Goal: Task Accomplishment & Management: Manage account settings

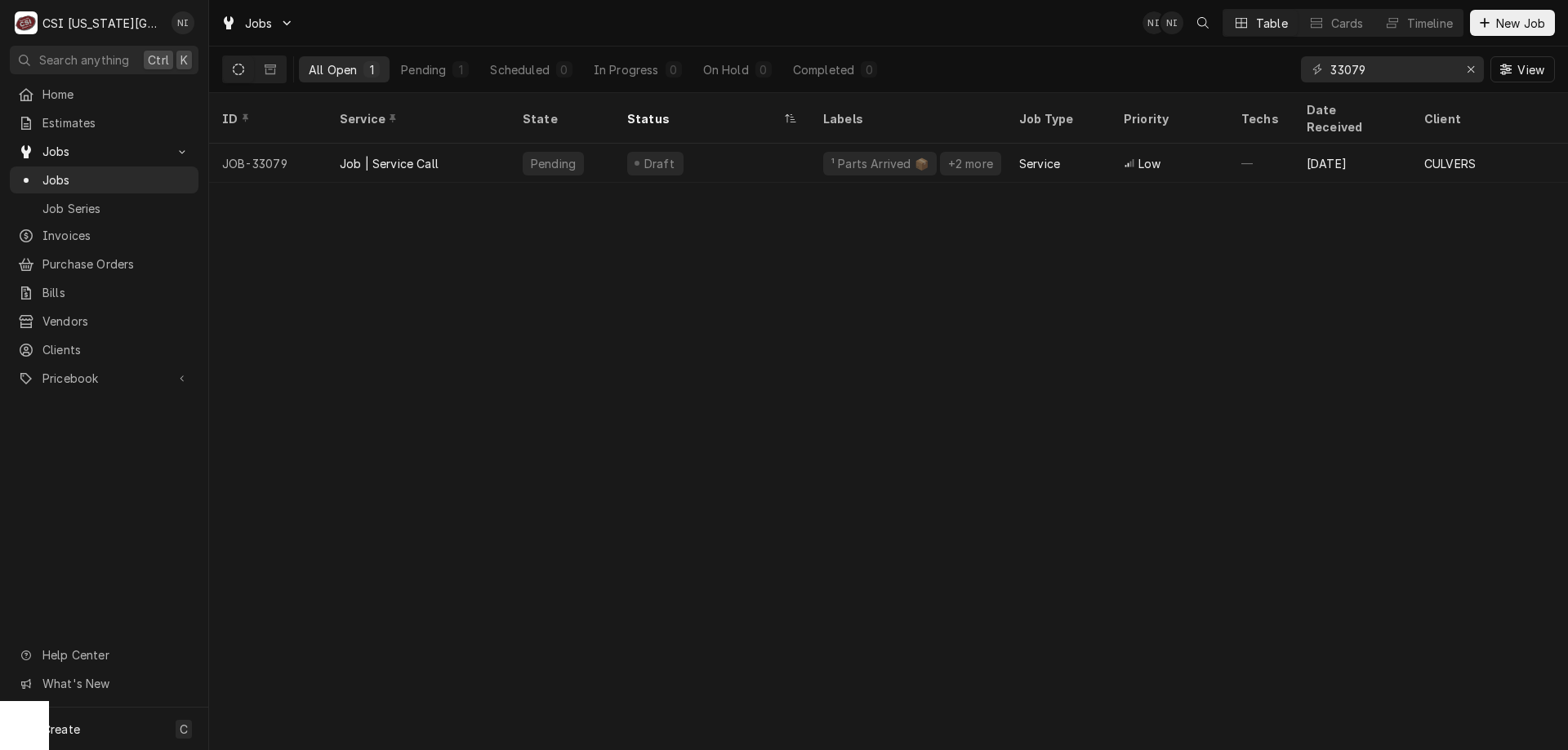
drag, startPoint x: 1070, startPoint y: 65, endPoint x: 1127, endPoint y: 63, distance: 57.0
click at [1070, 65] on div "All Open 1 Pending 1 Scheduled 0 In Progress 0 On Hold 0 Completed 0 33079 View" at bounding box center [888, 69] width 1332 height 46
drag, startPoint x: 1472, startPoint y: 68, endPoint x: 1463, endPoint y: 65, distance: 9.5
click at [1472, 68] on icon "Erase input" at bounding box center [1471, 69] width 9 height 12
type input "32267"
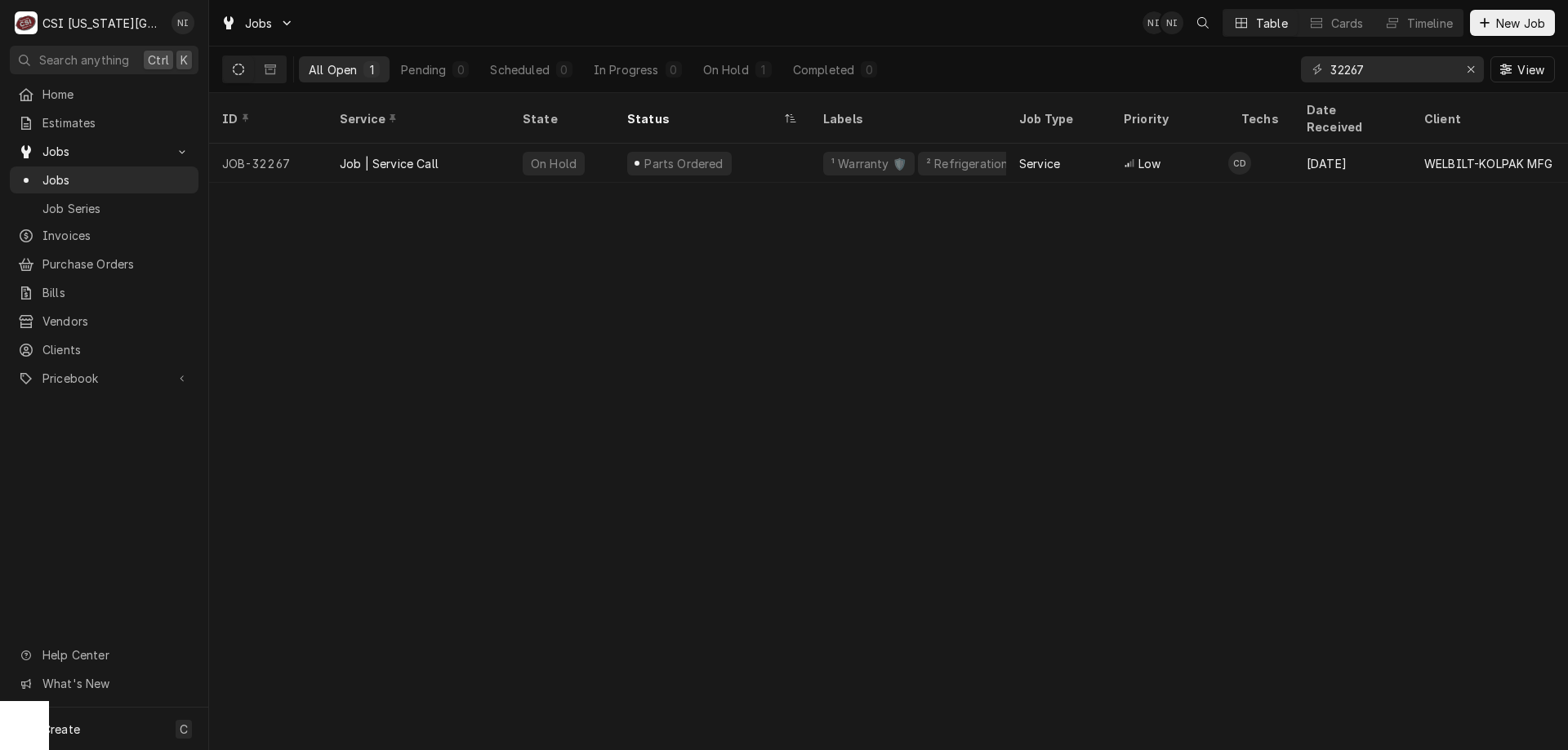
click at [788, 161] on div "Parts Ordered" at bounding box center [712, 163] width 196 height 39
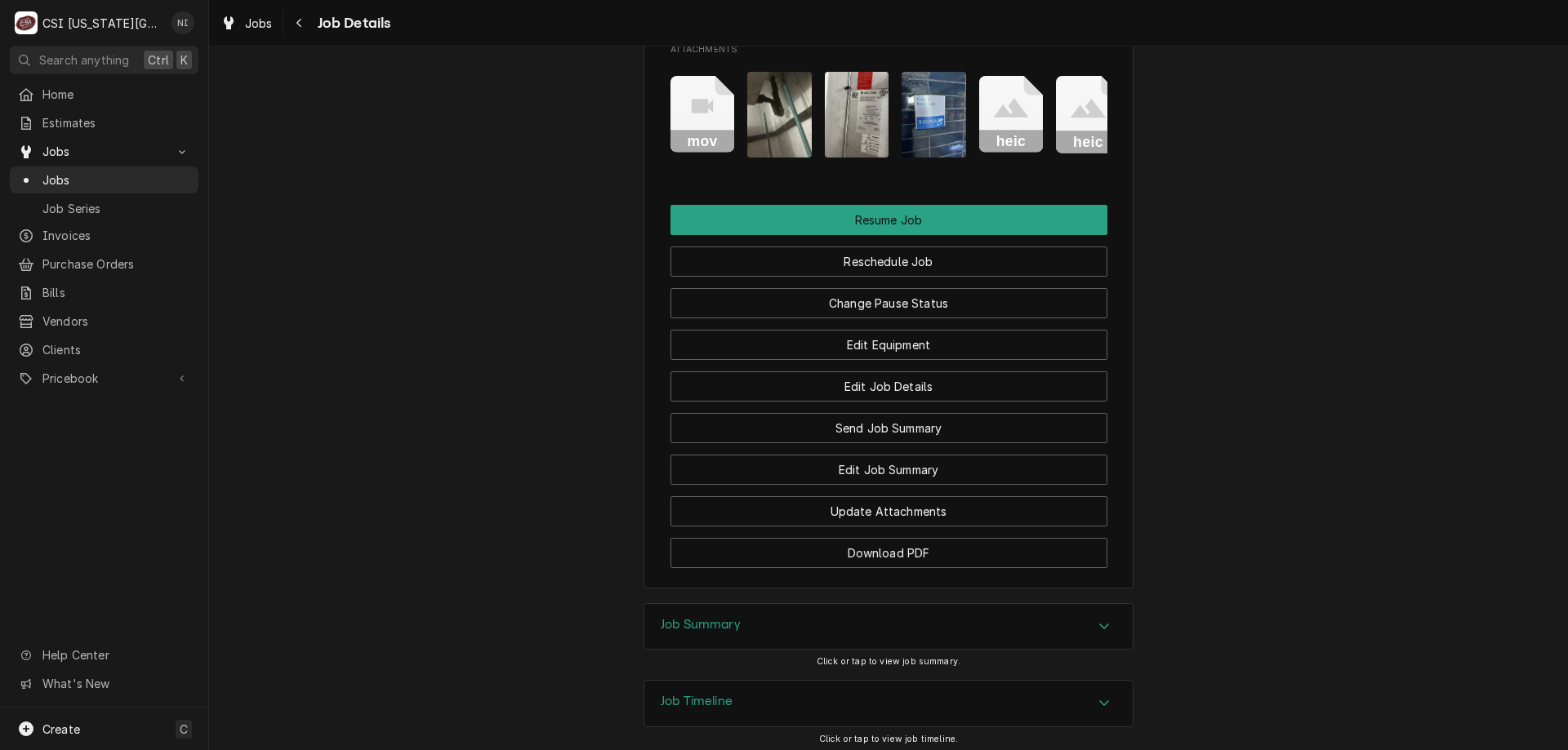
scroll to position [2570, 0]
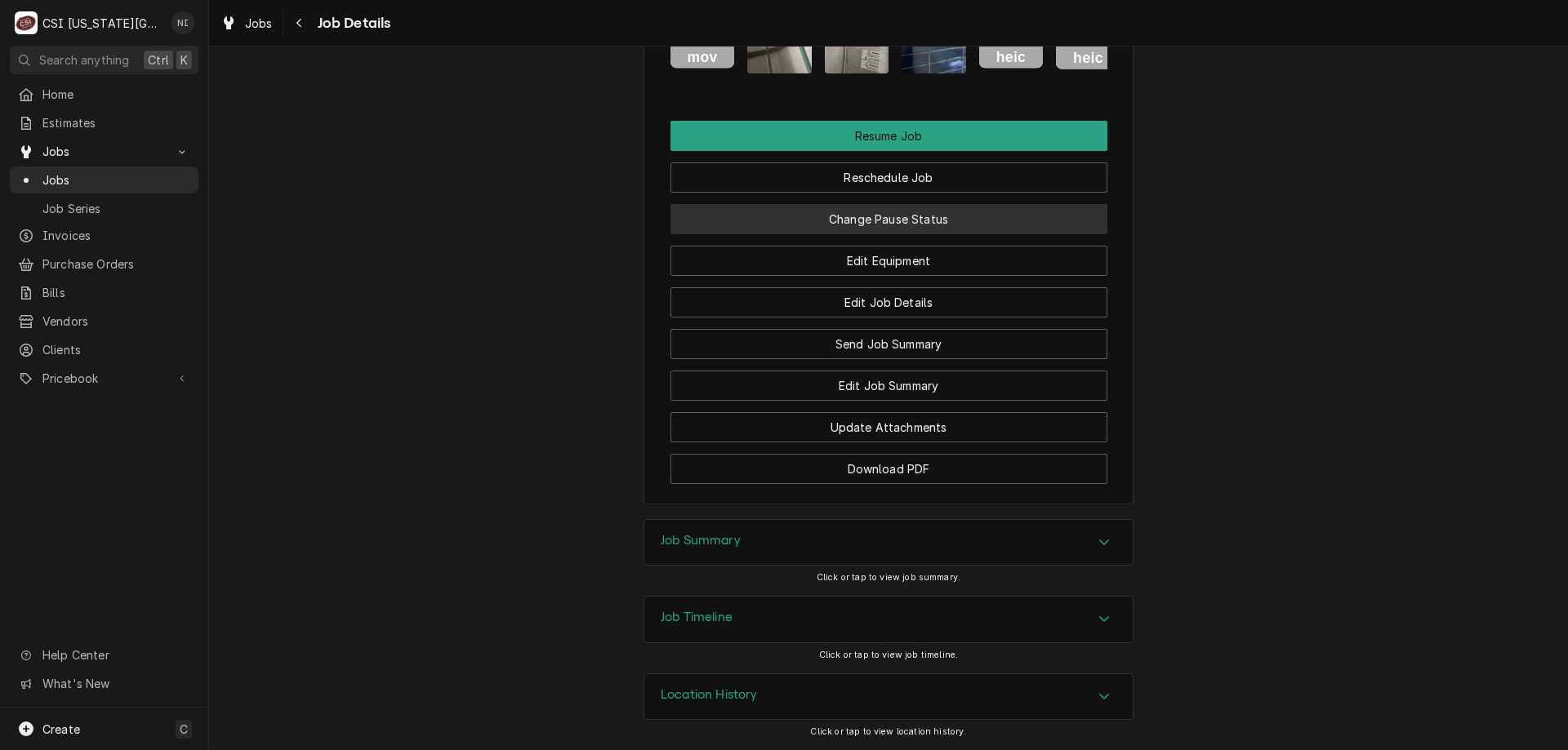
click at [1000, 229] on button "Change Pause Status" at bounding box center [888, 220] width 437 height 30
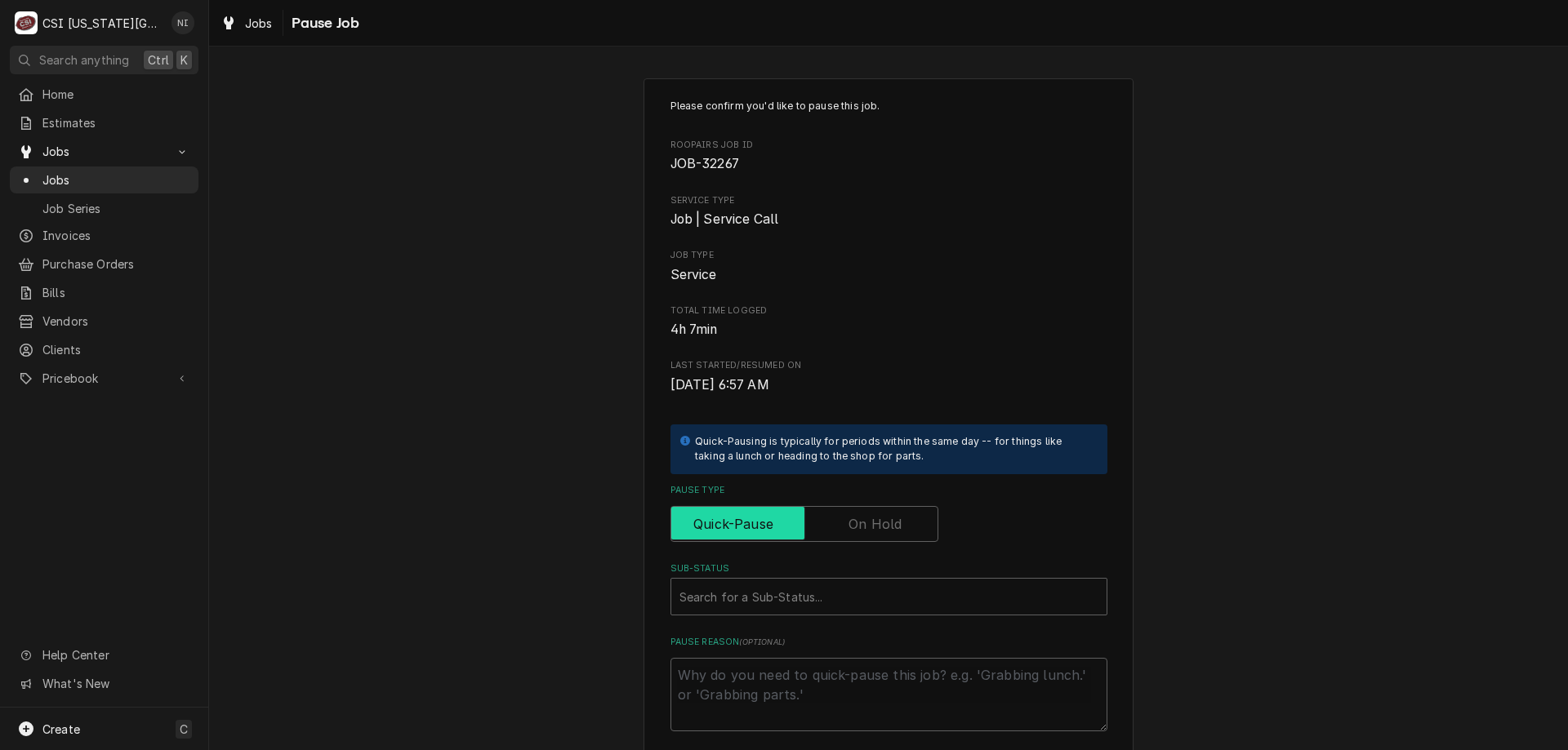
drag, startPoint x: 859, startPoint y: 511, endPoint x: 860, endPoint y: 534, distance: 23.0
click at [860, 513] on input "Pause Type" at bounding box center [804, 524] width 253 height 36
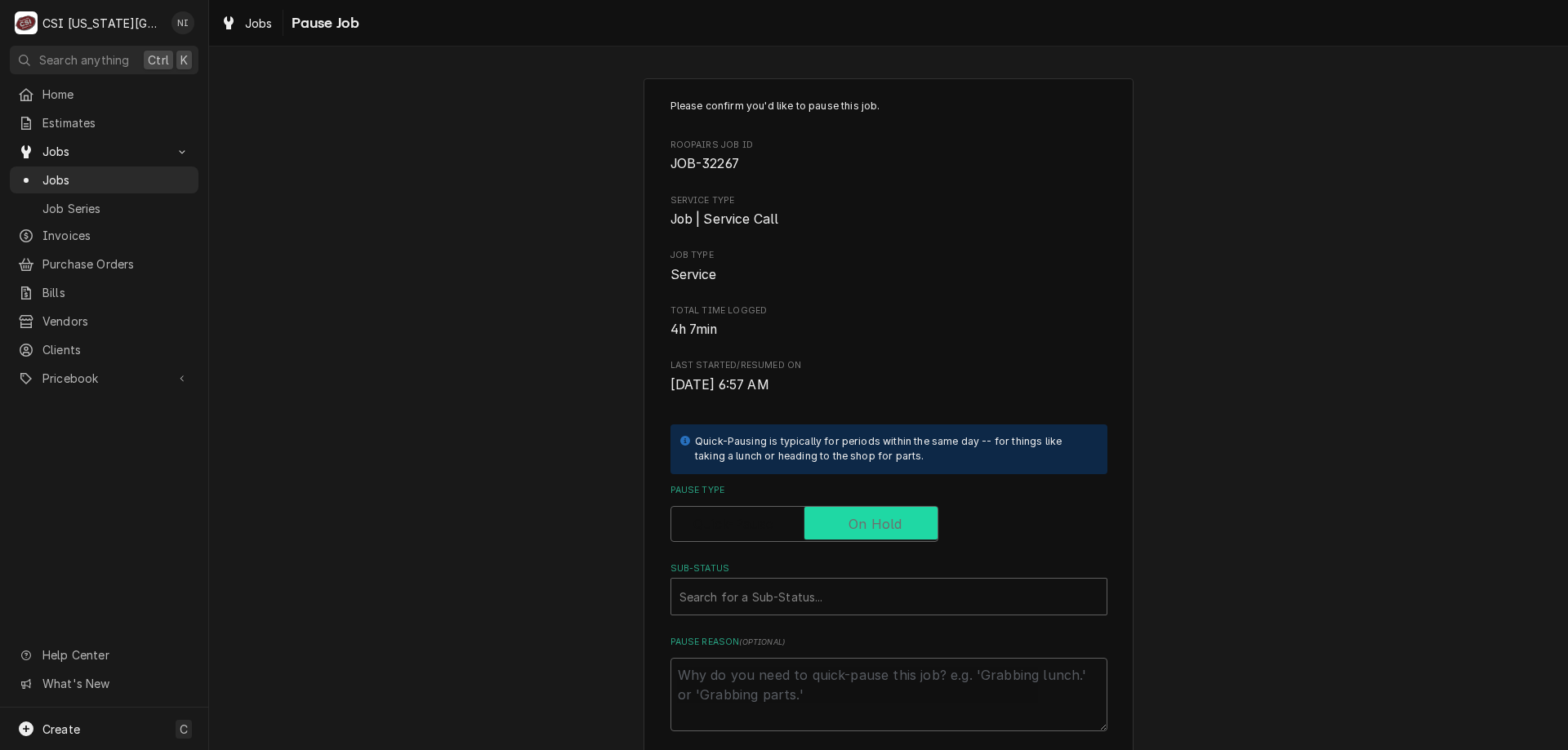
checkbox input "true"
click at [853, 592] on div "Sub-Status" at bounding box center [888, 596] width 419 height 30
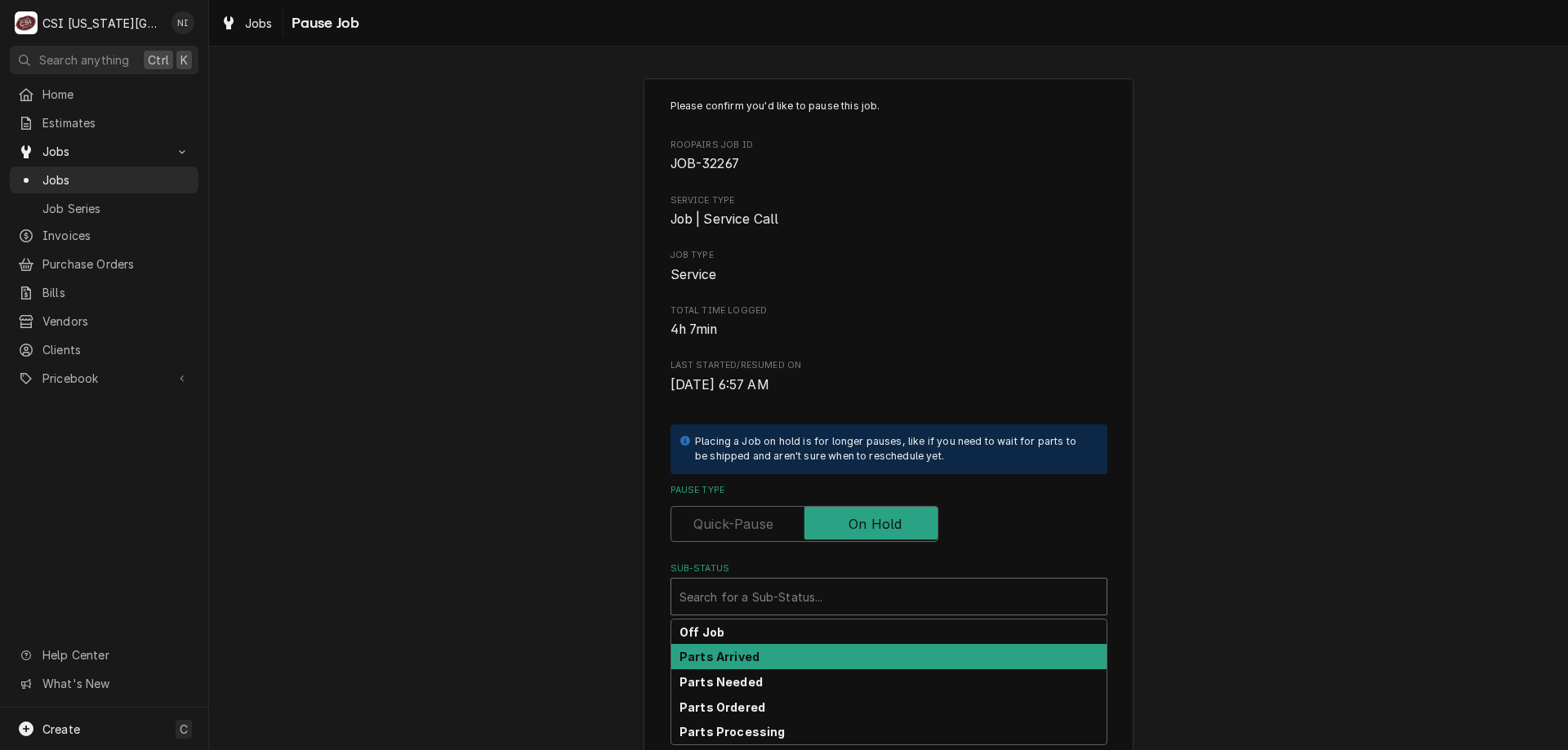
click at [736, 660] on strong "Parts Arrived" at bounding box center [719, 656] width 80 height 13
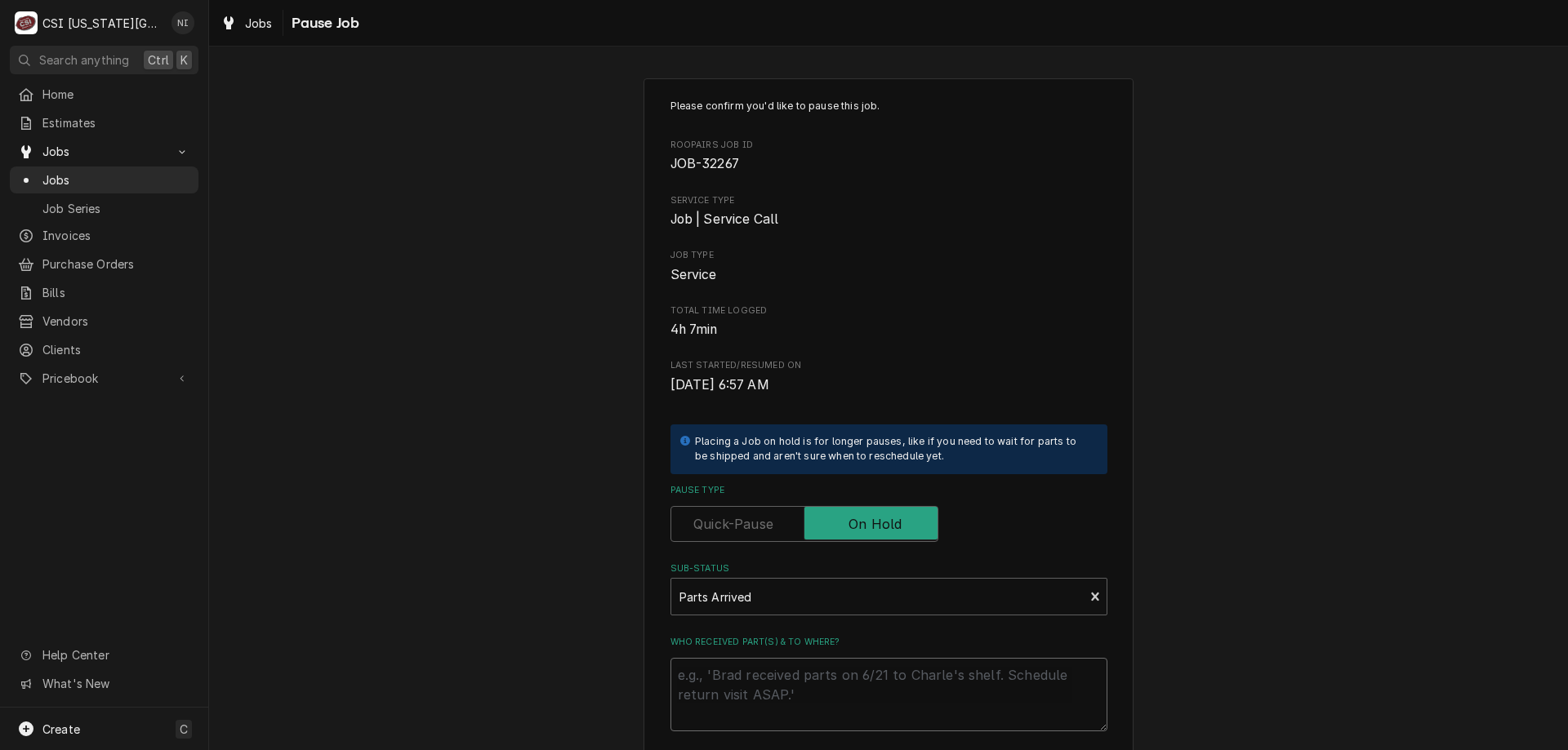
click at [732, 663] on textarea "Who received part(s) & to where?" at bounding box center [888, 694] width 437 height 73
type textarea "x"
type textarea "p"
type textarea "x"
type textarea "pa"
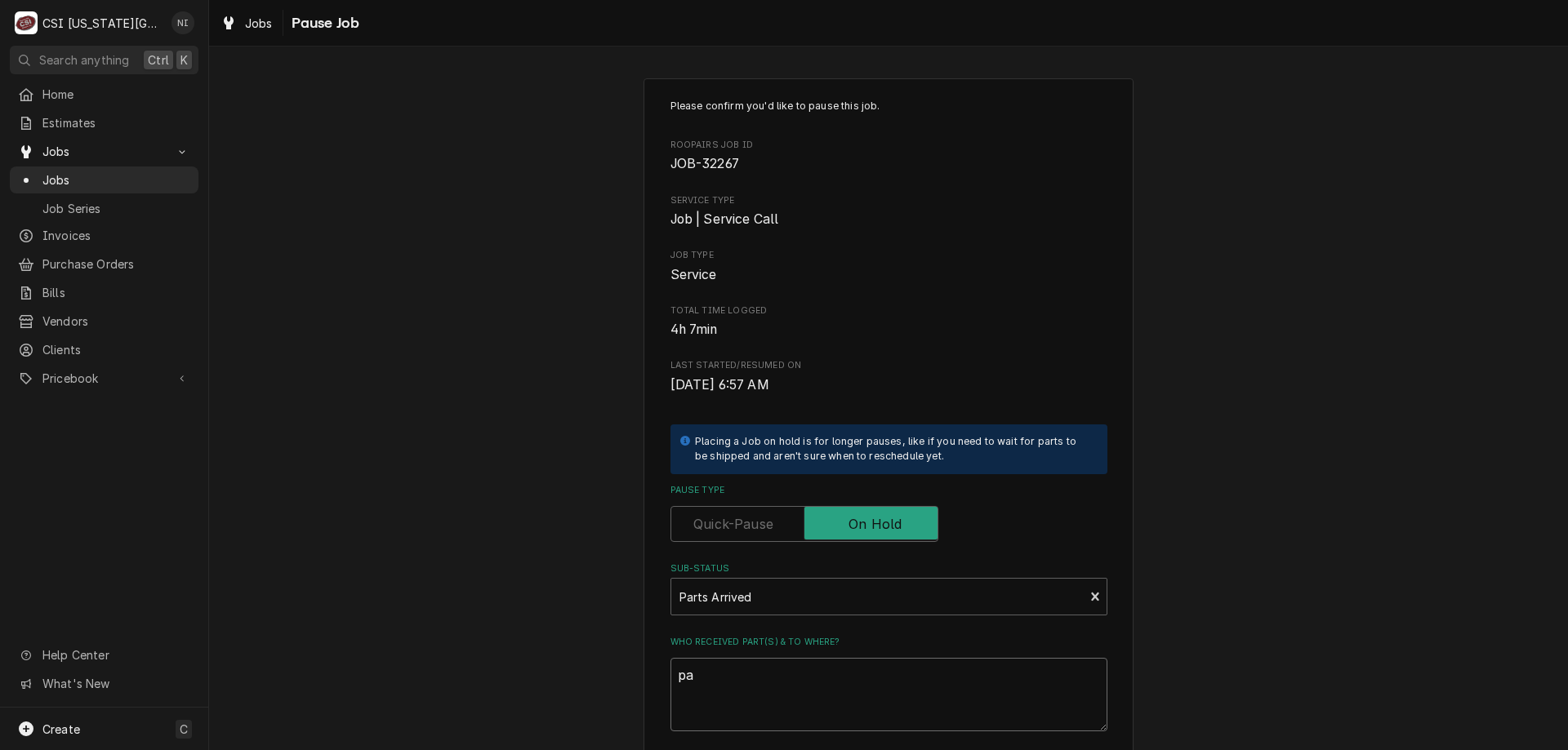
type textarea "x"
type textarea "part"
type textarea "x"
type textarea "parts"
type textarea "x"
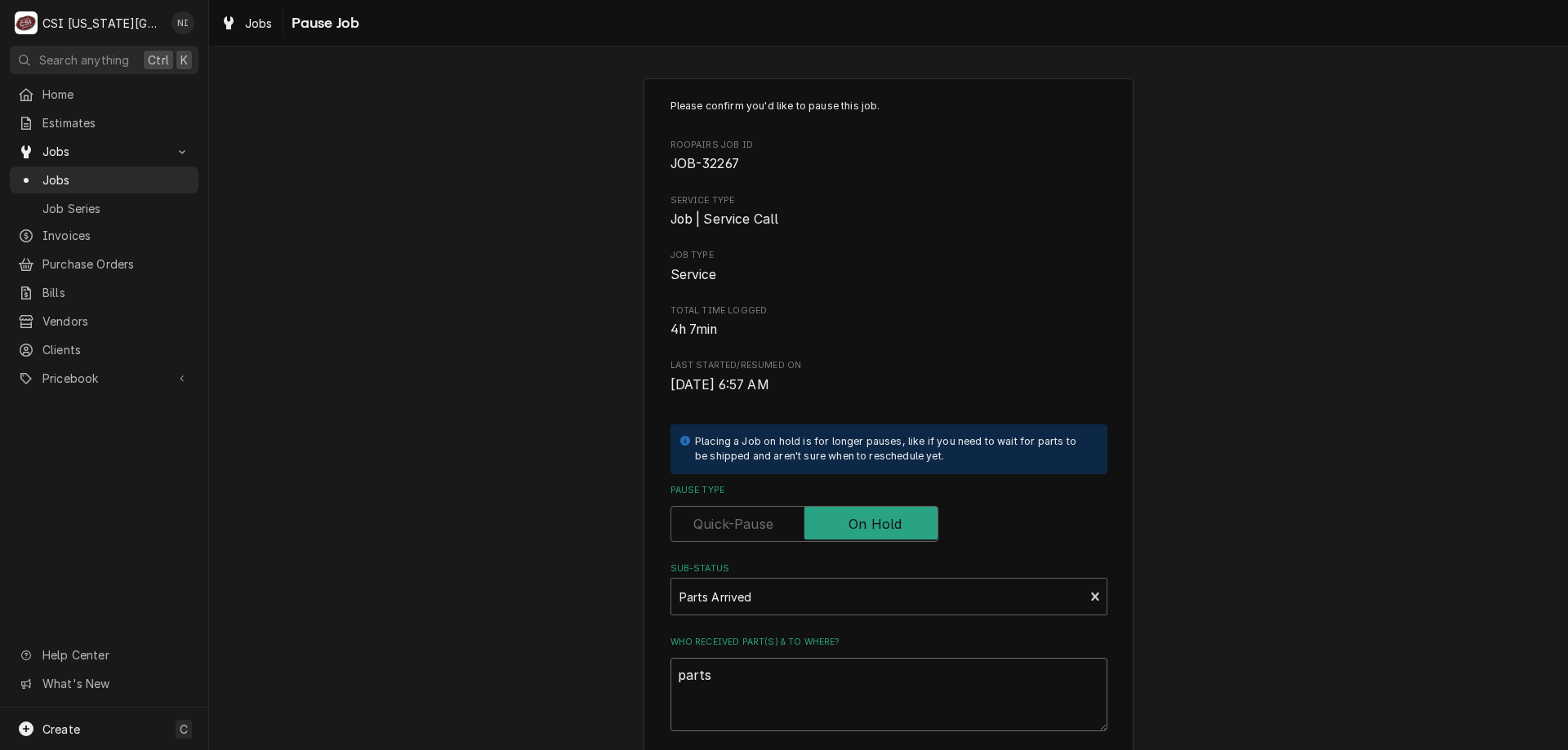
type textarea "parts"
type textarea "x"
type textarea "parts o"
type textarea "x"
type textarea "parts on"
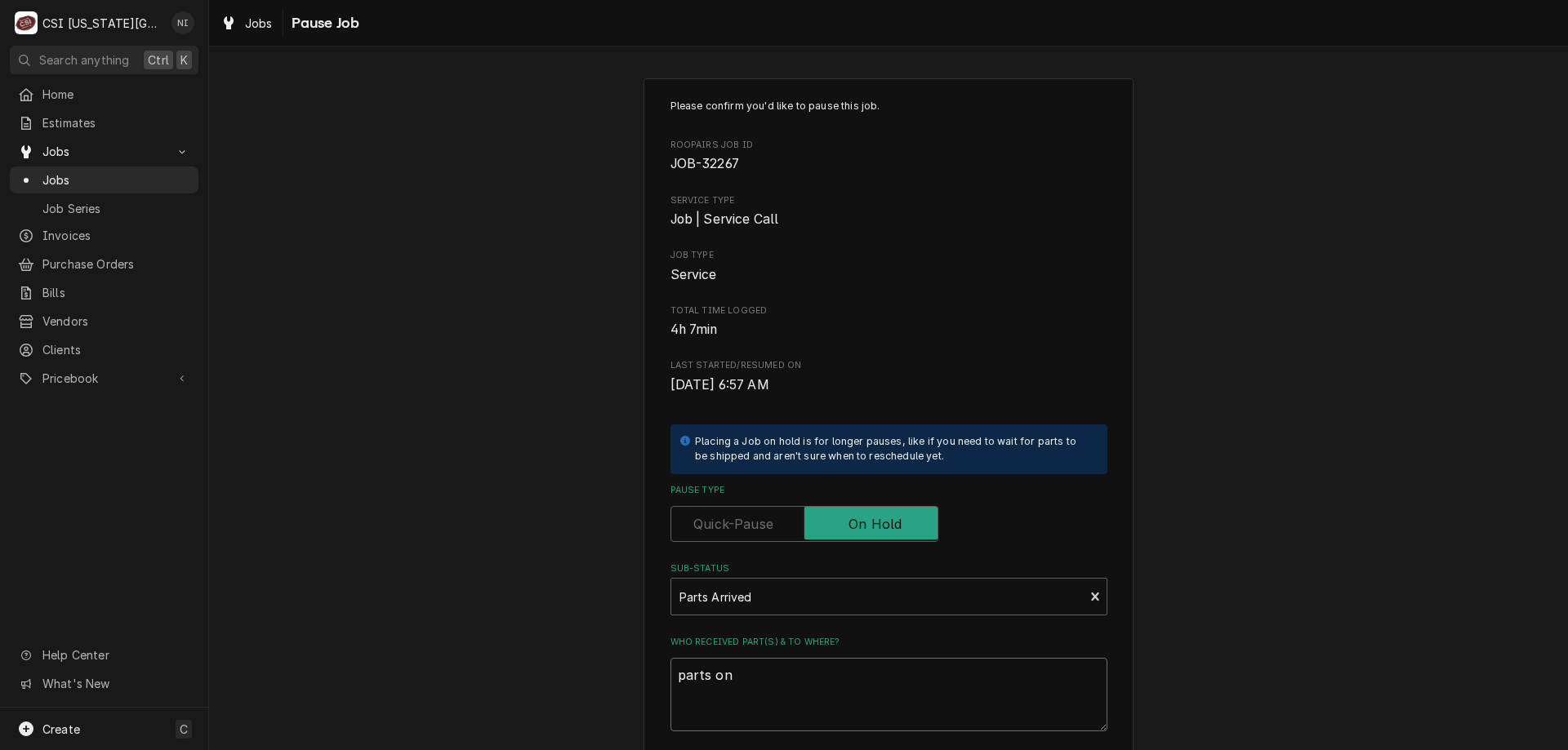
type textarea "x"
type textarea "parts on c"
type textarea "x"
type textarea "parts on co"
type textarea "x"
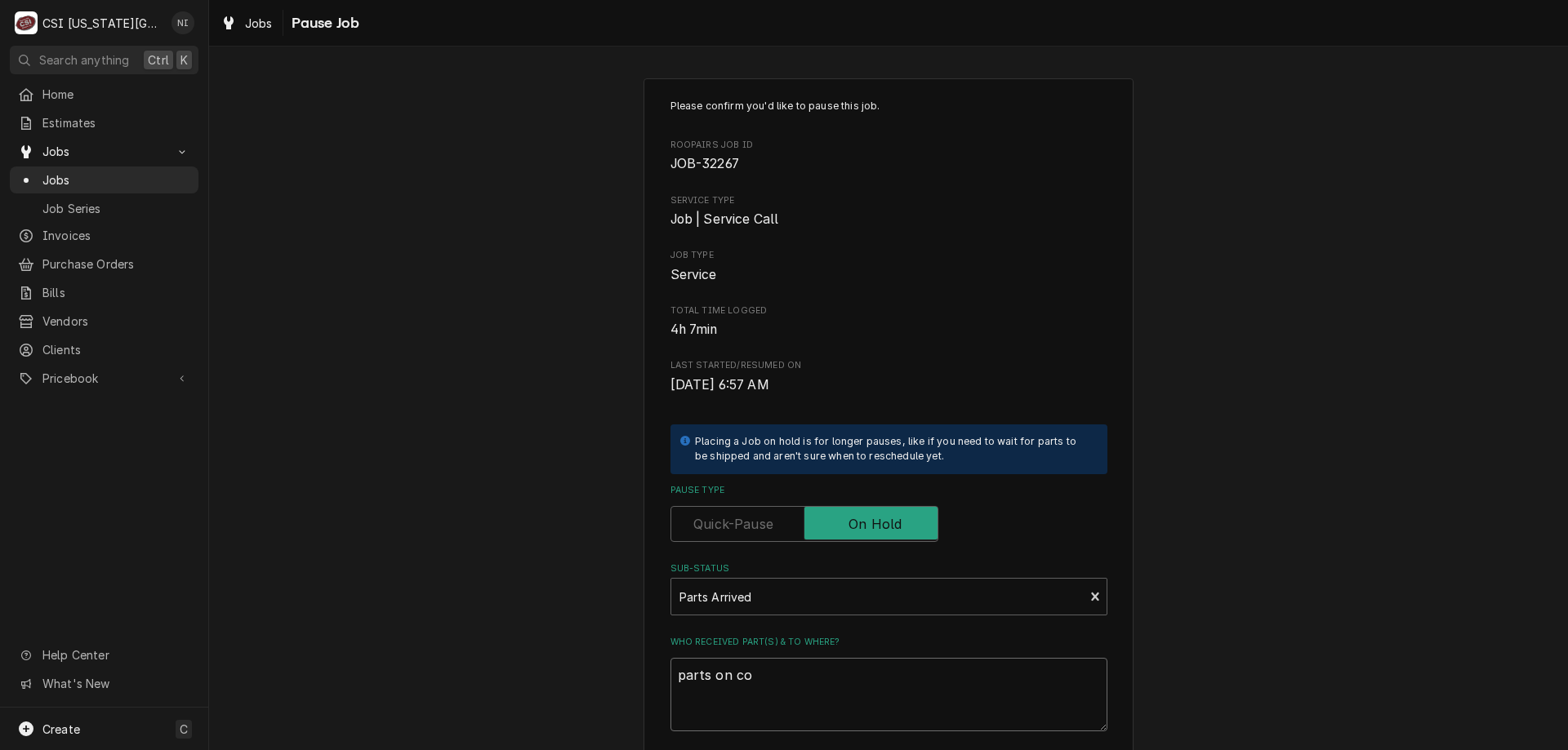
type textarea "parts on cod"
type textarea "x"
type textarea "parts on cody"
type textarea "x"
type textarea "parts on cody"
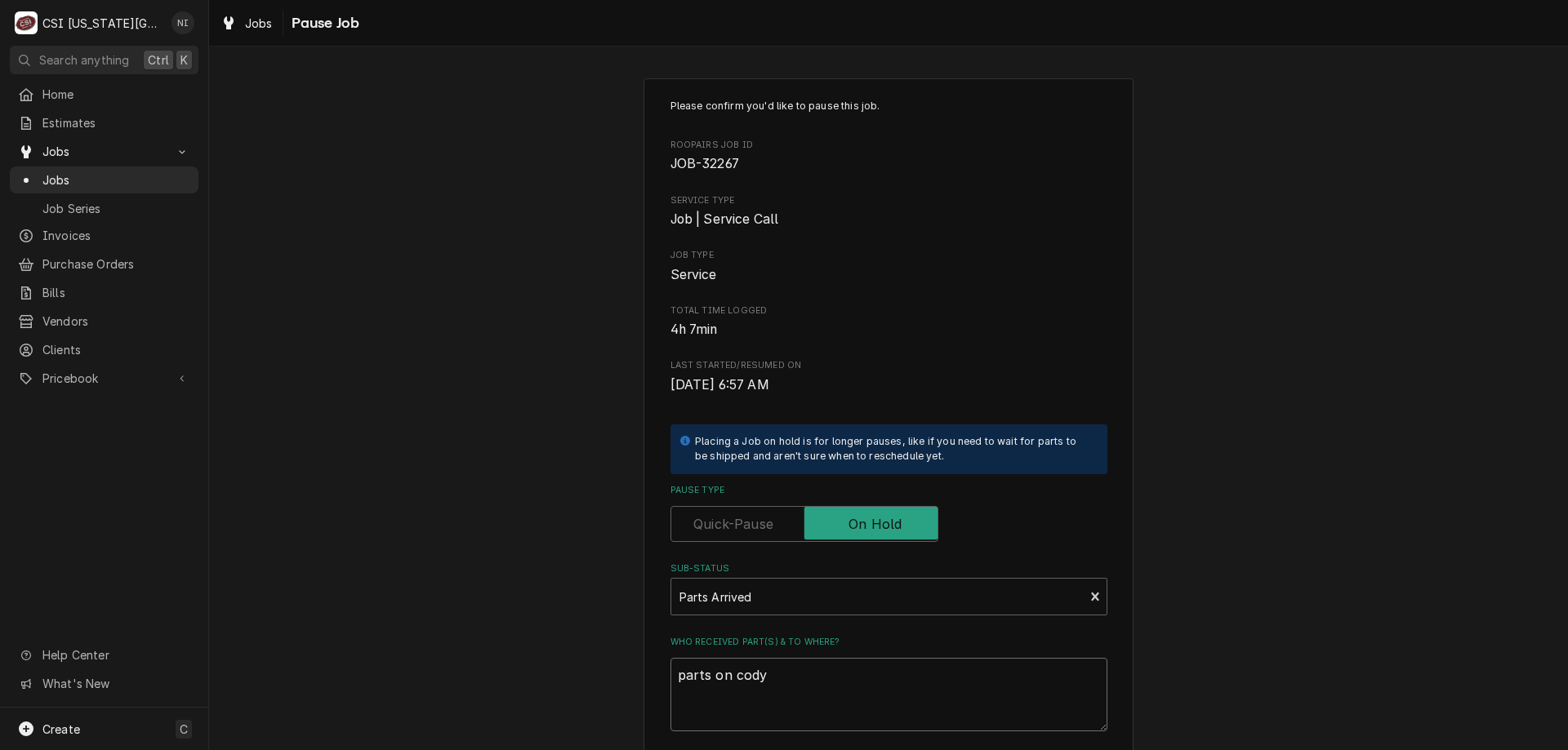
type textarea "x"
type textarea "parts on cody s"
type textarea "x"
type textarea "parts on cody sh"
type textarea "x"
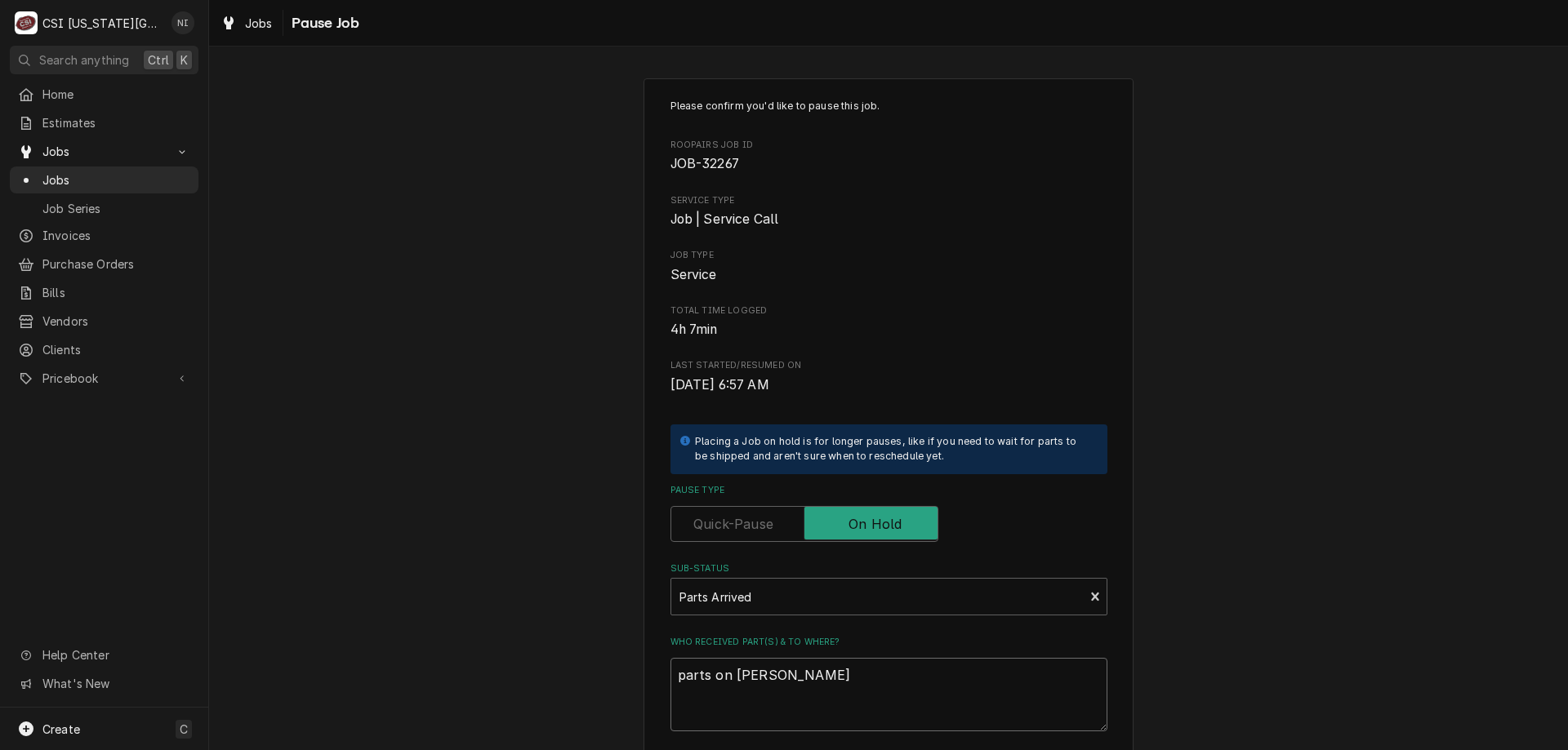
type textarea "parts on cody she"
type textarea "x"
type textarea "parts on cody shel"
type textarea "x"
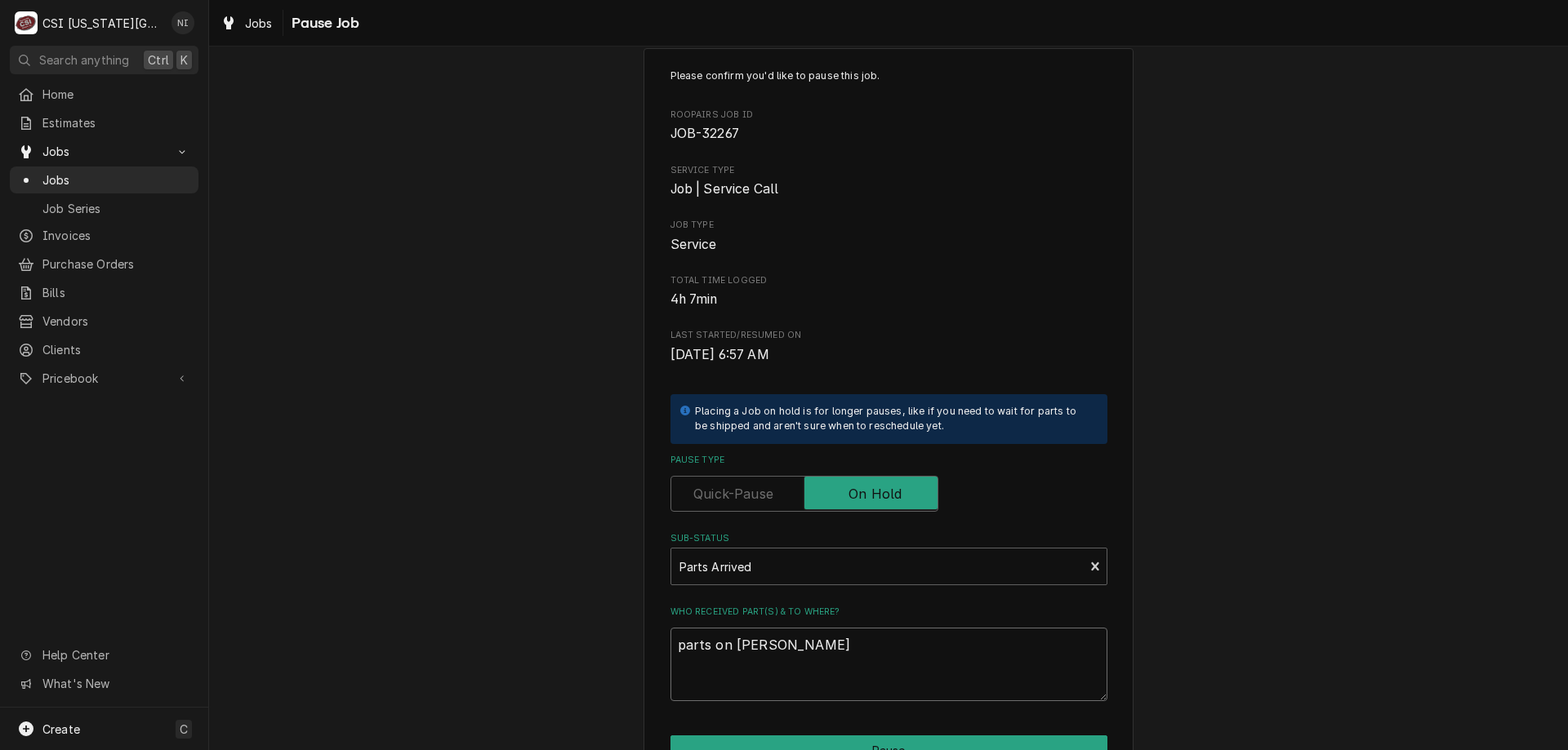
scroll to position [164, 0]
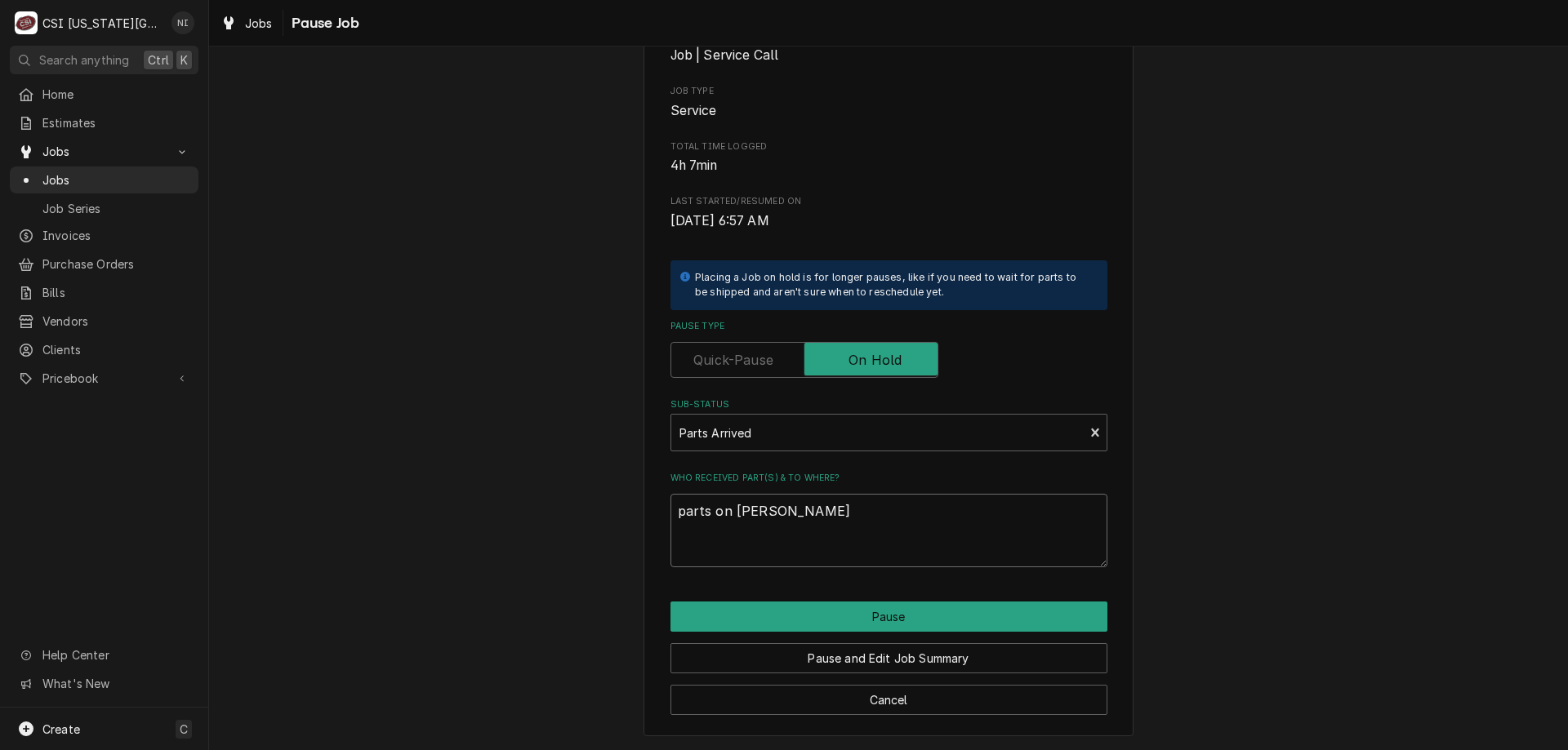
type textarea "parts on cody shelf"
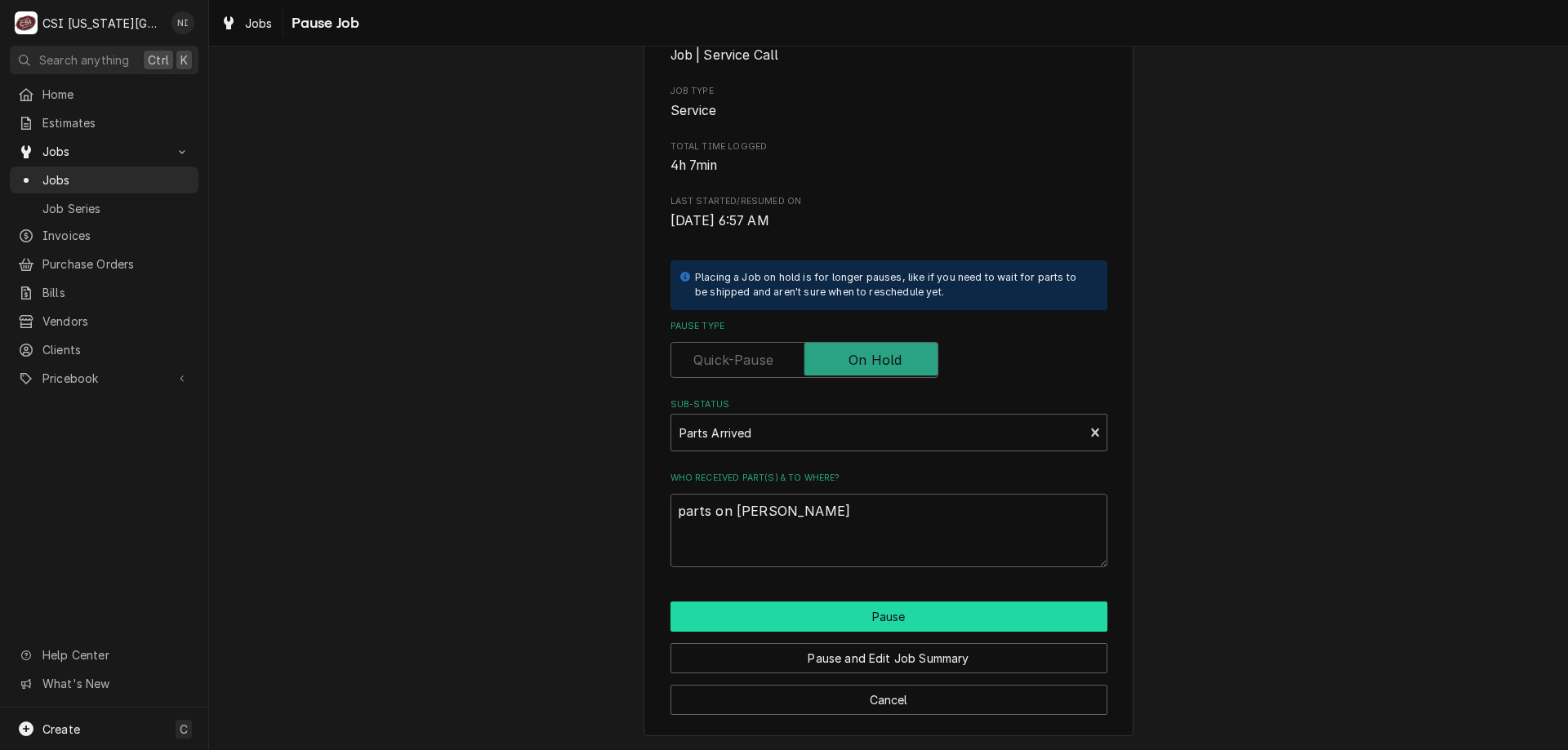
click at [1009, 615] on button "Pause" at bounding box center [888, 616] width 437 height 30
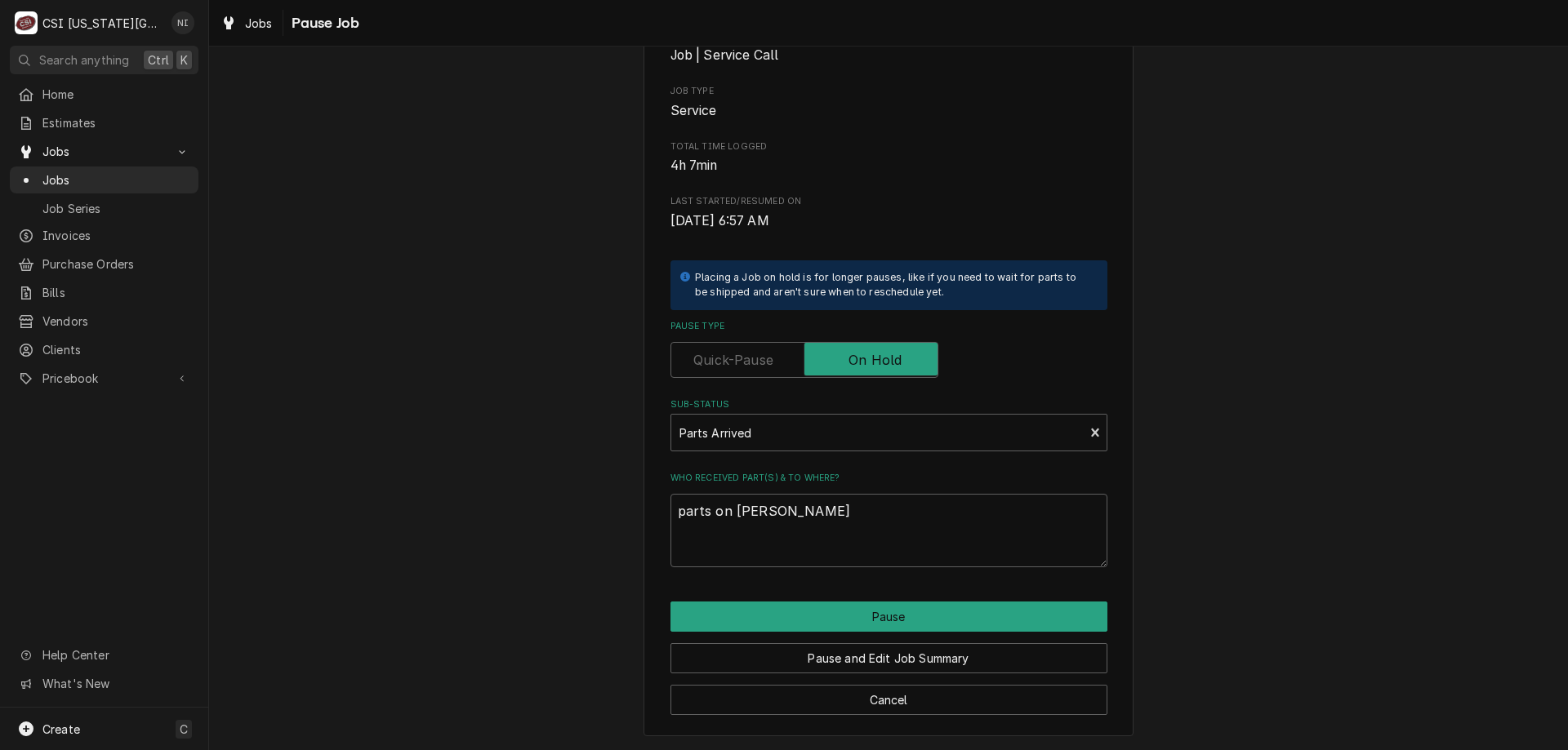
type textarea "x"
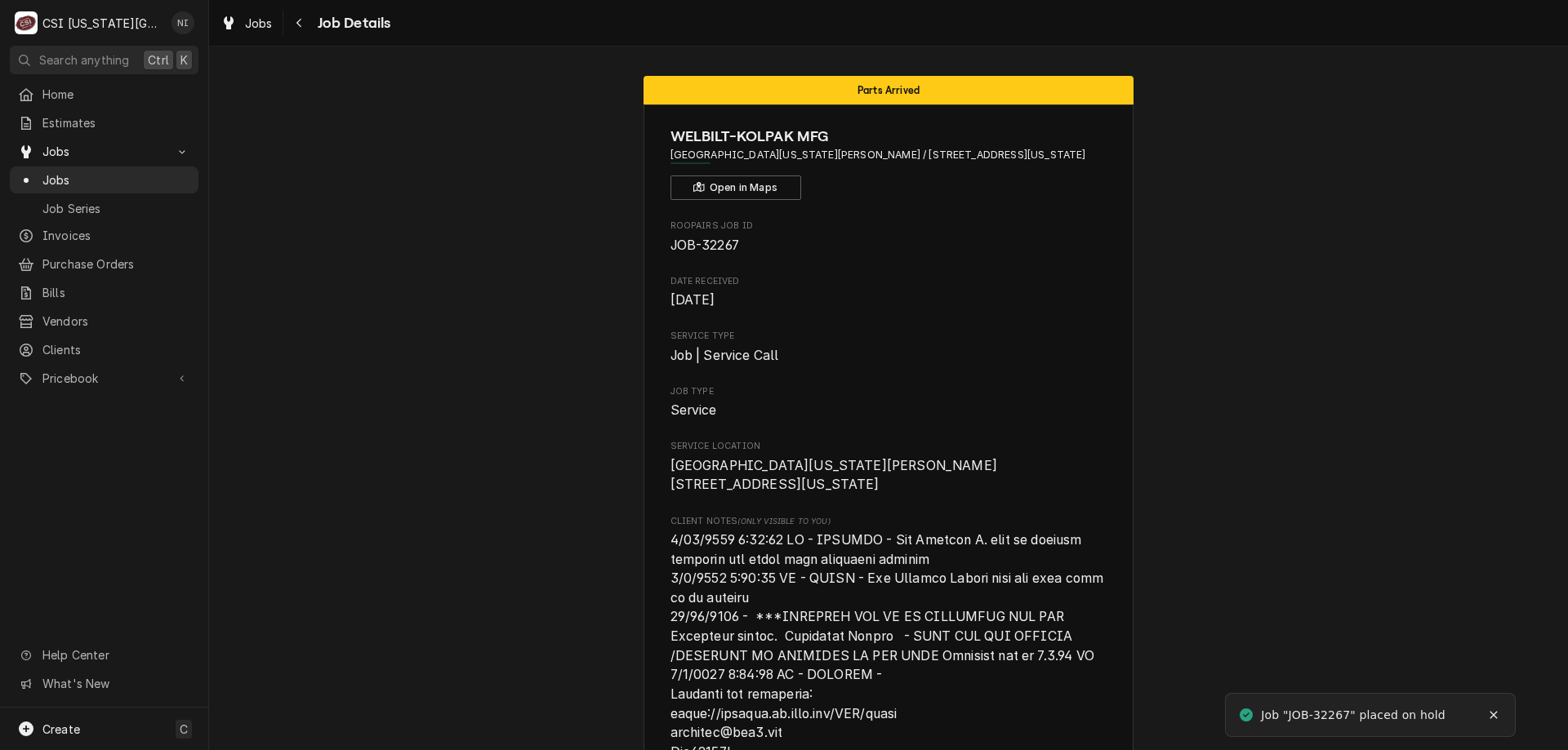
click at [169, 173] on span "Jobs" at bounding box center [116, 179] width 148 height 17
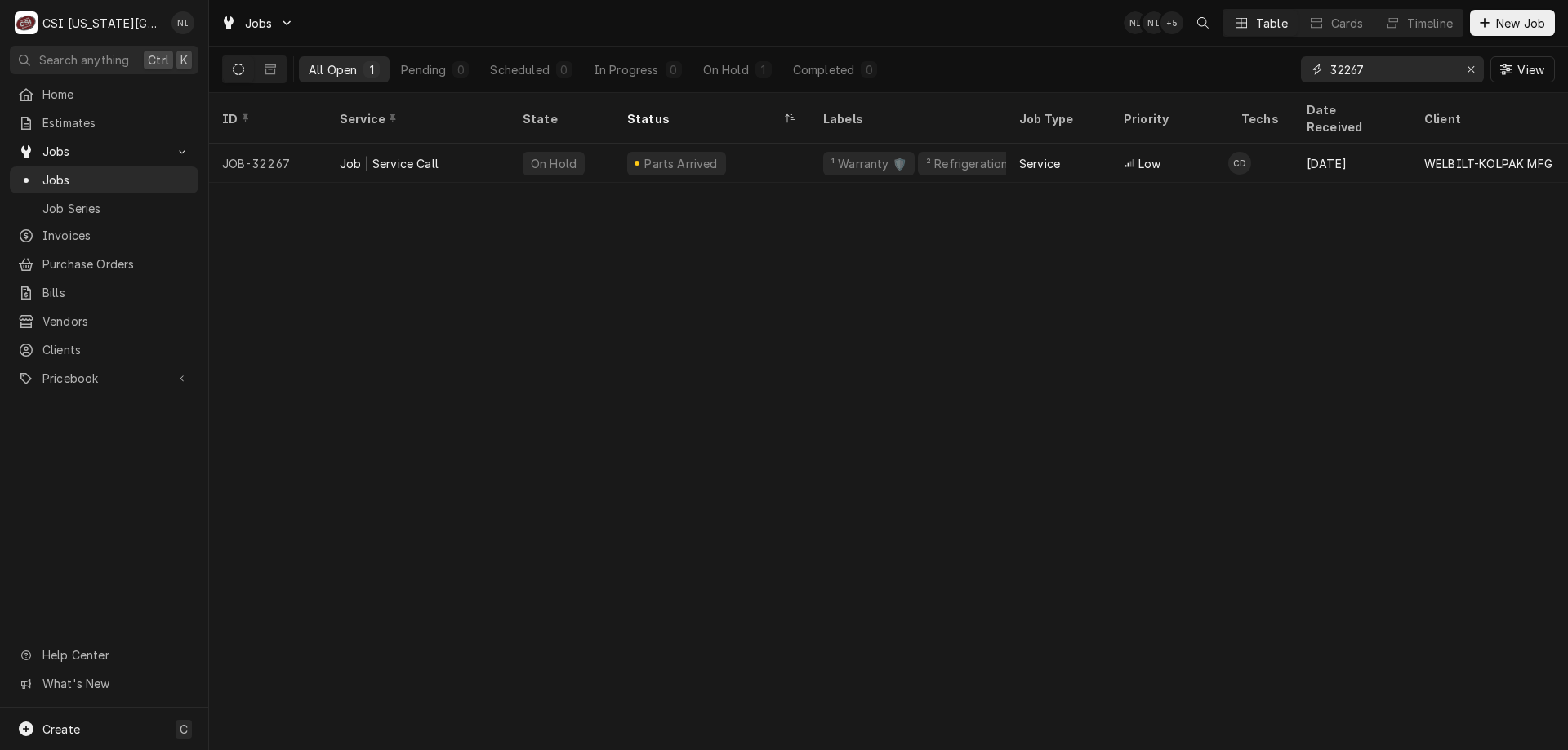
drag, startPoint x: 1373, startPoint y: 67, endPoint x: 1194, endPoint y: 61, distance: 179.1
click at [1206, 65] on div "All Open 1 Pending 0 Scheduled 0 In Progress 0 On Hold 1 Completed 0 32267 View" at bounding box center [888, 69] width 1332 height 46
type input "33056"
click at [782, 154] on div "Parts Ordered" at bounding box center [712, 163] width 196 height 39
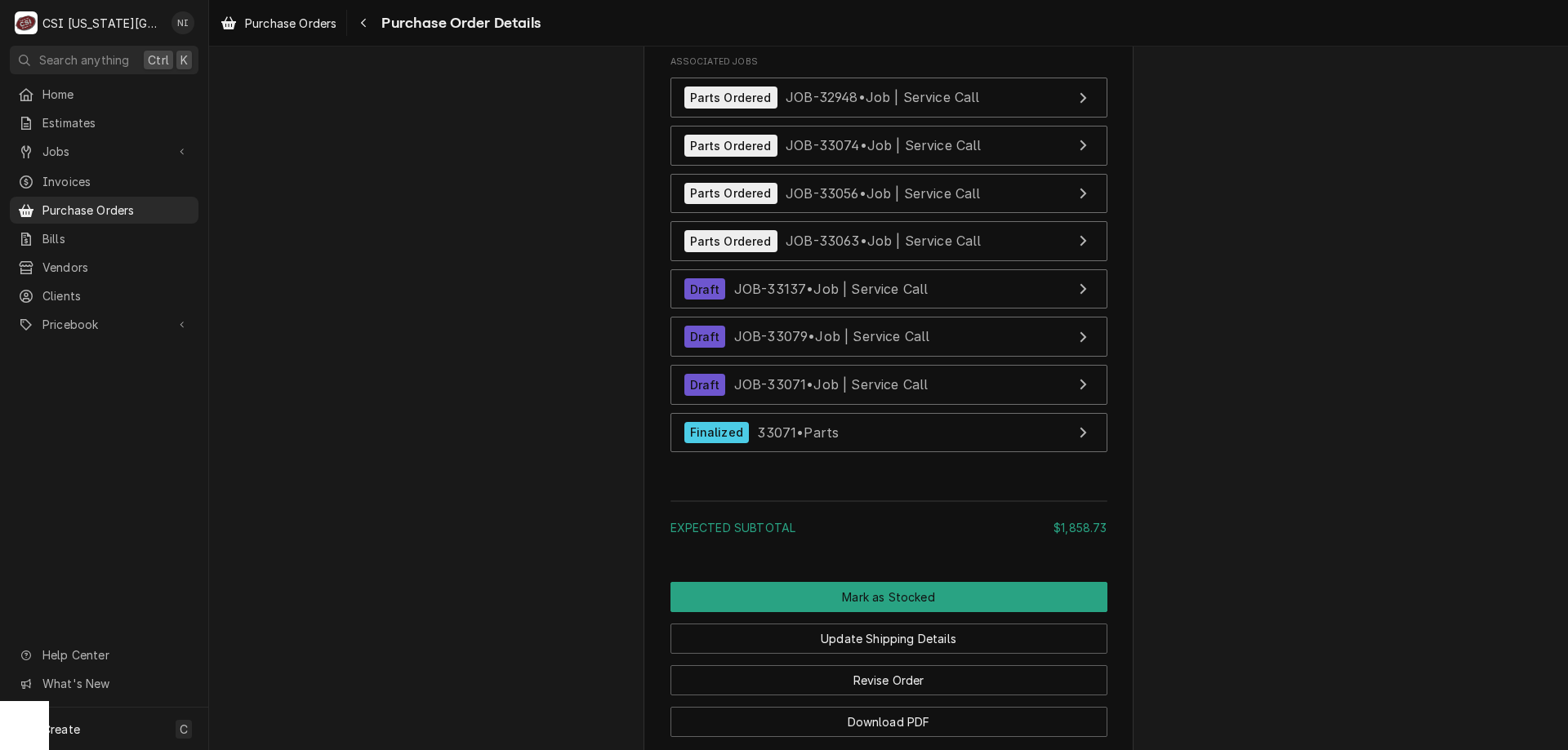
scroll to position [4862, 0]
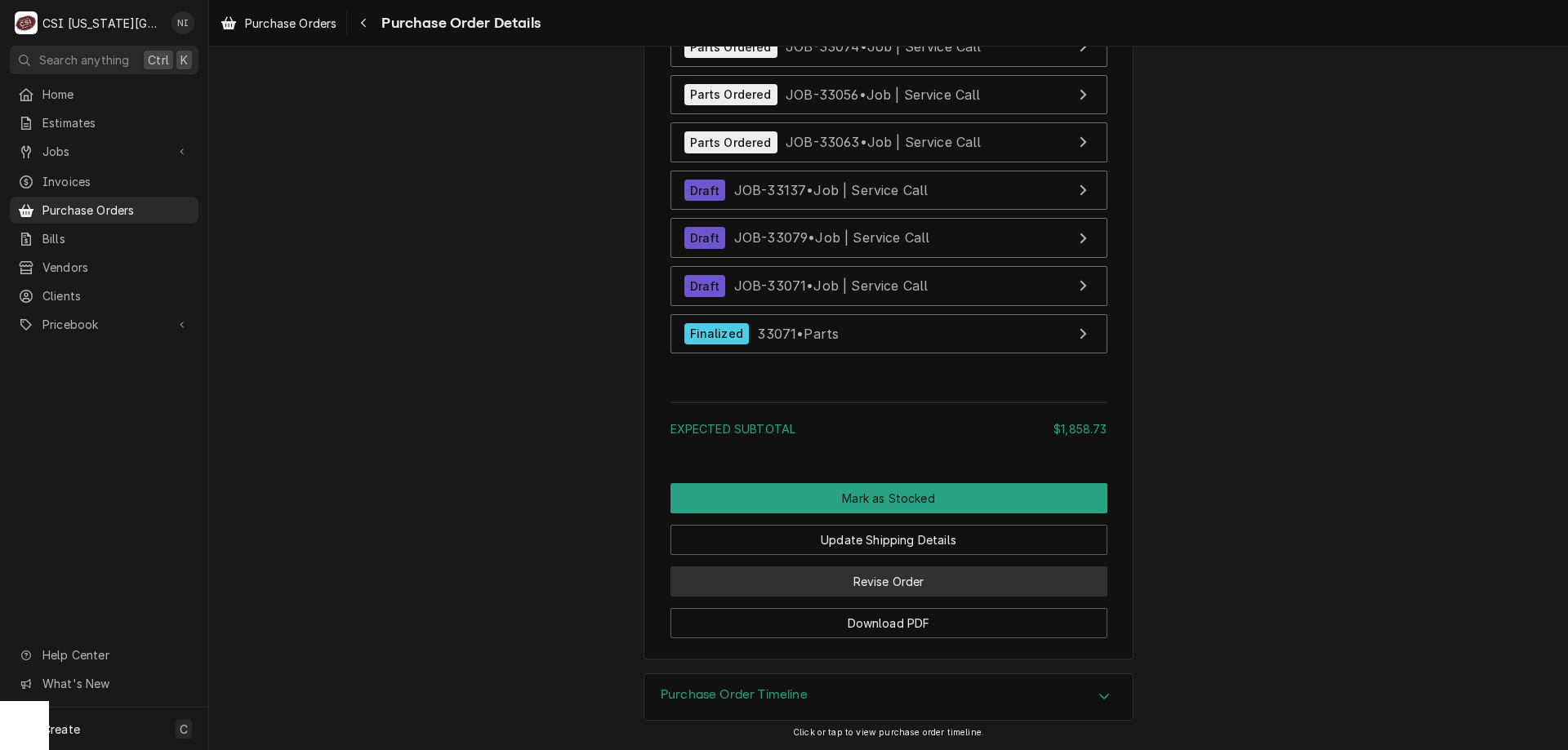
click at [919, 585] on button "Revise Order" at bounding box center [888, 582] width 437 height 30
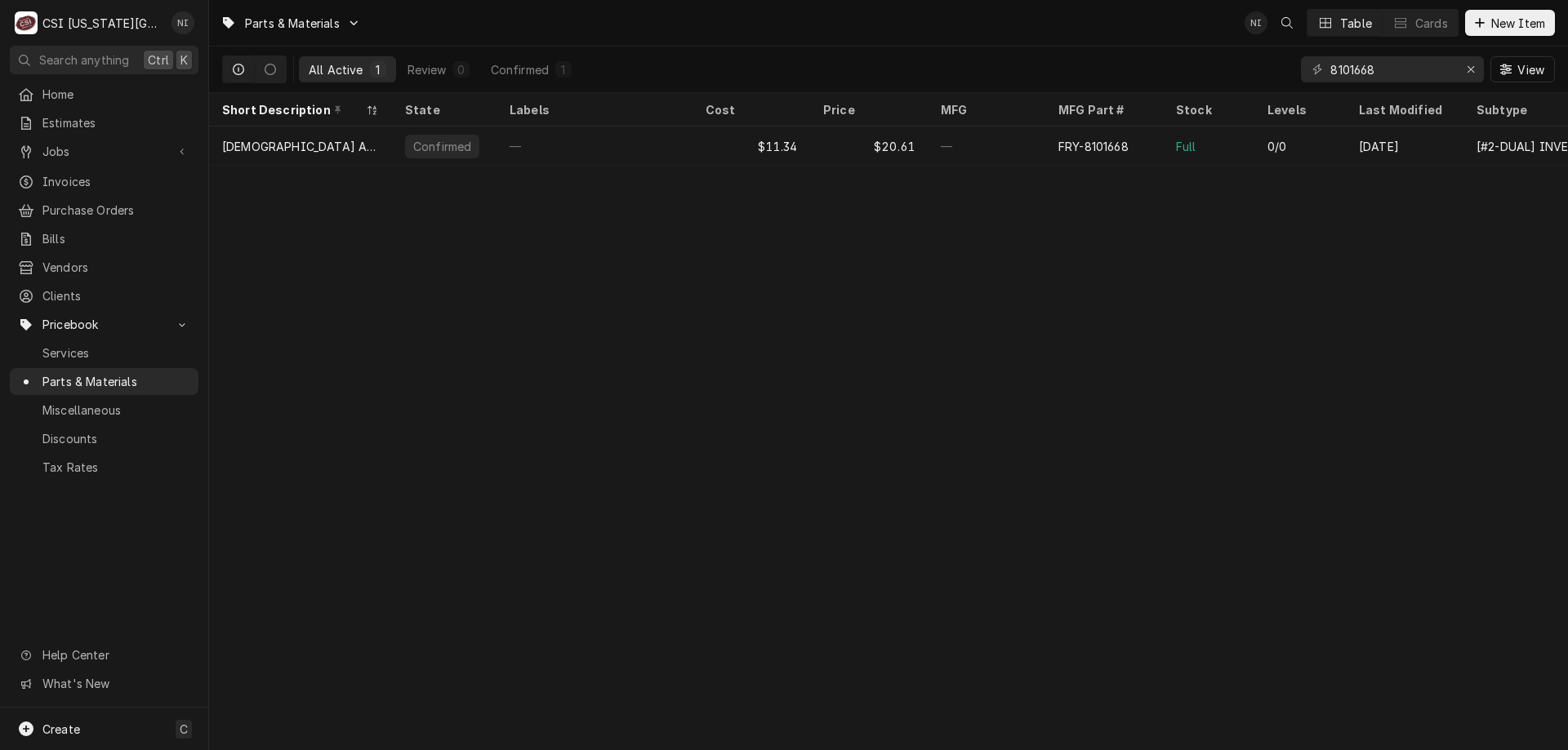
drag, startPoint x: 1299, startPoint y: 70, endPoint x: 1216, endPoint y: 70, distance: 83.0
click at [1216, 70] on div "All Active 1 Review 0 Confirmed 1 8101668 View" at bounding box center [888, 69] width 1332 height 46
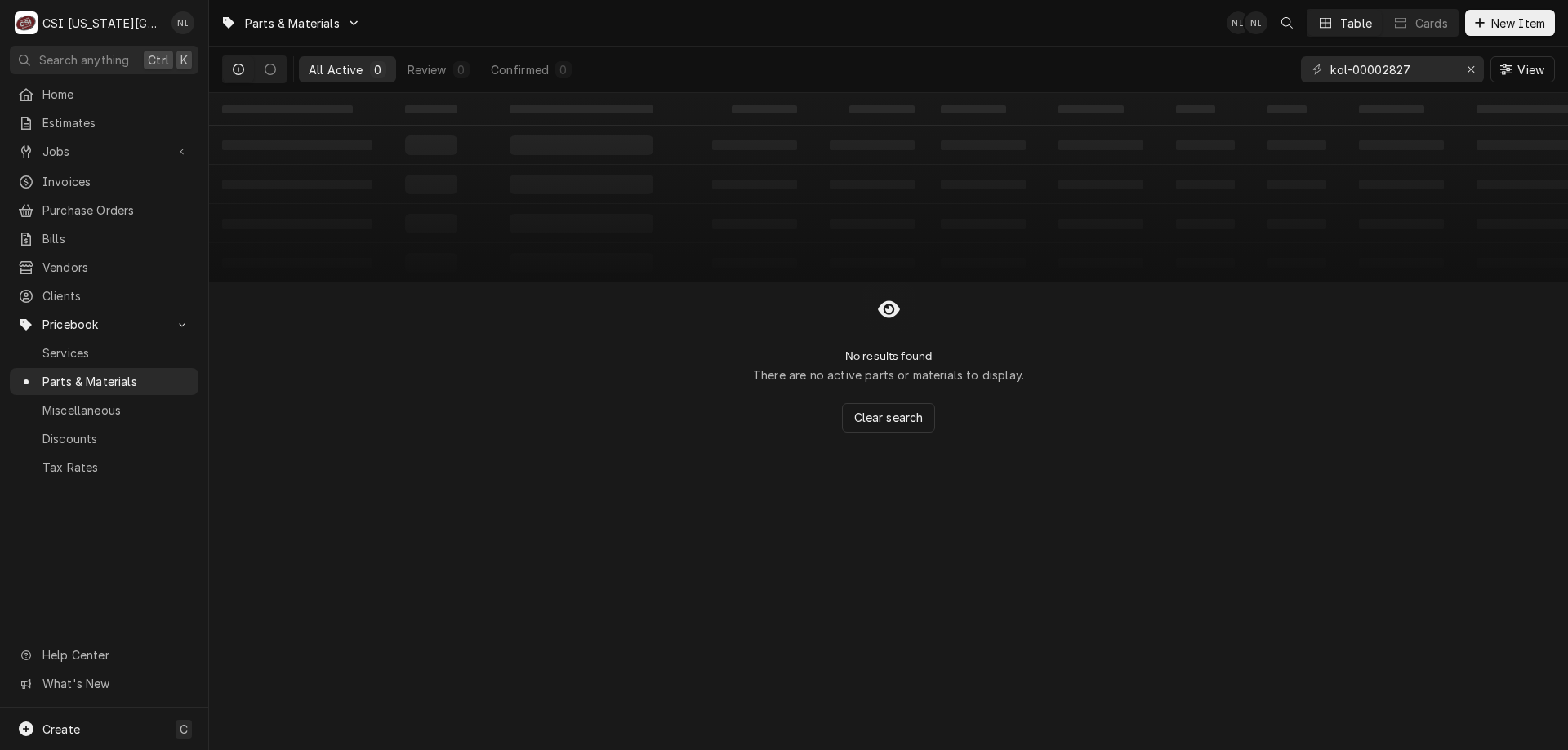
click at [1364, 72] on input "kol-00002827" at bounding box center [1391, 69] width 123 height 26
drag, startPoint x: 1354, startPoint y: 69, endPoint x: 1276, endPoint y: 72, distance: 78.1
click at [1276, 72] on div "All Active 0 Review 0 Confirmed 0 kol-00002827 View" at bounding box center [888, 69] width 1332 height 46
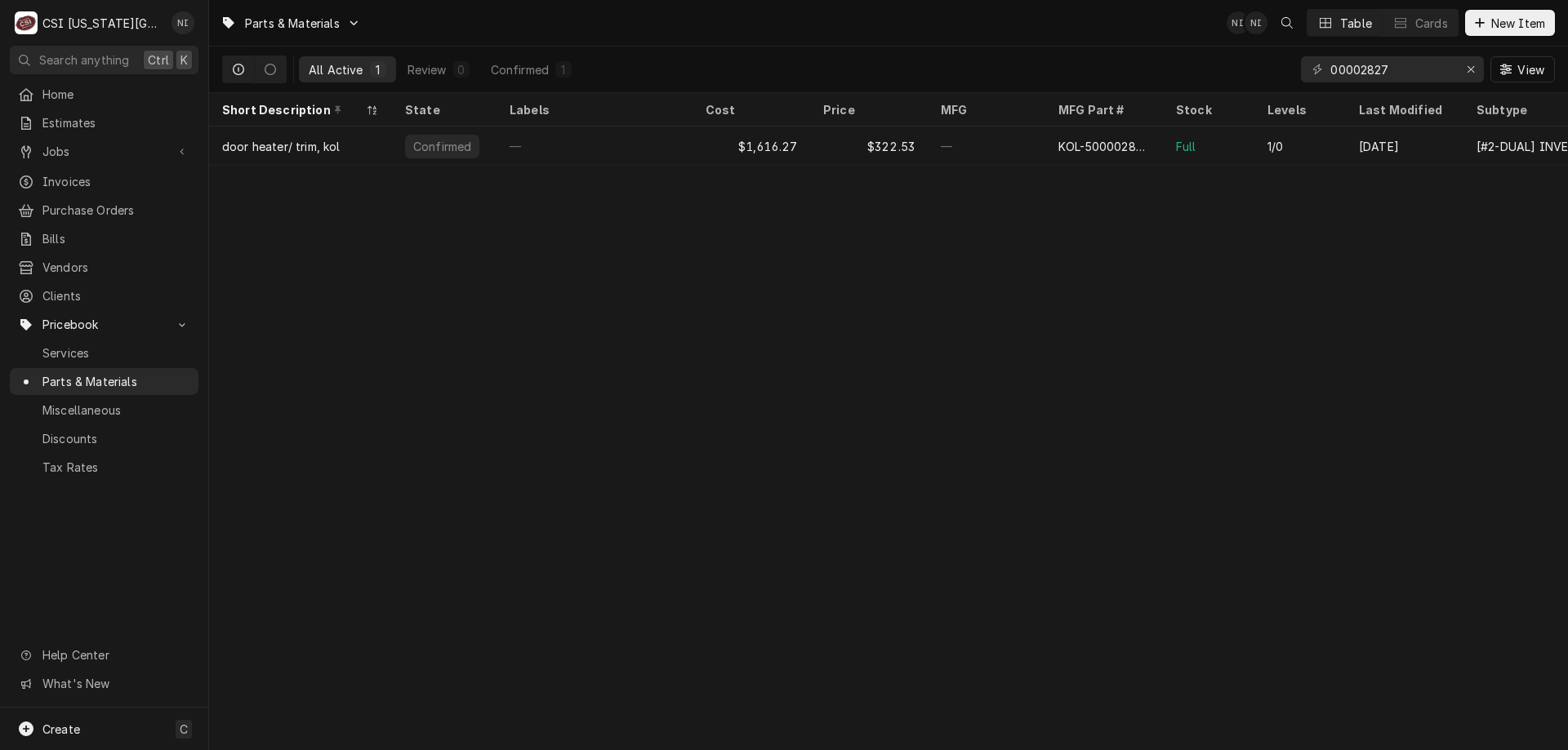
type input "00002827"
click at [1044, 147] on div "—" at bounding box center [986, 146] width 117 height 39
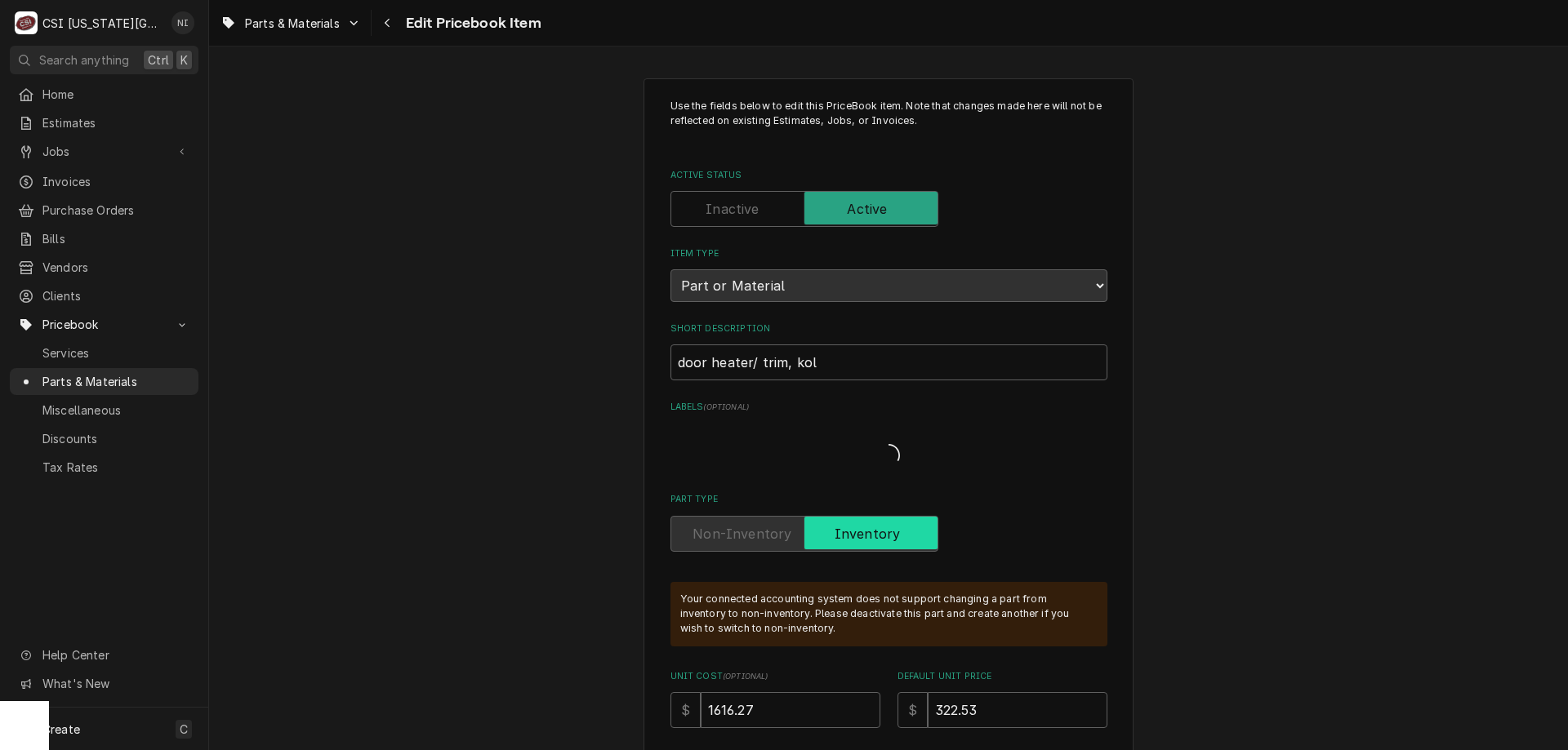
type textarea "x"
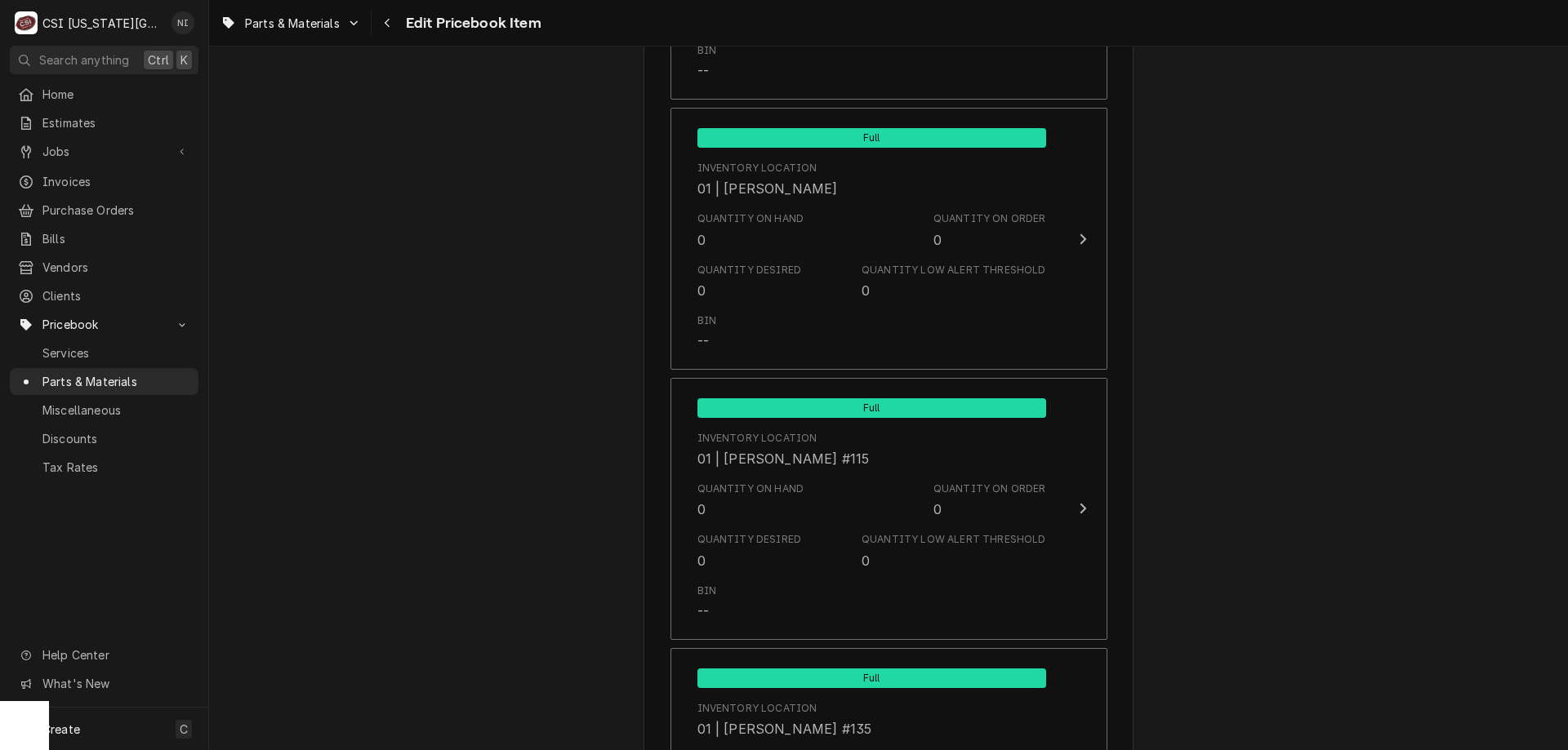
scroll to position [15946, 0]
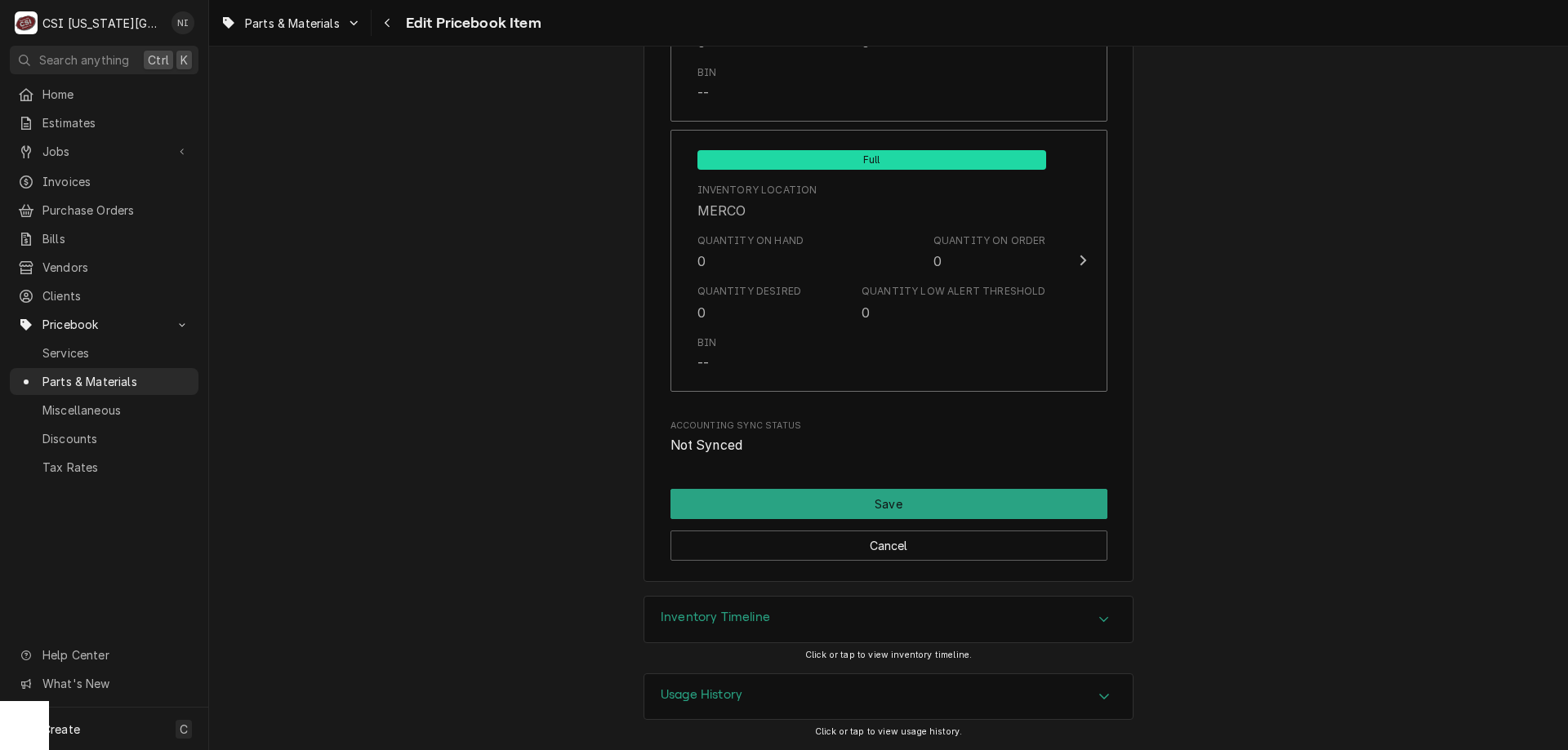
click at [883, 626] on div "Inventory Timeline" at bounding box center [888, 619] width 489 height 46
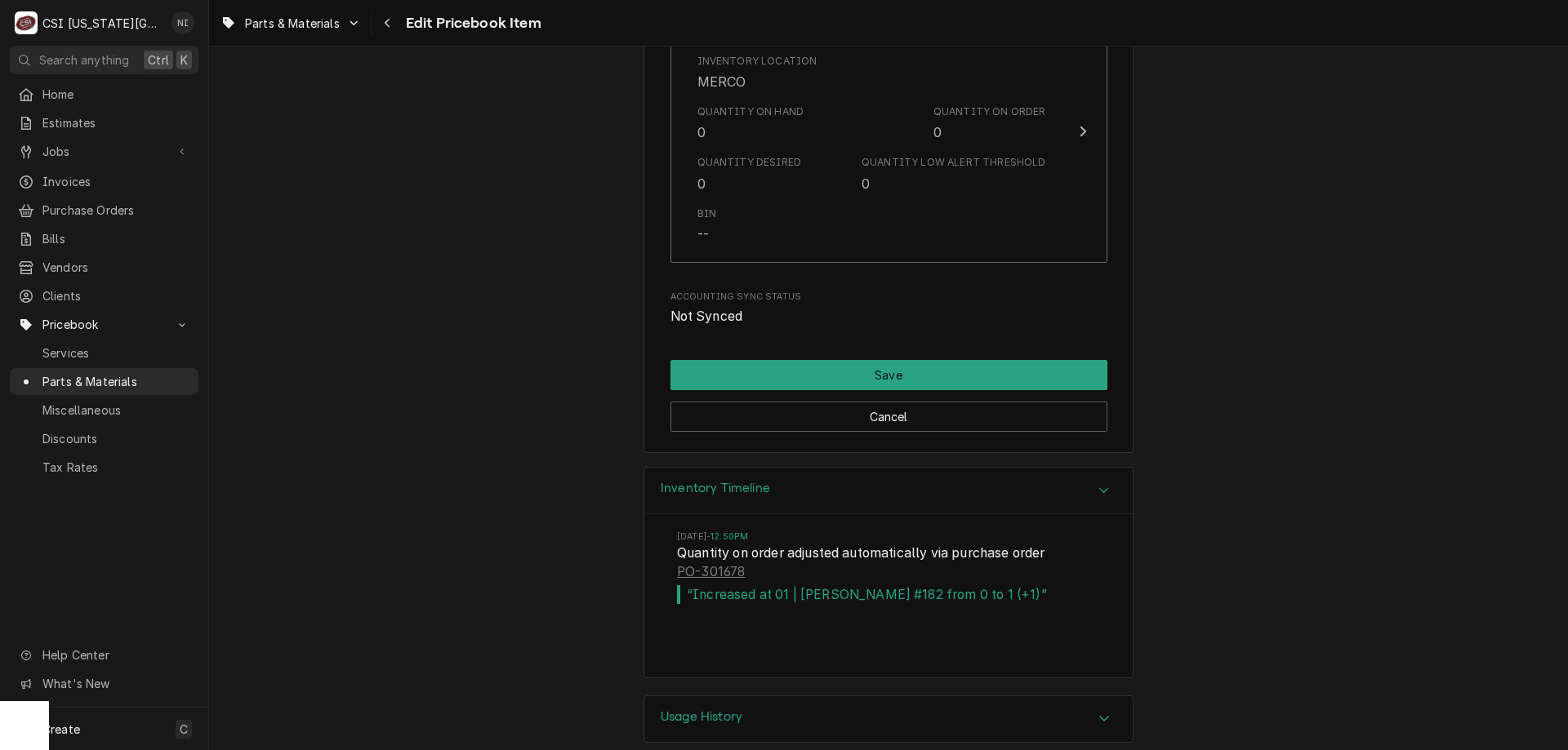
scroll to position [16097, 0]
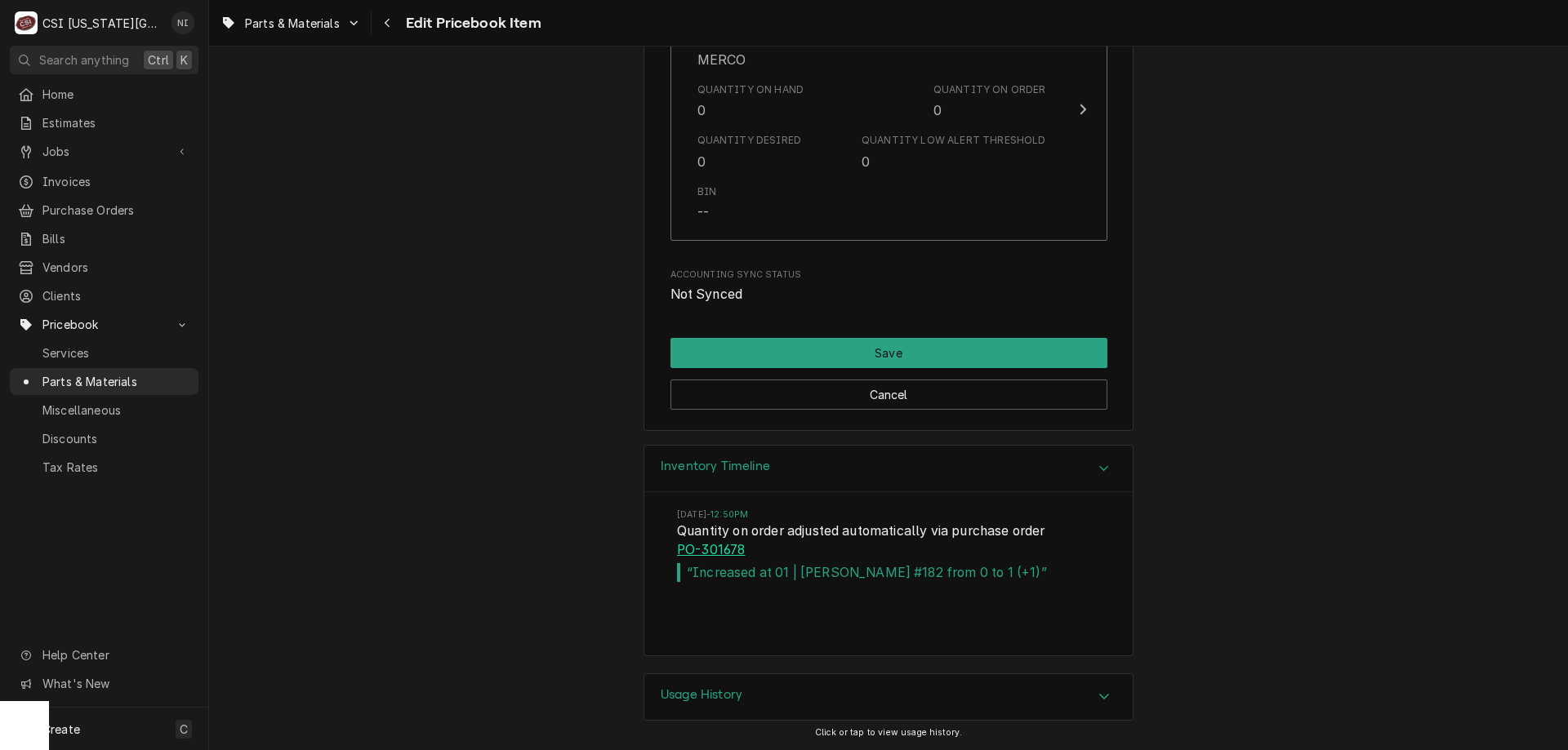
click at [723, 544] on link "PO-301678" at bounding box center [711, 550] width 68 height 20
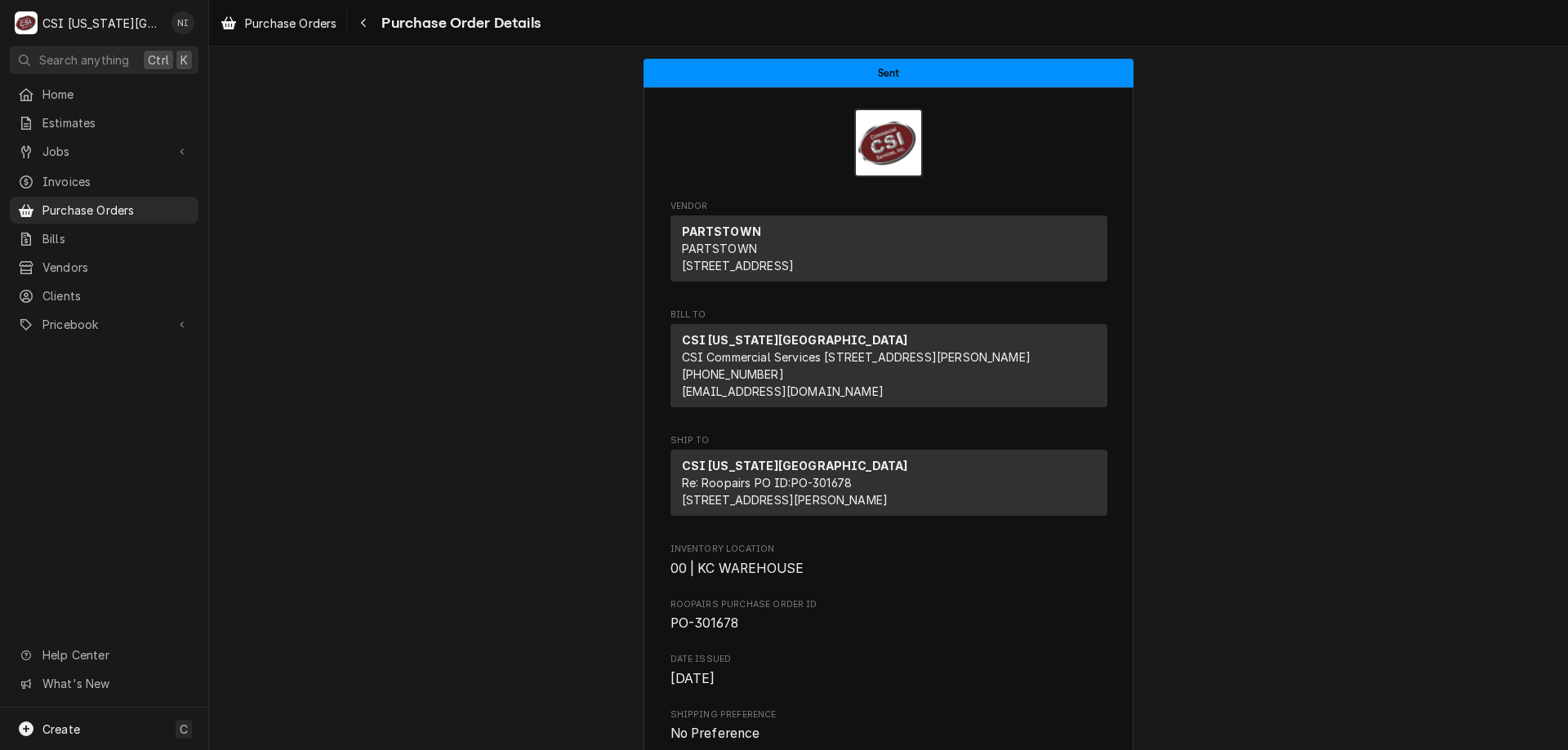
click at [150, 315] on span "Pricebook" at bounding box center [104, 323] width 124 height 17
click at [124, 376] on span "Parts & Materials" at bounding box center [116, 381] width 148 height 17
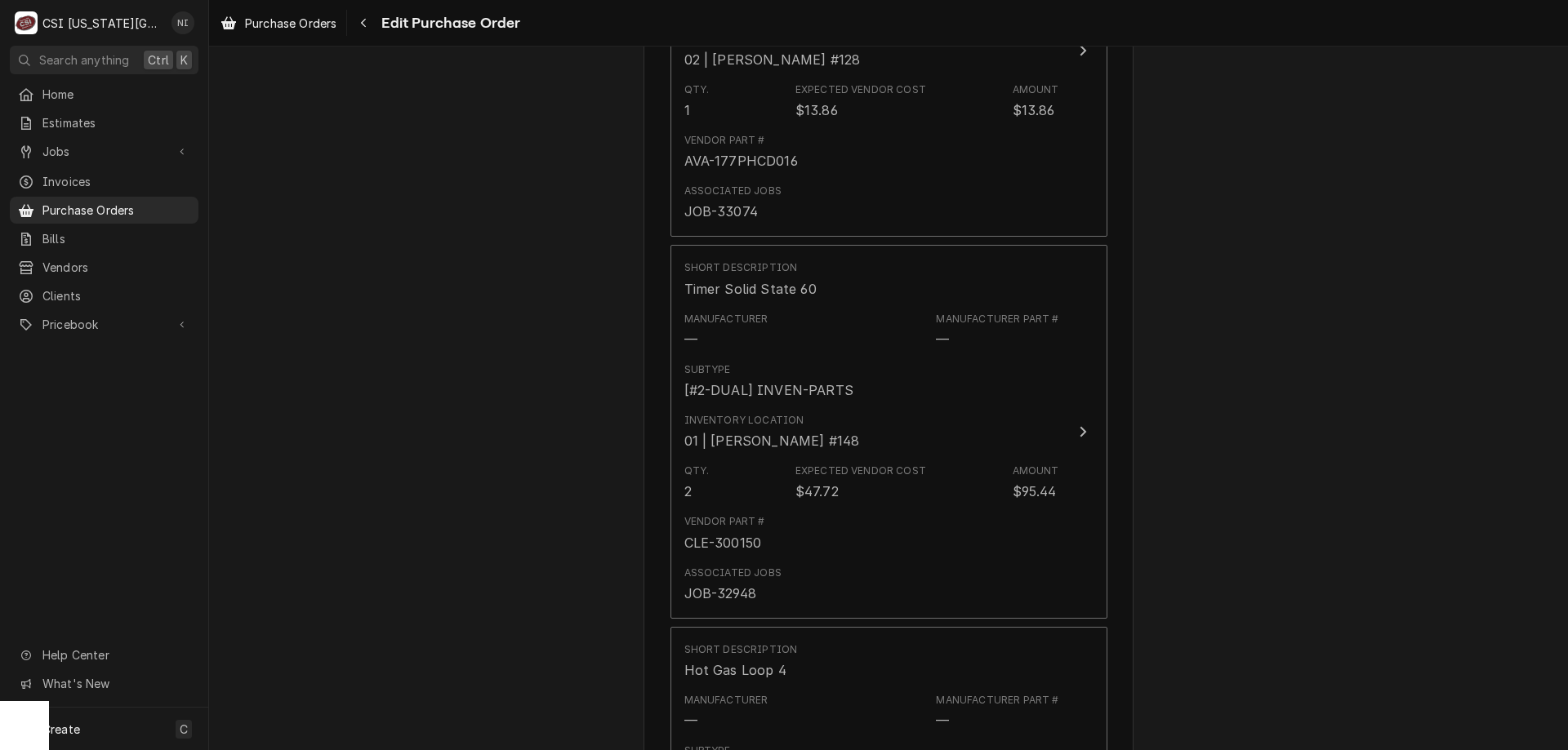
scroll to position [4401, 0]
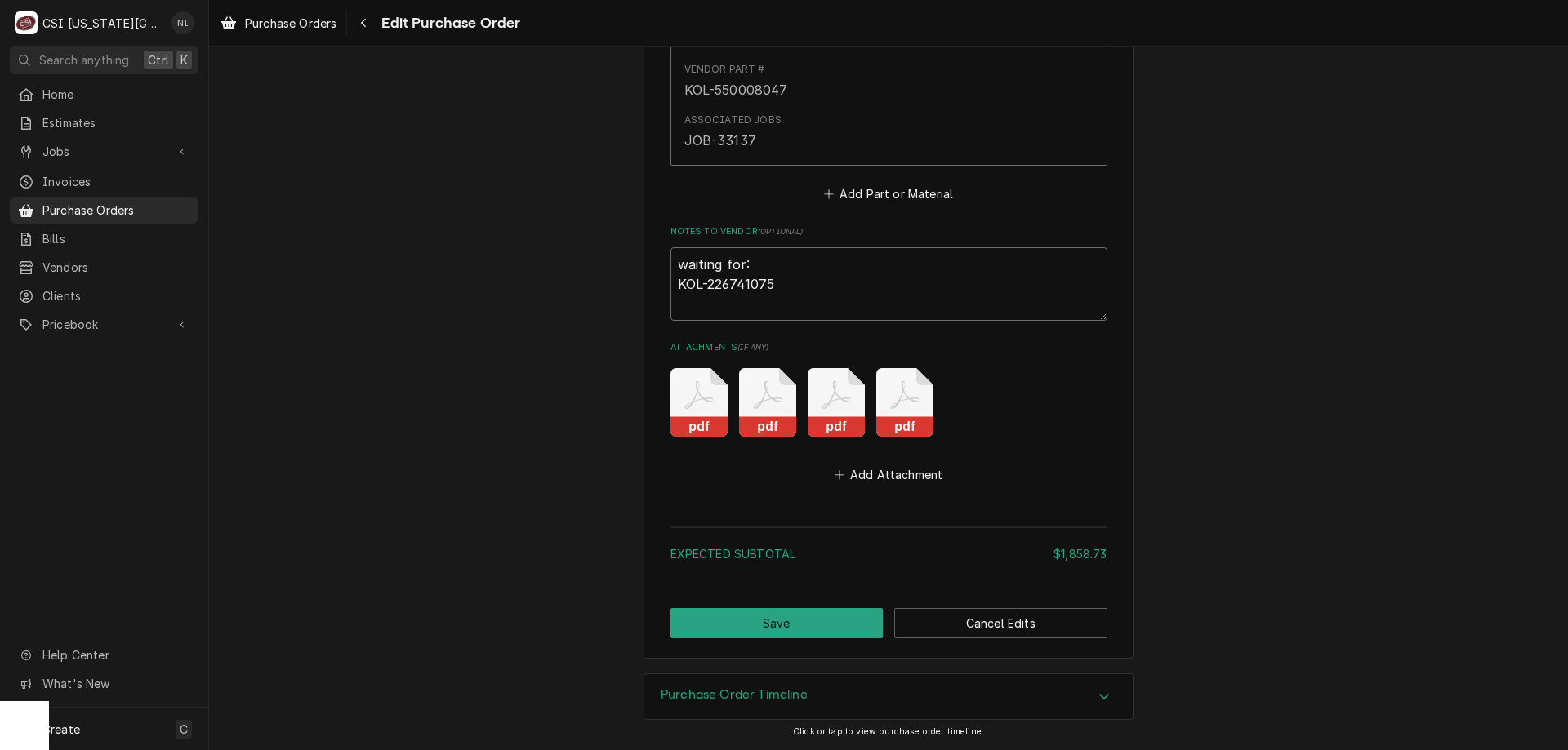
drag, startPoint x: 801, startPoint y: 286, endPoint x: 616, endPoint y: 231, distance: 193.0
type textarea "x"
click at [829, 621] on button "Save" at bounding box center [777, 623] width 213 height 30
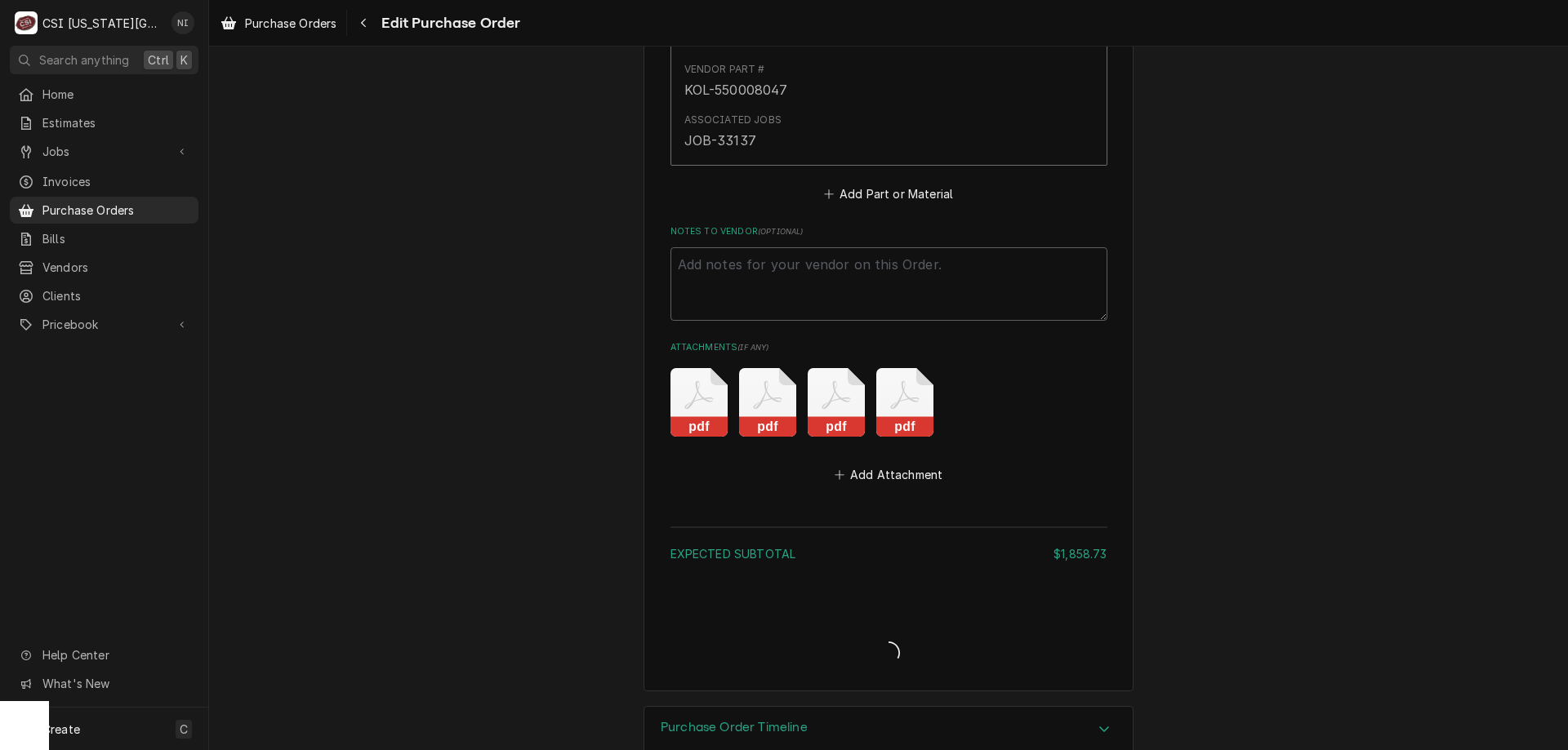
type textarea "x"
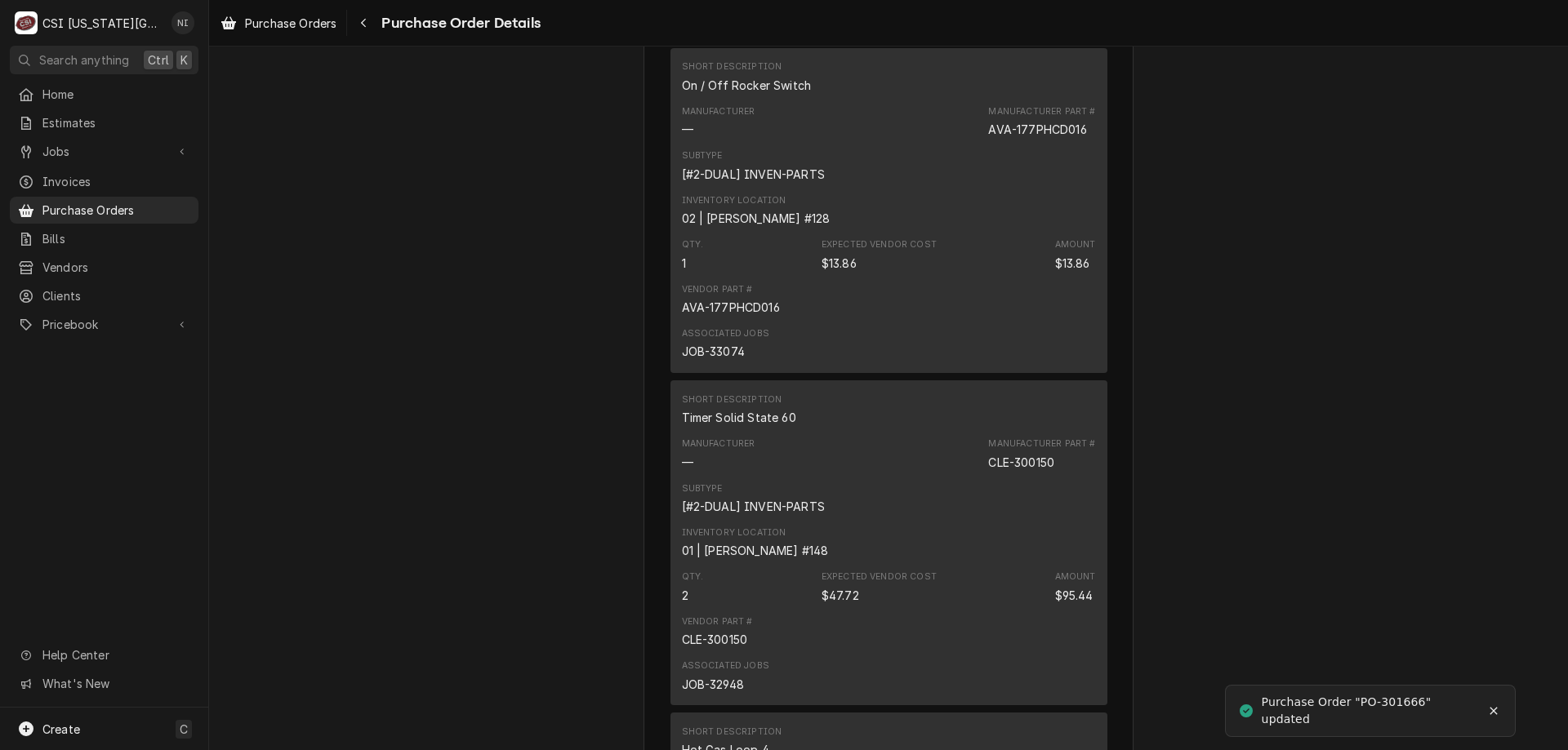
scroll to position [4310, 0]
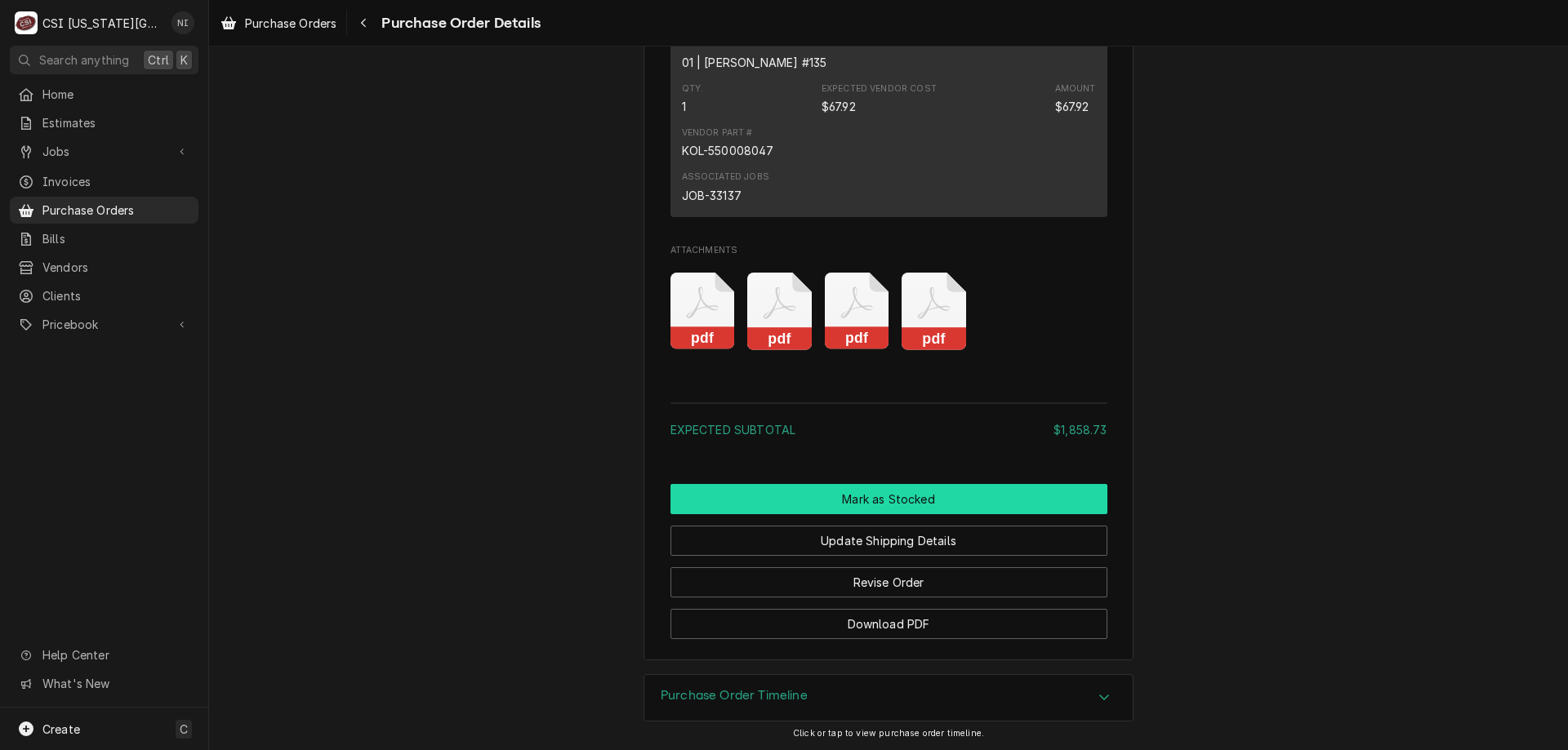
click at [898, 514] on button "Mark as Stocked" at bounding box center [888, 499] width 437 height 30
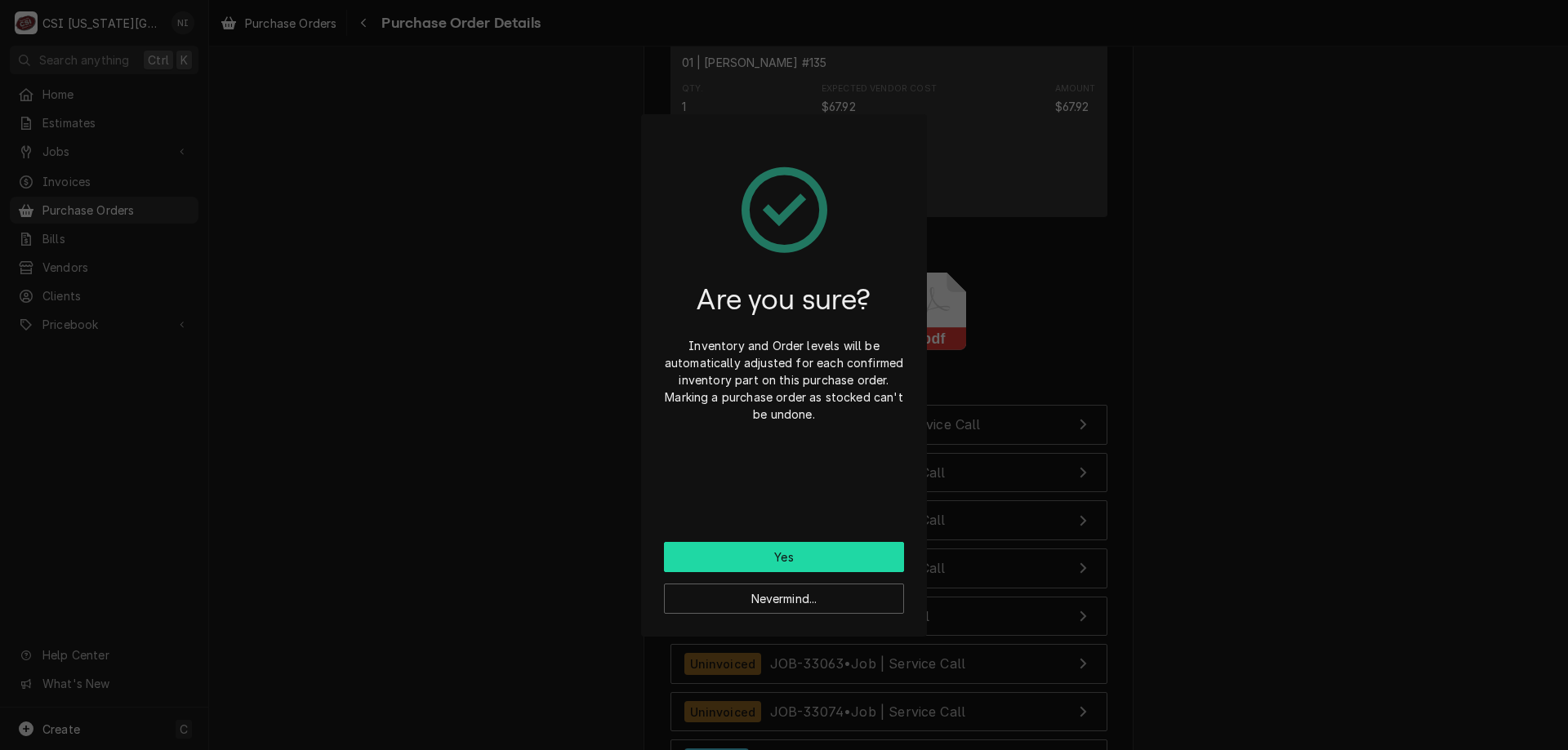
click at [791, 555] on button "Yes" at bounding box center [784, 557] width 240 height 30
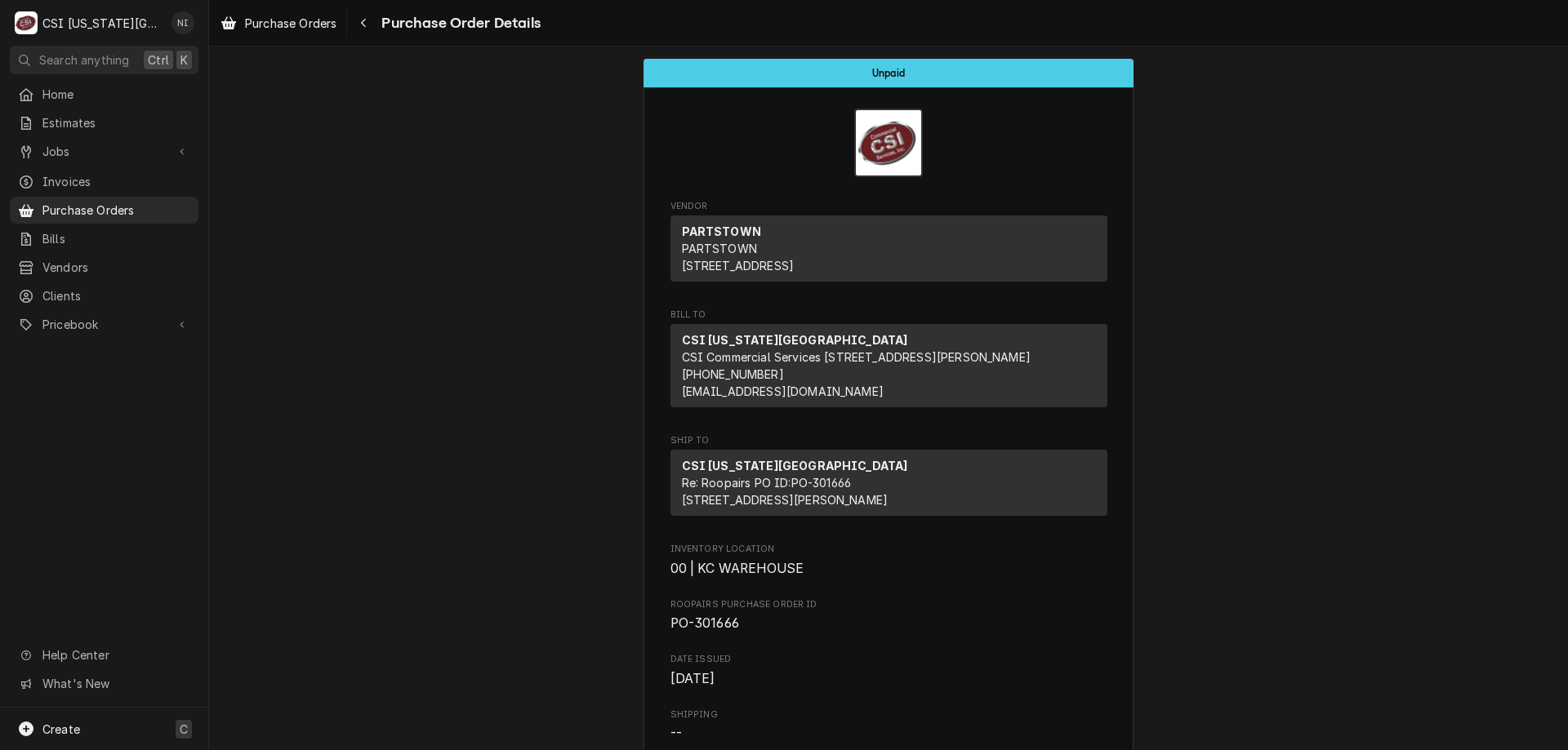
click at [128, 729] on div "Create C" at bounding box center [104, 728] width 208 height 42
click at [298, 614] on div "Purchase Order" at bounding box center [306, 616] width 109 height 17
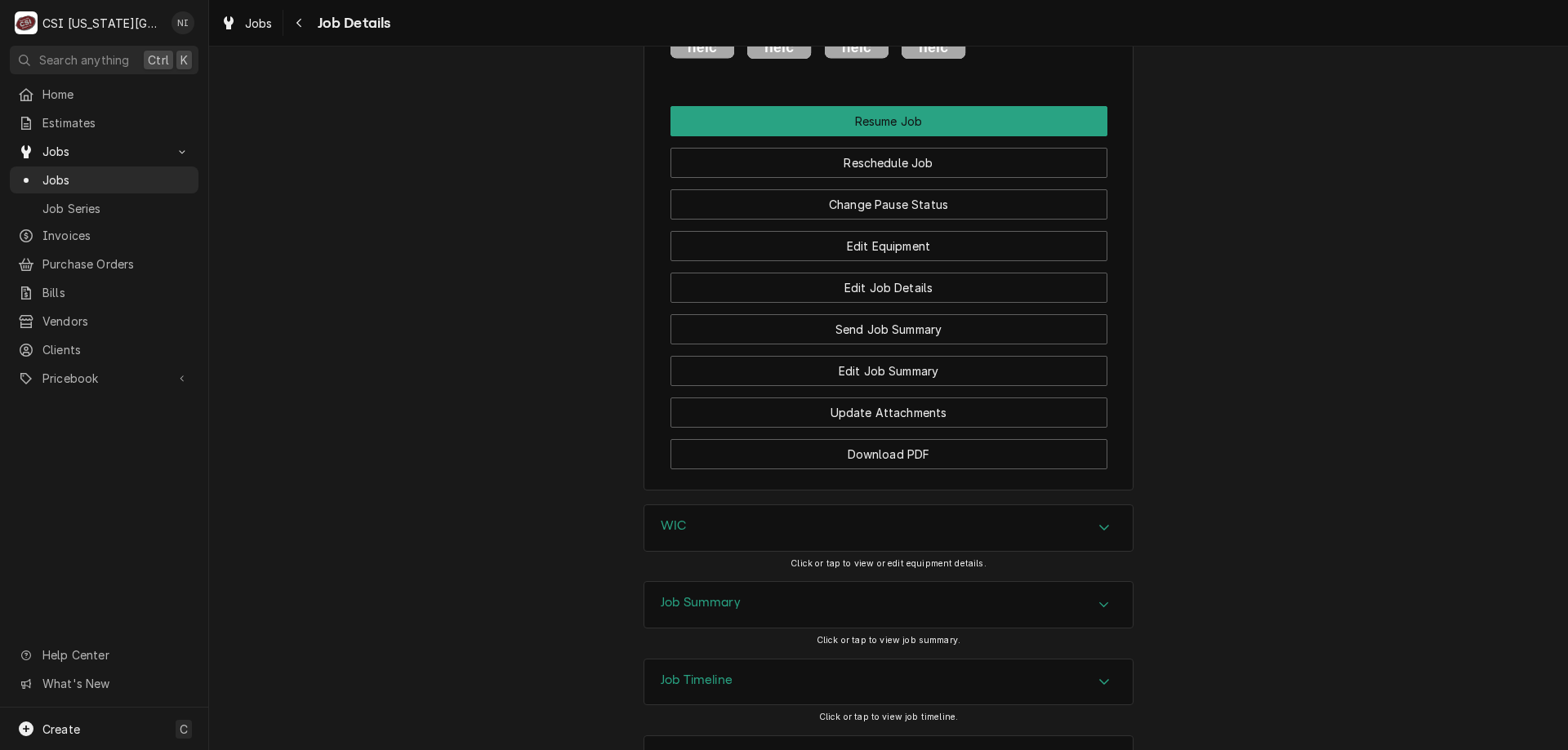
scroll to position [2892, 0]
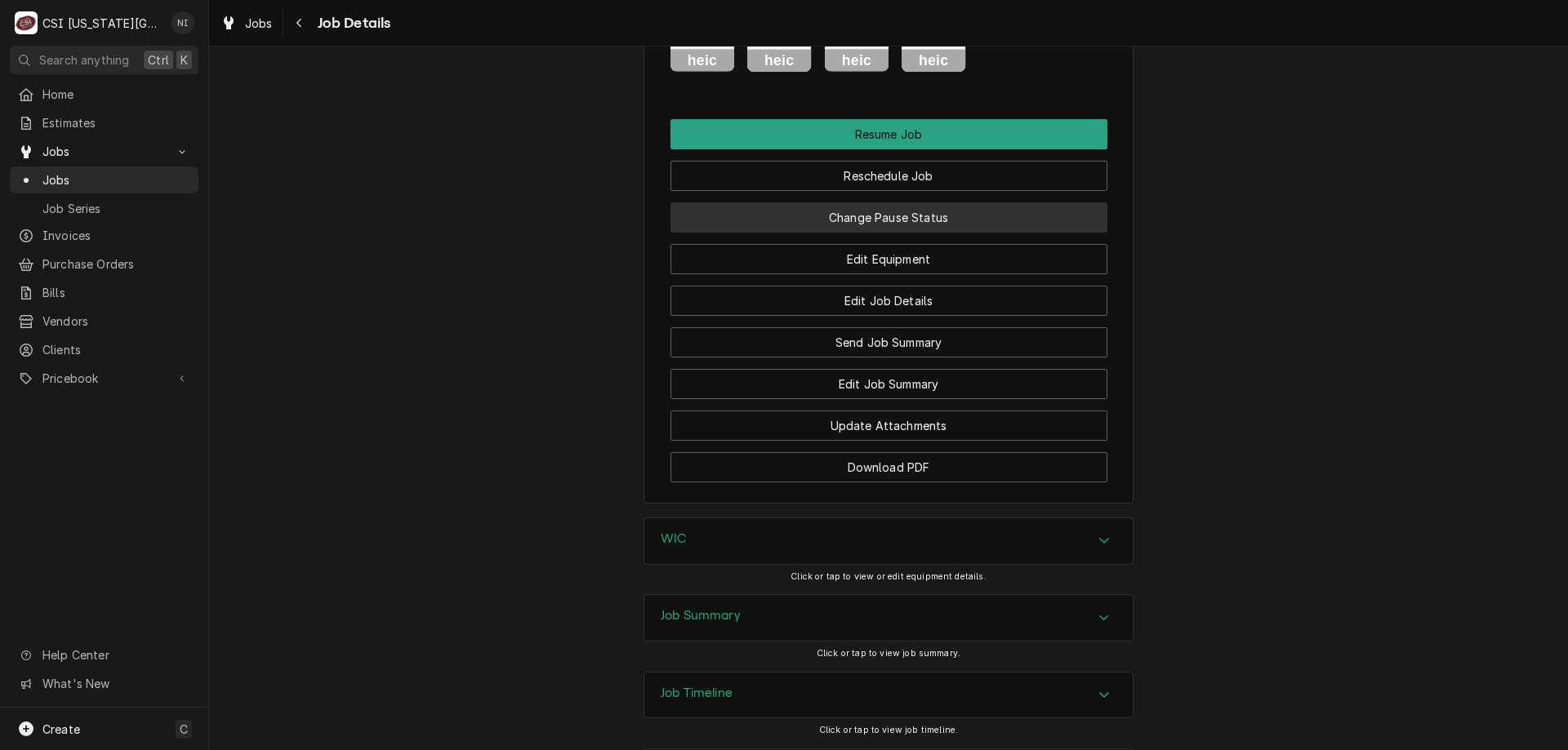
click at [921, 203] on button "Change Pause Status" at bounding box center [888, 218] width 437 height 30
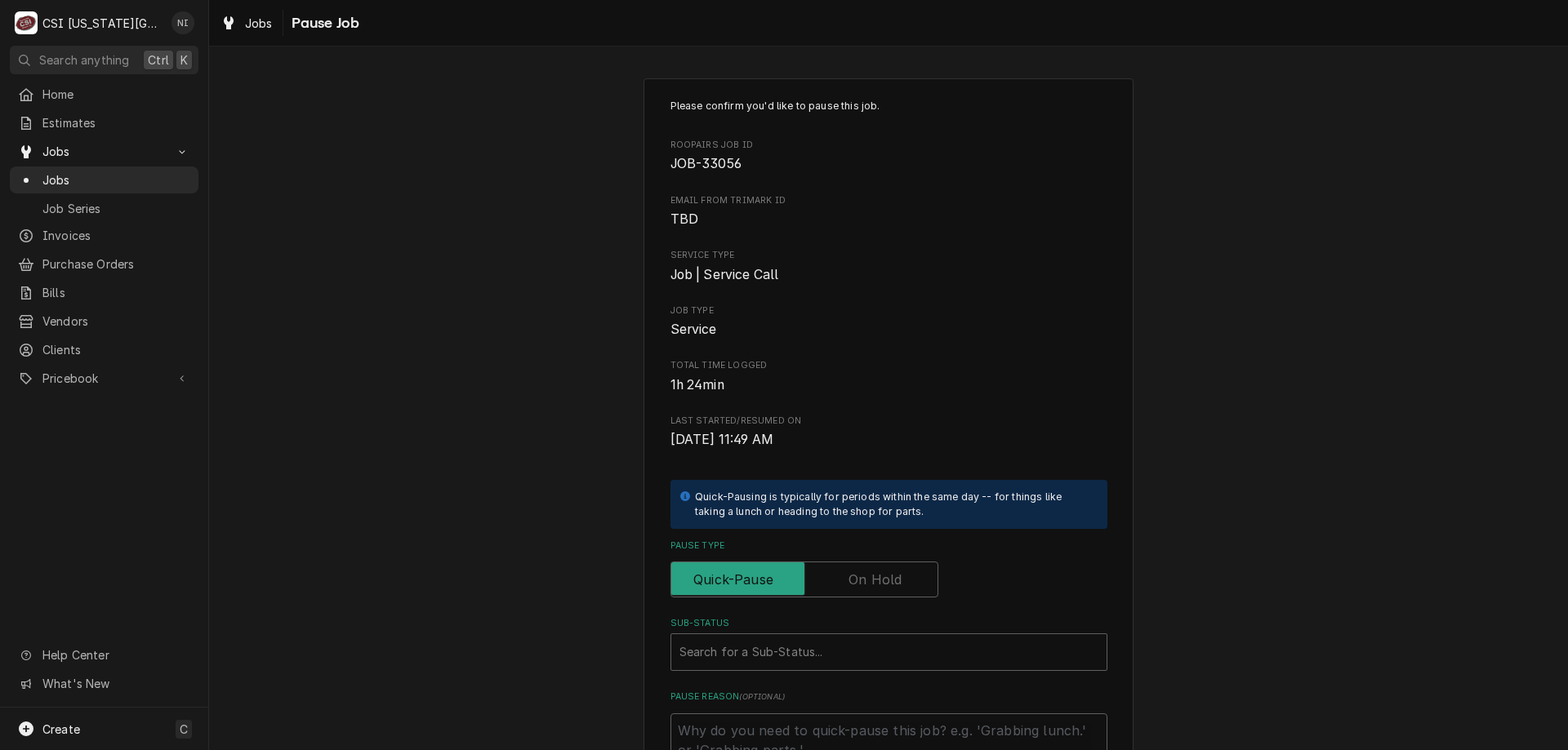
drag, startPoint x: 877, startPoint y: 573, endPoint x: 864, endPoint y: 600, distance: 30.0
click at [877, 575] on label "Pause Type" at bounding box center [804, 580] width 268 height 36
click at [877, 575] on input "Pause Type" at bounding box center [804, 580] width 253 height 36
checkbox input "true"
click at [857, 644] on div "Sub-Status" at bounding box center [888, 651] width 419 height 30
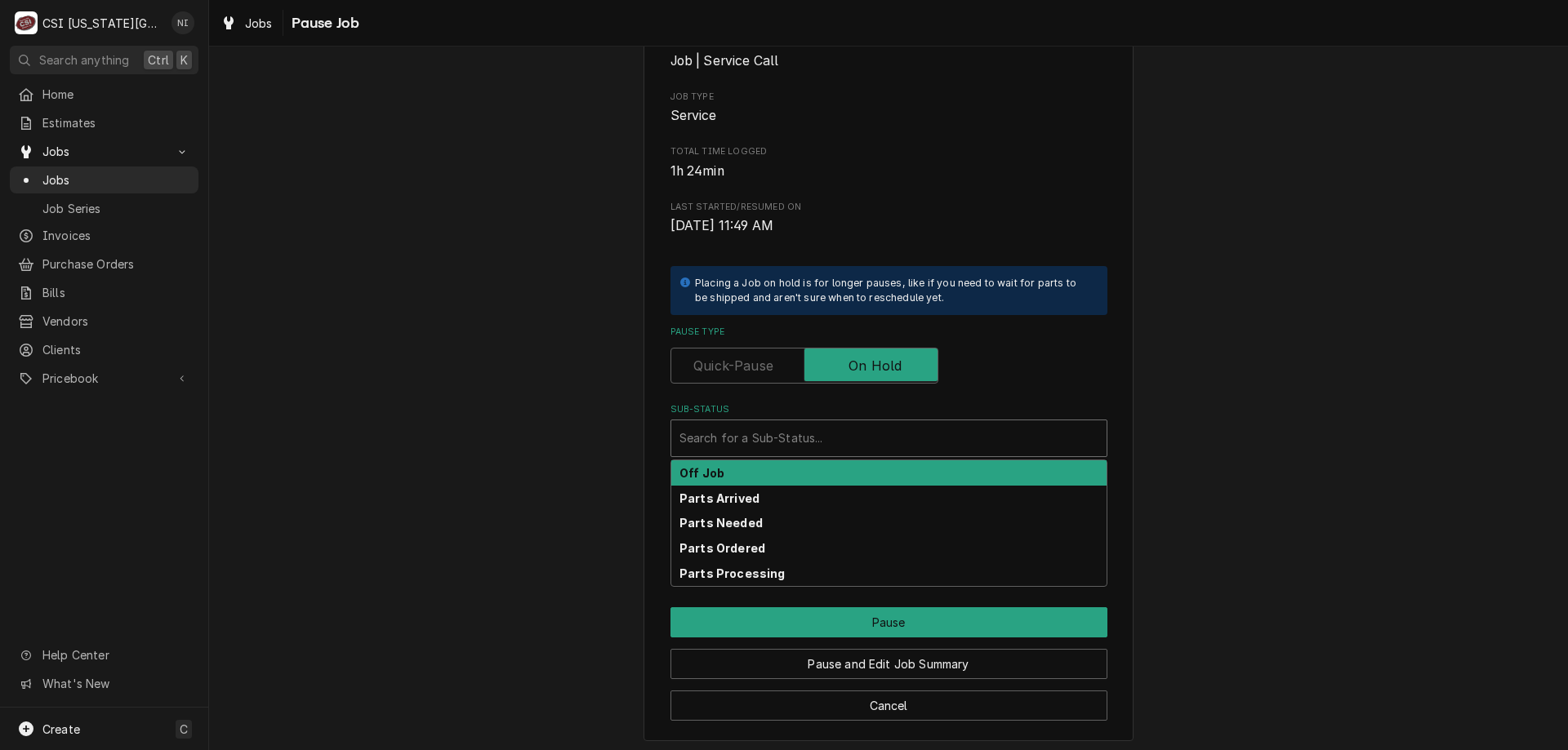
scroll to position [220, 0]
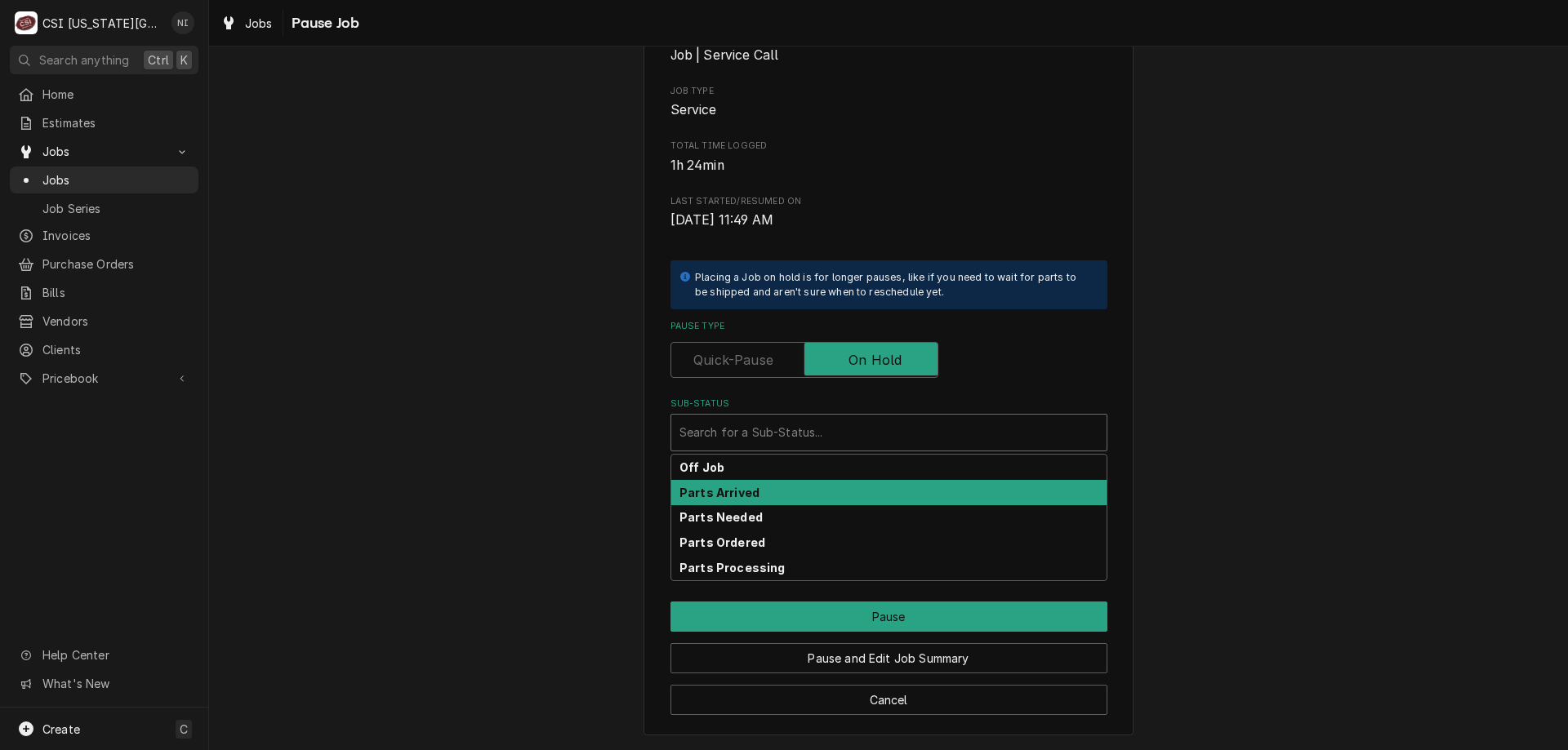
click at [761, 496] on div "Parts Arrived" at bounding box center [888, 493] width 435 height 25
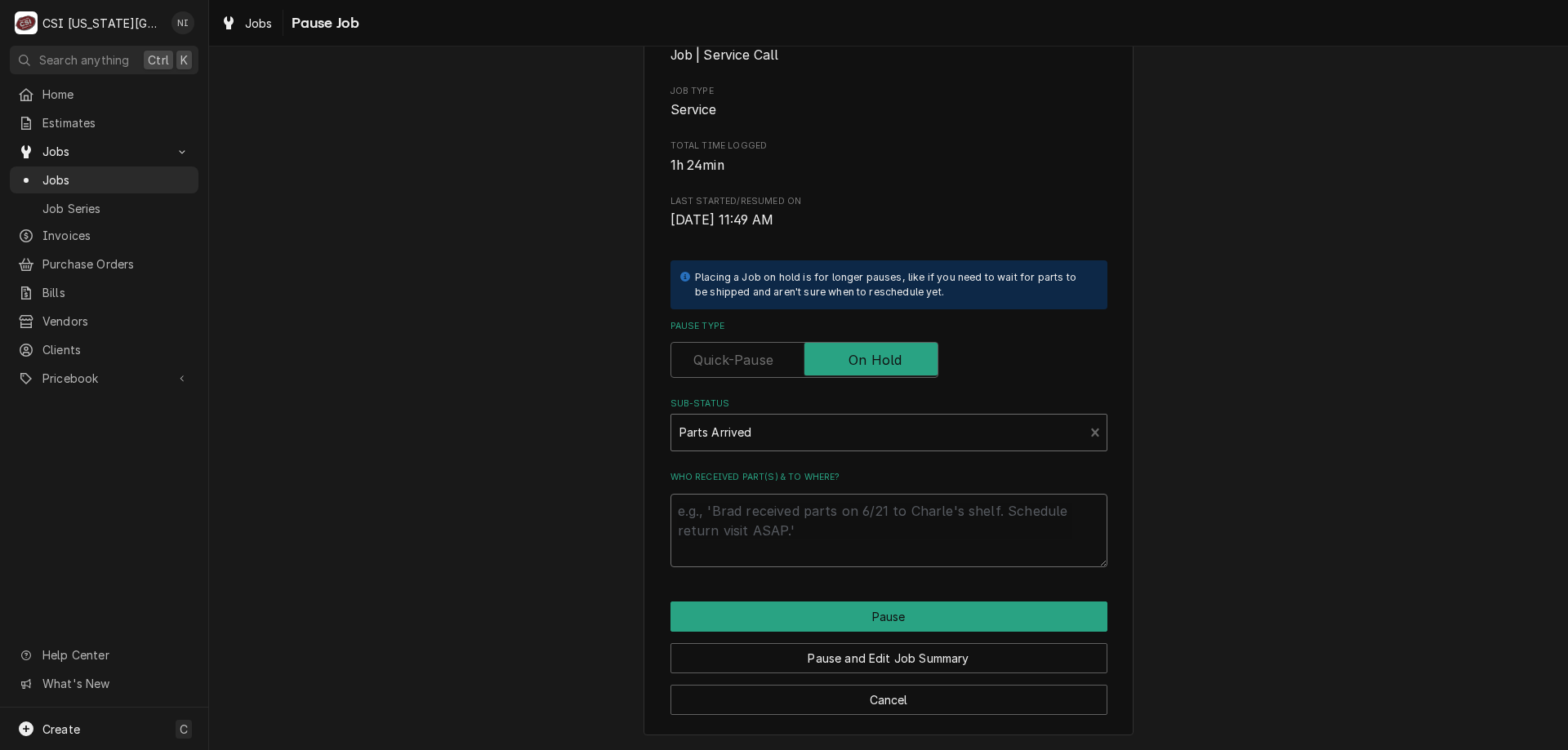
click at [750, 526] on textarea "Who received part(s) & to where?" at bounding box center [888, 530] width 437 height 73
type textarea "x"
type textarea "p"
type textarea "x"
type textarea "pa"
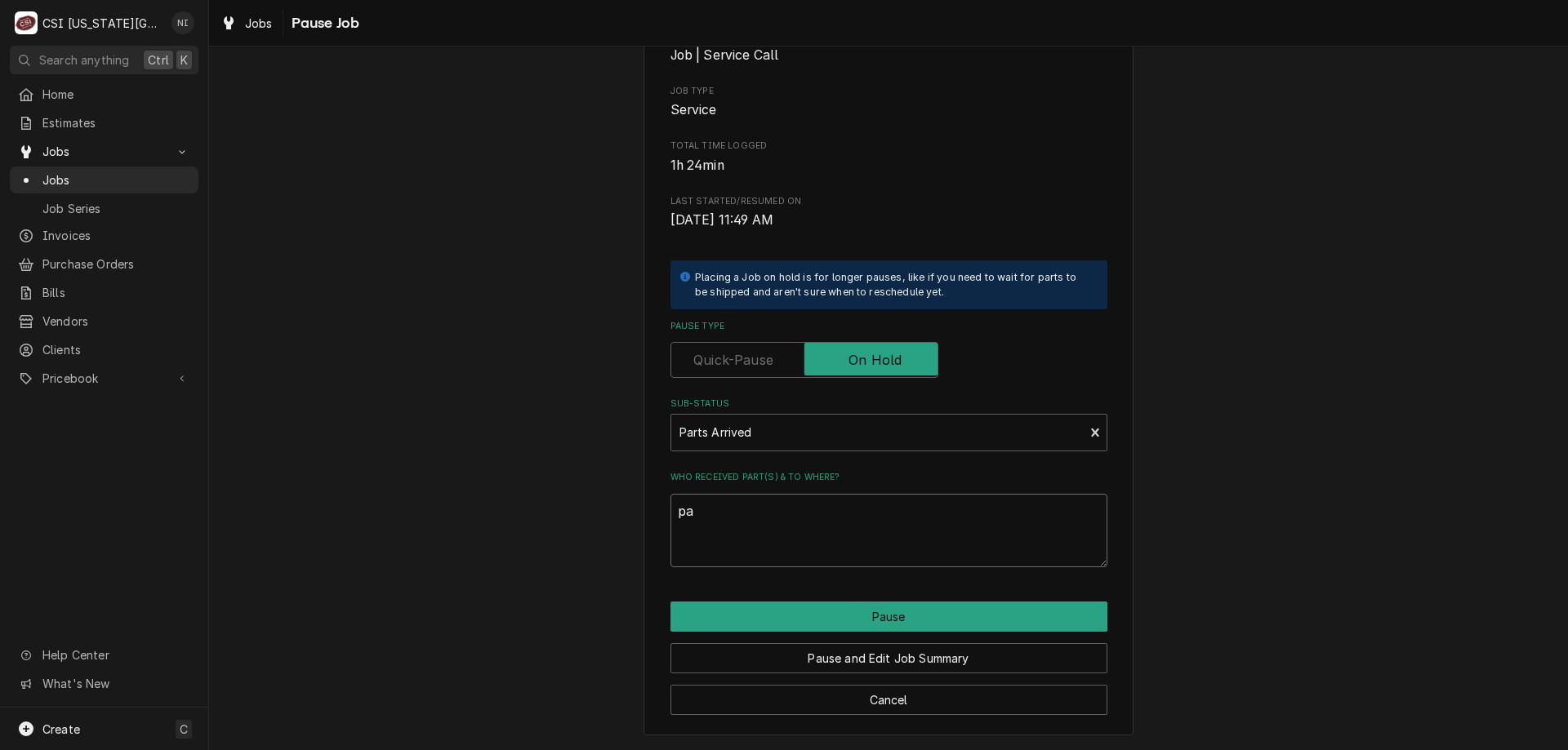
type textarea "x"
type textarea "par"
type textarea "x"
type textarea "part"
type textarea "x"
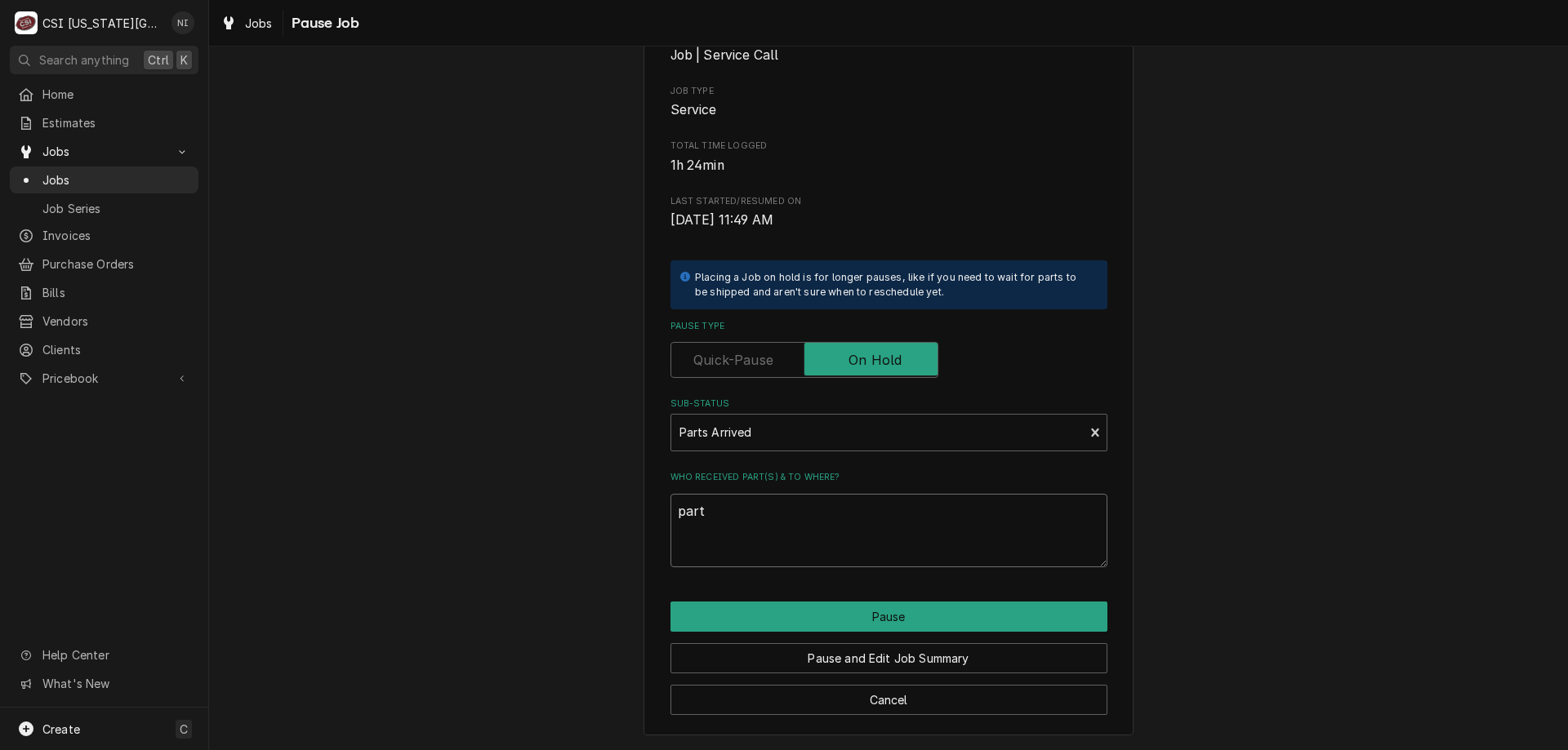
type textarea "parts"
type textarea "x"
type textarea "parts o"
type textarea "x"
type textarea "parts on"
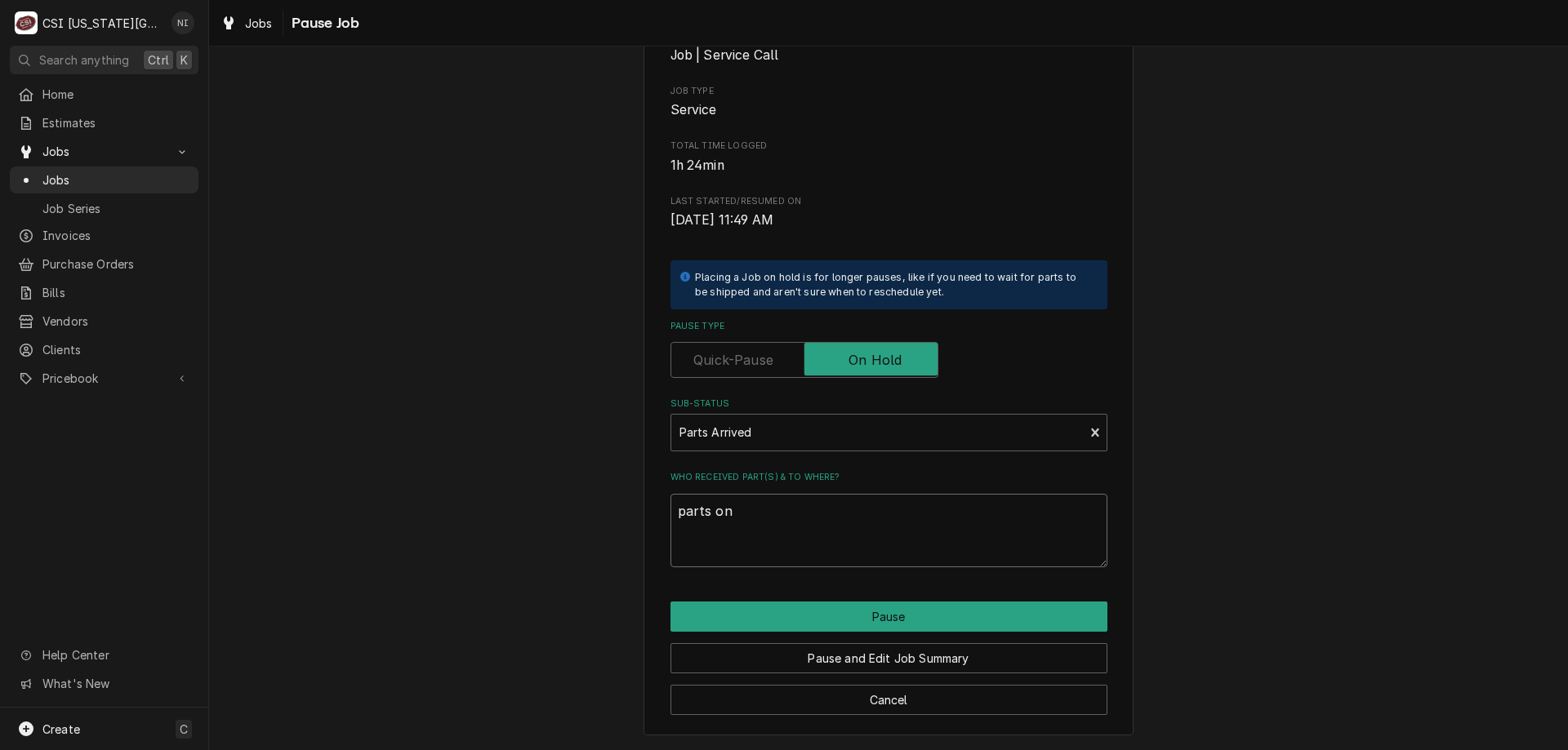
type textarea "x"
type textarea "parts on"
type textarea "x"
type textarea "parts on c"
type textarea "x"
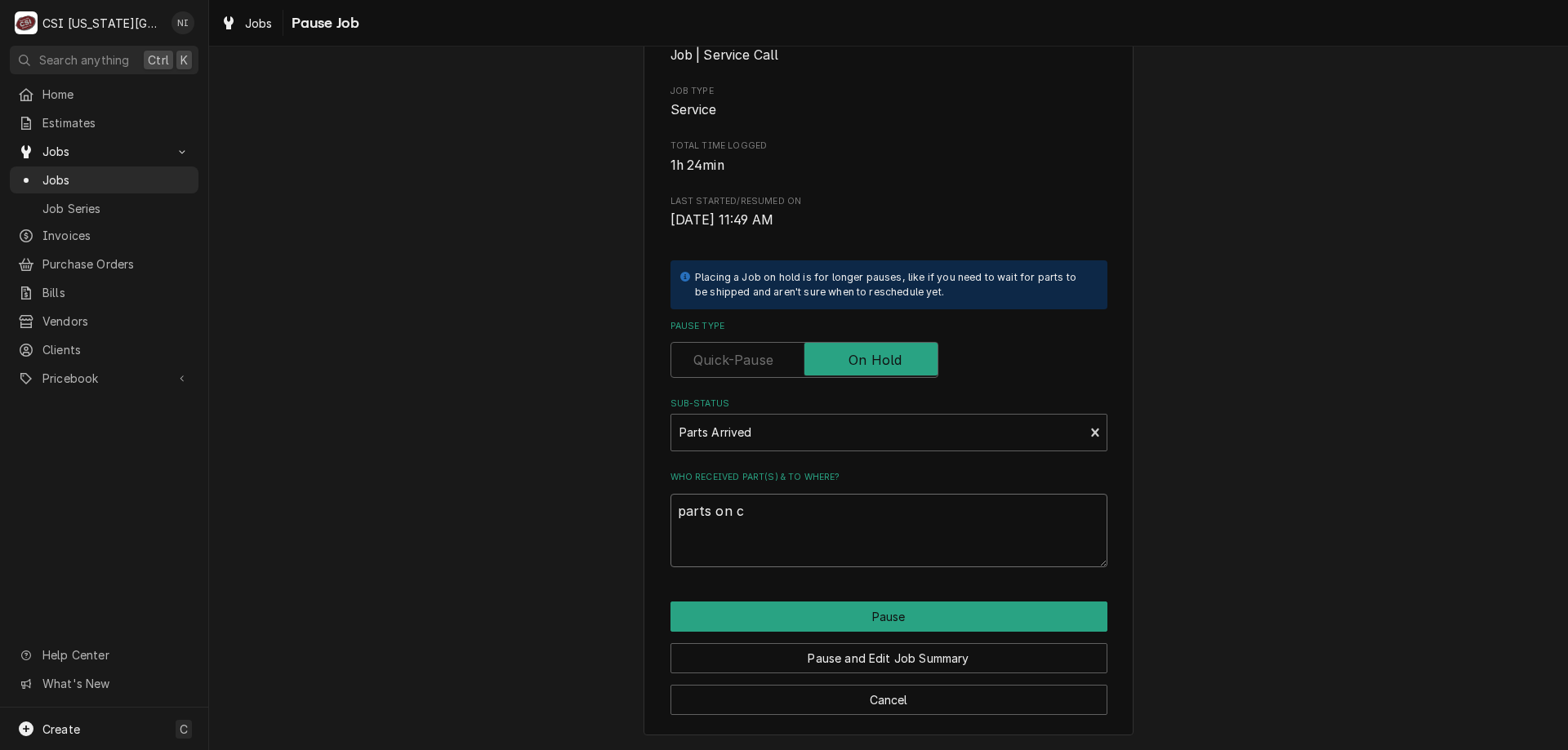
type textarea "parts on co"
type textarea "x"
type textarea "parts on cody"
type textarea "x"
type textarea "parts on cody"
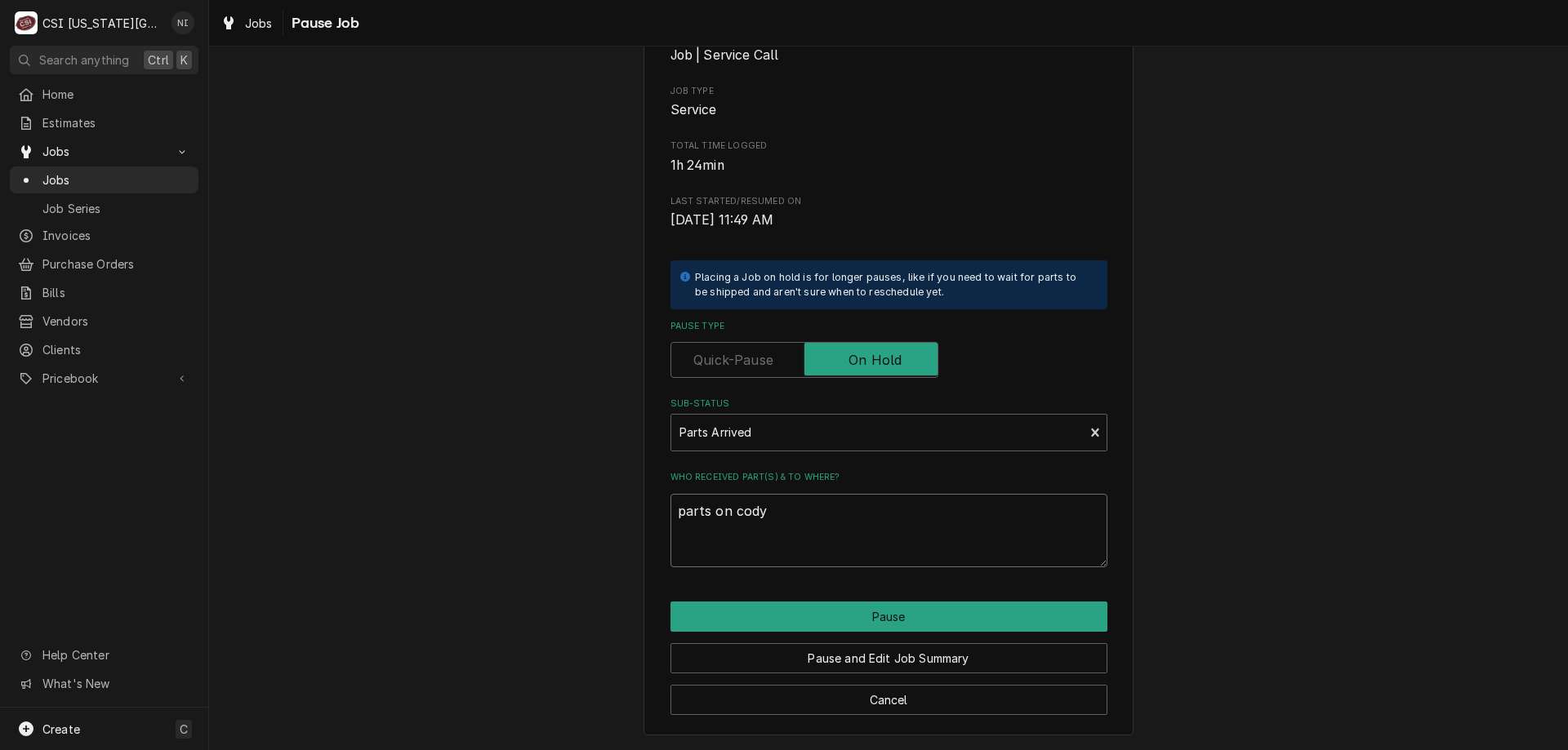
type textarea "x"
type textarea "parts on cody s"
type textarea "x"
type textarea "parts on cody sh"
type textarea "x"
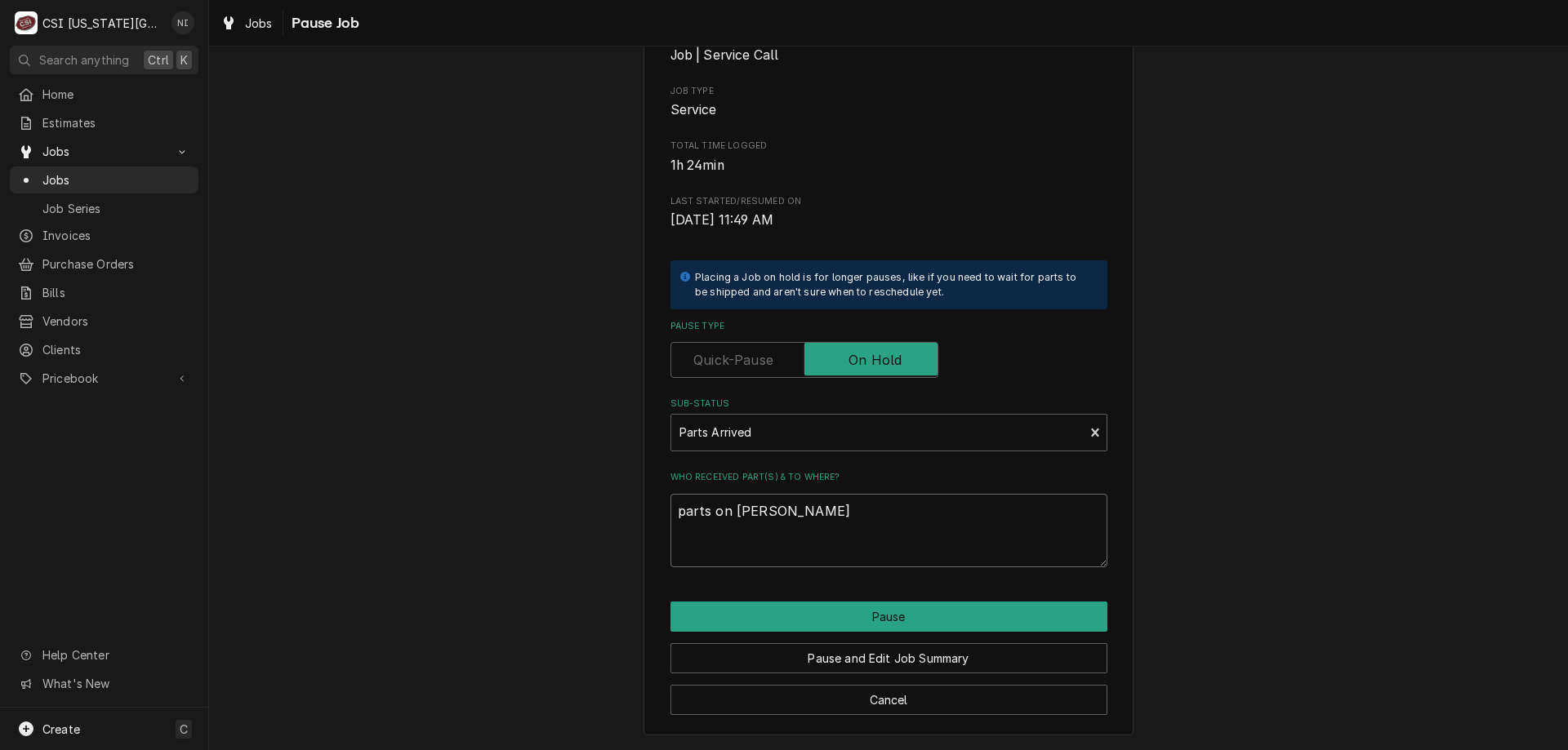
type textarea "parts on cody shel"
type textarea "x"
type textarea "parts on cody shelf"
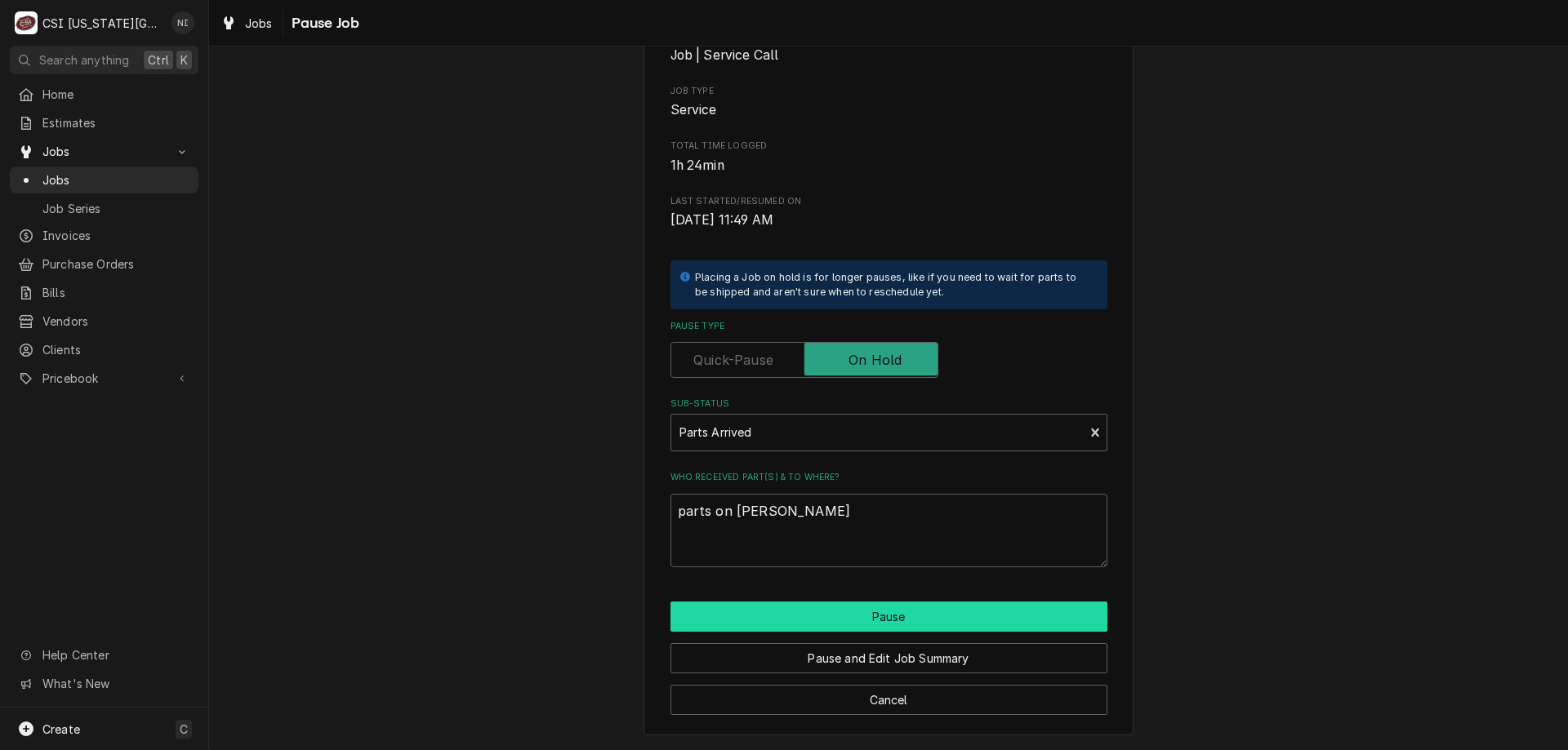
click at [852, 608] on button "Pause" at bounding box center [888, 616] width 437 height 30
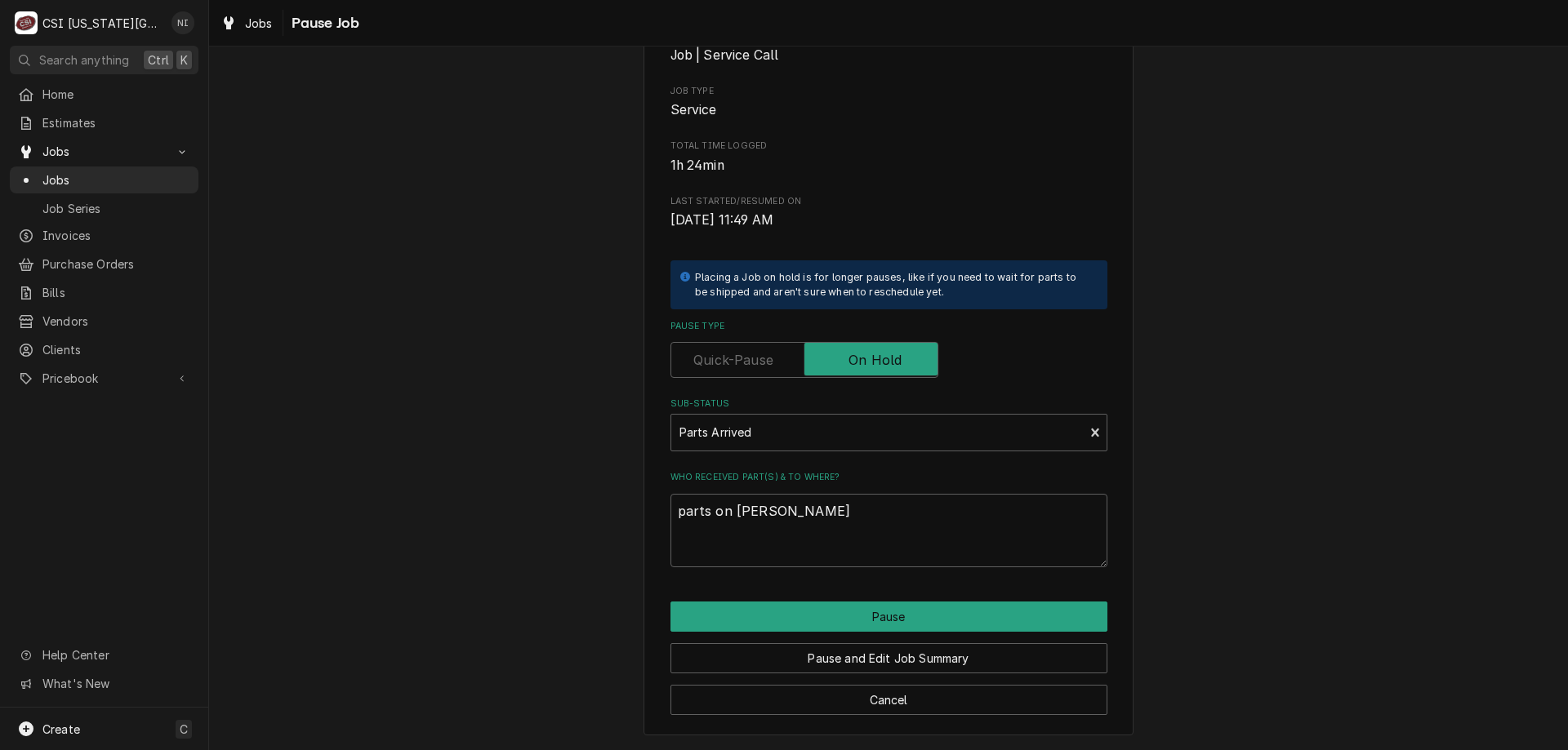
type textarea "x"
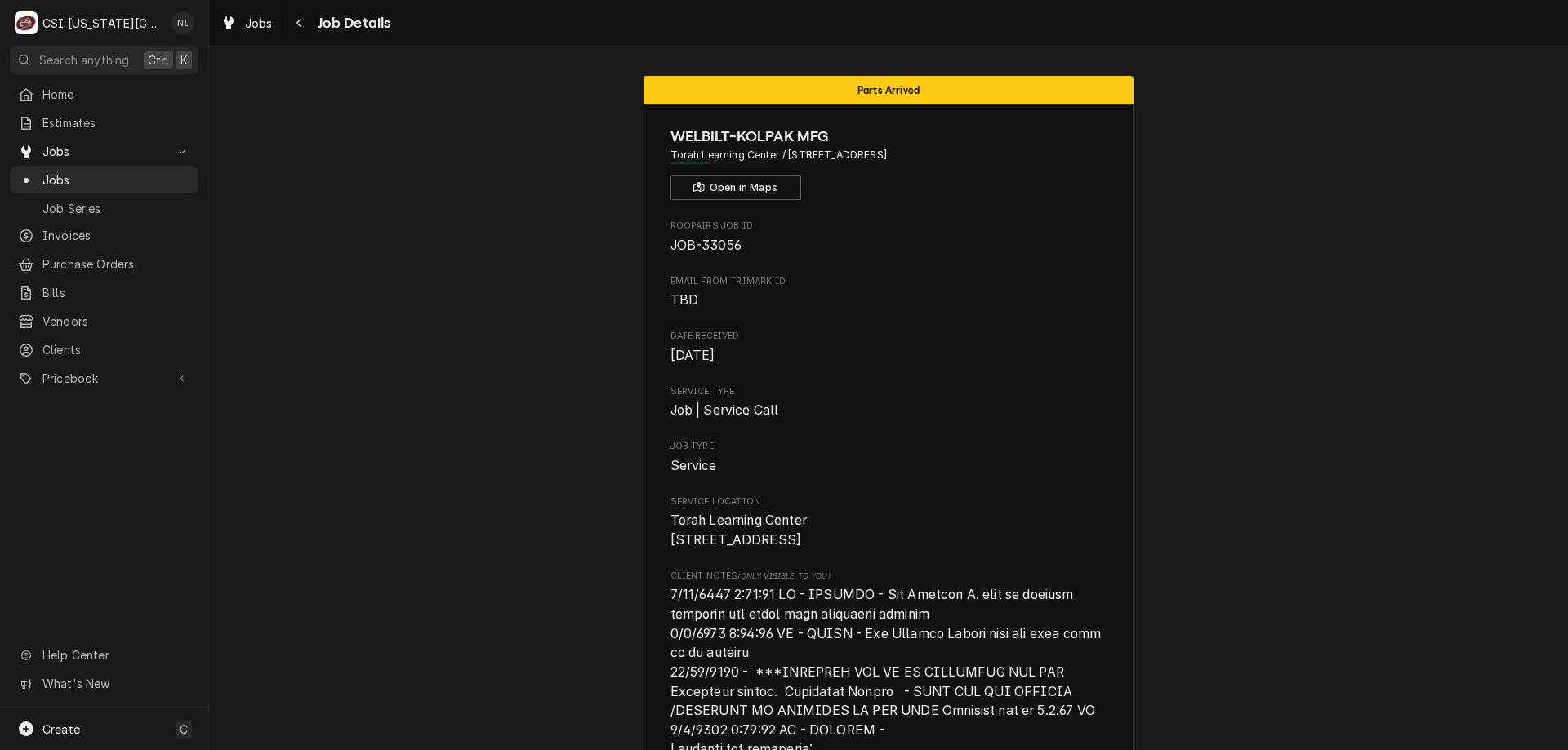
click at [69, 175] on span "Jobs" at bounding box center [116, 179] width 148 height 17
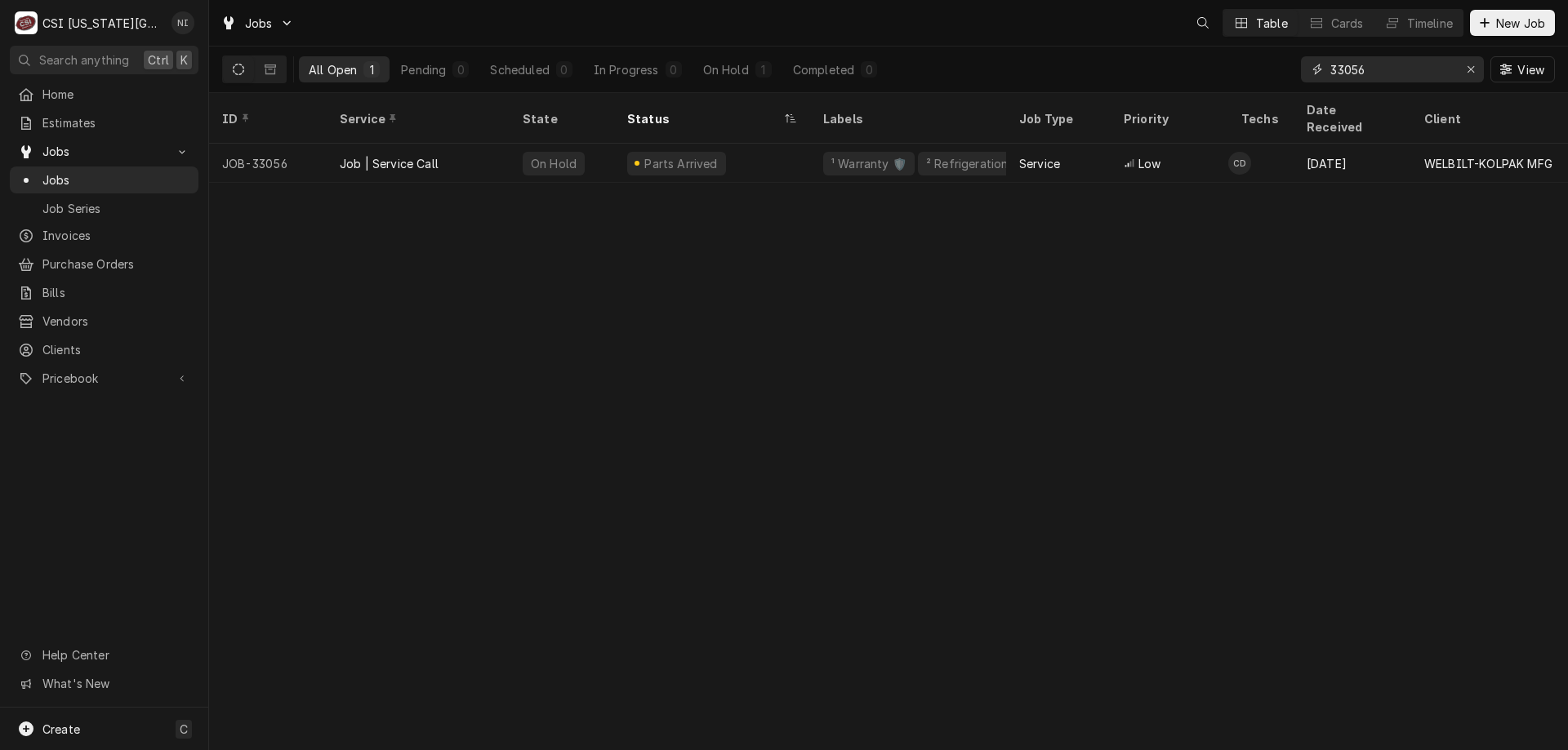
drag, startPoint x: 1321, startPoint y: 65, endPoint x: 1096, endPoint y: 58, distance: 225.1
click at [1155, 65] on div "All Open 1 Pending 0 Scheduled 0 In Progress 0 On Hold 1 Completed 0 33056 View" at bounding box center [888, 69] width 1332 height 46
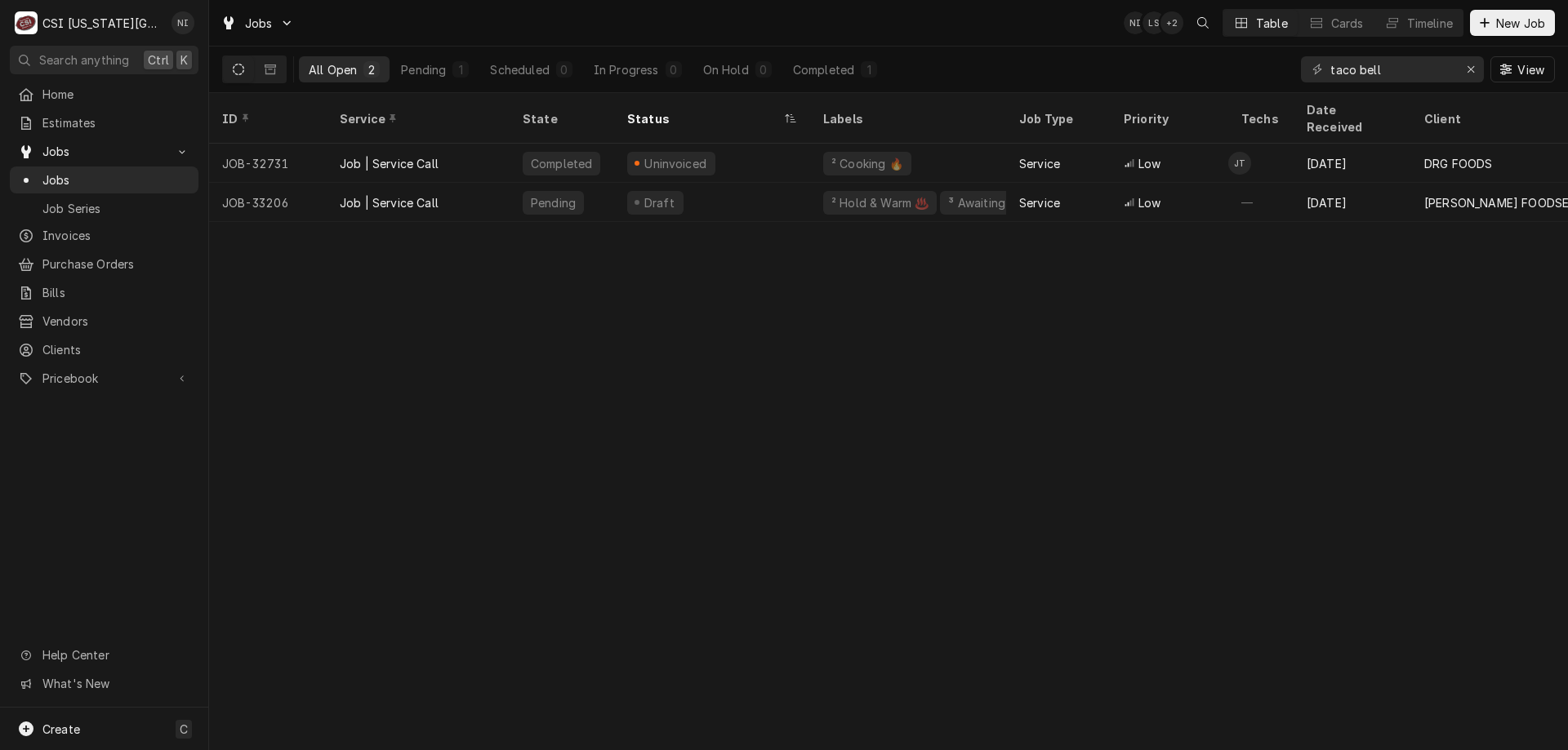
click at [758, 184] on div "Draft" at bounding box center [712, 203] width 196 height 39
drag, startPoint x: 1382, startPoint y: 73, endPoint x: 1223, endPoint y: 37, distance: 163.0
click at [1232, 55] on div "All Open 2 Pending 1 Scheduled 0 In Progress 0 On Hold 0 Completed 1 taco bell …" at bounding box center [888, 69] width 1332 height 46
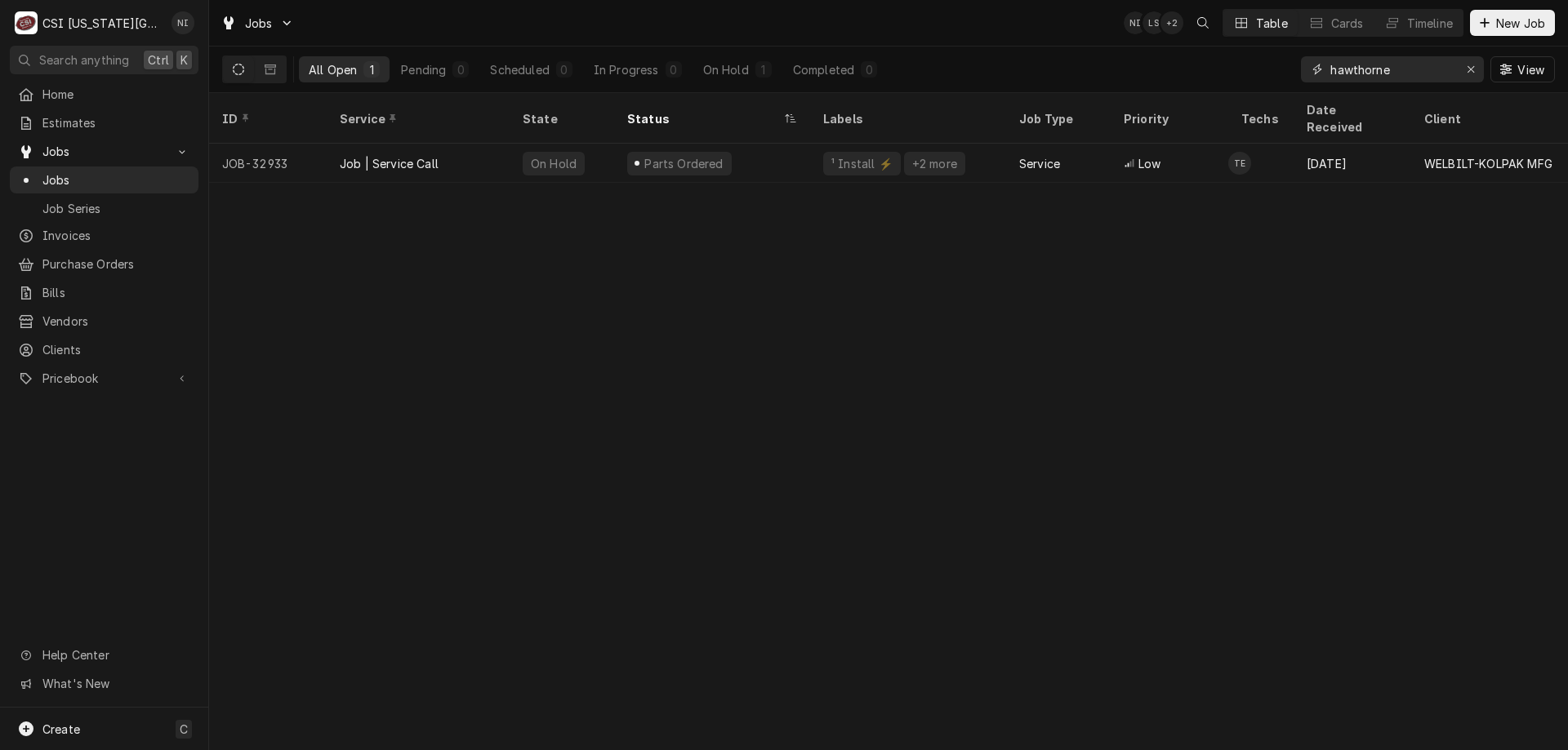
type input "hawthorne"
click at [504, 143] on div "Job | Service Call" at bounding box center [418, 163] width 183 height 39
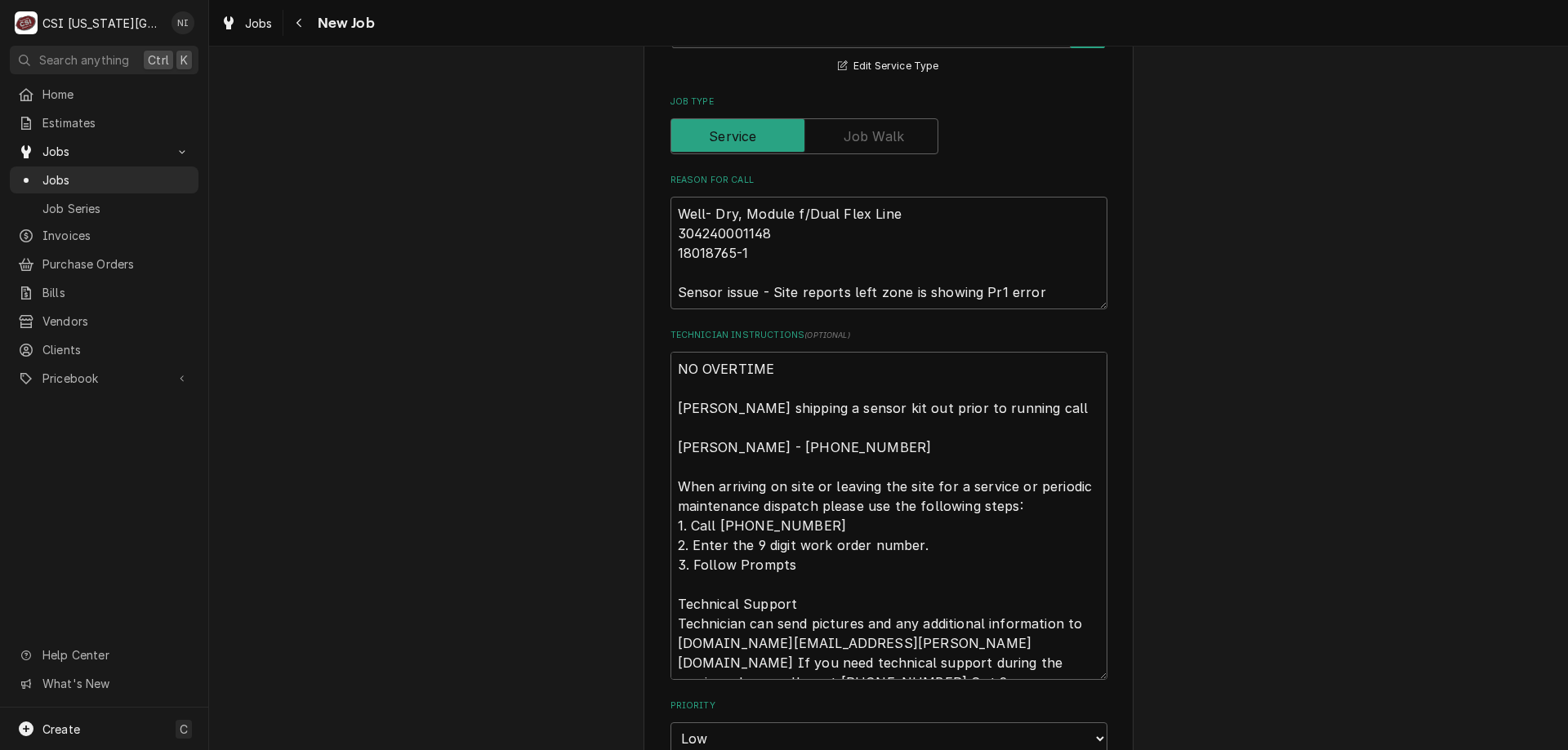
scroll to position [1105, 0]
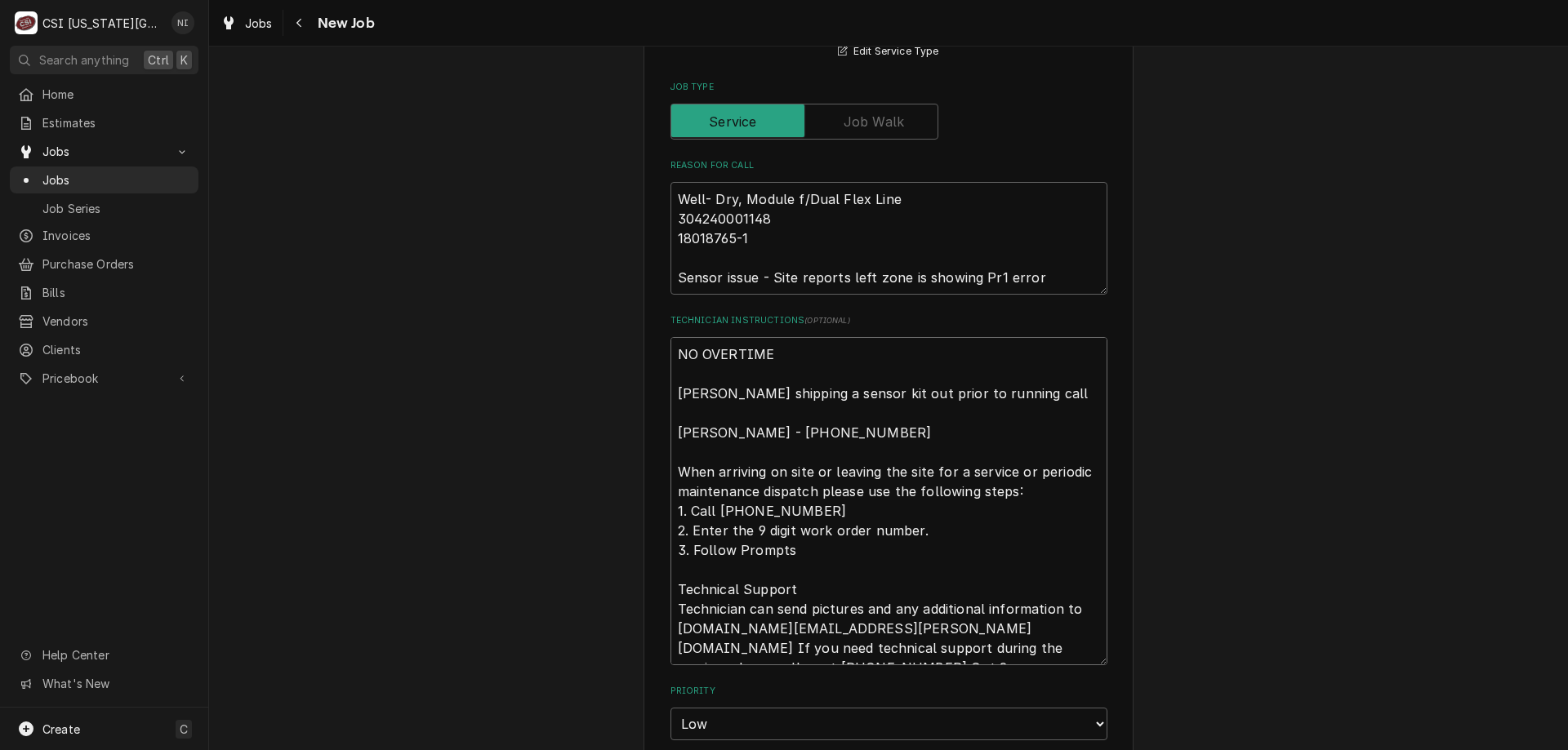
drag, startPoint x: 670, startPoint y: 313, endPoint x: 680, endPoint y: 311, distance: 10.2
click at [671, 337] on textarea "NO OVERTIME [PERSON_NAME] shipping a sensor kit out prior to running call [PERS…" at bounding box center [888, 501] width 437 height 328
type textarea "x"
type textarea "NO OVERTIME [PERSON_NAME] shipping a sensor kit out prior to running call [PERS…"
type textarea "x"
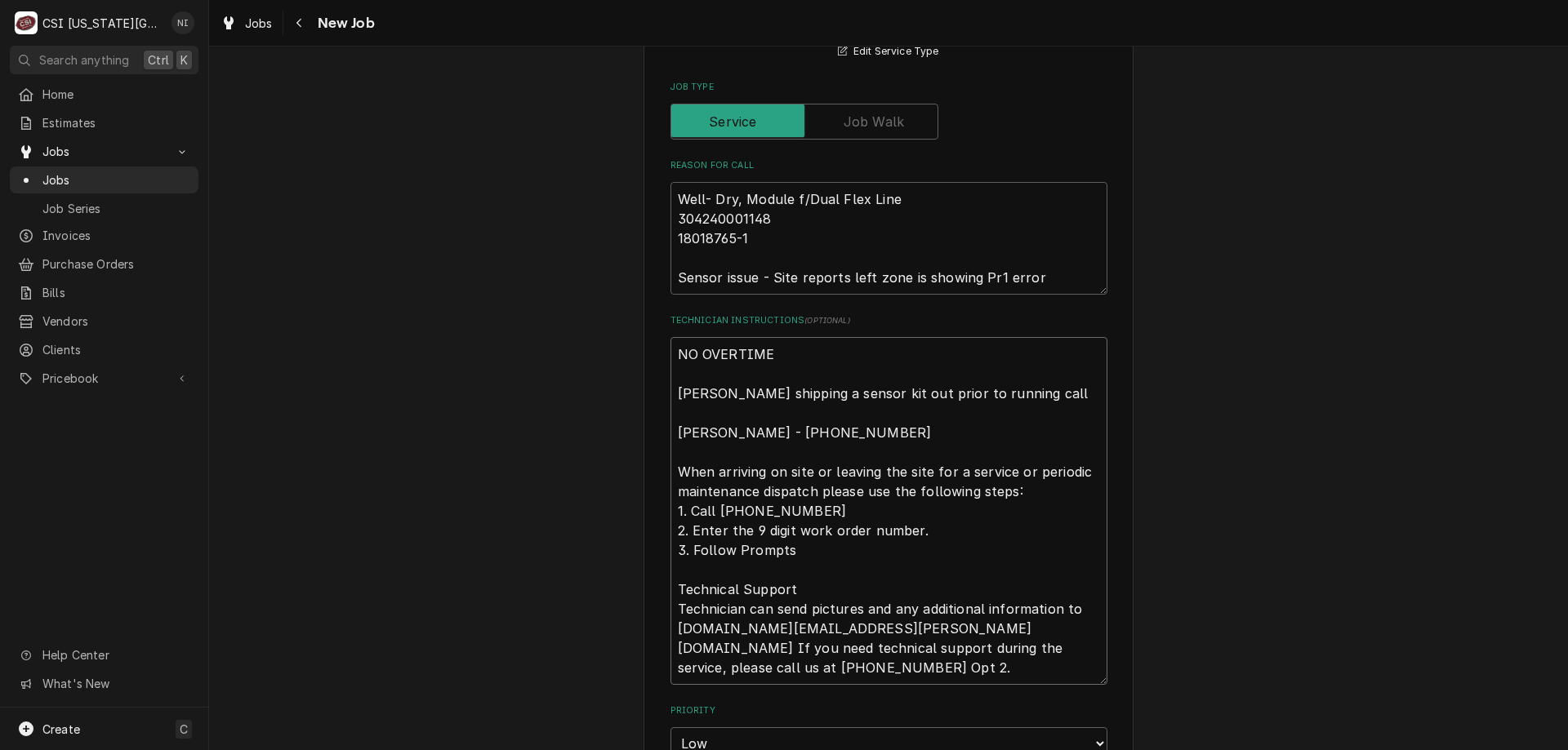
type textarea "NO OVERTIME [PERSON_NAME] shipping a sensor kit out prior to running call [PERS…"
click at [744, 337] on textarea "NO OVERTIME [PERSON_NAME] shipping a sensor kit out prior to running call [PERS…" at bounding box center [888, 521] width 437 height 367
type textarea "x"
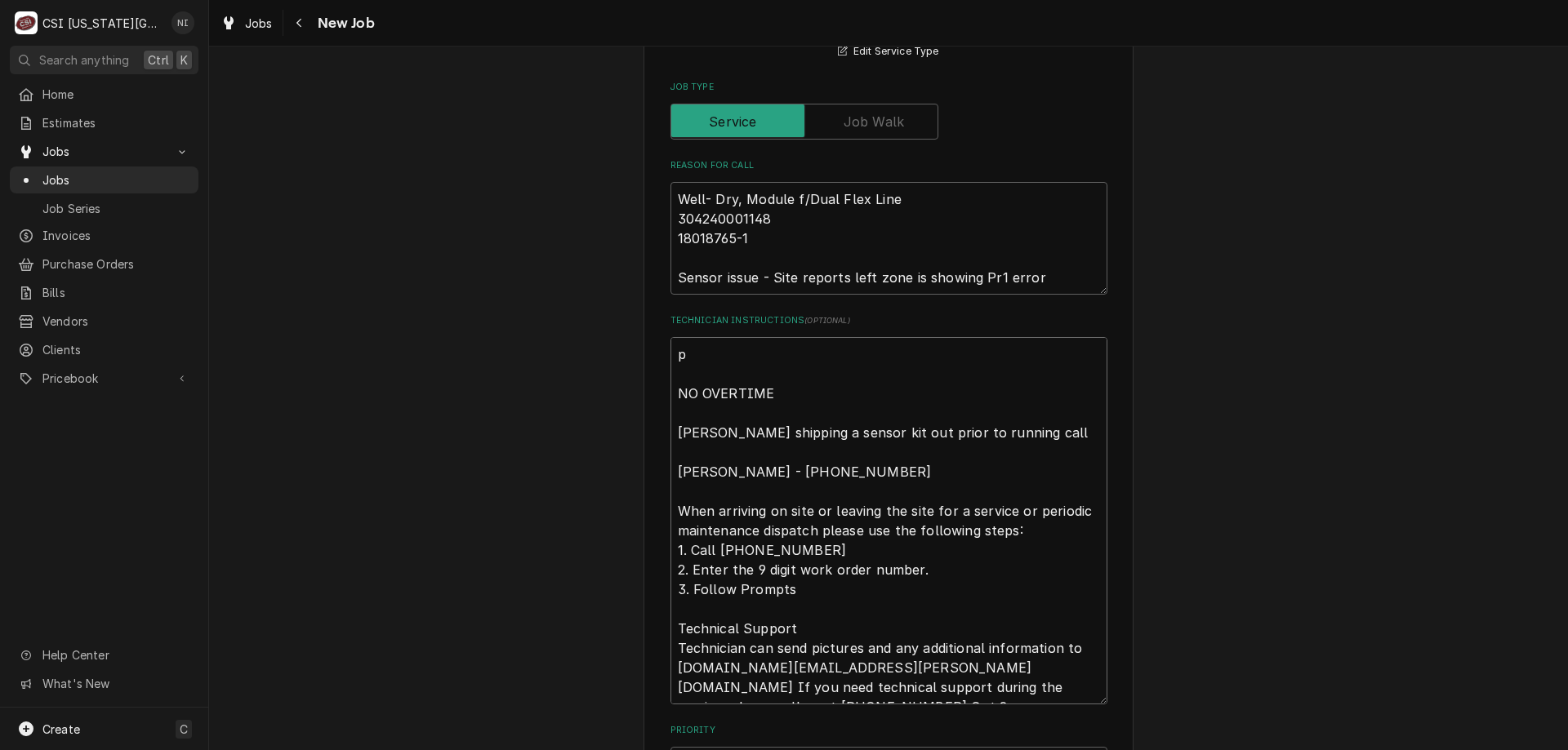
type textarea "pa NO OVERTIME [PERSON_NAME] shipping a sensor kit out prior to running call [P…"
type textarea "x"
type textarea "part NO OVERTIME [PERSON_NAME] shipping a sensor kit out prior to running call …"
type textarea "x"
type textarea "parts NO OVERTIME [PERSON_NAME] shipping a sensor kit out prior to running call…"
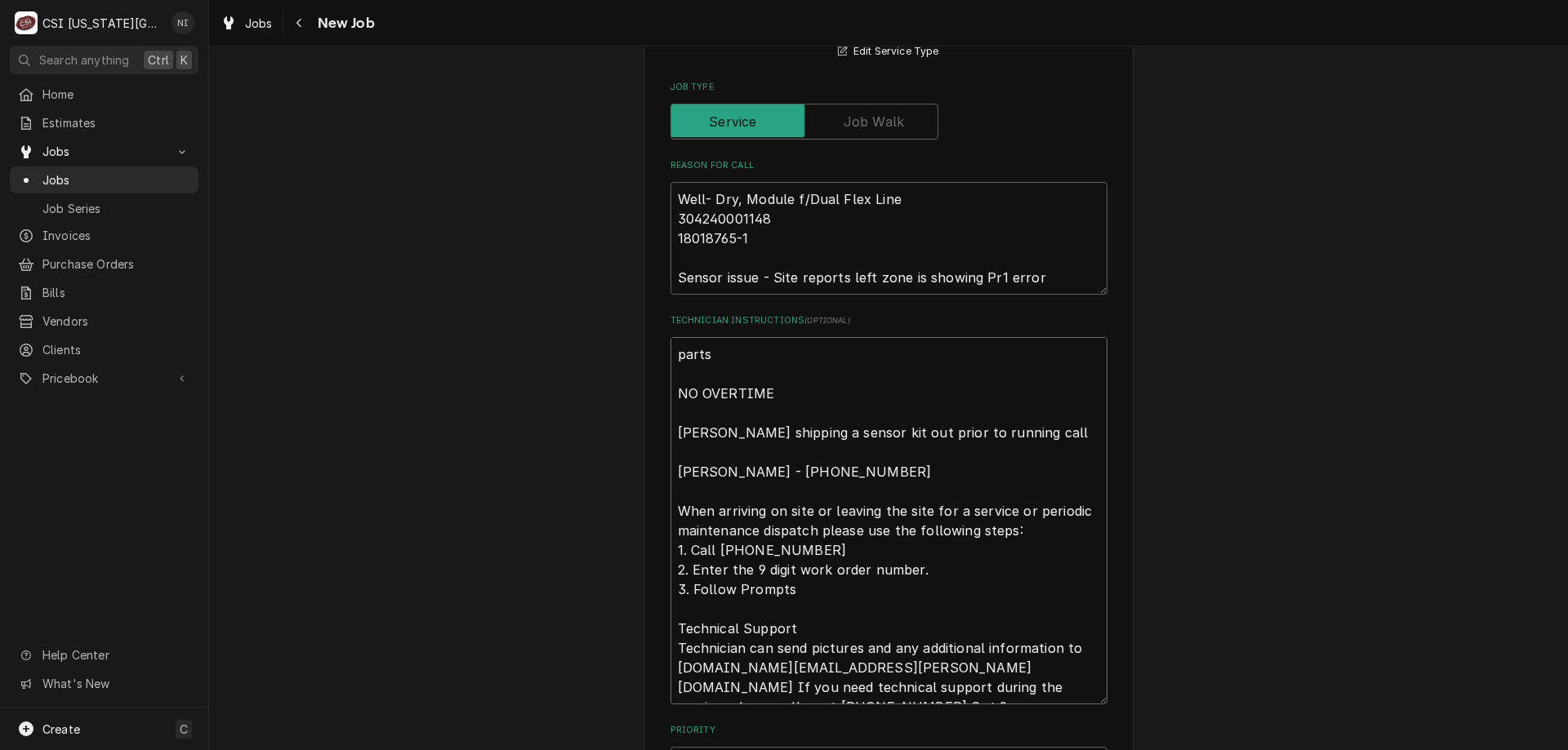
type textarea "x"
type textarea "parts o NO OVERTIME [PERSON_NAME] shipping a sensor kit out prior to running ca…"
type textarea "x"
type textarea "parts on NO OVERTIME [PERSON_NAME] shipping a sensor kit out prior to running c…"
type textarea "x"
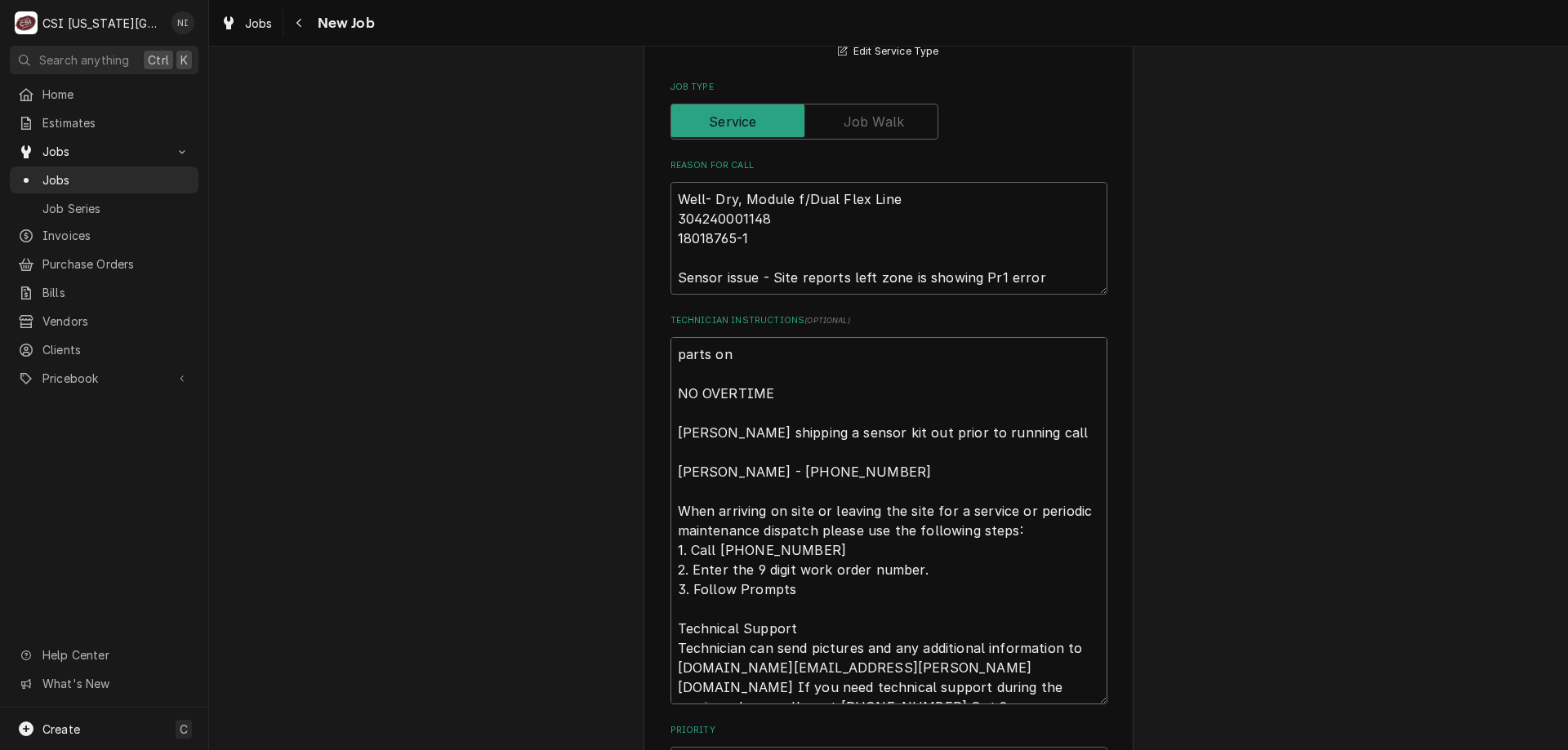
type textarea "parts on NO OVERTIME [PERSON_NAME] shipping a sensor kit out prior to running c…"
type textarea "x"
type textarea "parts on the NO OVERTIME [PERSON_NAME] shipping a sensor kit out prior to runni…"
type textarea "x"
type textarea "parts on the NO OVERTIME [PERSON_NAME] shipping a sensor kit out prior to runni…"
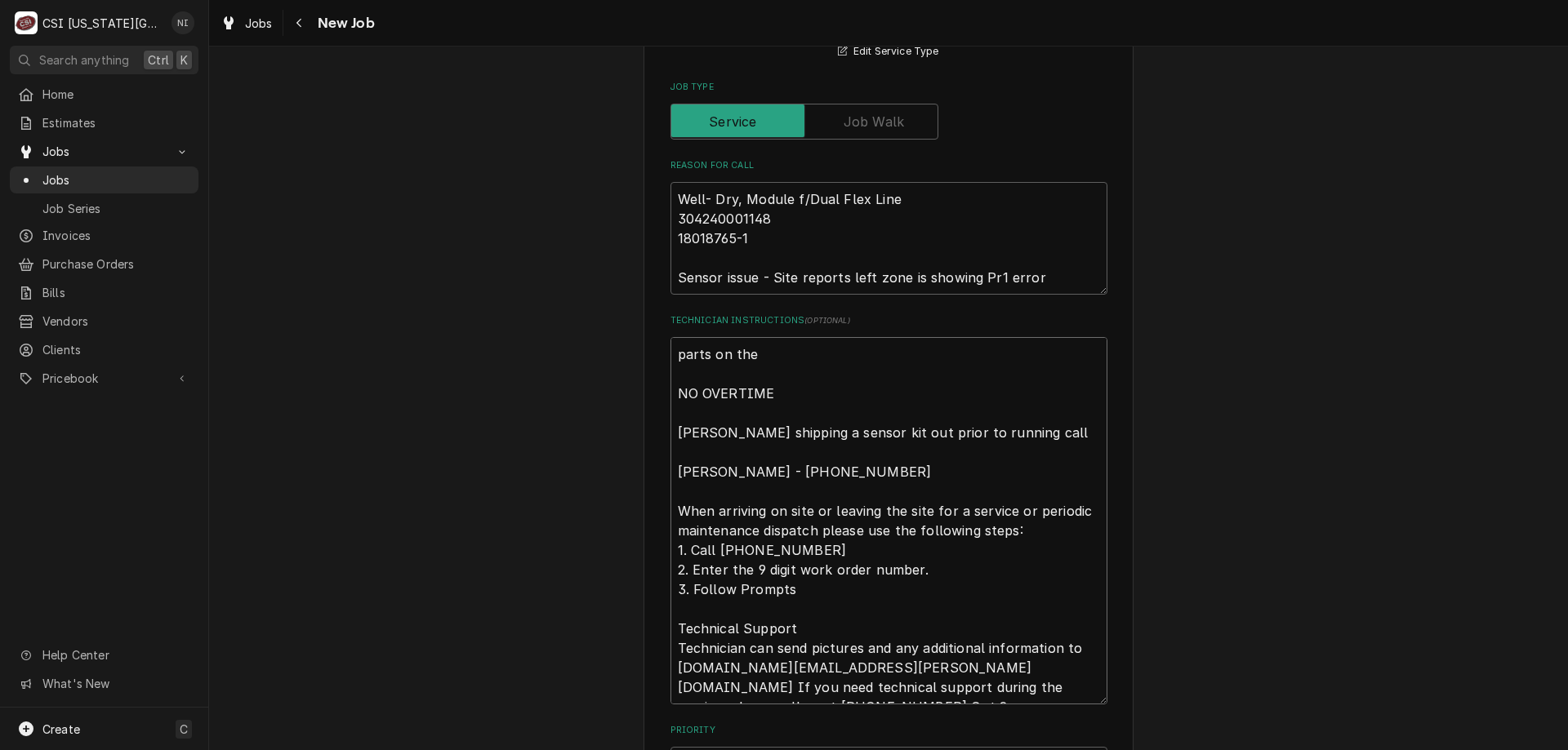
type textarea "x"
type textarea "parts on the u NO OVERTIME Franke shipping a sensor kit out prior to running ca…"
type textarea "x"
type textarea "parts on the un NO OVERTIME Franke shipping a sensor kit out prior to running c…"
type textarea "x"
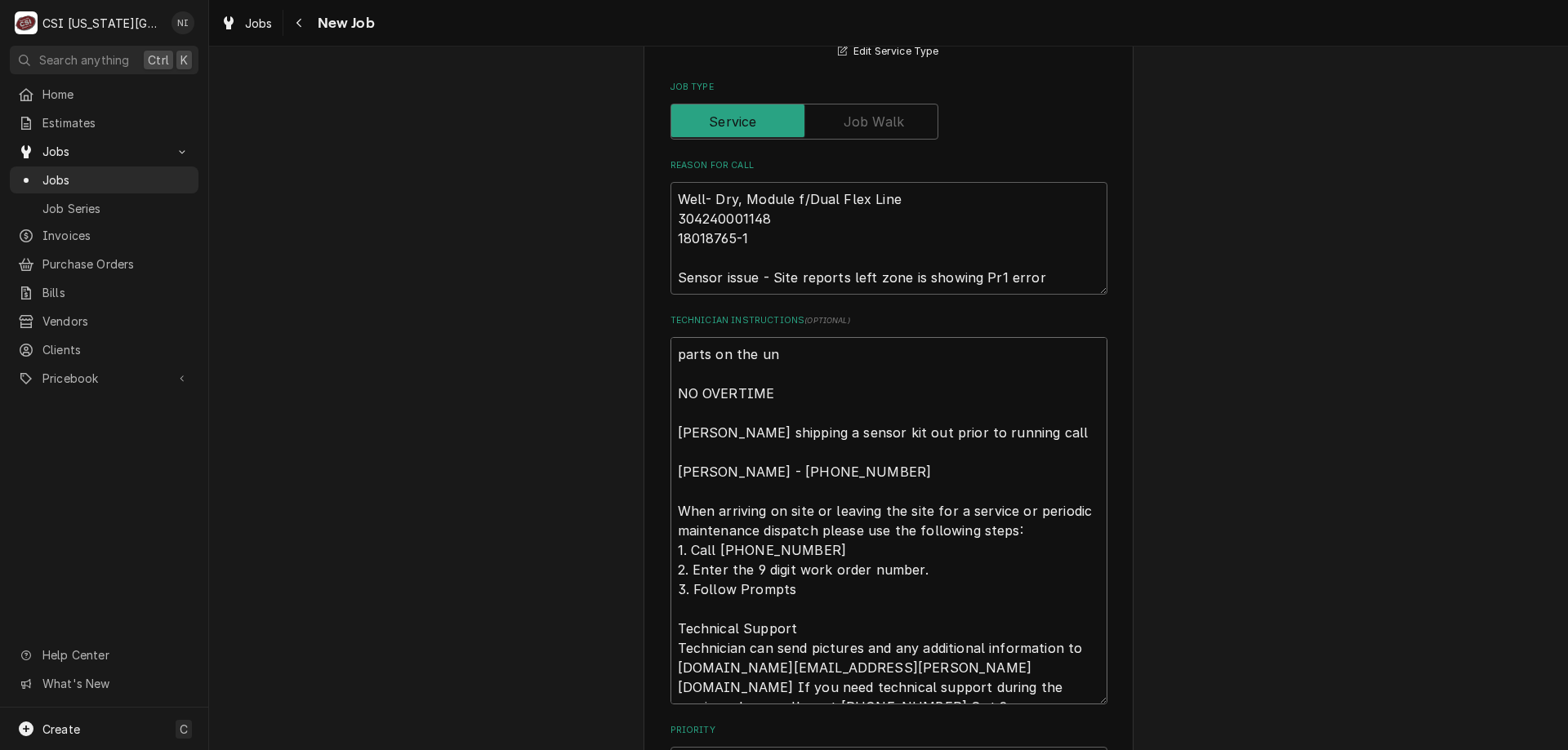
type textarea "parts on the una NO OVERTIME Franke shipping a sensor kit out prior to running …"
type textarea "x"
type textarea "parts on the unas NO OVERTIME Franke shipping a sensor kit out prior to running…"
type textarea "x"
type textarea "parts on the unass NO OVERTIME Franke shipping a sensor kit out prior to runnin…"
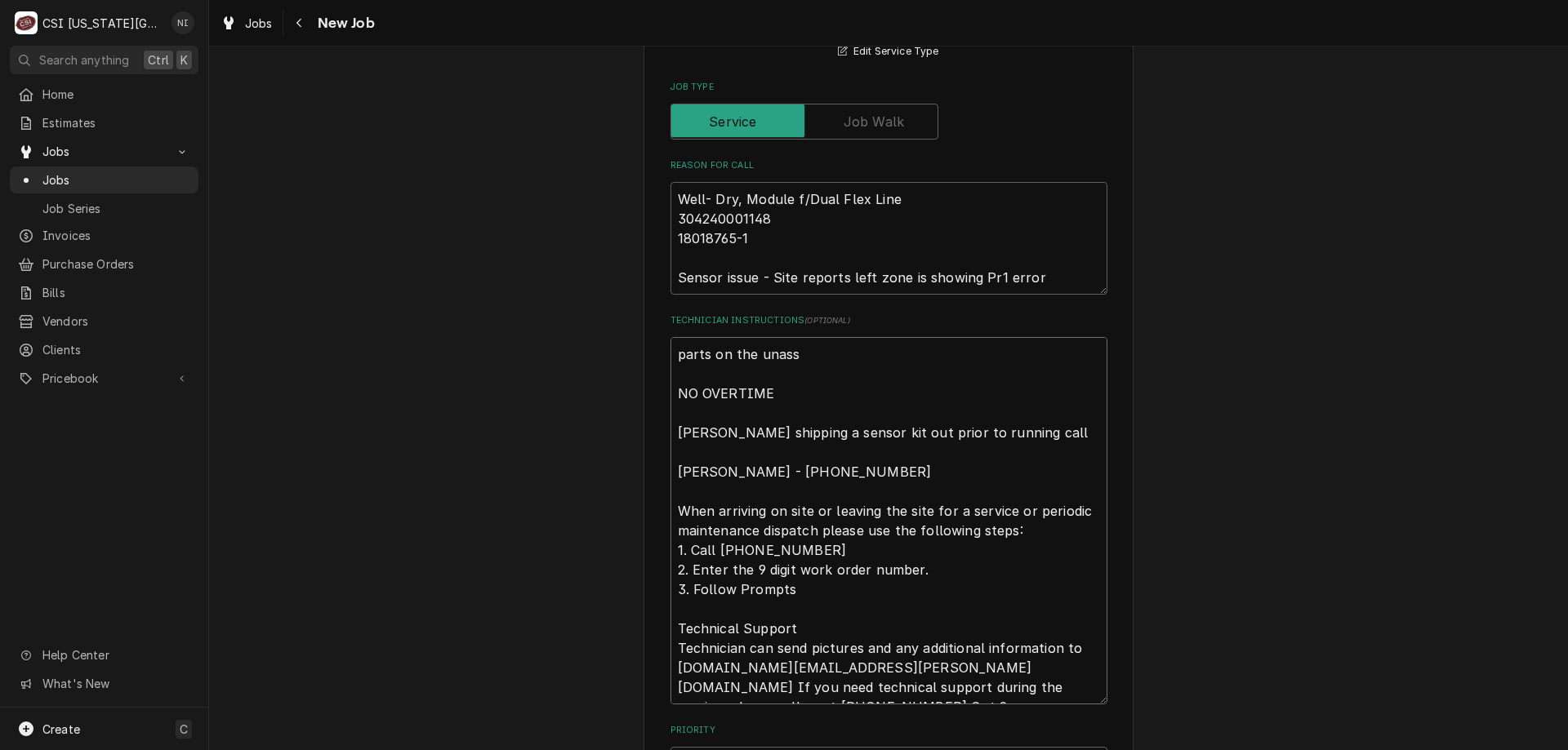
type textarea "x"
type textarea "parts on the unassi NO OVERTIME Franke shipping a sensor kit out prior to runni…"
type textarea "x"
type textarea "parts on the unassig NO OVERTIME Franke shipping a sensor kit out prior to runn…"
type textarea "x"
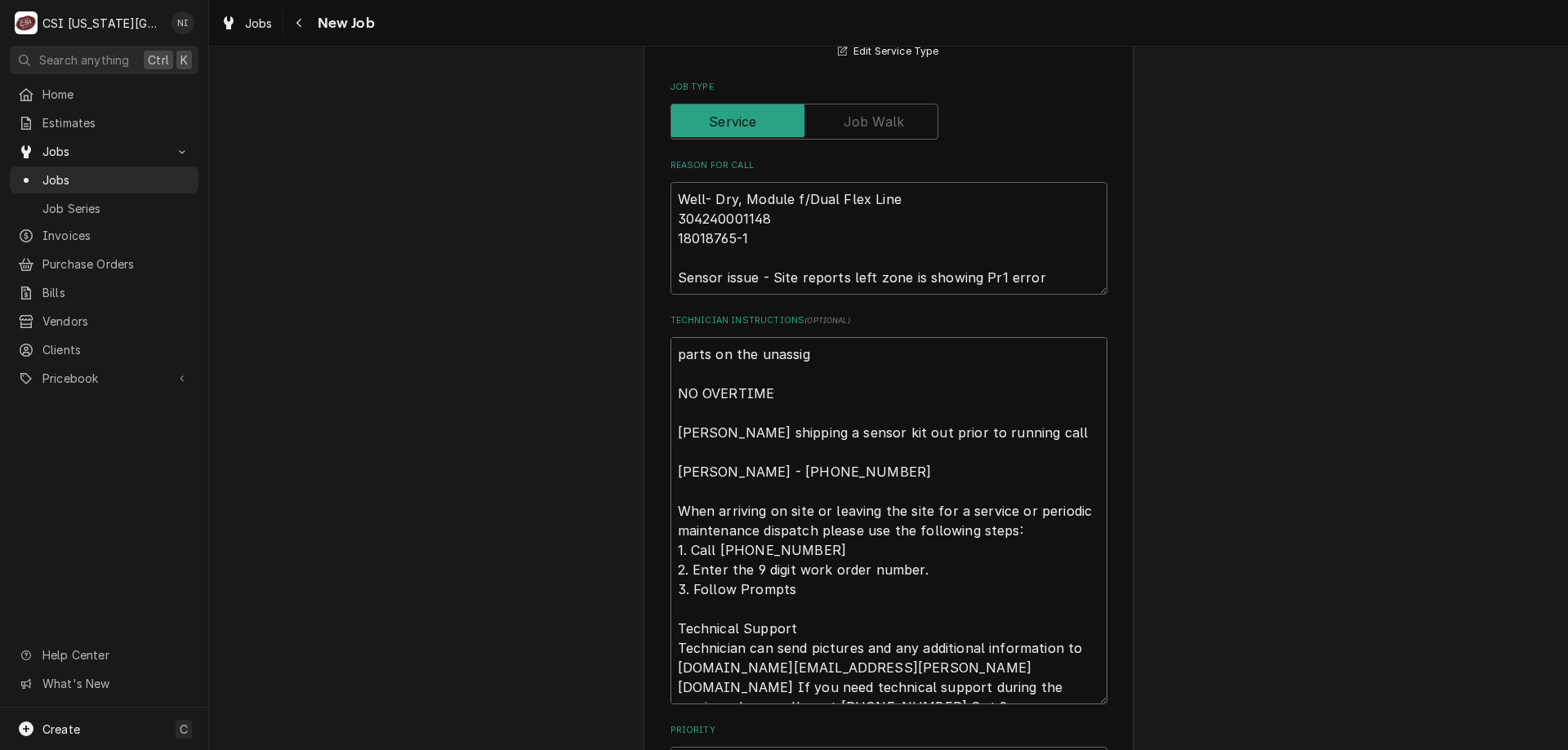
type textarea "parts on the unassign NO OVERTIME Franke shipping a sensor kit out prior to run…"
type textarea "x"
type textarea "parts on the unassigne NO OVERTIME Franke shipping a sensor kit out prior to ru…"
type textarea "x"
type textarea "parts on the unassigned NO OVERTIME Franke shipping a sensor kit out prior to r…"
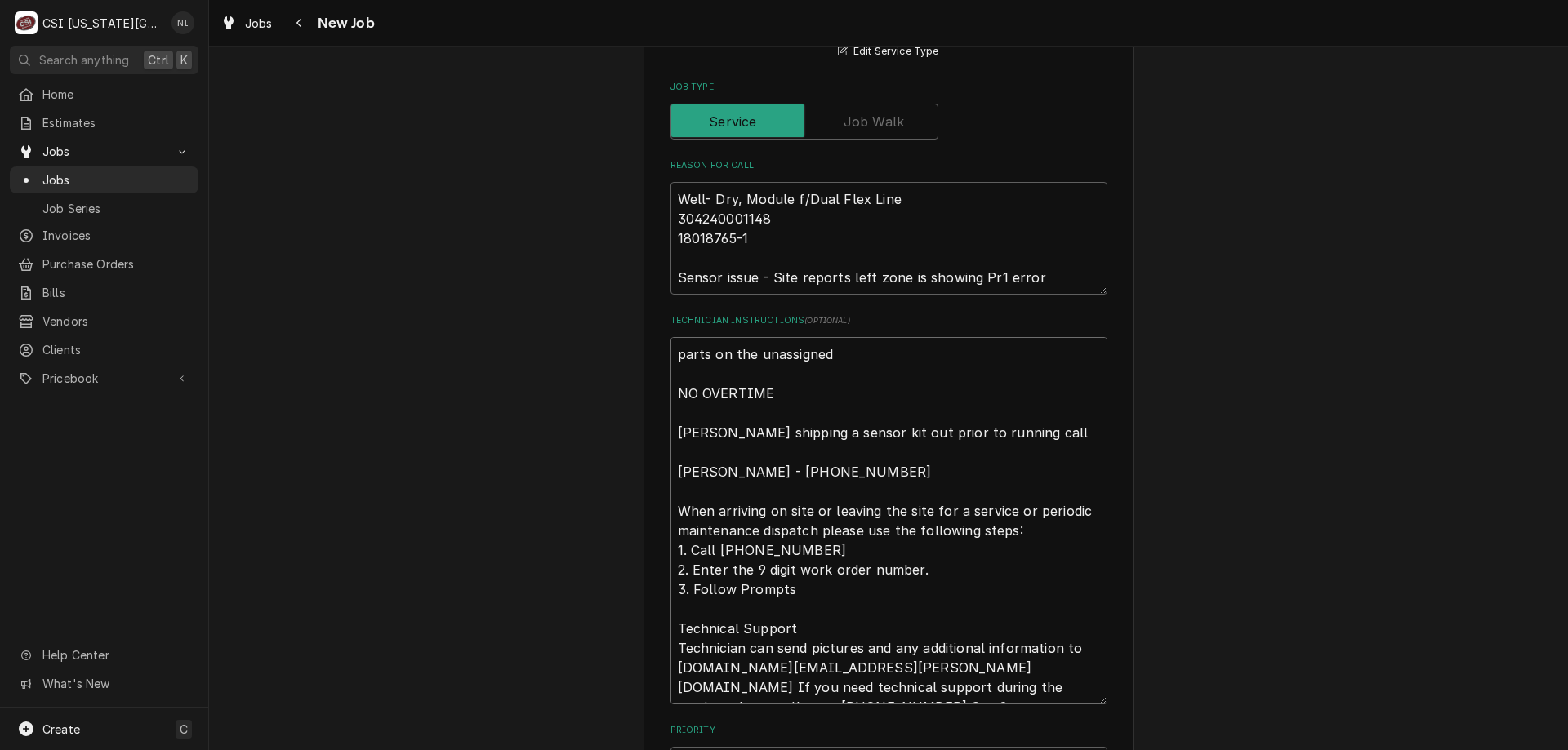
type textarea "x"
type textarea "parts on the unassigned NO OVERTIME Franke shipping a sensor kit out prior to r…"
type textarea "x"
type textarea "parts on the unassigned s NO OVERTIME Franke shipping a sensor kit out prior to…"
type textarea "x"
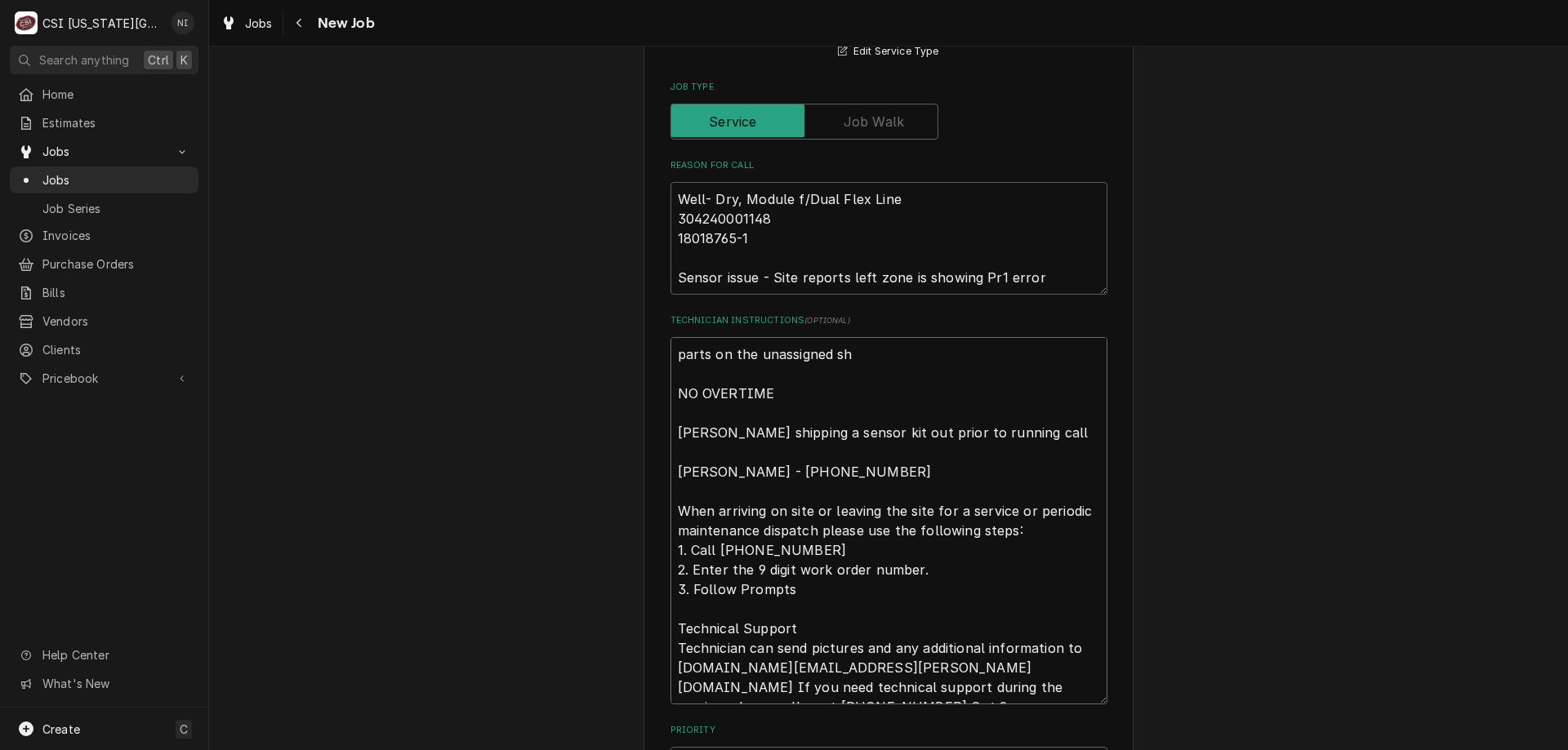
type textarea "parts on the unassigned she NO OVERTIME Franke shipping a sensor kit out prior …"
type textarea "x"
type textarea "parts on the unassigned shel NO OVERTIME Franke shipping a sensor kit out prior…"
type textarea "x"
type textarea "parts on the unassigned shelf NO OVERTIME Franke shipping a sensor kit out prio…"
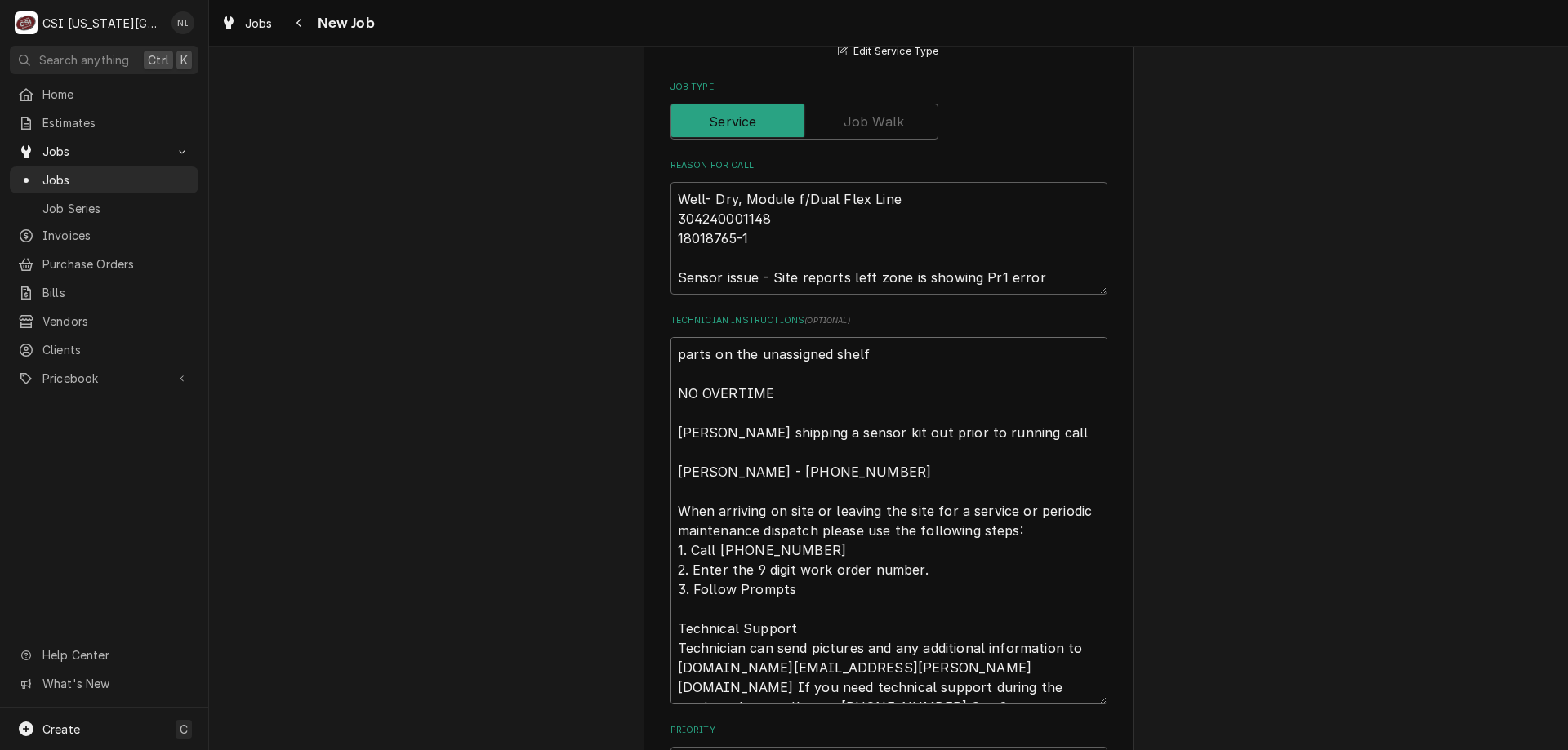
type textarea "x"
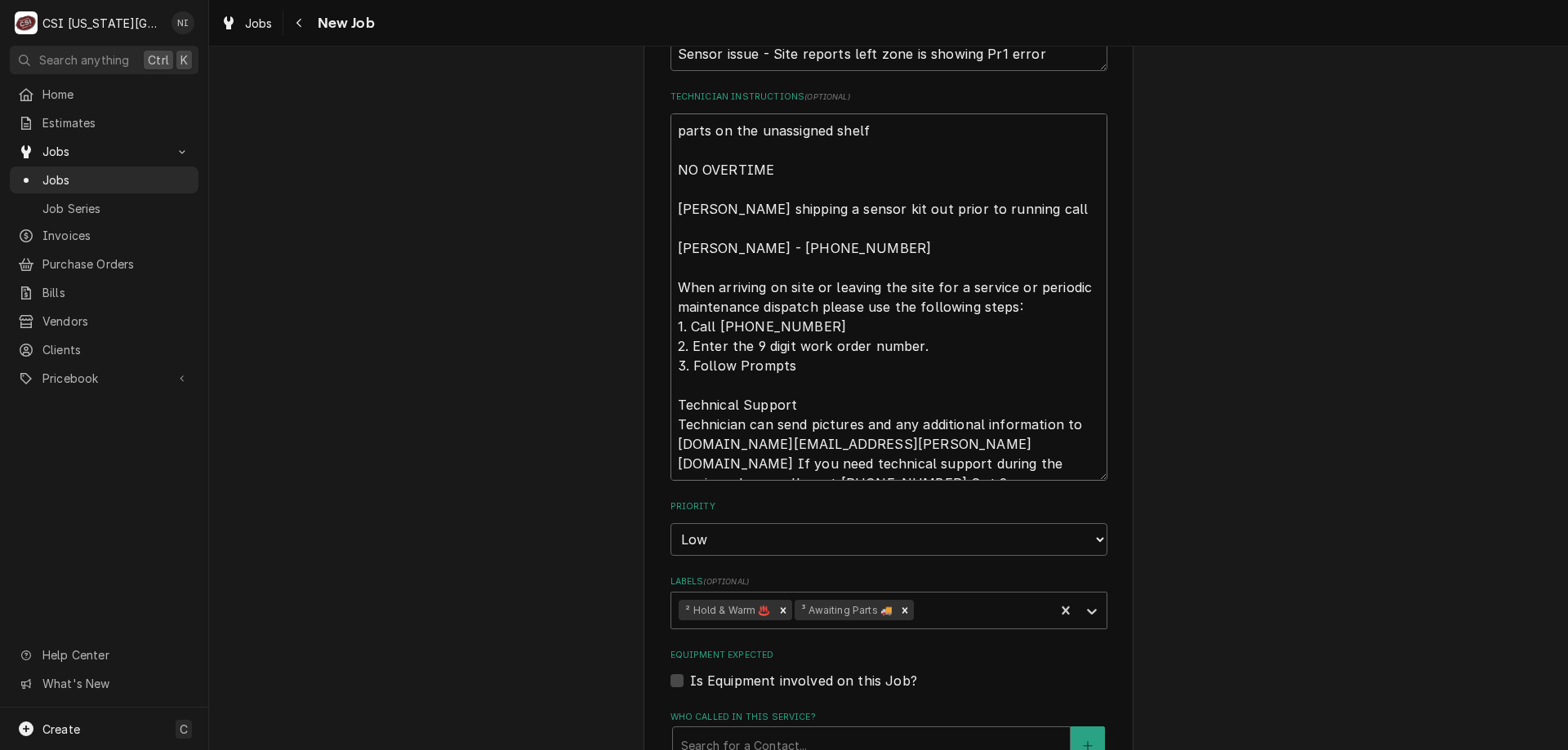
scroll to position [1864, 0]
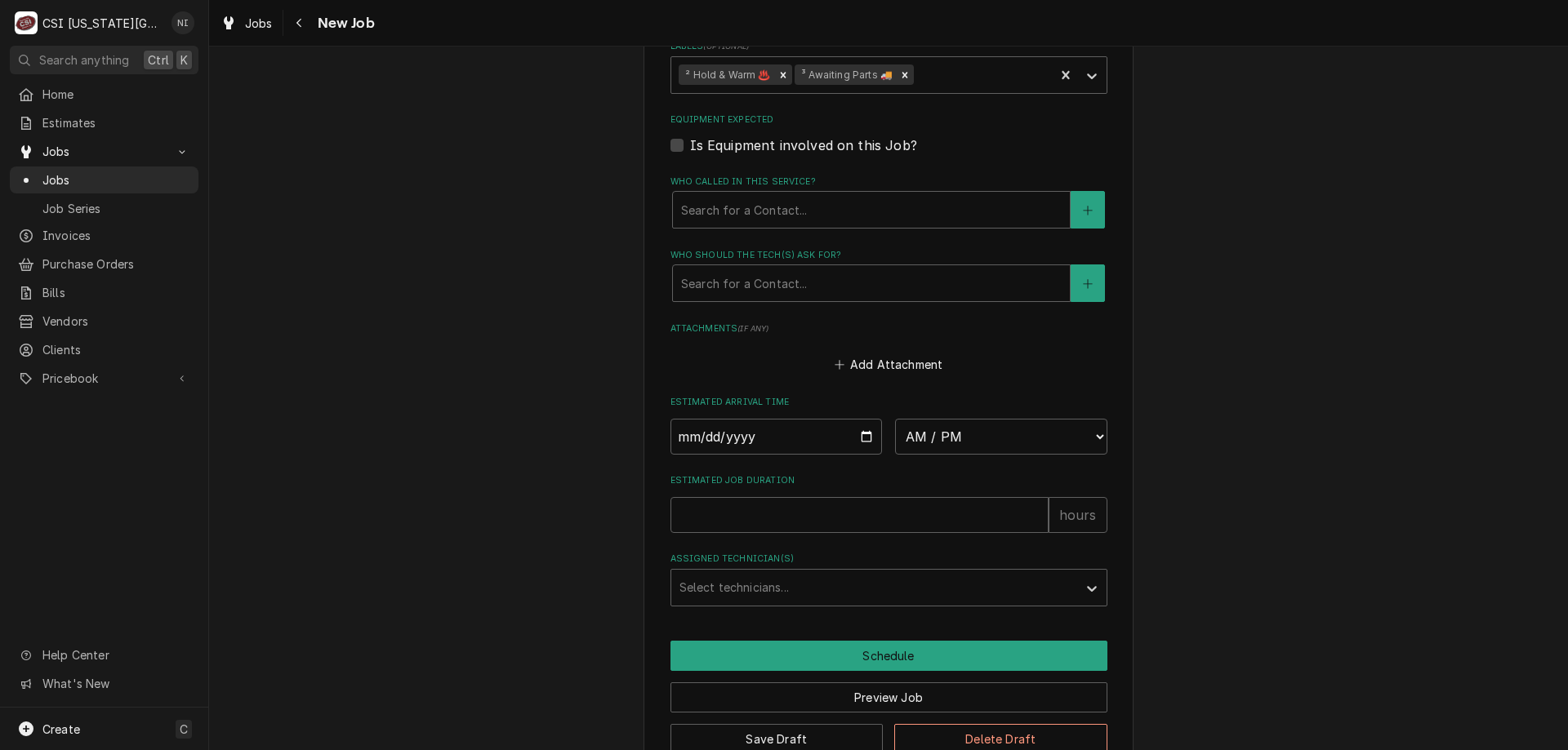
type textarea "parts on the unassigned shelf NO OVERTIME Franke shipping a sensor kit out prio…"
click at [850, 724] on button "Save Draft" at bounding box center [777, 739] width 213 height 30
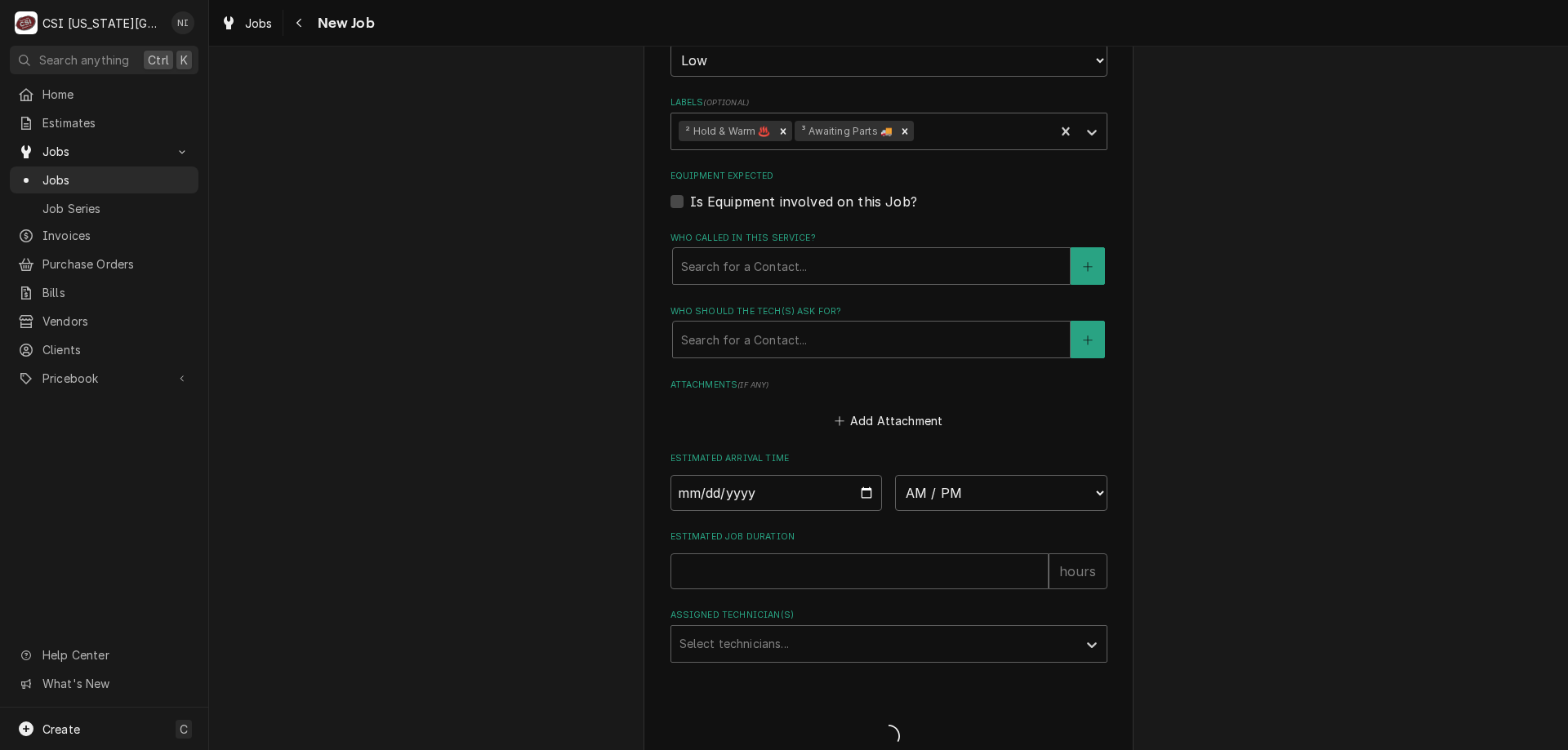
type textarea "x"
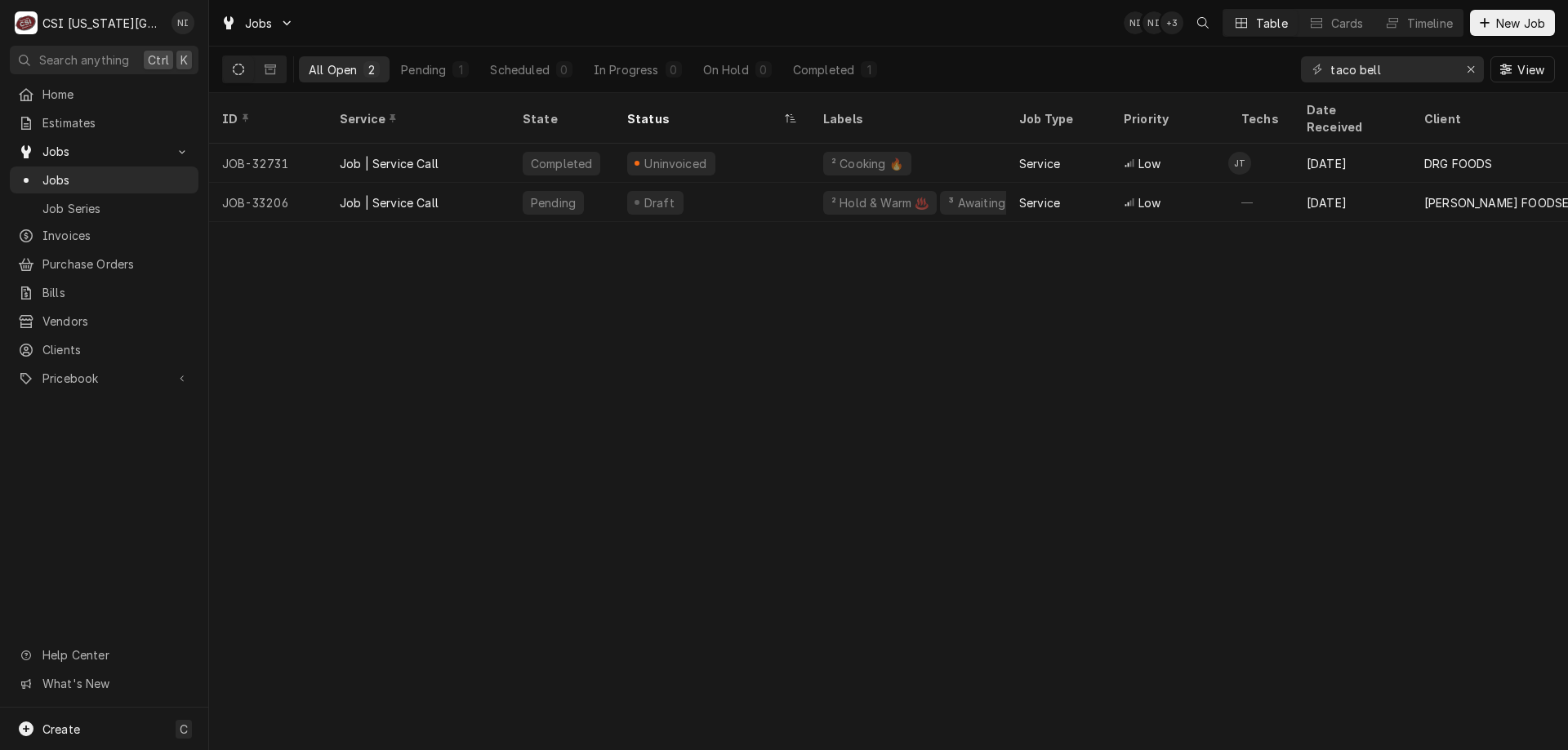
click at [725, 183] on div "Draft" at bounding box center [712, 203] width 196 height 39
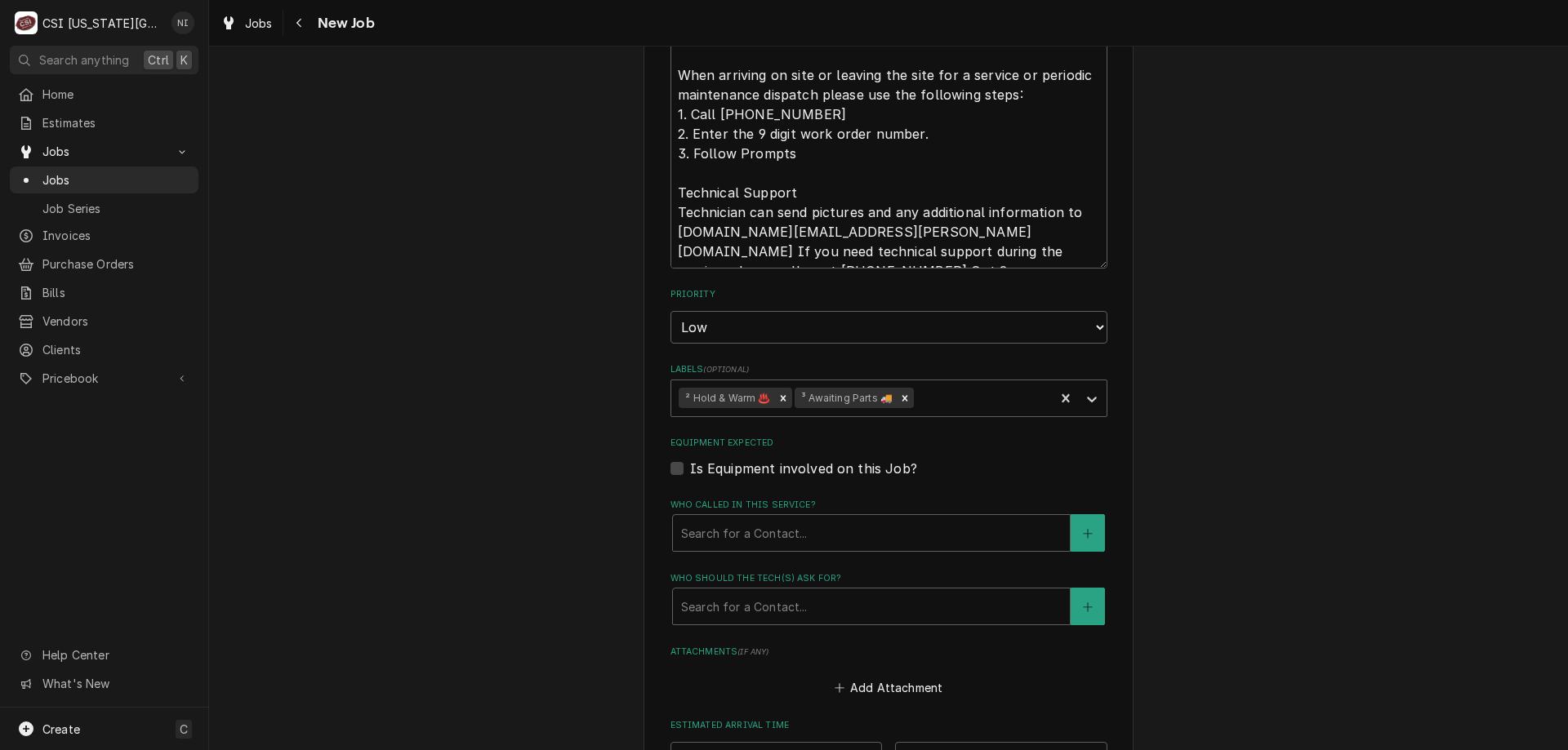
scroll to position [1659, 0]
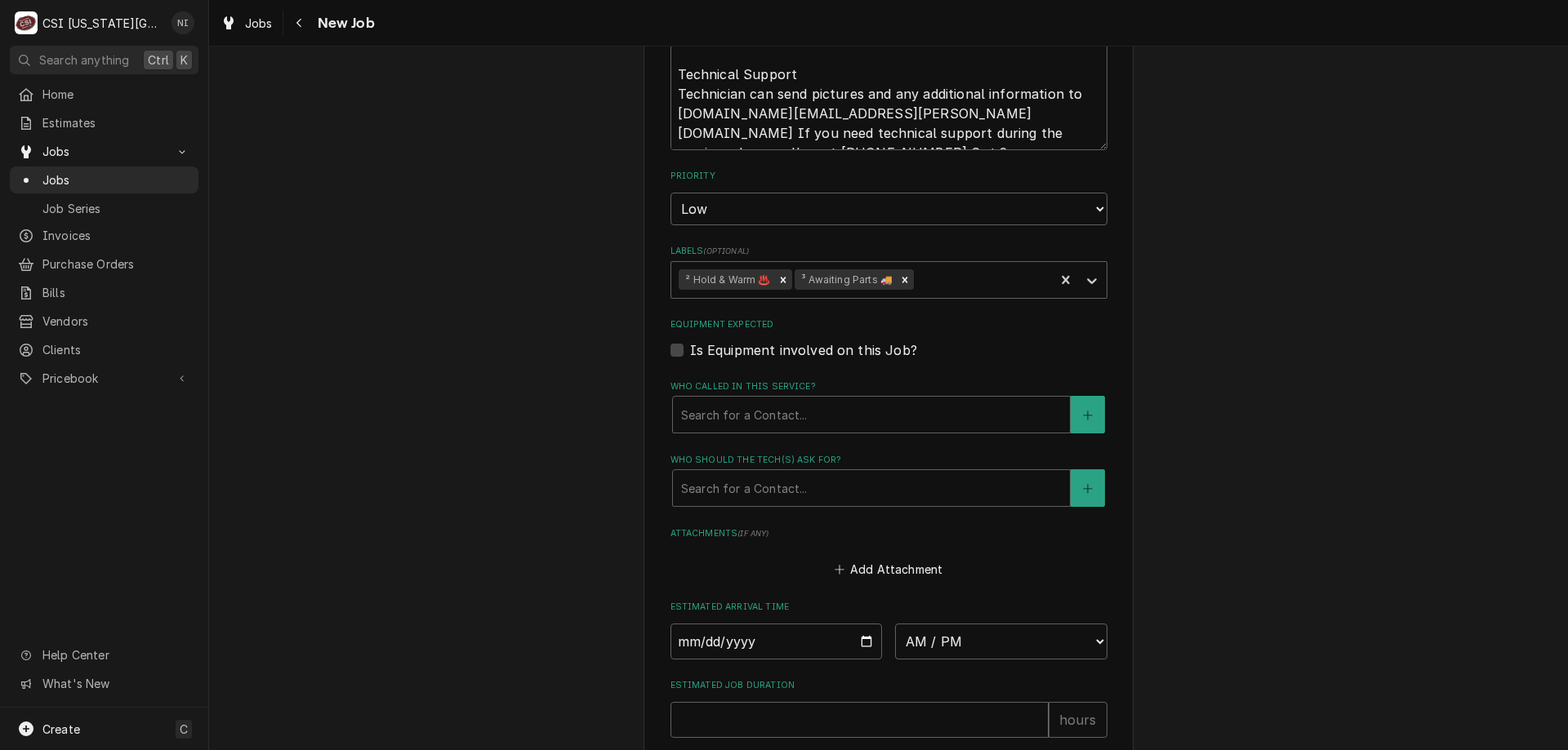
click at [899, 274] on icon "Remove ³ Awaiting Parts 🚚" at bounding box center [905, 280] width 12 height 12
click at [1084, 272] on icon "Labels" at bounding box center [1092, 280] width 16 height 16
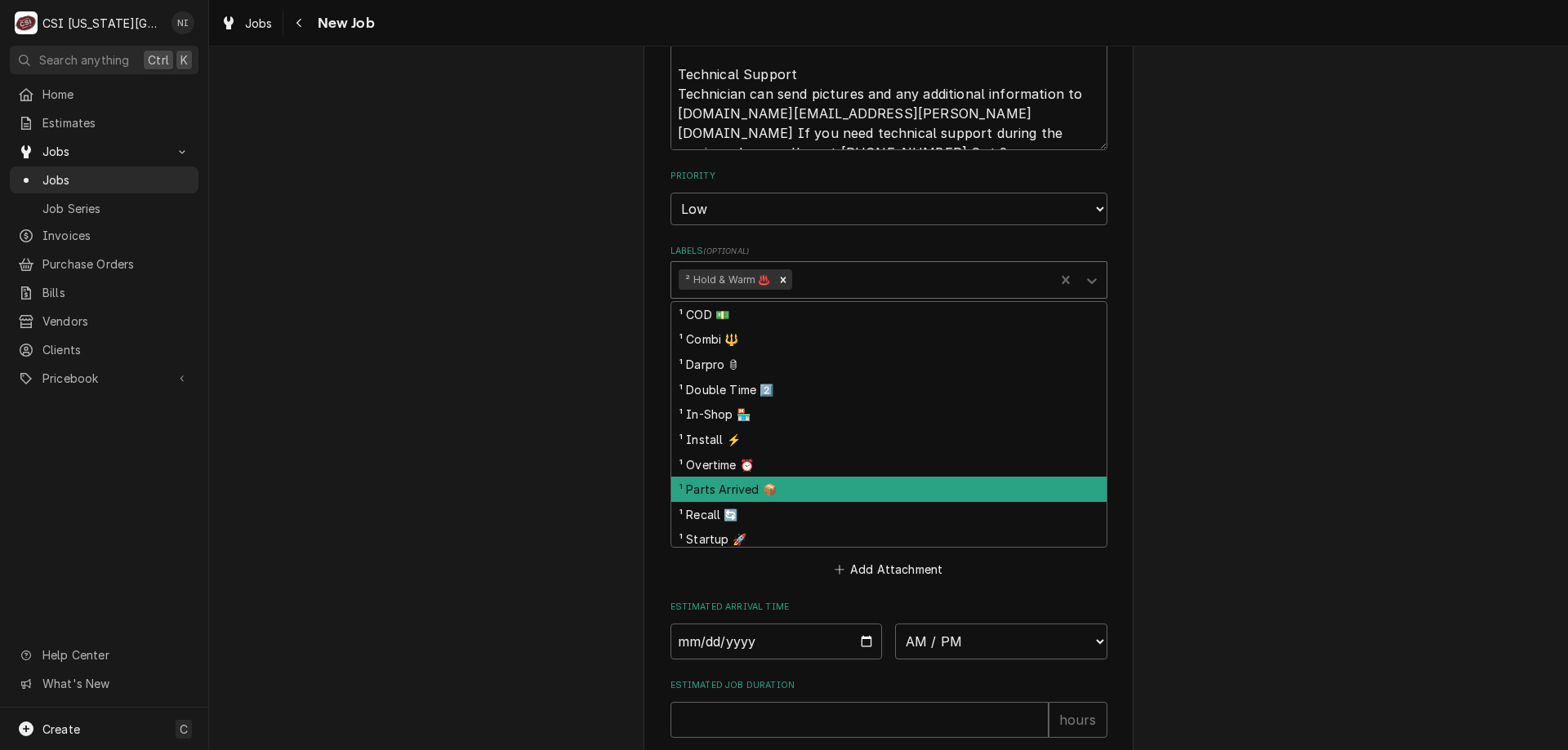
click at [766, 477] on div "¹ Parts Arrived 📦" at bounding box center [888, 489] width 435 height 25
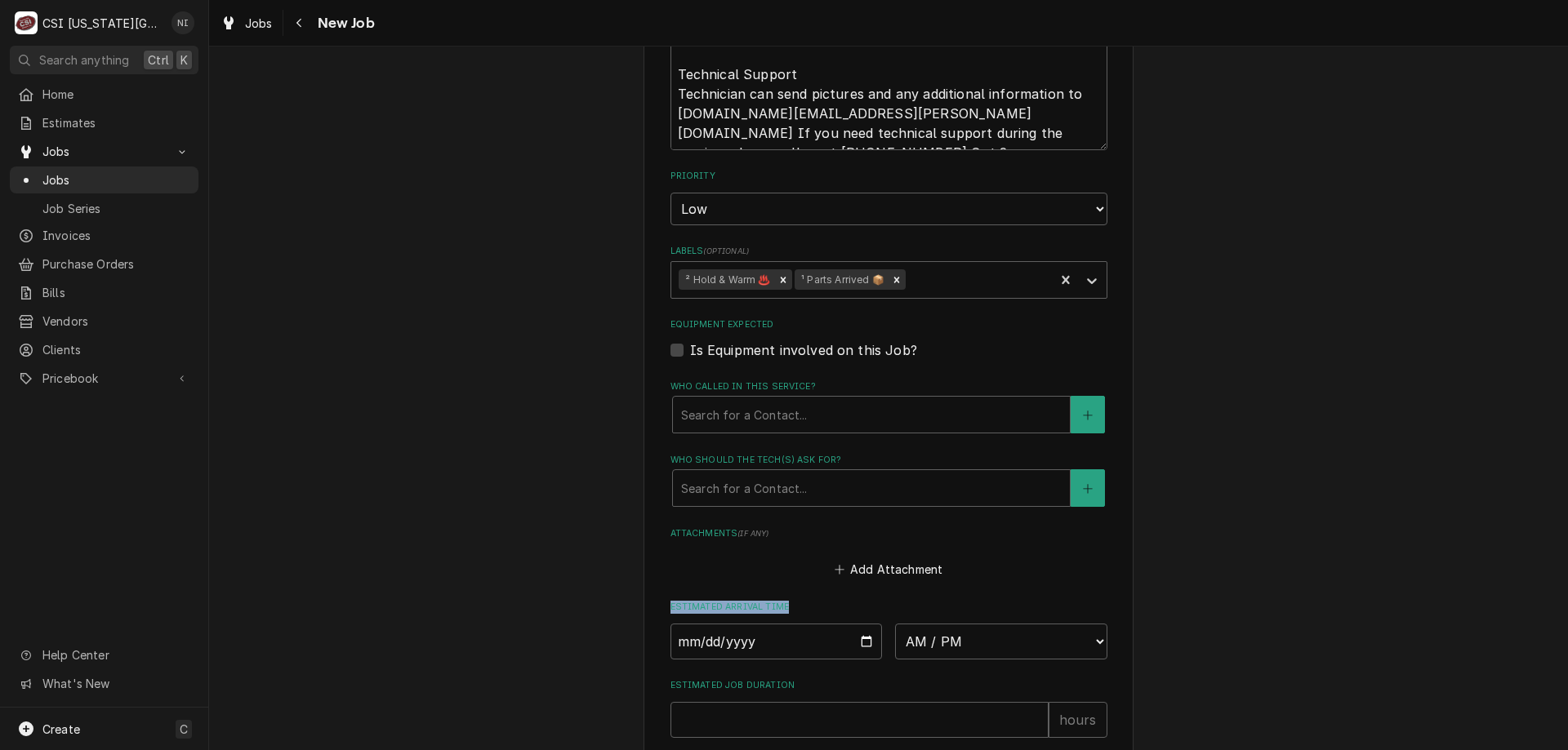
drag, startPoint x: 1555, startPoint y: 518, endPoint x: 1560, endPoint y: 580, distance: 62.2
click at [1557, 599] on div "Use the fields below to edit this job: Client Details Client [PERSON_NAME] FOOD…" at bounding box center [888, 398] width 1358 height 703
drag, startPoint x: 1505, startPoint y: 554, endPoint x: 1560, endPoint y: 556, distance: 55.0
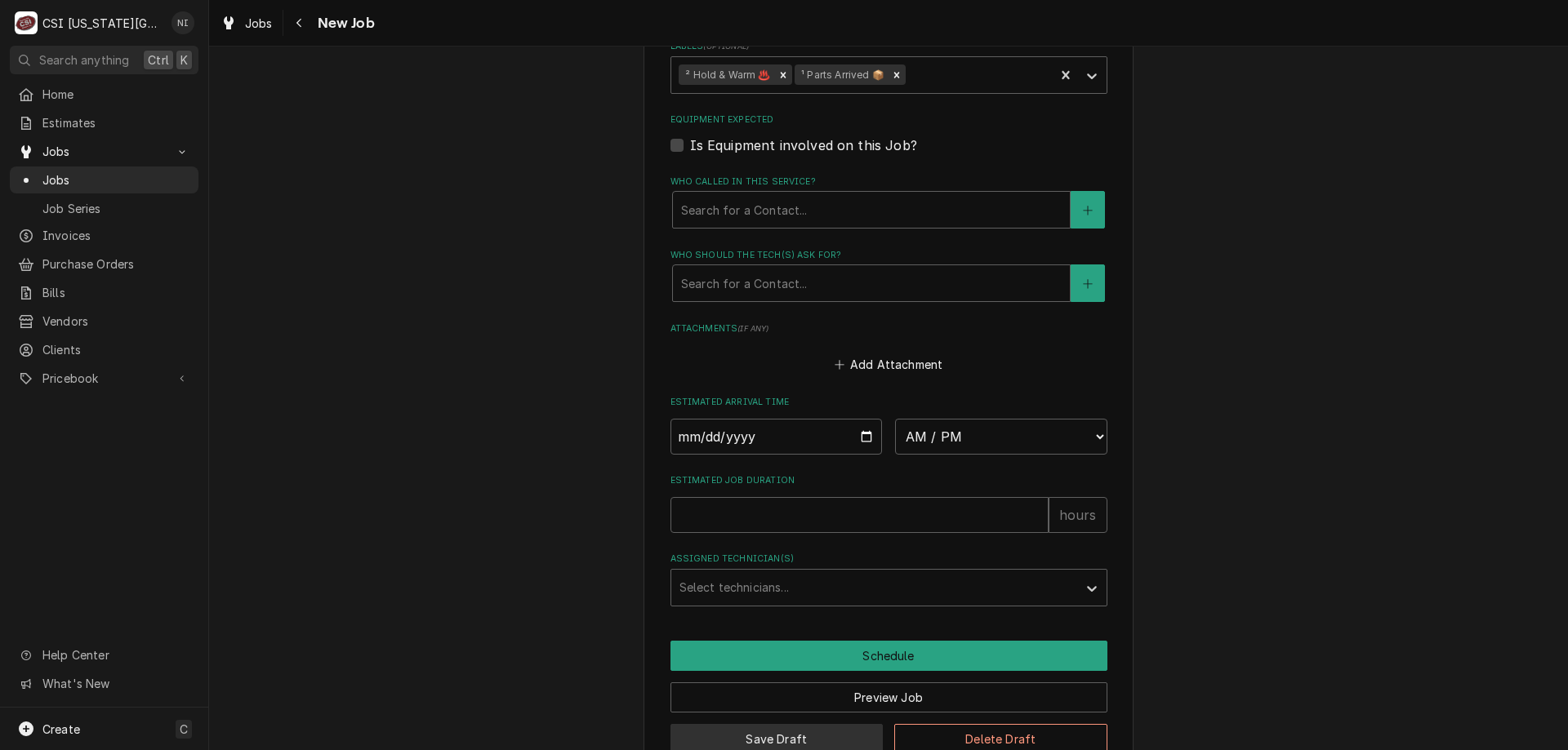
click at [793, 724] on button "Save Draft" at bounding box center [777, 739] width 213 height 30
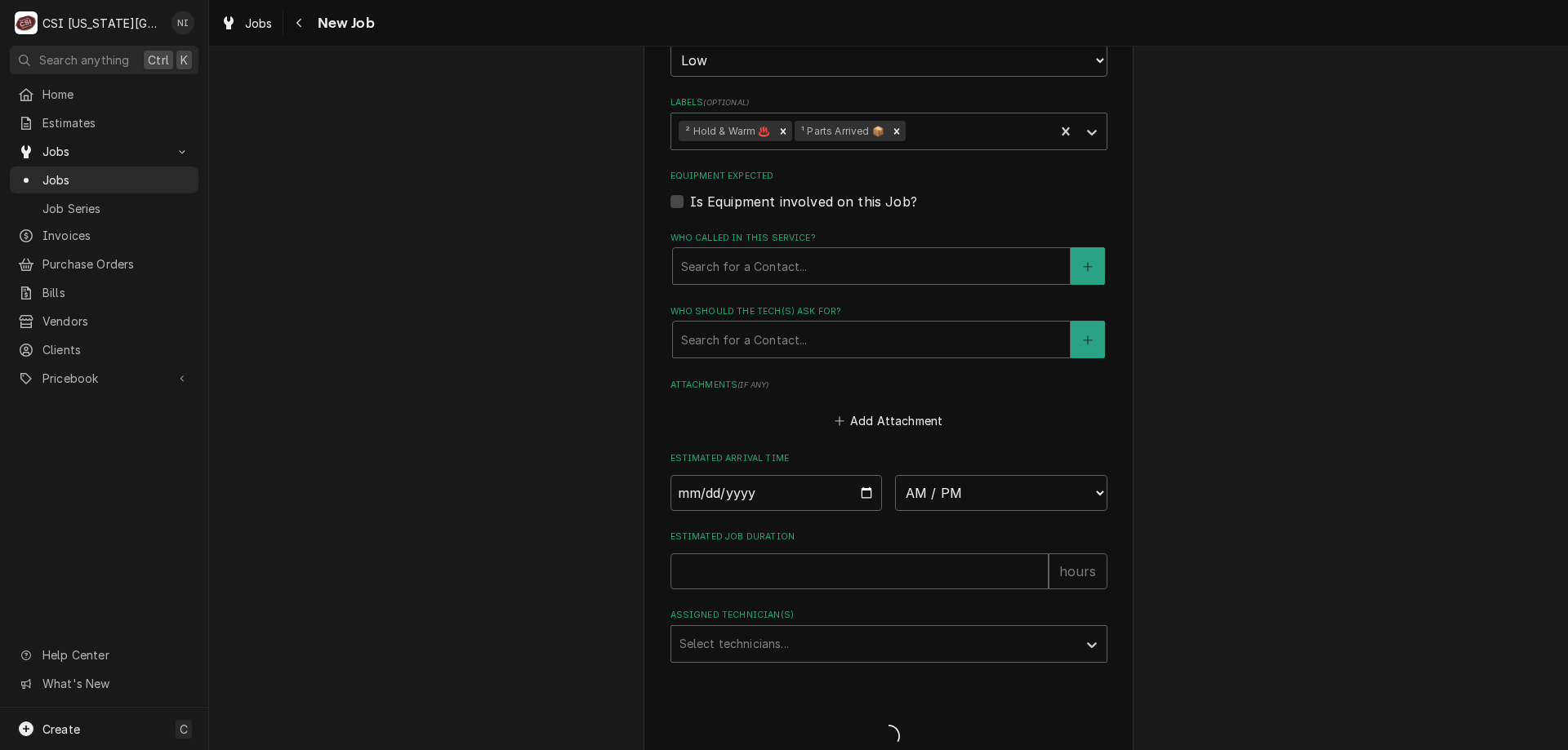
type textarea "x"
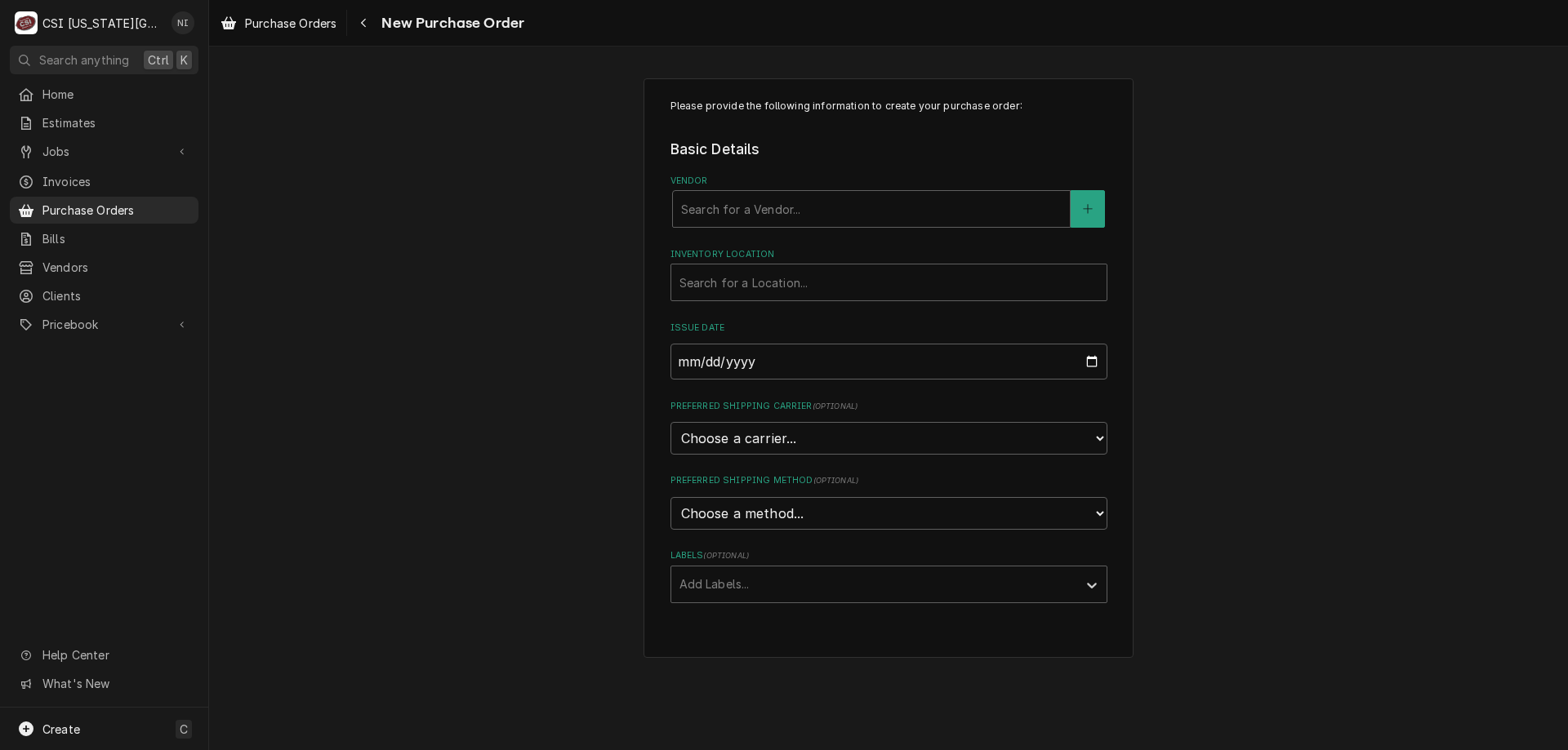
click at [839, 196] on div "Vendor" at bounding box center [871, 209] width 380 height 30
type input "foxx"
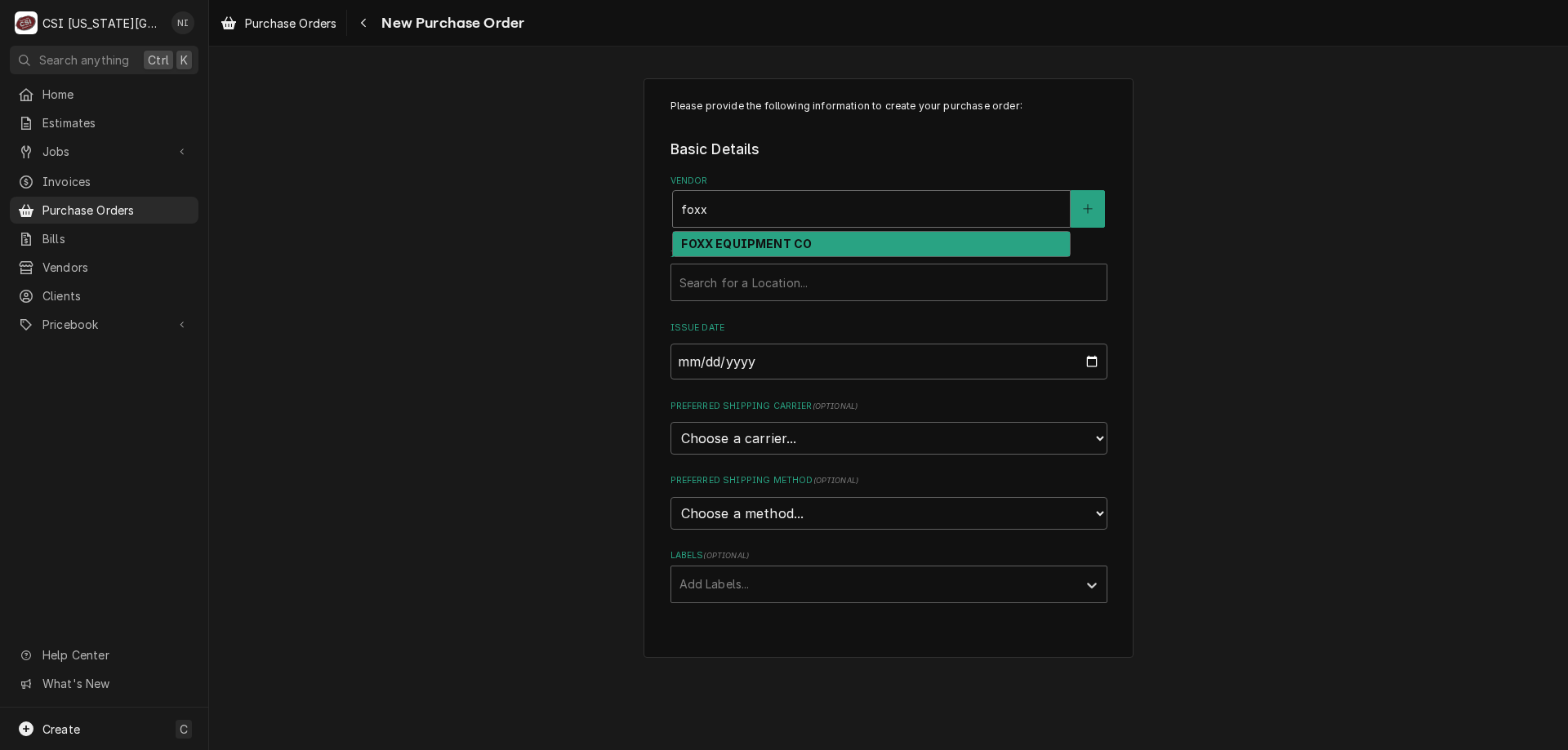
click at [769, 245] on strong "FOXX EQUIPMENT CO" at bounding box center [747, 243] width 131 height 13
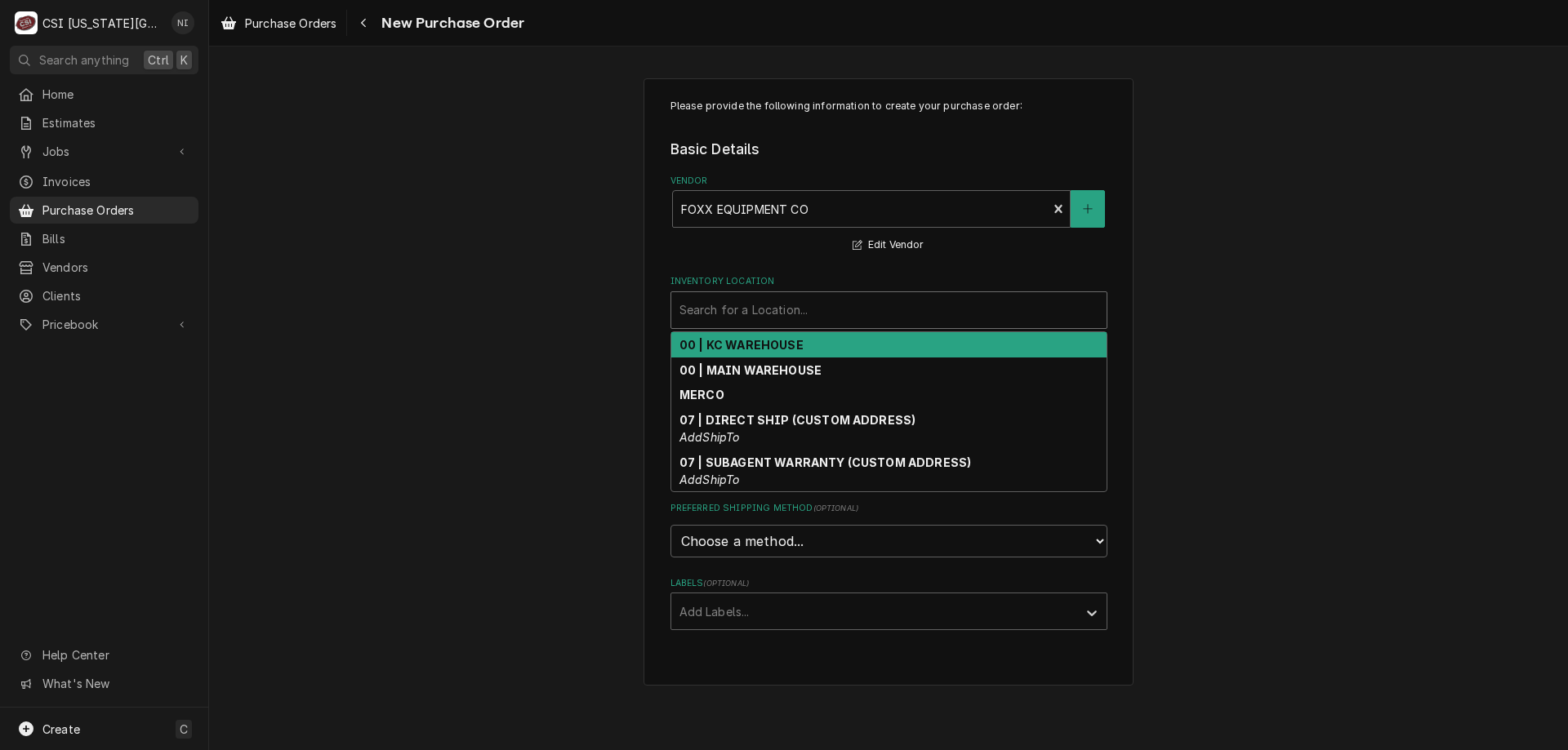
click at [756, 308] on div "Inventory Location" at bounding box center [888, 310] width 419 height 30
click at [753, 346] on strong "00 | KC WAREHOUSE" at bounding box center [741, 344] width 124 height 13
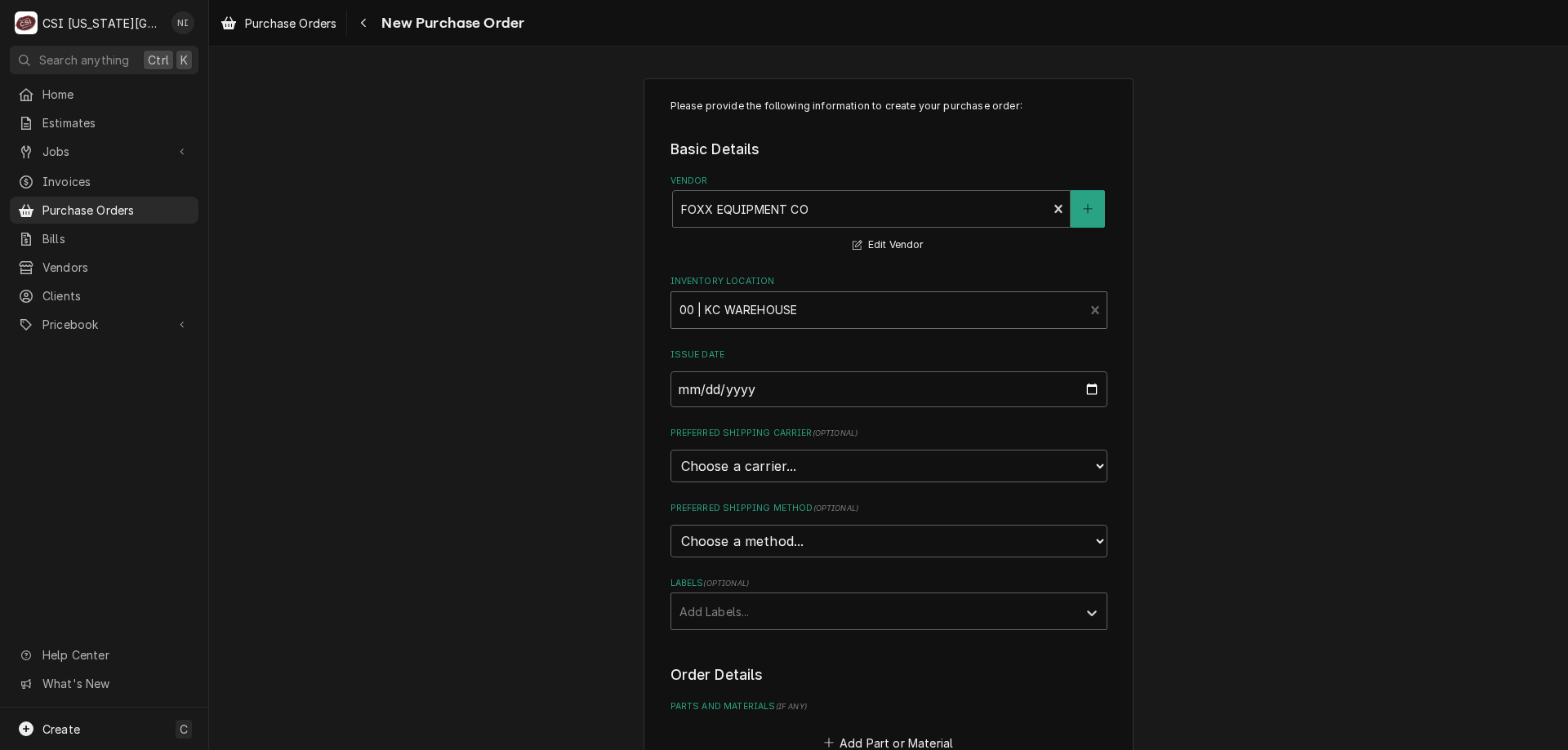
click at [740, 623] on div "Labels" at bounding box center [874, 611] width 389 height 30
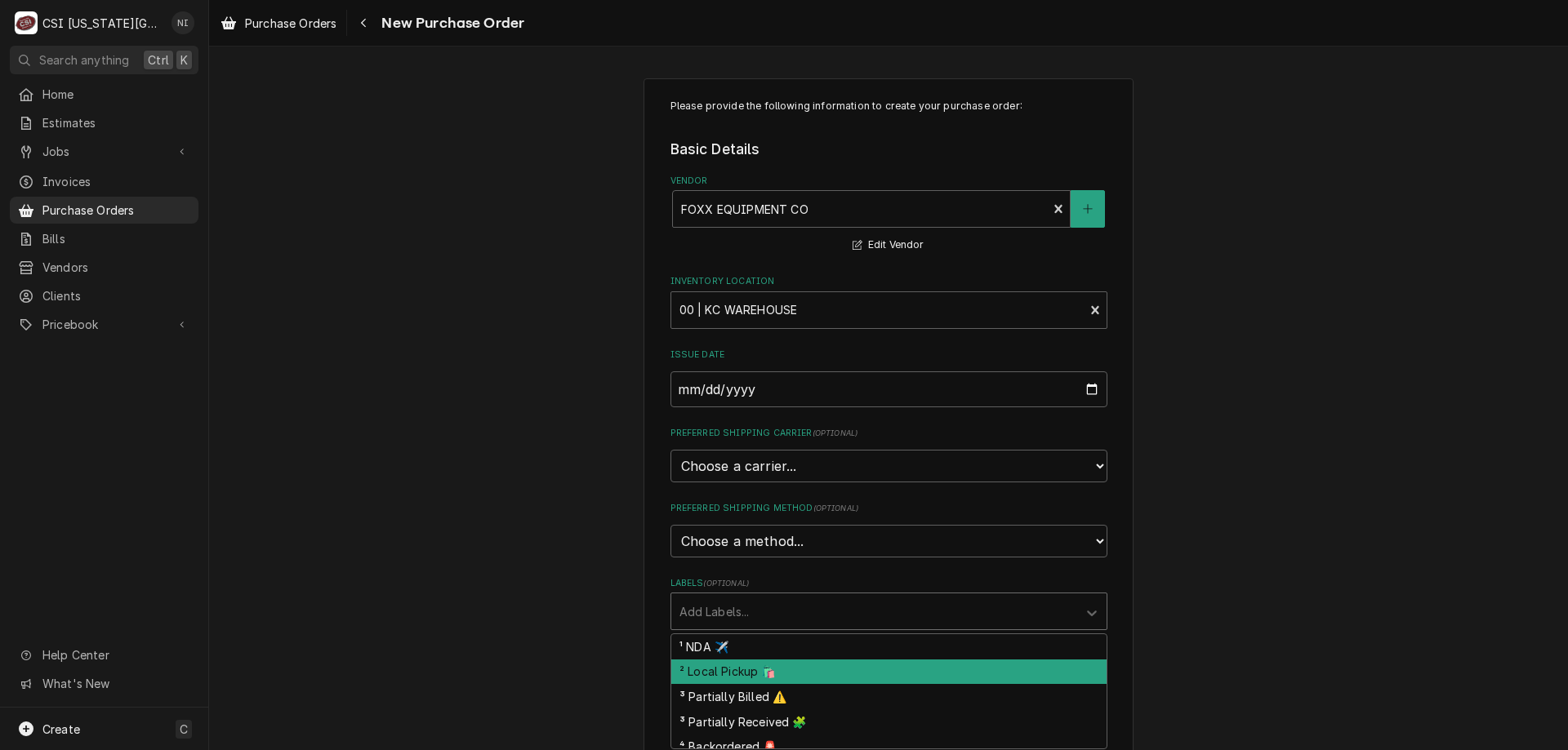
drag, startPoint x: 735, startPoint y: 676, endPoint x: 755, endPoint y: 677, distance: 20.0
click at [735, 677] on div "² Local Pickup 🛍️" at bounding box center [888, 672] width 435 height 25
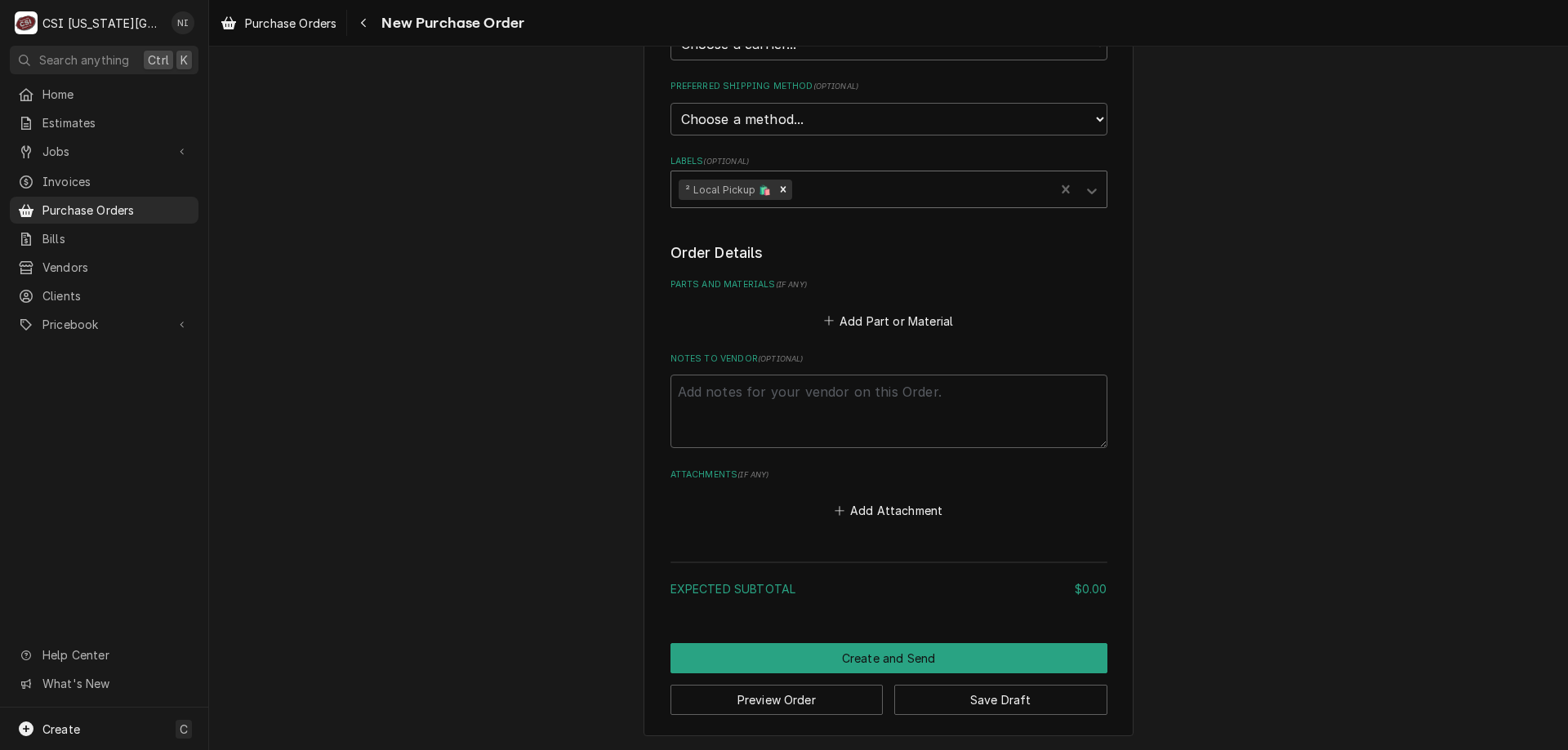
scroll to position [341, 0]
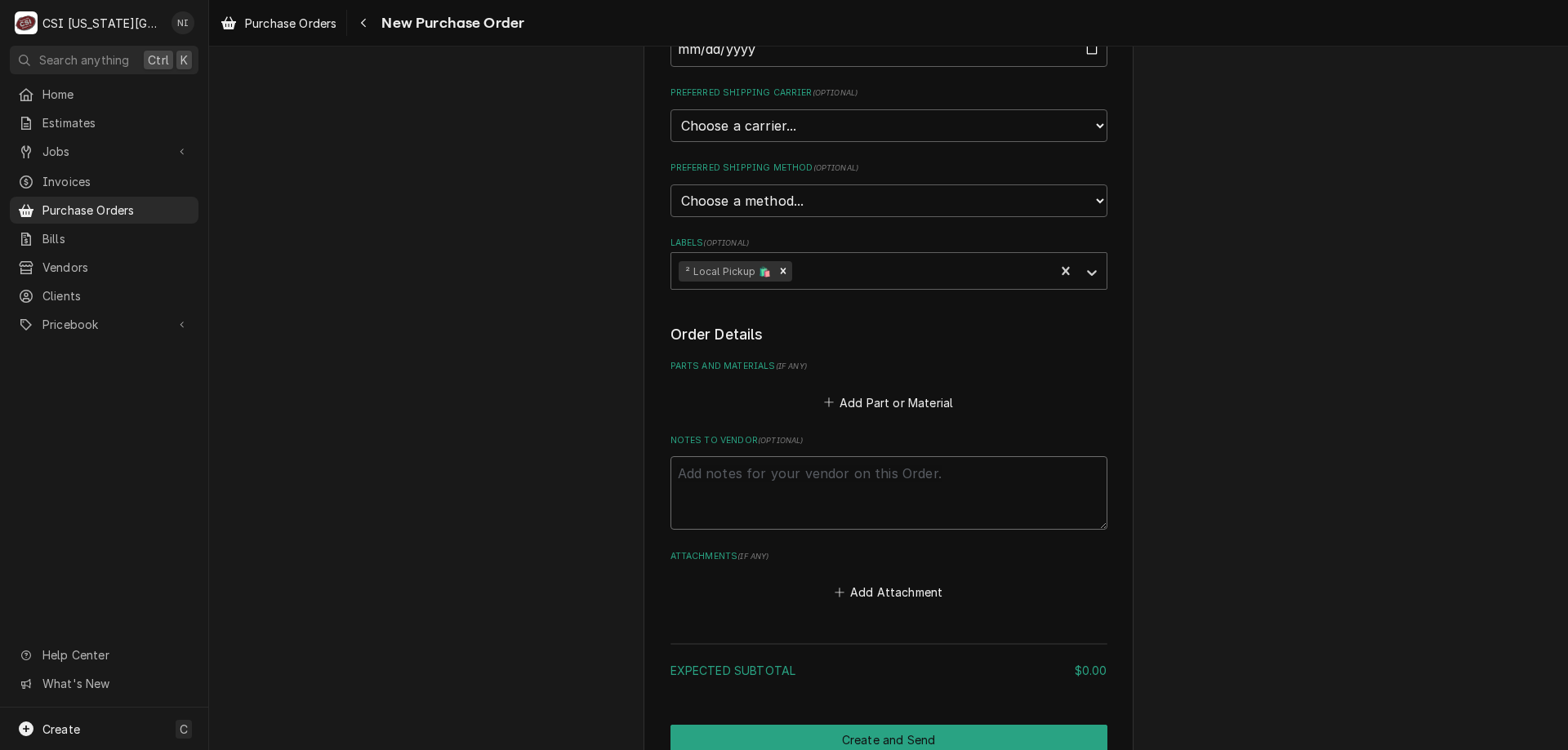
click at [760, 468] on textarea "Notes to Vendor ( optional )" at bounding box center [888, 493] width 437 height 73
type textarea "x"
type textarea "s"
type textarea "x"
type textarea "se"
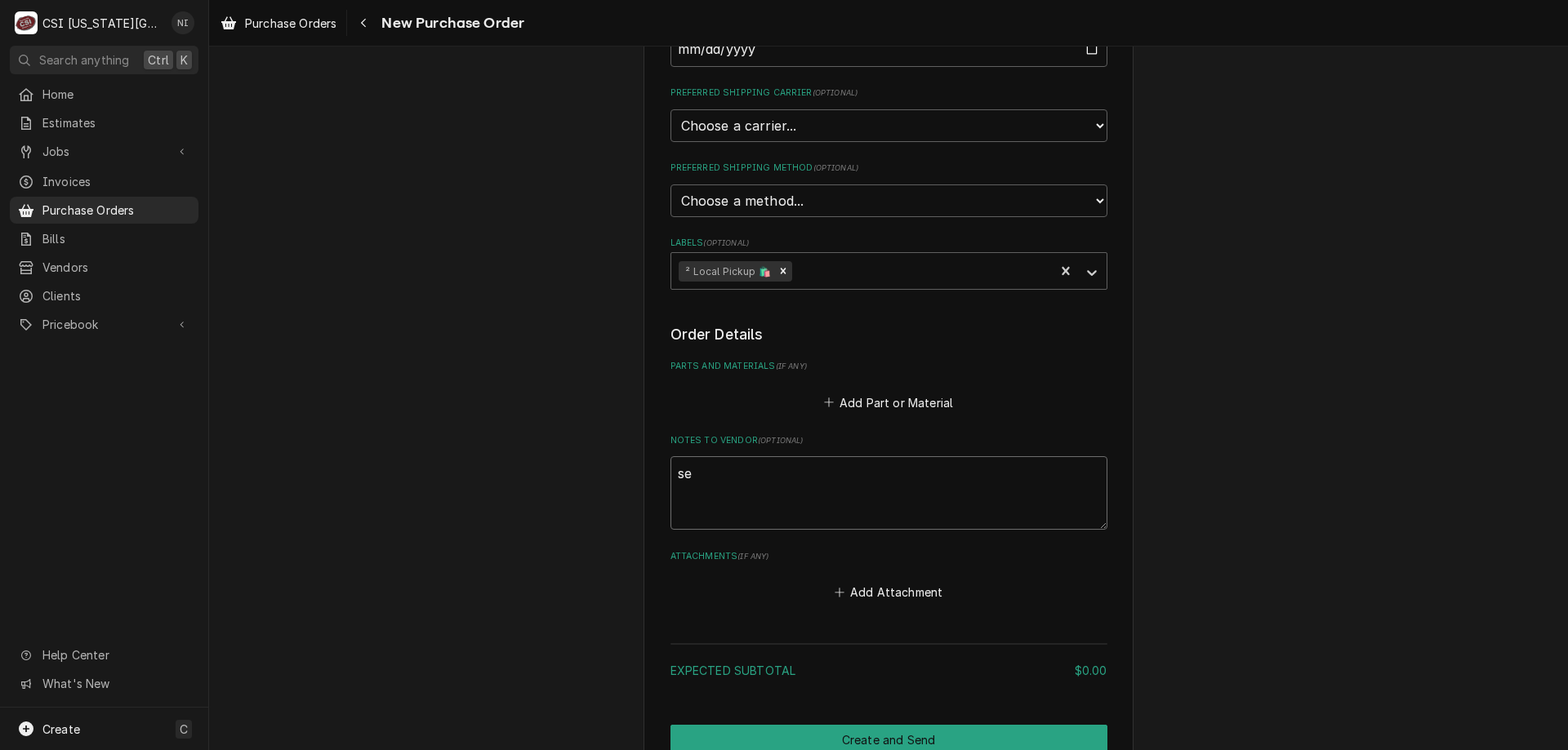
type textarea "x"
type textarea "sea"
type textarea "x"
type textarea "sean"
type textarea "x"
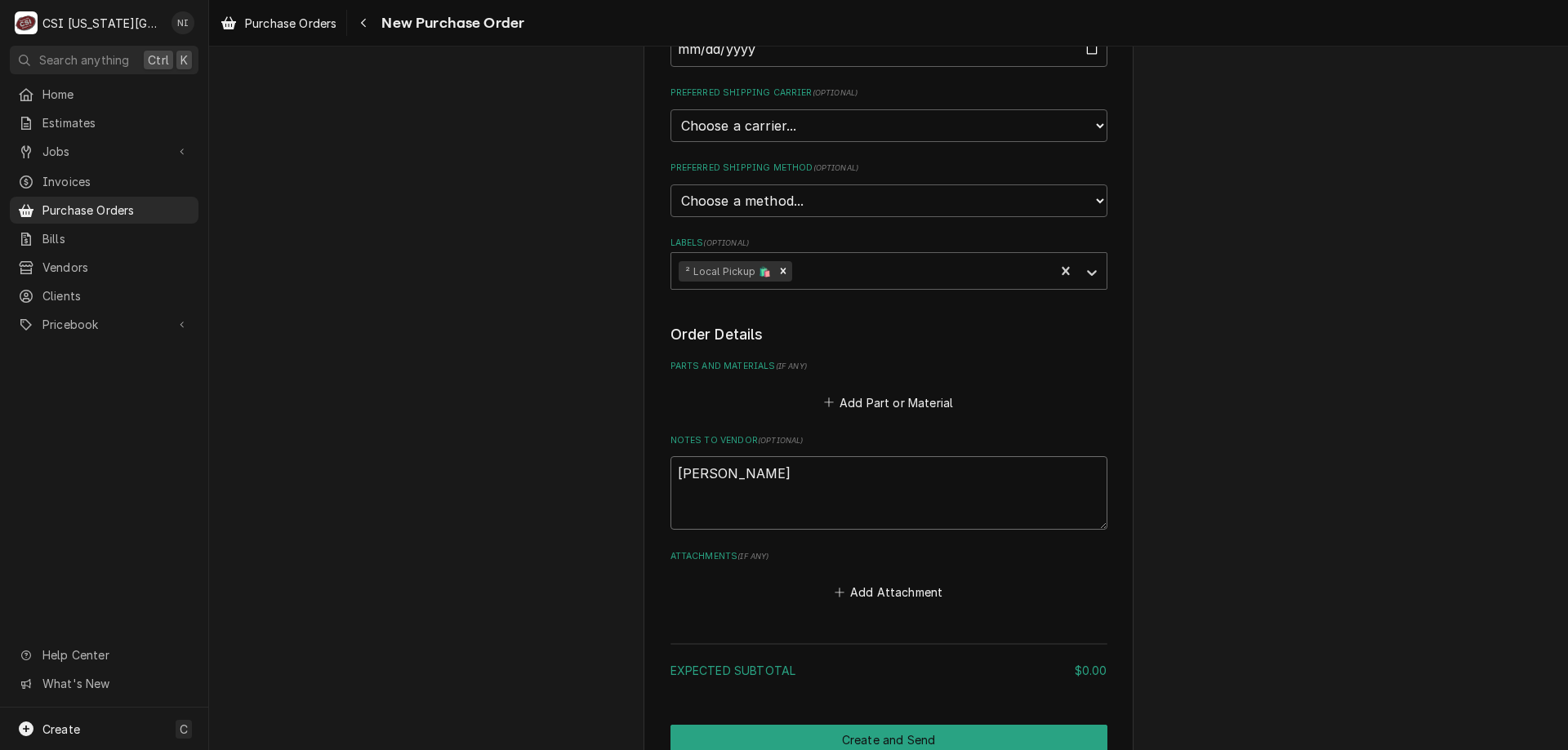
type textarea "sean"
type textarea "x"
type textarea "sean tr"
type textarea "x"
type textarea "sean tru"
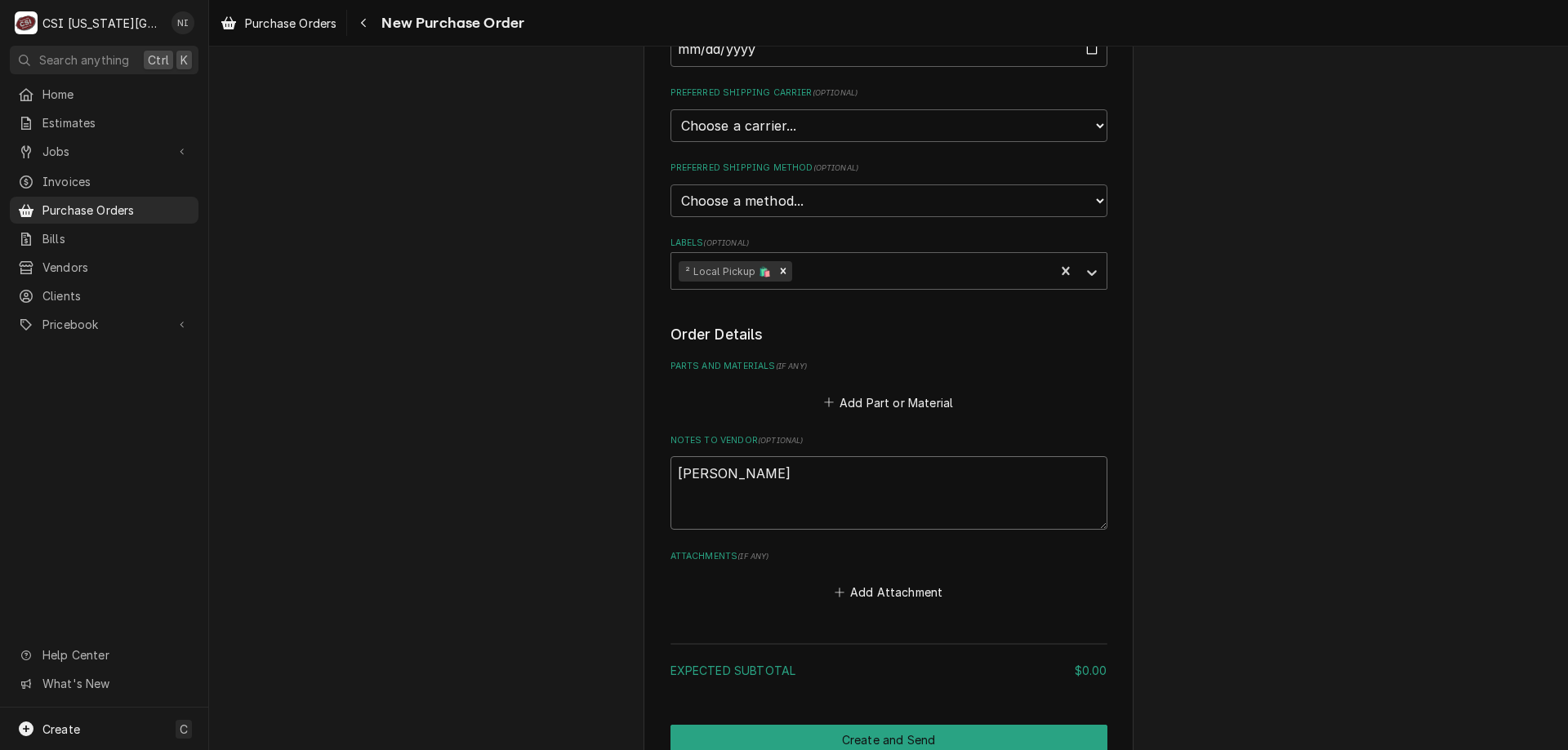
type textarea "x"
type textarea "sean truc"
type textarea "x"
type textarea "sean truck"
type textarea "x"
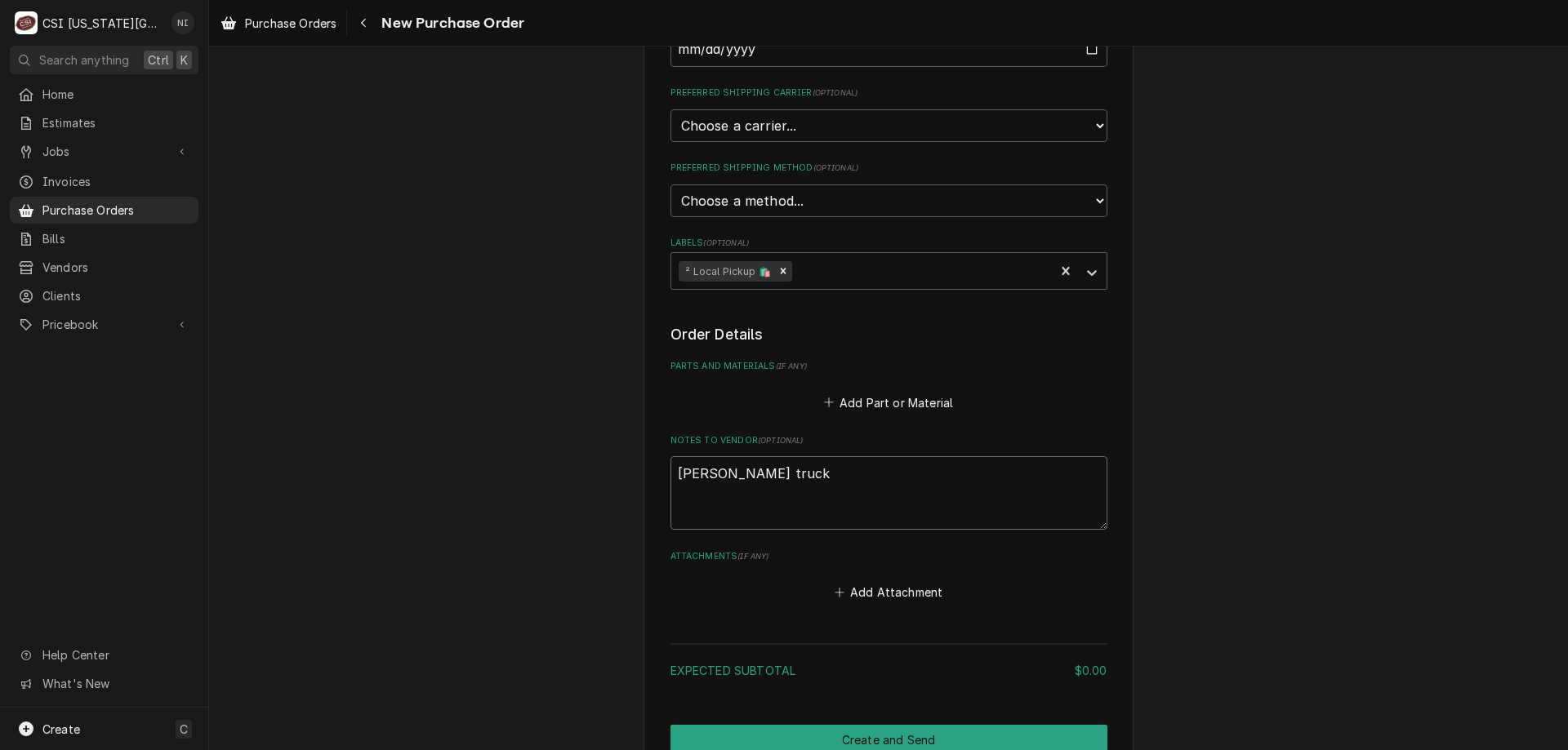
type textarea "sean truck s"
type textarea "x"
type textarea "sean truck so"
type textarea "x"
type textarea "sean truck soc"
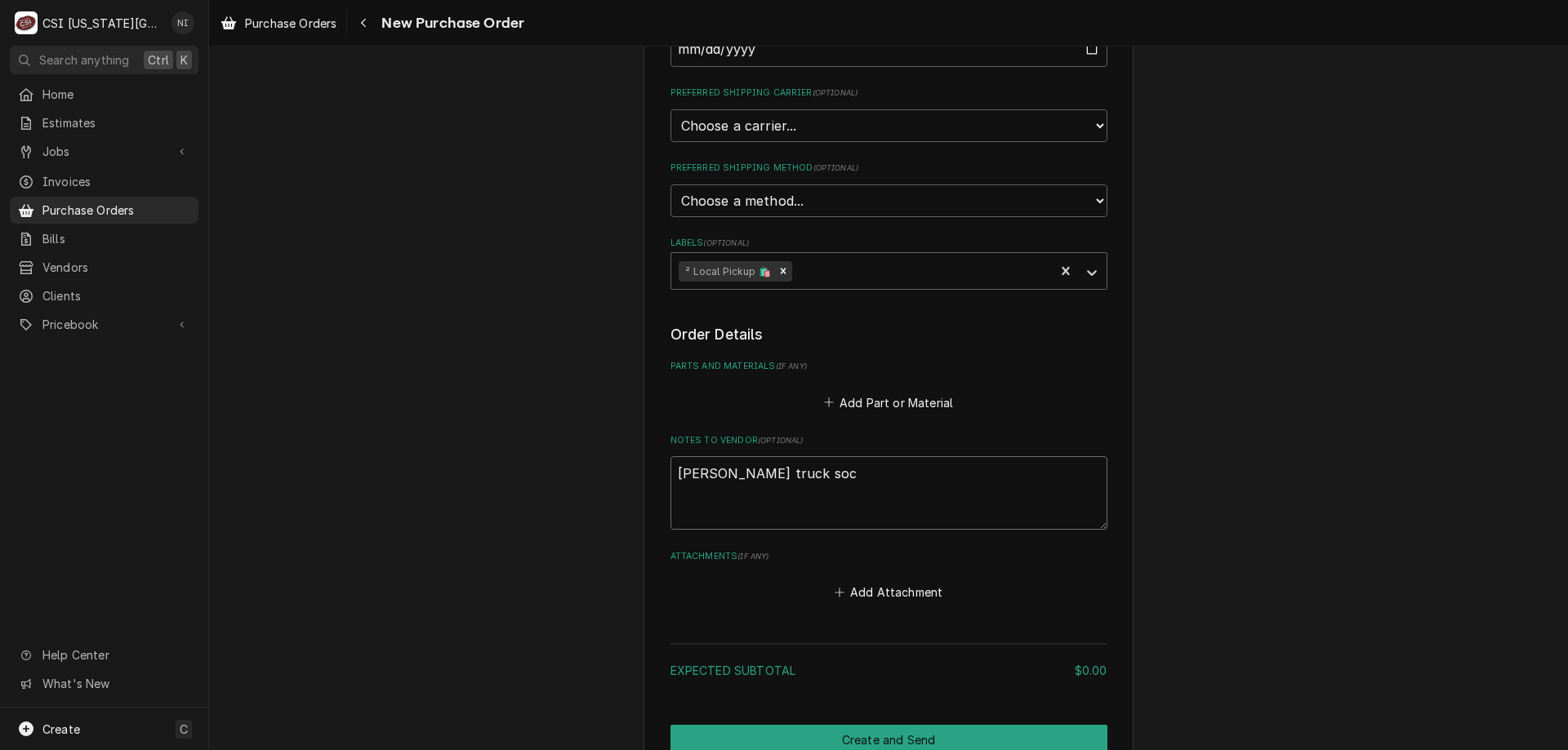
type textarea "x"
type textarea "sean truck sock"
type textarea "x"
type textarea "sean truck soc"
type textarea "x"
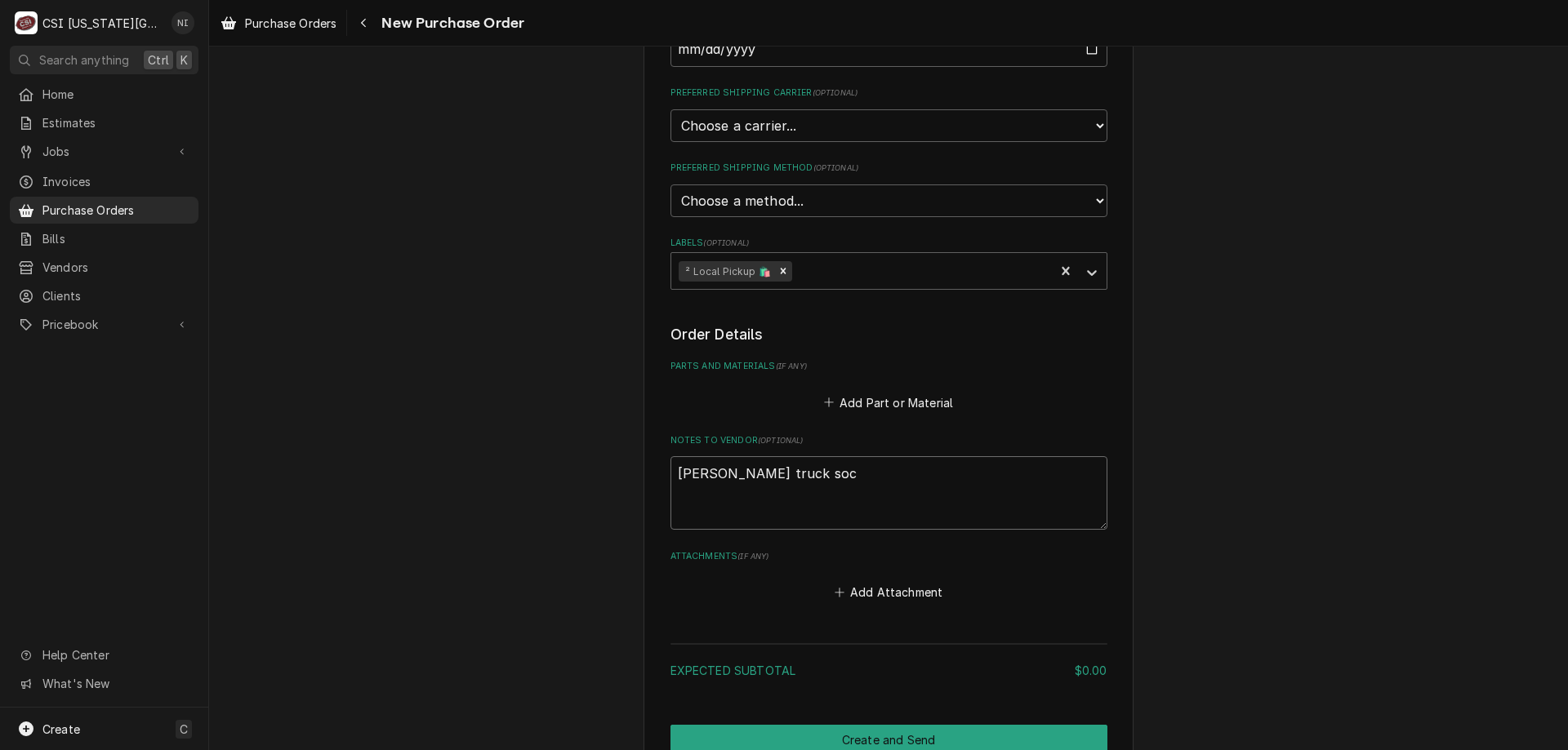
type textarea "sean truck so"
type textarea "x"
type textarea "sean truck s"
type textarea "x"
type textarea "sean truck st"
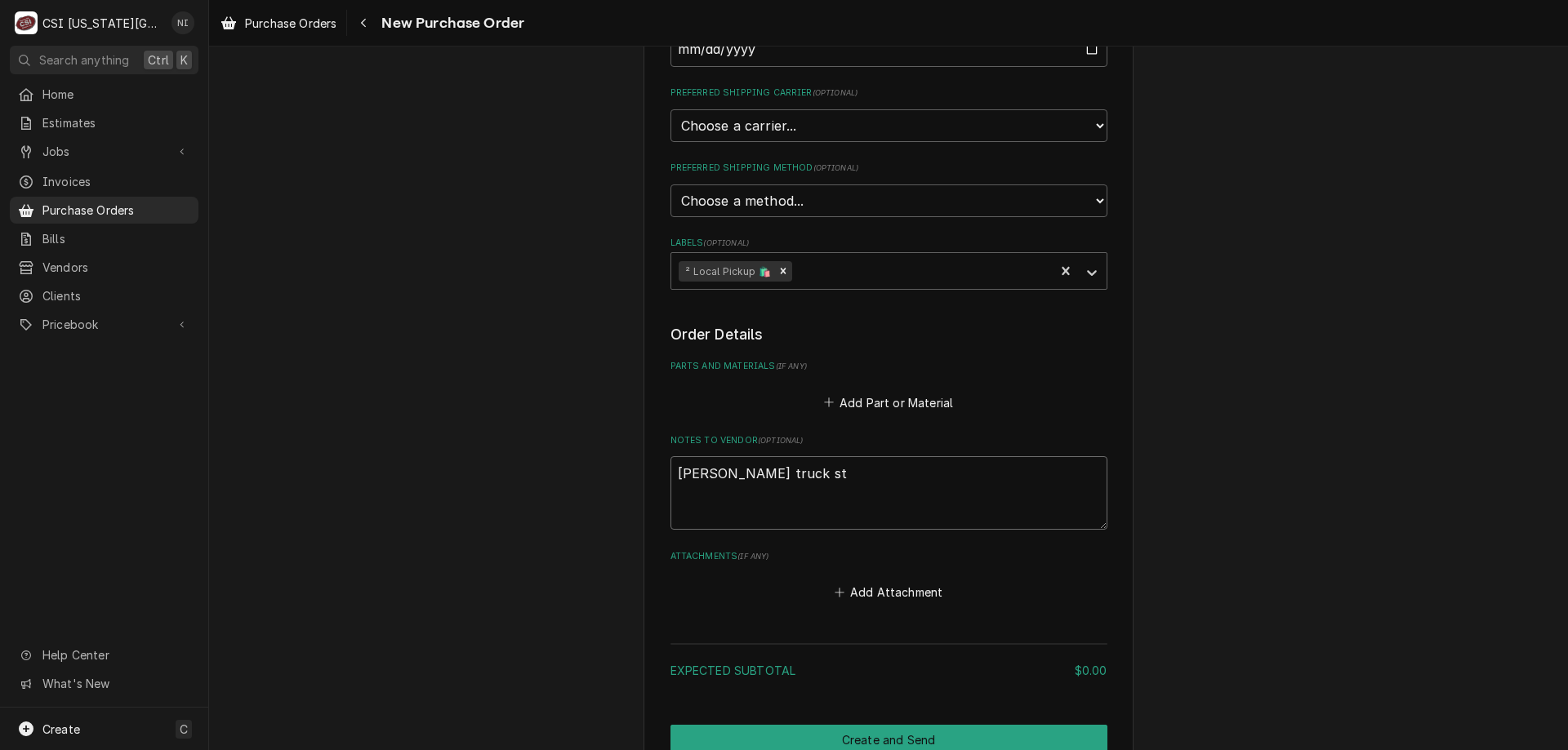
type textarea "x"
type textarea "sean truck stj"
type textarea "x"
type textarea "sean truck stjoc"
type textarea "x"
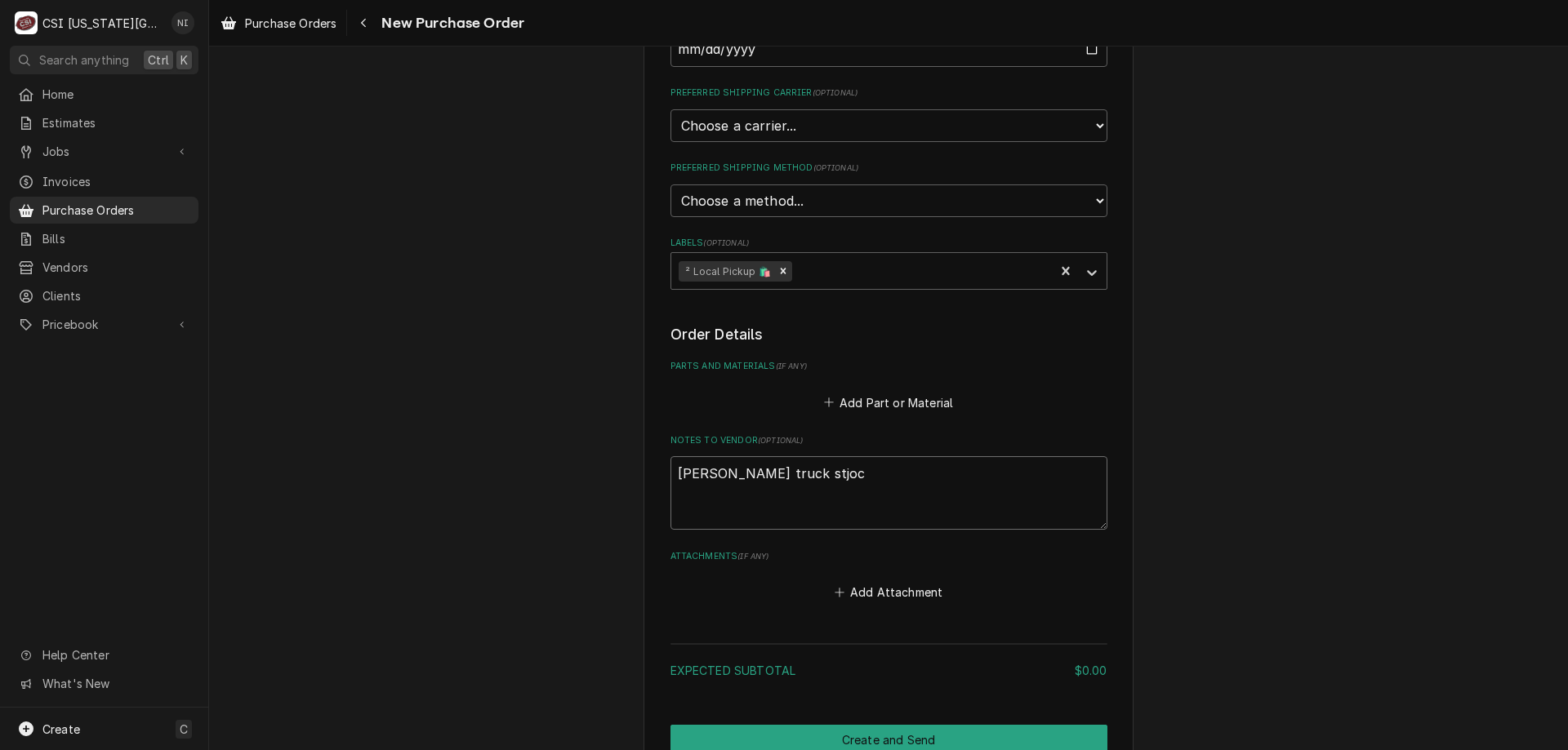
type textarea "sean truck stjock"
type textarea "x"
type textarea "sean truck stjoc"
type textarea "x"
type textarea "sean truck stjo"
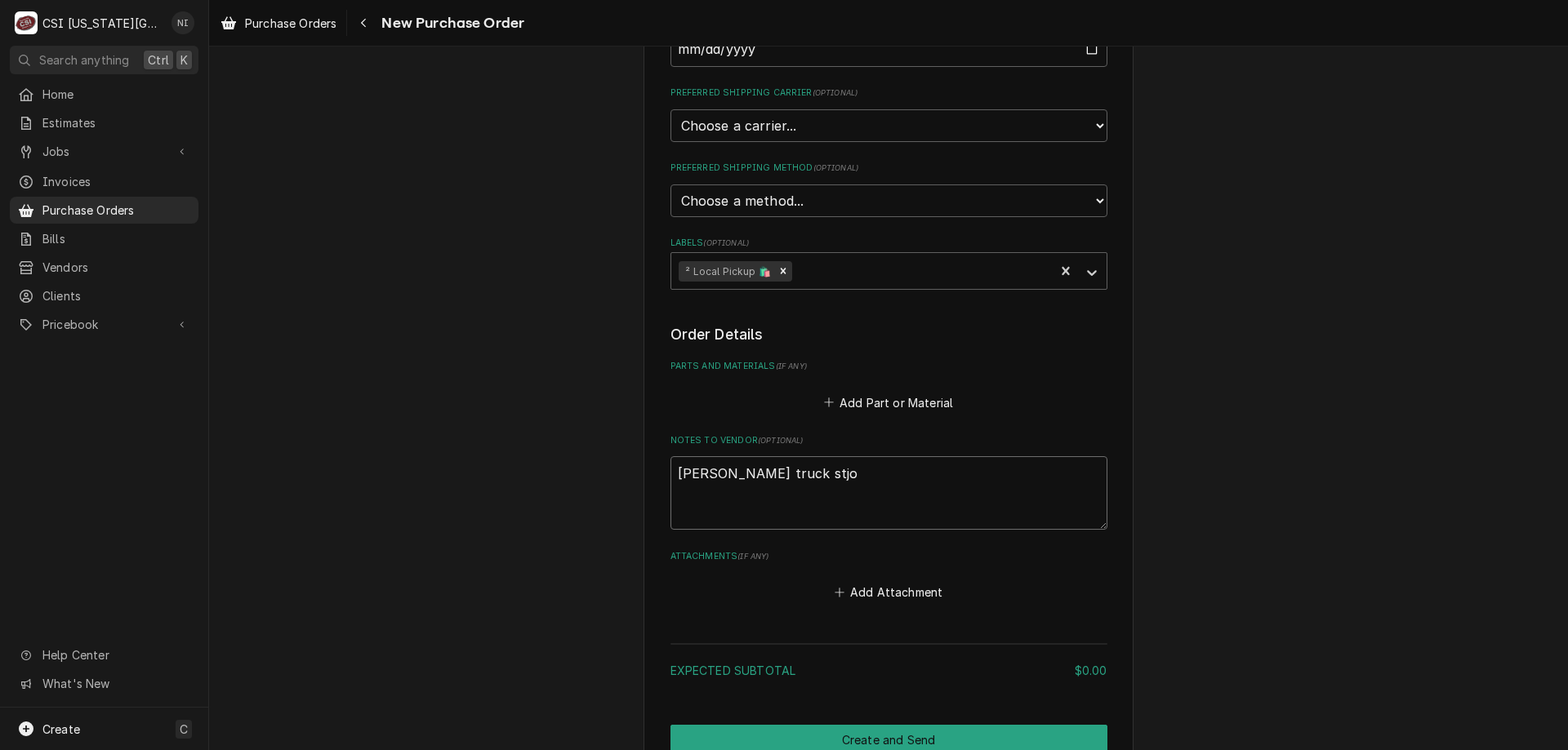
type textarea "x"
type textarea "sean truck stj"
type textarea "x"
type textarea "sean truck st"
type textarea "x"
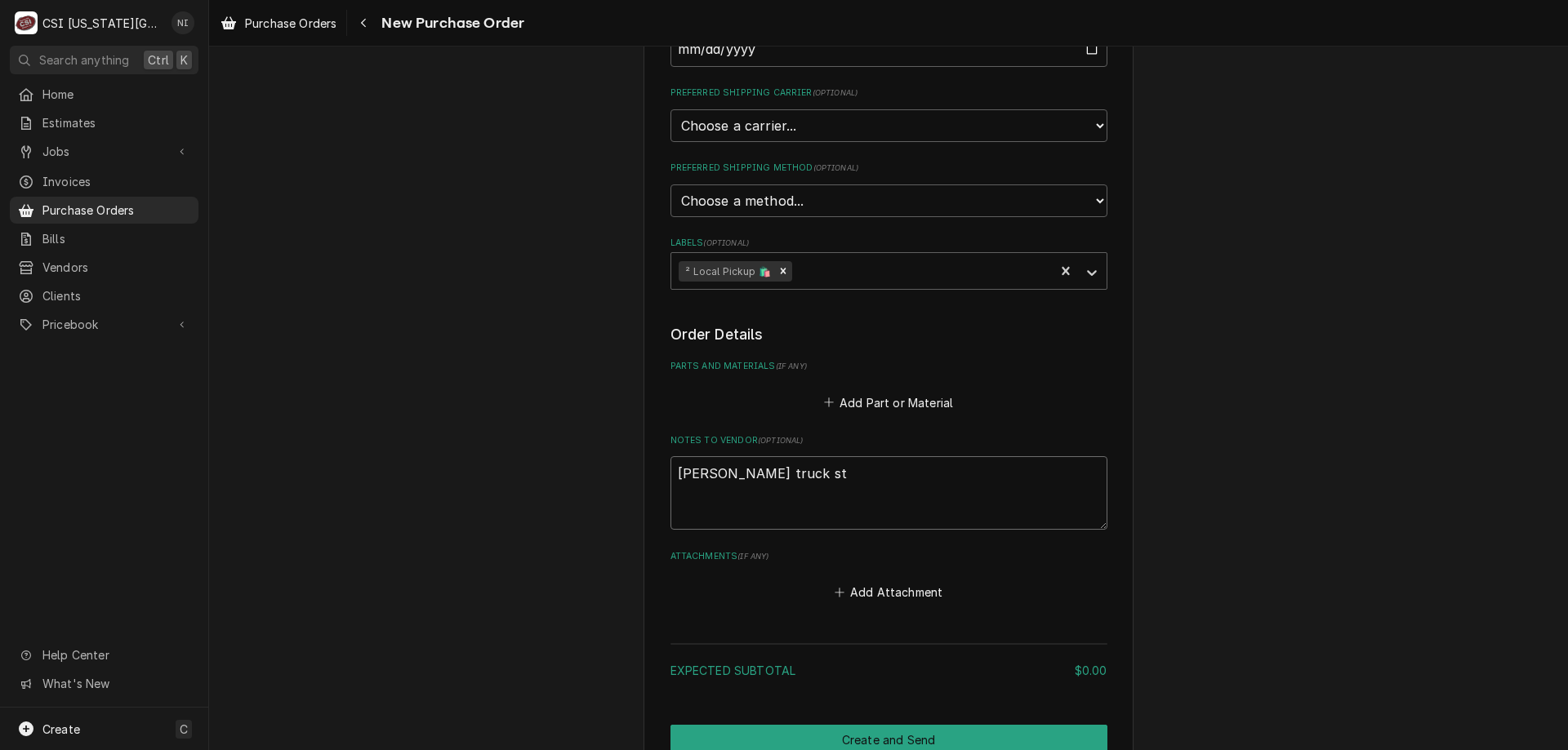
type textarea "sean truck sto"
type textarea "x"
type textarea "sean truck stoc"
type textarea "x"
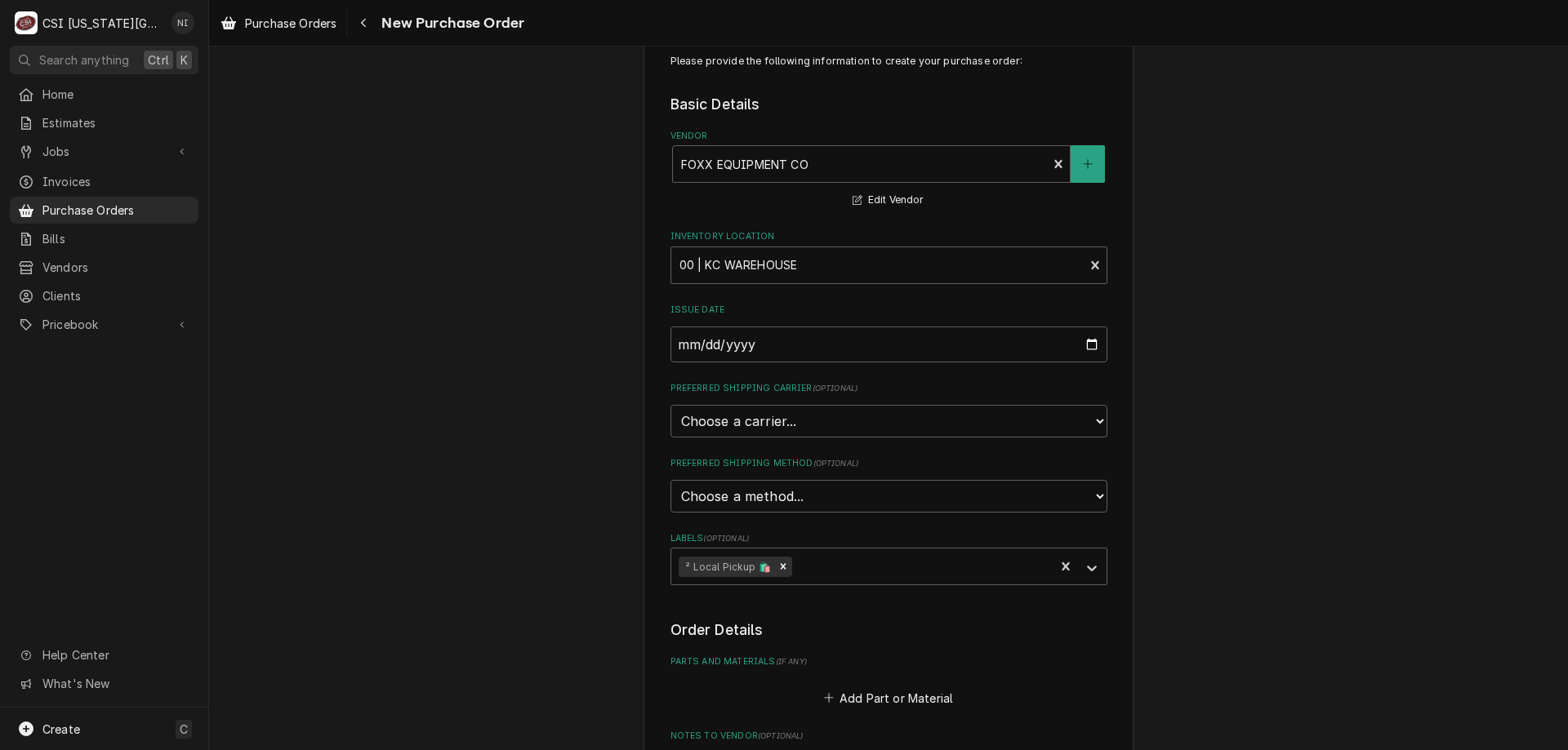
scroll to position [82, 0]
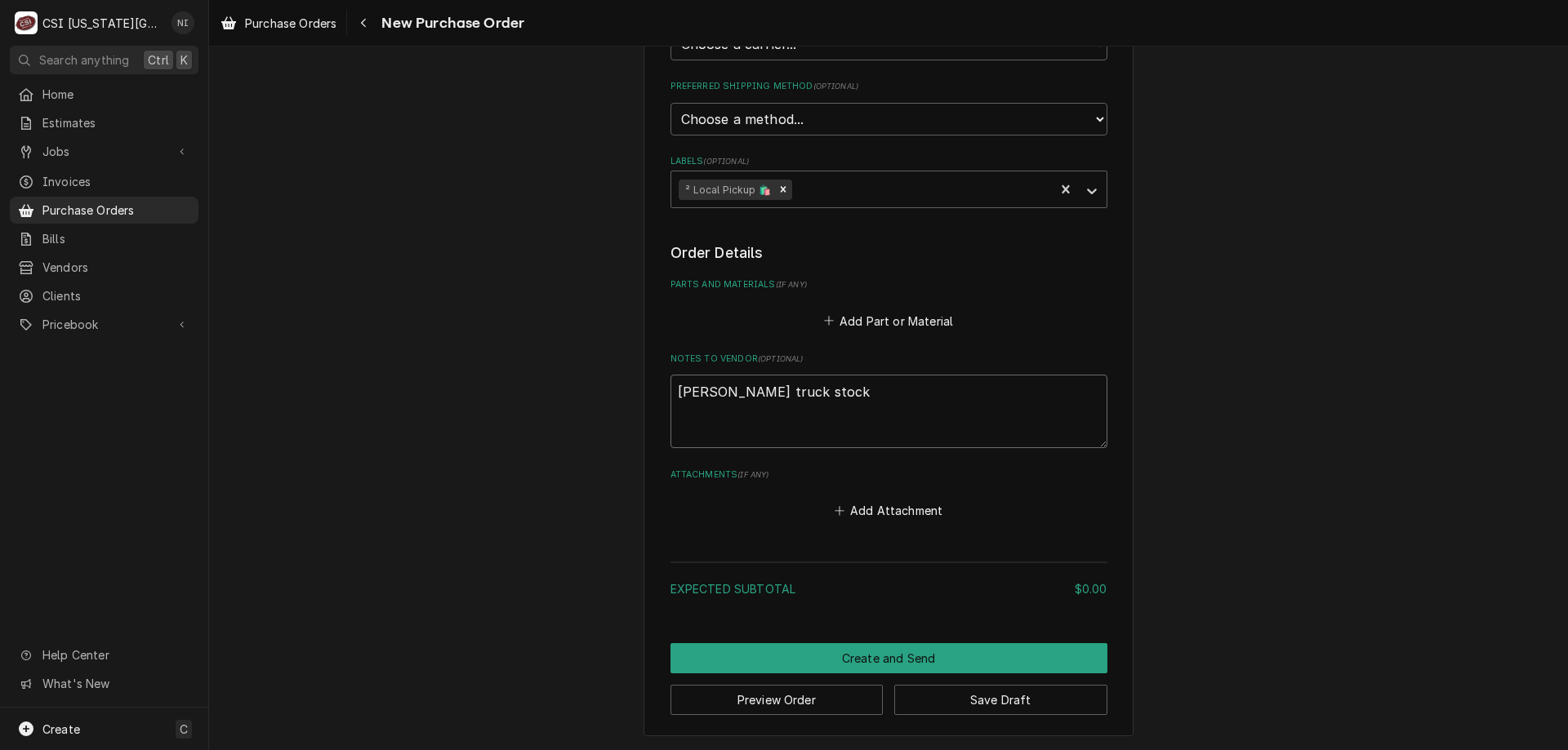
type textarea "sean truck stock"
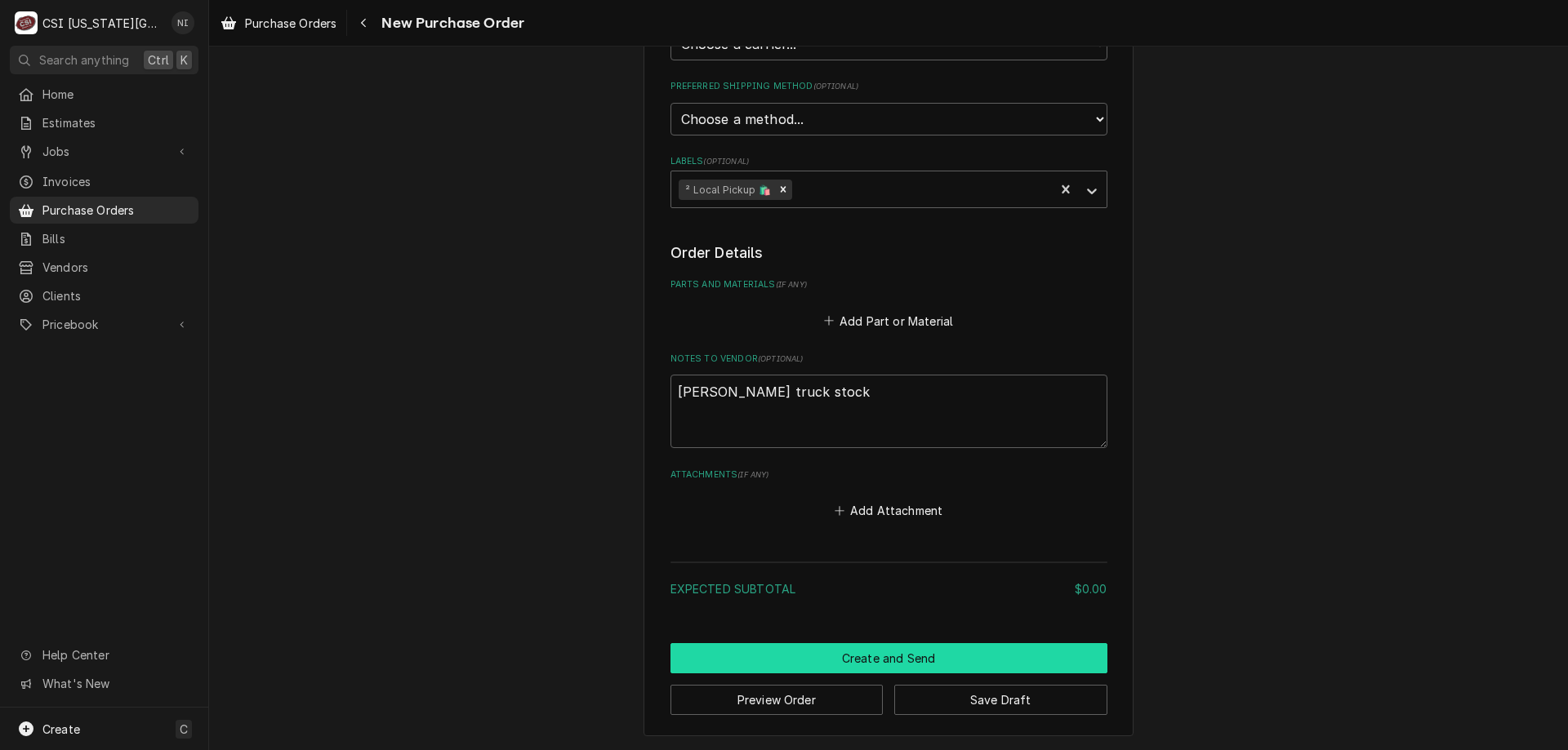
click at [943, 655] on button "Create and Send" at bounding box center [888, 659] width 437 height 30
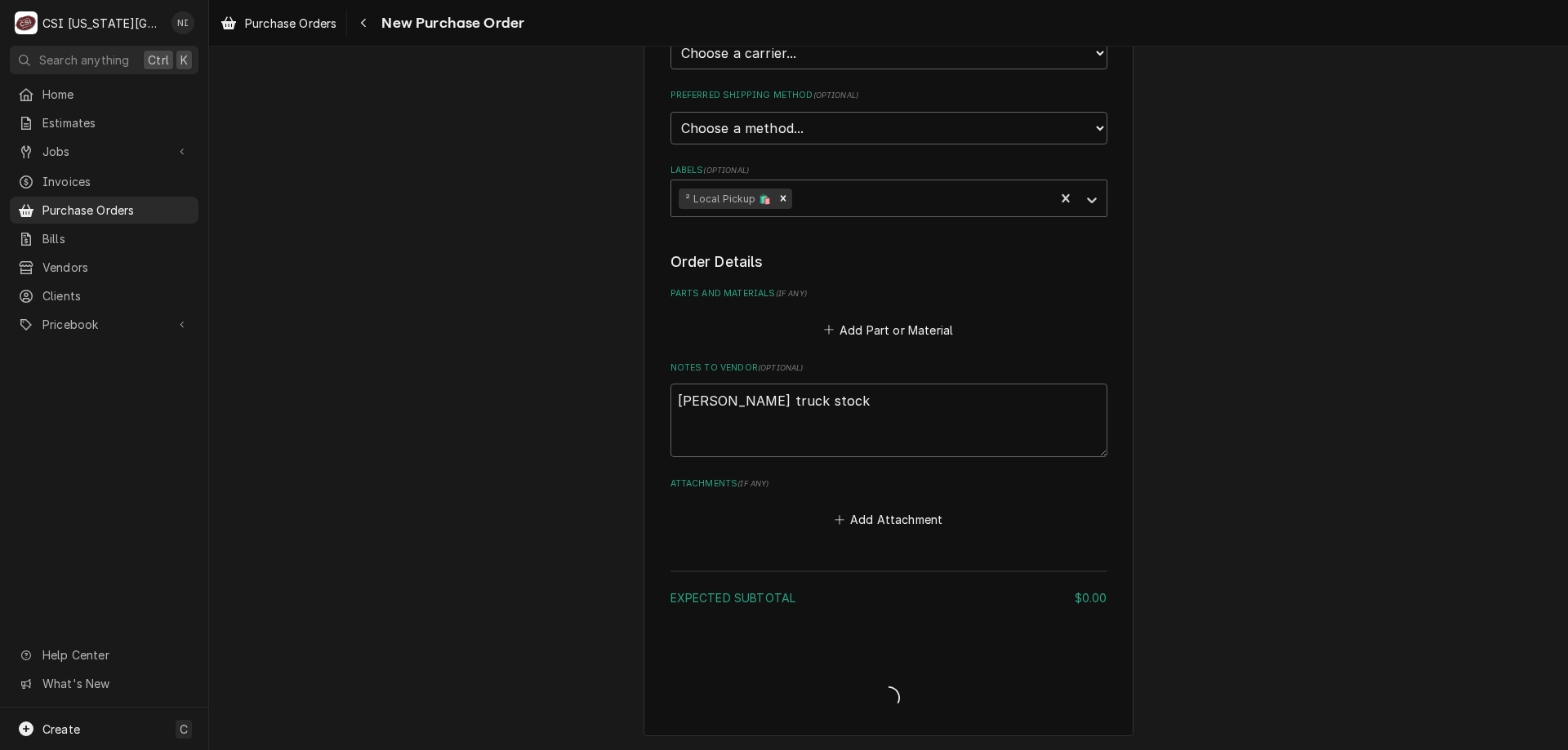
scroll to position [413, 0]
type textarea "x"
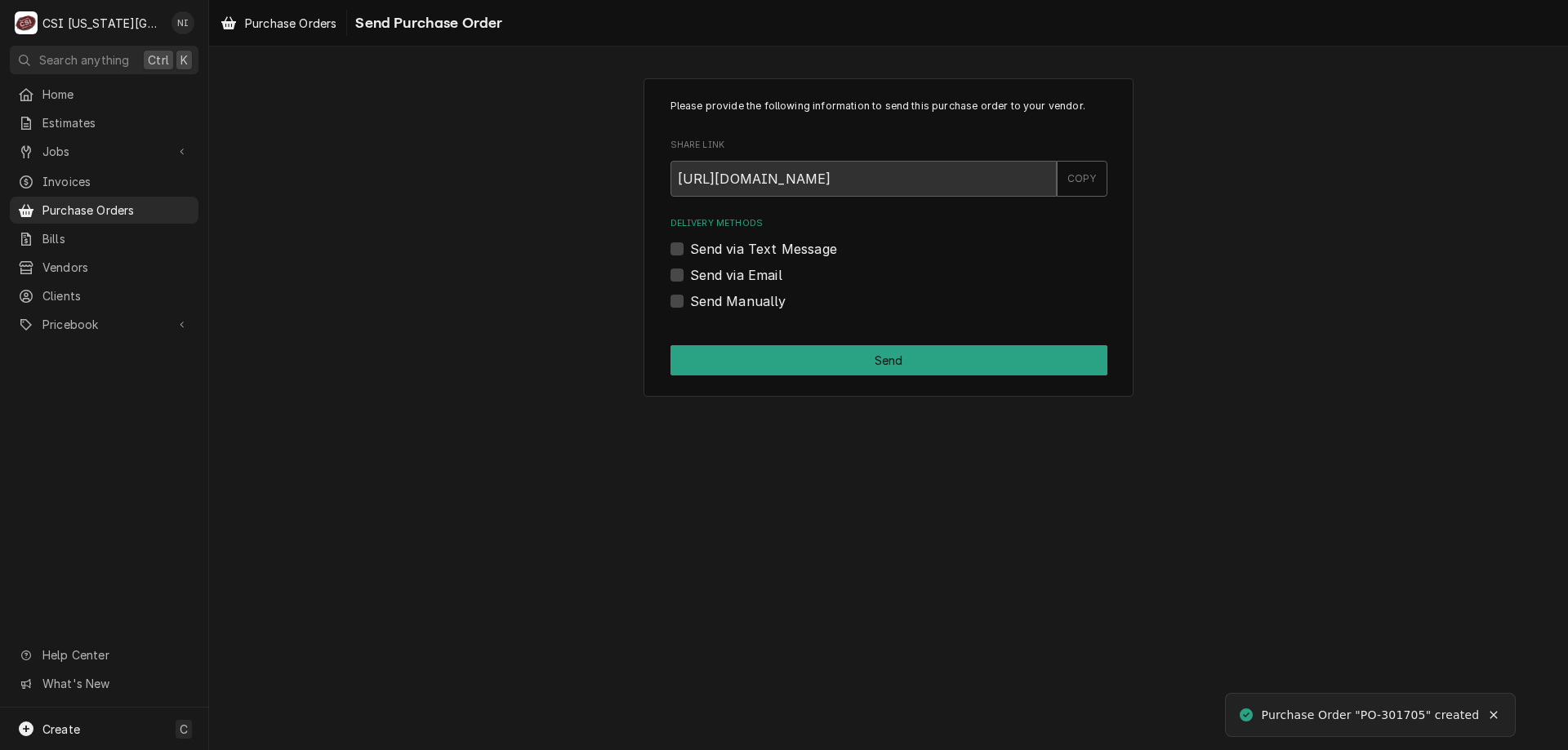
click at [690, 305] on label "Send Manually" at bounding box center [738, 301] width 96 height 20
click at [690, 305] on input "Send Manually" at bounding box center [908, 309] width 437 height 36
checkbox input "true"
drag, startPoint x: 708, startPoint y: 346, endPoint x: 718, endPoint y: 373, distance: 28.8
click at [709, 347] on div "Please provide the following information to send this purchase order to your ve…" at bounding box center [888, 237] width 489 height 318
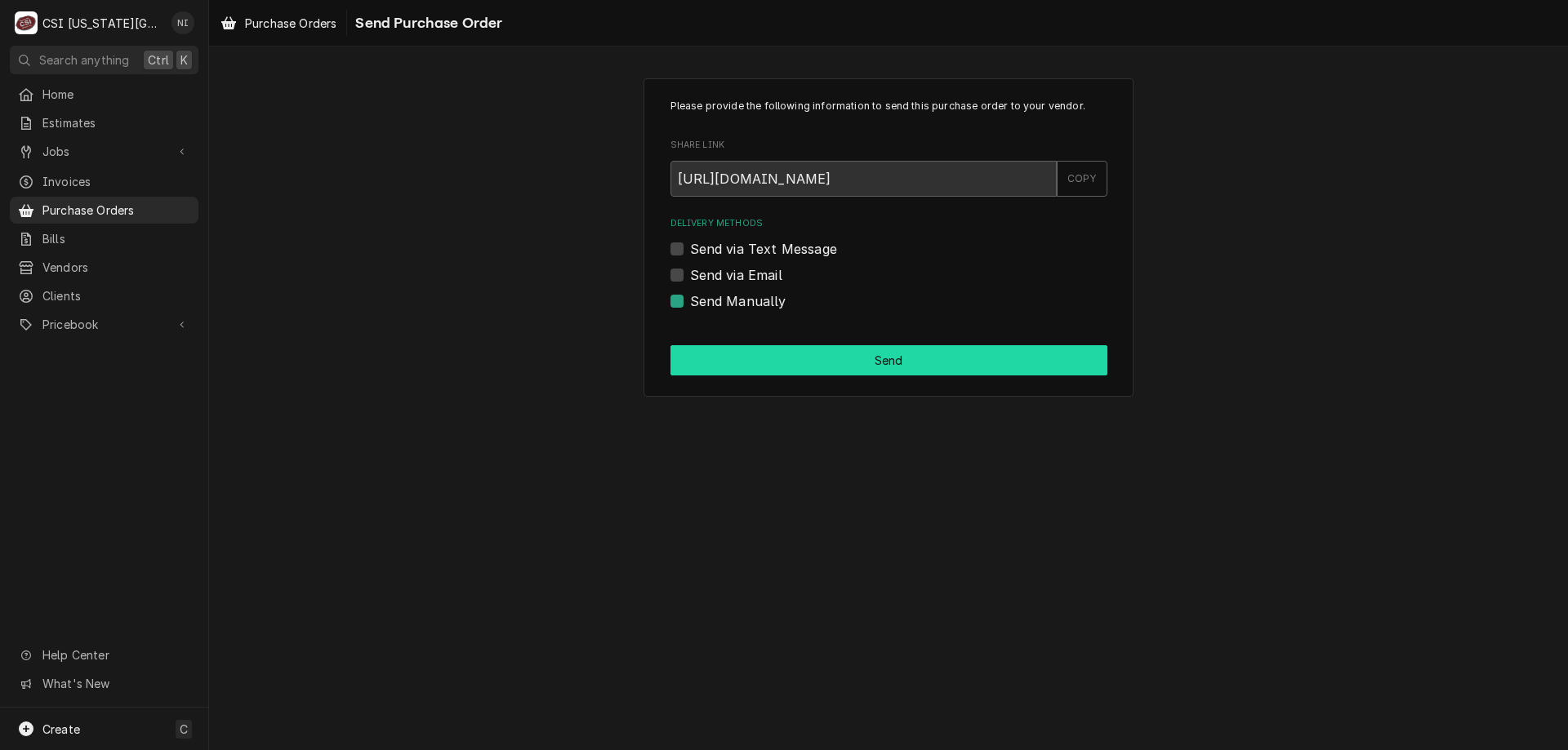
click at [836, 360] on button "Send" at bounding box center [888, 360] width 437 height 30
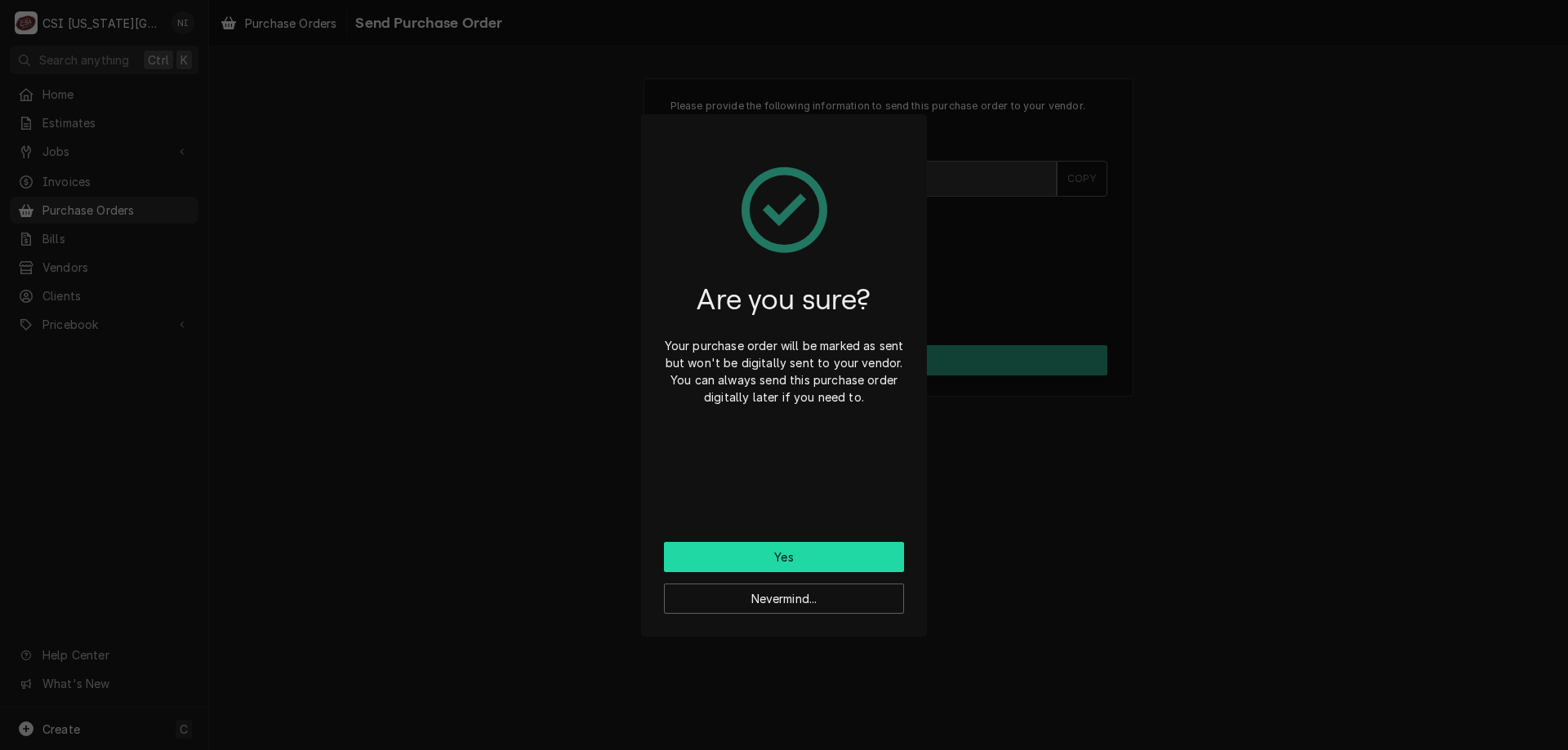
click at [856, 556] on button "Yes" at bounding box center [784, 557] width 240 height 30
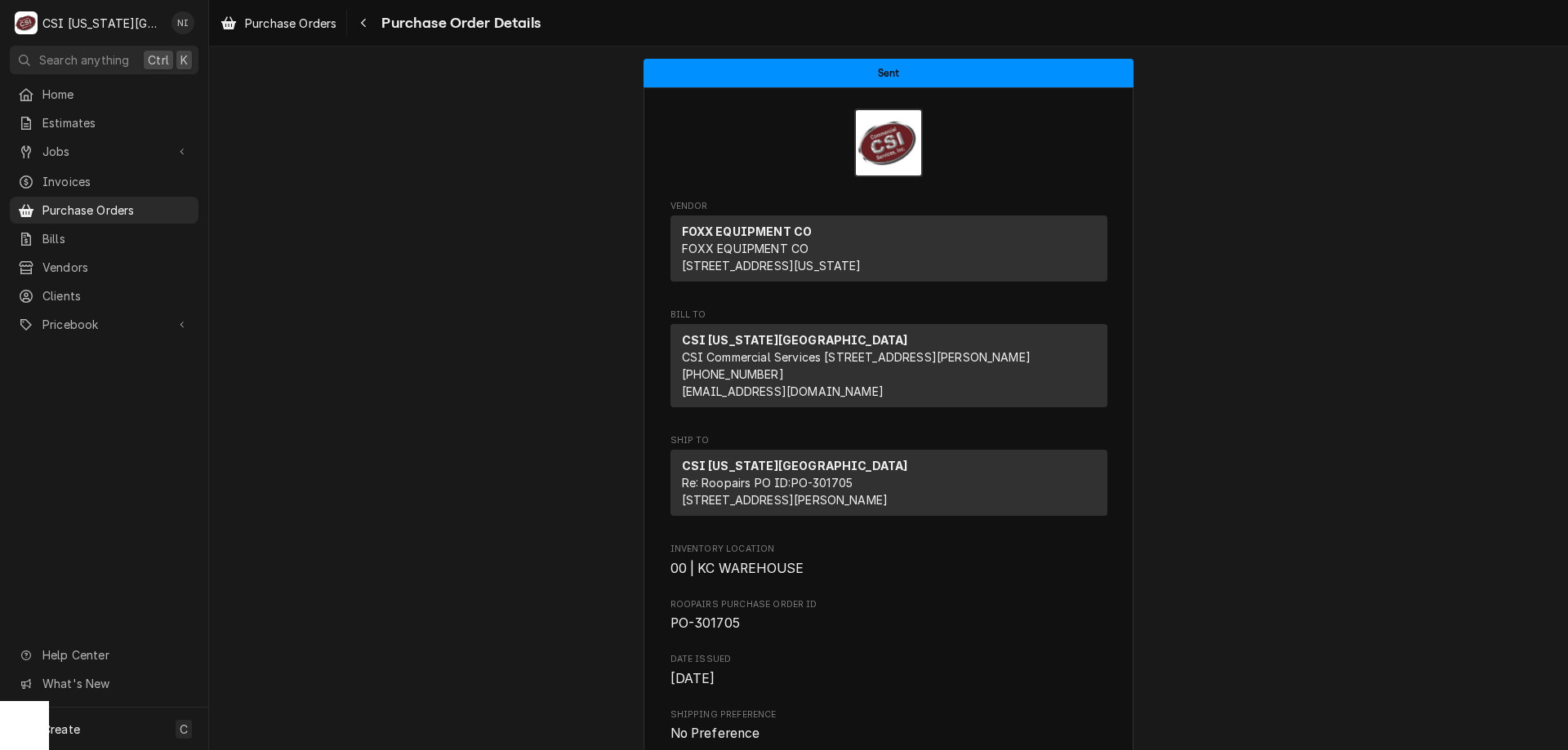
click at [710, 631] on span "PO-301705" at bounding box center [705, 623] width 69 height 15
copy span "301705"
click at [182, 202] on span "Purchase Orders" at bounding box center [116, 210] width 148 height 17
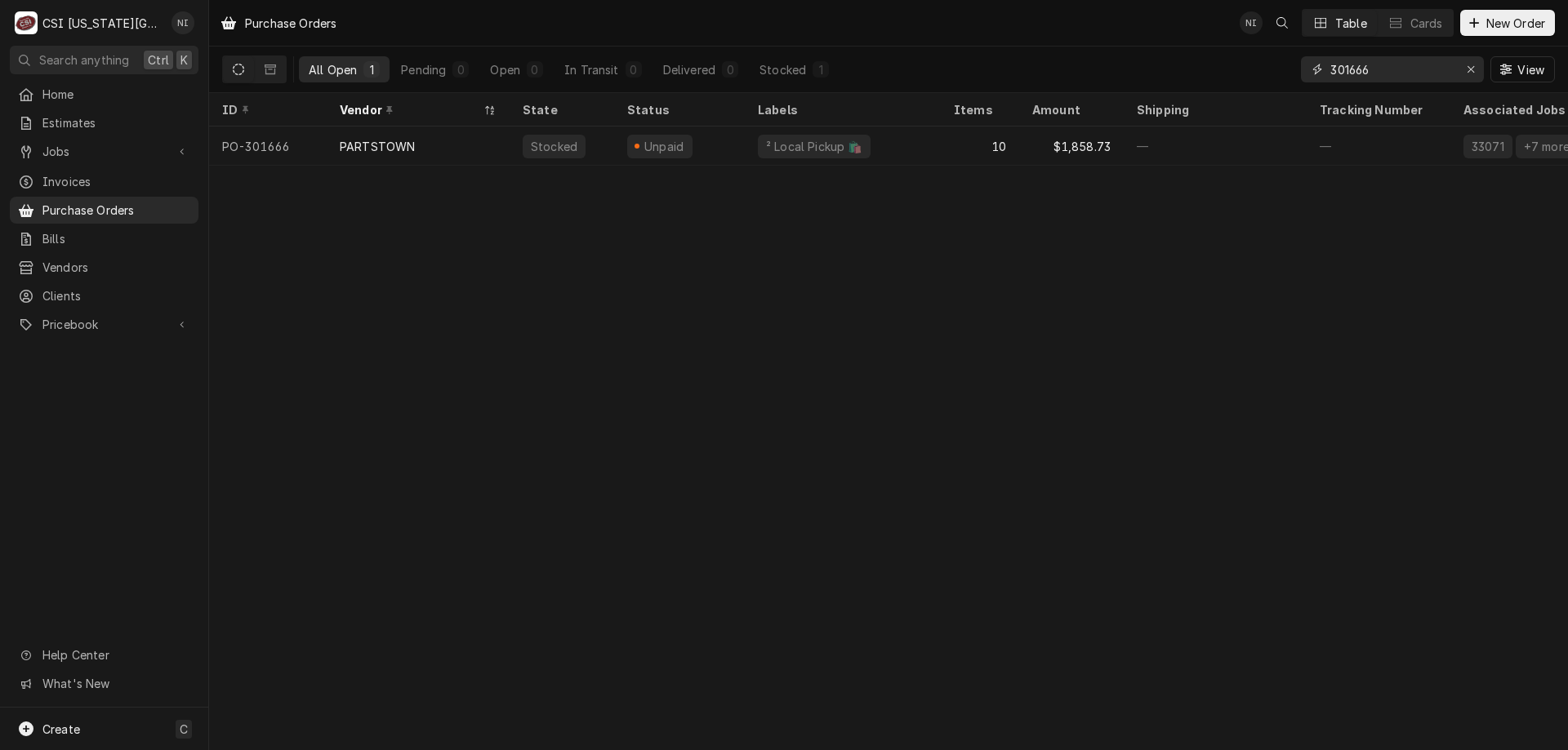
click at [1371, 73] on input "301666" at bounding box center [1391, 69] width 123 height 26
type input "301631"
click at [940, 141] on div "—" at bounding box center [843, 146] width 196 height 39
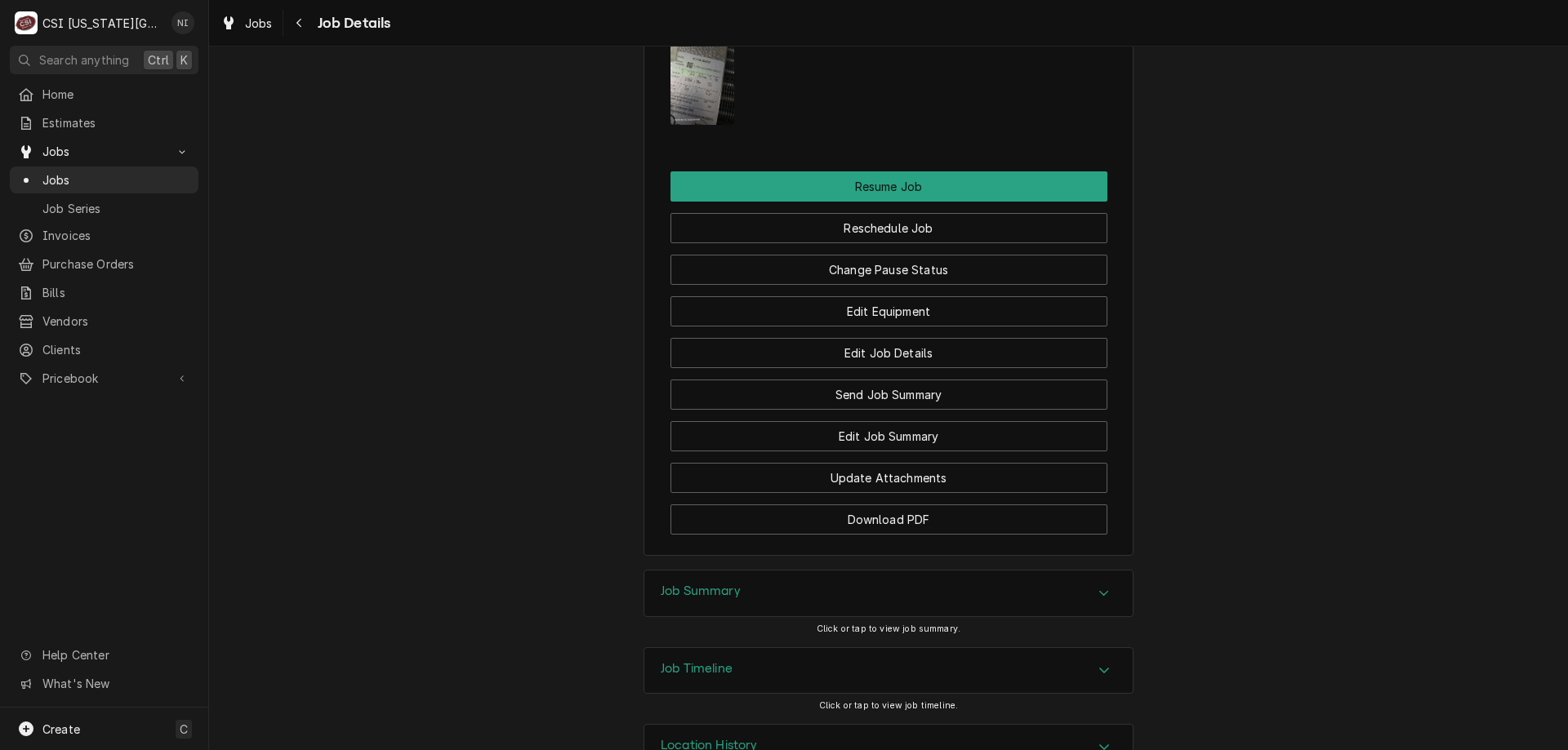
scroll to position [2328, 0]
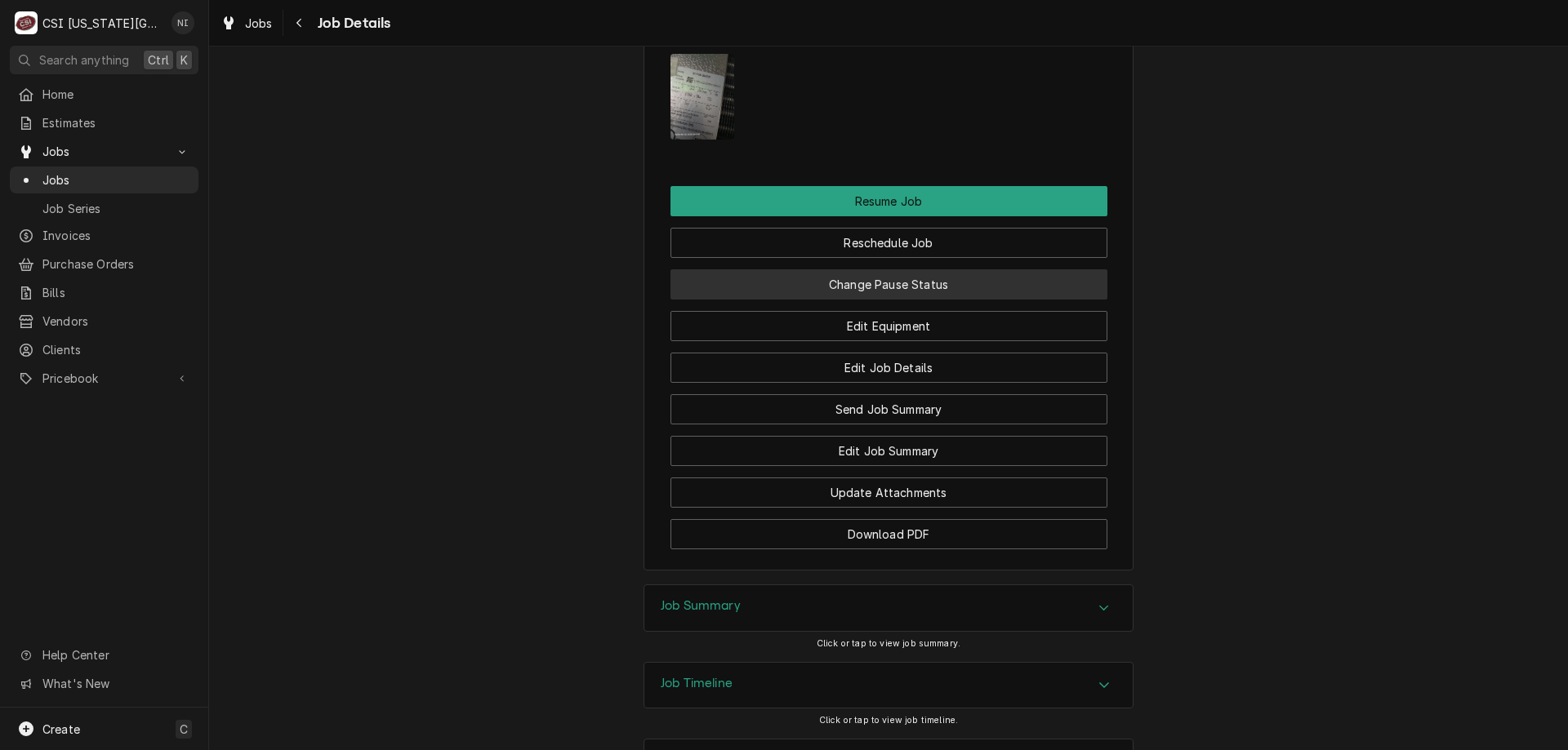
click at [1001, 299] on button "Change Pause Status" at bounding box center [888, 285] width 437 height 30
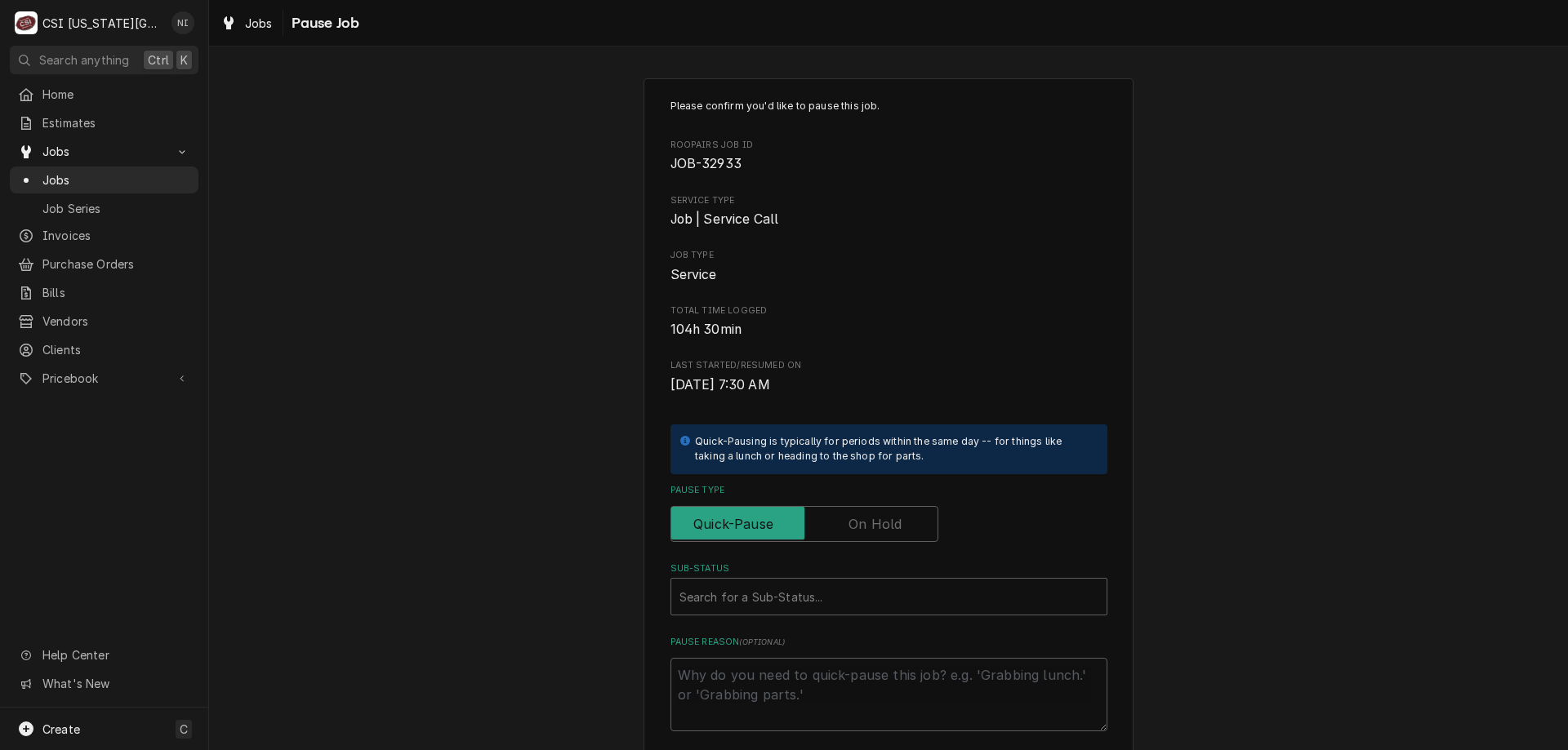
click at [858, 522] on label "Pause Type" at bounding box center [804, 524] width 268 height 36
click at [858, 522] on input "Pause Type" at bounding box center [804, 524] width 253 height 36
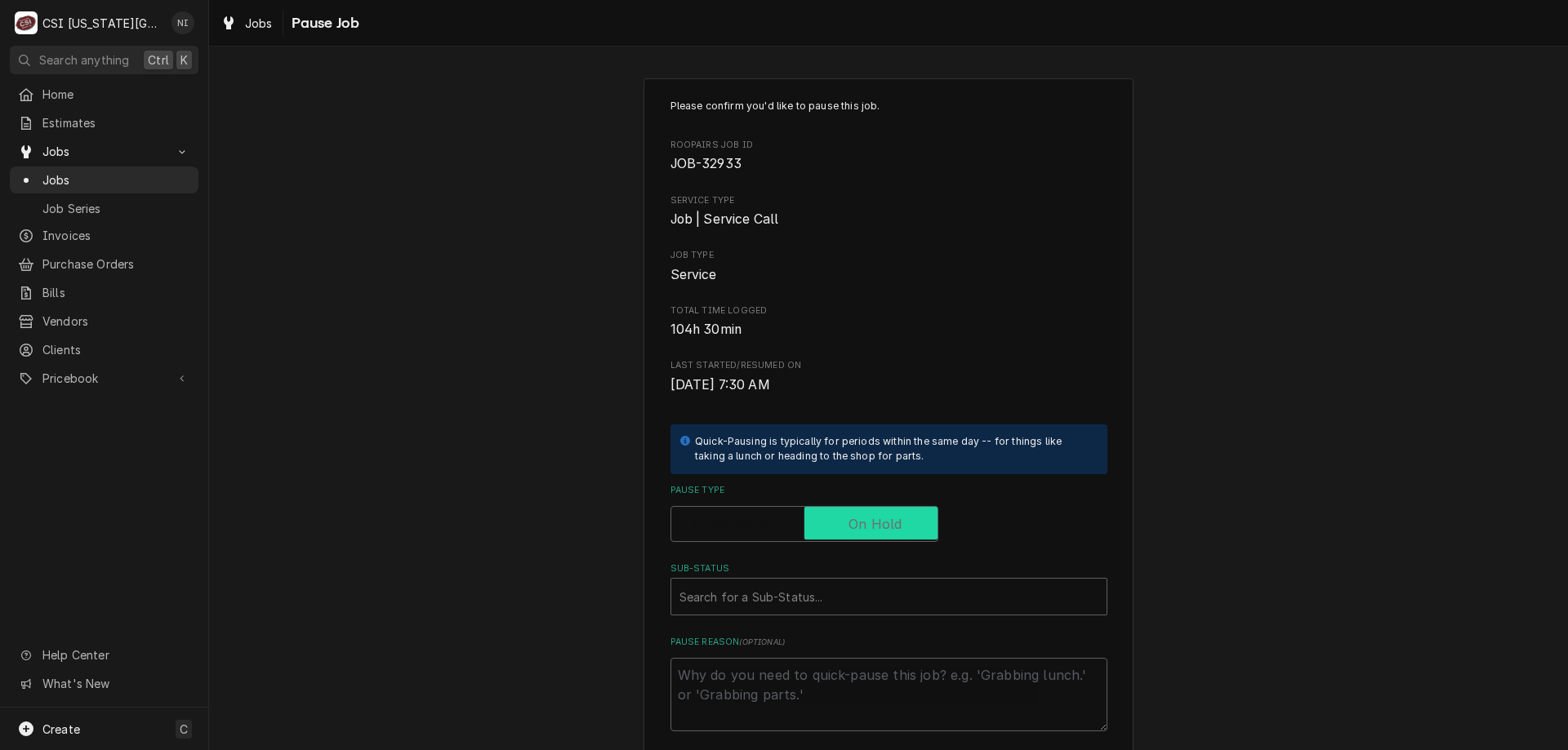
checkbox input "true"
click at [834, 590] on div "Sub-Status" at bounding box center [888, 596] width 419 height 30
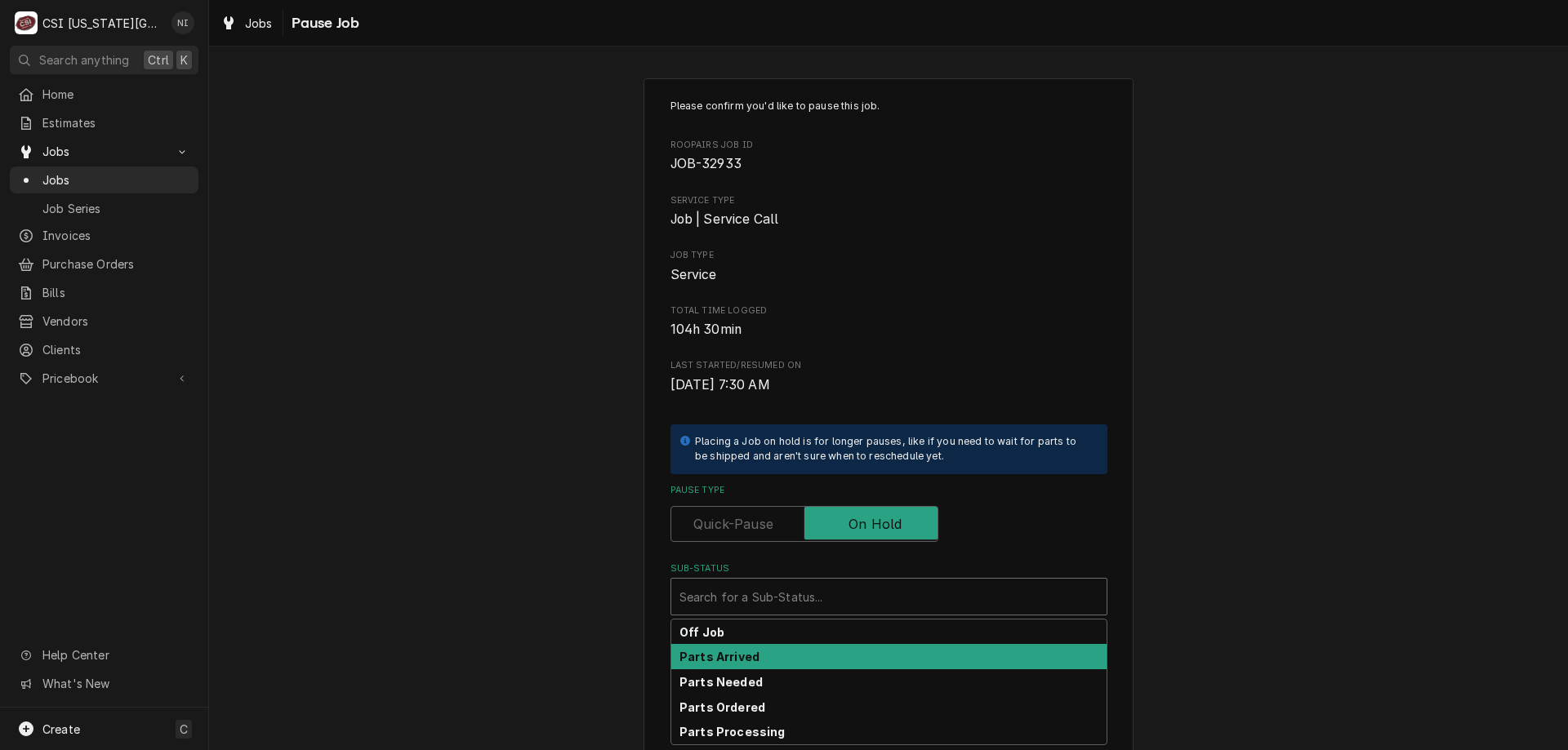
click at [747, 656] on strong "Parts Arrived" at bounding box center [719, 656] width 80 height 13
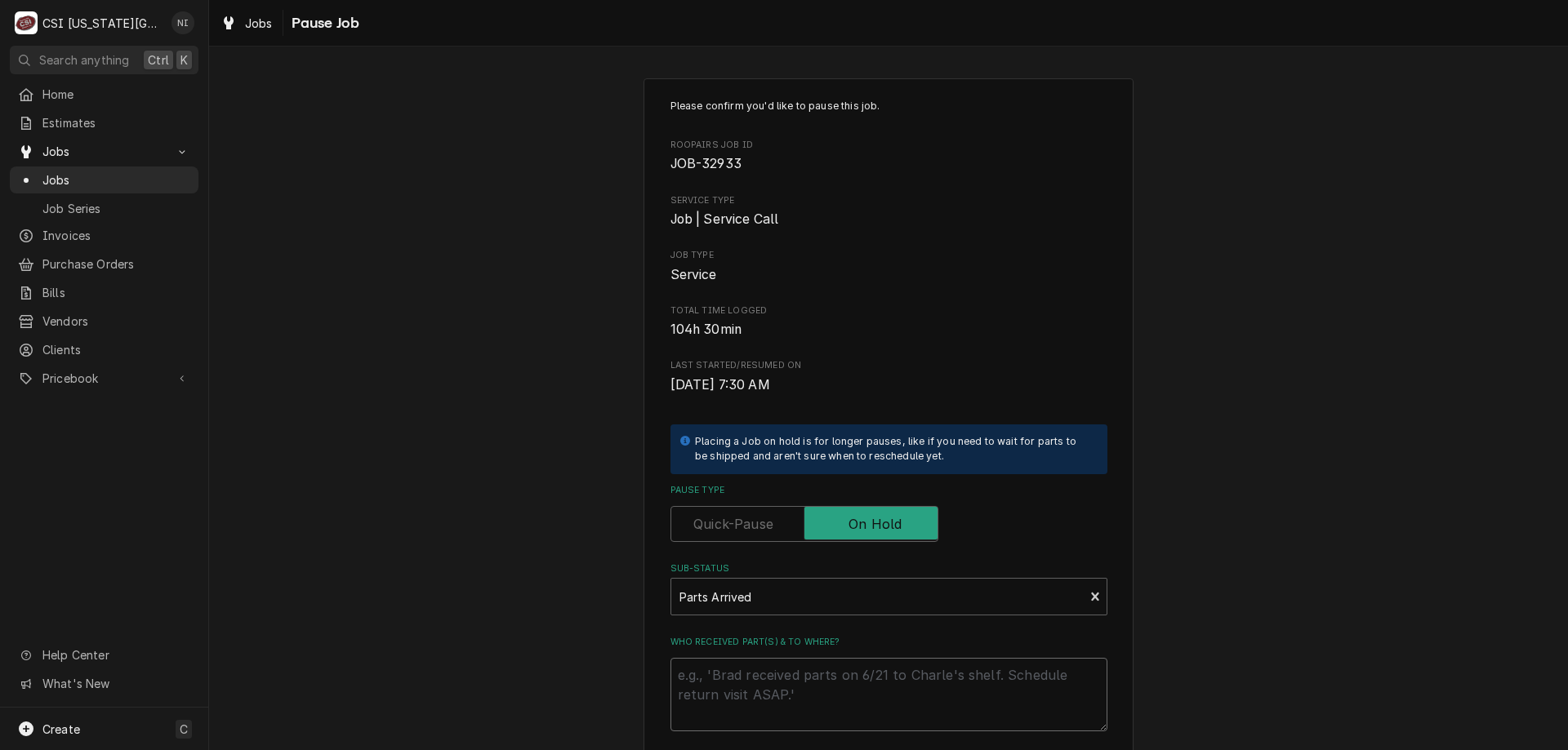
drag, startPoint x: 762, startPoint y: 671, endPoint x: 774, endPoint y: 674, distance: 12.4
click at [763, 669] on textarea "Who received part(s) & to where?" at bounding box center [888, 694] width 437 height 73
type textarea "x"
type textarea "p"
type textarea "x"
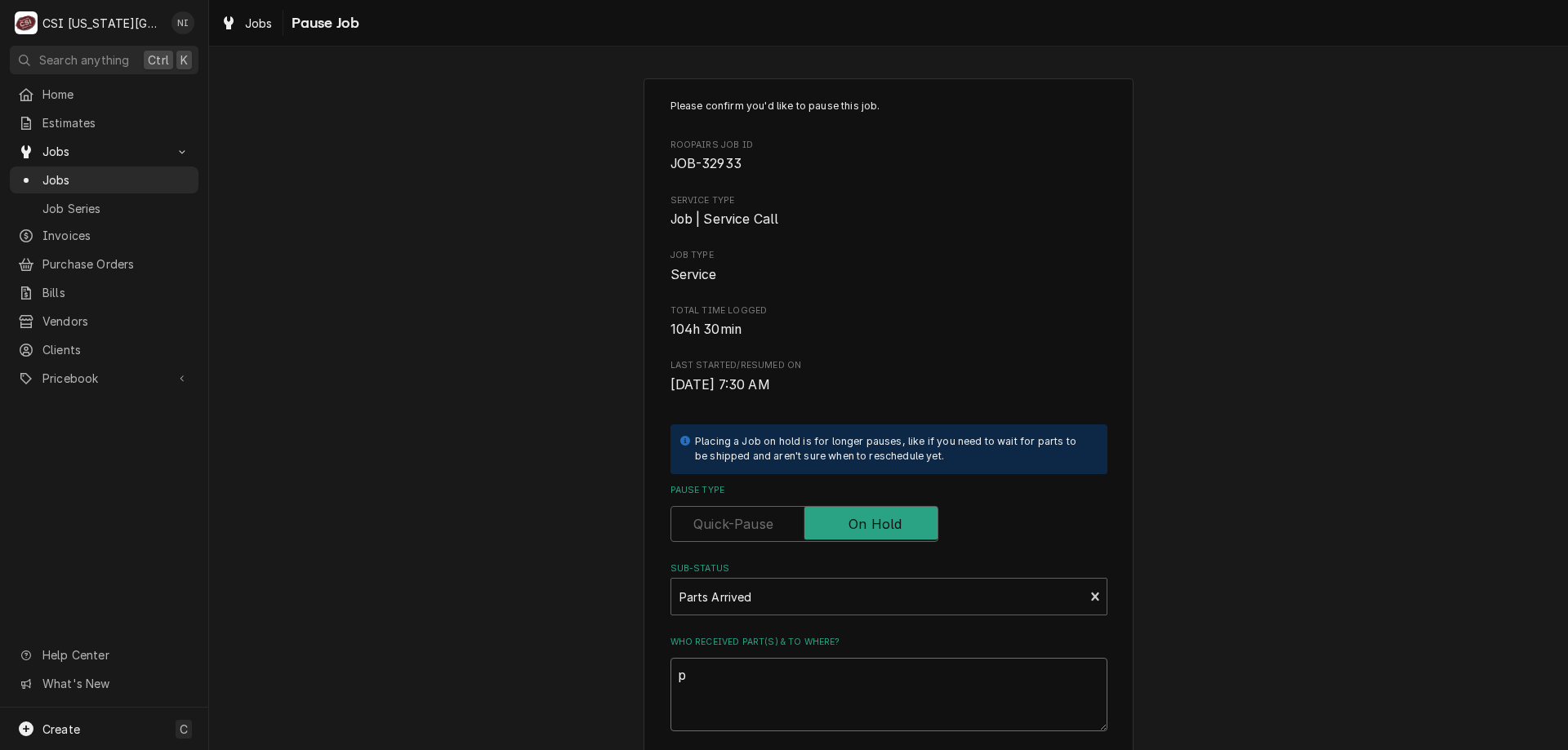
type textarea "pa"
type textarea "x"
type textarea "par"
type textarea "x"
type textarea "parts"
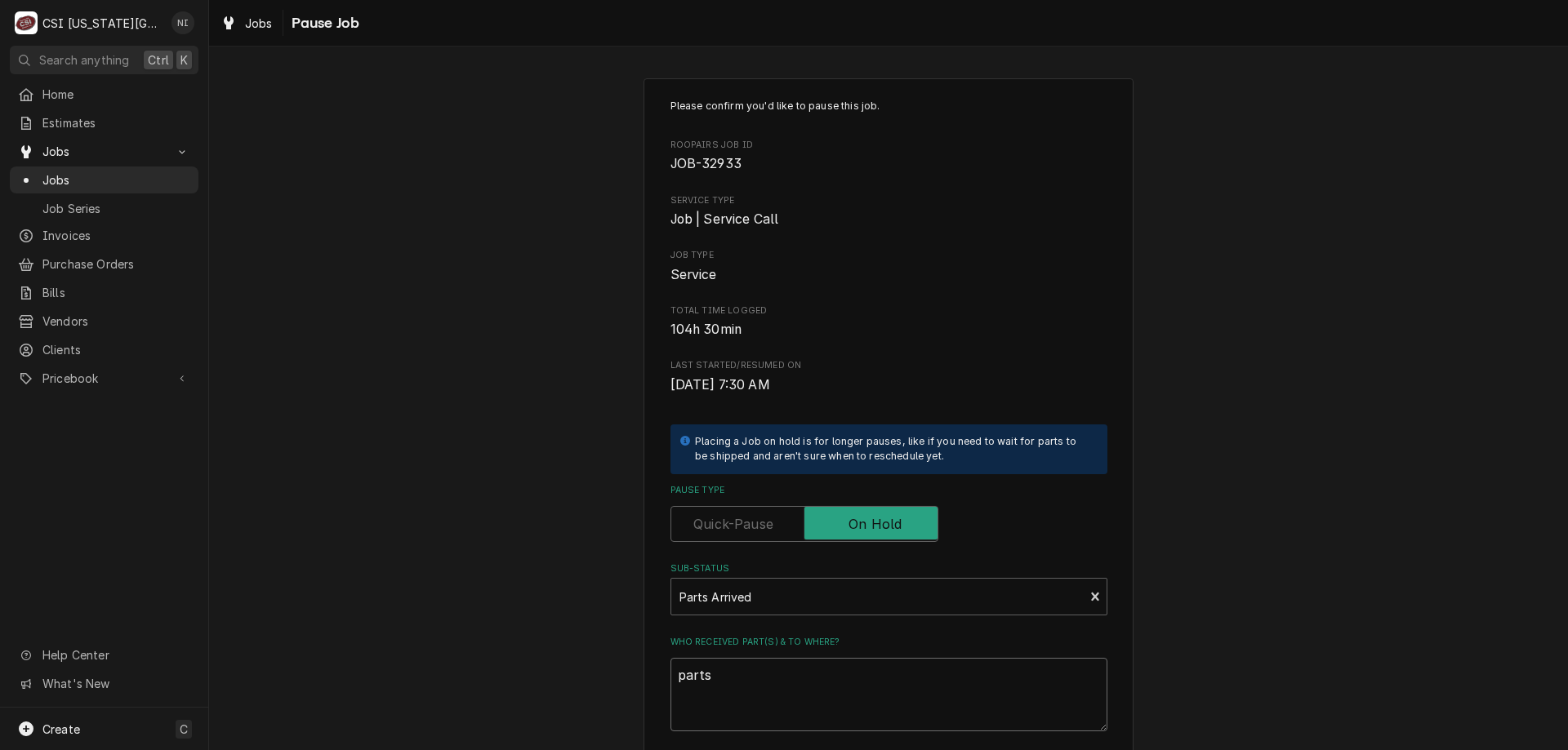
type textarea "x"
type textarea "parts"
type textarea "x"
type textarea "parts o"
type textarea "x"
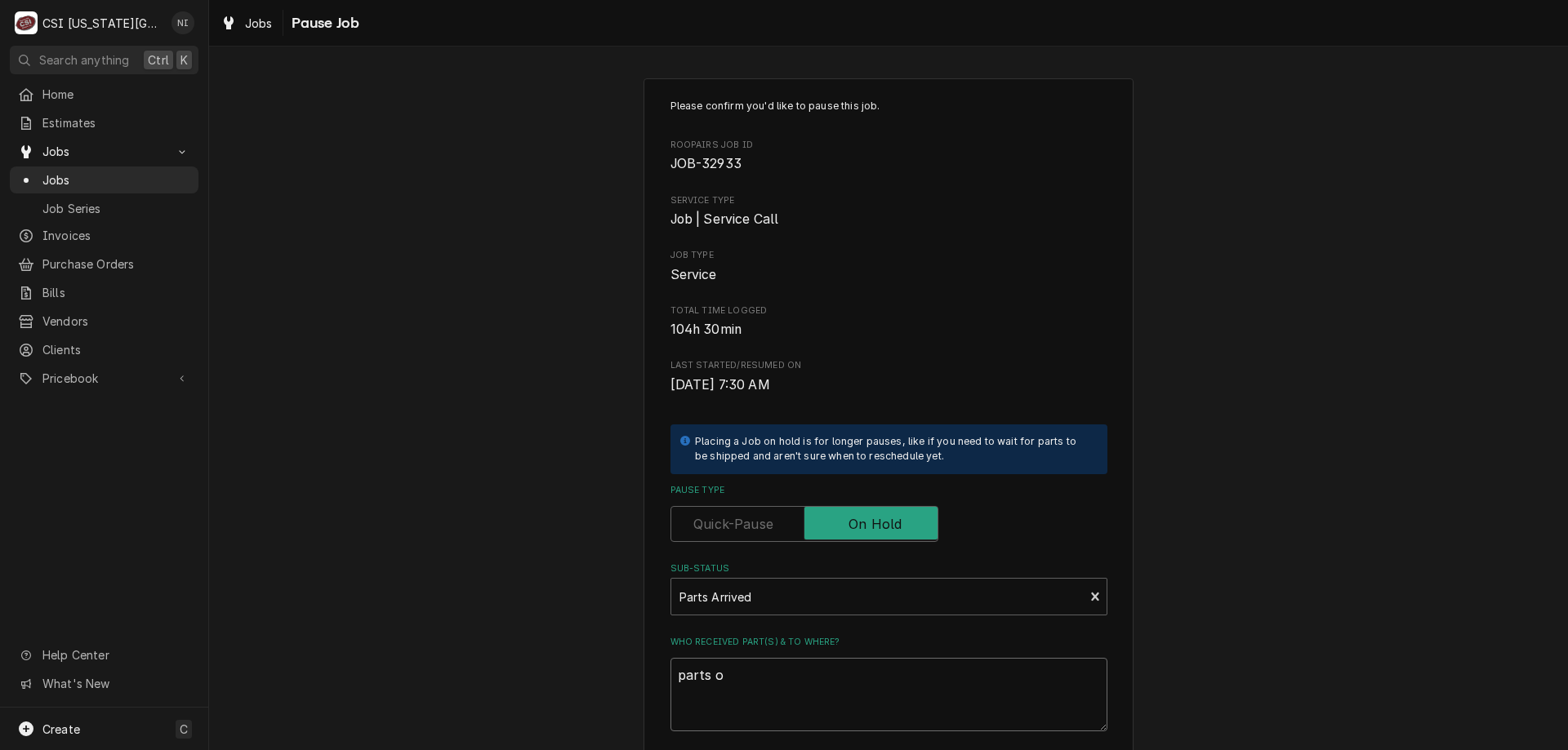
type textarea "parts on"
type textarea "x"
type textarea "parts on"
type textarea "x"
type textarea "parts on t"
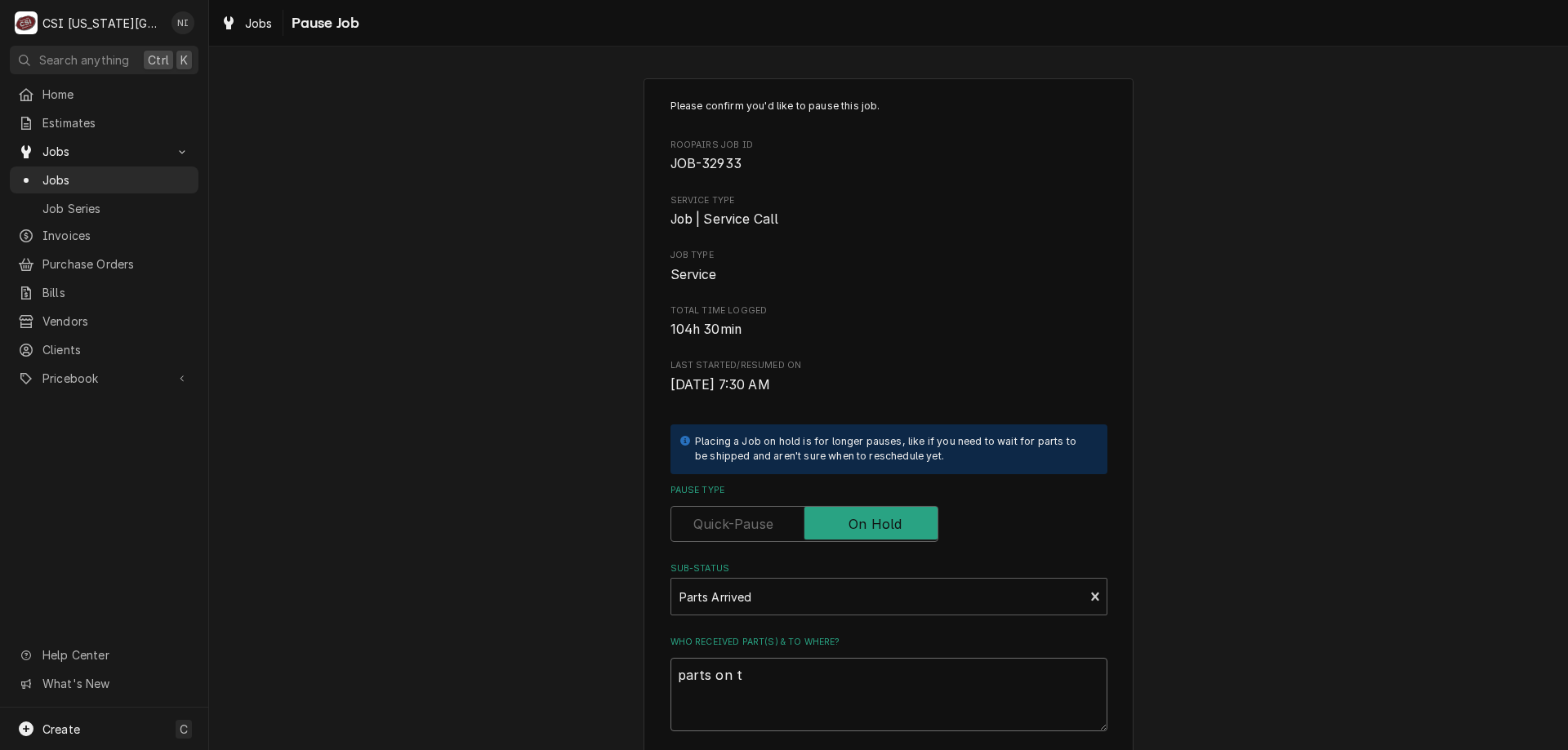
type textarea "x"
type textarea "parts on te"
type textarea "x"
type textarea "parts on teh"
type textarea "x"
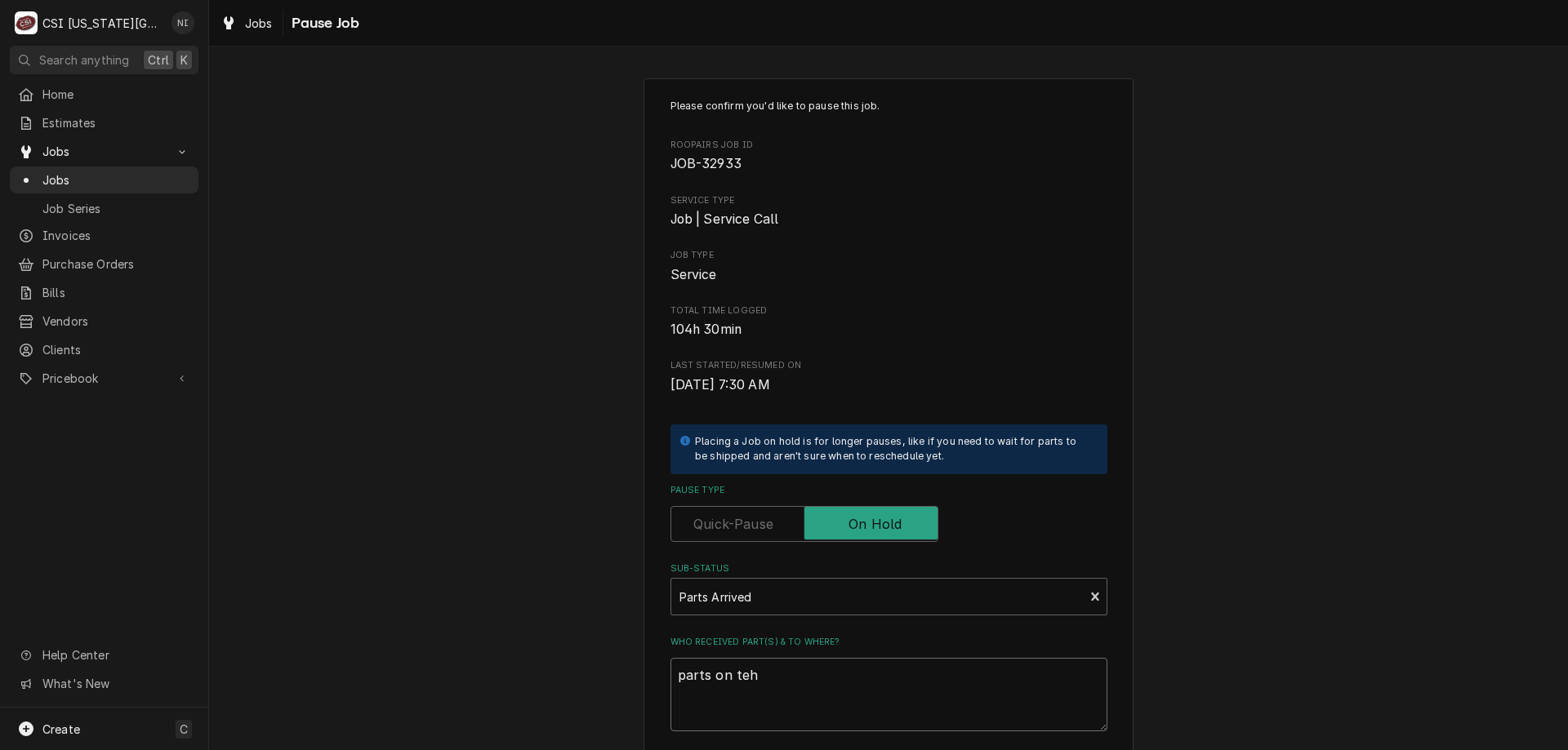
type textarea "parts on teh"
type textarea "x"
type textarea "parts on teh u"
type textarea "x"
type textarea "parts on teh un"
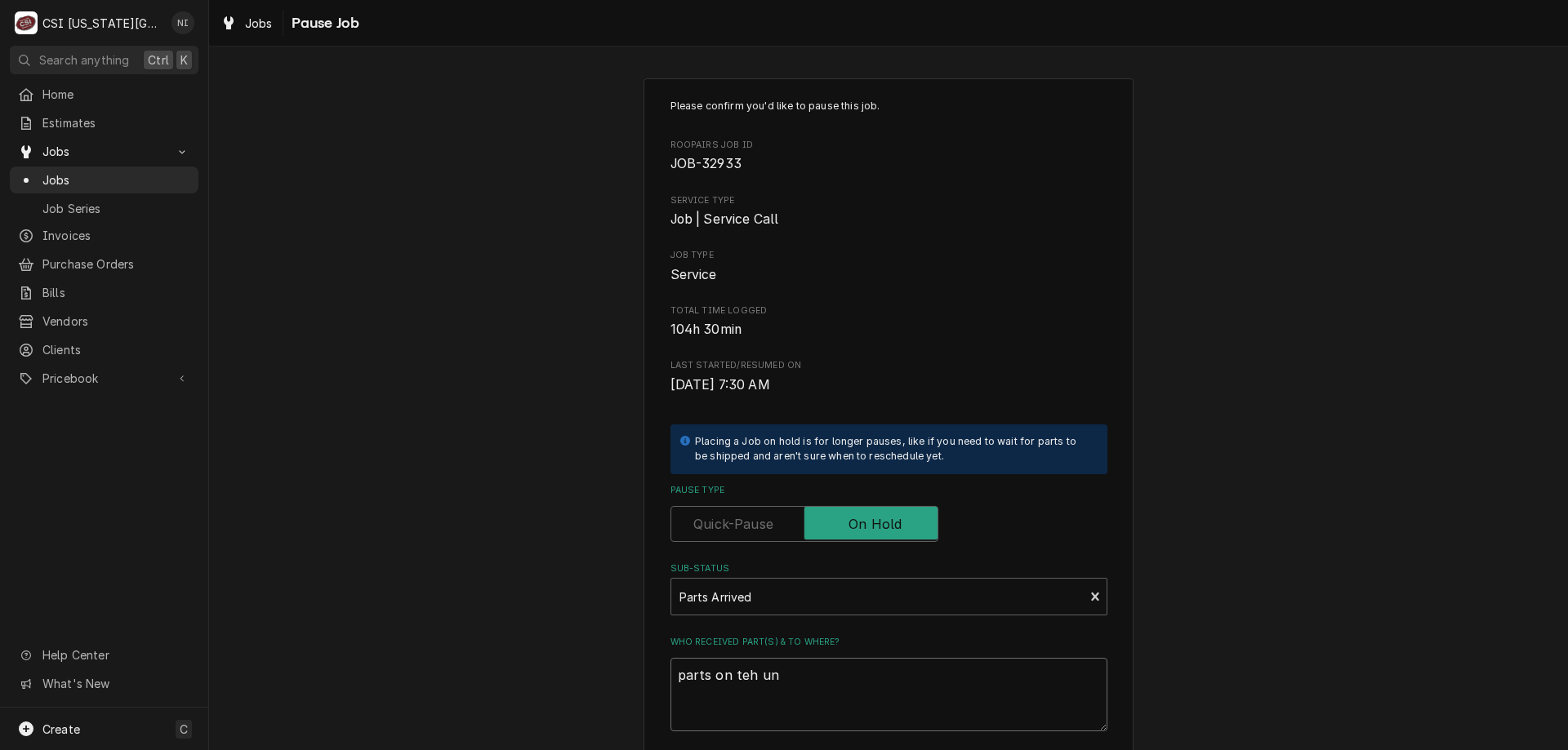
type textarea "x"
type textarea "parts on teh u"
type textarea "x"
type textarea "parts on teh"
type textarea "x"
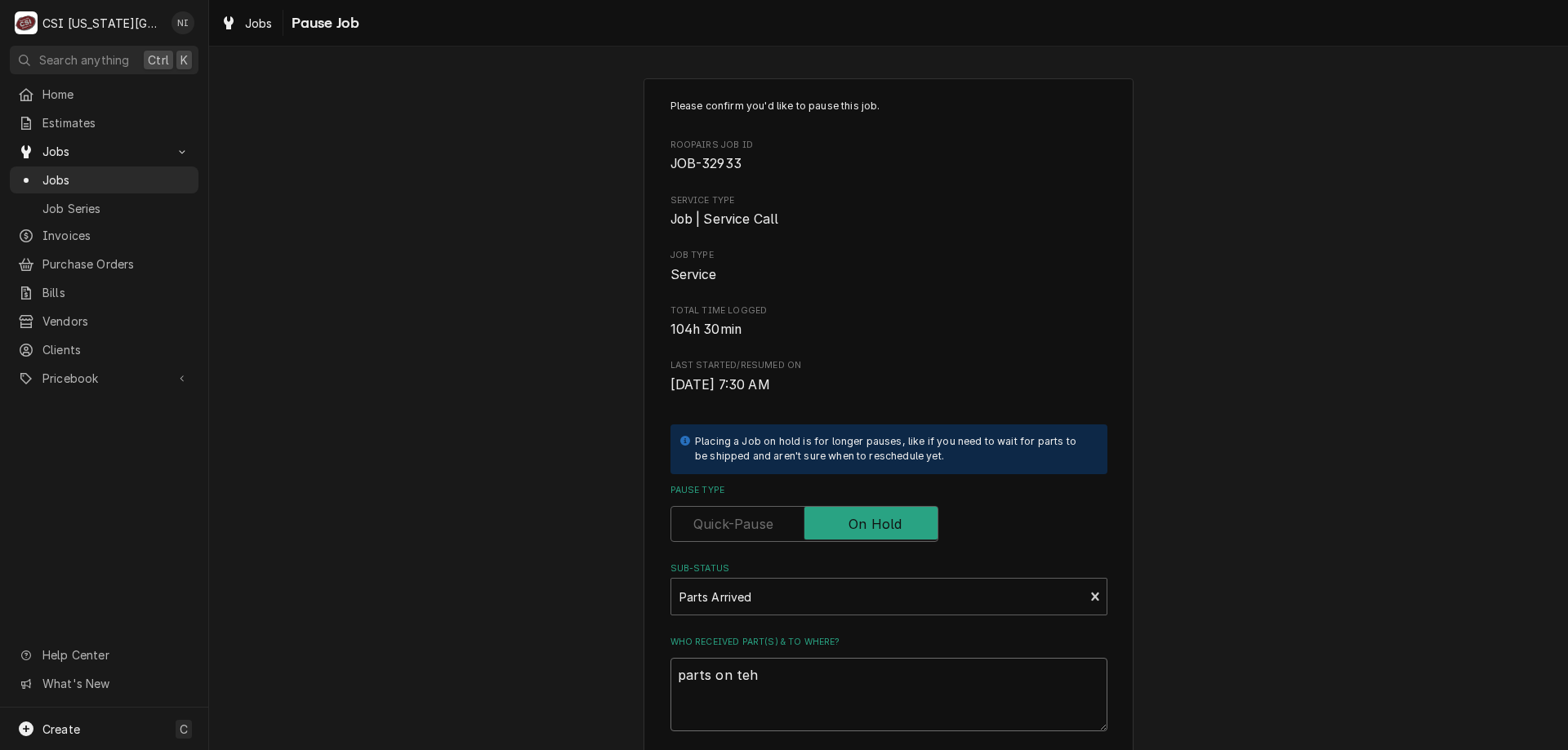
type textarea "parts on teh"
type textarea "x"
type textarea "parts on te"
type textarea "x"
type textarea "parts on t"
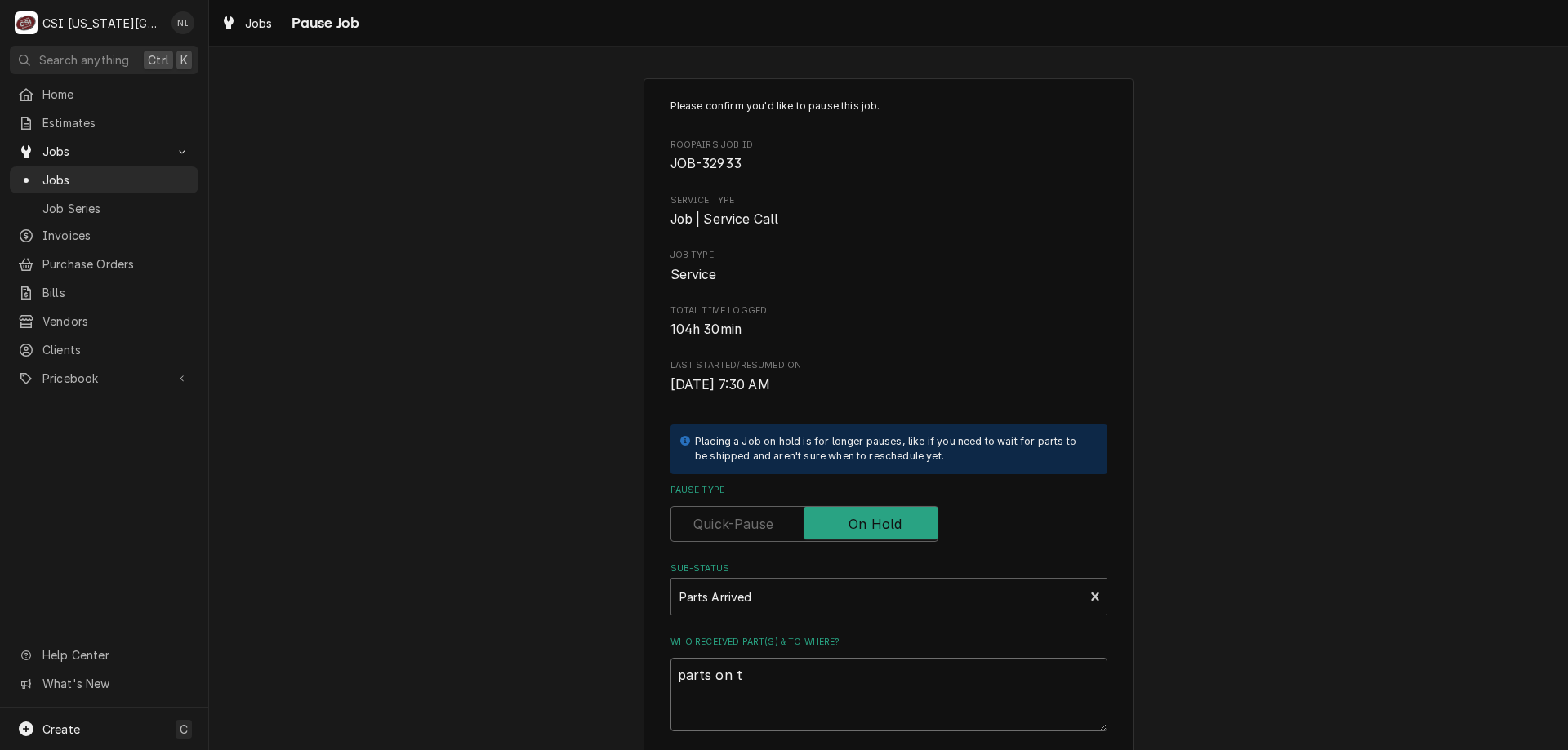
type textarea "x"
type textarea "parts on th"
type textarea "x"
type textarea "parts on the"
type textarea "x"
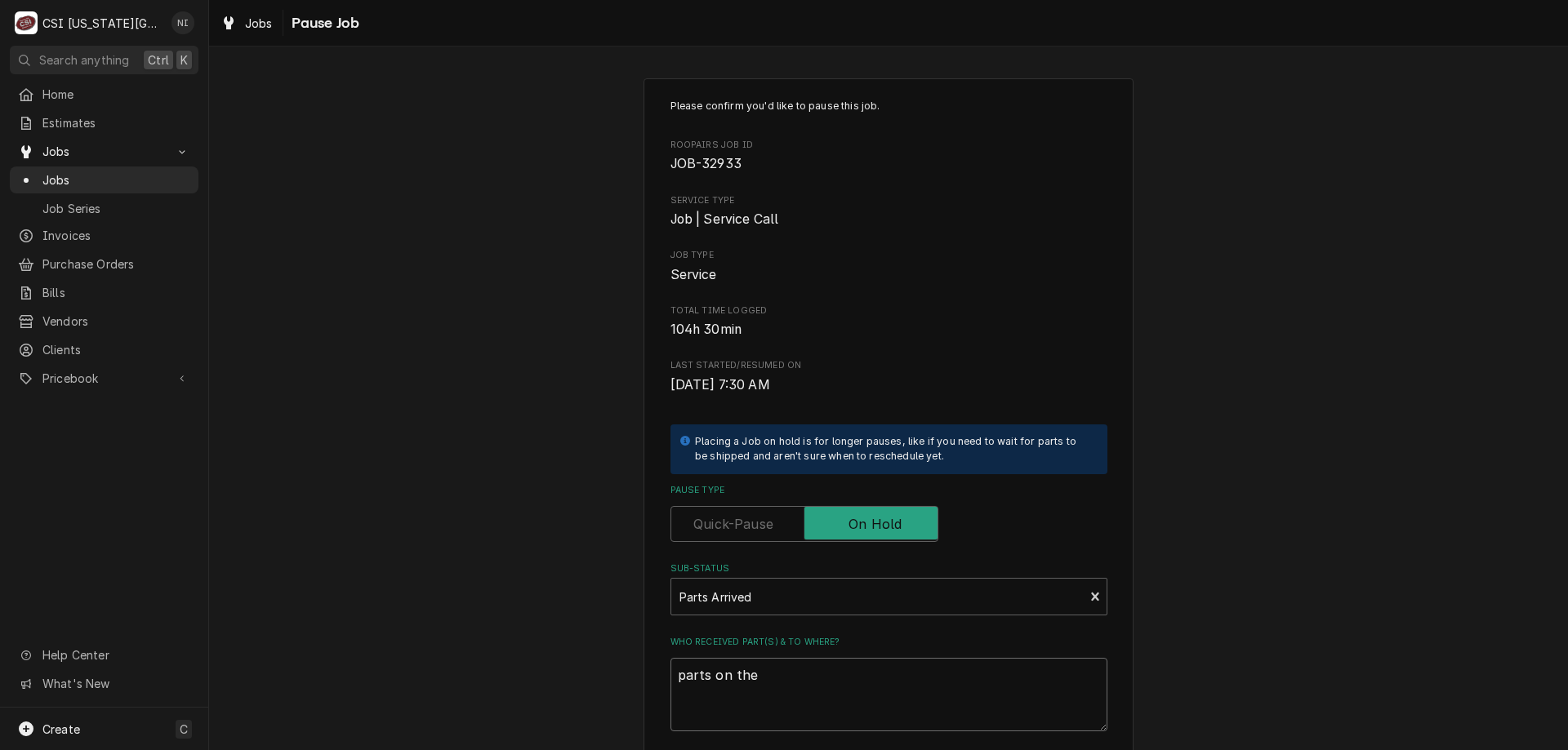
type textarea "parts on the u"
type textarea "x"
type textarea "parts on the un"
type textarea "x"
type textarea "parts on the una"
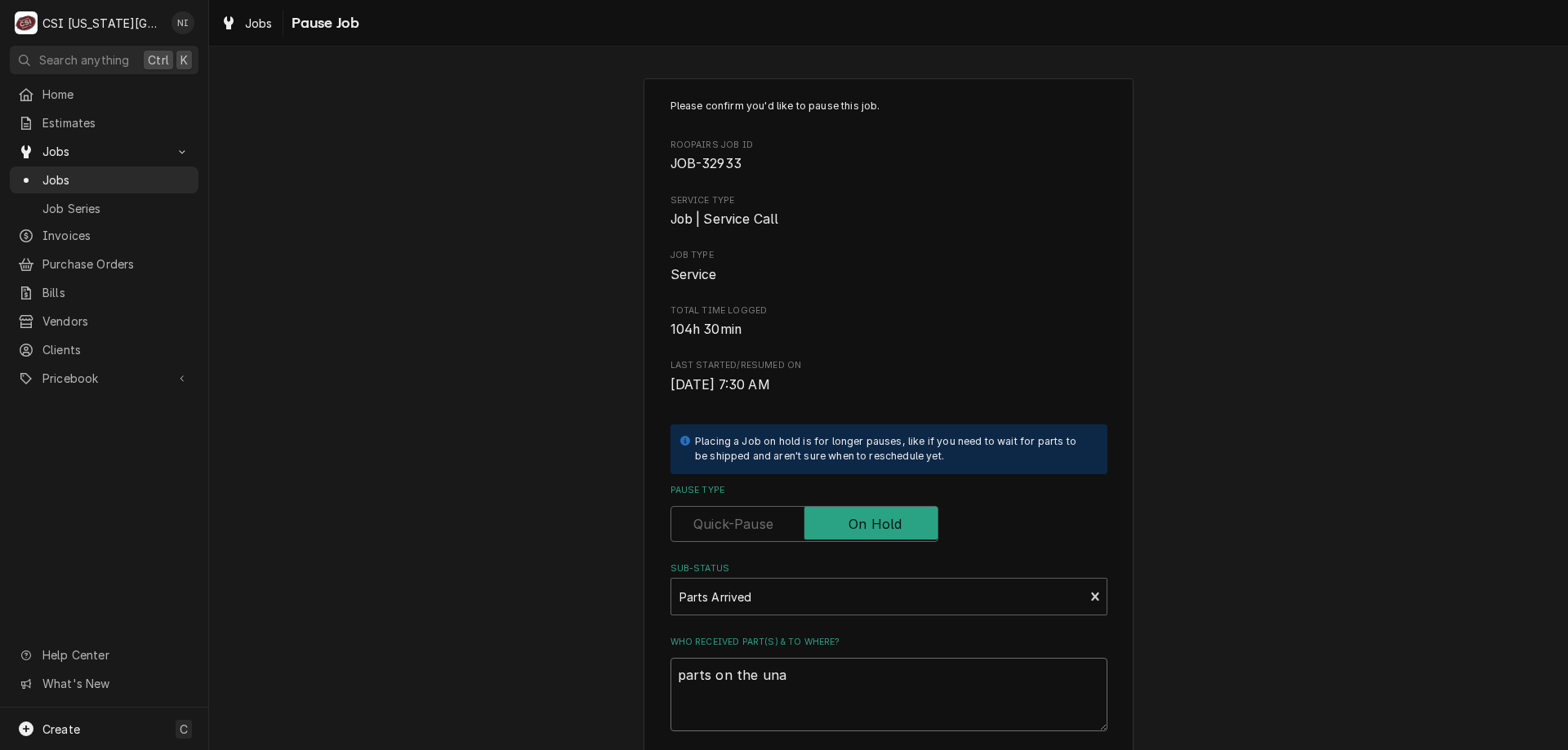
type textarea "x"
type textarea "parts on the unas"
type textarea "x"
type textarea "parts on the unass"
type textarea "x"
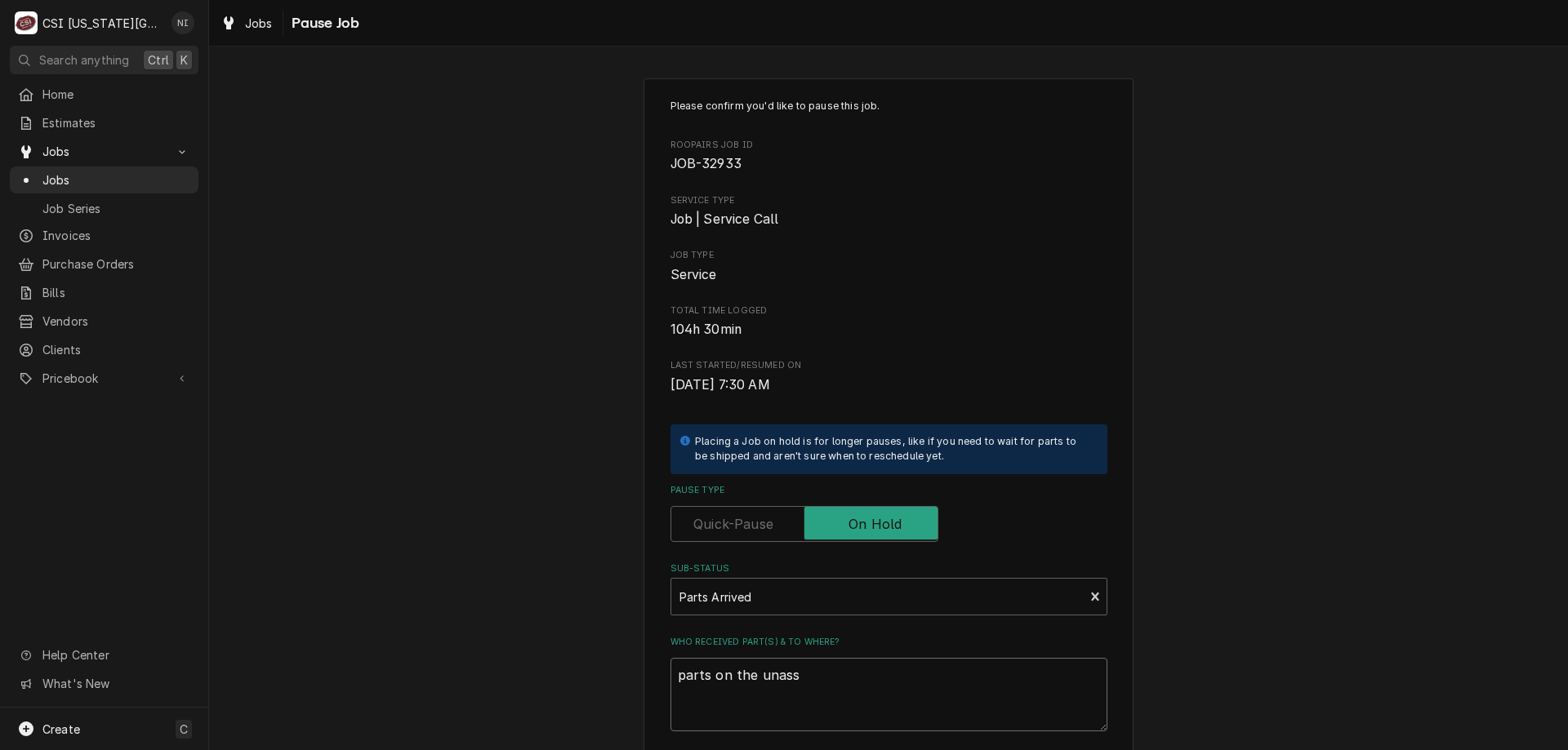
type textarea "parts on the unassi"
type textarea "x"
type textarea "parts on the unassin"
type textarea "x"
type textarea "parts on the unassi"
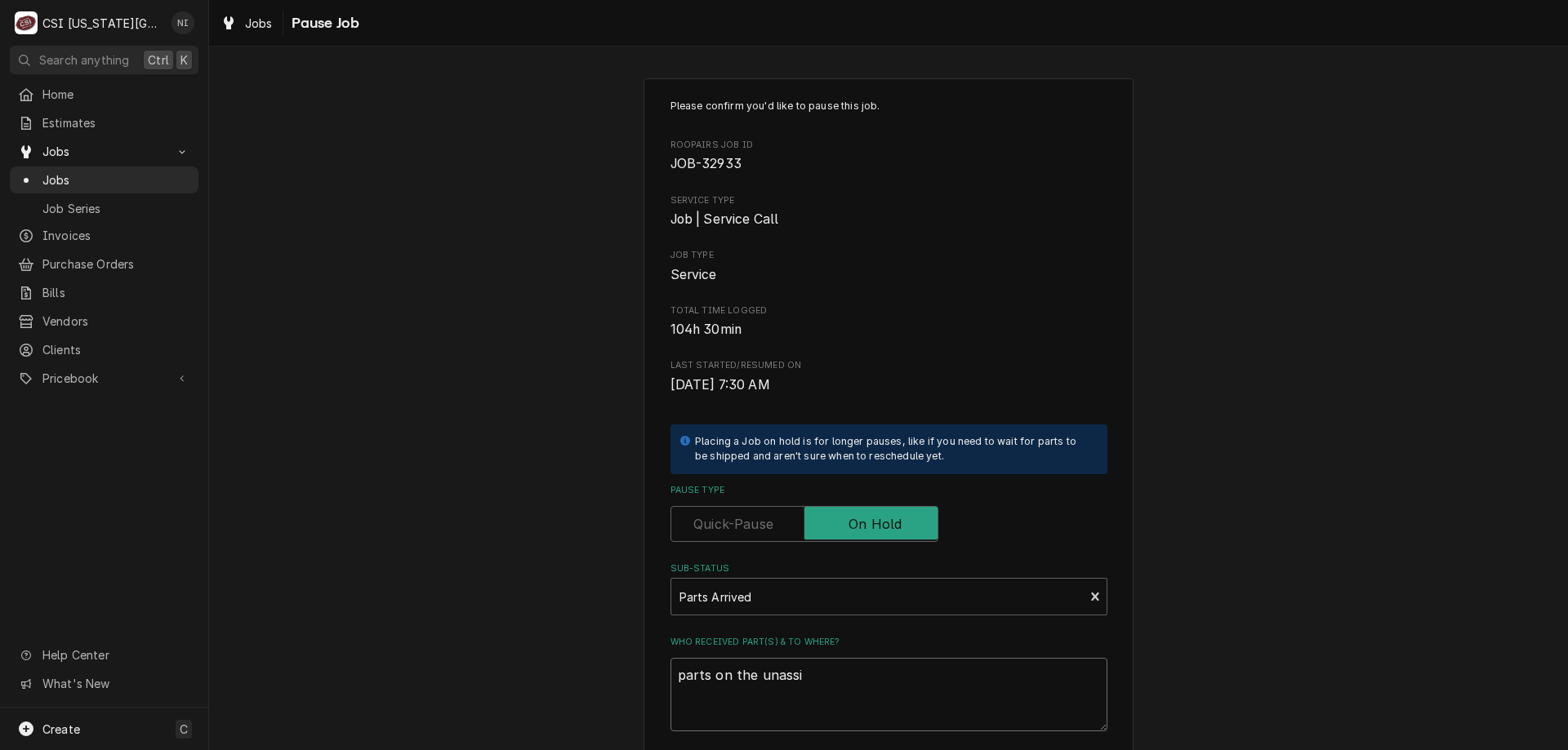
type textarea "x"
type textarea "parts on the unassig"
type textarea "x"
type textarea "parts on the unassign"
type textarea "x"
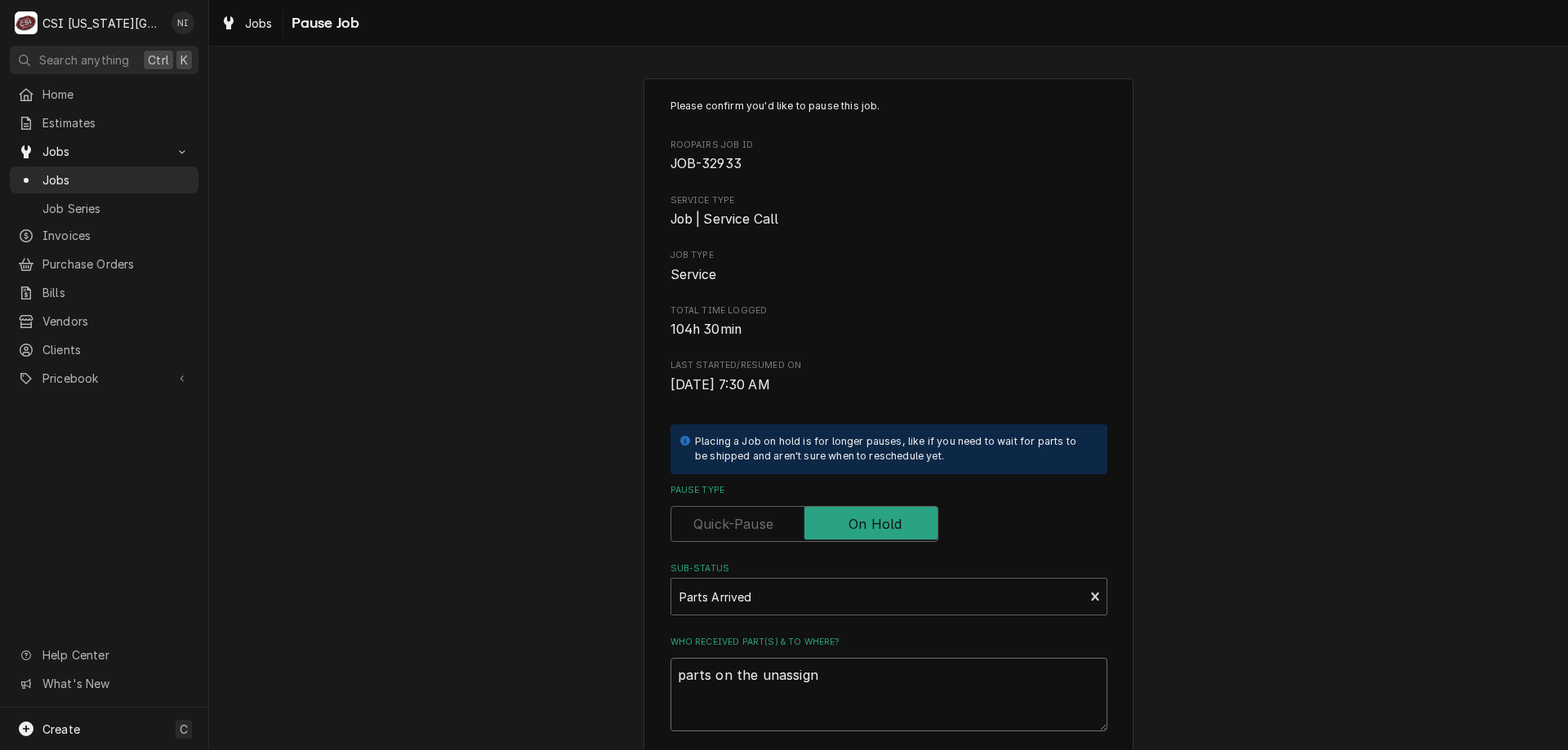
type textarea "parts on the unassigne"
type textarea "x"
type textarea "parts on the unassigned"
type textarea "x"
type textarea "parts on the unassigned s"
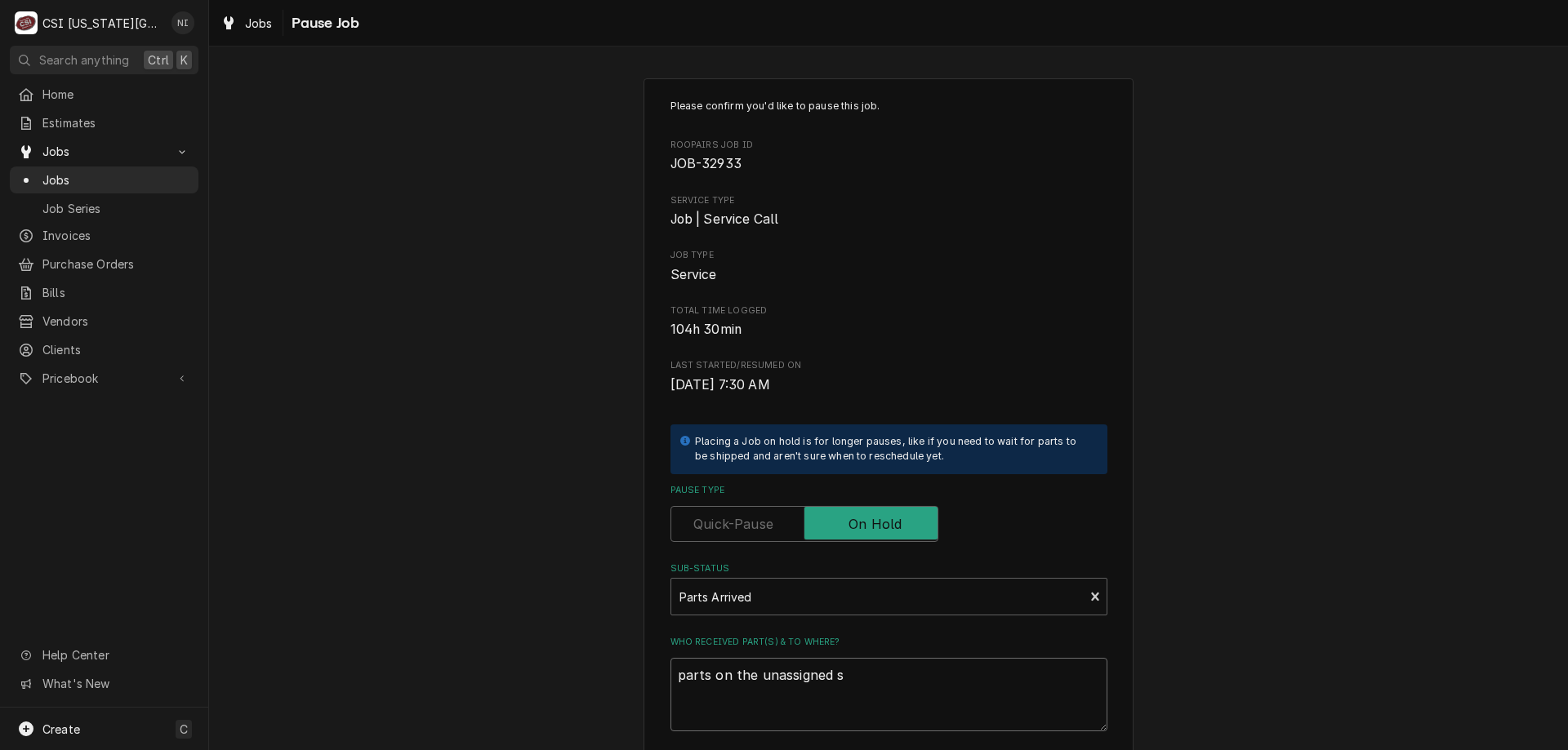
type textarea "x"
type textarea "parts on the unassigned sh"
type textarea "x"
type textarea "parts on the unassigned she"
type textarea "x"
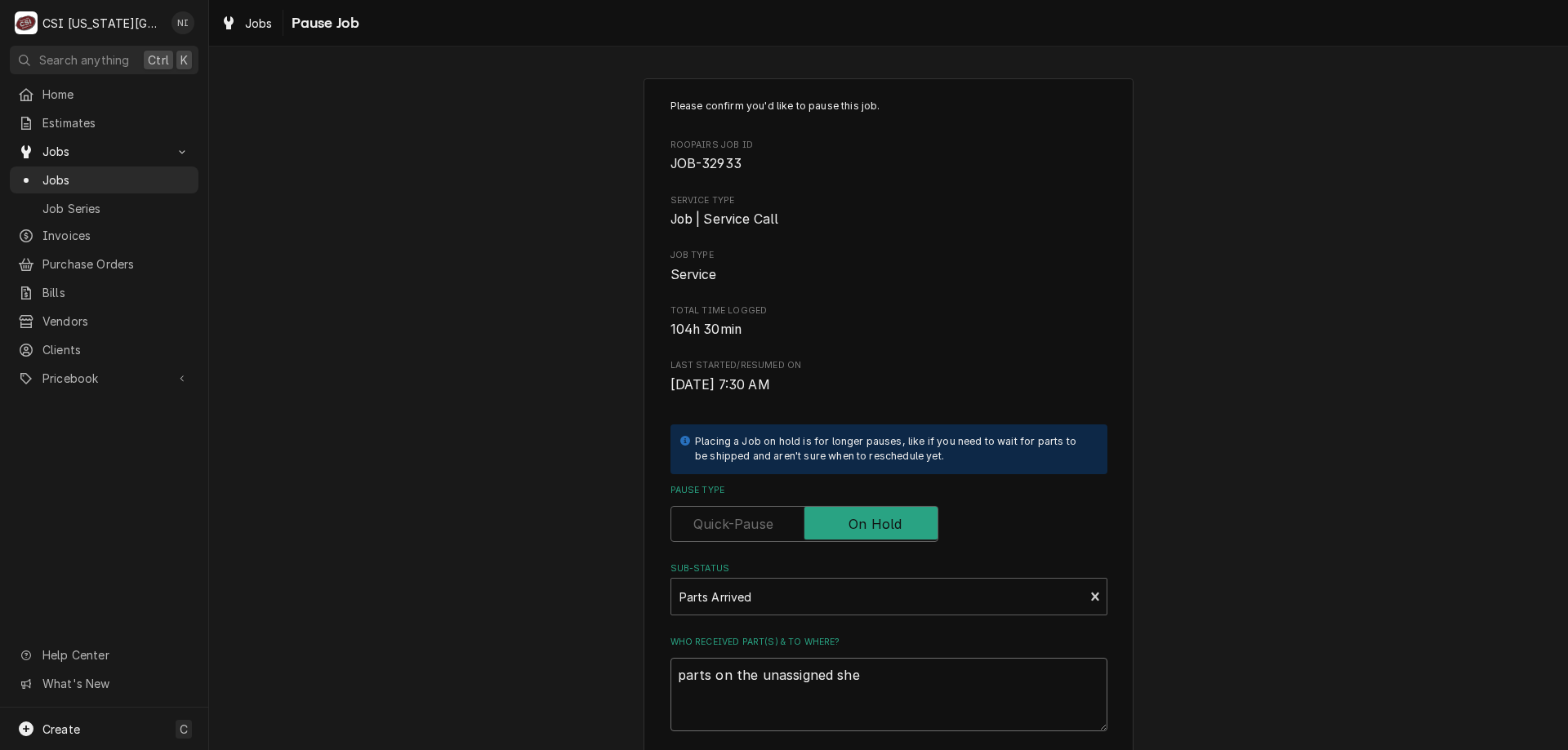
type textarea "parts on the unassigned shef"
type textarea "x"
type textarea "parts on the unassigned shel"
type textarea "x"
type textarea "parts on the unassigned shel;"
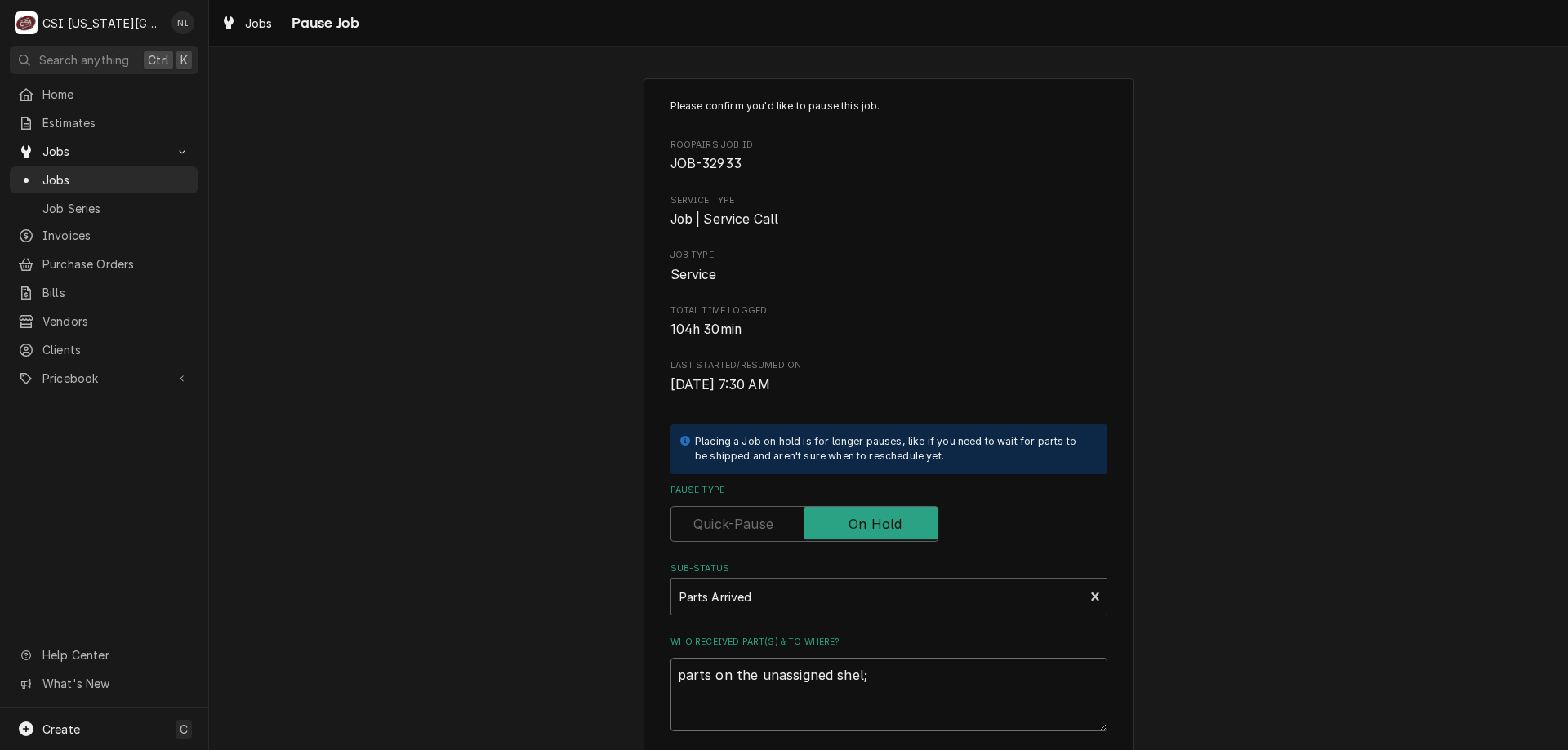
type textarea "x"
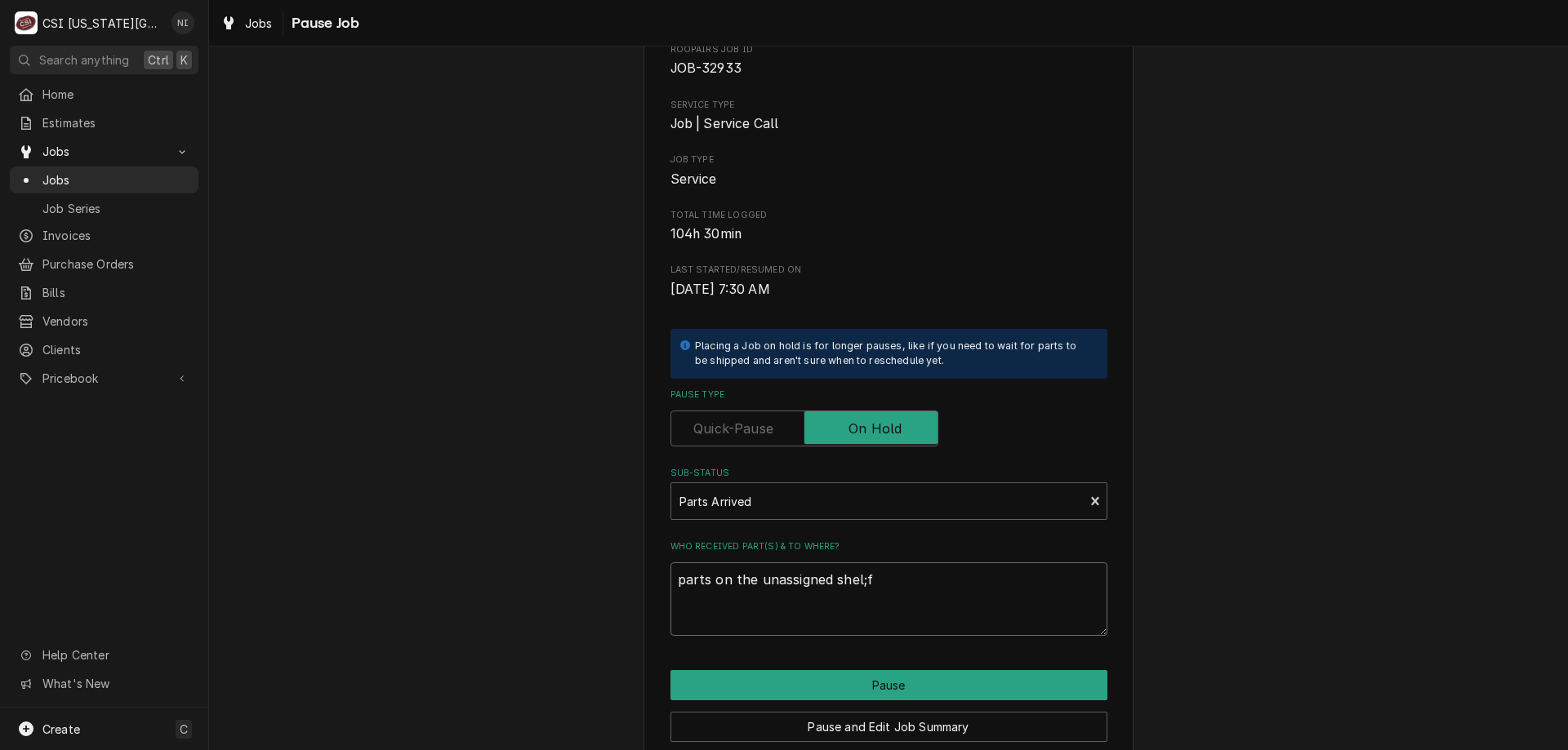
scroll to position [164, 0]
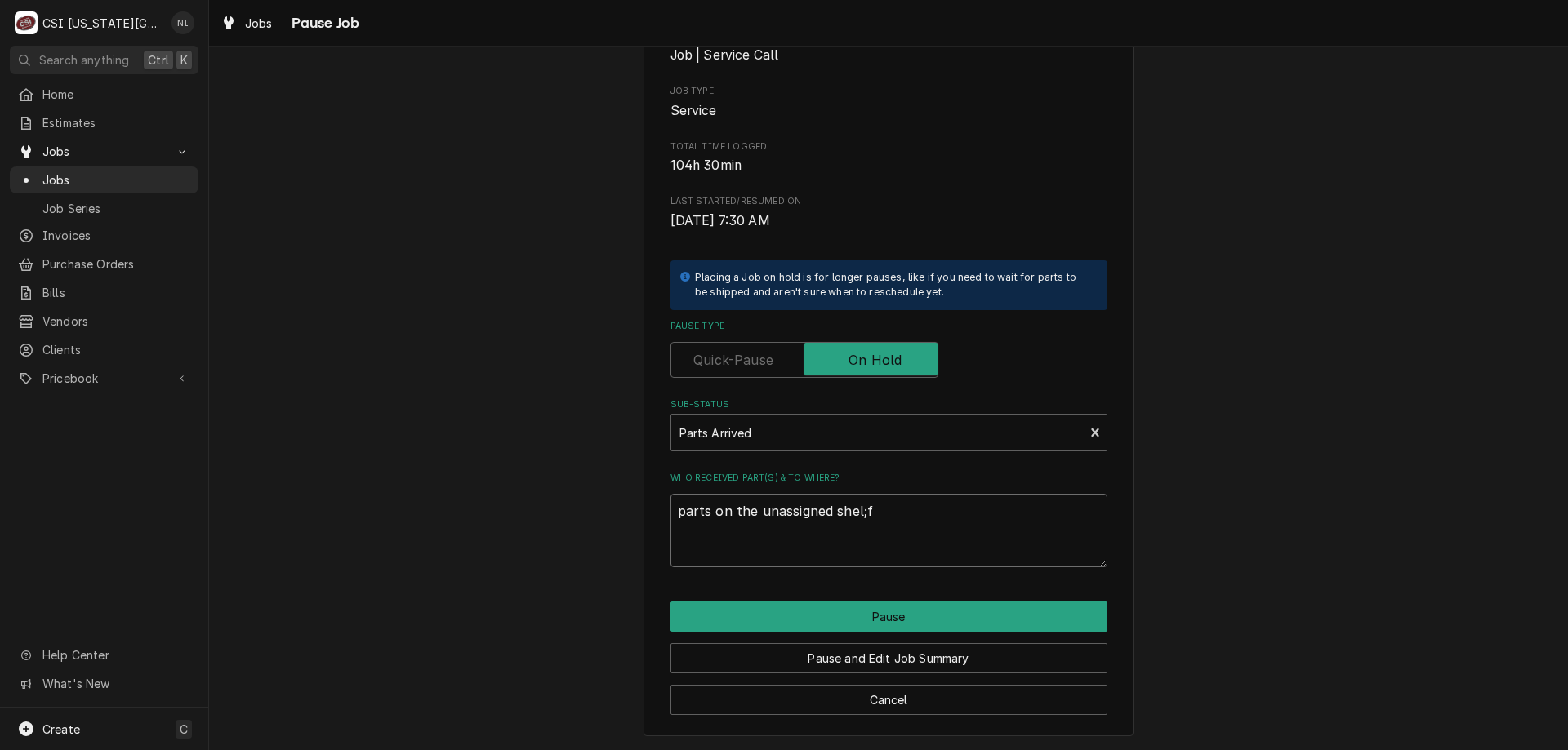
type textarea "parts on the unassigned shel;f"
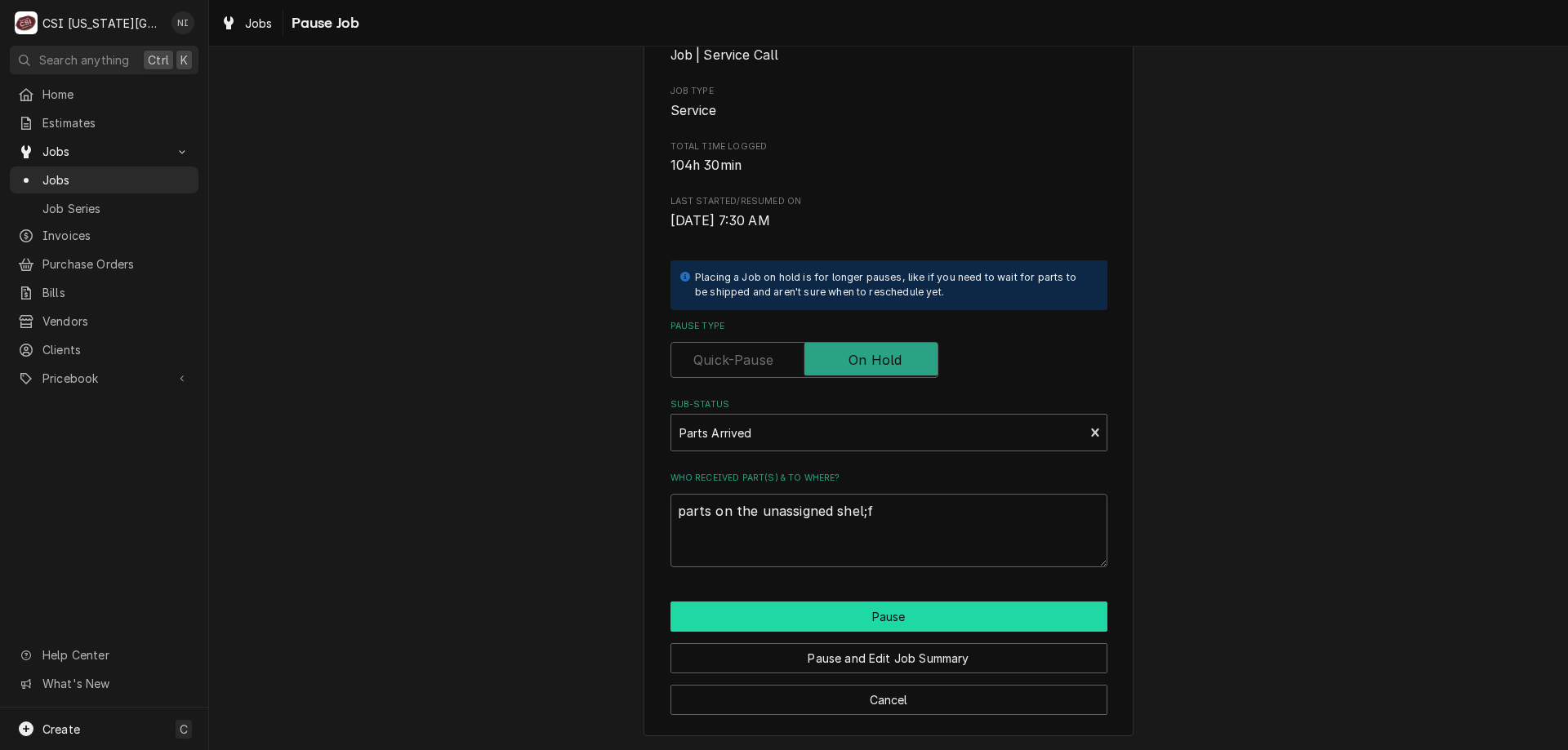
click at [972, 617] on button "Pause" at bounding box center [888, 616] width 437 height 30
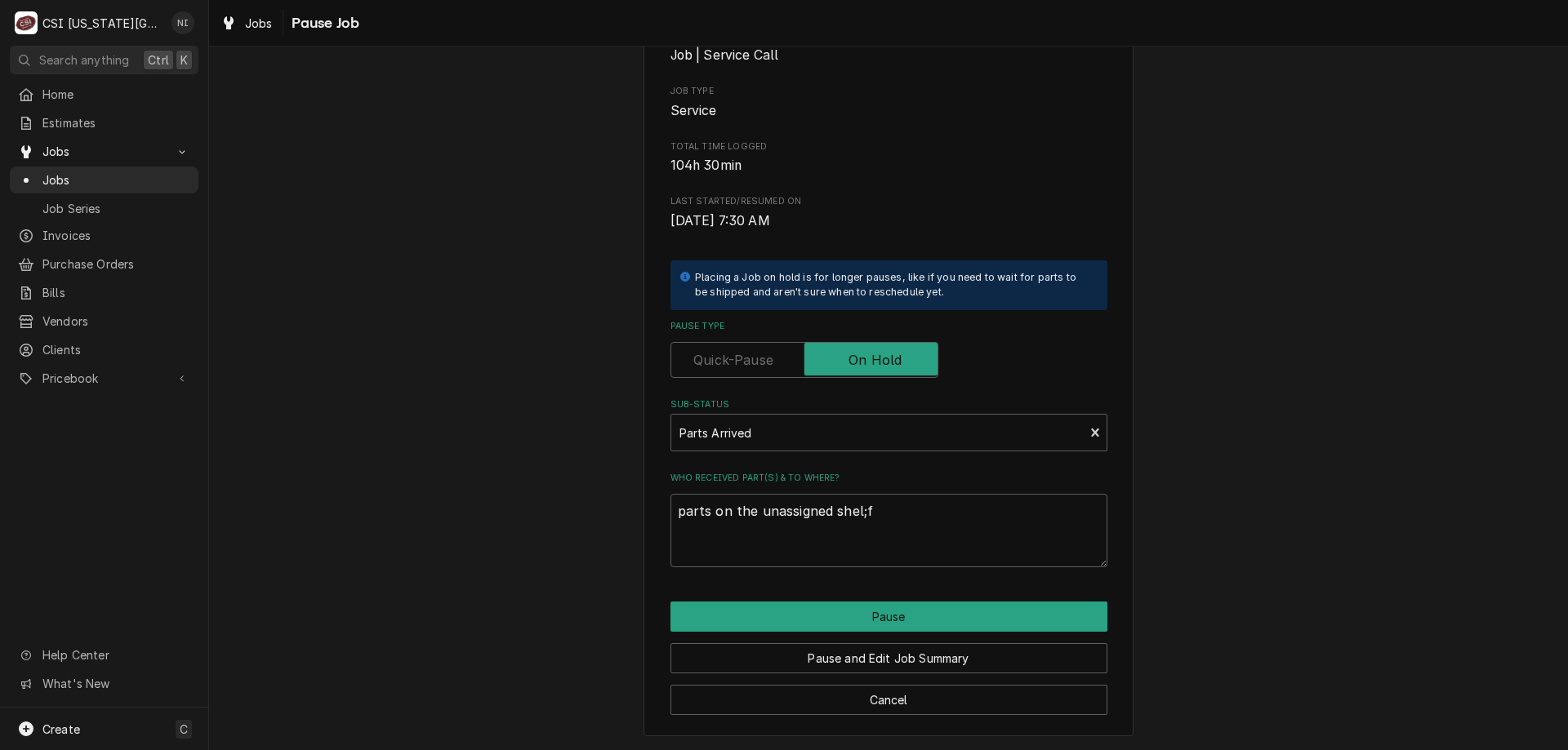
type textarea "x"
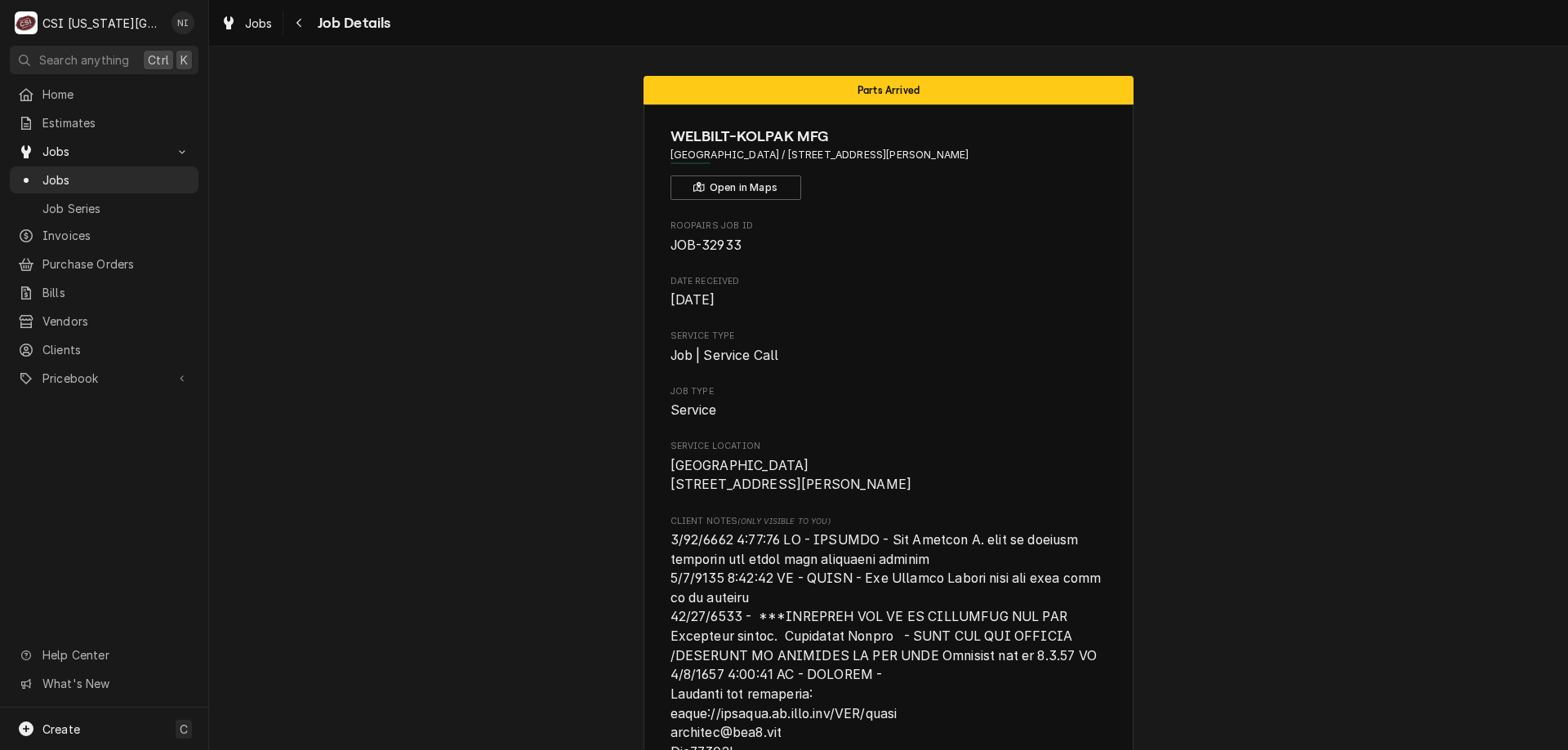
click at [153, 171] on span "Jobs" at bounding box center [116, 179] width 148 height 17
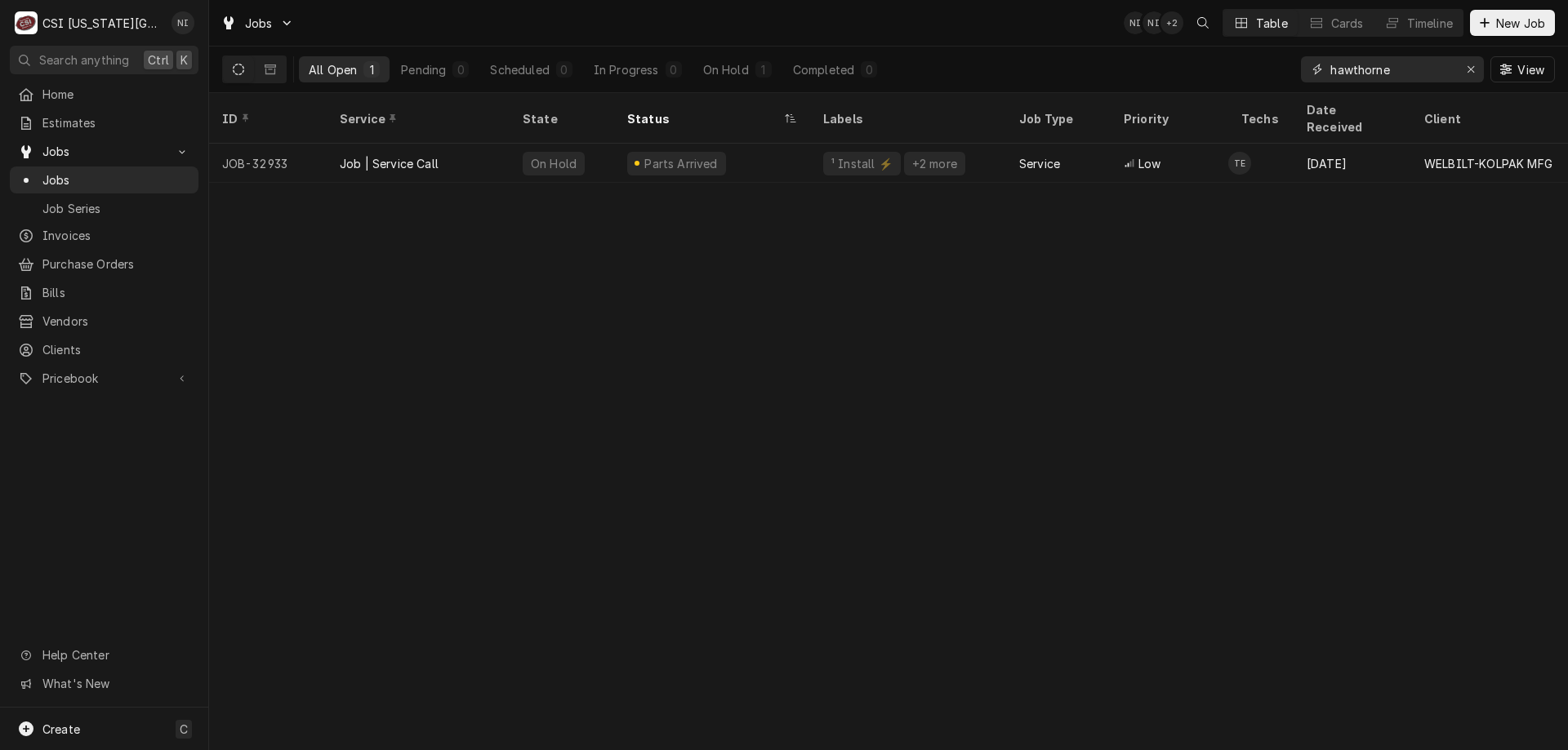
drag, startPoint x: 1467, startPoint y: 69, endPoint x: 1472, endPoint y: 60, distance: 10.3
click at [1467, 68] on icon "Erase input" at bounding box center [1471, 69] width 9 height 12
type input "32638"
click at [1474, 68] on icon "Erase input" at bounding box center [1471, 69] width 9 height 12
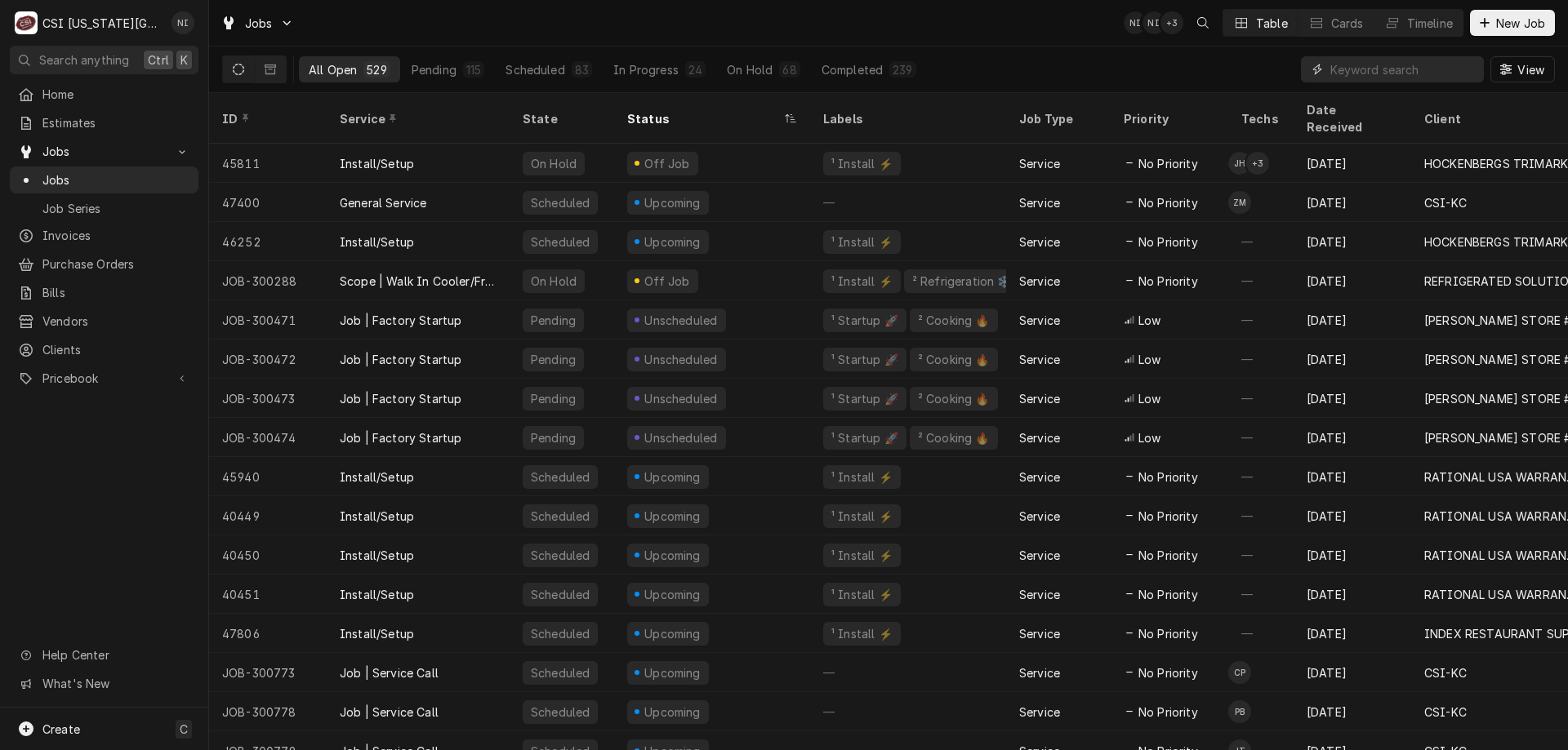
click at [1336, 71] on input "Dynamic Content Wrapper" at bounding box center [1403, 69] width 145 height 26
paste input "32923"
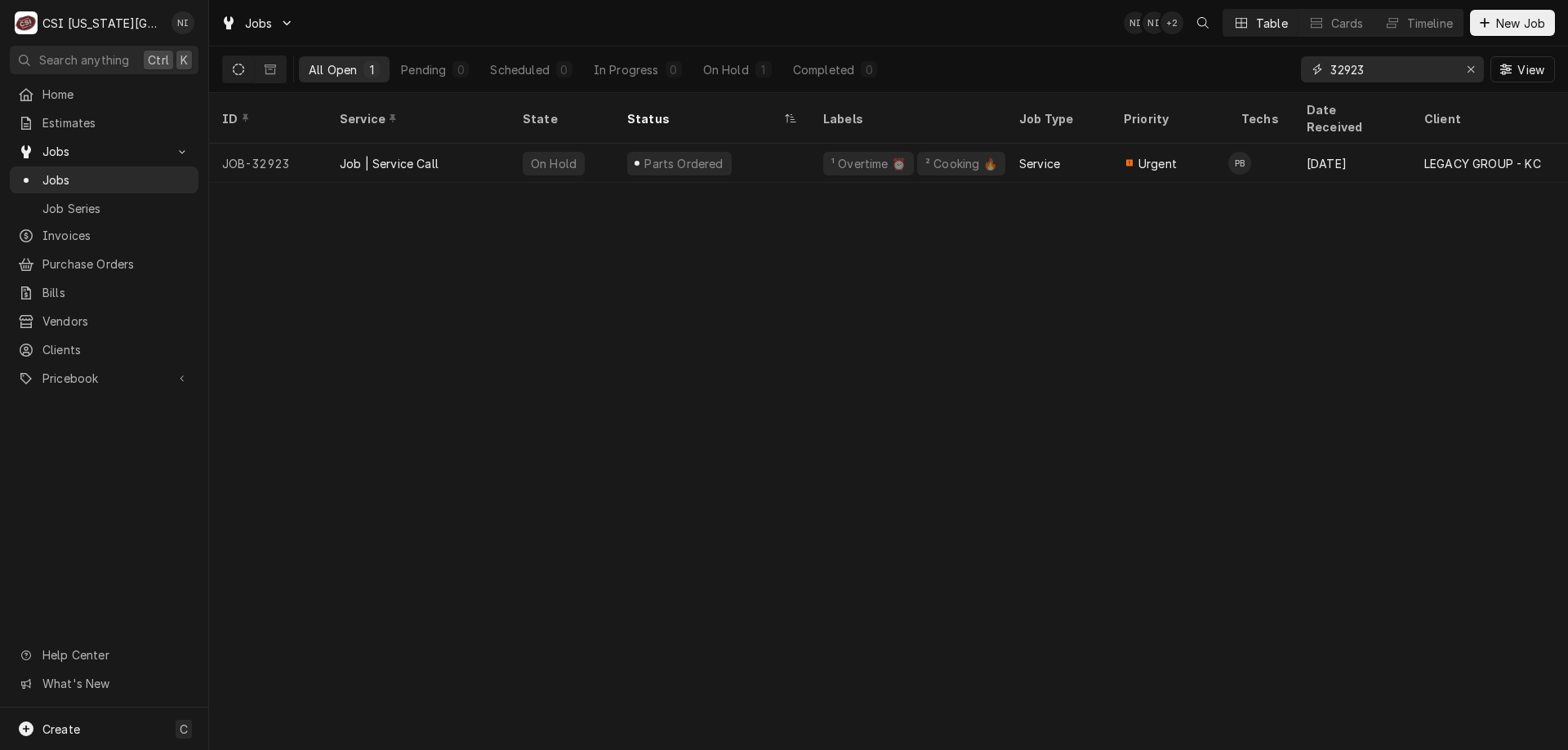
type input "32923"
click at [749, 143] on div "Parts Ordered" at bounding box center [712, 163] width 196 height 39
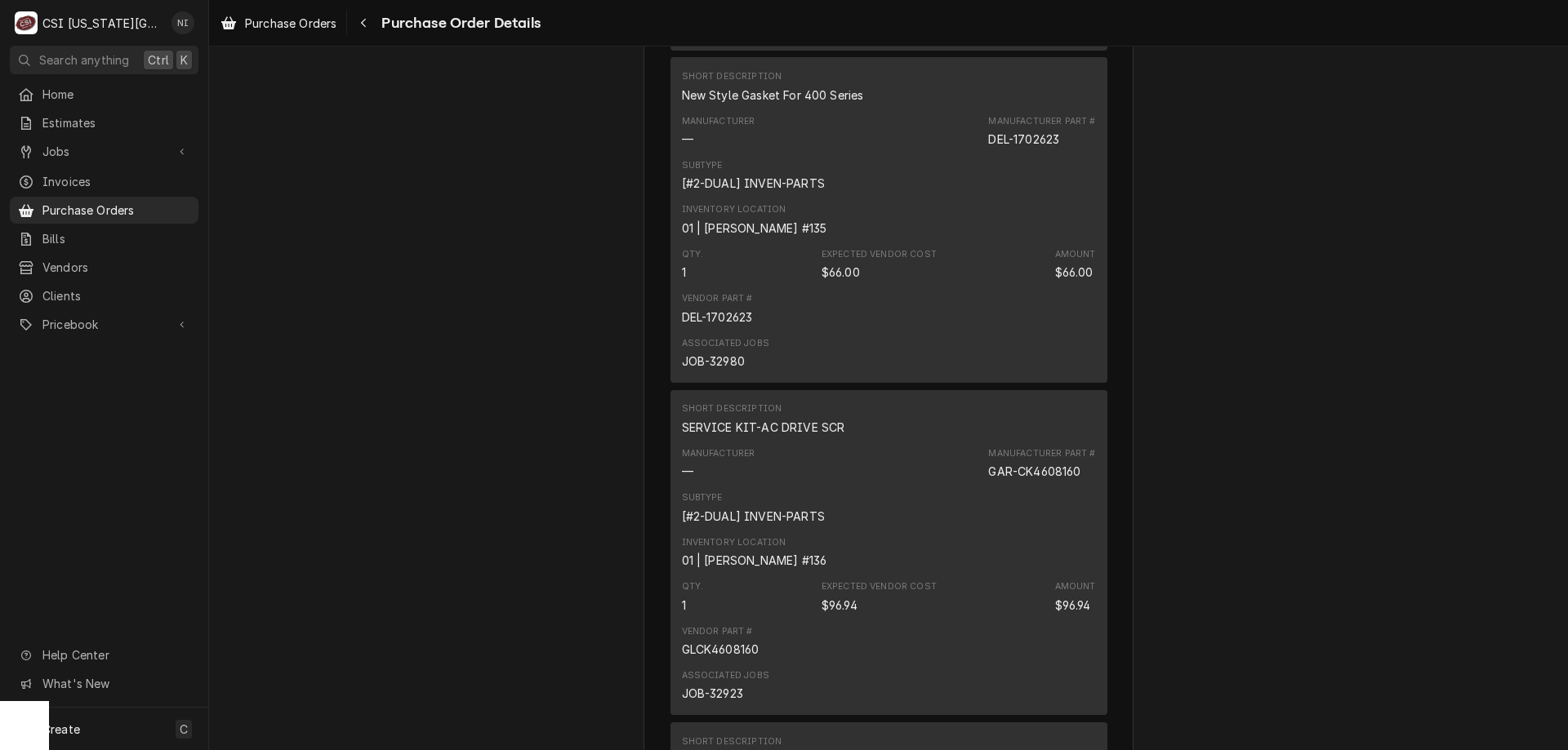
scroll to position [3840, 0]
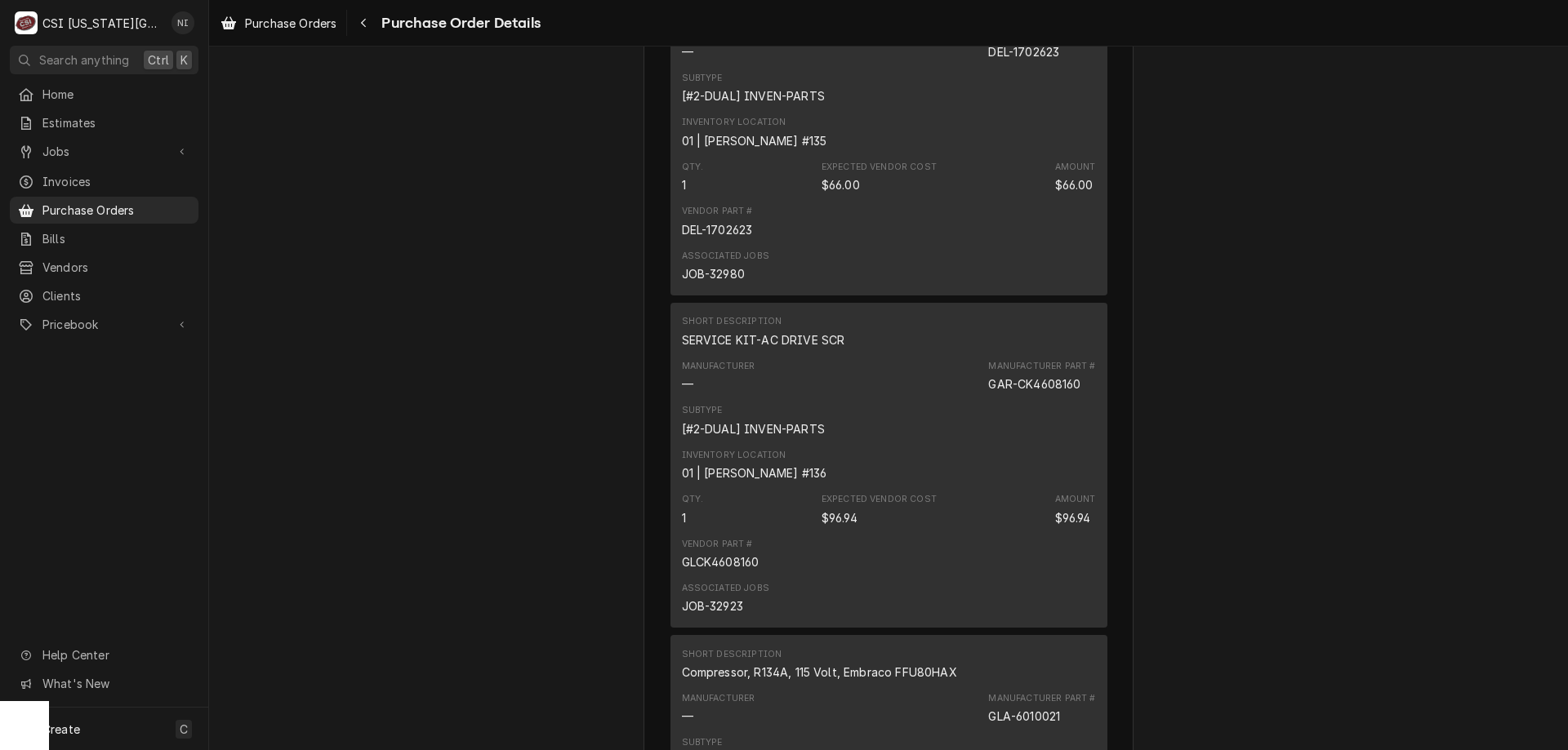
click at [727, 615] on div "JOB-32923" at bounding box center [712, 606] width 61 height 17
copy div "32923"
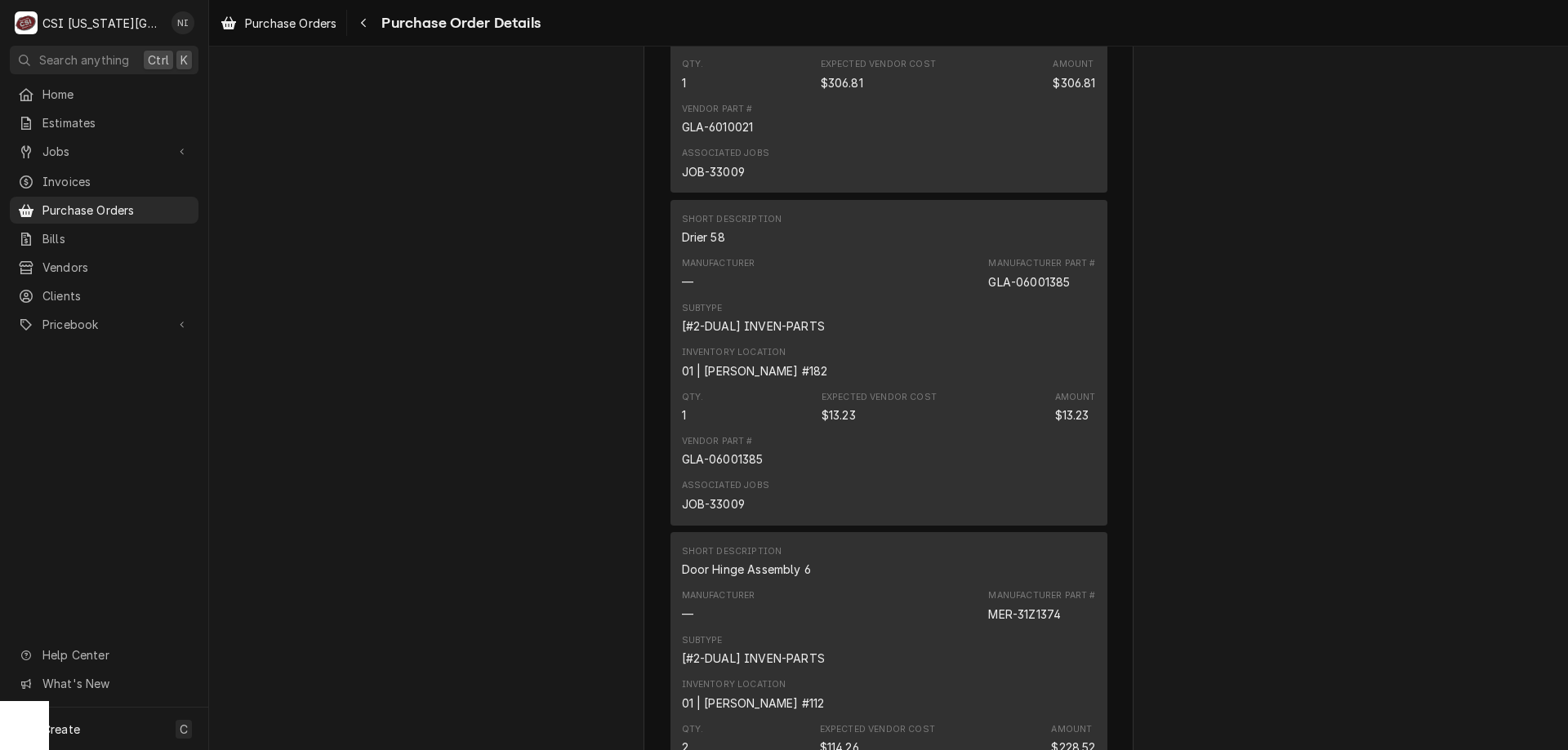
scroll to position [6572, 0]
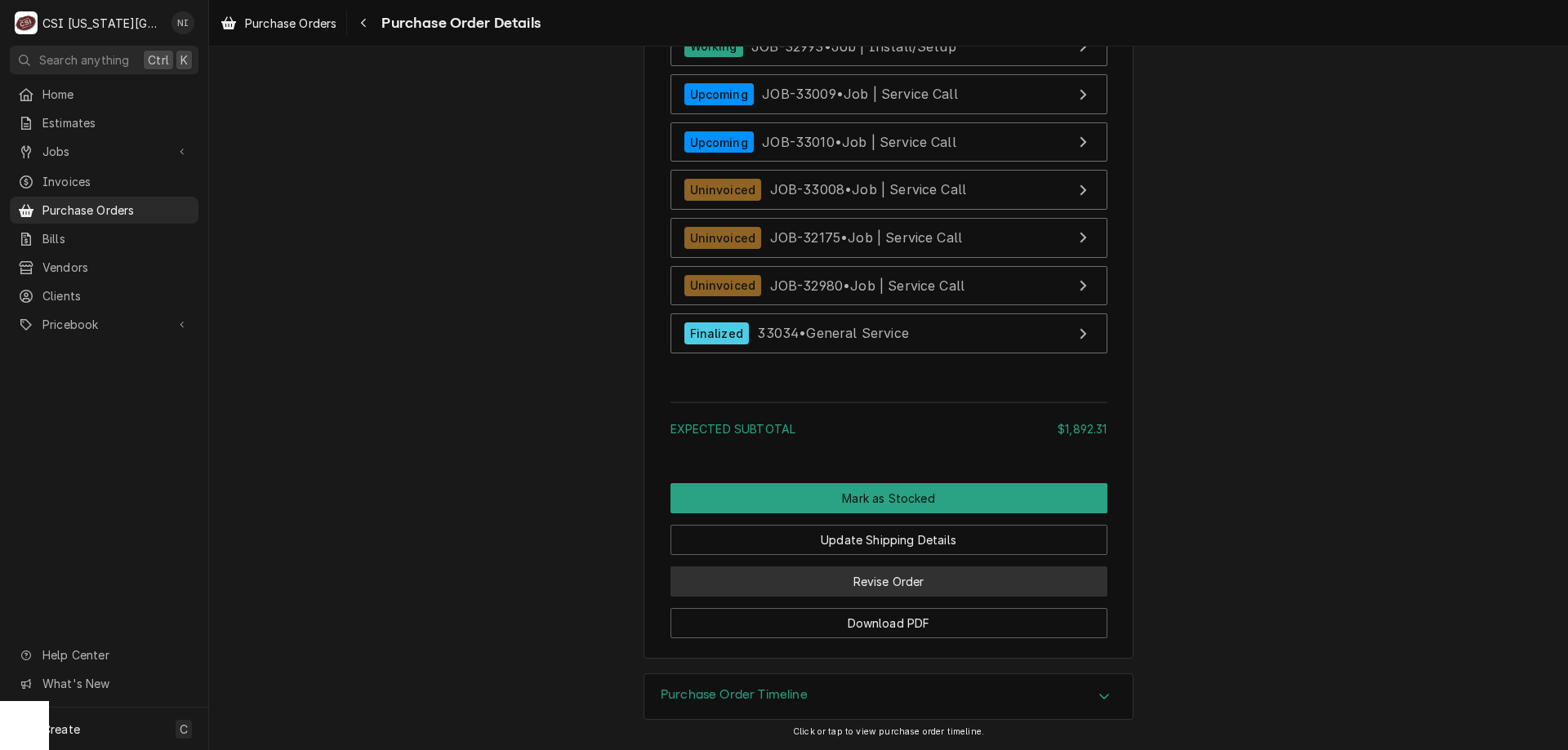
click at [937, 581] on button "Revise Order" at bounding box center [888, 582] width 437 height 30
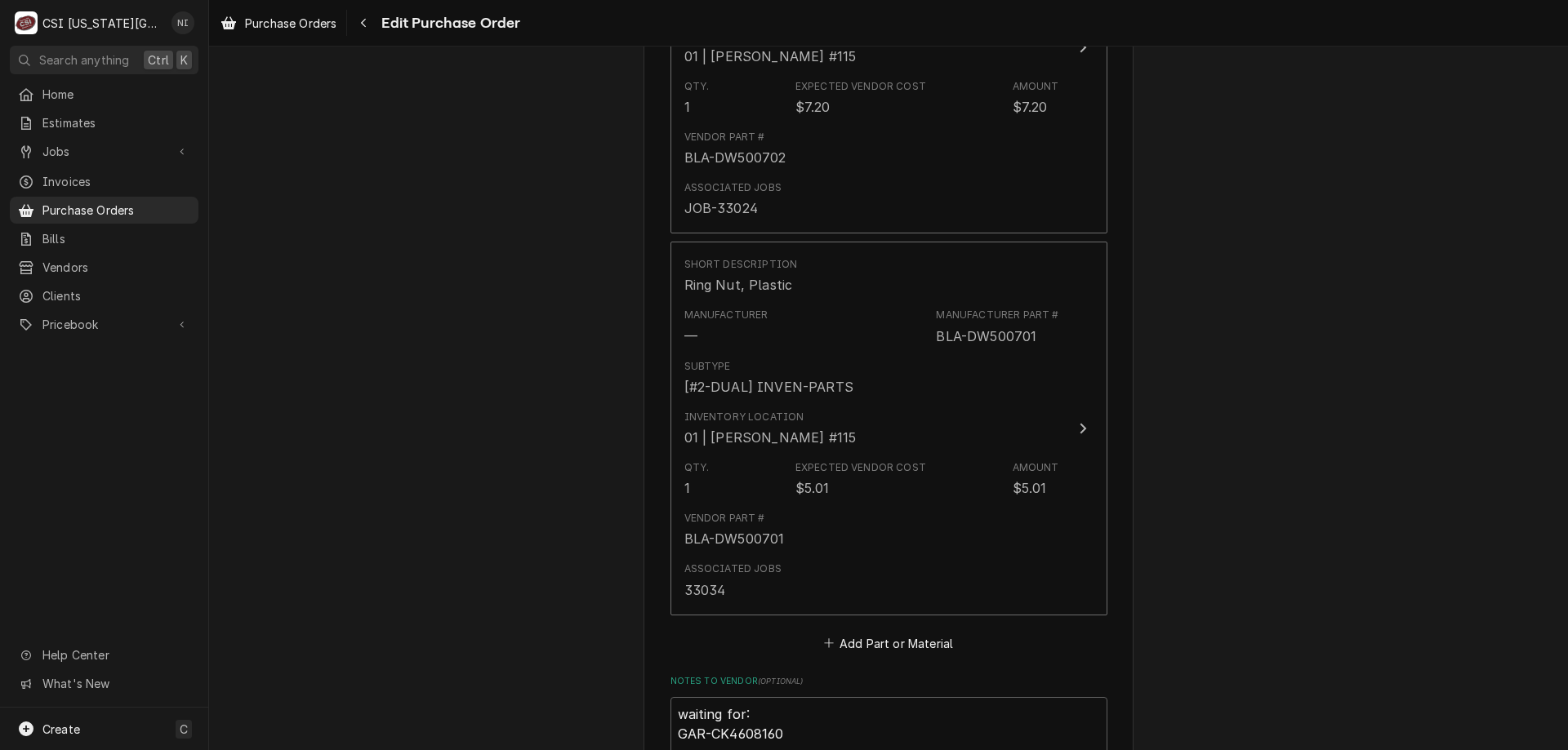
scroll to position [6307, 0]
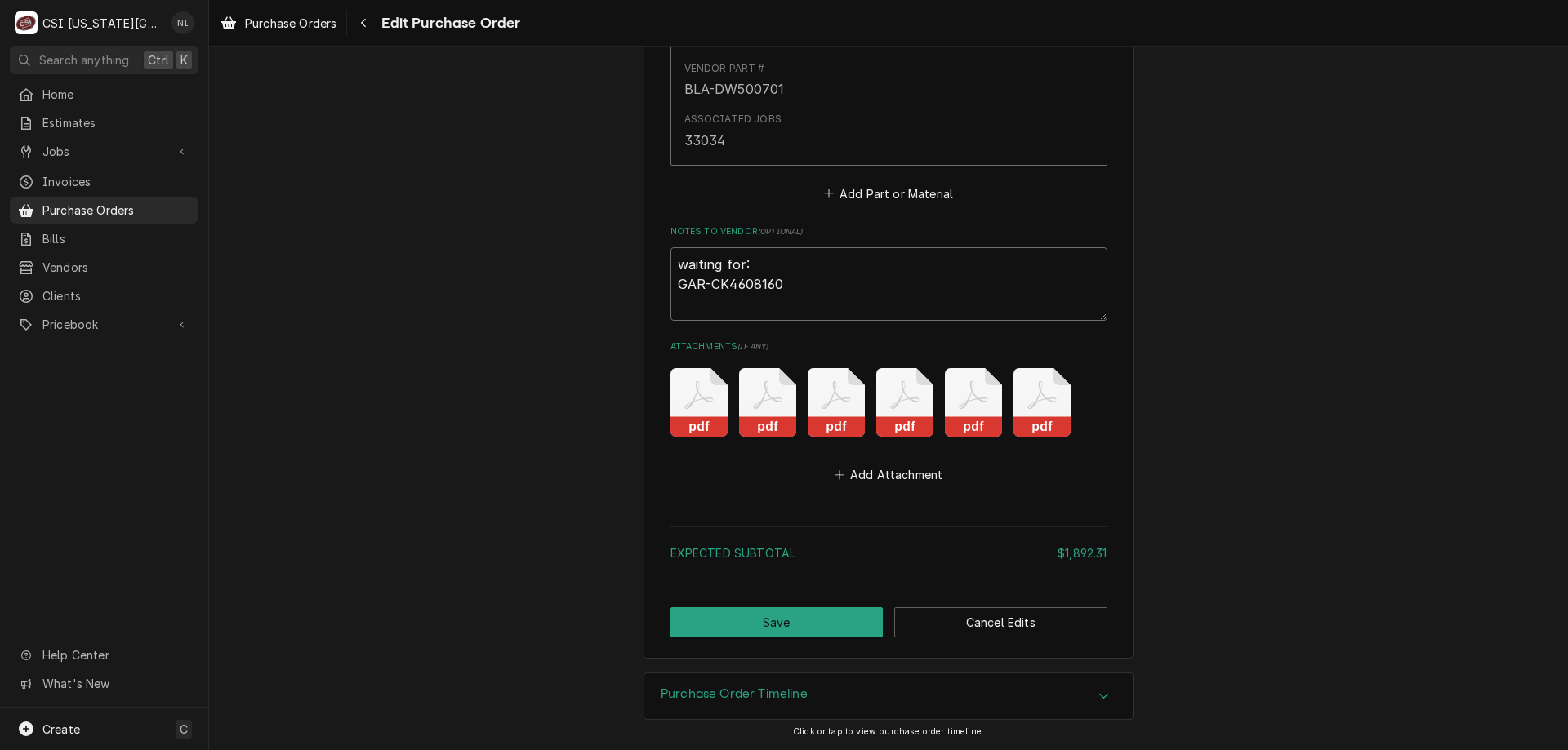
drag, startPoint x: 782, startPoint y: 290, endPoint x: 602, endPoint y: 261, distance: 182.3
type textarea "x"
click at [846, 630] on button "Save" at bounding box center [777, 623] width 213 height 30
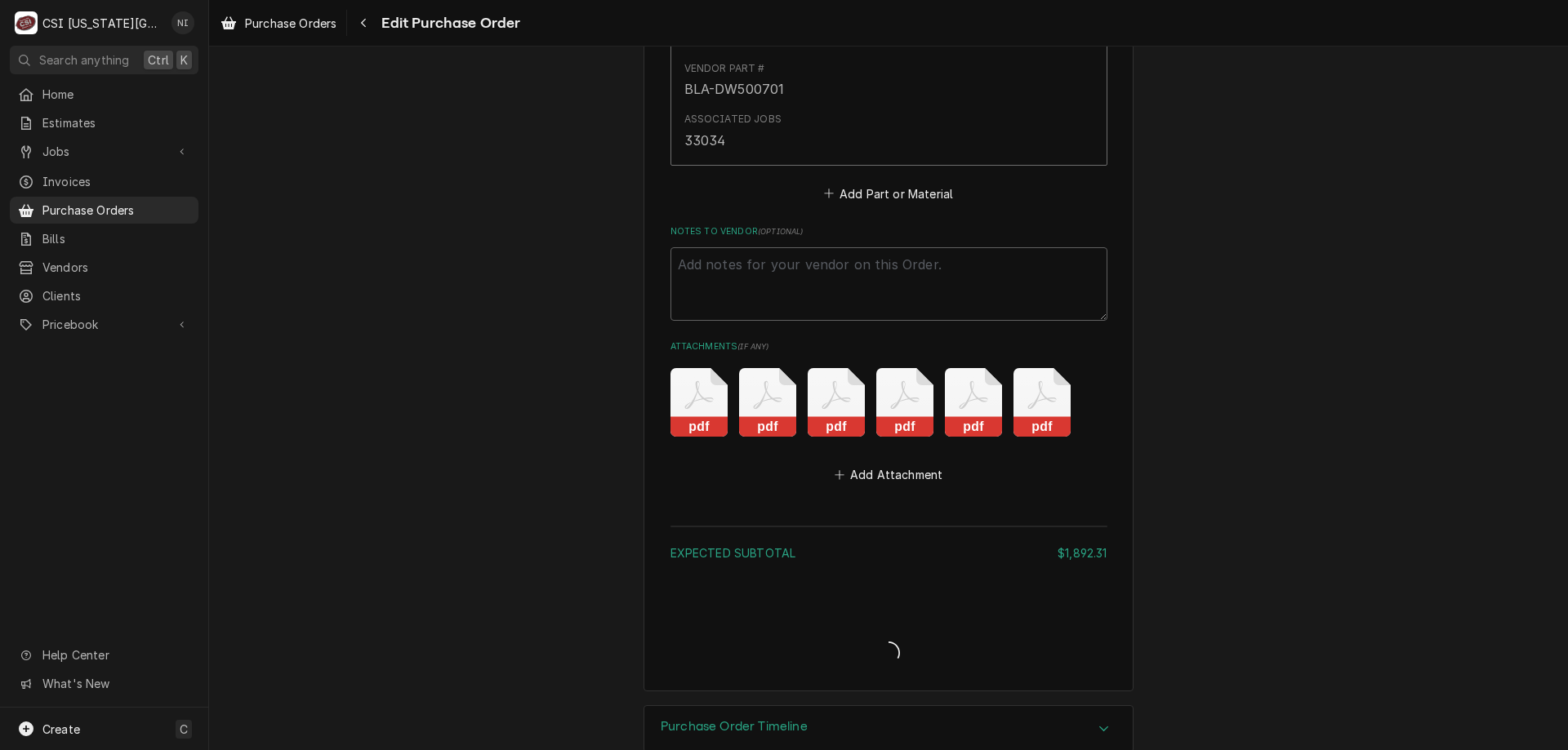
type textarea "x"
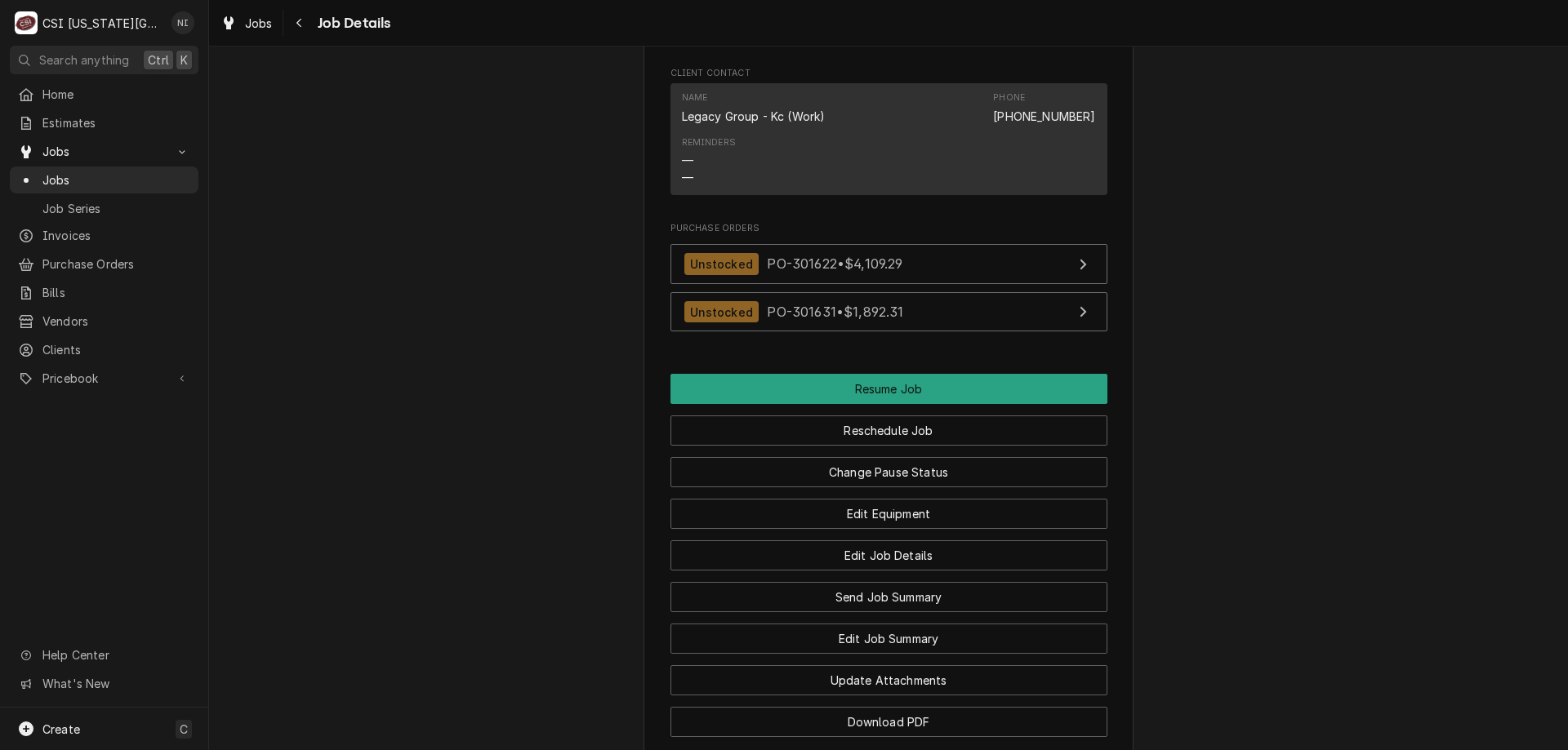
scroll to position [2000, 0]
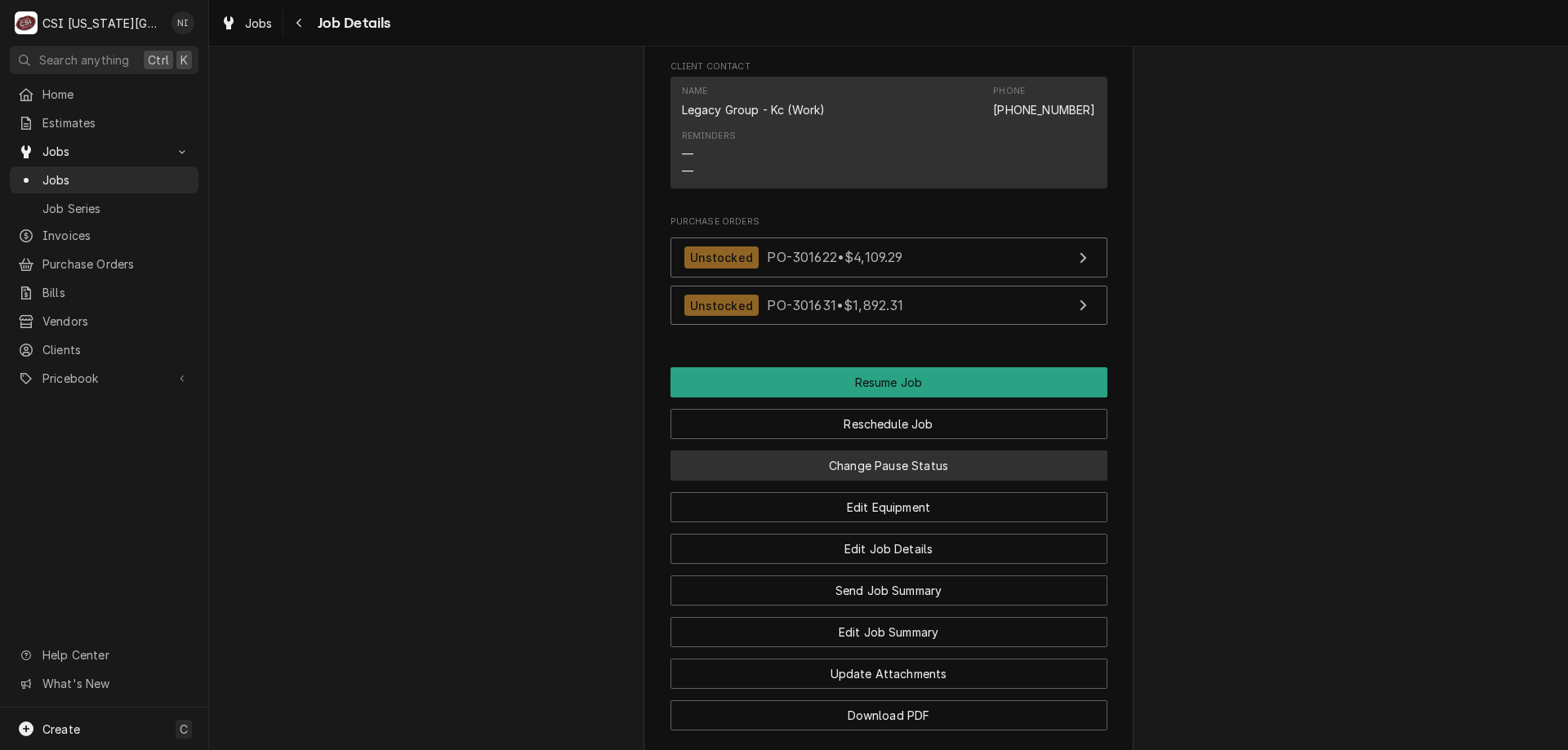
click at [855, 451] on button "Change Pause Status" at bounding box center [888, 466] width 437 height 30
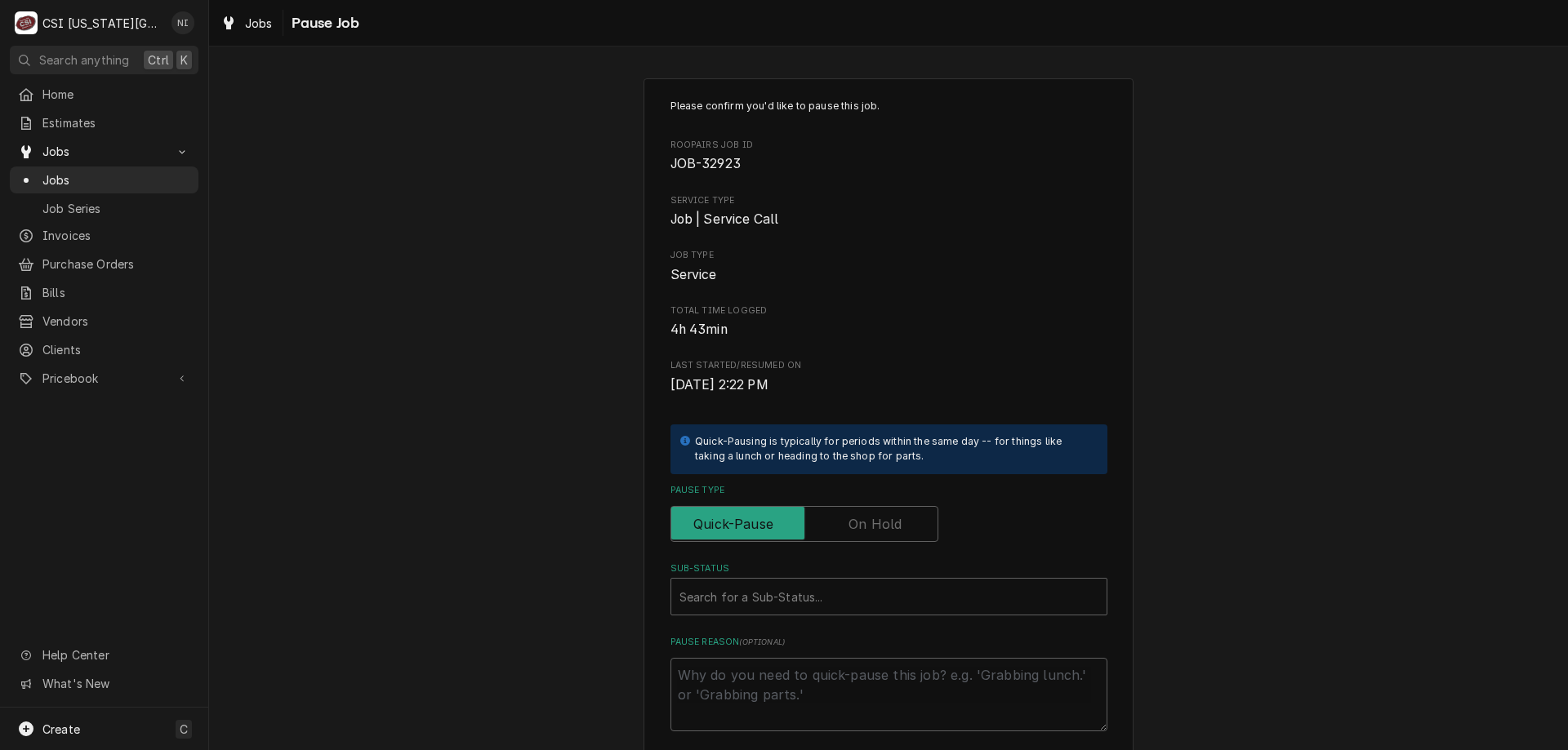
drag, startPoint x: 873, startPoint y: 522, endPoint x: 866, endPoint y: 558, distance: 36.7
click at [871, 530] on label "Pause Type" at bounding box center [804, 524] width 268 height 36
click at [871, 530] on input "Pause Type" at bounding box center [804, 524] width 253 height 36
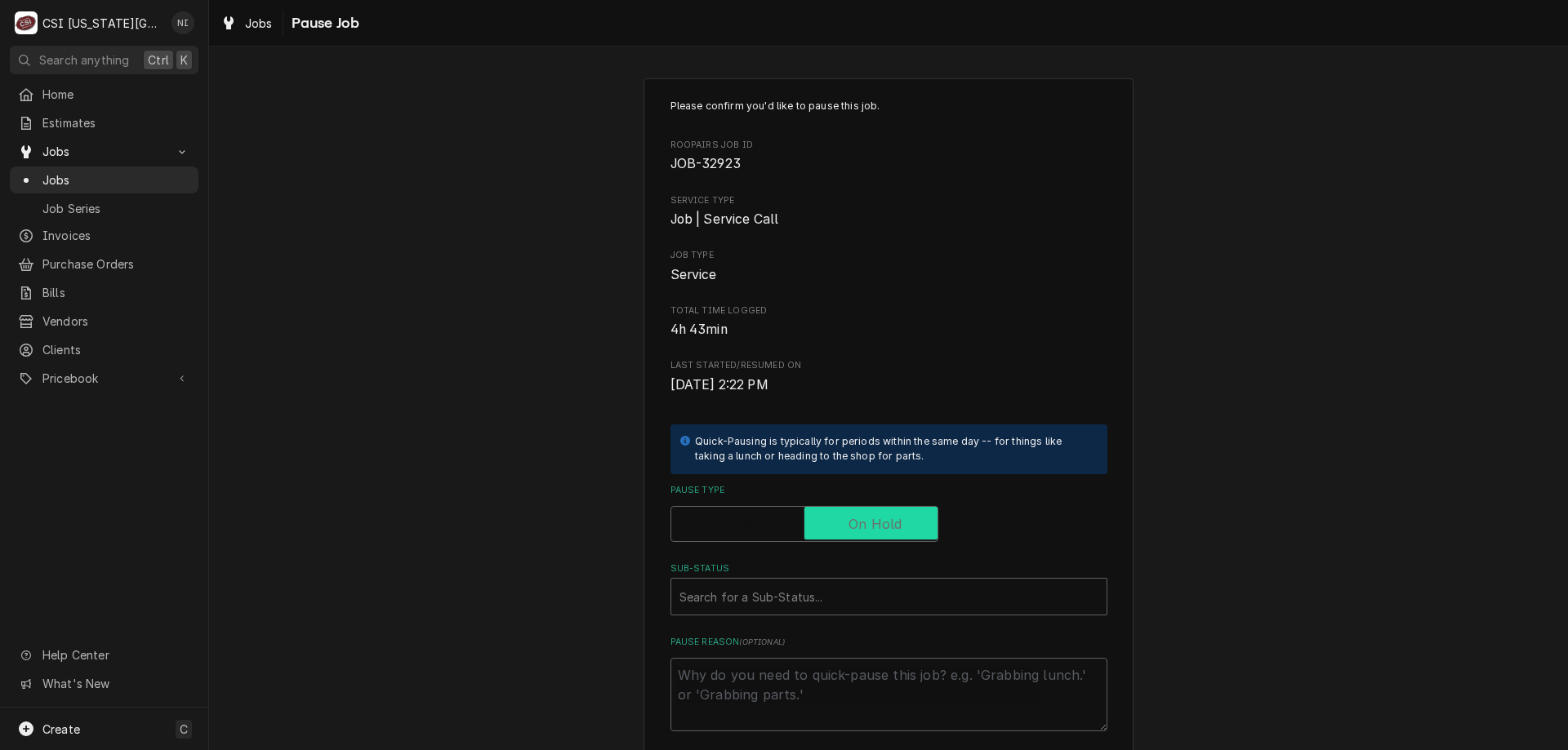
checkbox input "true"
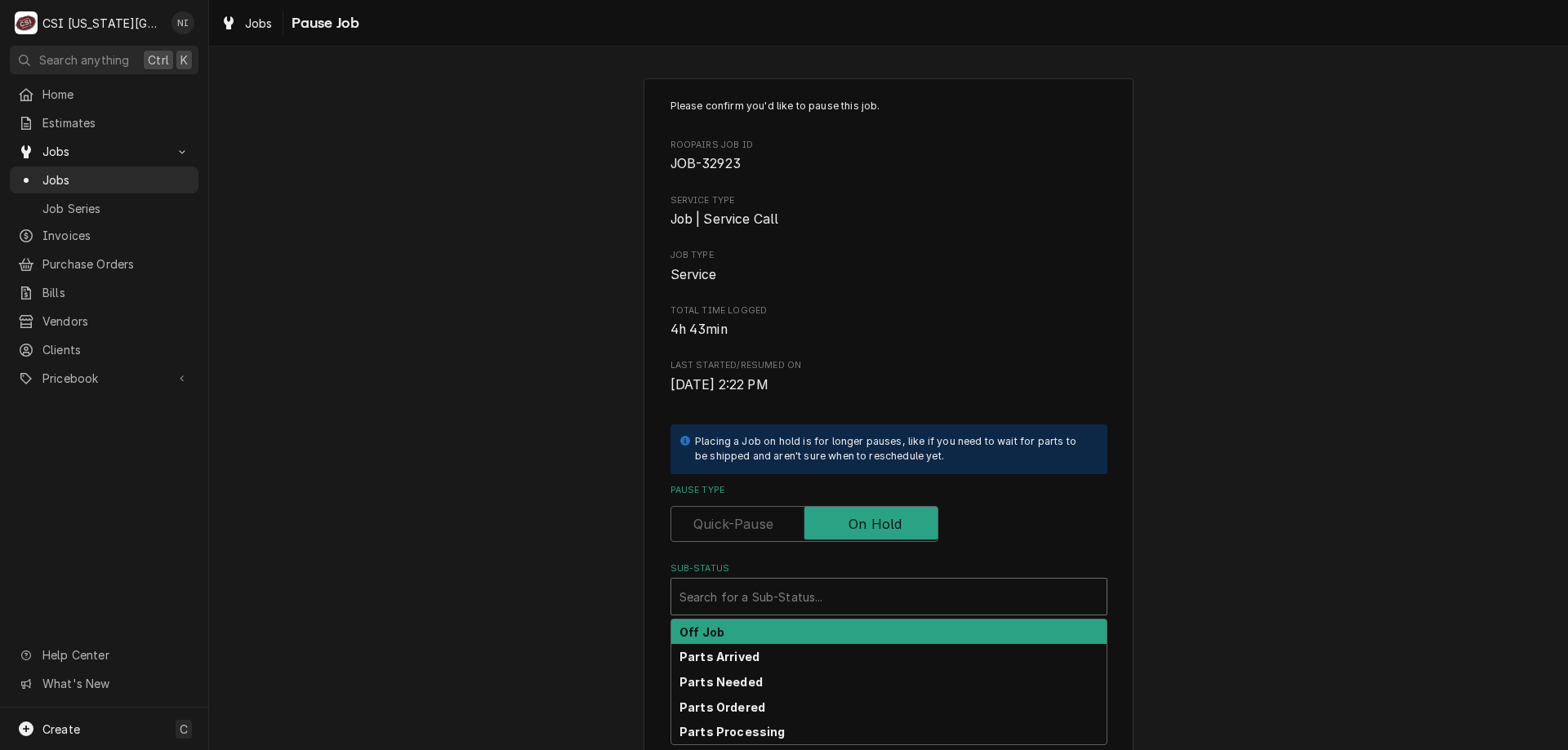
click at [849, 594] on div "Sub-Status" at bounding box center [888, 596] width 419 height 30
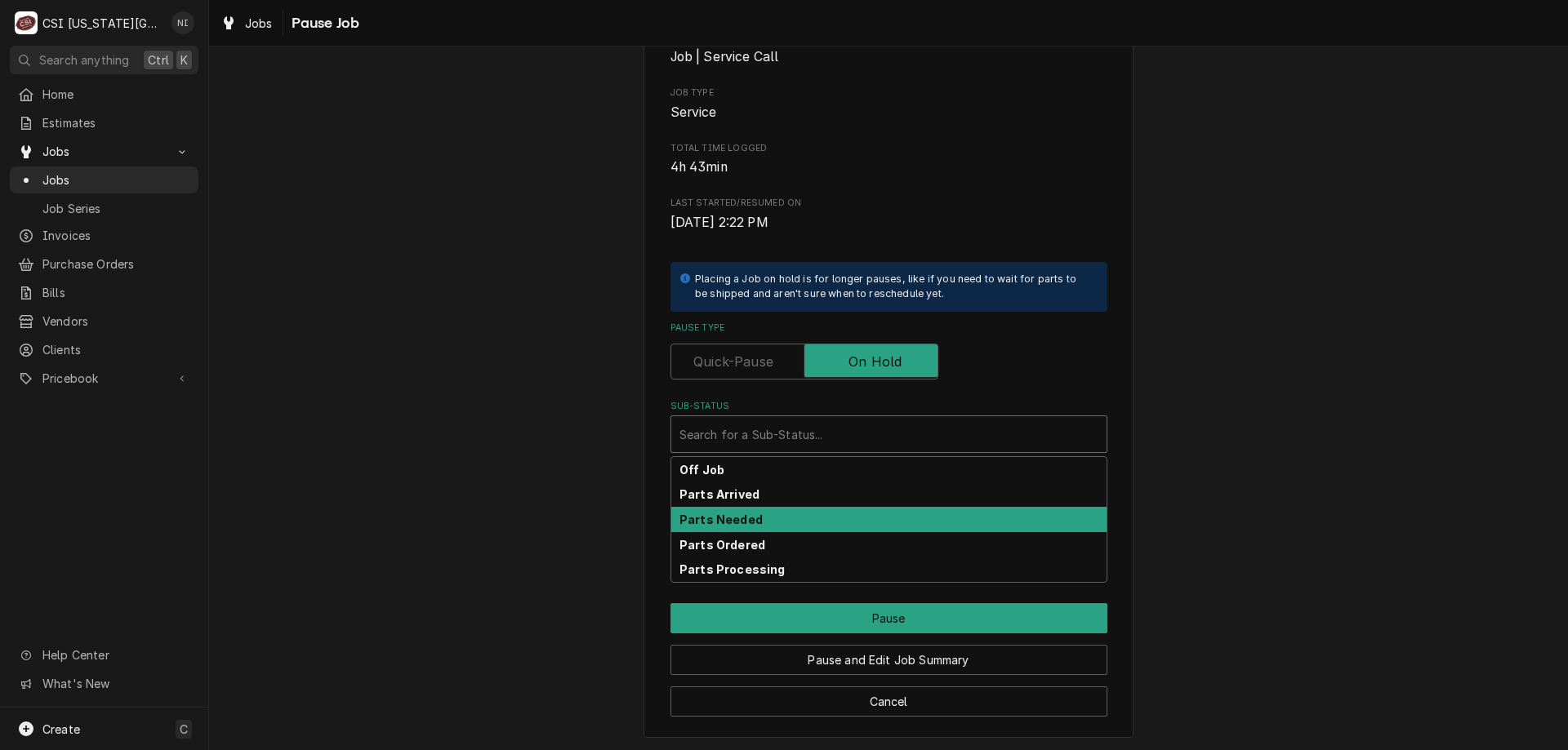
scroll to position [164, 0]
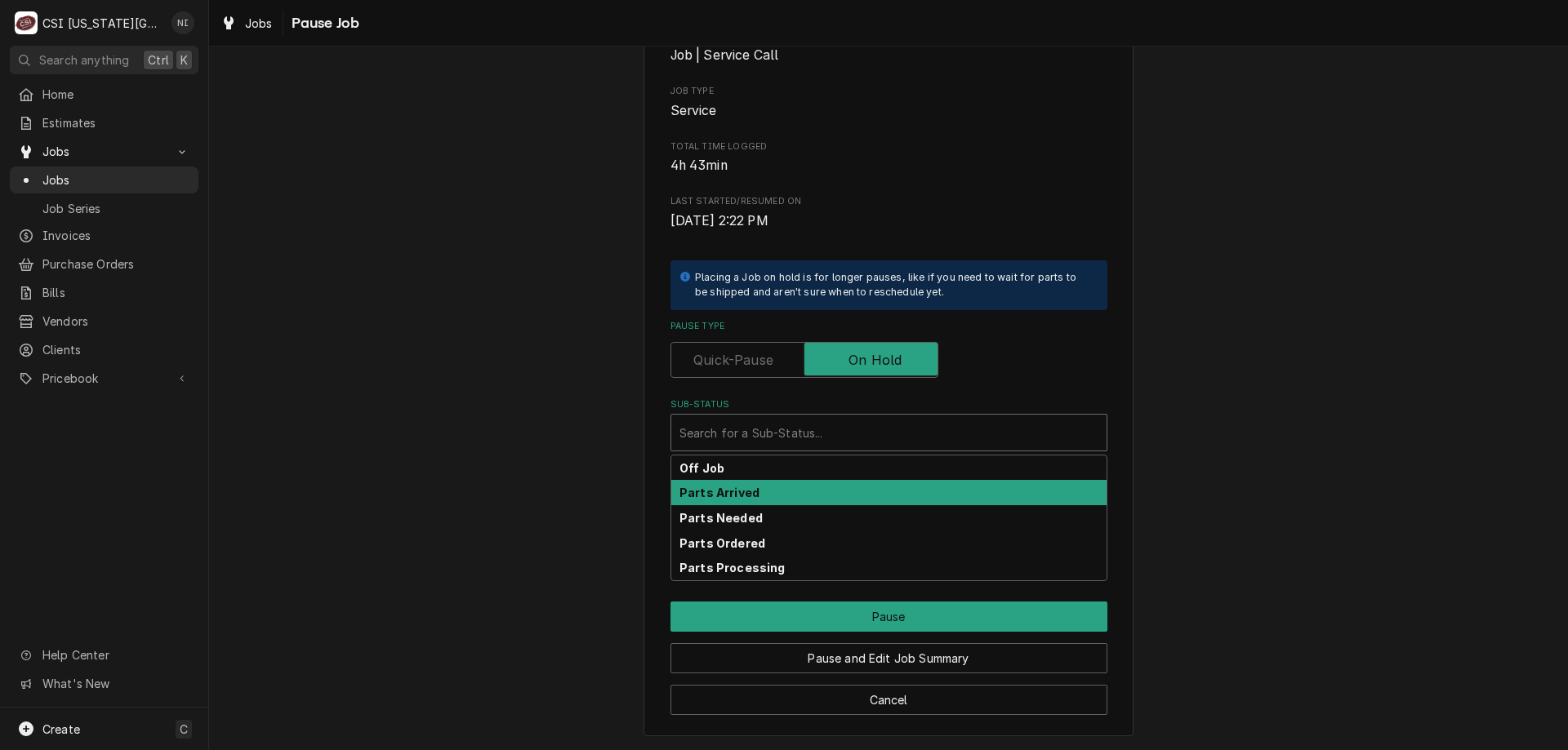
click at [704, 489] on strong "Parts Arrived" at bounding box center [719, 492] width 80 height 13
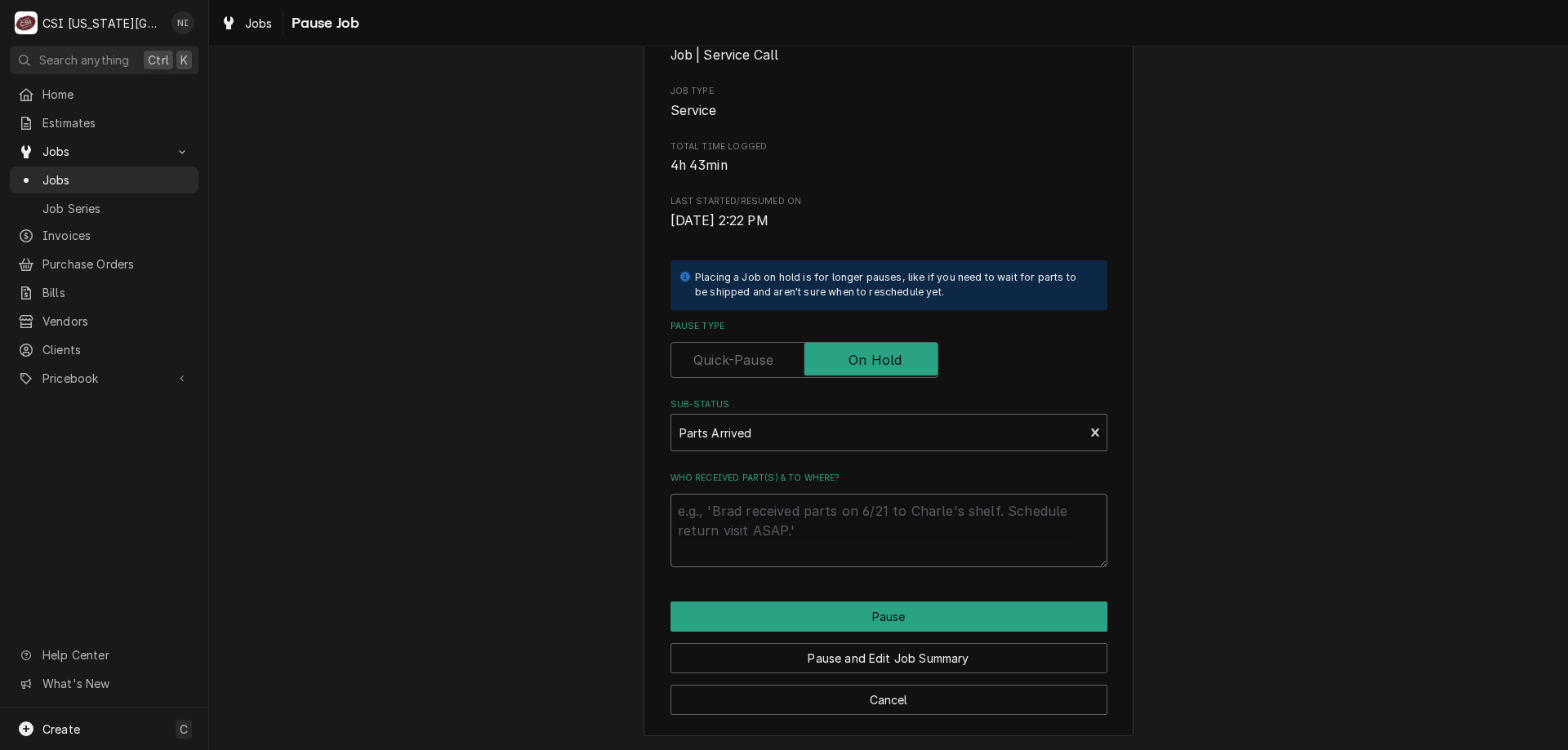
click at [717, 516] on textarea "Who received part(s) & to where?" at bounding box center [888, 530] width 437 height 73
type textarea "x"
type textarea "p"
type textarea "x"
type textarea "par"
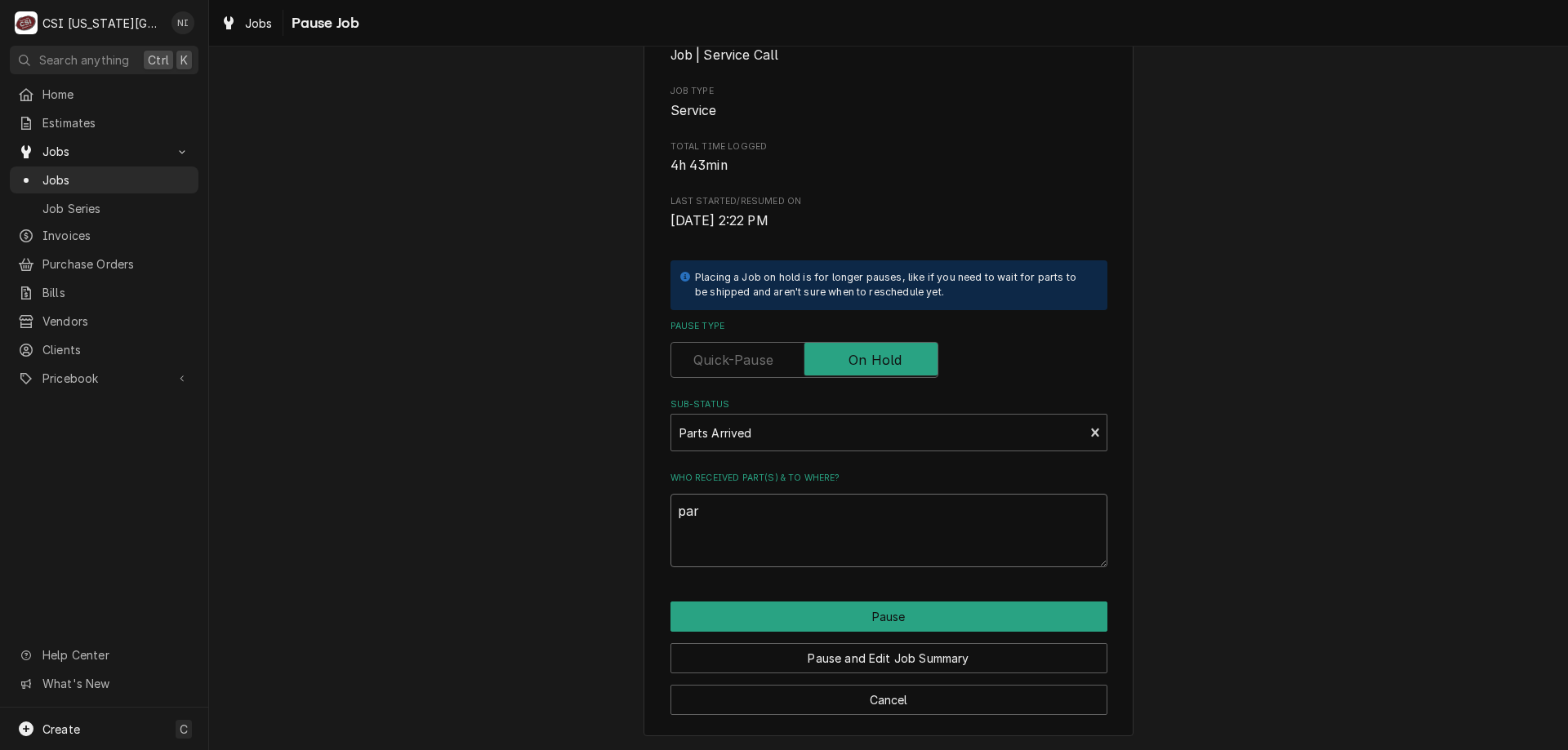
type textarea "x"
type textarea "part"
type textarea "x"
type textarea "partg"
type textarea "x"
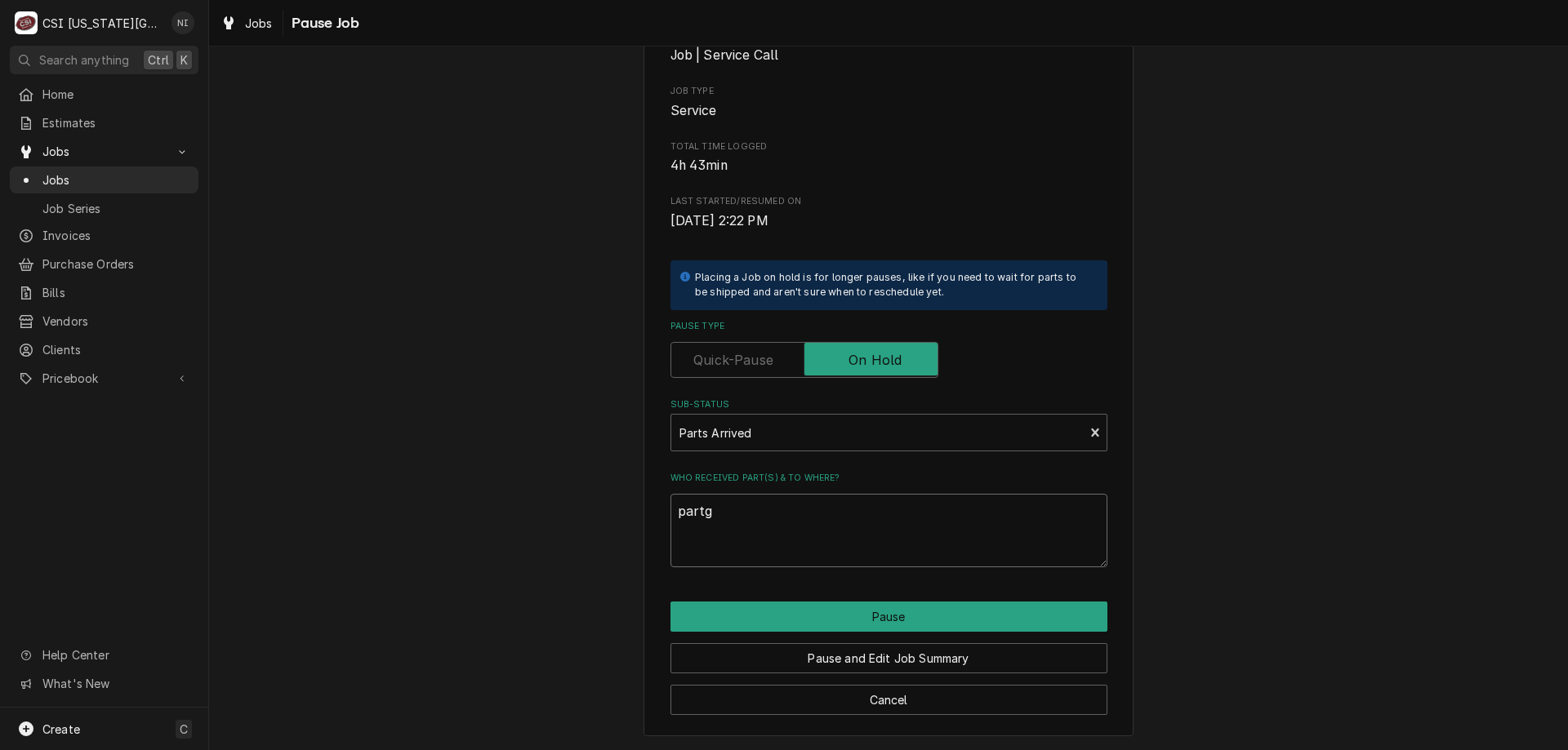
type textarea "partgs"
type textarea "x"
type textarea "partgs"
type textarea "x"
type textarea "partgs"
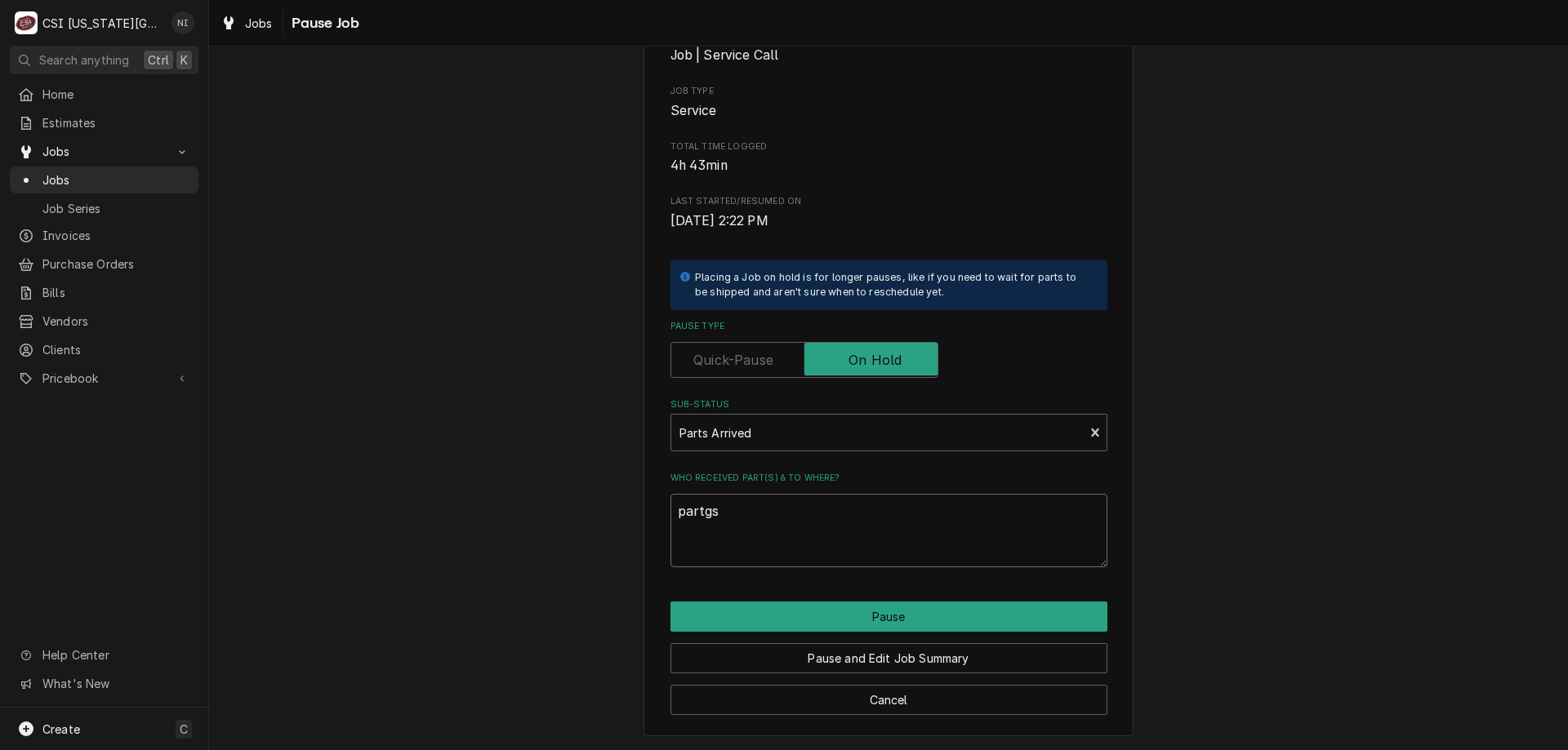
type textarea "x"
type textarea "partg"
type textarea "x"
type textarea "part"
type textarea "x"
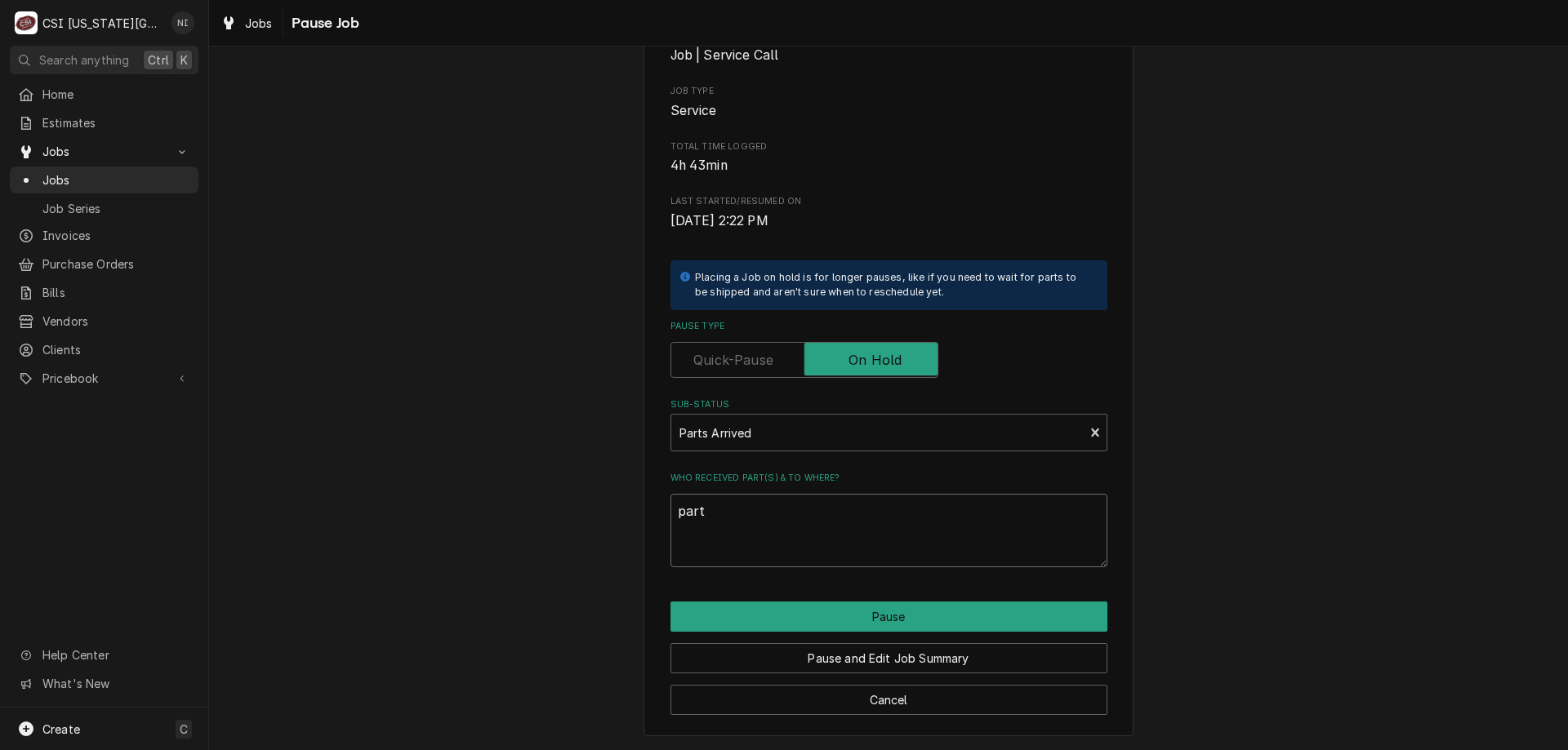
type textarea "parts"
type textarea "x"
type textarea "parts"
type textarea "x"
type textarea "parts o"
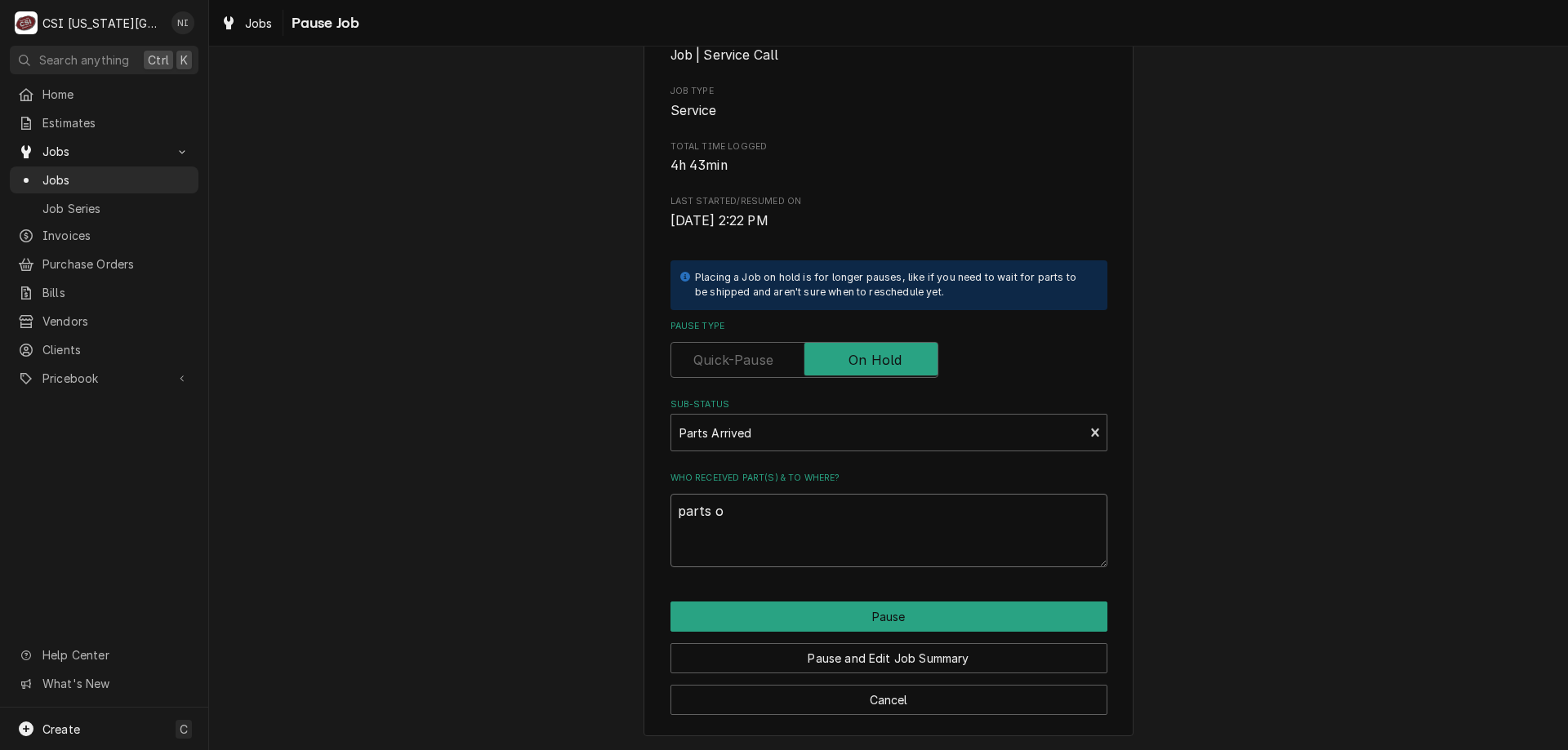
type textarea "x"
type textarea "parts oo"
type textarea "x"
type textarea "parts oon"
type textarea "x"
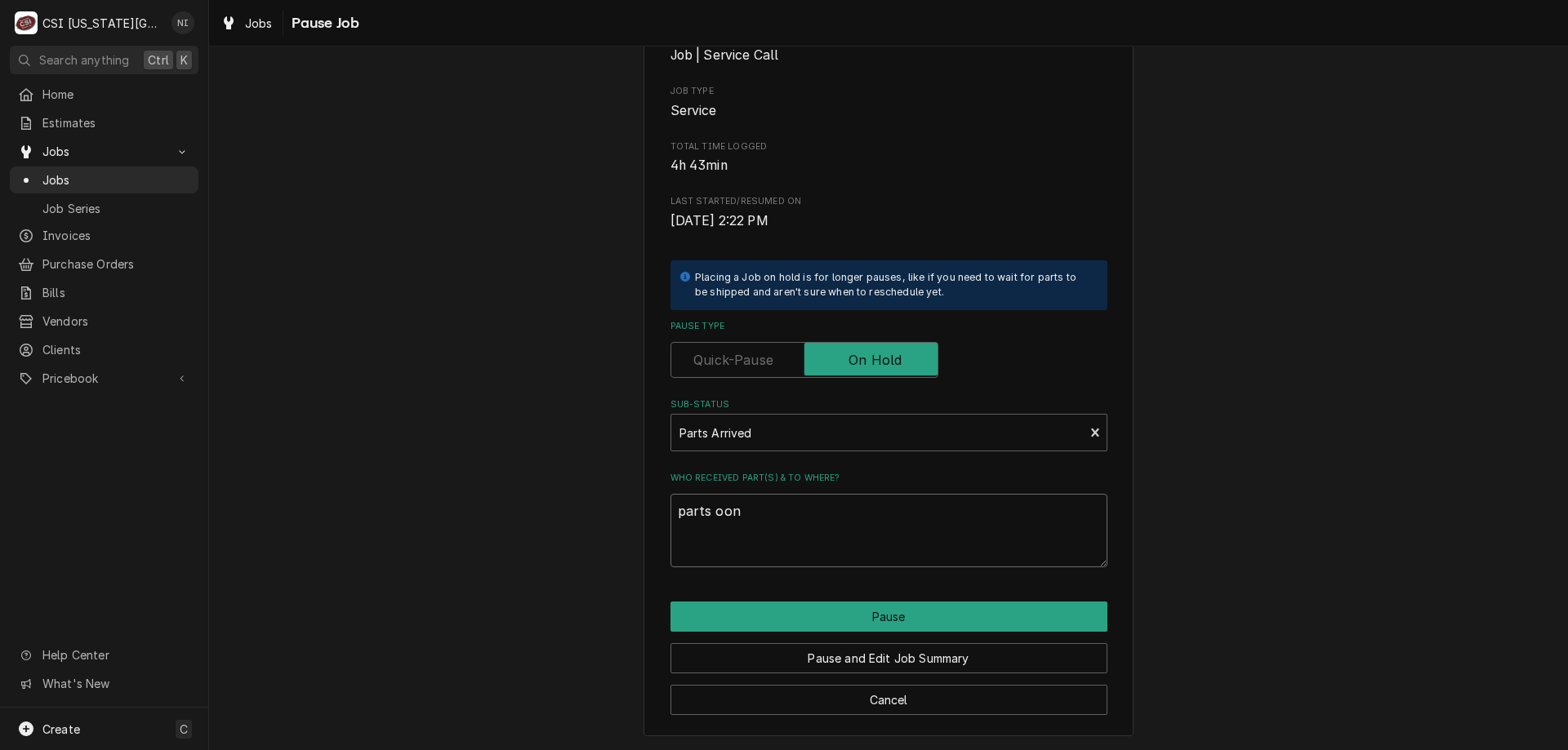
type textarea "parts oon"
type textarea "x"
type textarea "parts oon"
type textarea "x"
type textarea "parts oom"
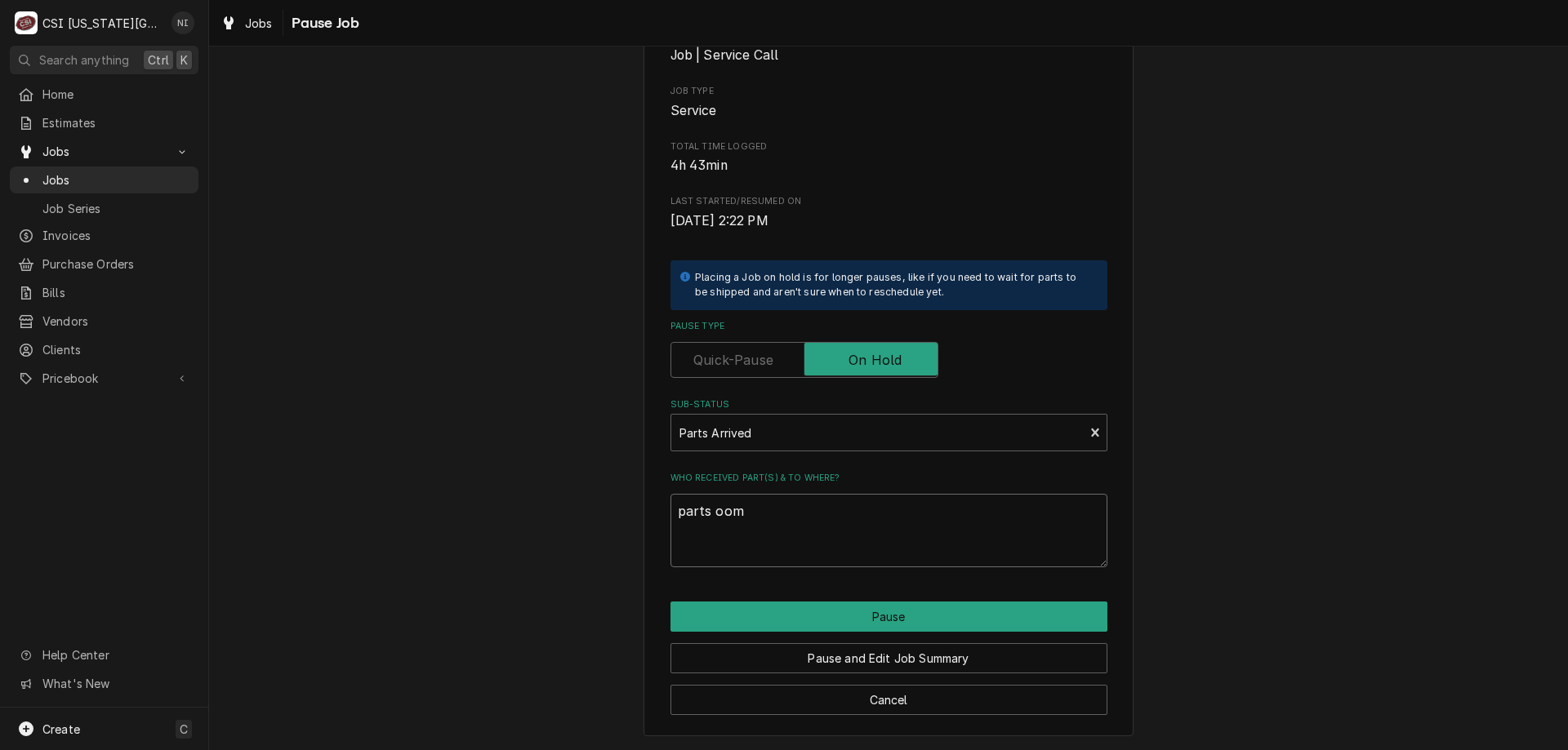
type textarea "x"
type textarea "parts oomn"
type textarea "x"
type textarea "parts oomn"
type textarea "x"
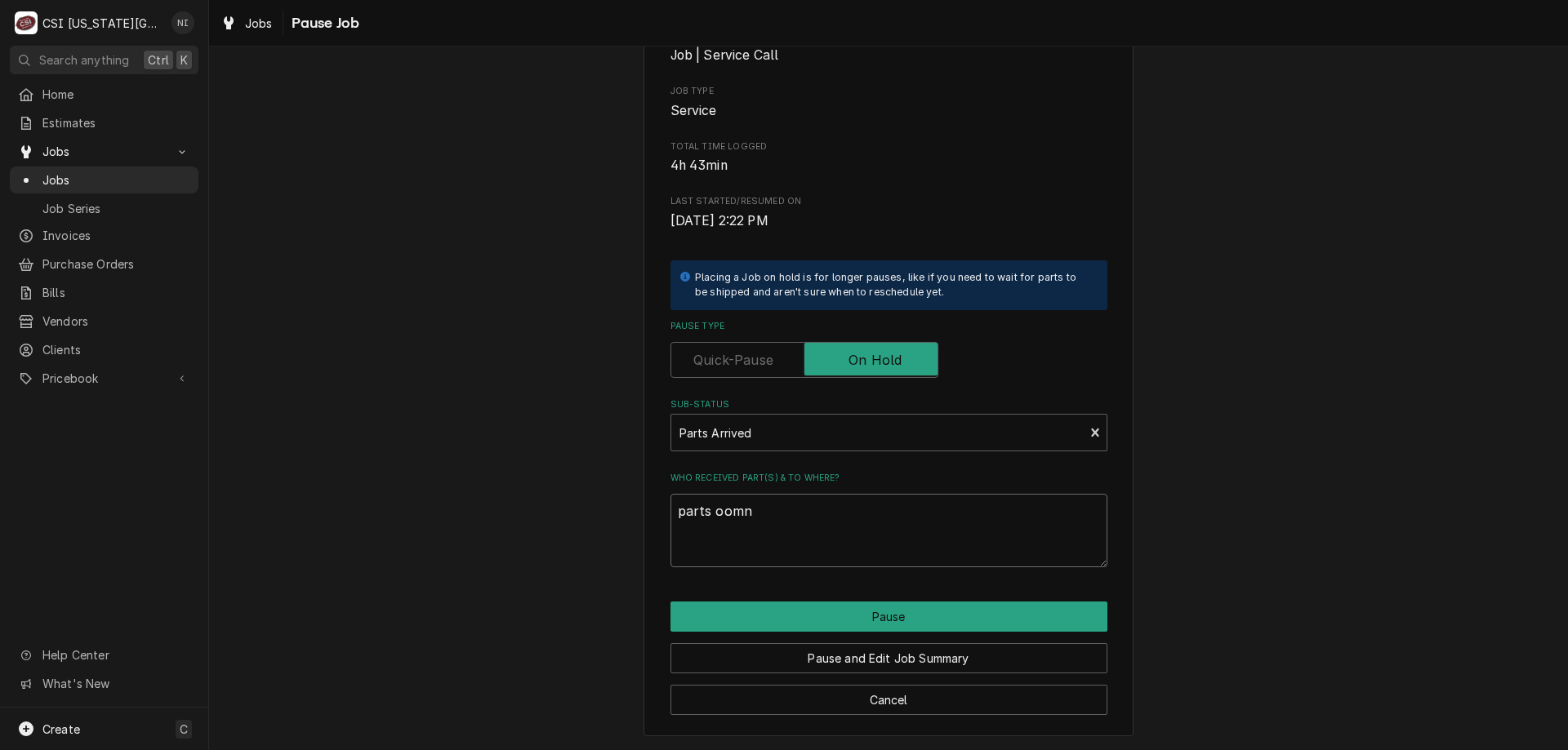
type textarea "parts oomn"
type textarea "x"
type textarea "parts oom"
type textarea "x"
type textarea "parts oo"
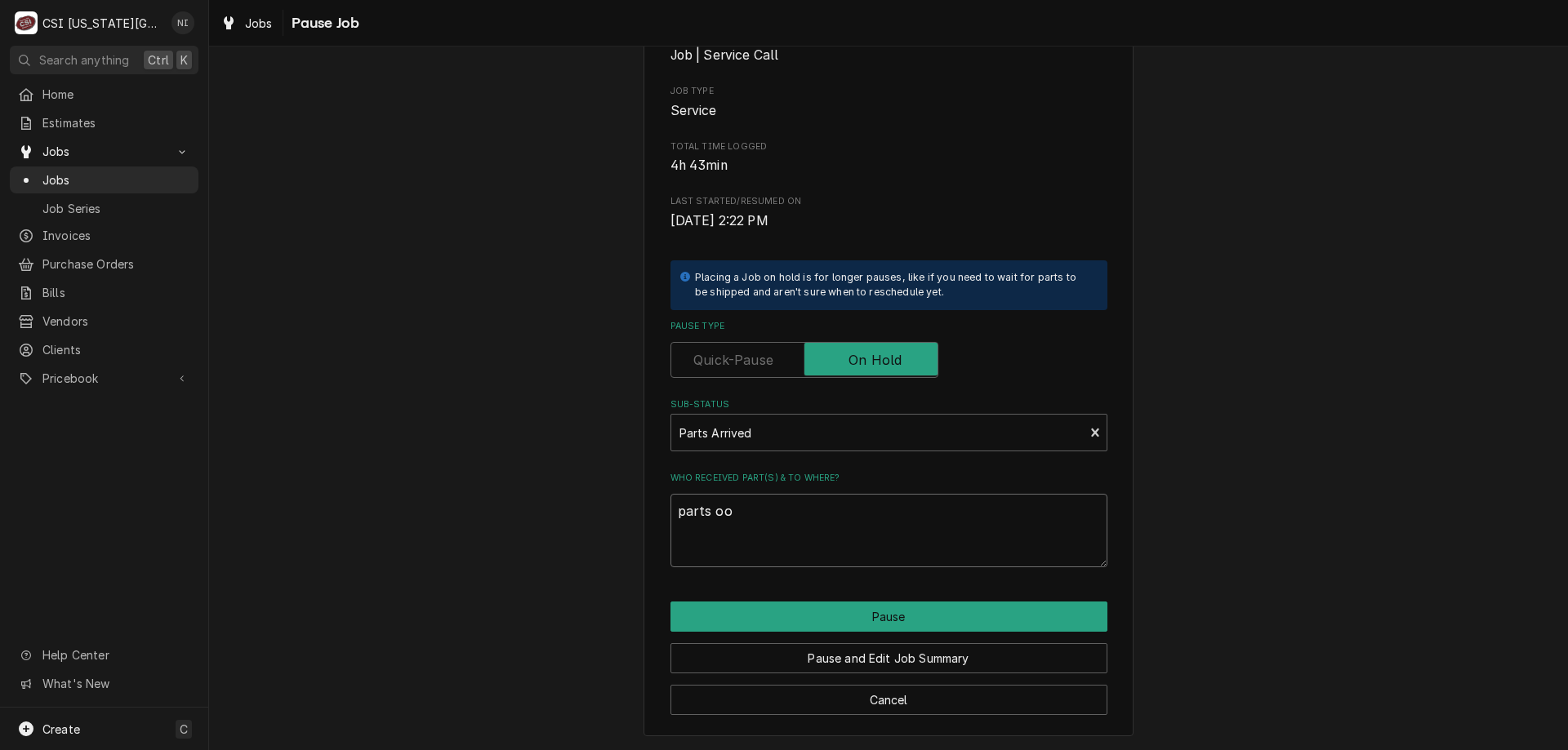
type textarea "x"
type textarea "parts o"
type textarea "x"
type textarea "parts on"
type textarea "x"
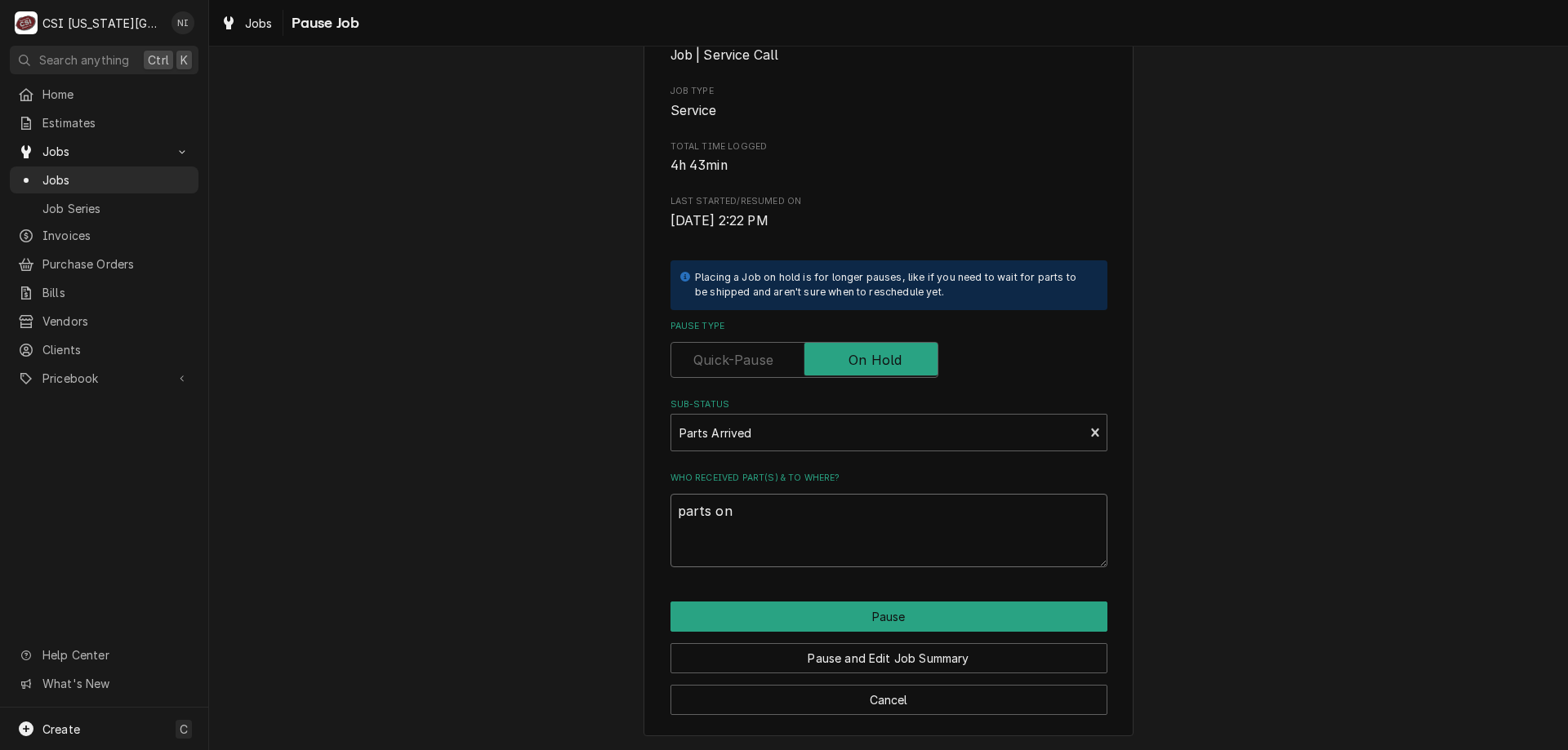
type textarea "parts on"
type textarea "x"
type textarea "parts on b"
type textarea "x"
type textarea "parts on bu"
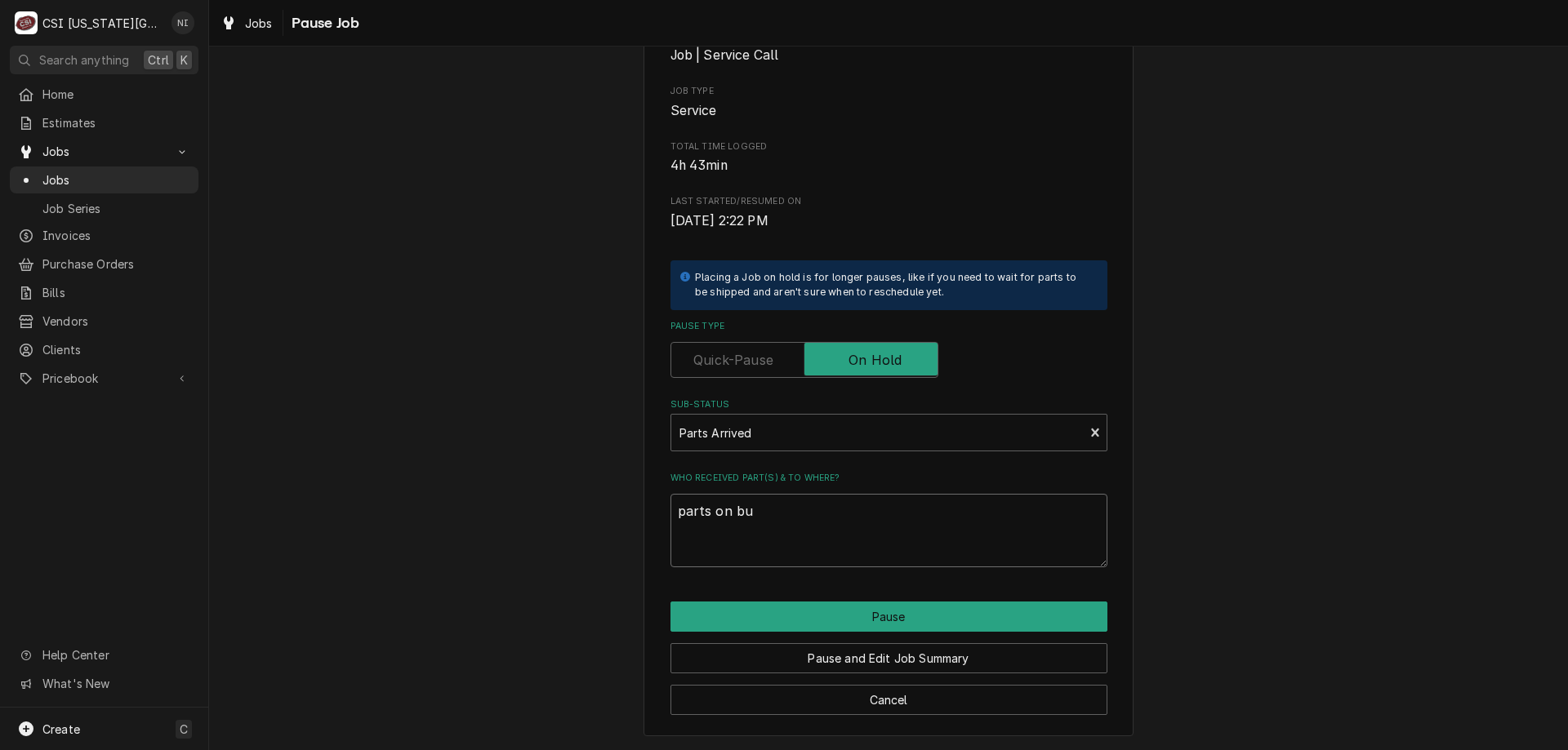
type textarea "x"
type textarea "parts on bus"
type textarea "x"
type textarea "parts on bust"
type textarea "x"
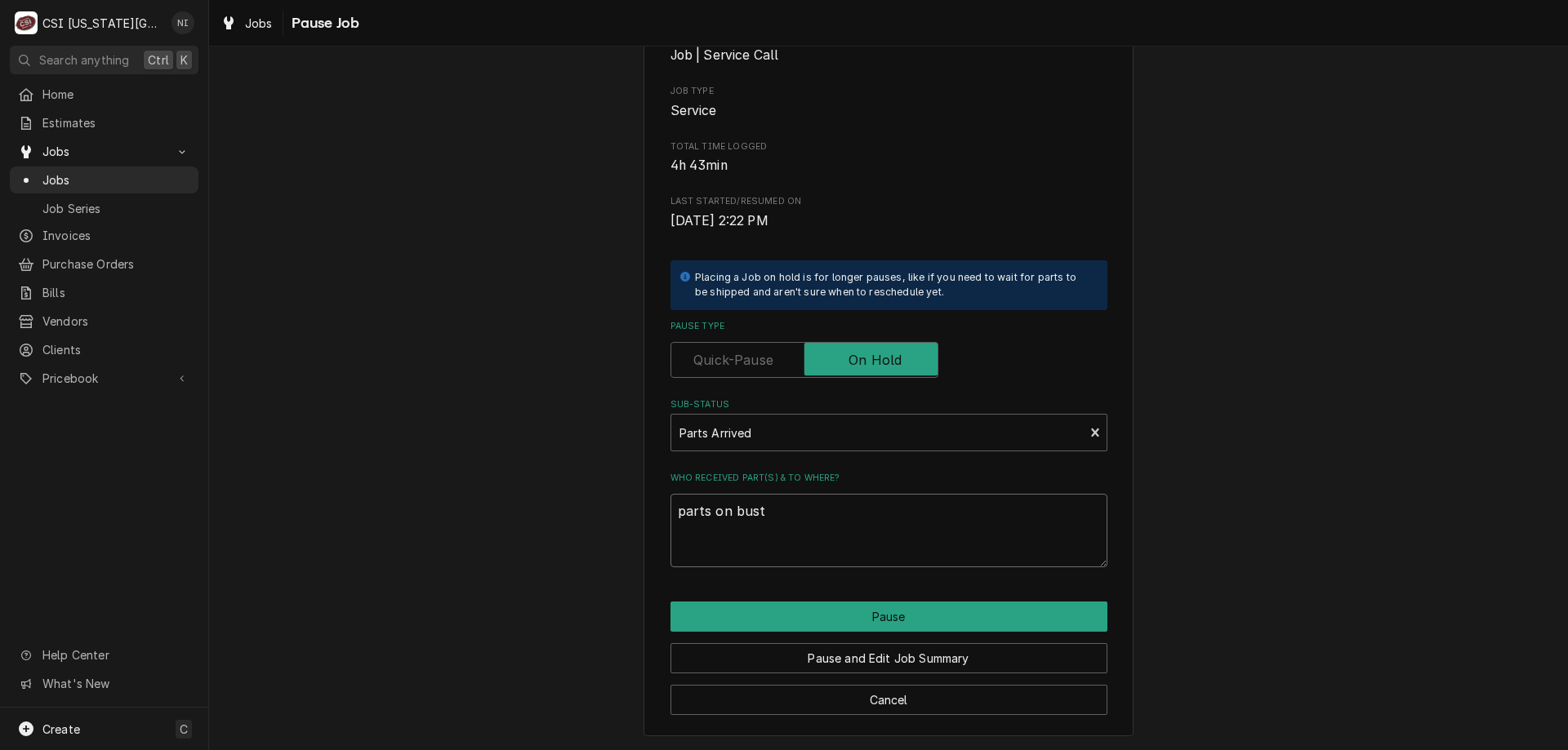
type textarea "parts on busta"
type textarea "x"
type textarea "parts on bustam"
type textarea "x"
type textarea "parts on bustama"
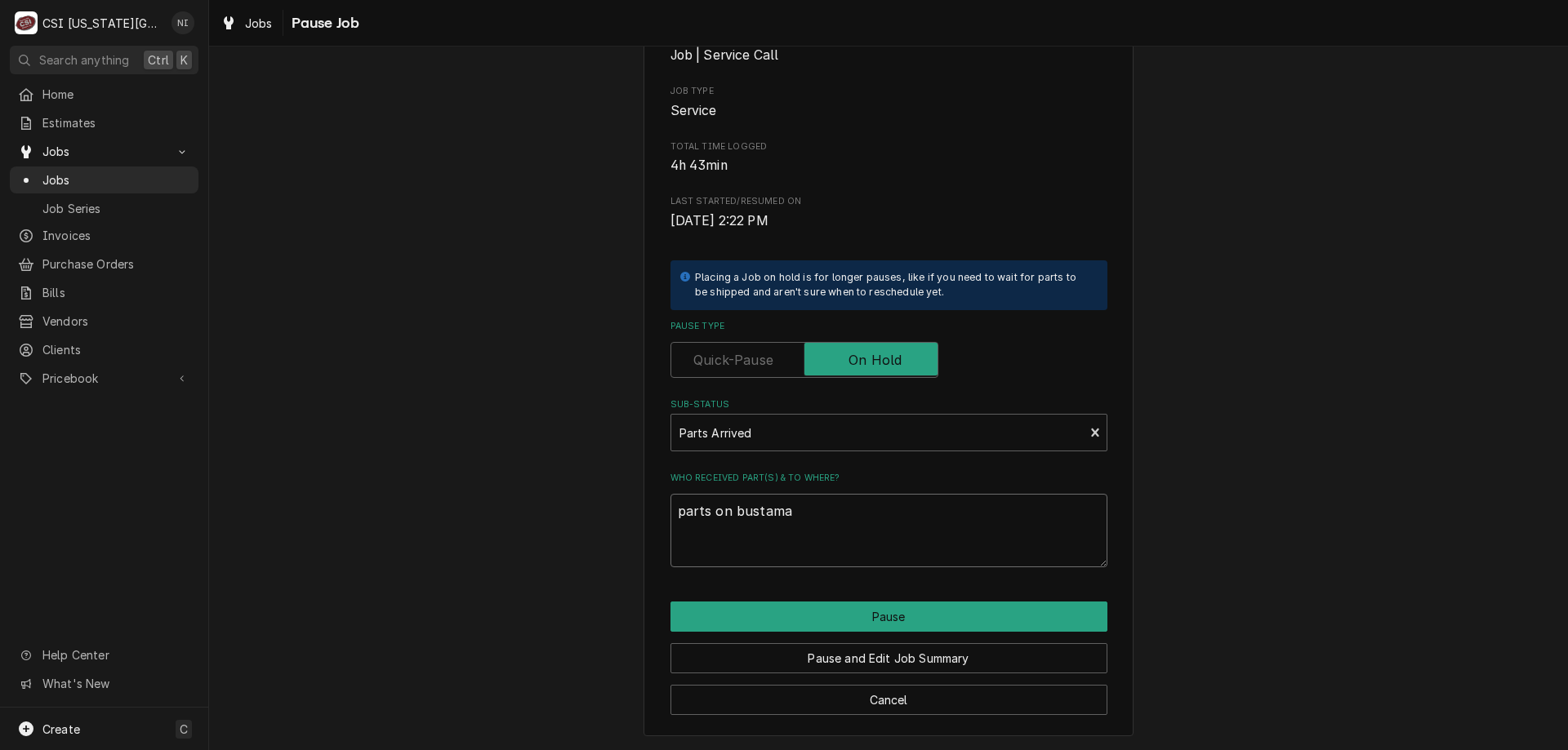
type textarea "x"
type textarea "parts on bustaman"
type textarea "x"
type textarea "parts on bustamant"
type textarea "x"
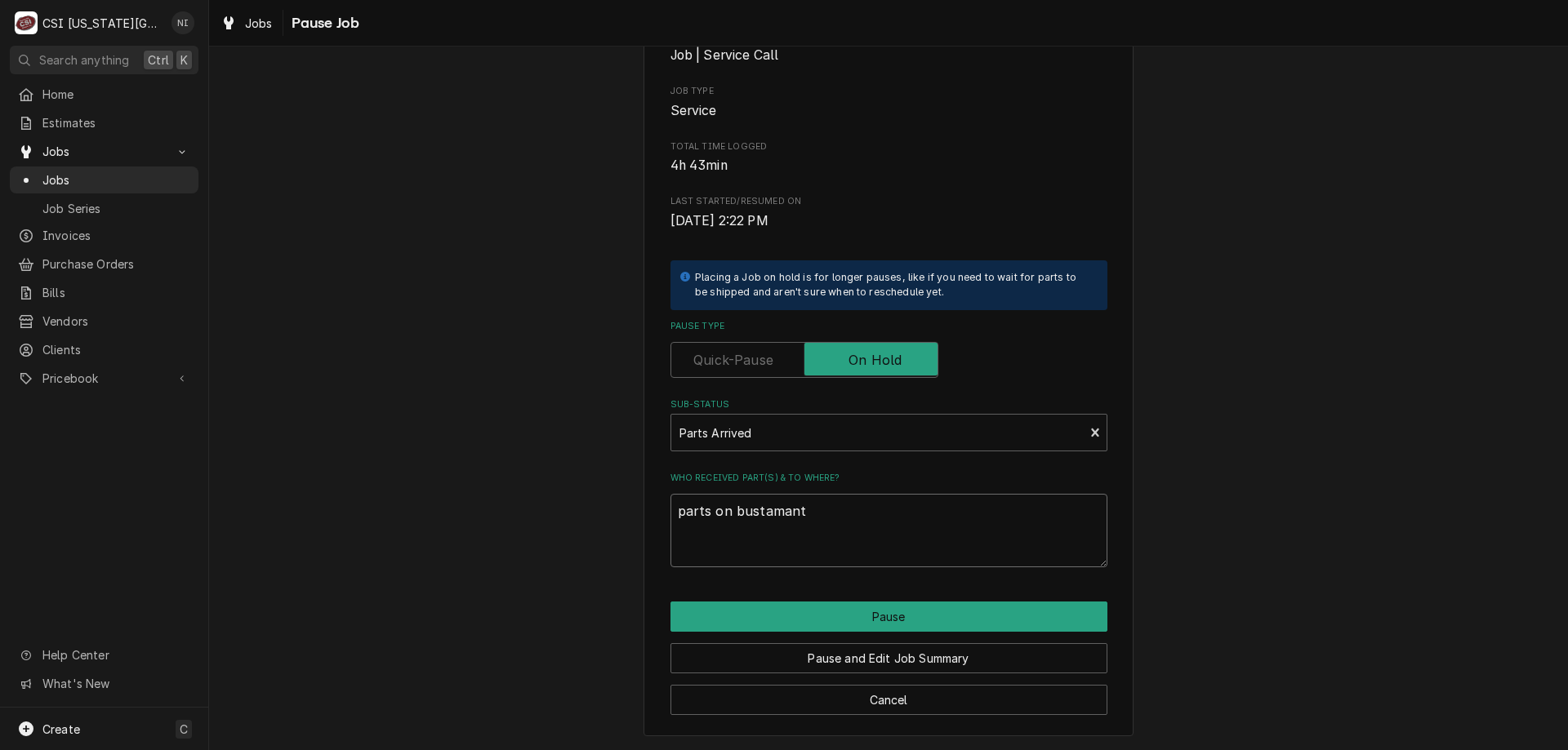
type textarea "parts on bustamante"
type textarea "x"
type textarea "parts on bustamante"
type textarea "x"
type textarea "parts on bustamante s"
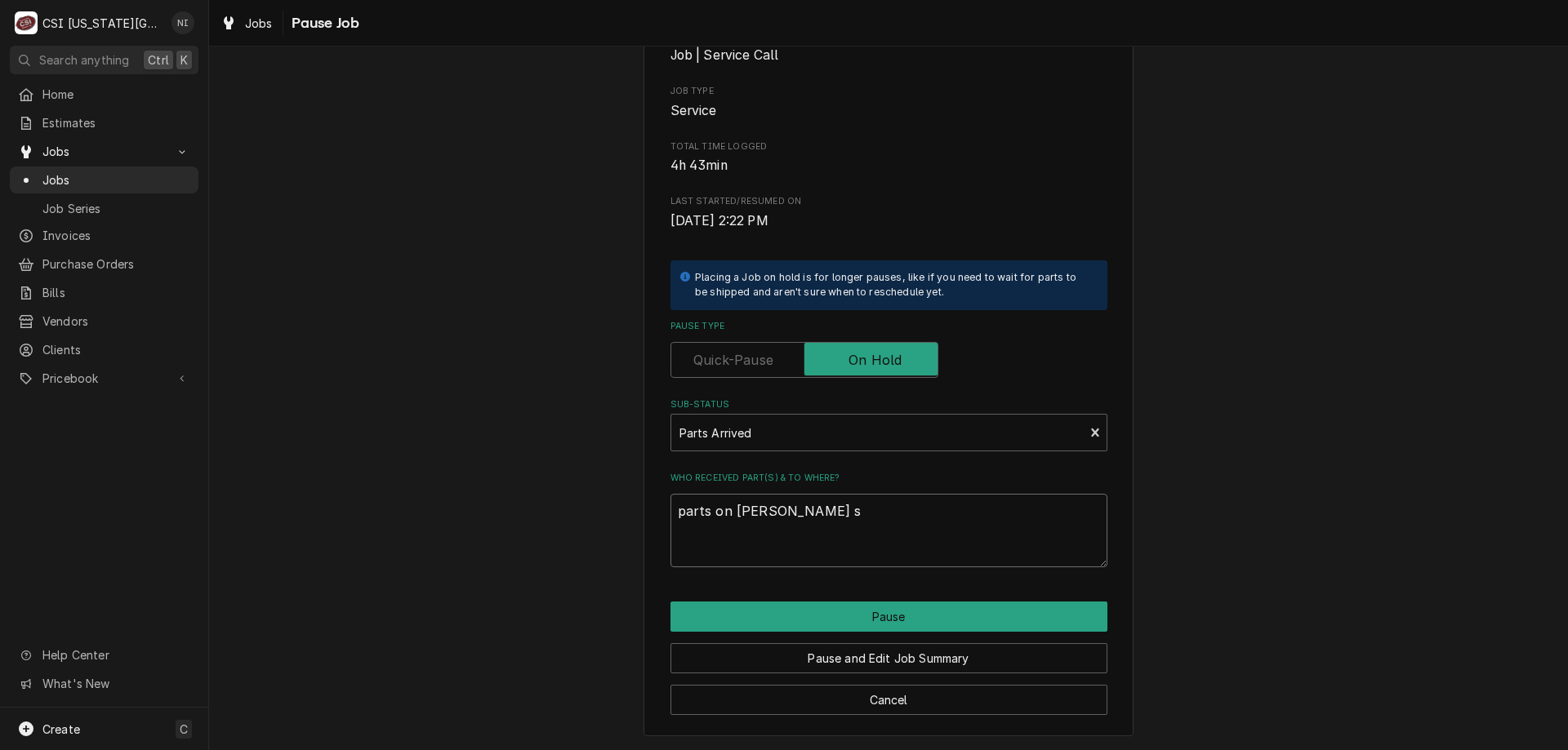
type textarea "x"
type textarea "parts on bustamante sh"
type textarea "x"
type textarea "parts on bustamante shel"
type textarea "x"
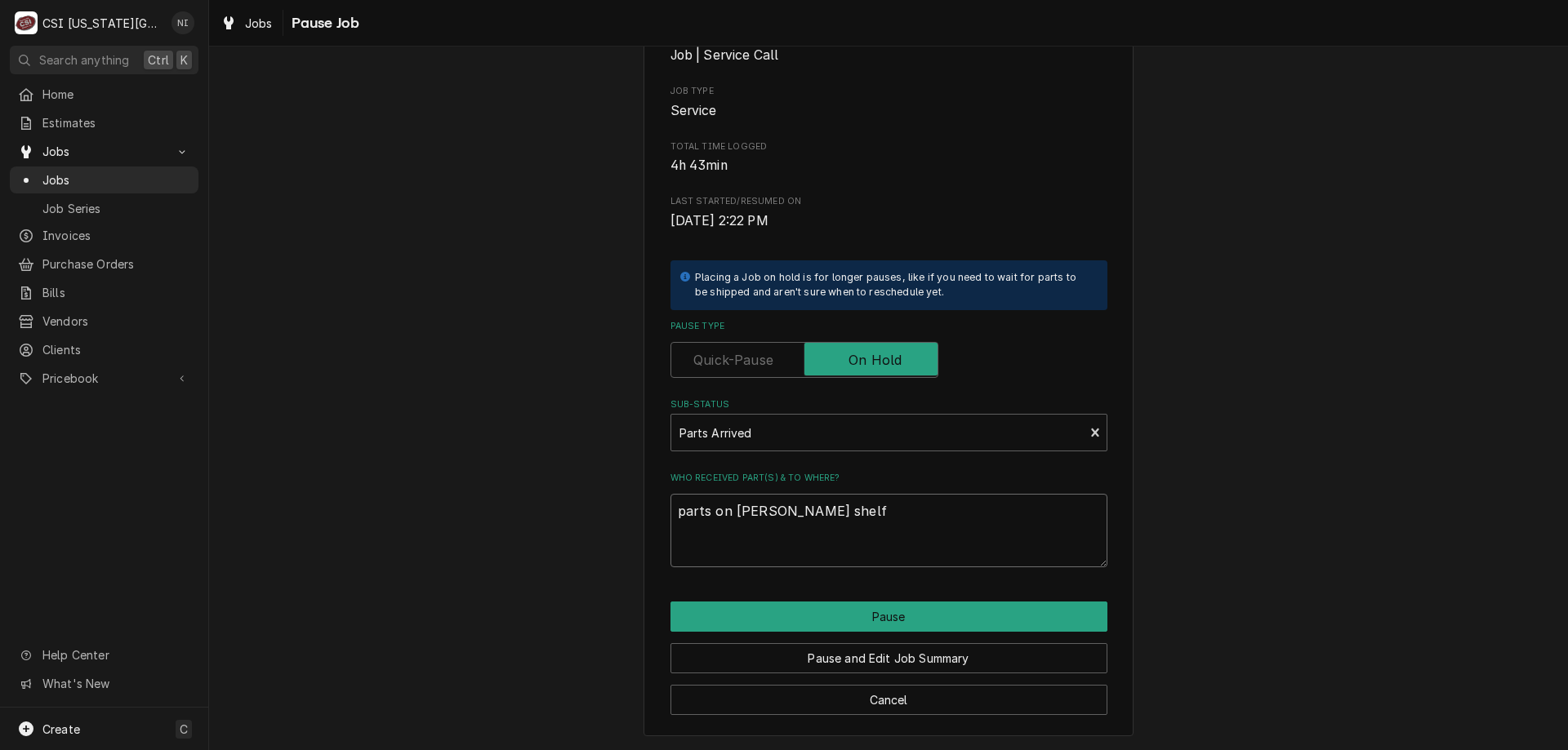
type textarea "parts on bustamante shelf"
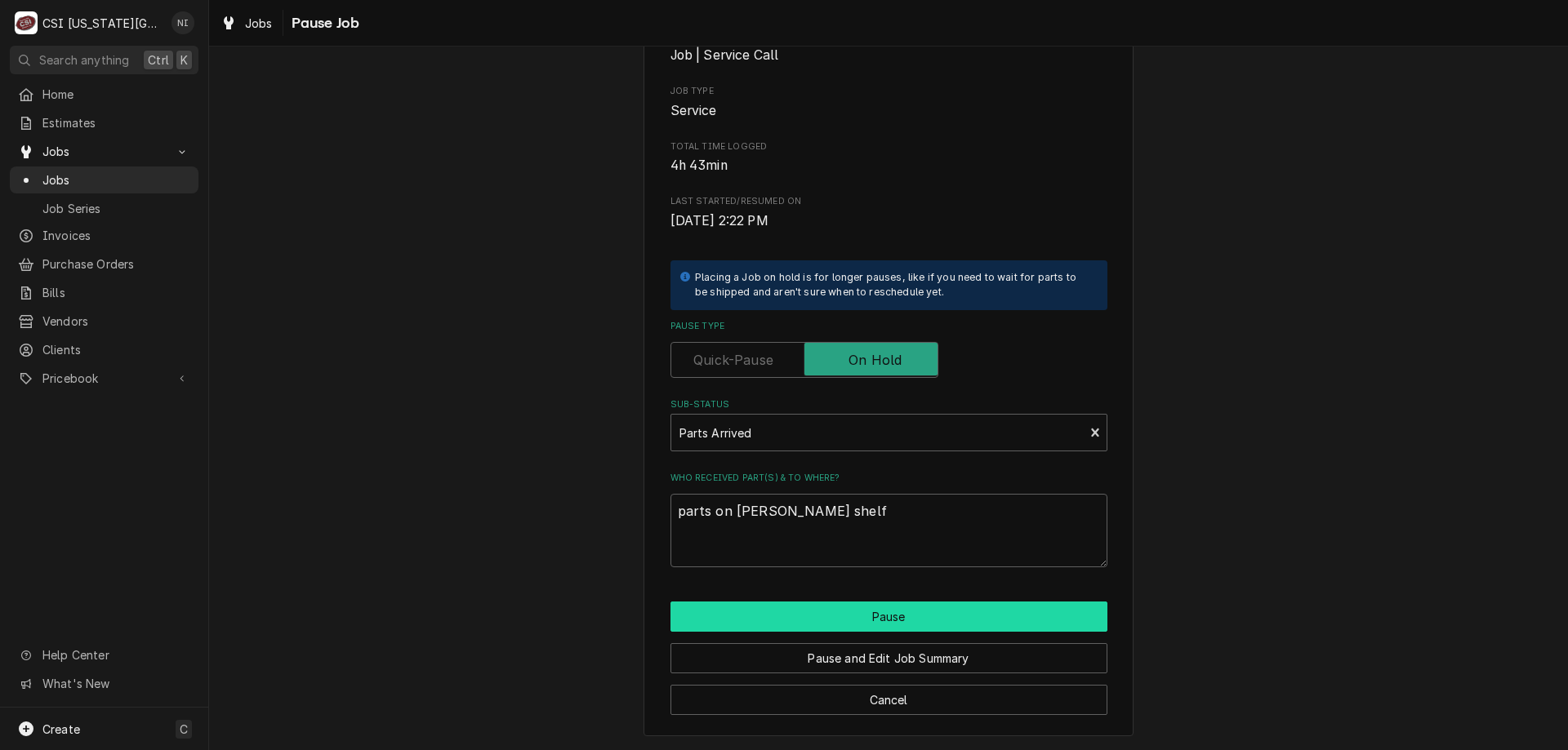
click at [810, 612] on button "Pause" at bounding box center [888, 616] width 437 height 30
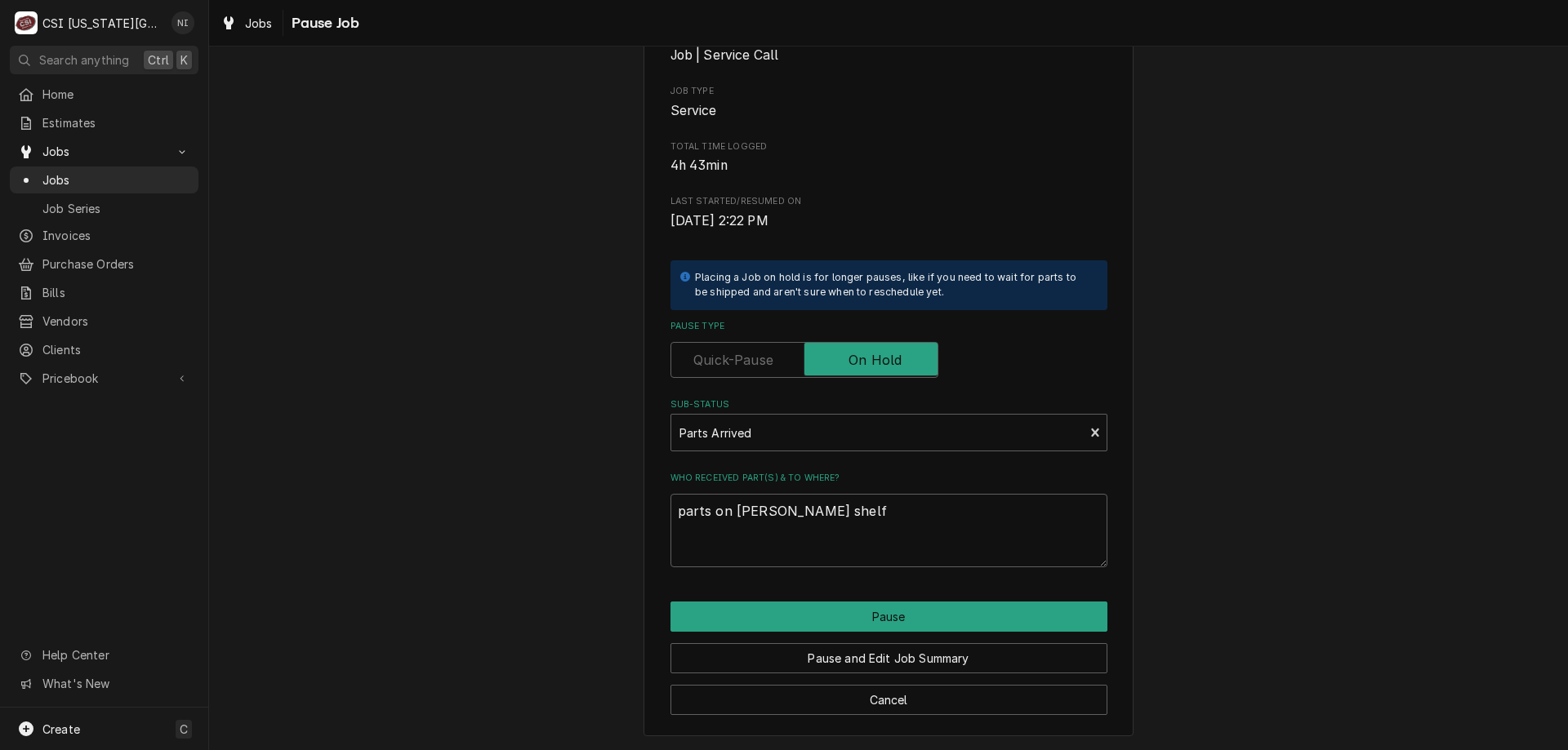
type textarea "x"
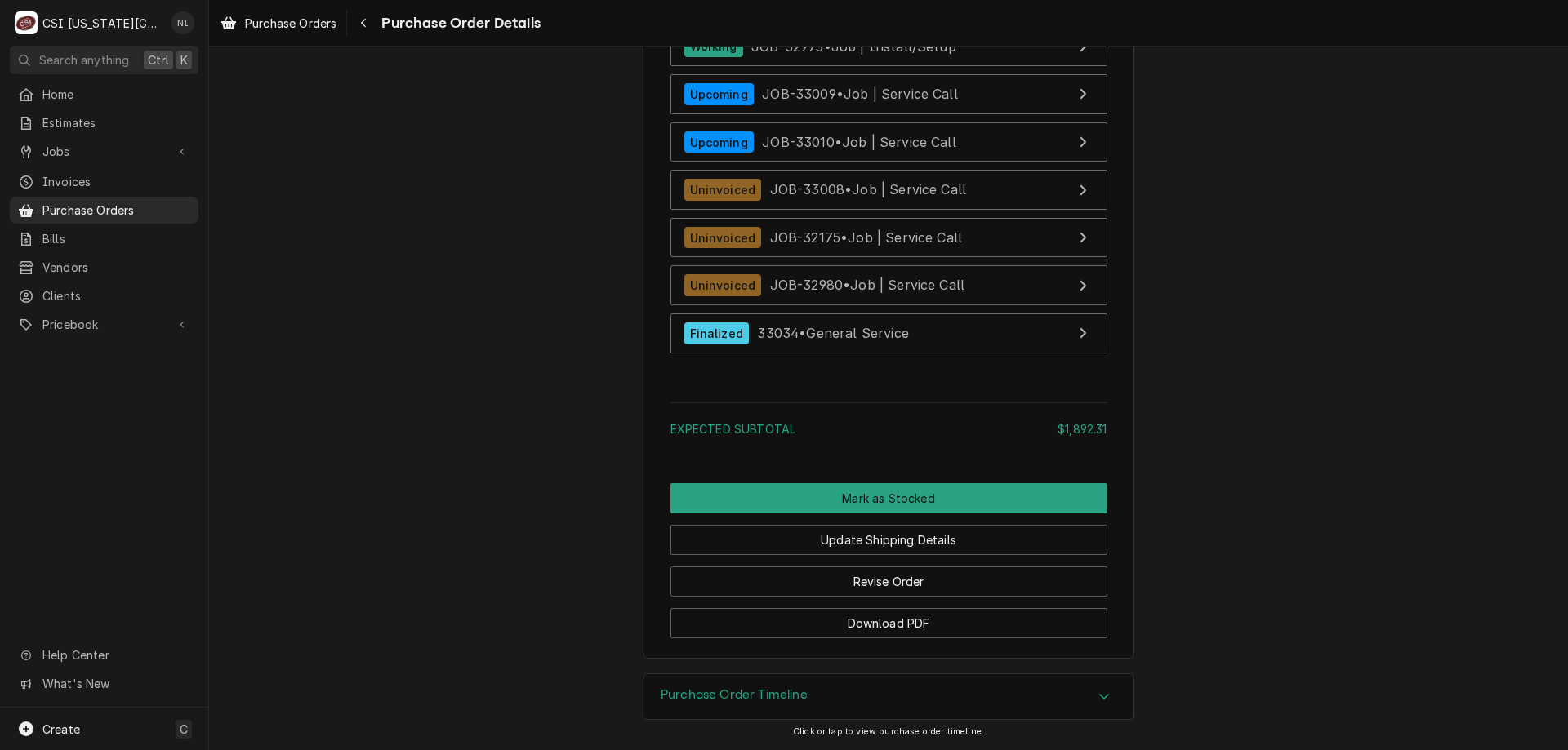
scroll to position [6449, 0]
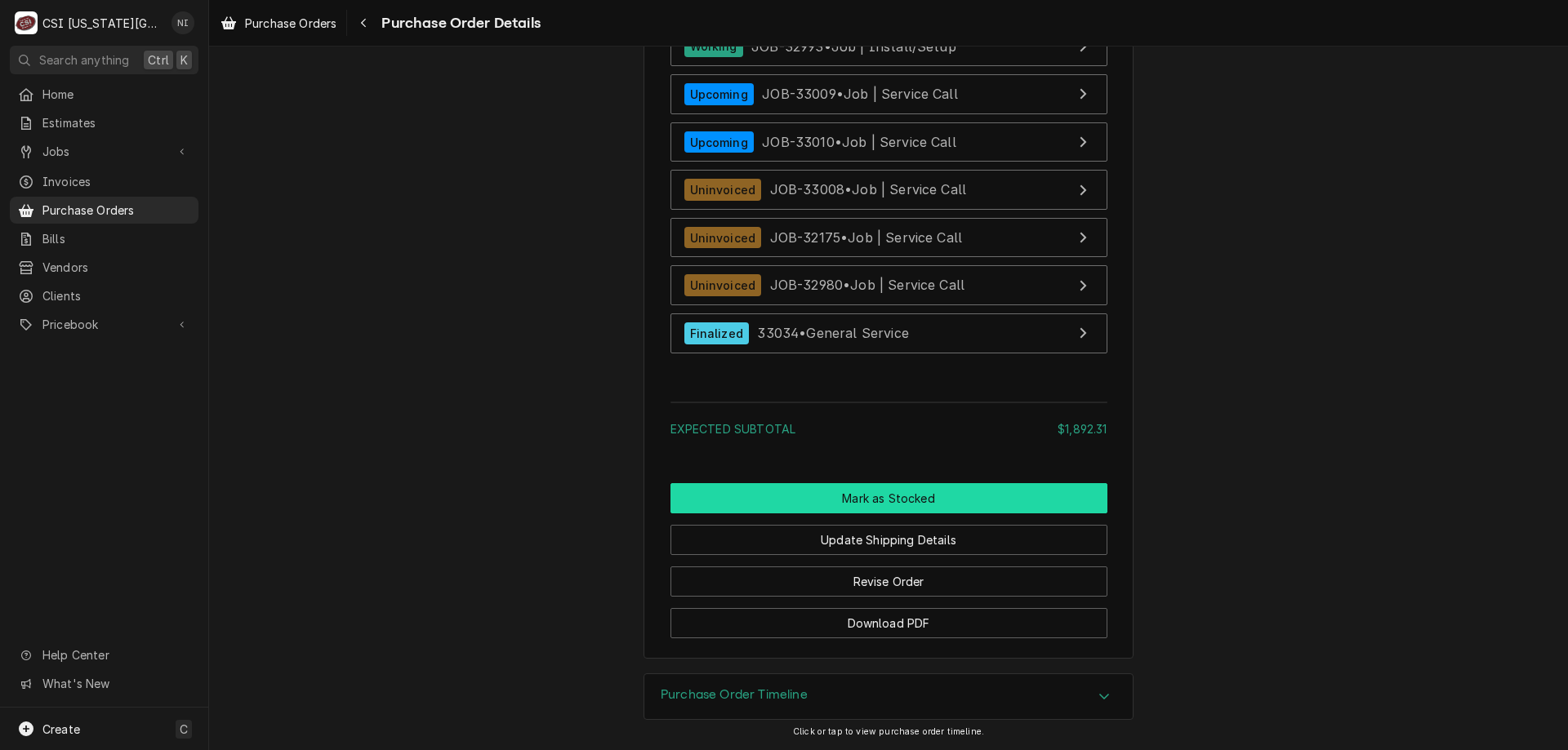
click at [992, 513] on button "Mark as Stocked" at bounding box center [888, 498] width 437 height 30
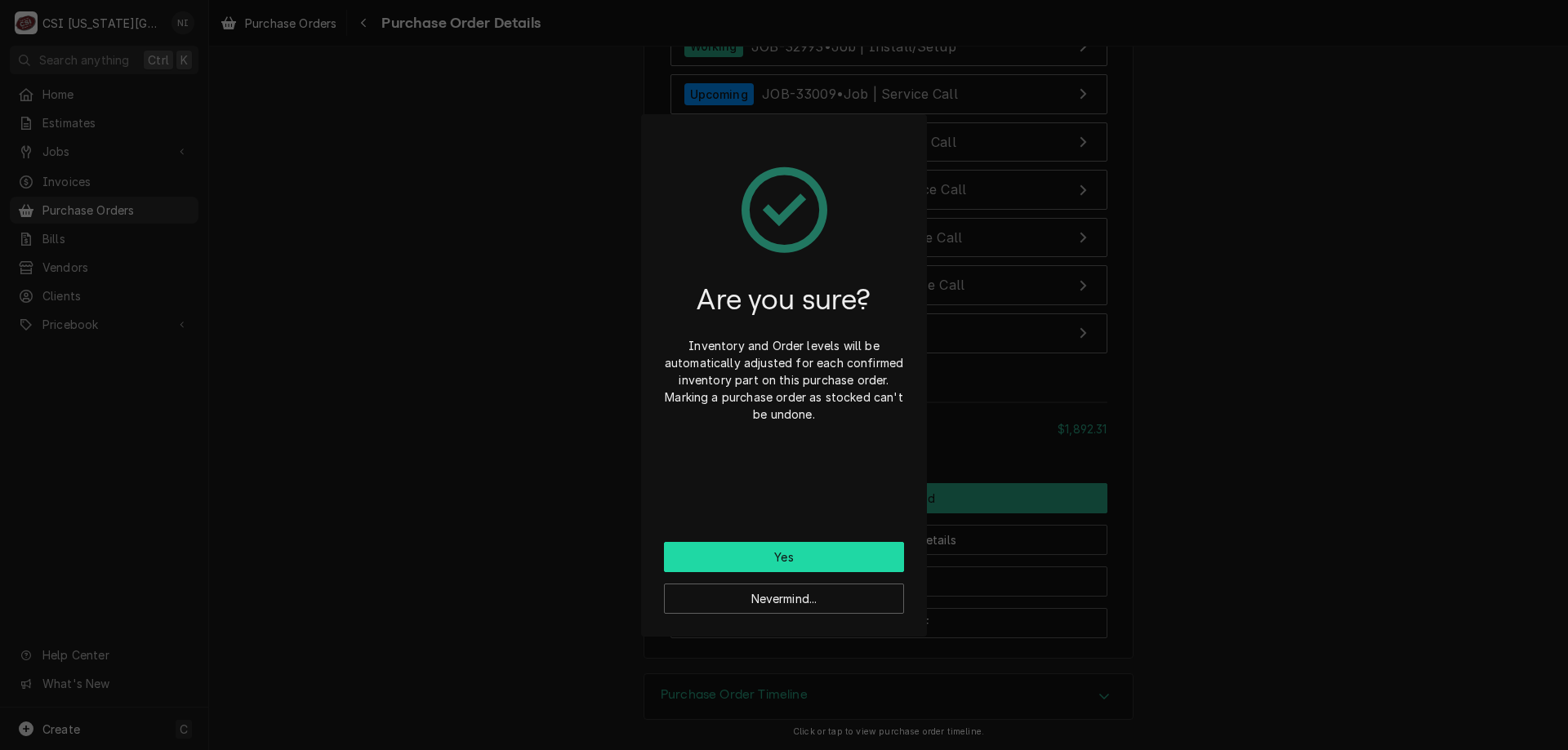
click at [767, 553] on button "Yes" at bounding box center [784, 557] width 240 height 30
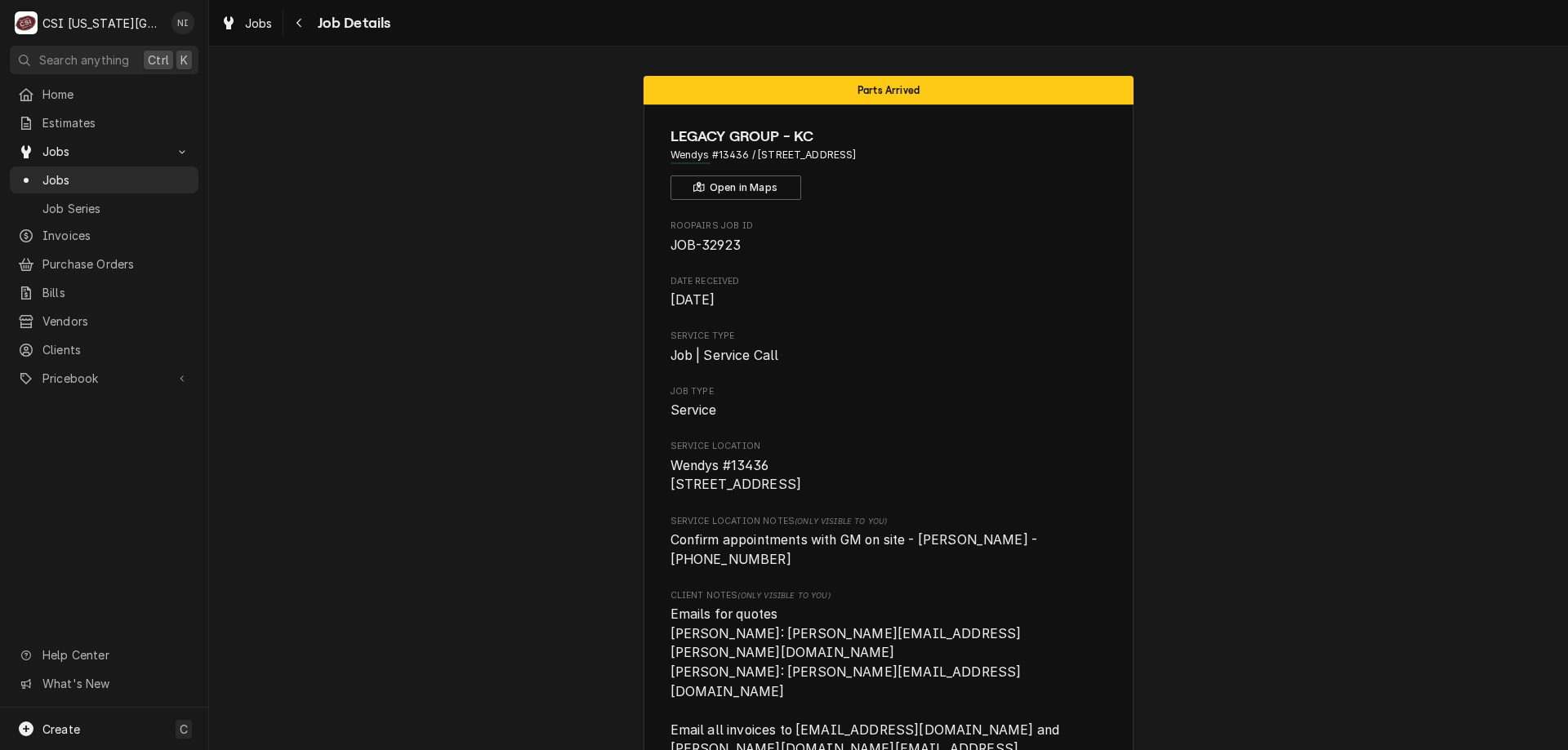
click at [123, 182] on span "Jobs" at bounding box center [116, 179] width 148 height 17
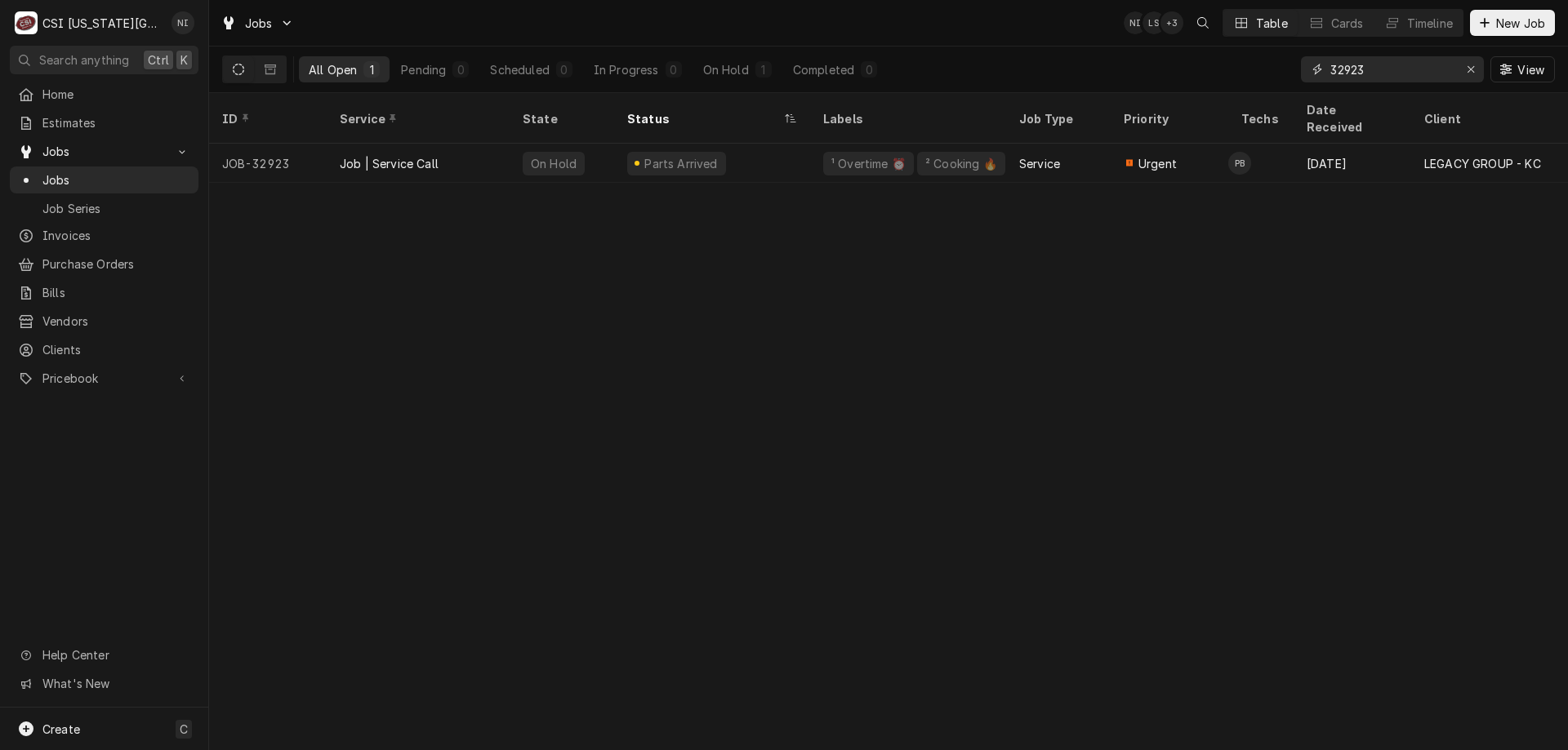
drag, startPoint x: 1383, startPoint y: 74, endPoint x: 1152, endPoint y: 58, distance: 231.6
click at [1167, 62] on div "All Open 1 Pending 0 Scheduled 0 In Progress 0 On Hold 1 Completed 0 32923 View" at bounding box center [888, 69] width 1332 height 46
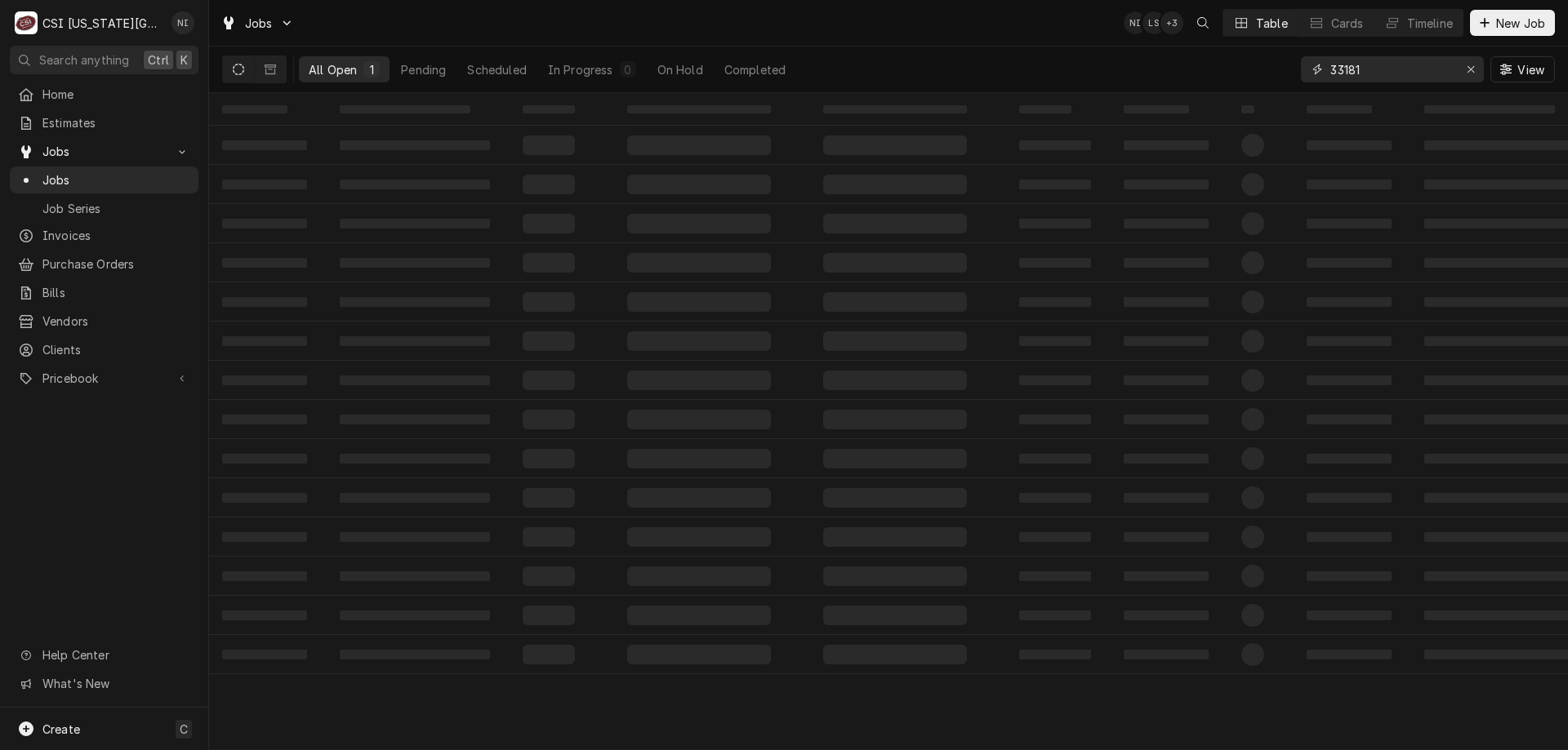
type input "33181"
click at [813, 142] on td "‌" at bounding box center [907, 145] width 196 height 39
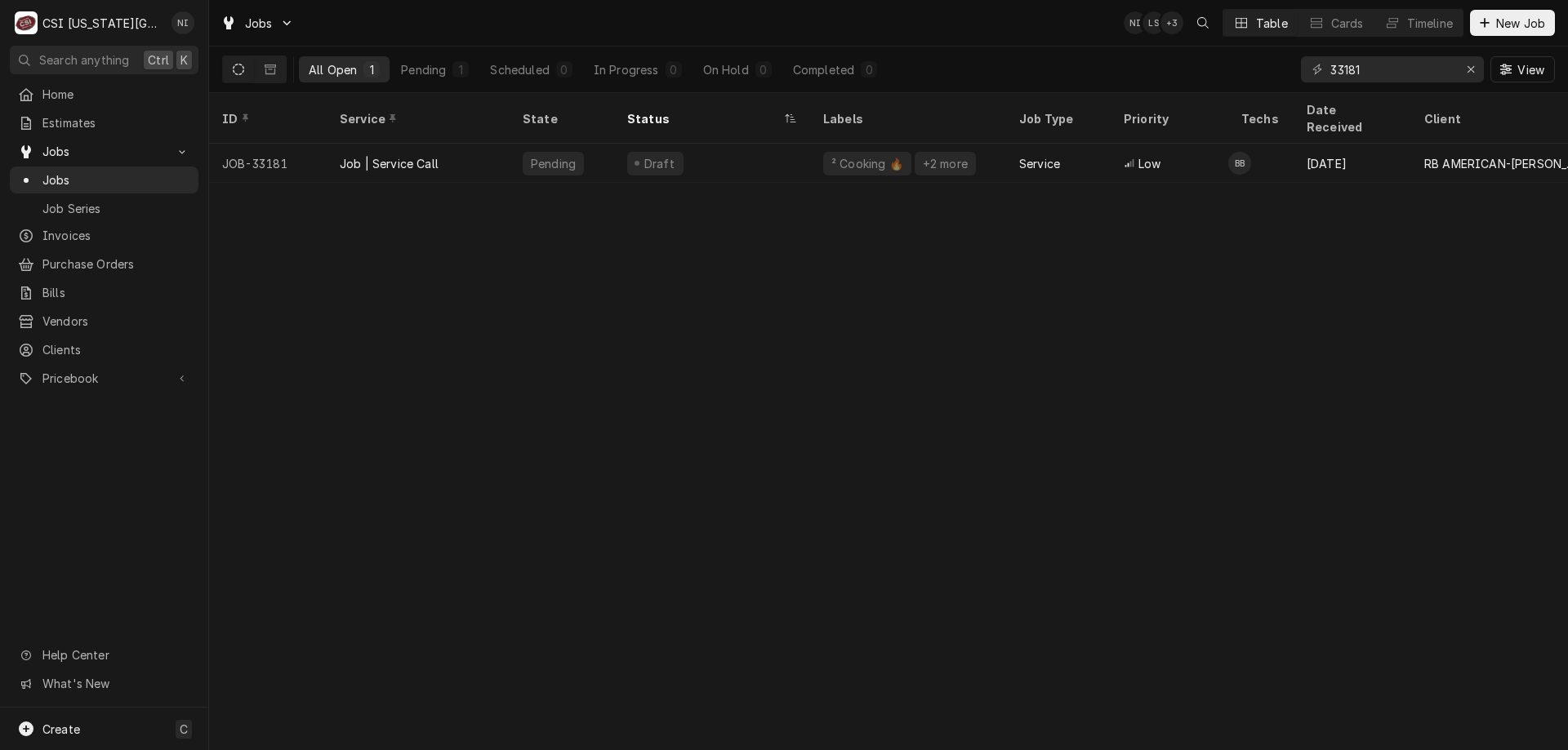
click at [811, 143] on div "² Cooking 🔥 +2 more" at bounding box center [907, 163] width 196 height 39
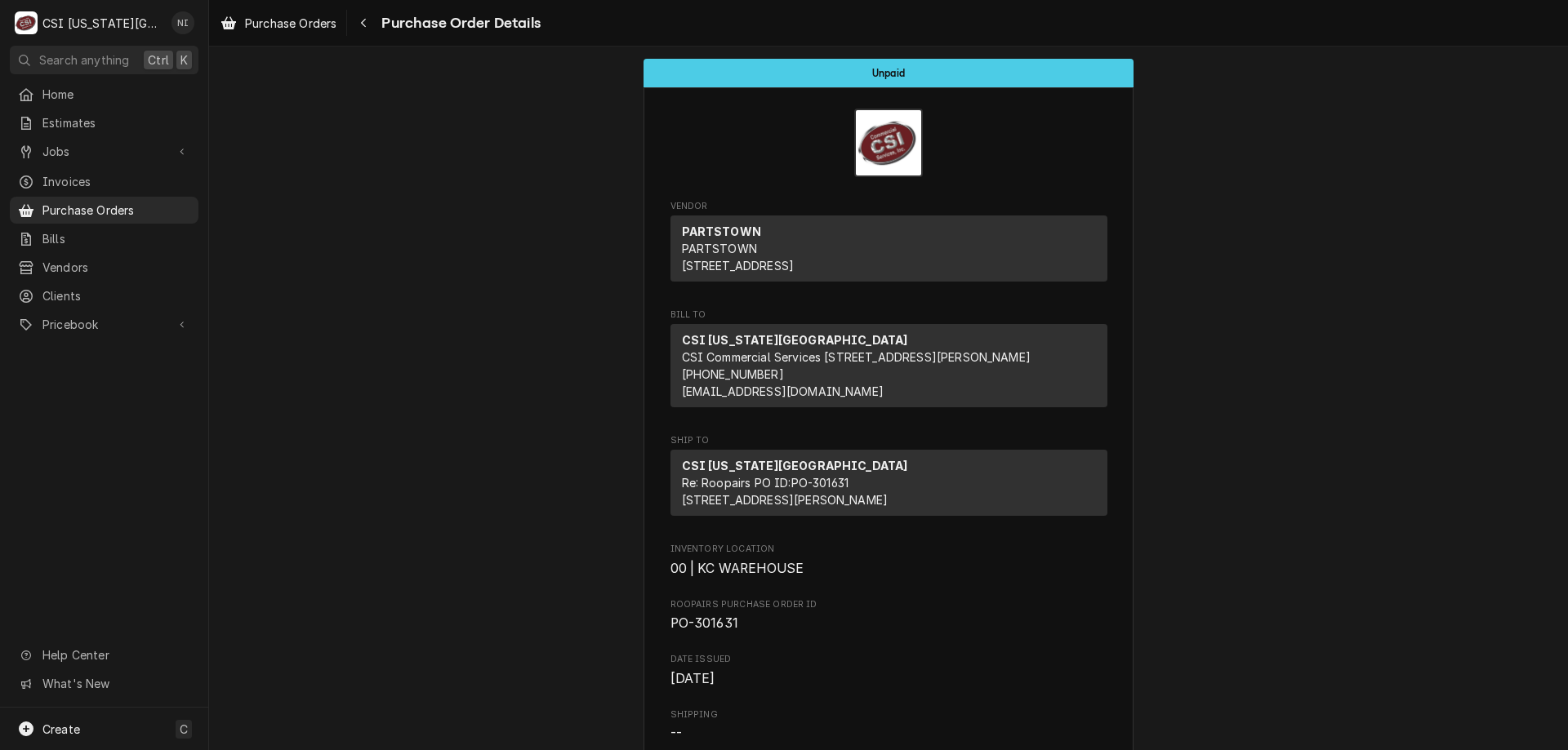
click at [175, 210] on span "Purchase Orders" at bounding box center [116, 210] width 148 height 17
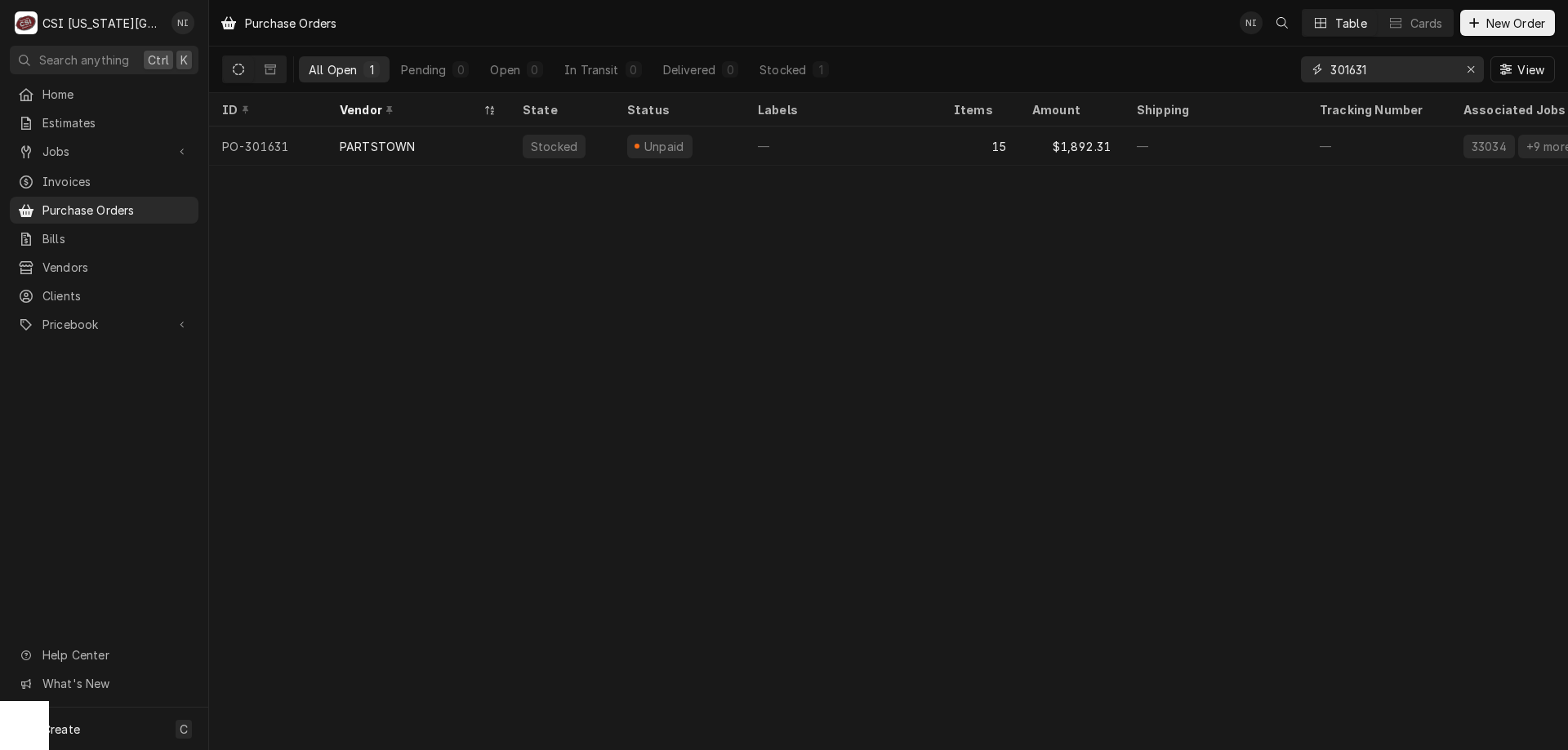
click at [1371, 67] on input "301631" at bounding box center [1391, 69] width 123 height 26
type input "301622"
click at [943, 142] on div "13" at bounding box center [979, 146] width 78 height 39
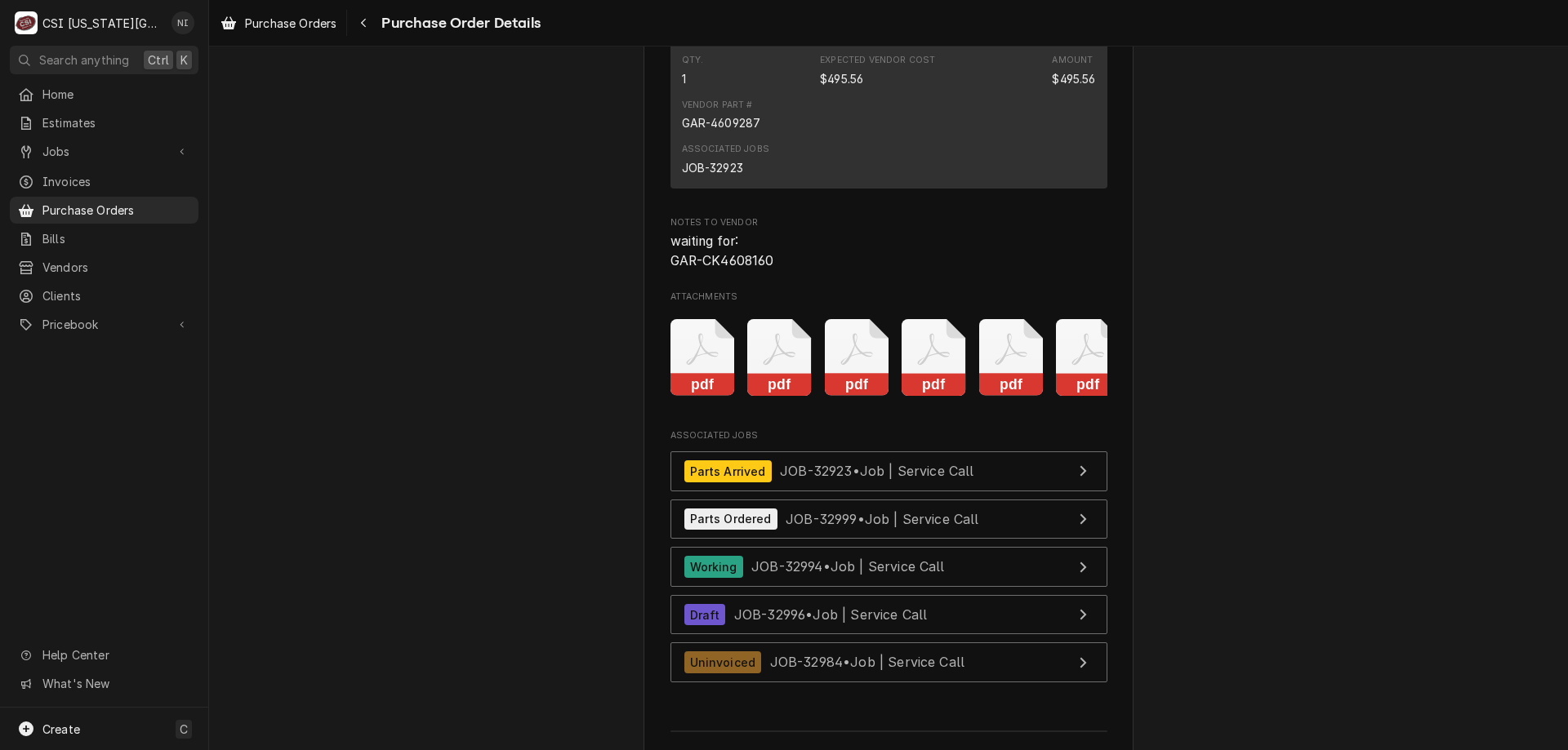
scroll to position [5624, 0]
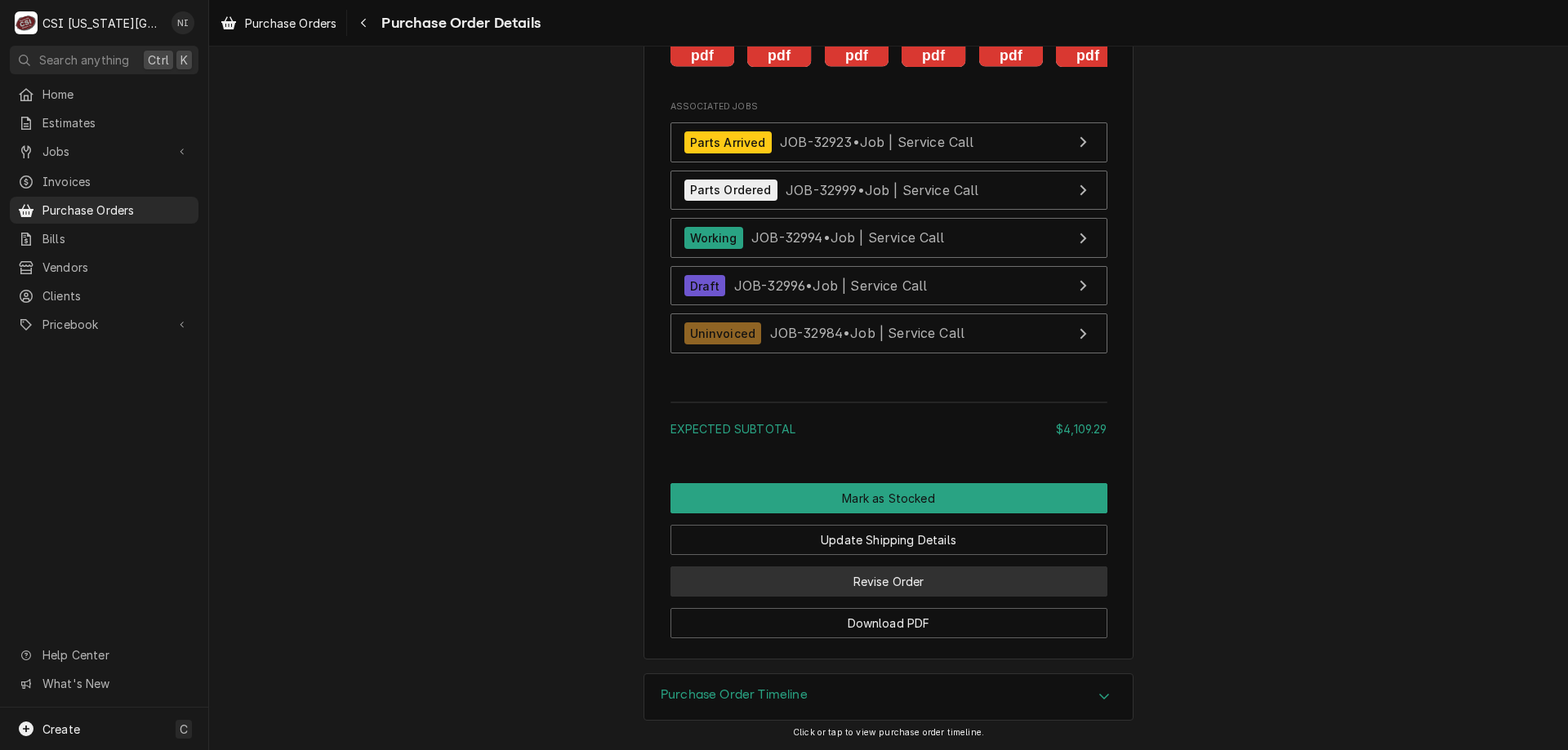
click at [925, 576] on button "Revise Order" at bounding box center [888, 582] width 437 height 30
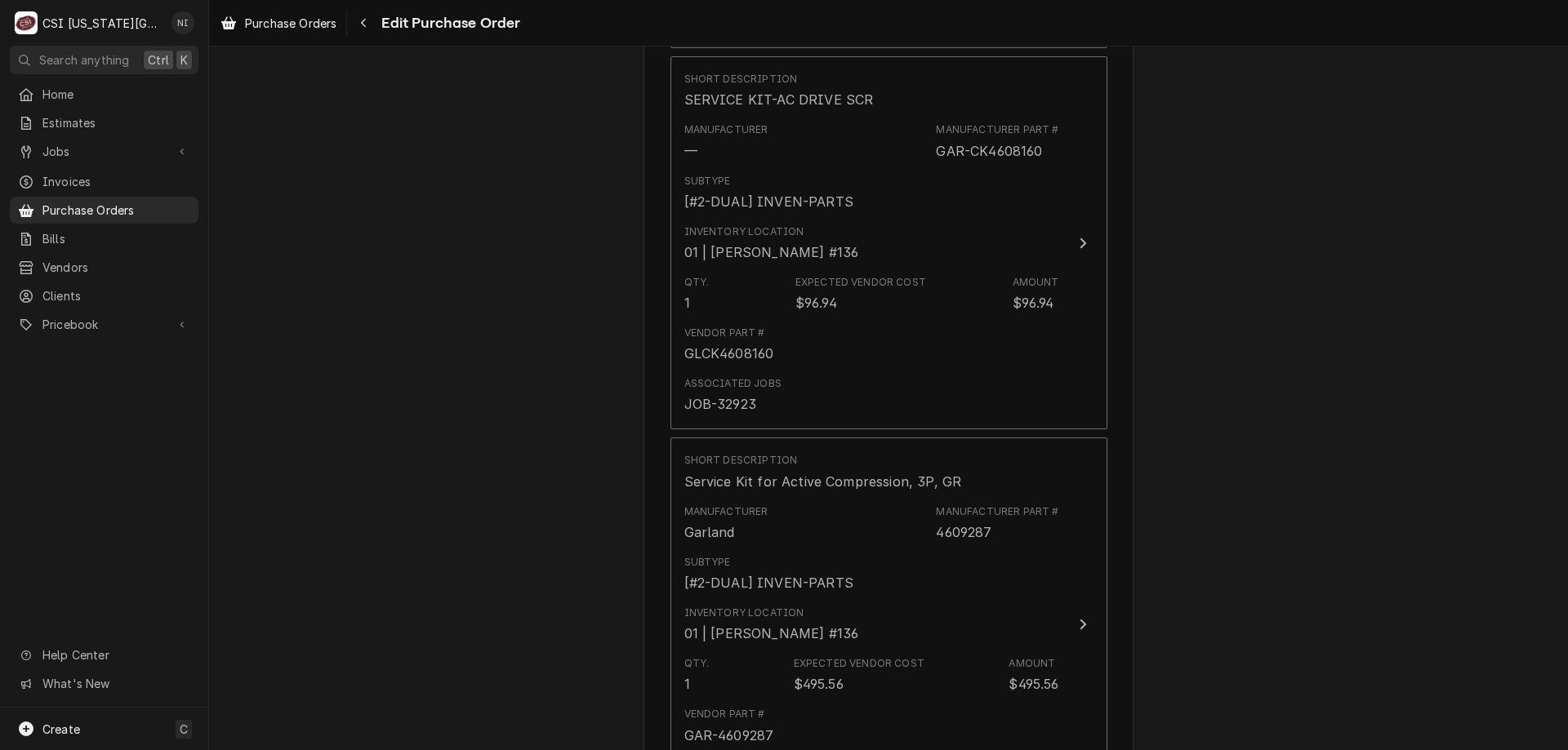
scroll to position [5494, 0]
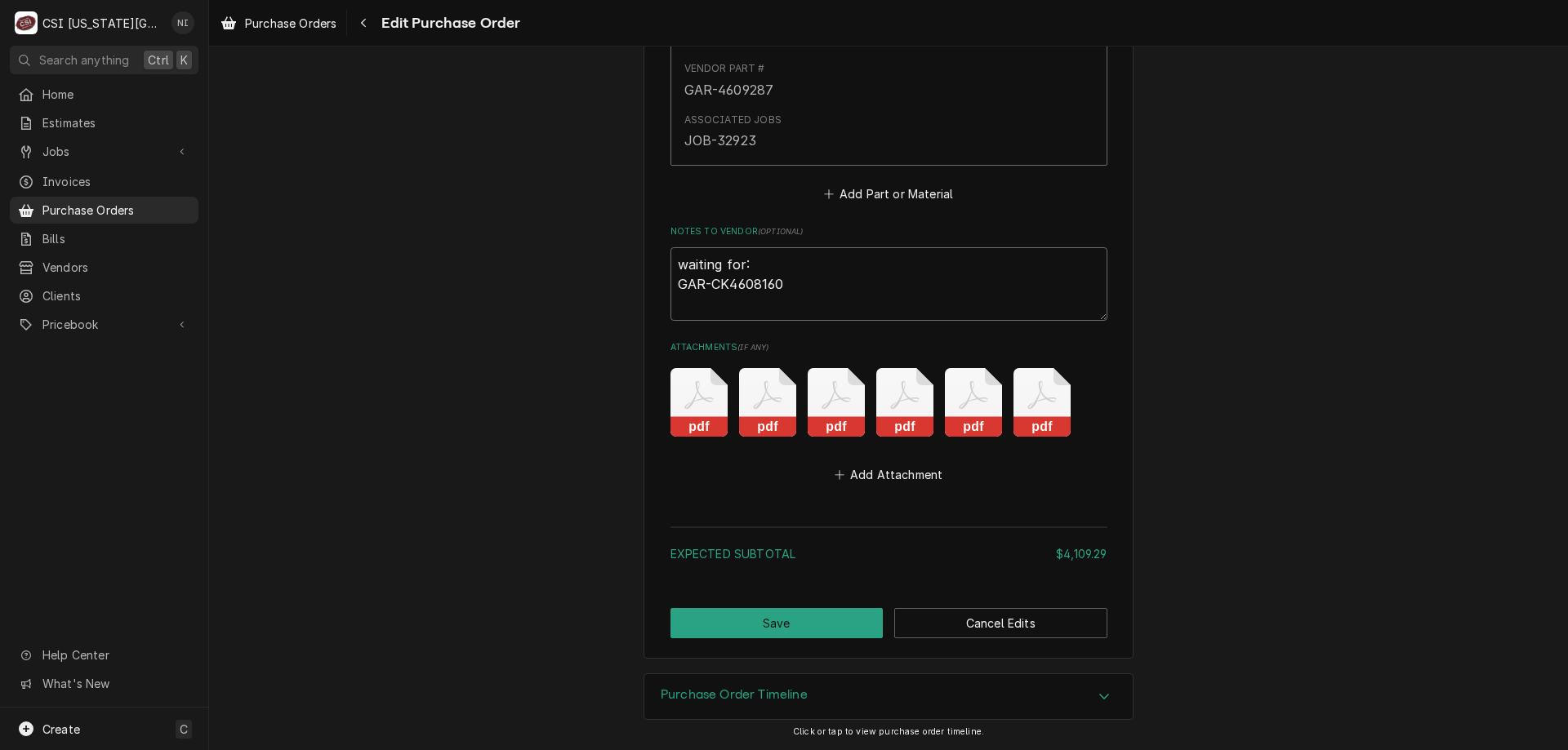
drag, startPoint x: 774, startPoint y: 291, endPoint x: 658, endPoint y: 246, distance: 124.4
type textarea "x"
click at [832, 625] on button "Save" at bounding box center [777, 623] width 213 height 30
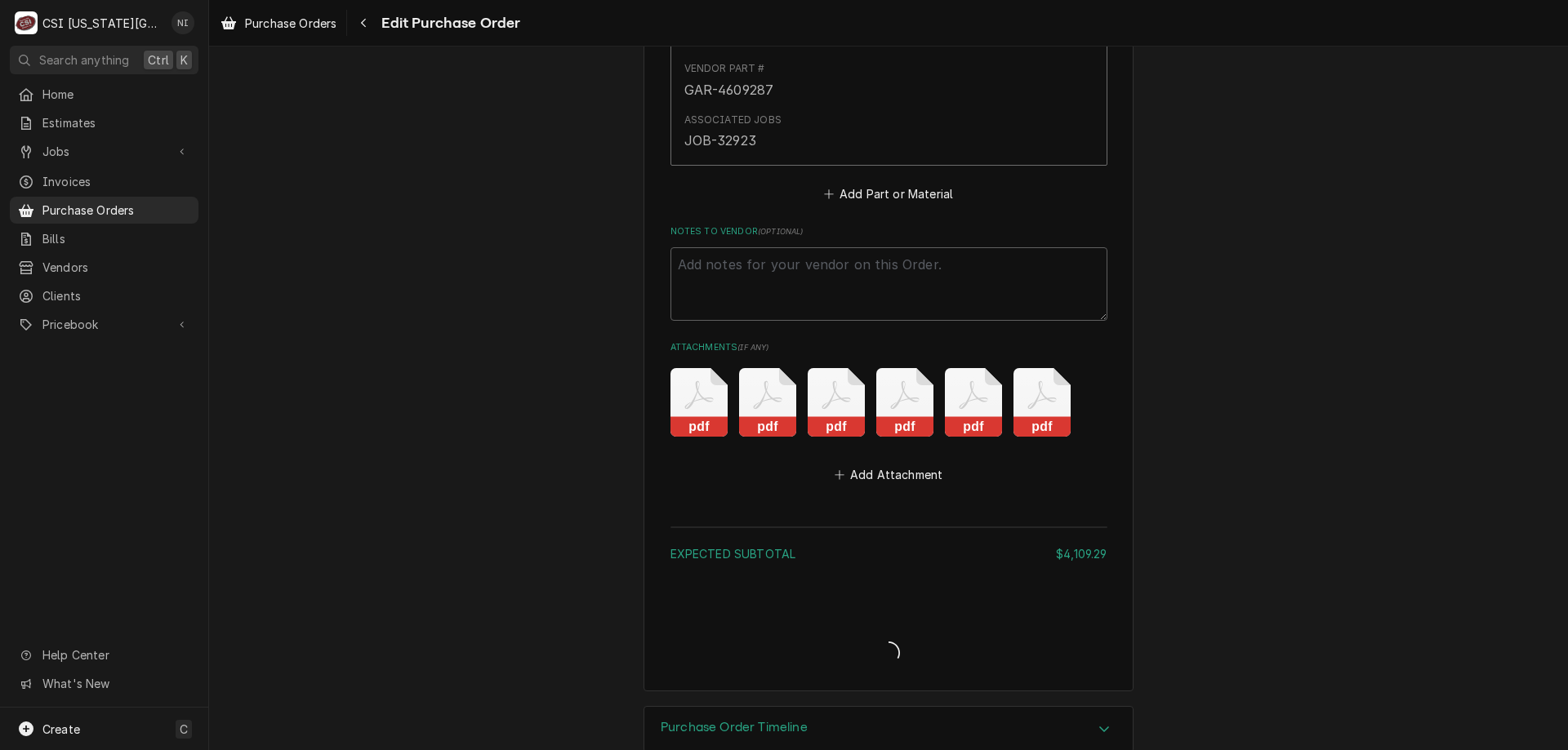
type textarea "x"
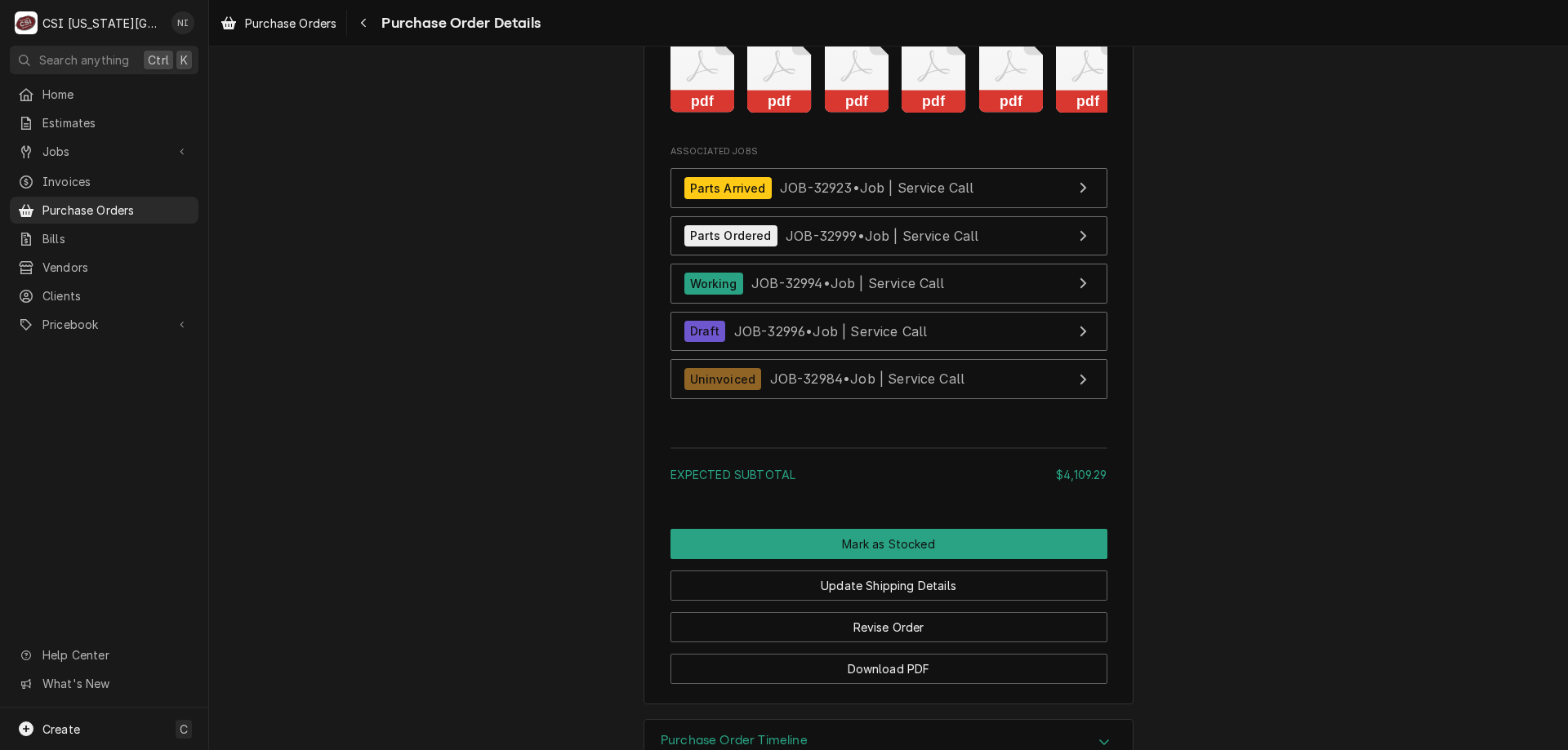
scroll to position [5478, 0]
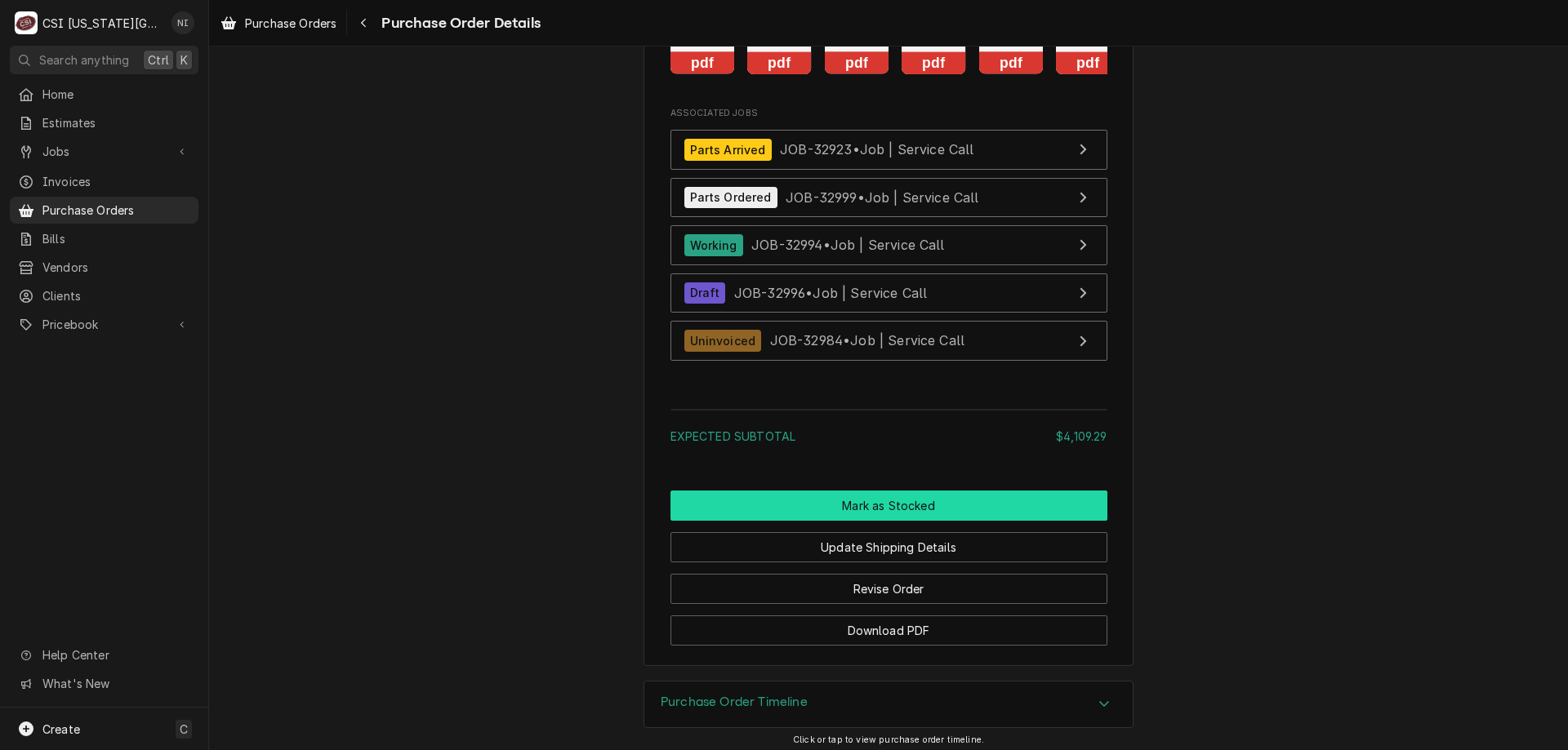
click at [904, 521] on button "Mark as Stocked" at bounding box center [888, 505] width 437 height 30
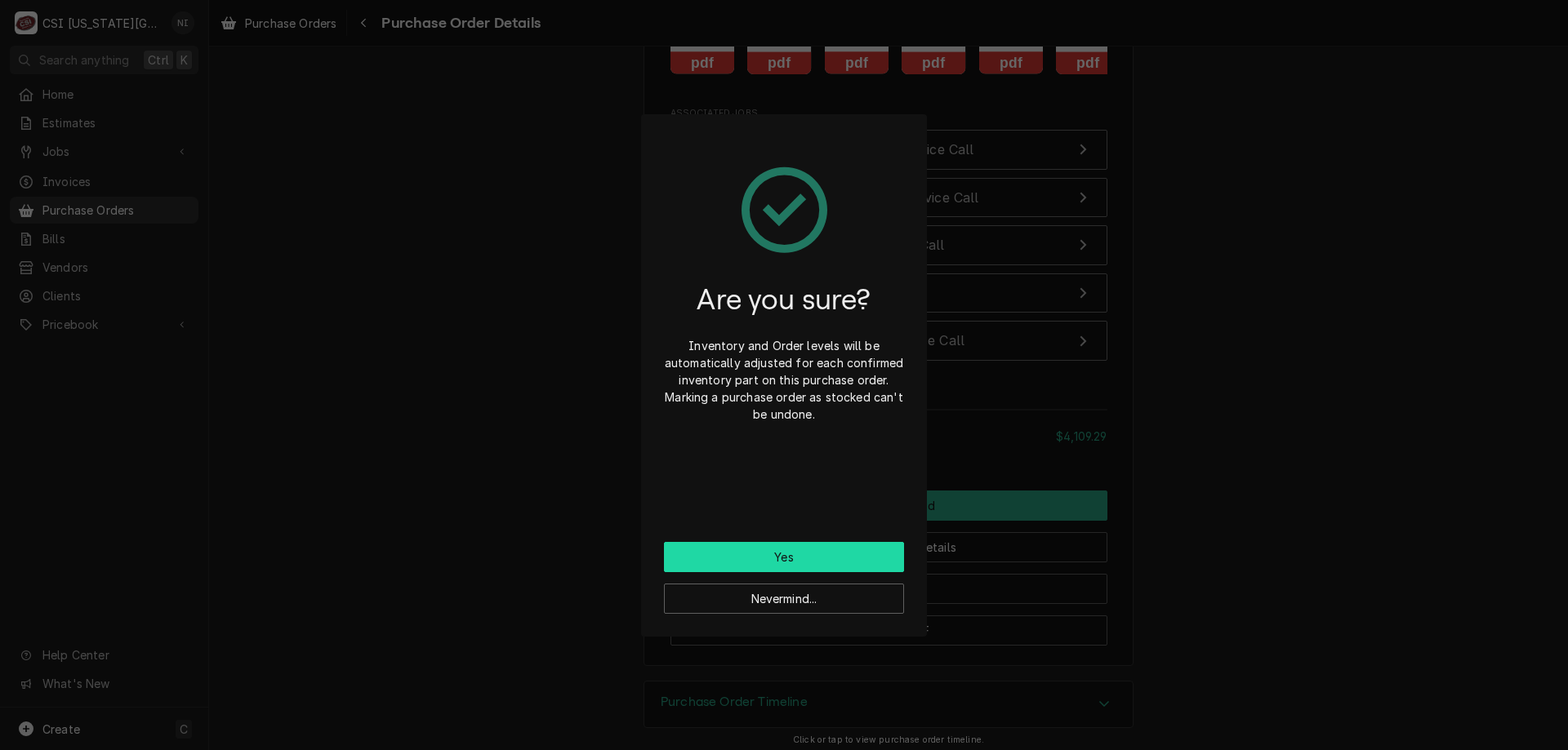
click at [834, 556] on button "Yes" at bounding box center [784, 557] width 240 height 30
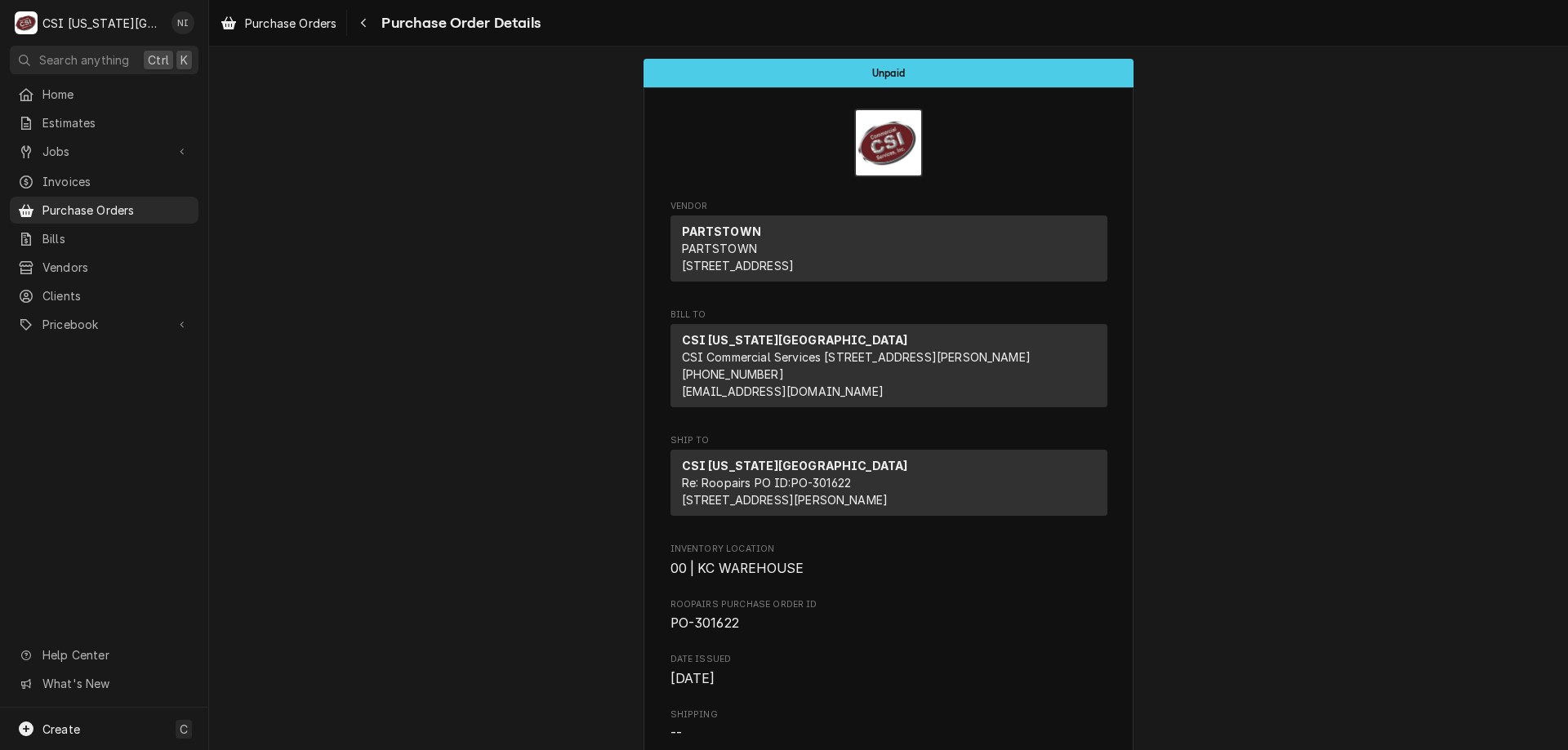
click at [117, 209] on span "Purchase Orders" at bounding box center [116, 210] width 148 height 17
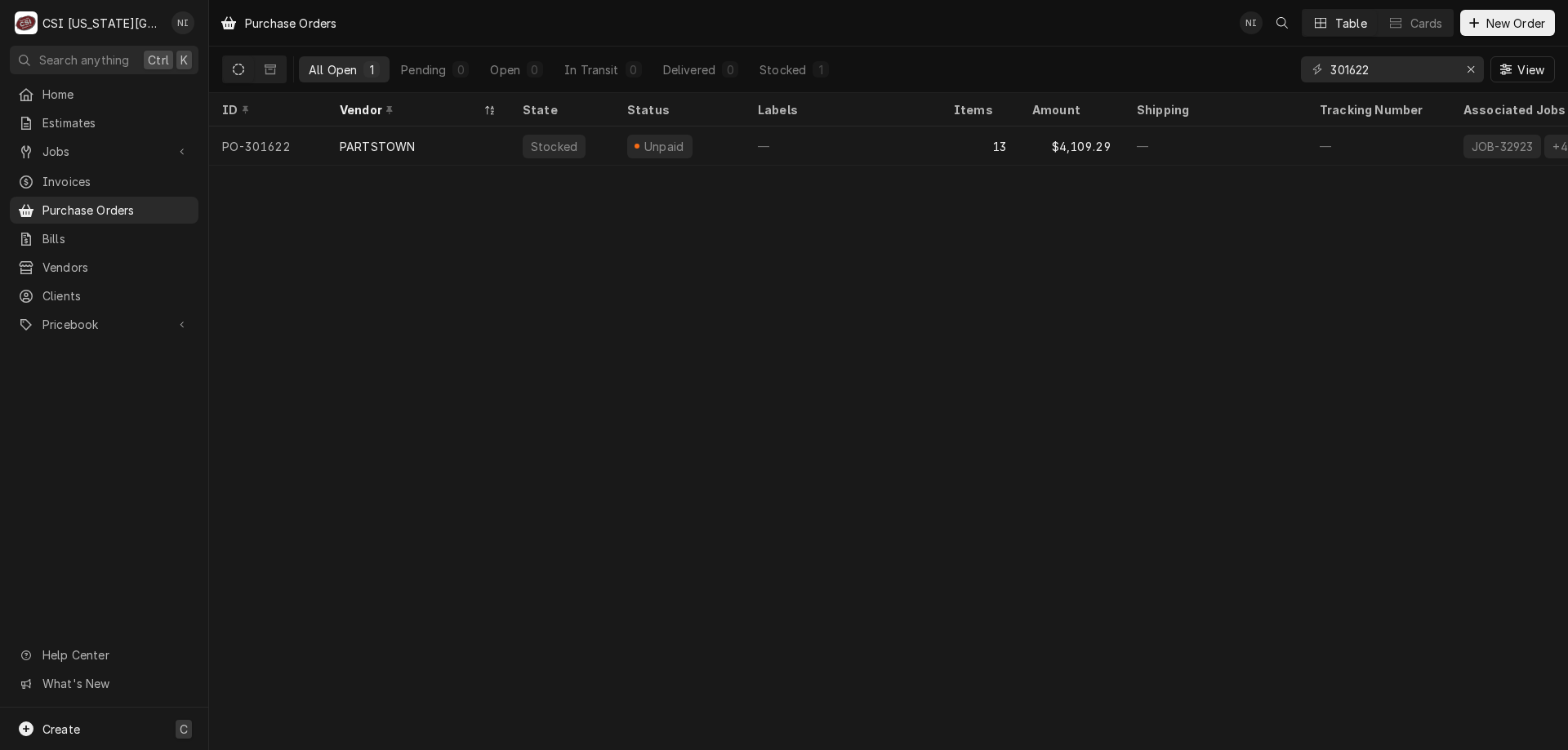
drag, startPoint x: 124, startPoint y: 718, endPoint x: 131, endPoint y: 709, distance: 11.4
click at [124, 720] on div "Create C" at bounding box center [104, 728] width 208 height 42
click at [302, 620] on div "Purchase Order" at bounding box center [306, 616] width 109 height 17
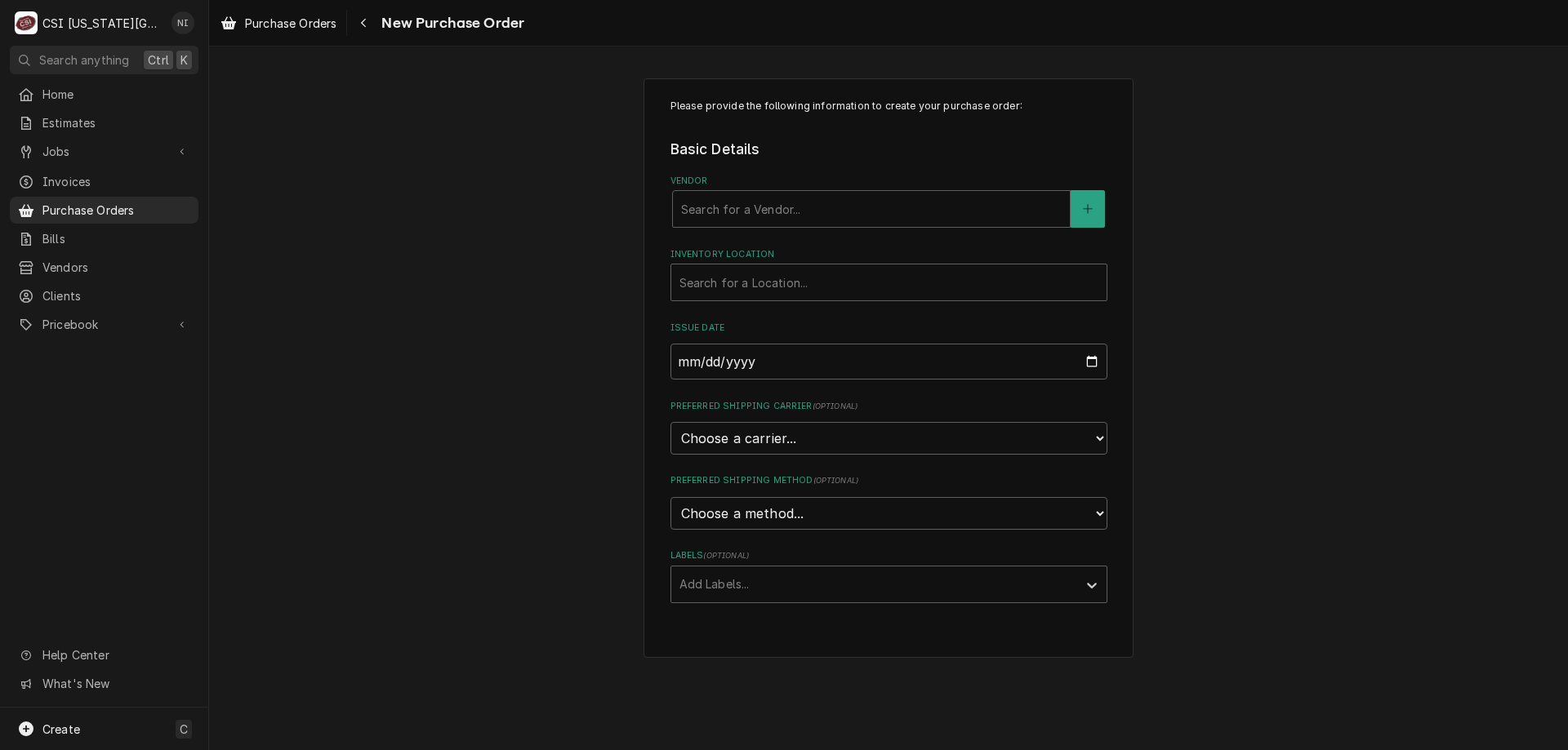
click at [819, 202] on div "Vendor" at bounding box center [871, 209] width 380 height 30
type input "home"
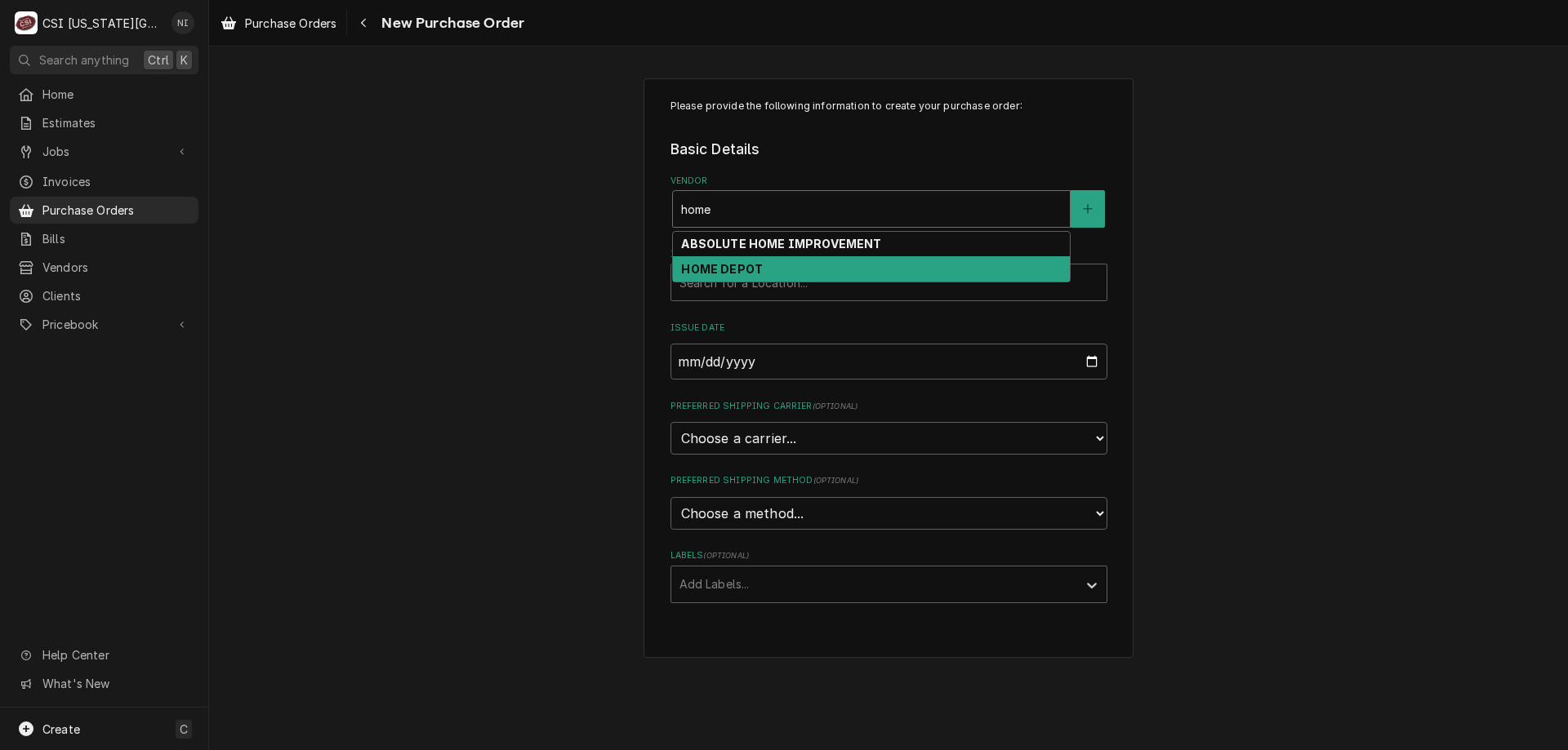
click at [718, 271] on strong "HOME DEPOT" at bounding box center [722, 268] width 82 height 13
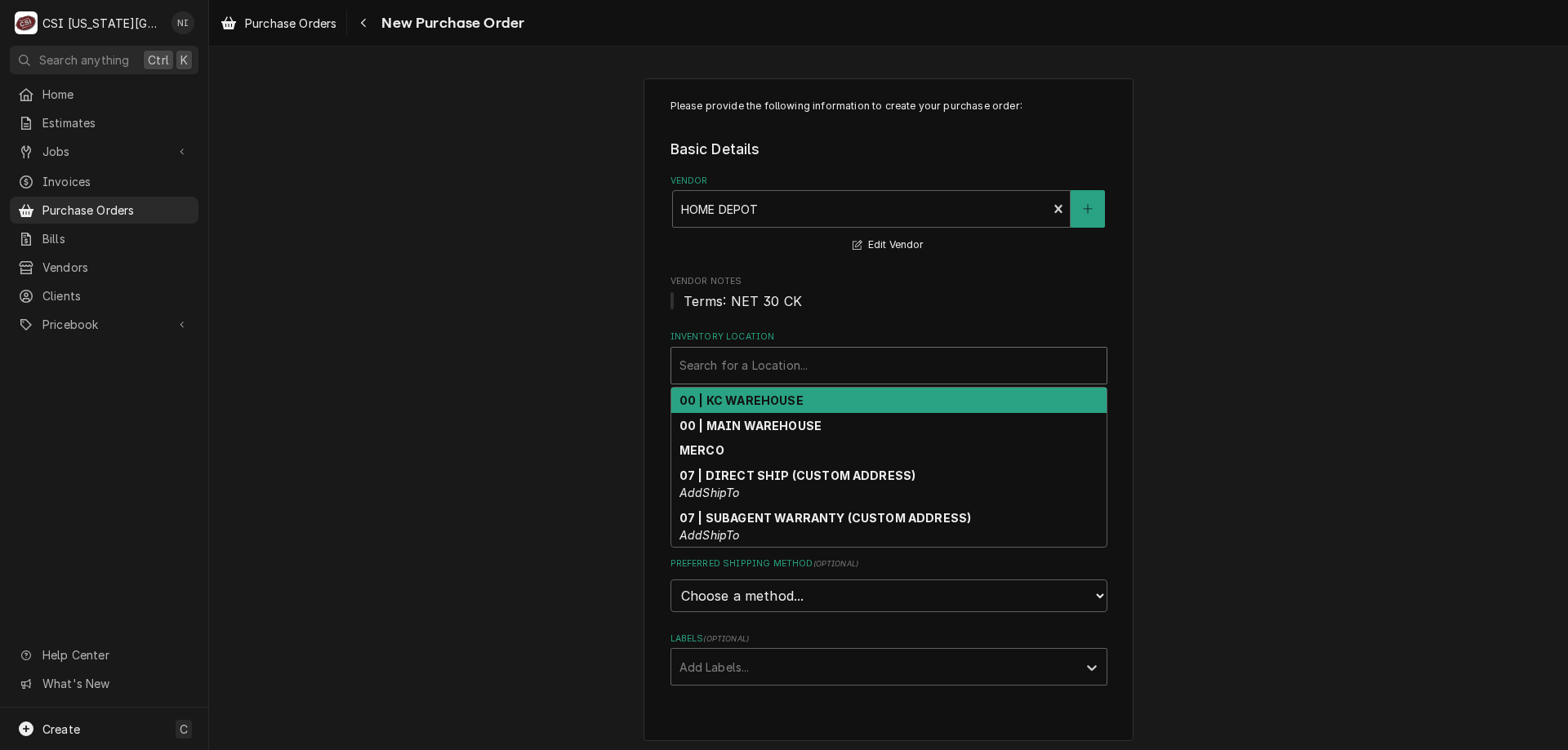
drag, startPoint x: 749, startPoint y: 346, endPoint x: 751, endPoint y: 362, distance: 16.1
click at [749, 351] on div "Search for a Location..." at bounding box center [888, 366] width 437 height 38
click at [758, 405] on strong "00 | KC WAREHOUSE" at bounding box center [741, 400] width 124 height 13
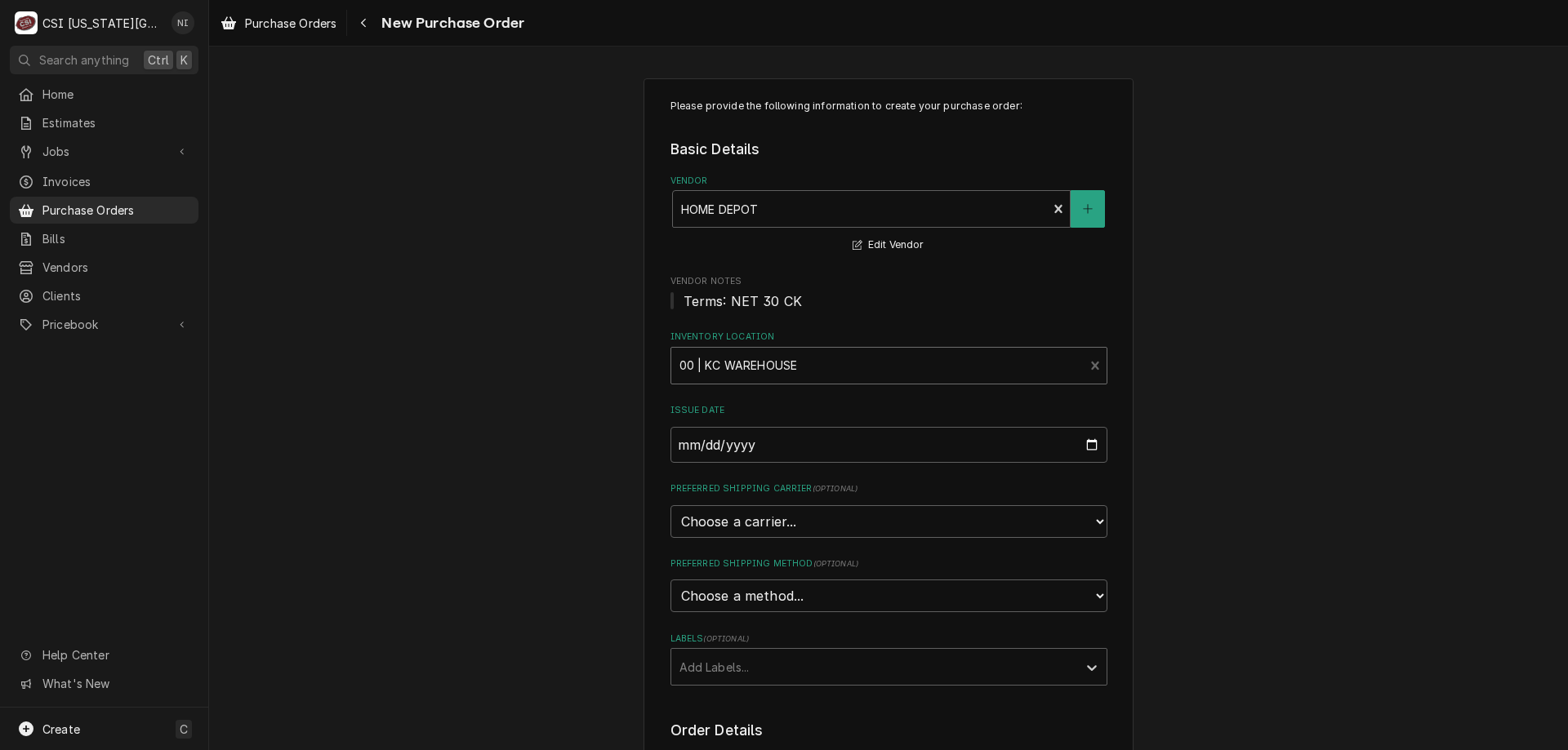
click at [730, 660] on div "Labels" at bounding box center [874, 667] width 389 height 30
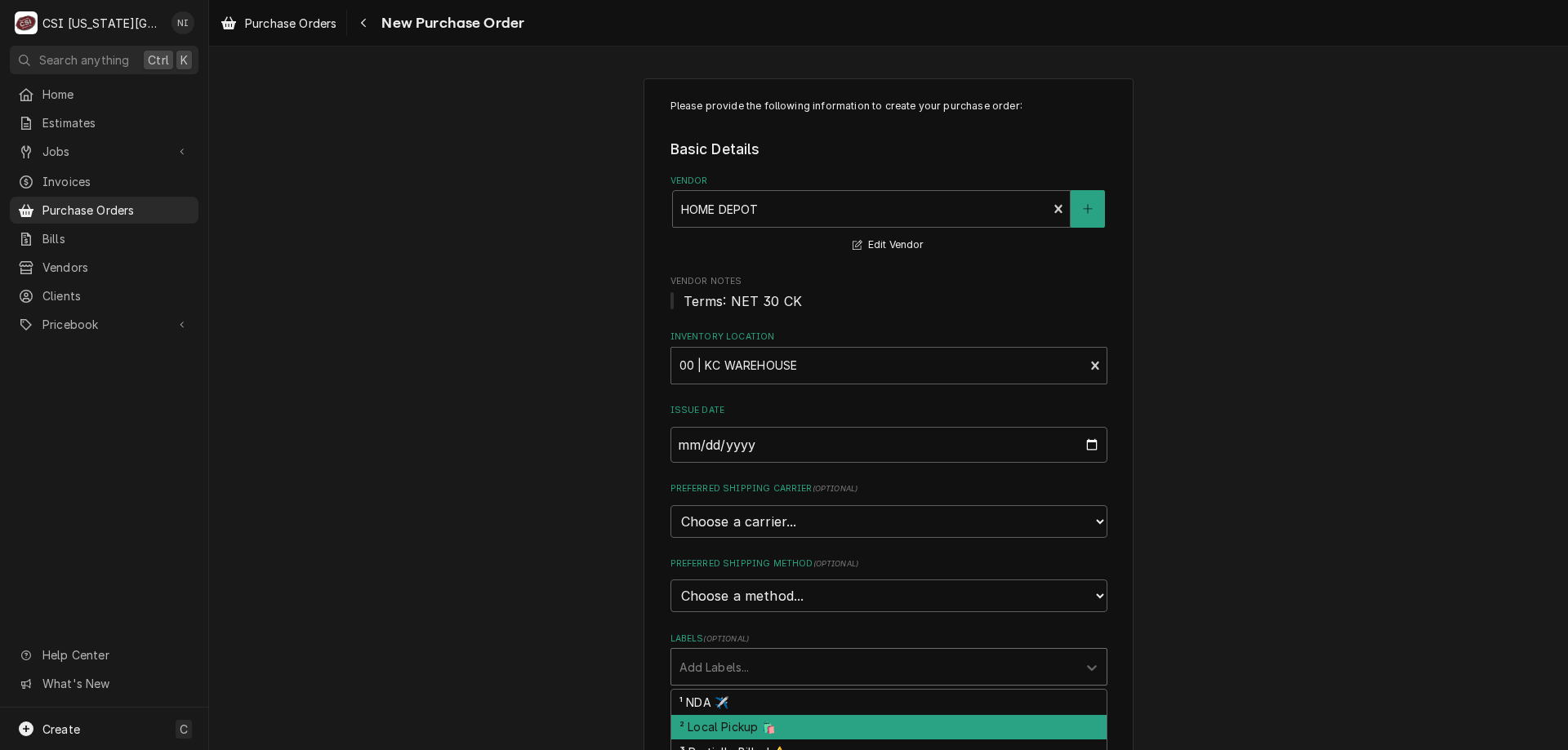
click at [713, 726] on div "² Local Pickup 🛍️" at bounding box center [888, 728] width 435 height 25
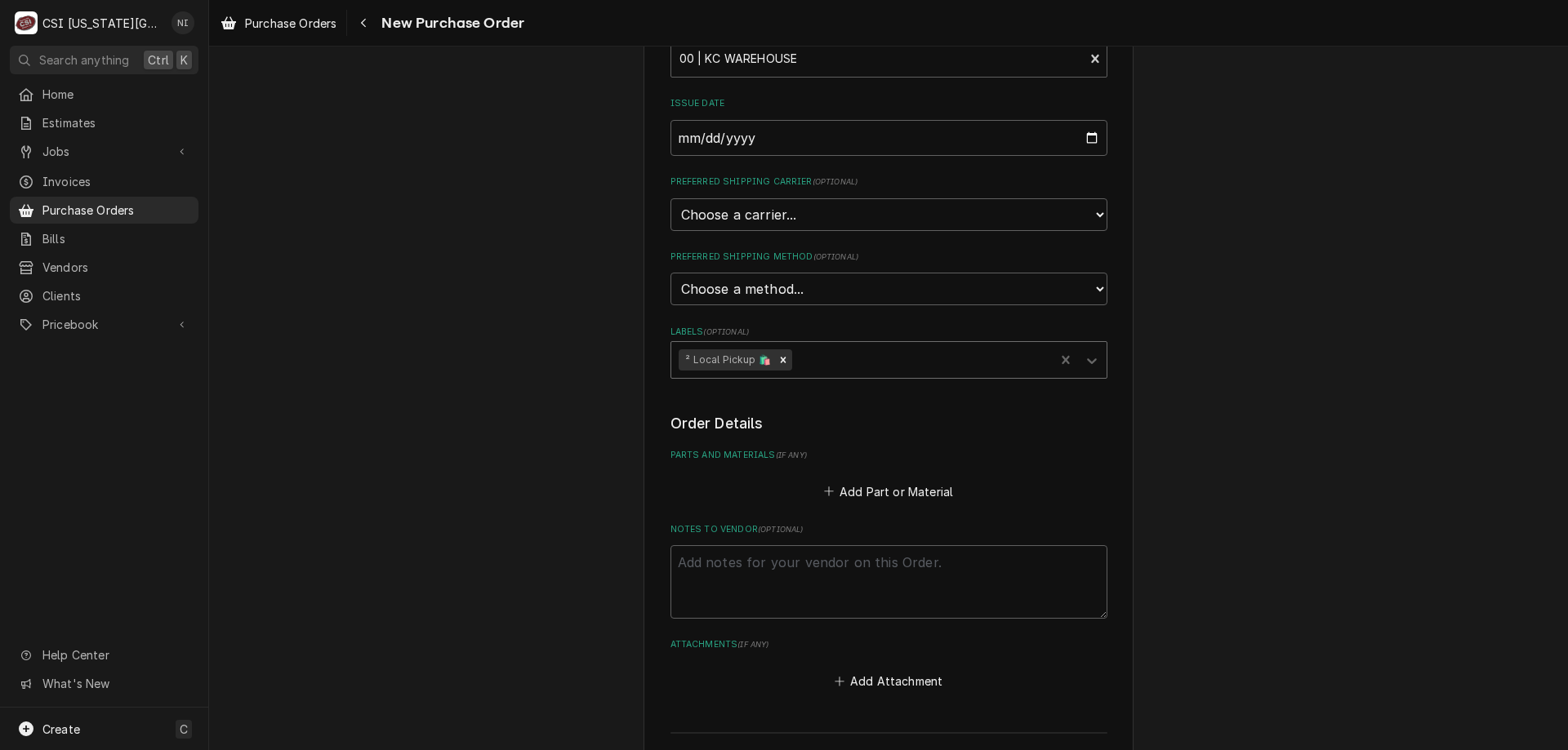
scroll to position [326, 0]
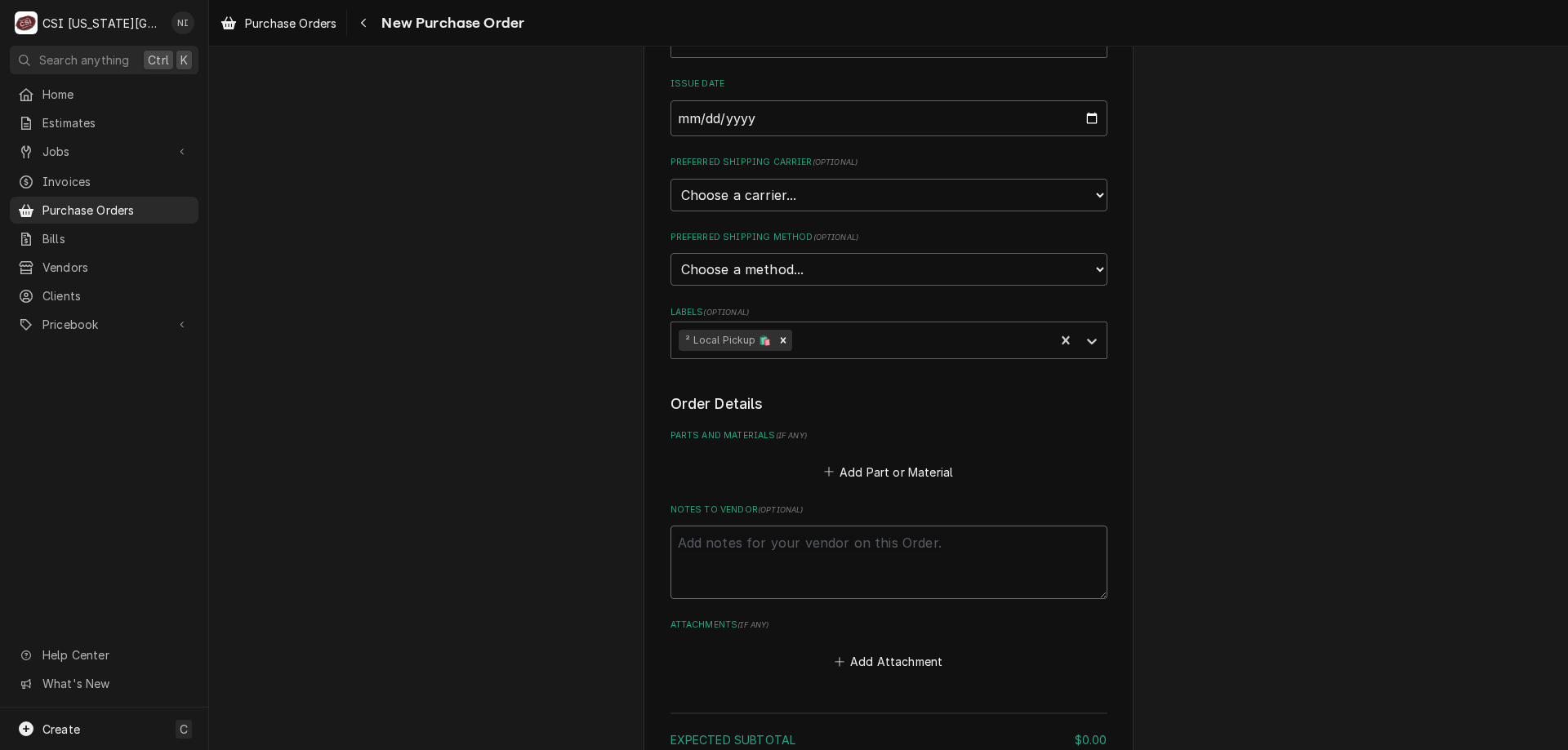
click at [794, 551] on textarea "Notes to Vendor ( optional )" at bounding box center [888, 563] width 437 height 73
type textarea "x"
type textarea "j"
type textarea "x"
type textarea "je"
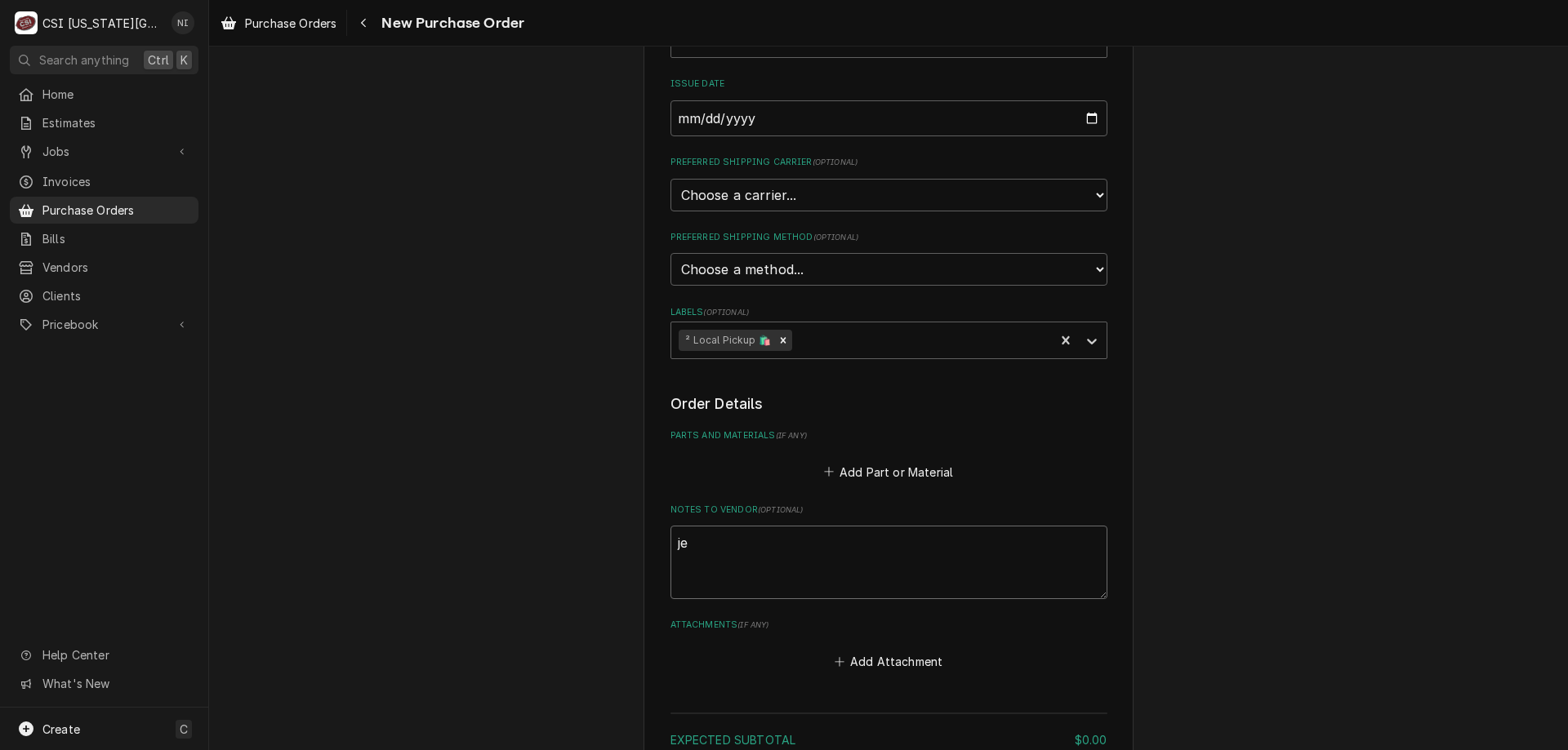
type textarea "x"
type textarea "jes"
type textarea "x"
type textarea "jess"
type textarea "x"
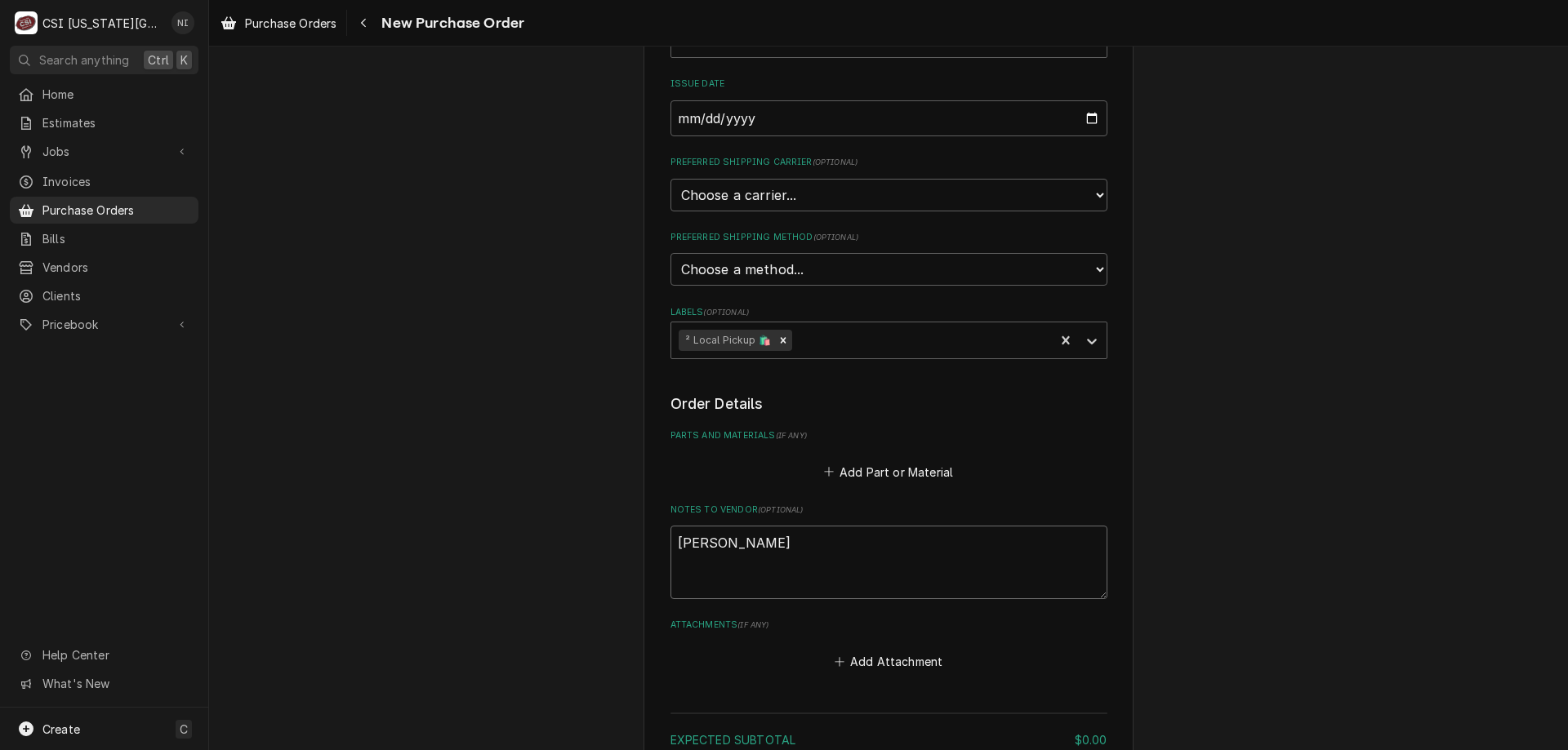
type textarea "jesse"
click at [894, 461] on button "Add Part or Material" at bounding box center [888, 472] width 134 height 23
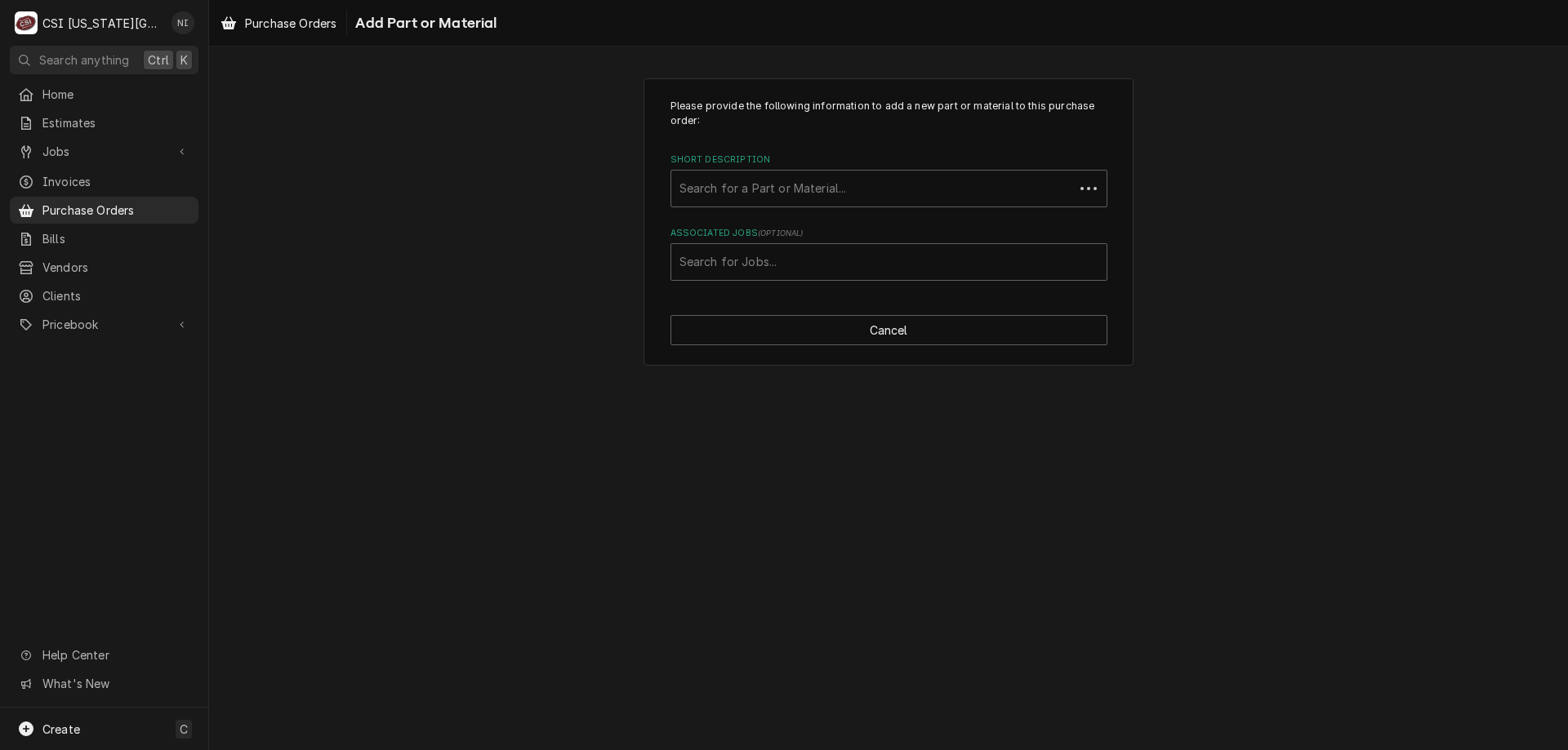
click at [797, 257] on div "Associated Jobs" at bounding box center [888, 262] width 419 height 30
paste input "32950"
type input "32950"
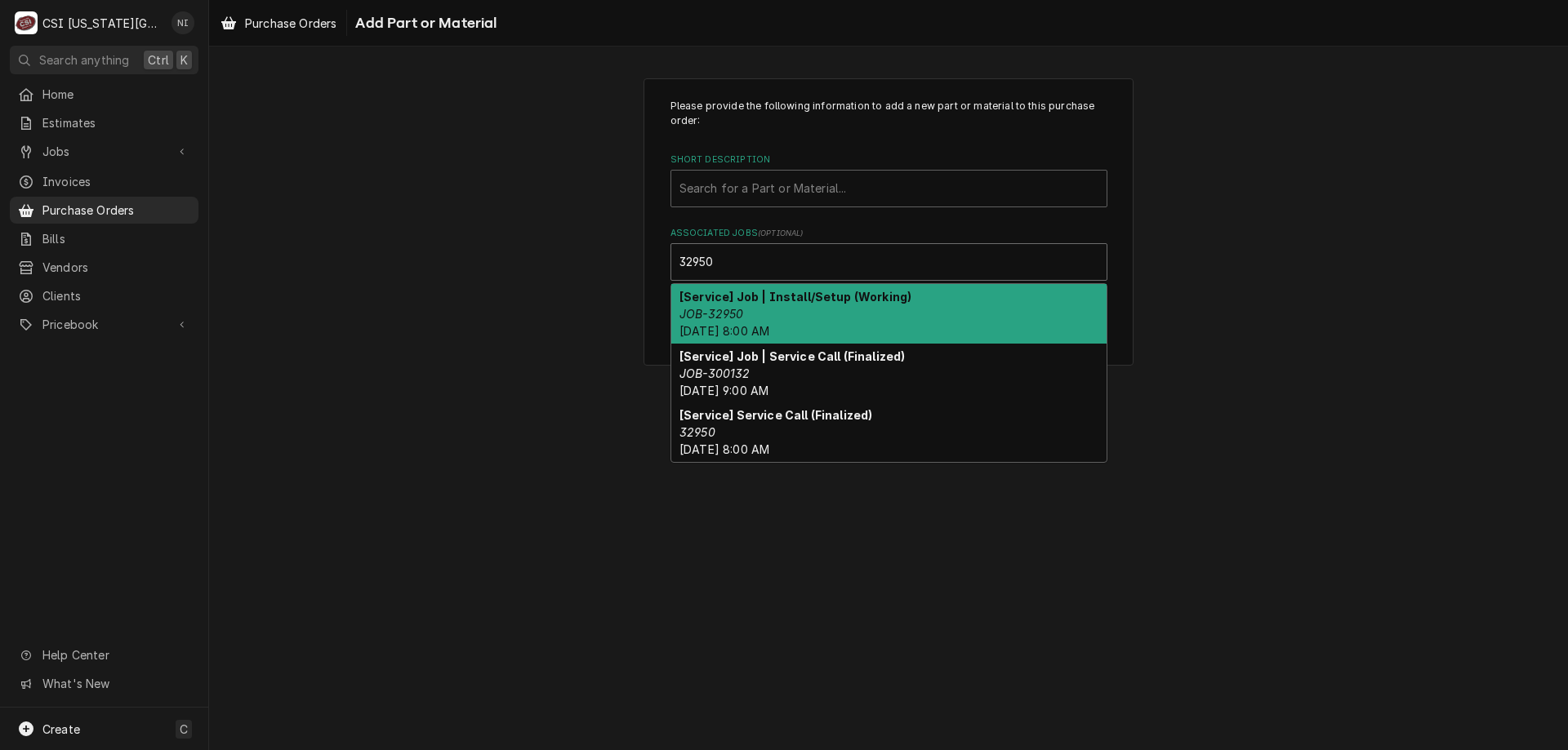
click at [752, 312] on div "[Service] Job | Install/Setup (Working) JOB-32950 Fri, Oct 3rd, 2025 - 8:00 AM" at bounding box center [888, 314] width 435 height 59
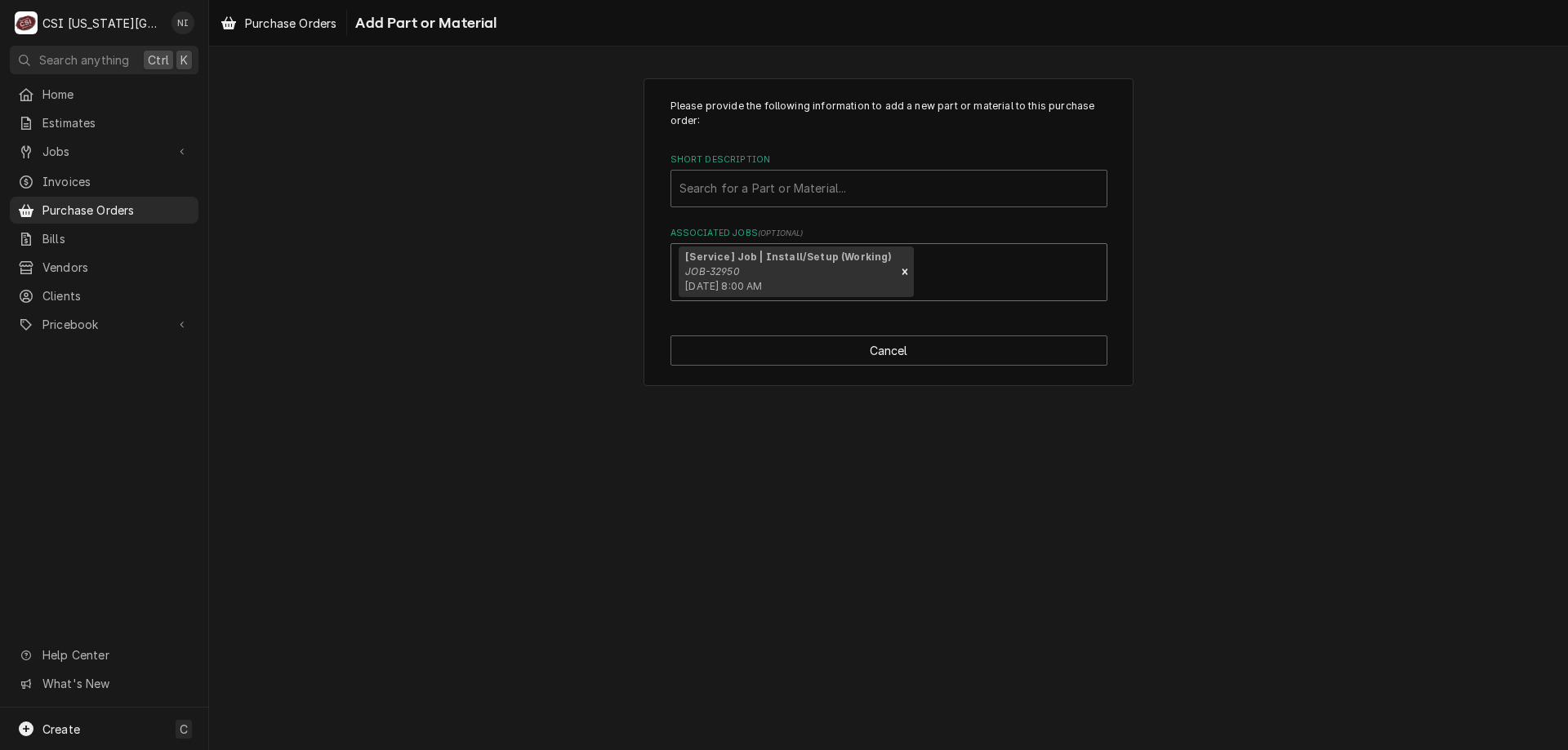
click at [768, 189] on div "Short Description" at bounding box center [888, 188] width 419 height 30
type input "misc pro"
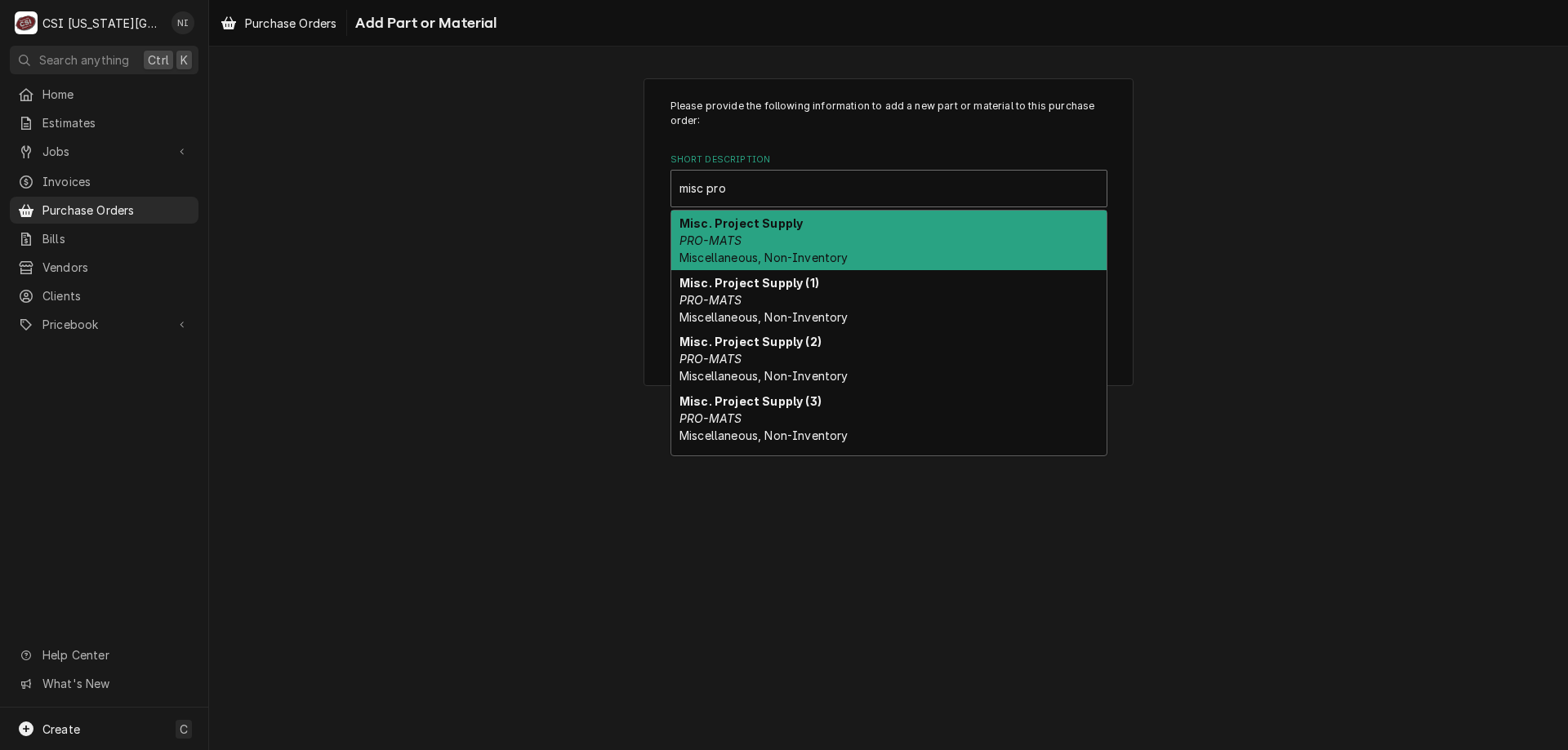
click at [745, 233] on div "Misc. Project Supply PRO-MATS Miscellaneous, Non-Inventory" at bounding box center [888, 240] width 435 height 59
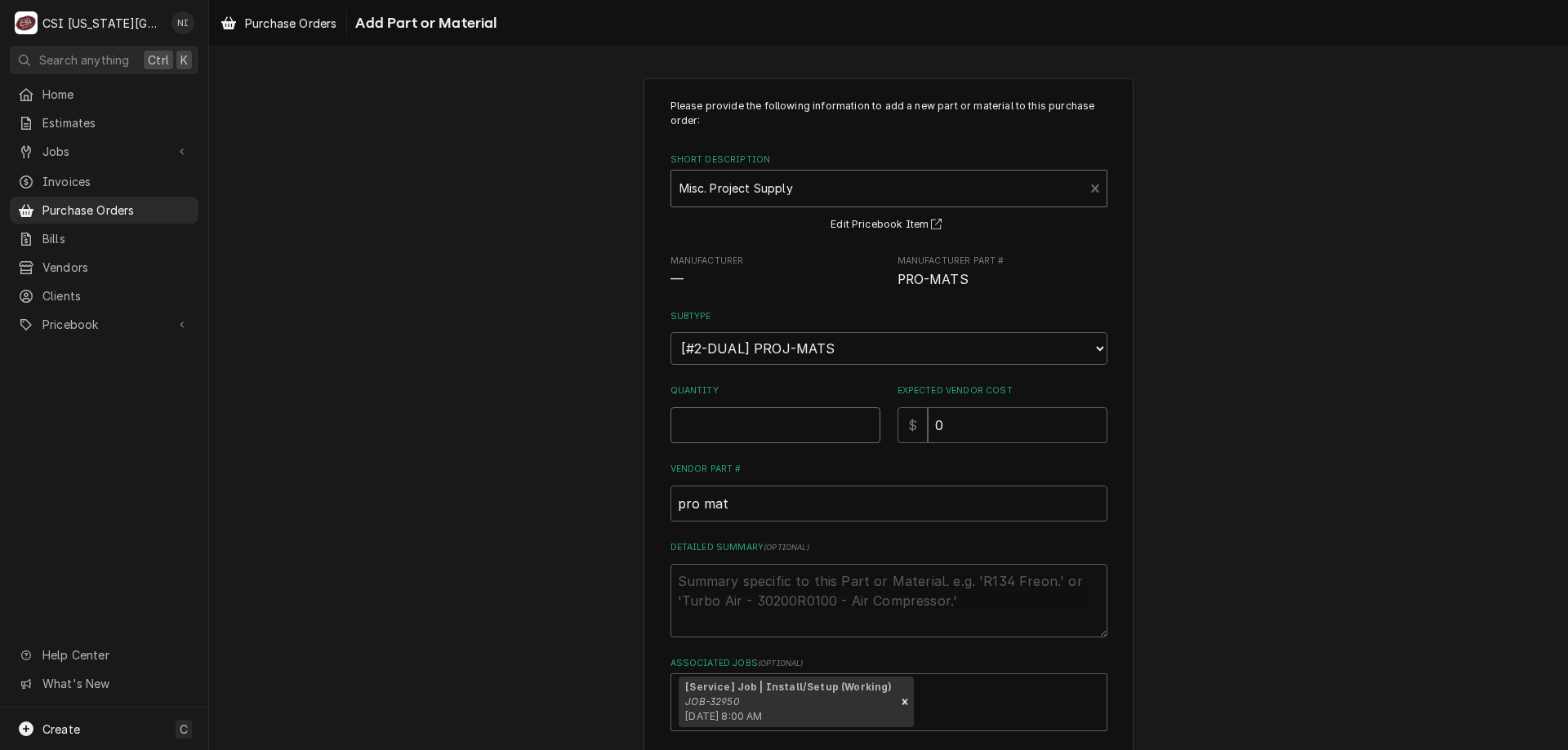
click at [786, 421] on input "Quantity" at bounding box center [775, 425] width 210 height 36
type textarea "x"
type input "1"
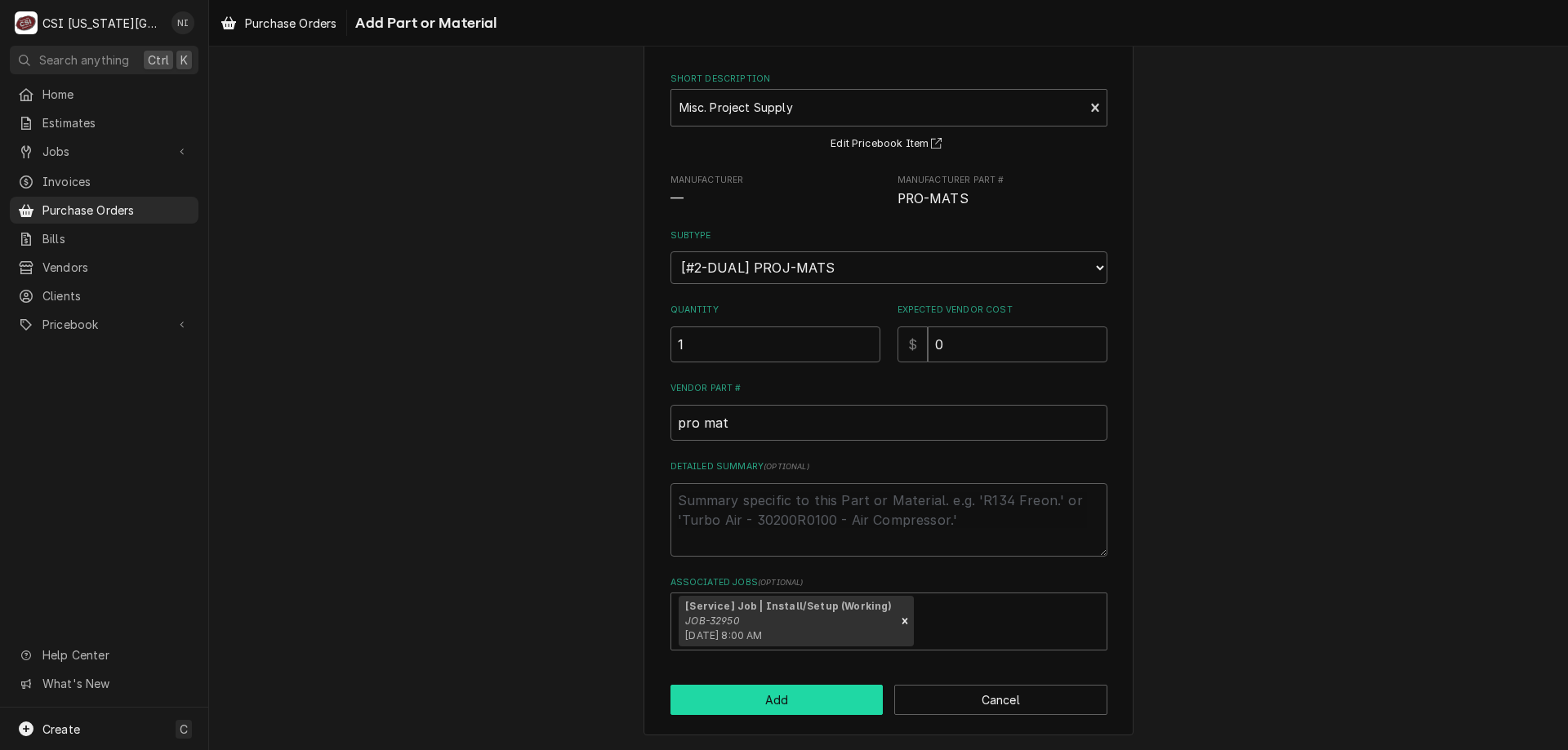
click at [825, 696] on button "Add" at bounding box center [777, 700] width 213 height 30
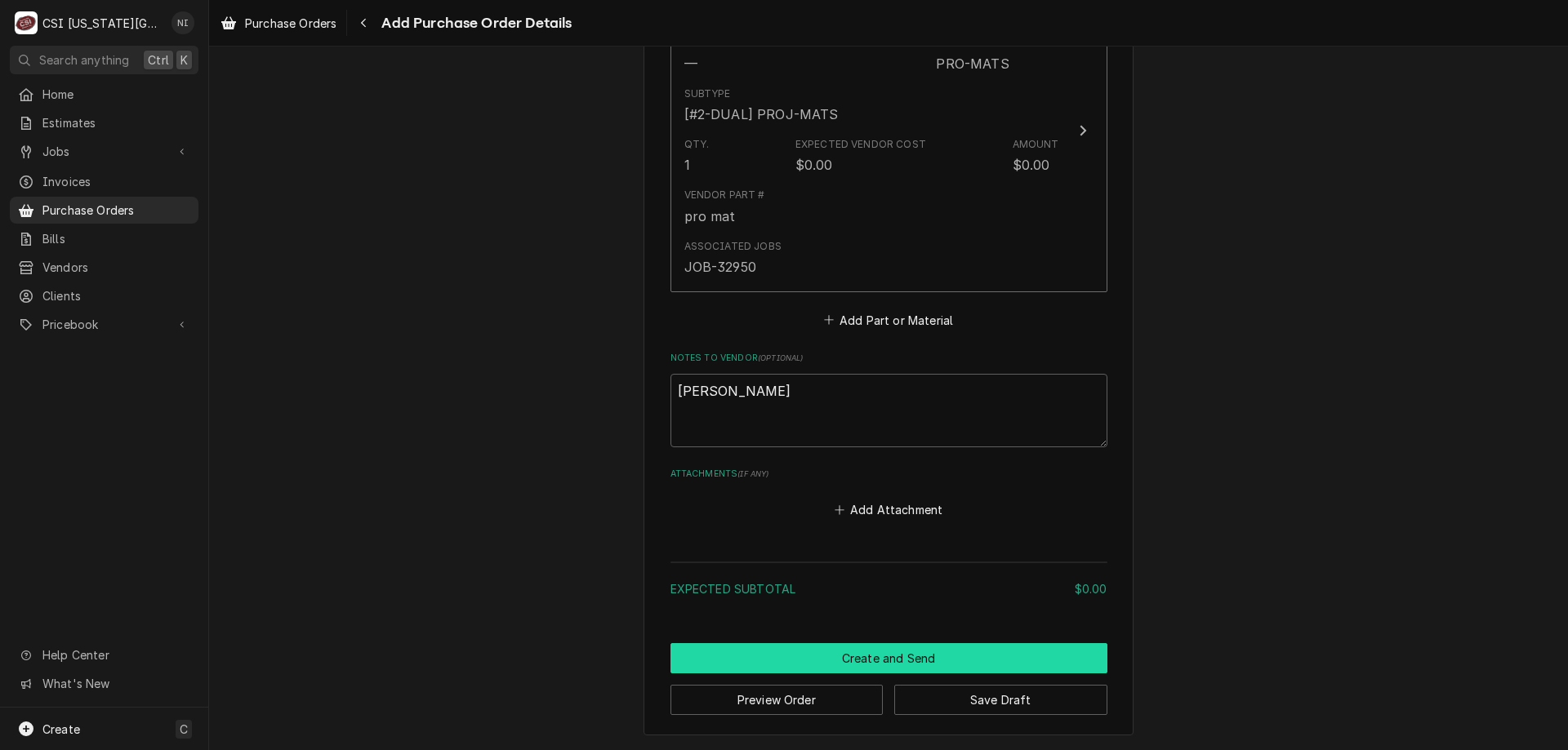
click at [959, 651] on button "Create and Send" at bounding box center [888, 659] width 437 height 30
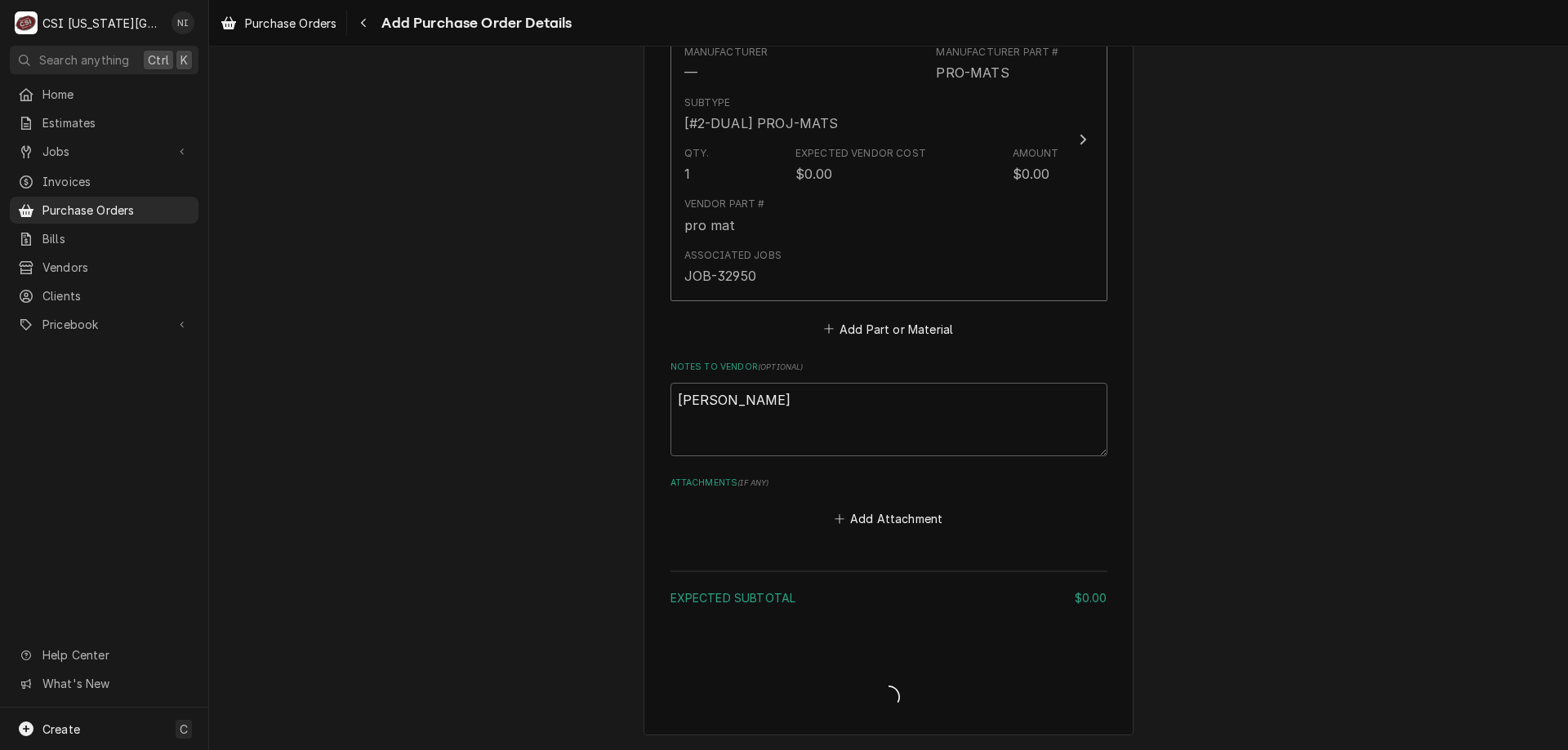
scroll to position [800, 0]
type textarea "x"
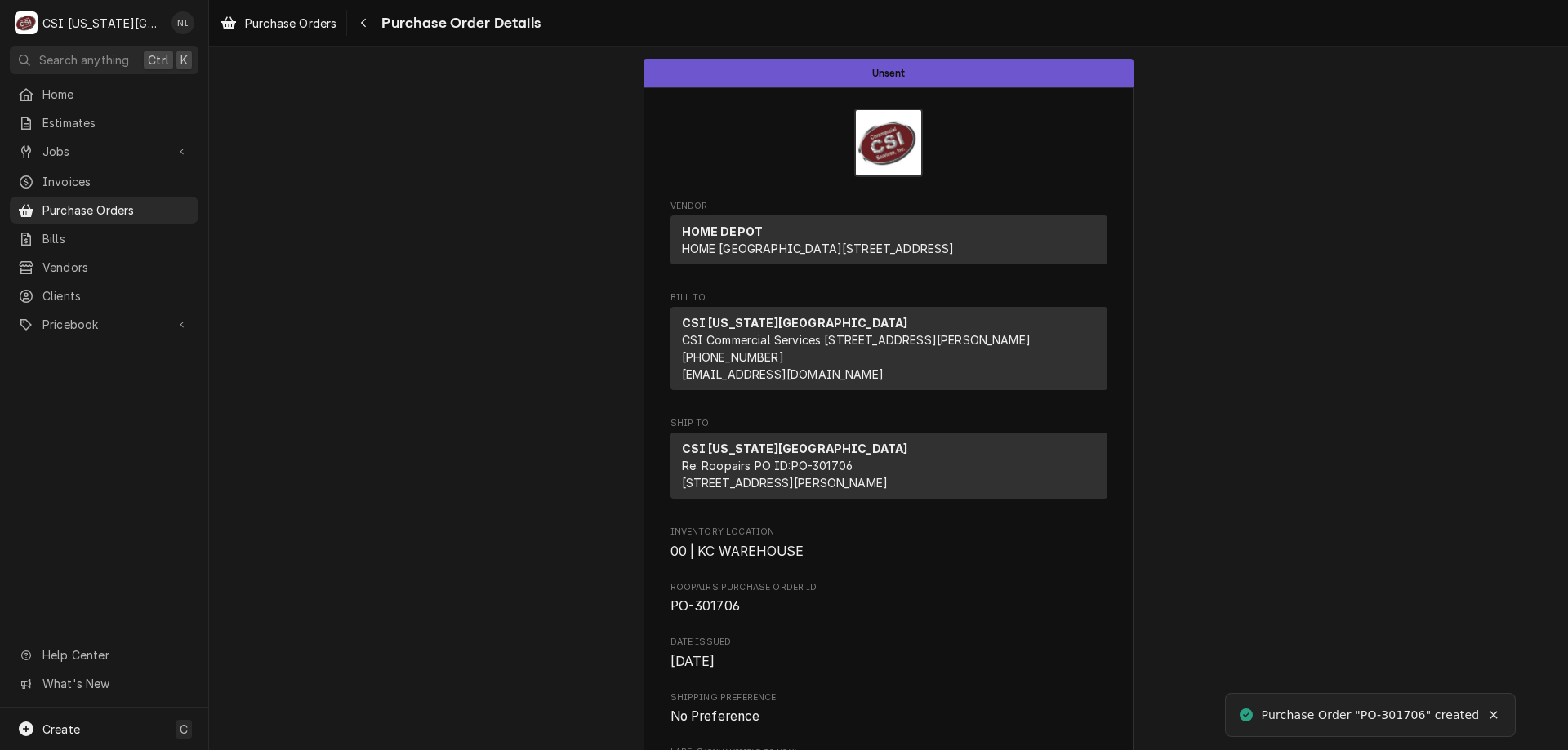
click at [720, 614] on span "PO-301706" at bounding box center [705, 606] width 69 height 15
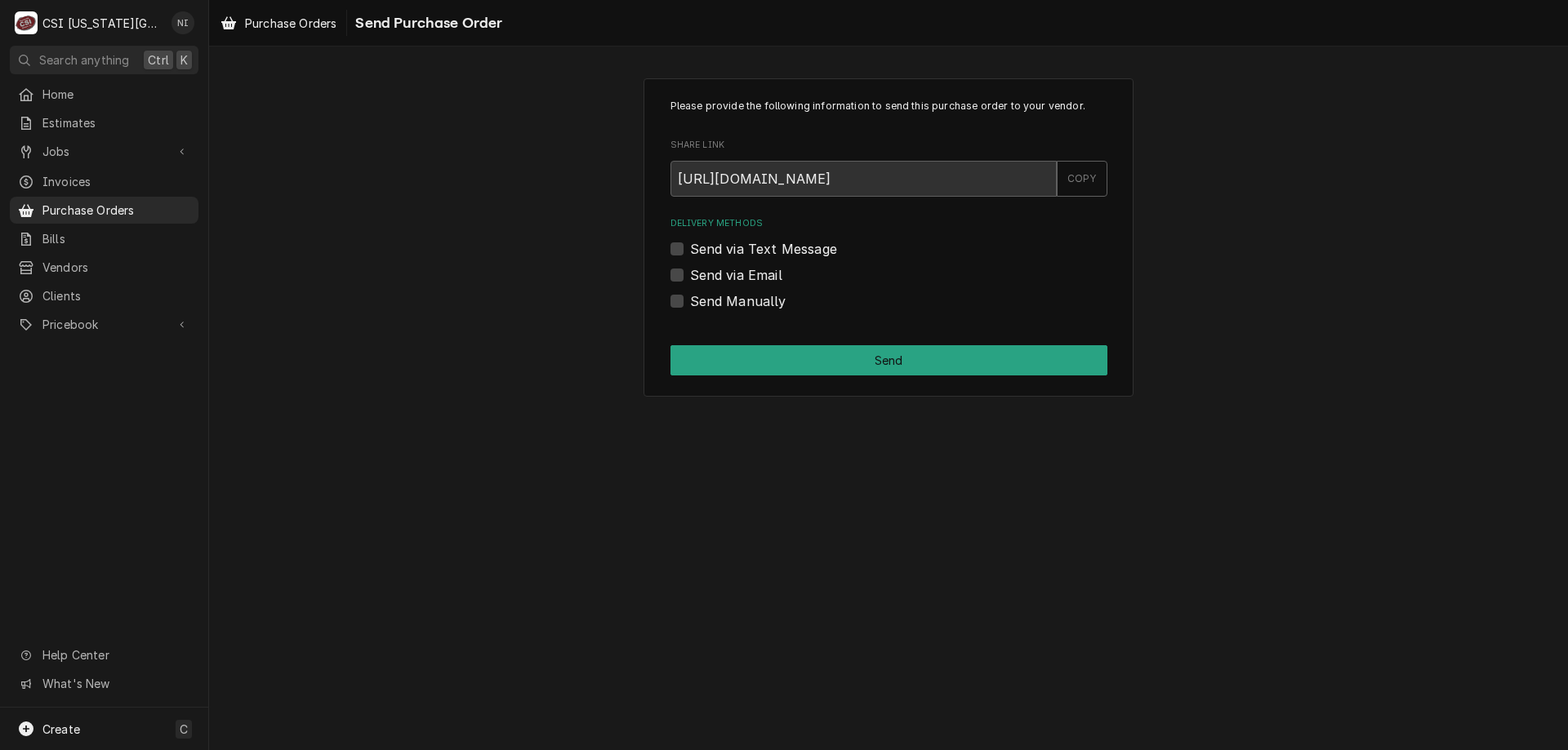
click at [690, 304] on label "Send Manually" at bounding box center [738, 301] width 96 height 20
click at [690, 304] on input "Send Manually" at bounding box center [908, 309] width 437 height 36
checkbox input "true"
click at [721, 351] on button "Send" at bounding box center [888, 360] width 437 height 30
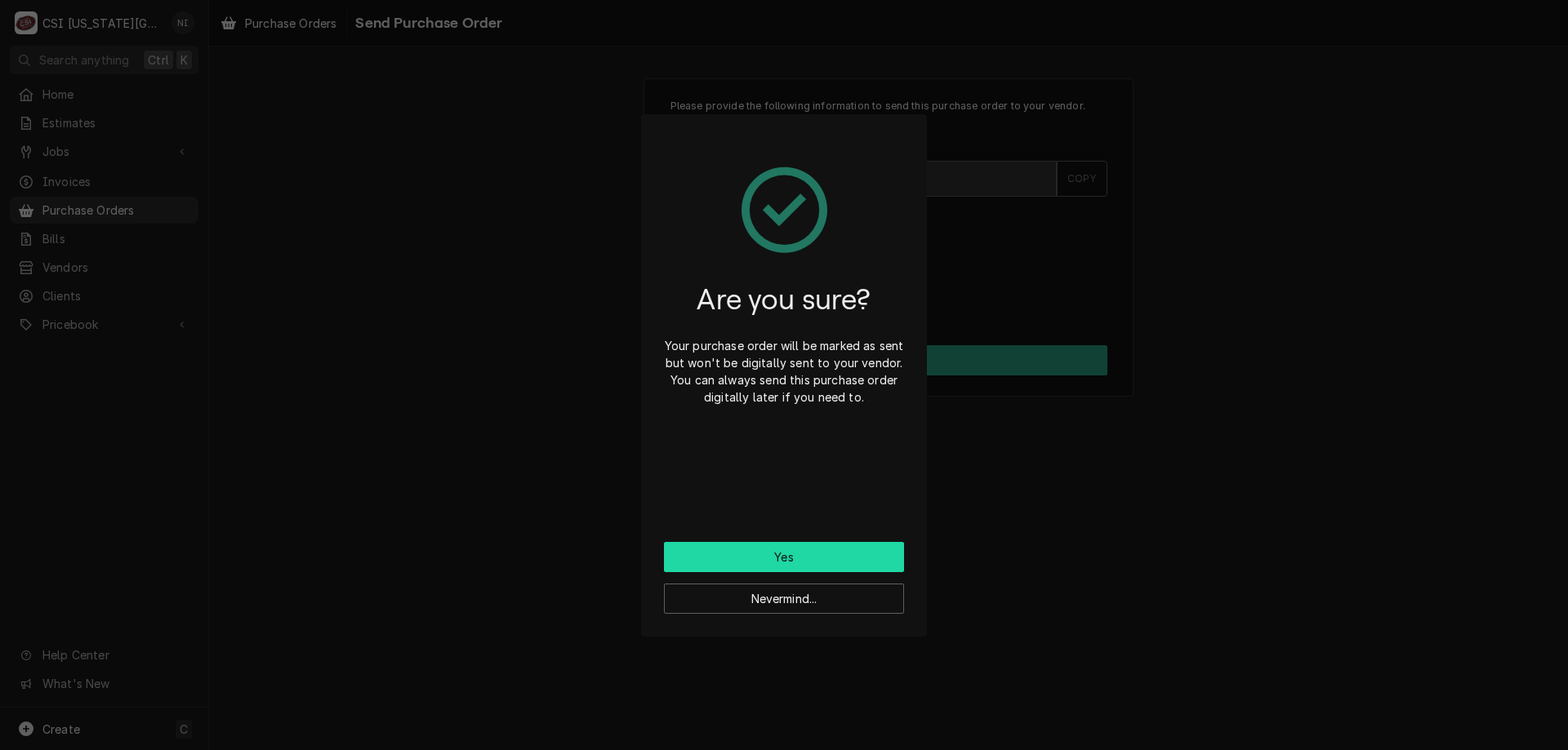
click at [786, 562] on button "Yes" at bounding box center [784, 557] width 240 height 30
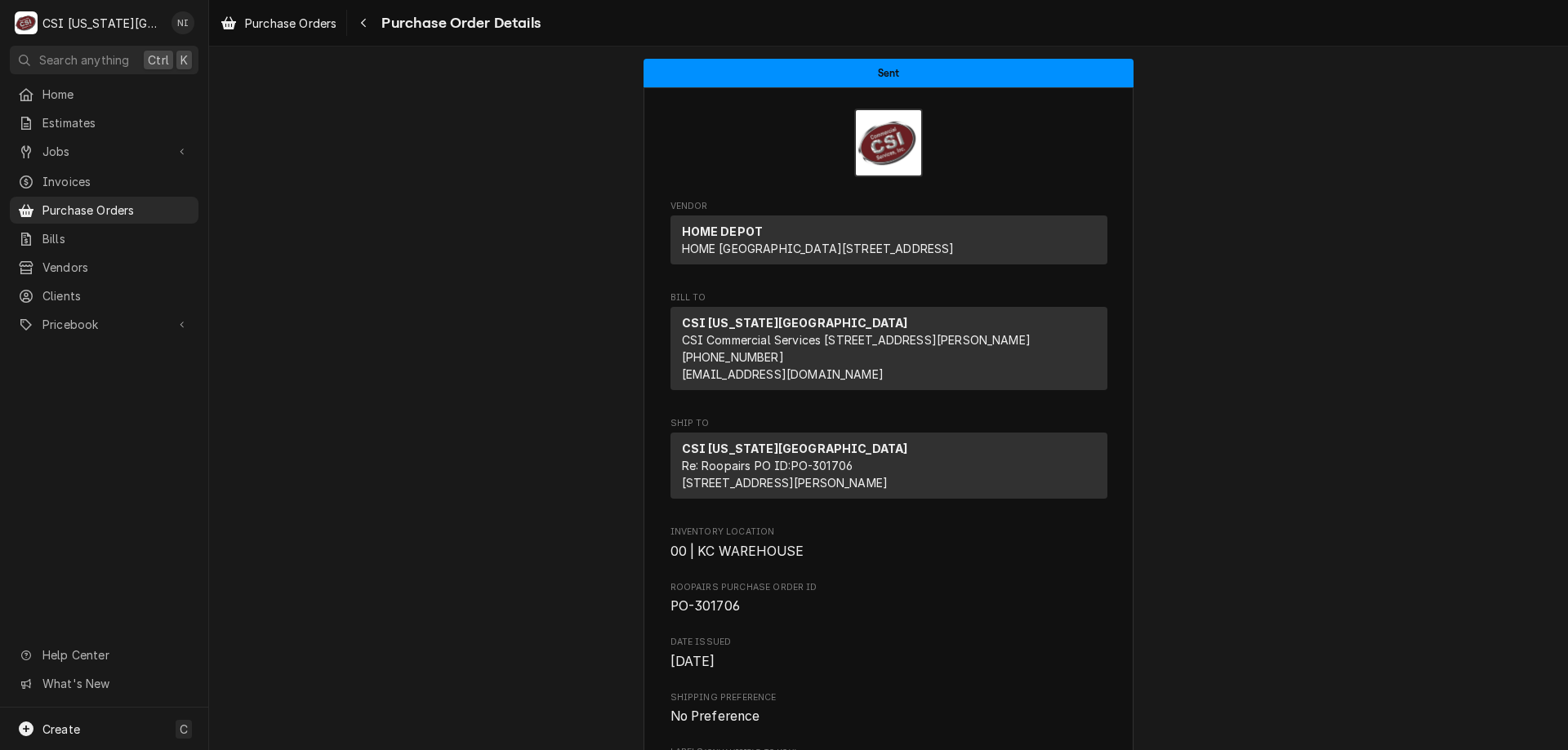
click at [174, 202] on span "Purchase Orders" at bounding box center [116, 210] width 148 height 17
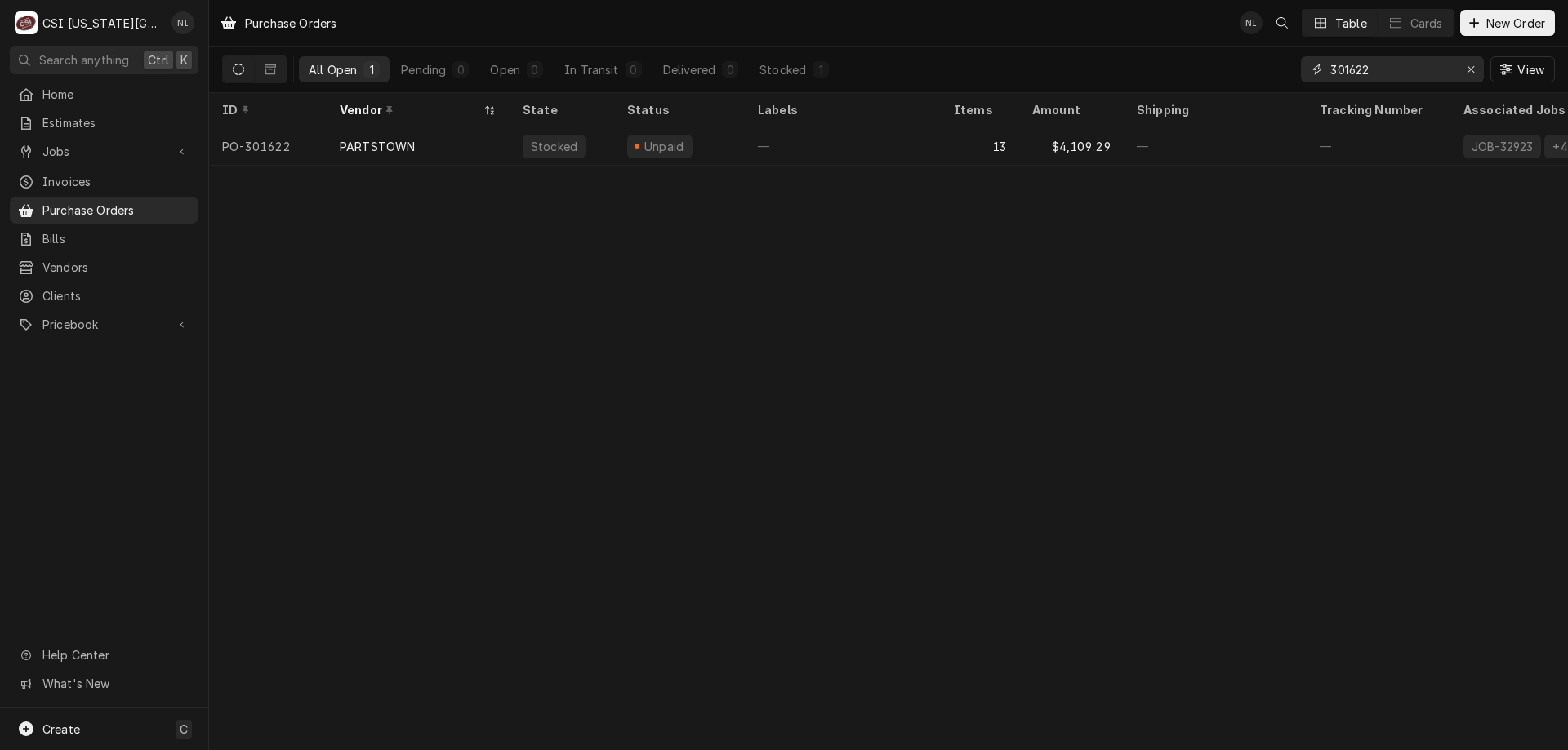
click at [1380, 69] on input "301622" at bounding box center [1391, 69] width 123 height 26
type input "301678"
click at [879, 151] on div "—" at bounding box center [843, 146] width 196 height 39
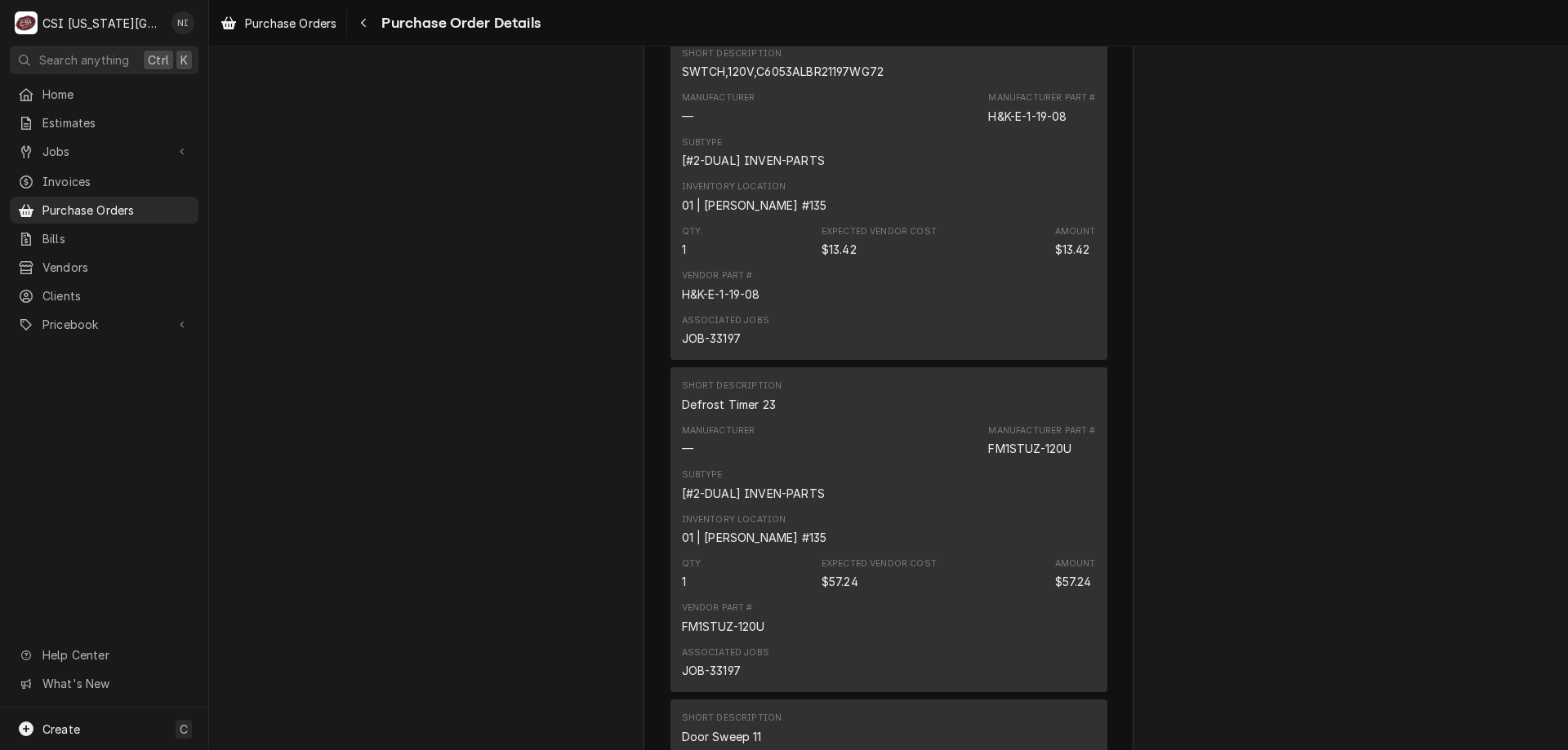
scroll to position [2289, 0]
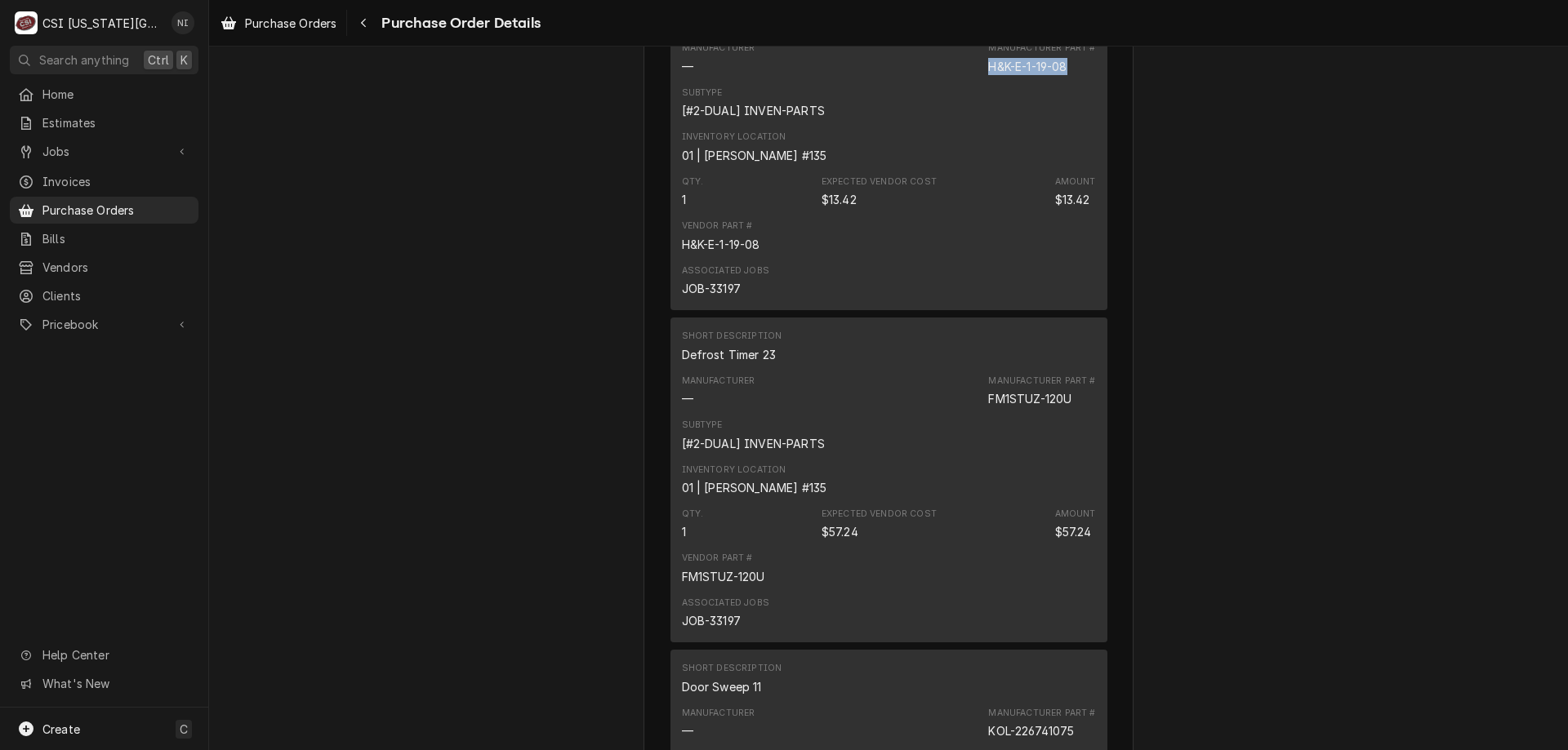
drag, startPoint x: 1071, startPoint y: 115, endPoint x: 920, endPoint y: 115, distance: 151.0
click at [920, 80] on div "Manufacturer — Manufacturer Part # H&K-E-1-19-08" at bounding box center [888, 57] width 414 height 44
copy div "H&K-E-1-19-08"
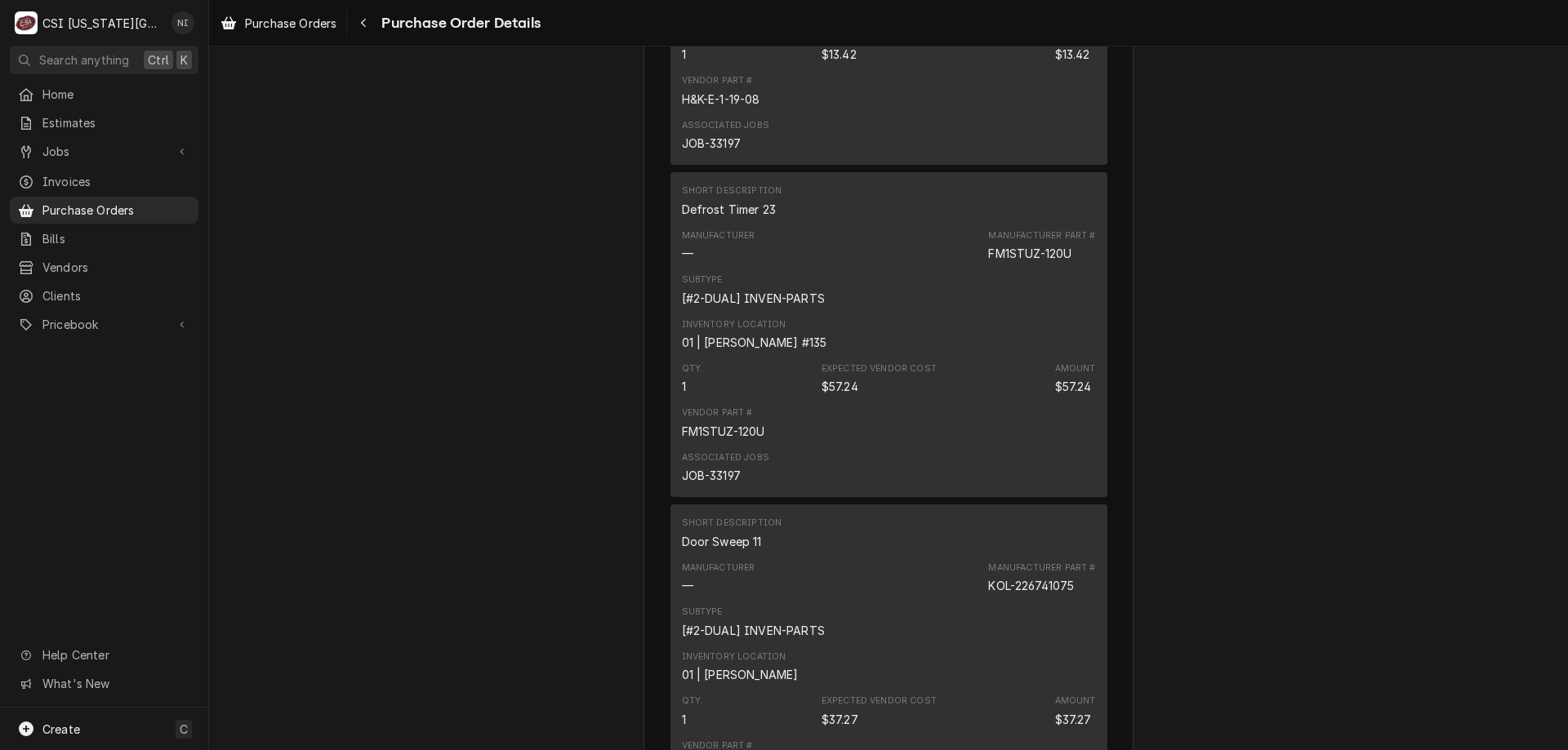
scroll to position [2440, 0]
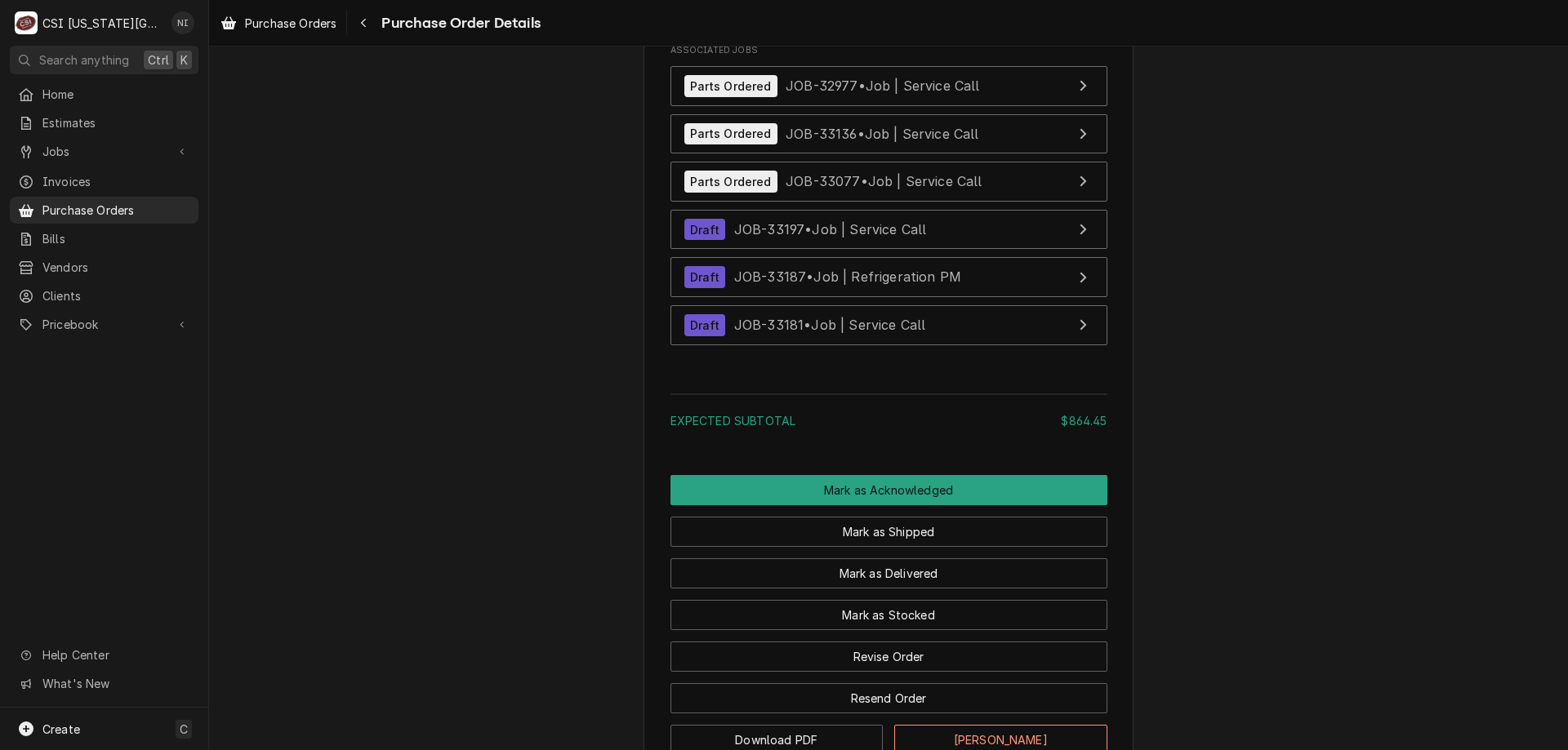
scroll to position [3903, 0]
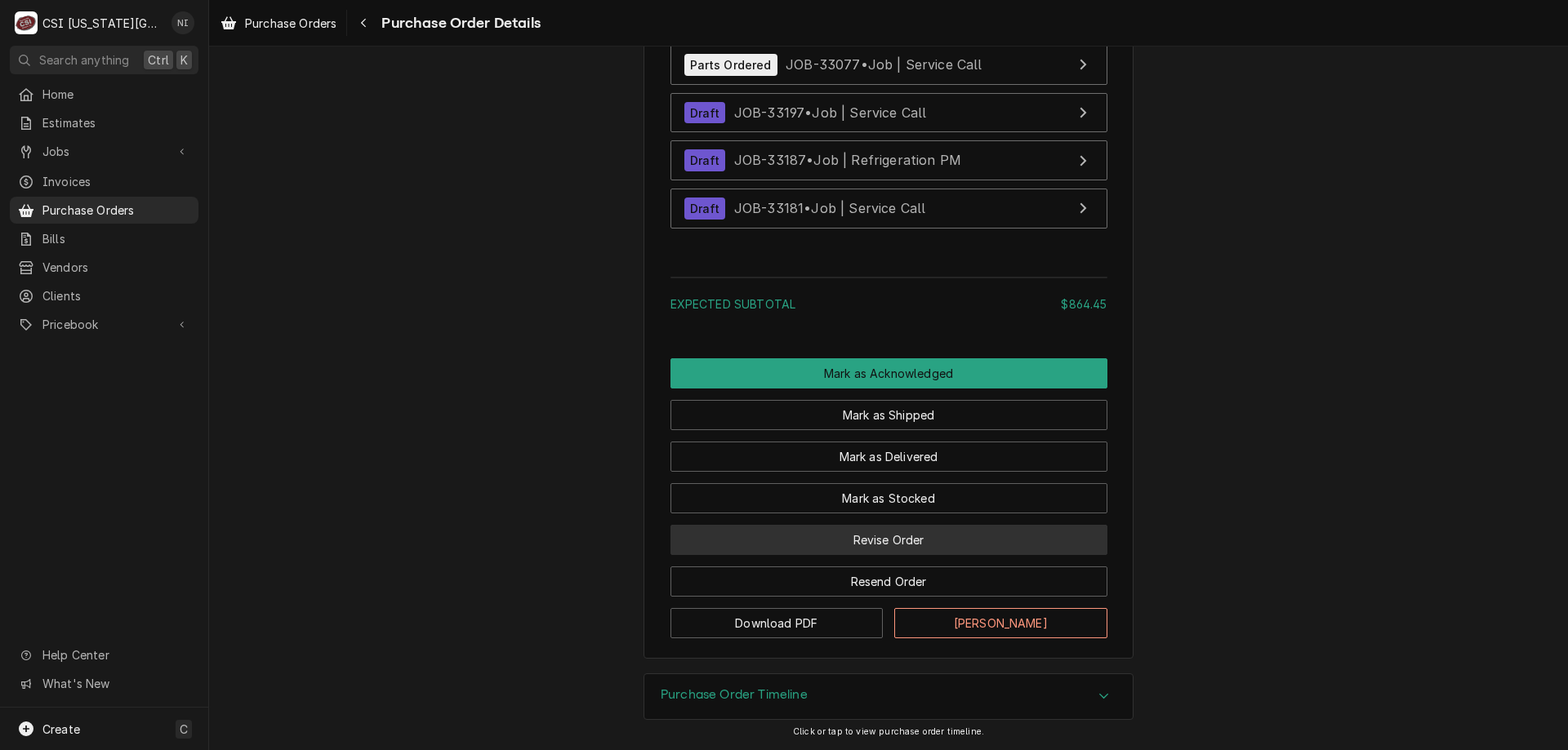
click at [939, 539] on button "Revise Order" at bounding box center [888, 540] width 437 height 30
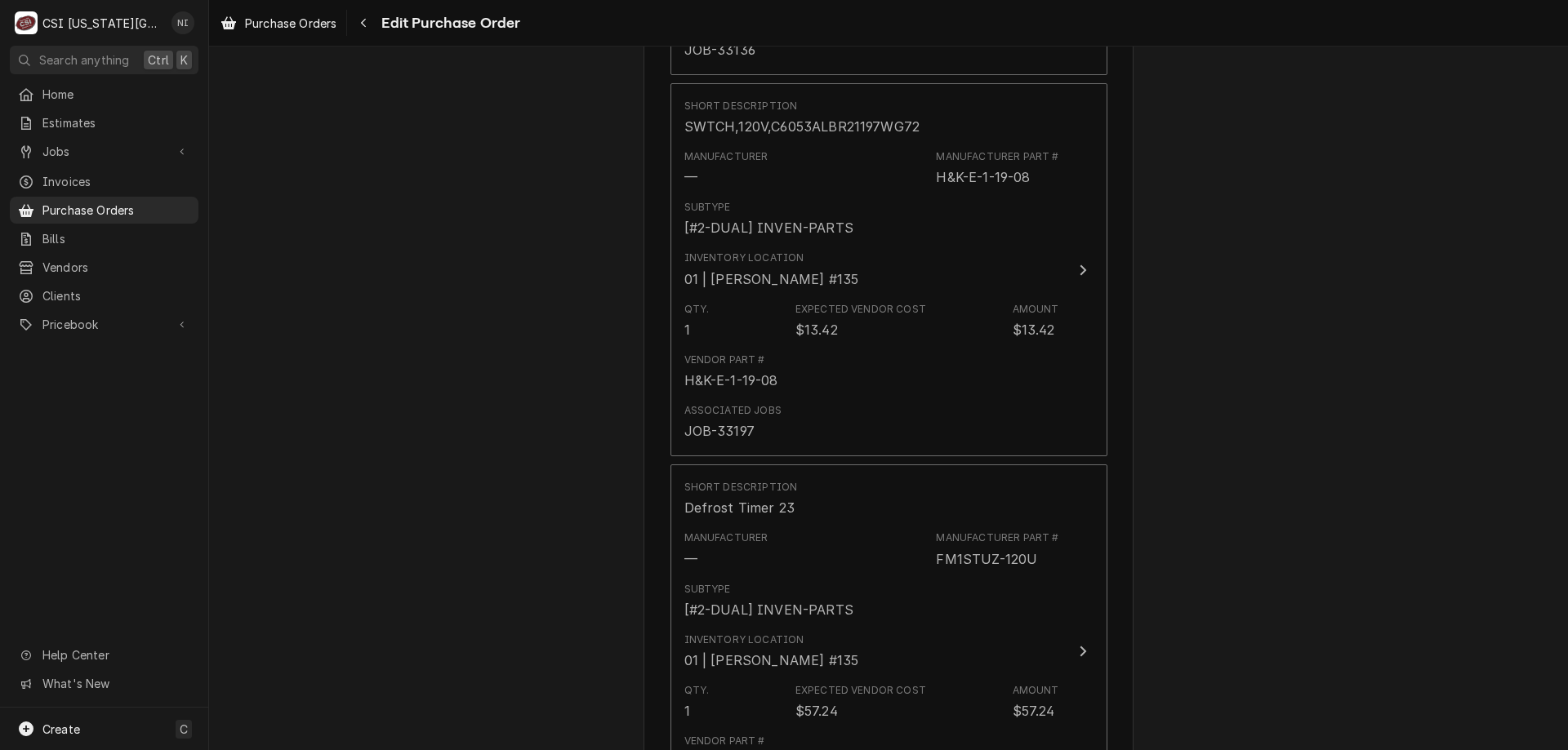
scroll to position [3619, 0]
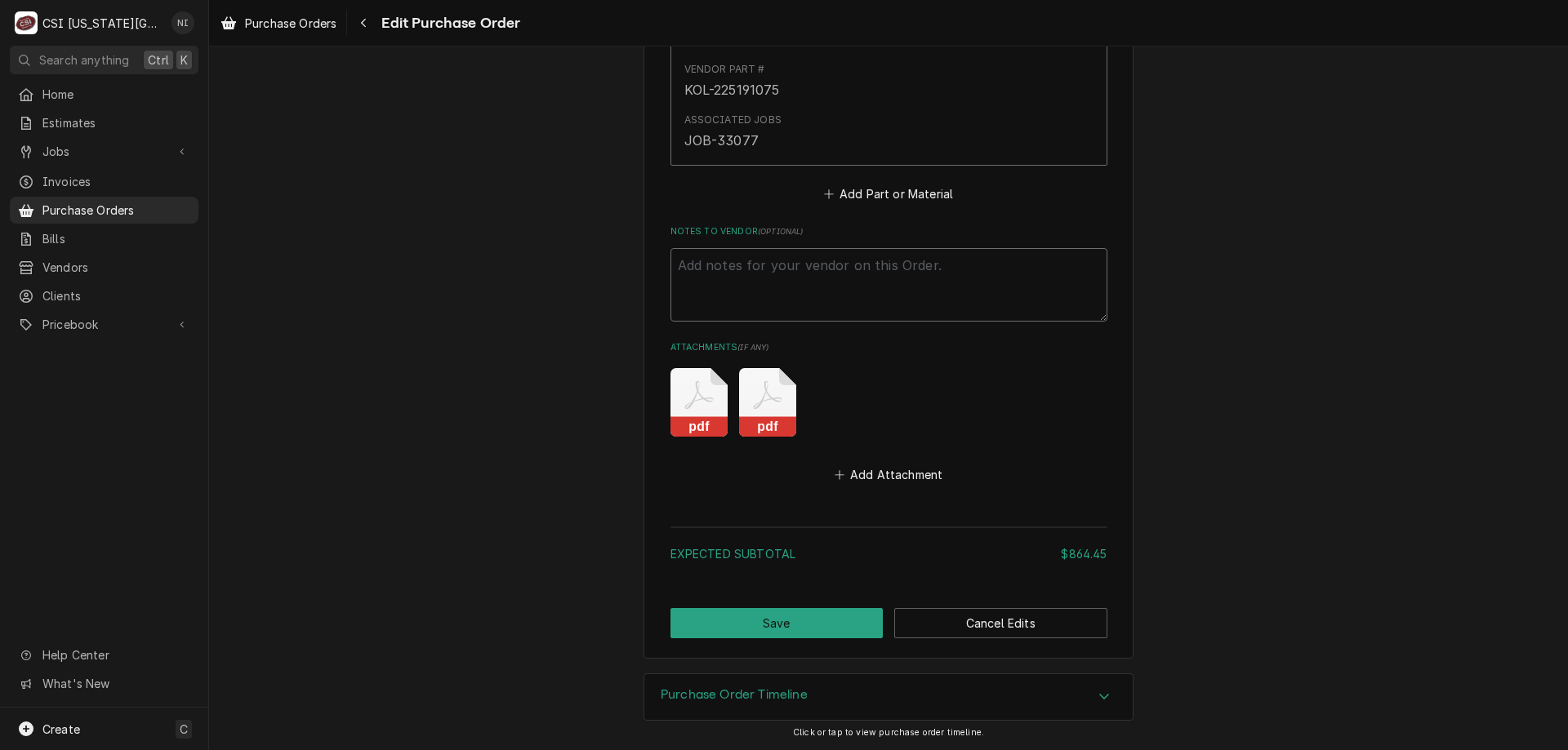
click at [764, 263] on textarea "Notes to Vendor ( optional )" at bounding box center [888, 285] width 437 height 73
type textarea "x"
type textarea "w"
type textarea "x"
type textarea "wa"
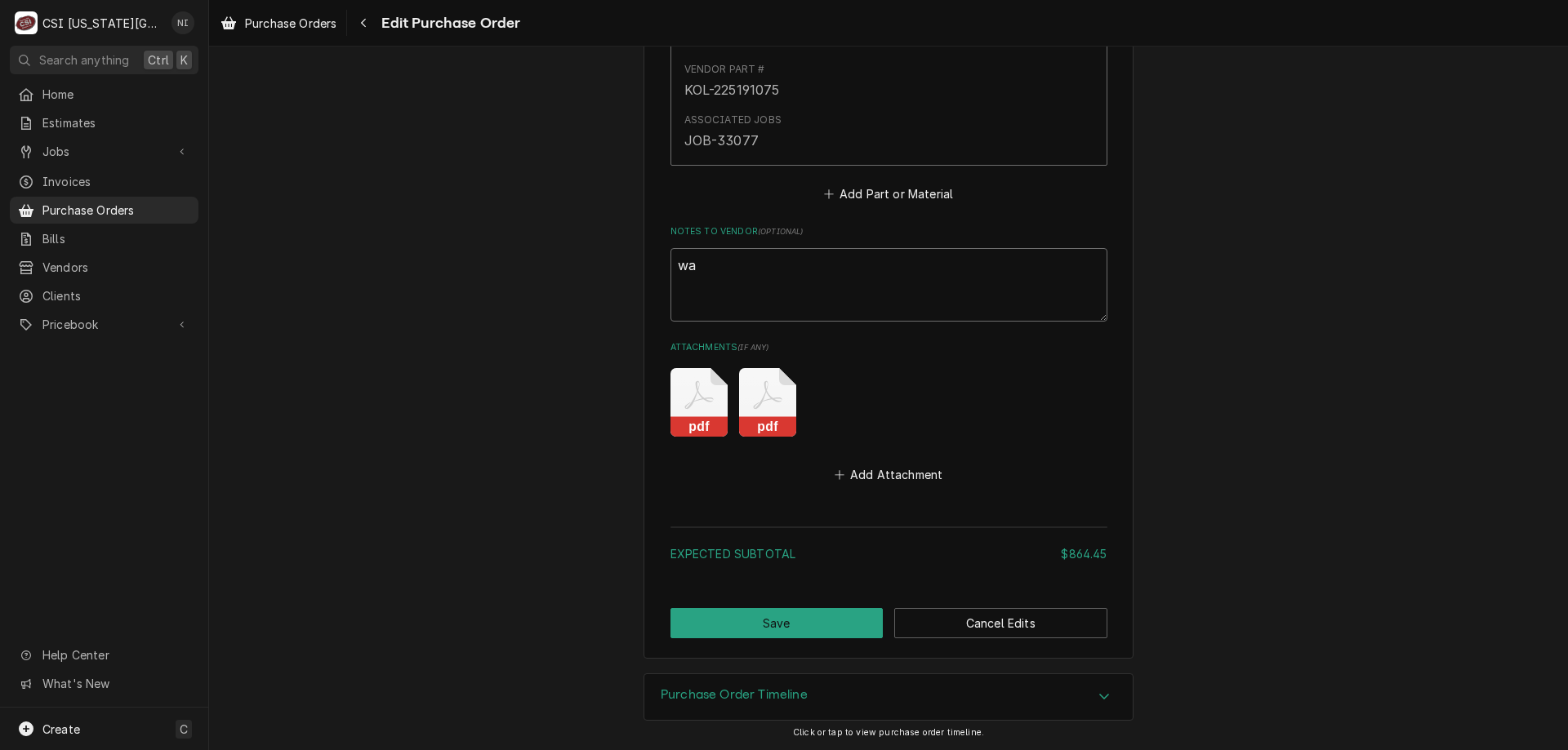
type textarea "x"
type textarea "wai"
type textarea "x"
type textarea "wait"
type textarea "x"
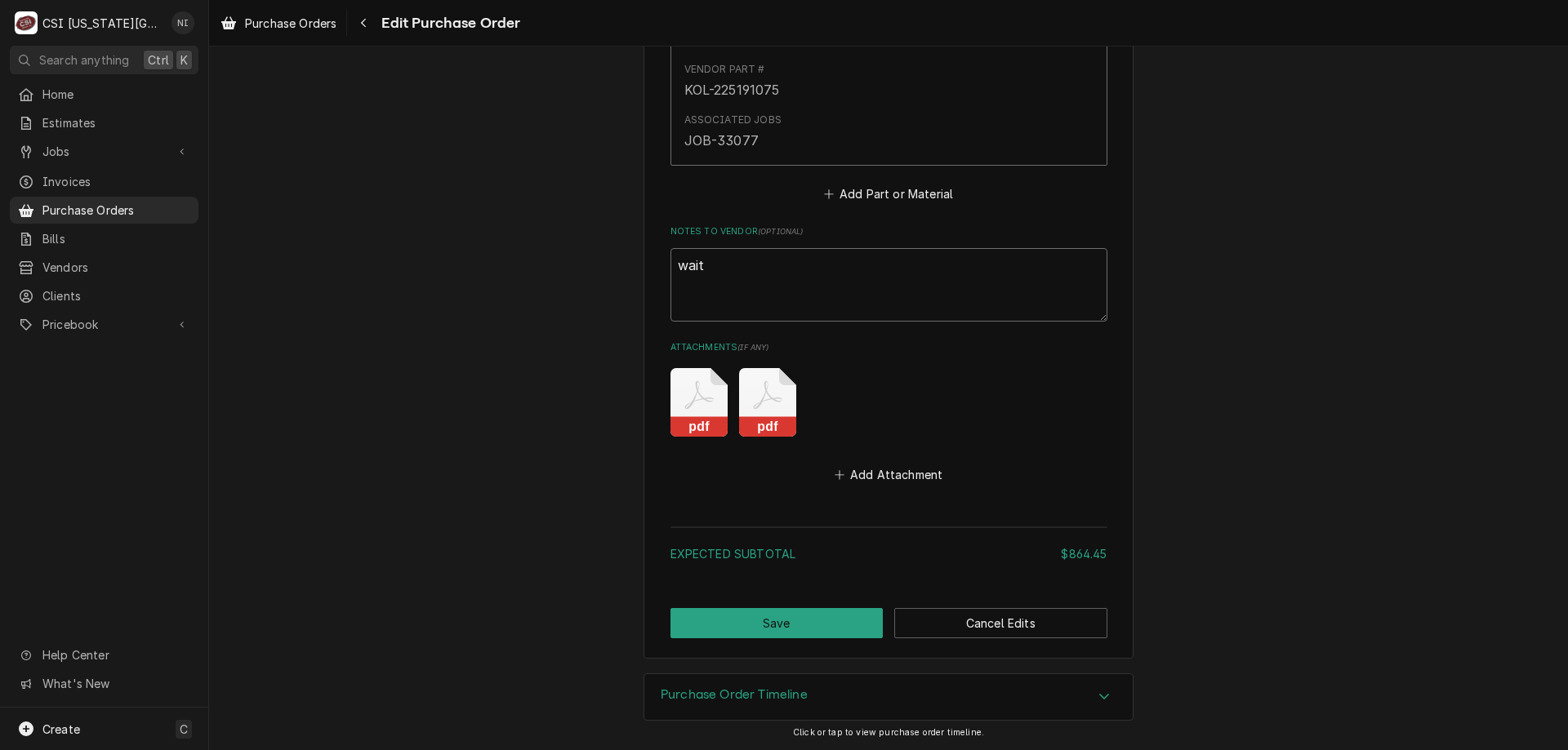
type textarea "waiti"
type textarea "x"
type textarea "waitin"
type textarea "x"
type textarea "waitinf"
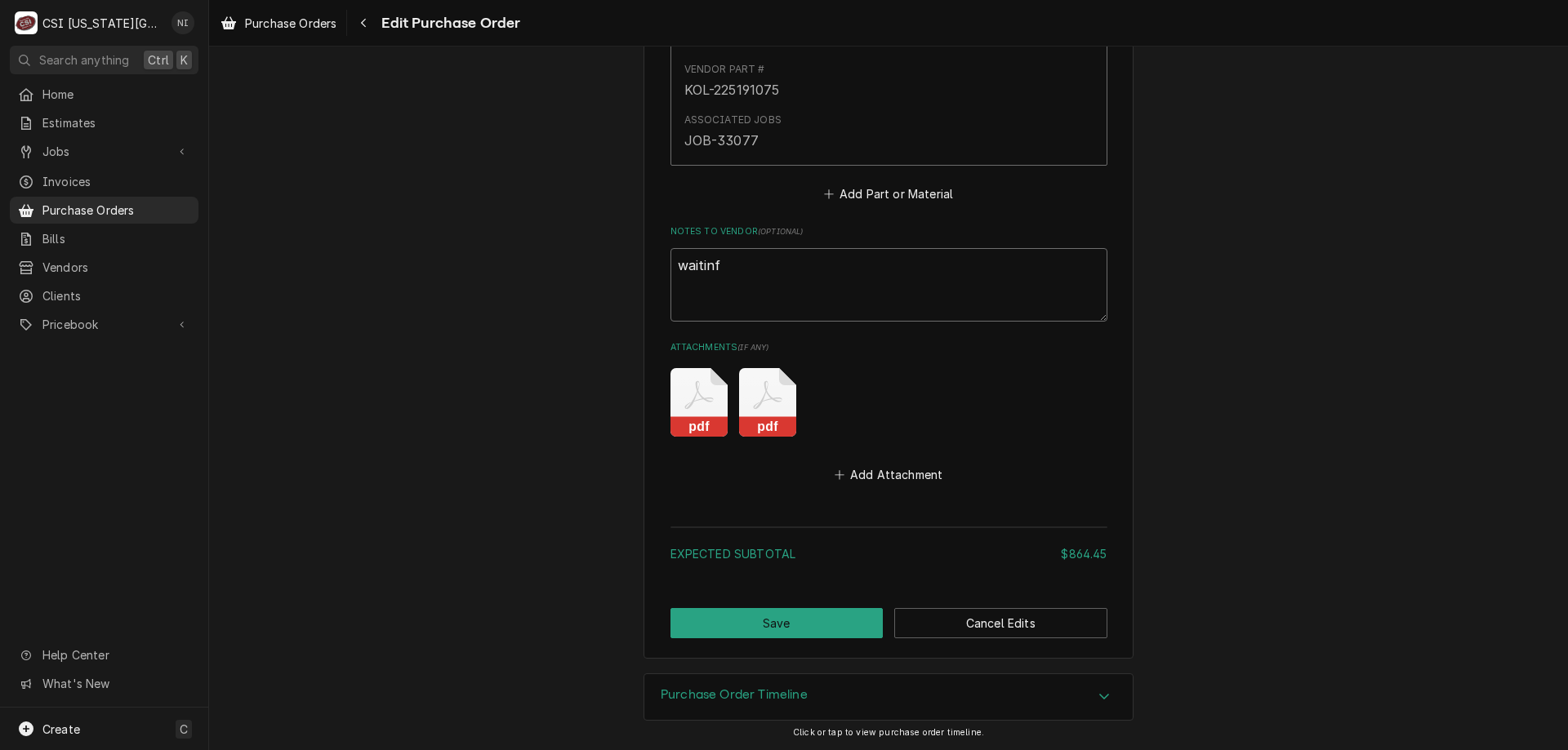
type textarea "x"
type textarea "waitinf"
type textarea "x"
type textarea "waitinf o"
type textarea "x"
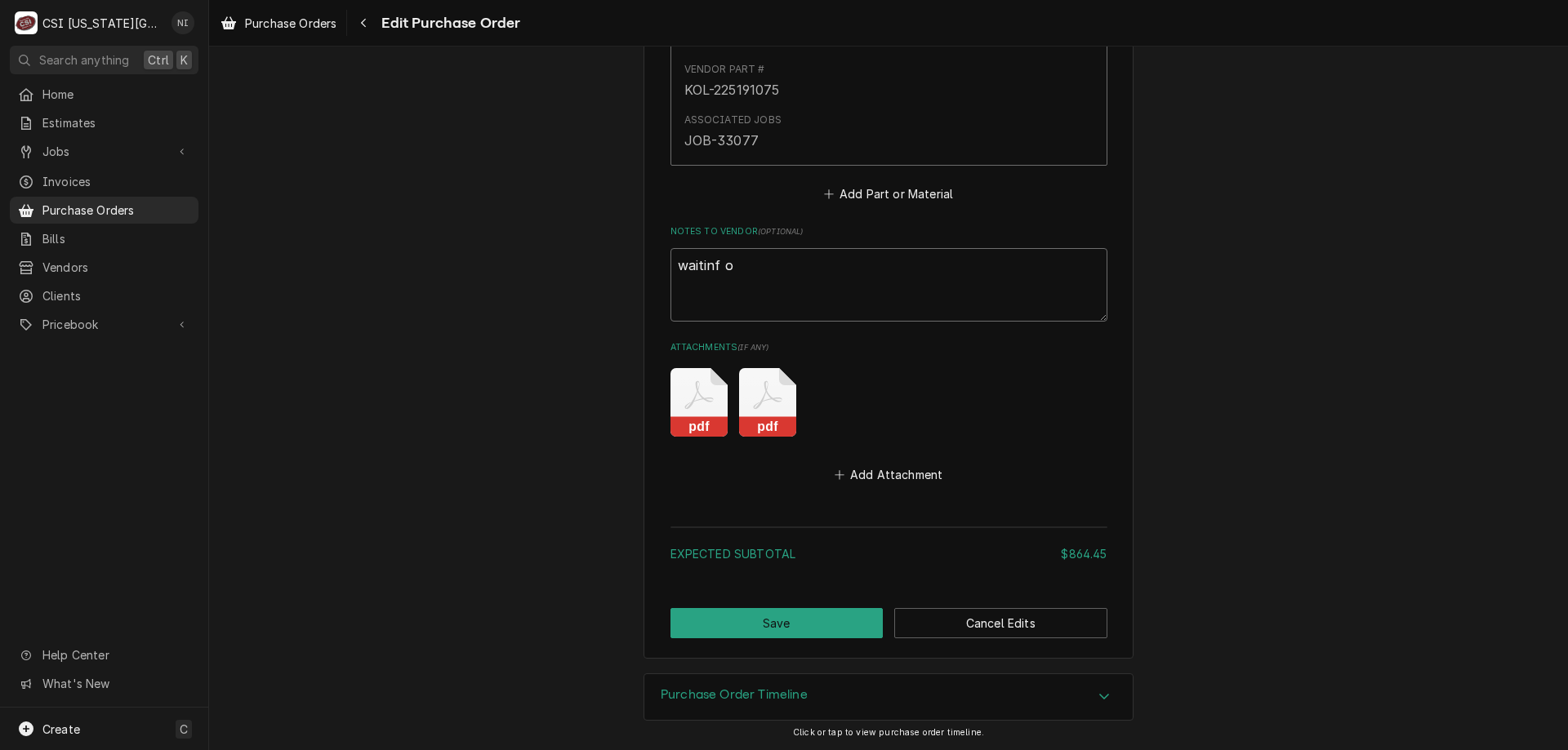
type textarea "waitinf"
type textarea "x"
type textarea "waitinf"
type textarea "x"
type textarea "waitin"
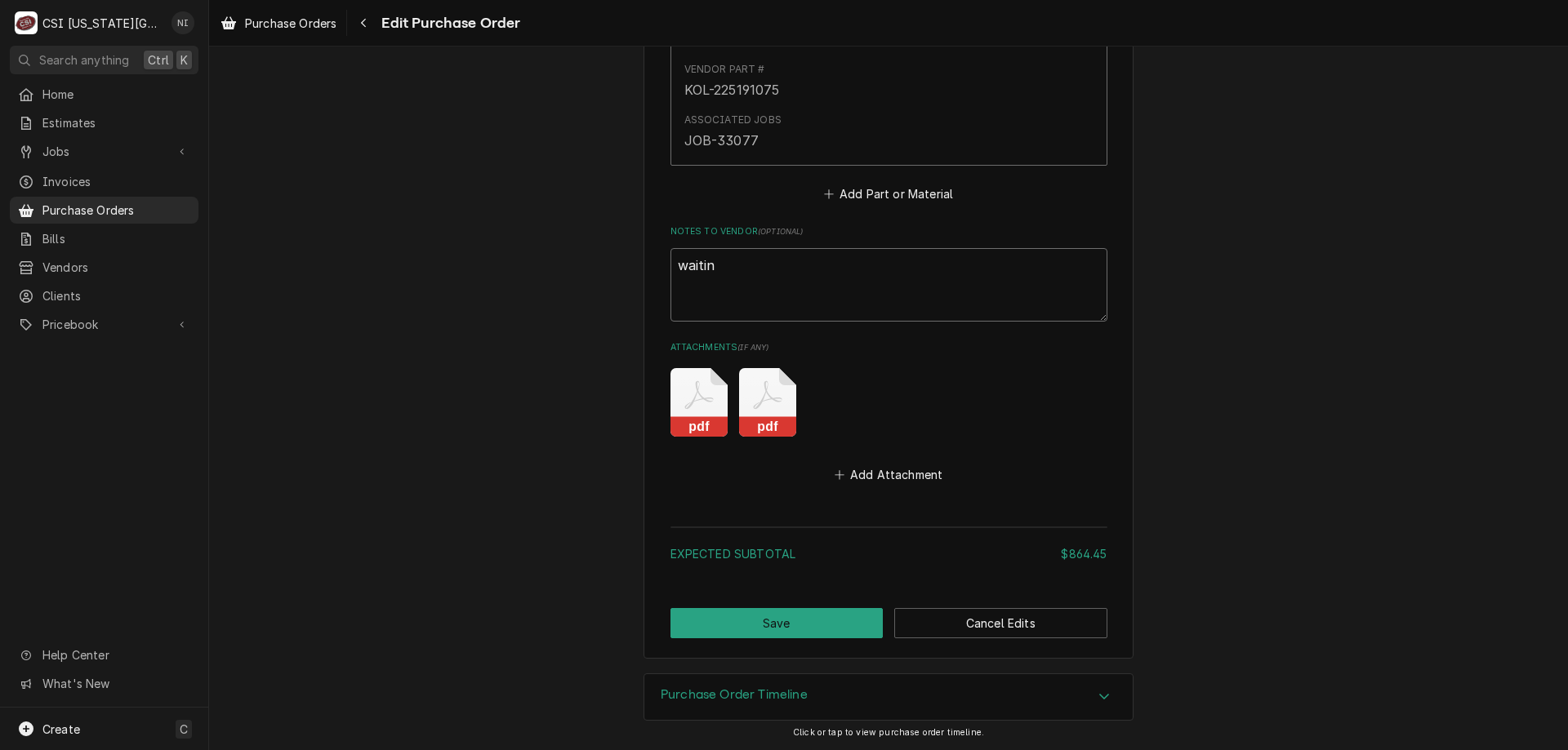
type textarea "x"
type textarea "waiting"
type textarea "x"
type textarea "waiting"
type textarea "x"
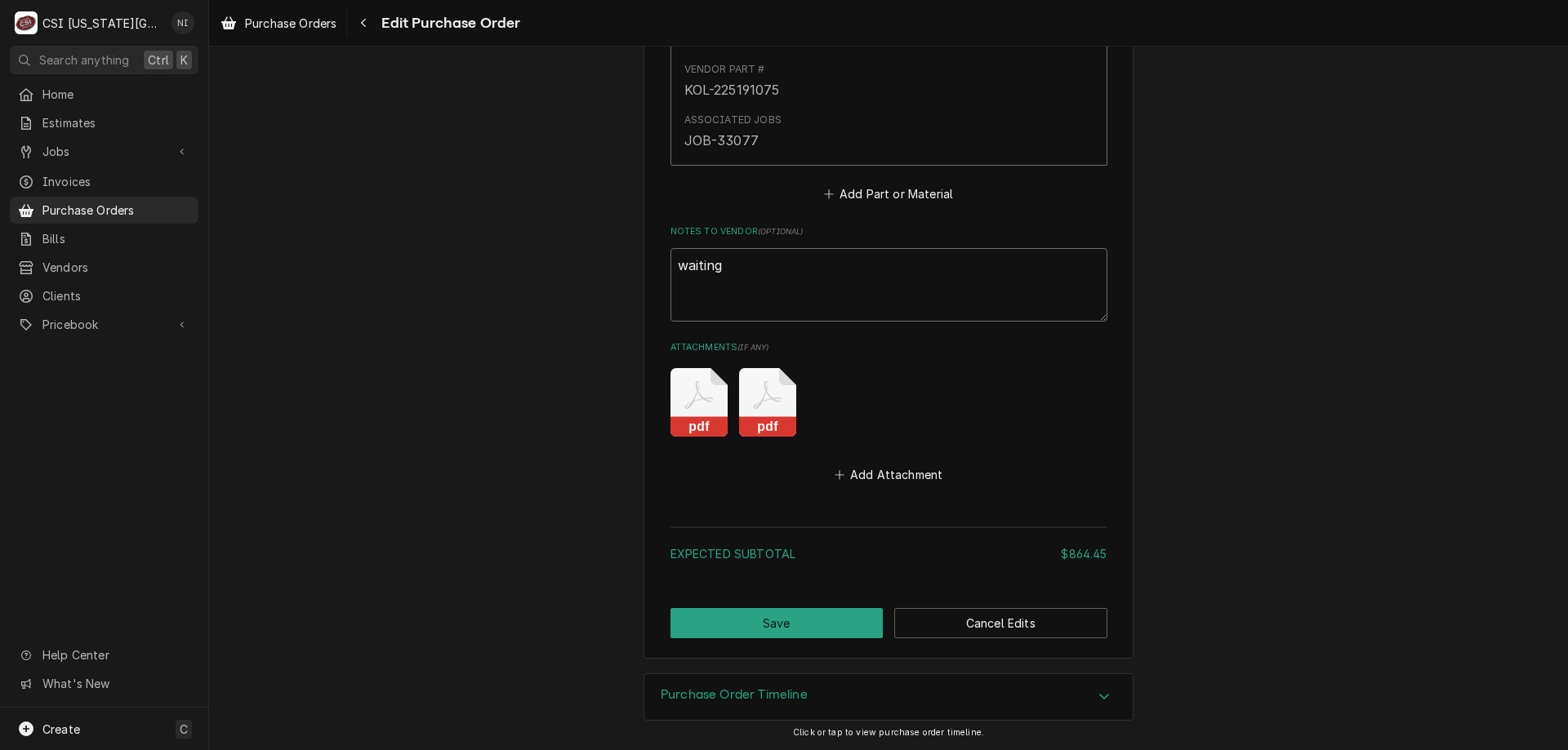
type textarea "waiting f"
type textarea "x"
type textarea "waiting fo"
type textarea "x"
type textarea "waiting for"
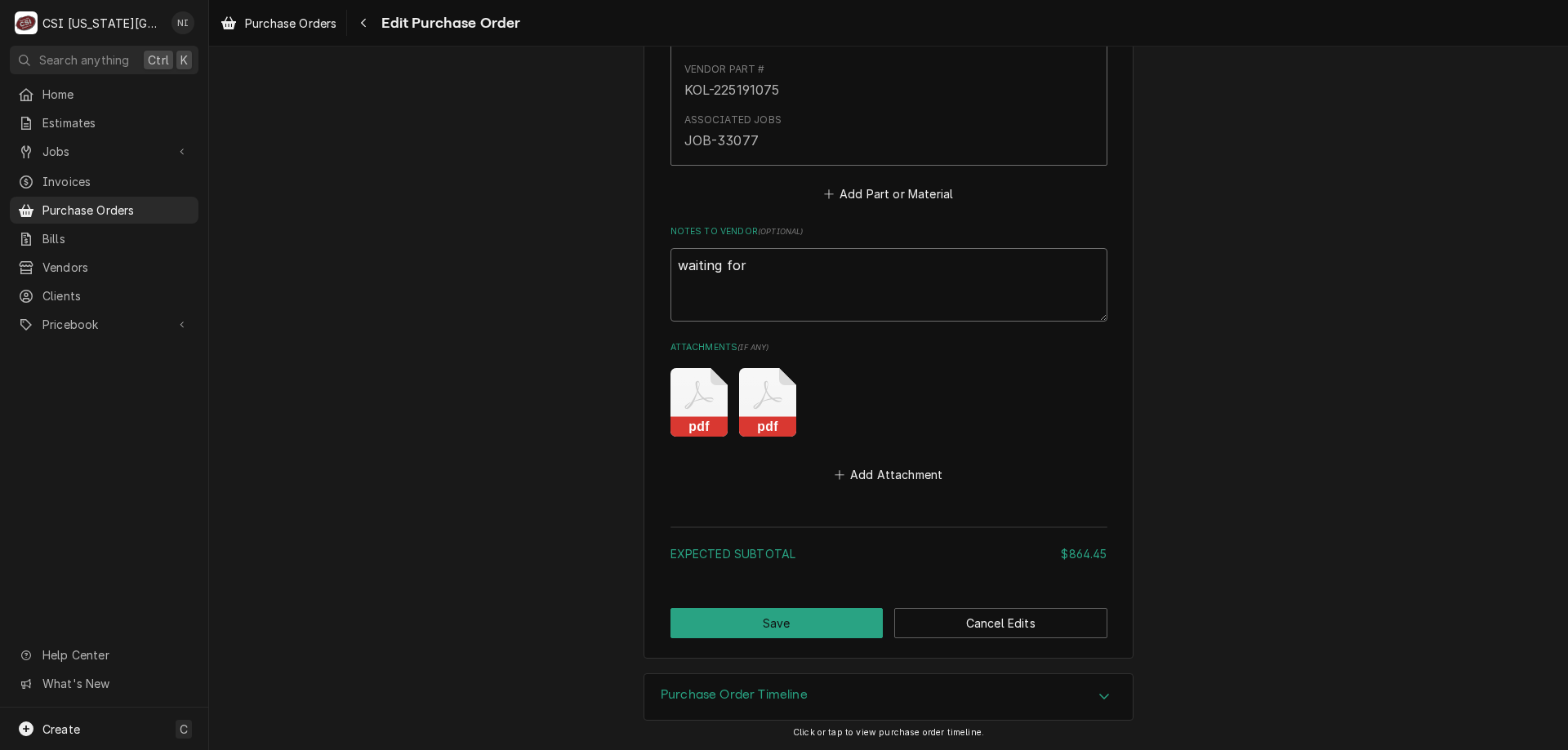
type textarea "x"
type textarea "waiting for"
type textarea "x"
type textarea "waiting for"
type textarea "x"
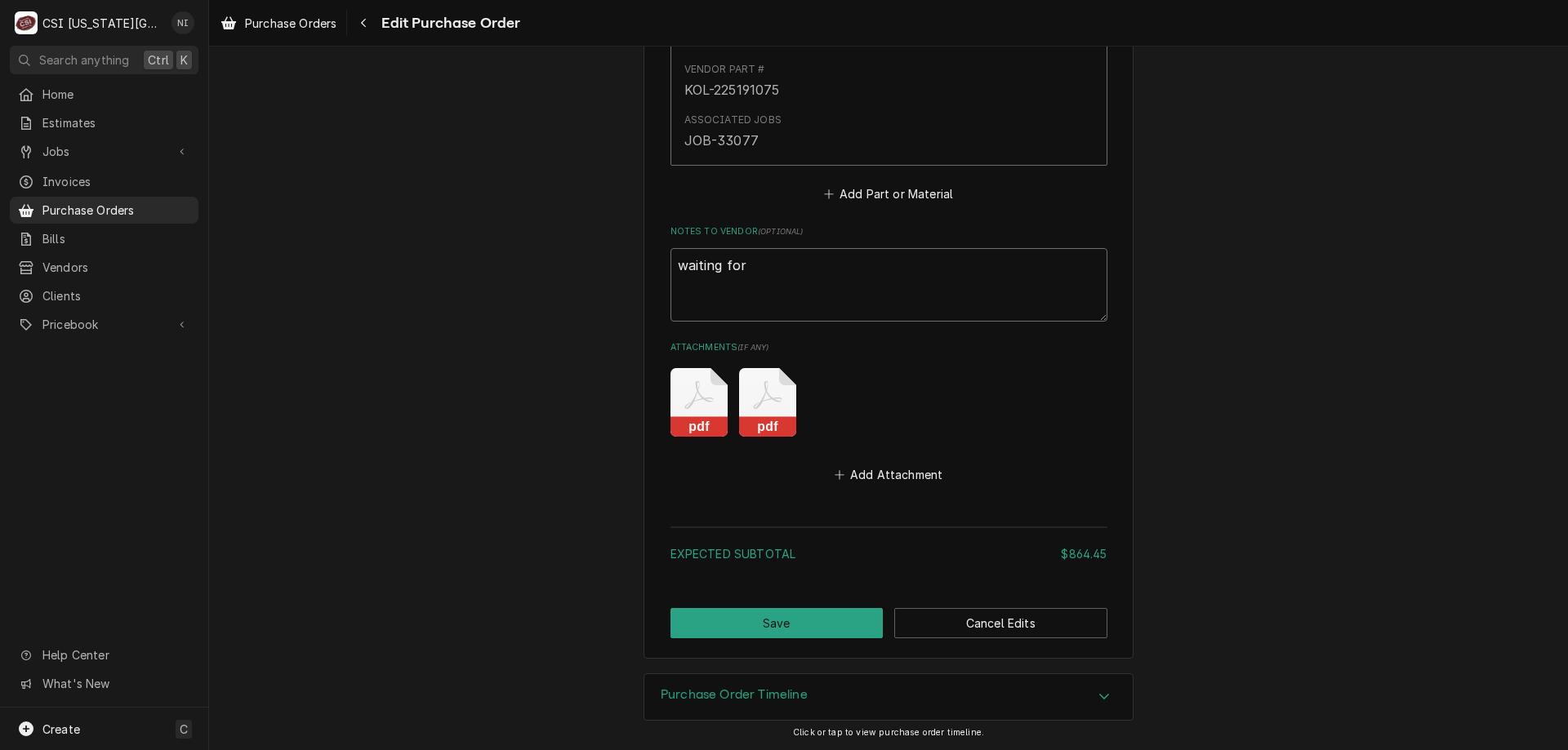
type textarea "waiting for:"
type textarea "x"
type textarea "waiting for:"
paste textarea "H&K-E-1-19-08"
type textarea "x"
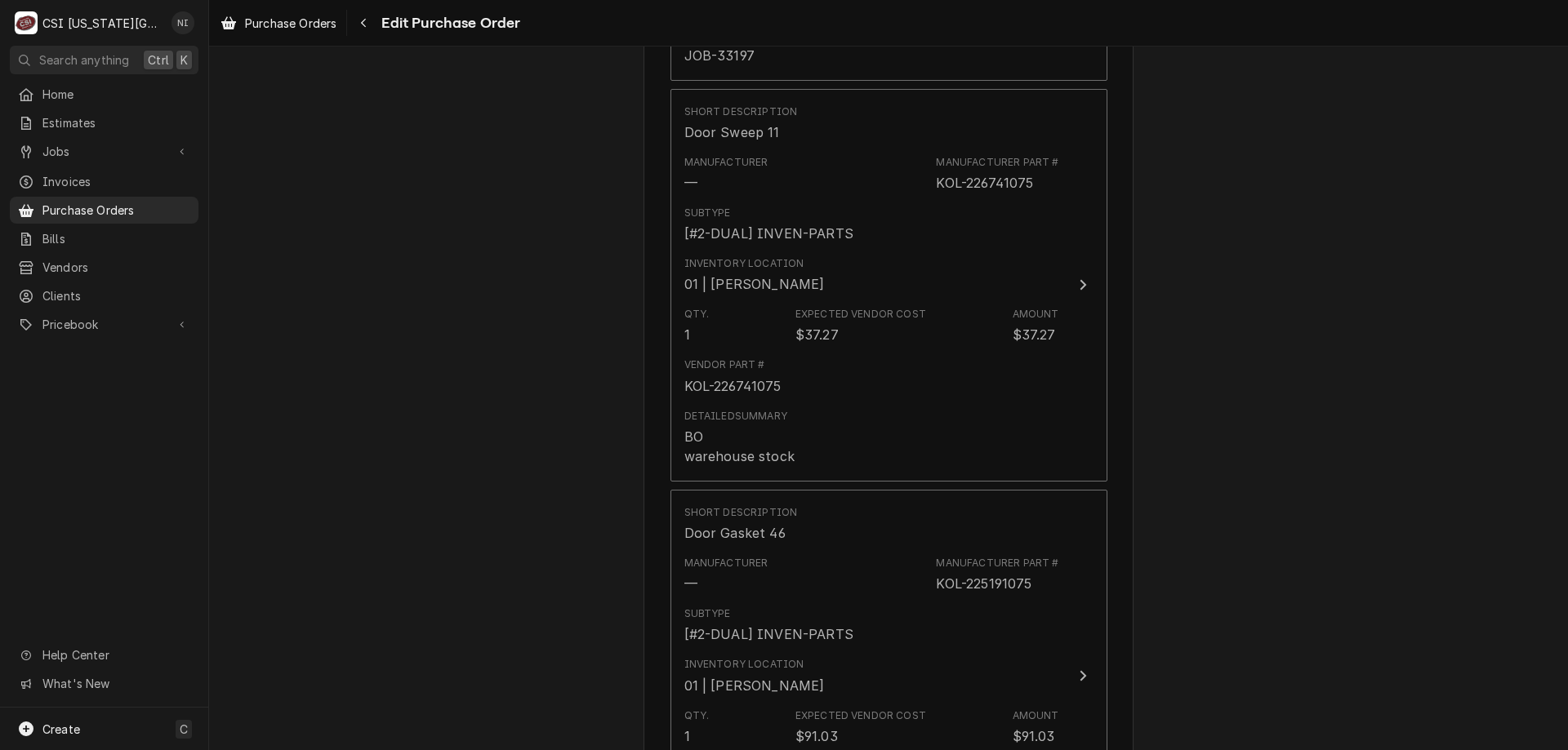
scroll to position [2867, 0]
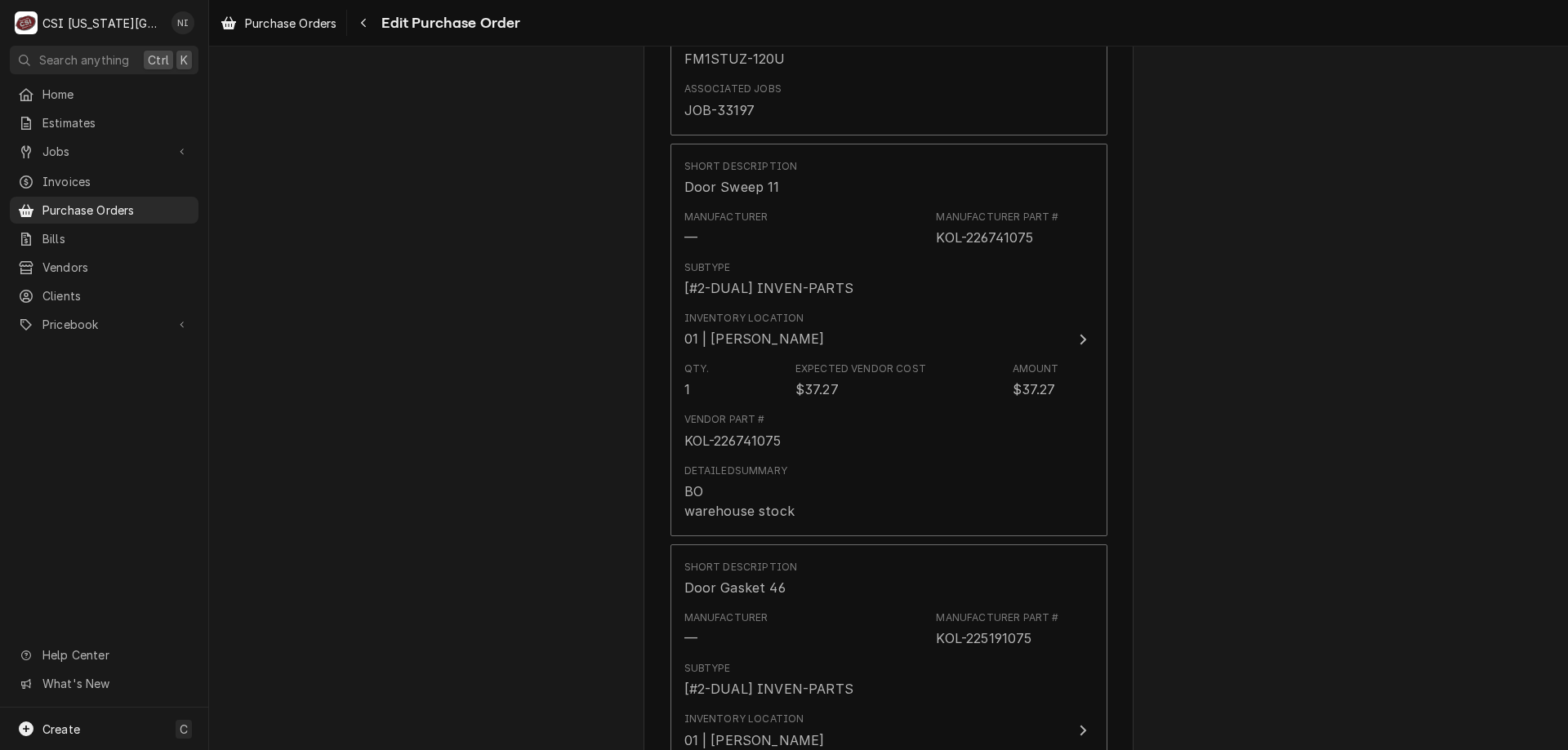
type textarea "waiting for: H&K-E-1-19-08"
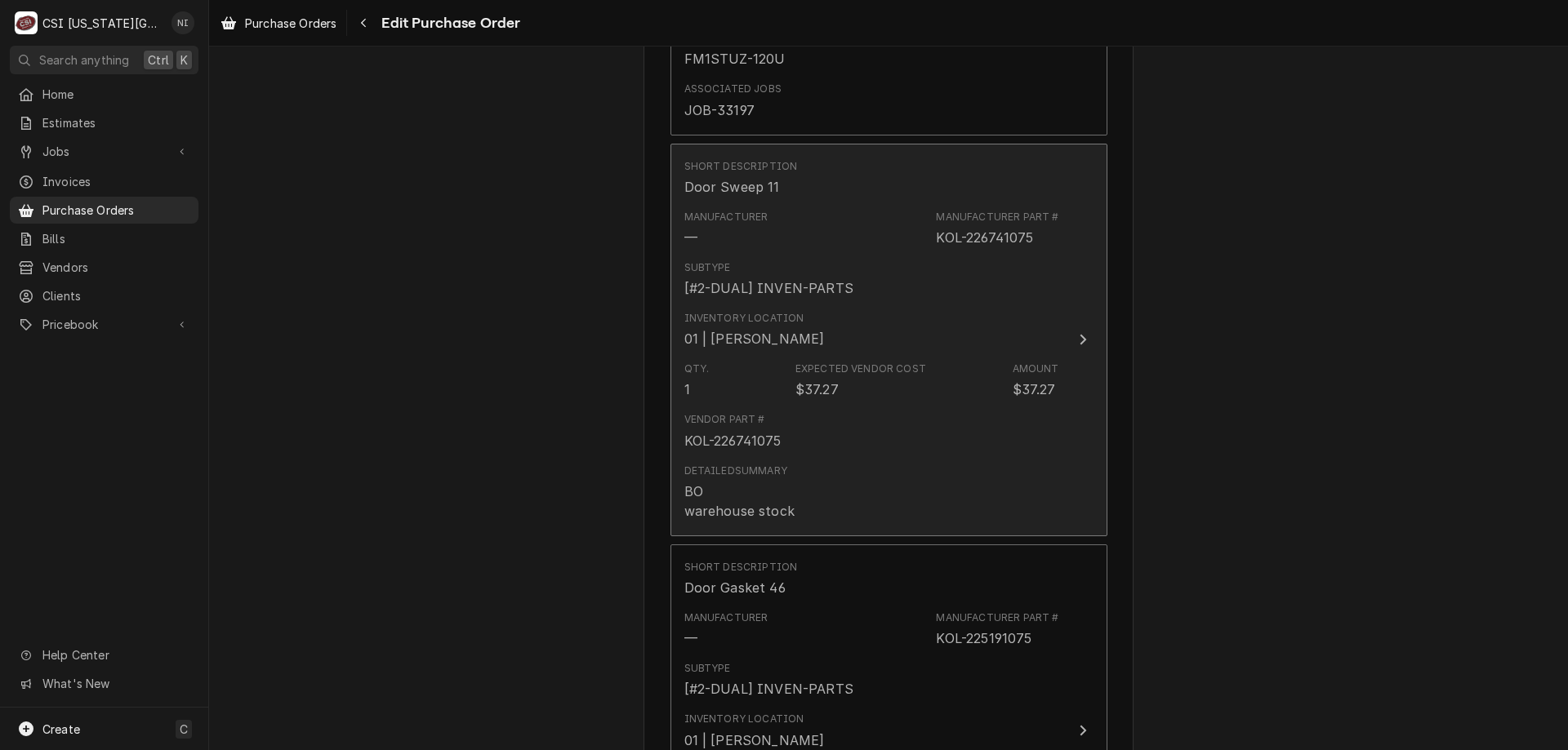
click at [995, 308] on div "Inventory Location 01 | ZACH WILSON" at bounding box center [871, 330] width 375 height 50
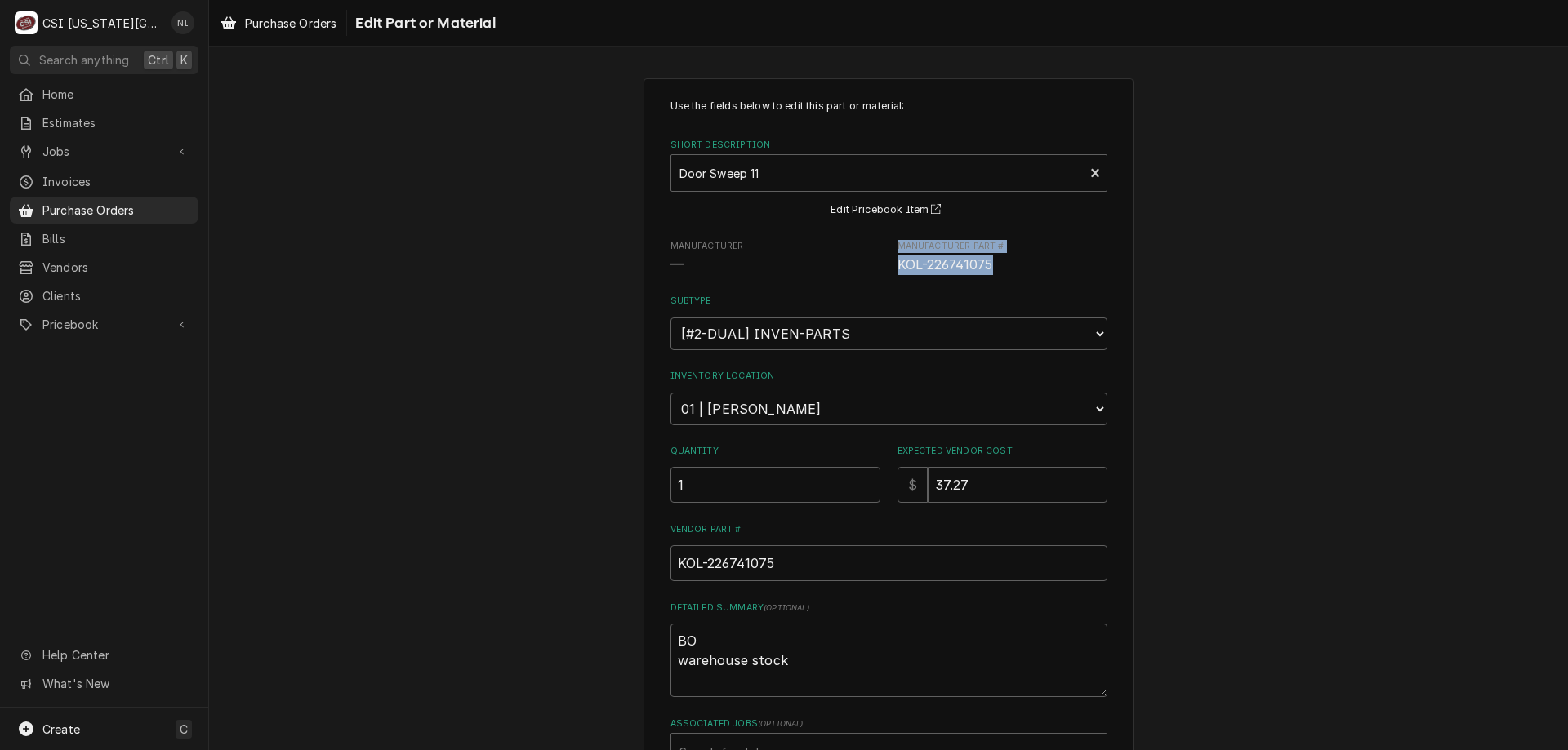
drag, startPoint x: 949, startPoint y: 270, endPoint x: 874, endPoint y: 270, distance: 75.0
click at [874, 270] on div "Manufacturer — Manufacturer Part # KOL-226741075" at bounding box center [888, 257] width 437 height 35
click at [873, 272] on div "Manufacturer — Manufacturer Part # KOL-226741075" at bounding box center [888, 257] width 437 height 35
click at [973, 272] on span "KOL-226741075" at bounding box center [945, 264] width 96 height 15
click at [988, 279] on div "Use the fields below to edit this part or material: Short Description Door Swee…" at bounding box center [888, 435] width 437 height 672
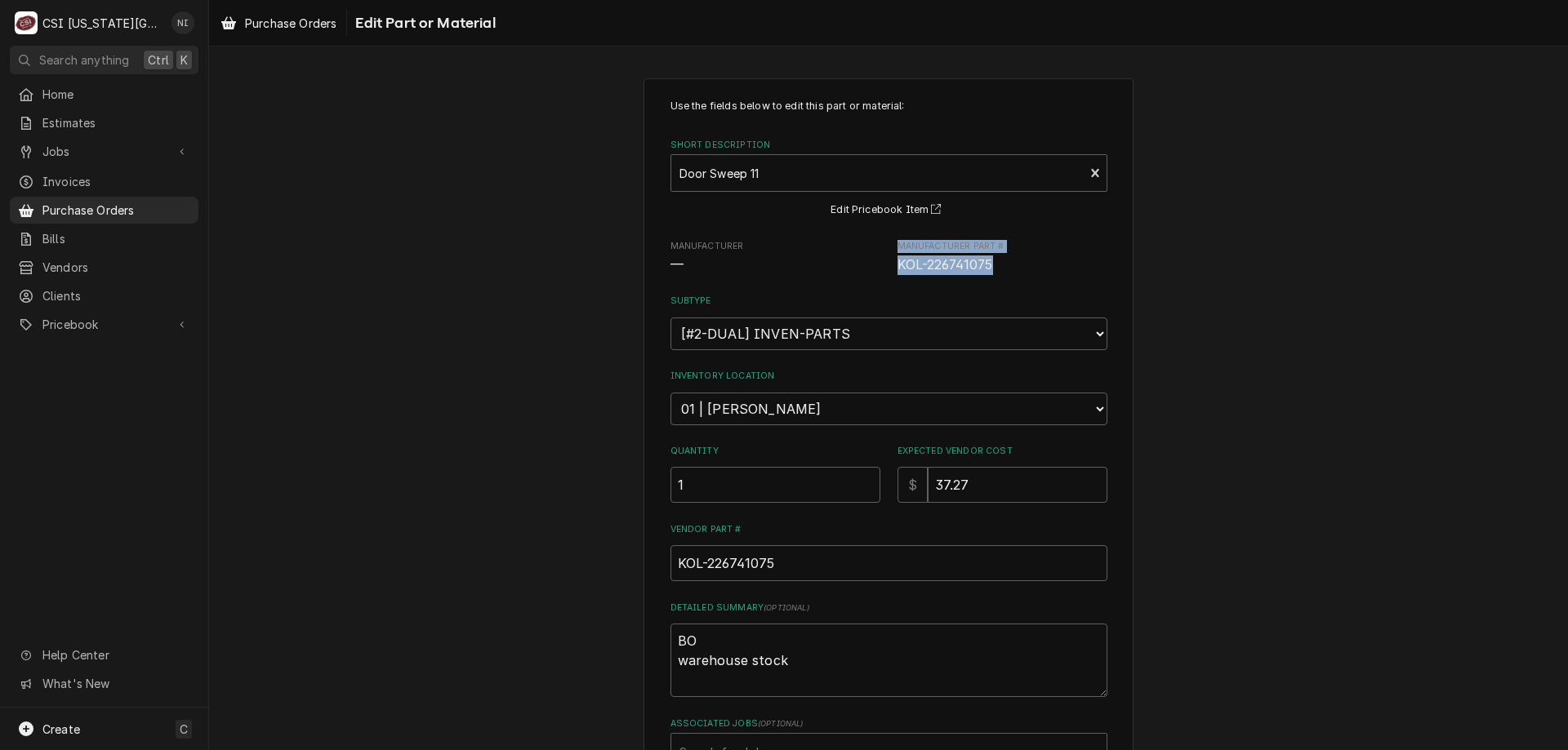
click at [988, 268] on span "KOL-226741075" at bounding box center [1002, 265] width 210 height 20
drag, startPoint x: 992, startPoint y: 270, endPoint x: 890, endPoint y: 271, distance: 102.0
click at [890, 271] on div "Manufacturer — Manufacturer Part # KOL-226741075" at bounding box center [888, 257] width 437 height 35
copy span "KOL-226741075"
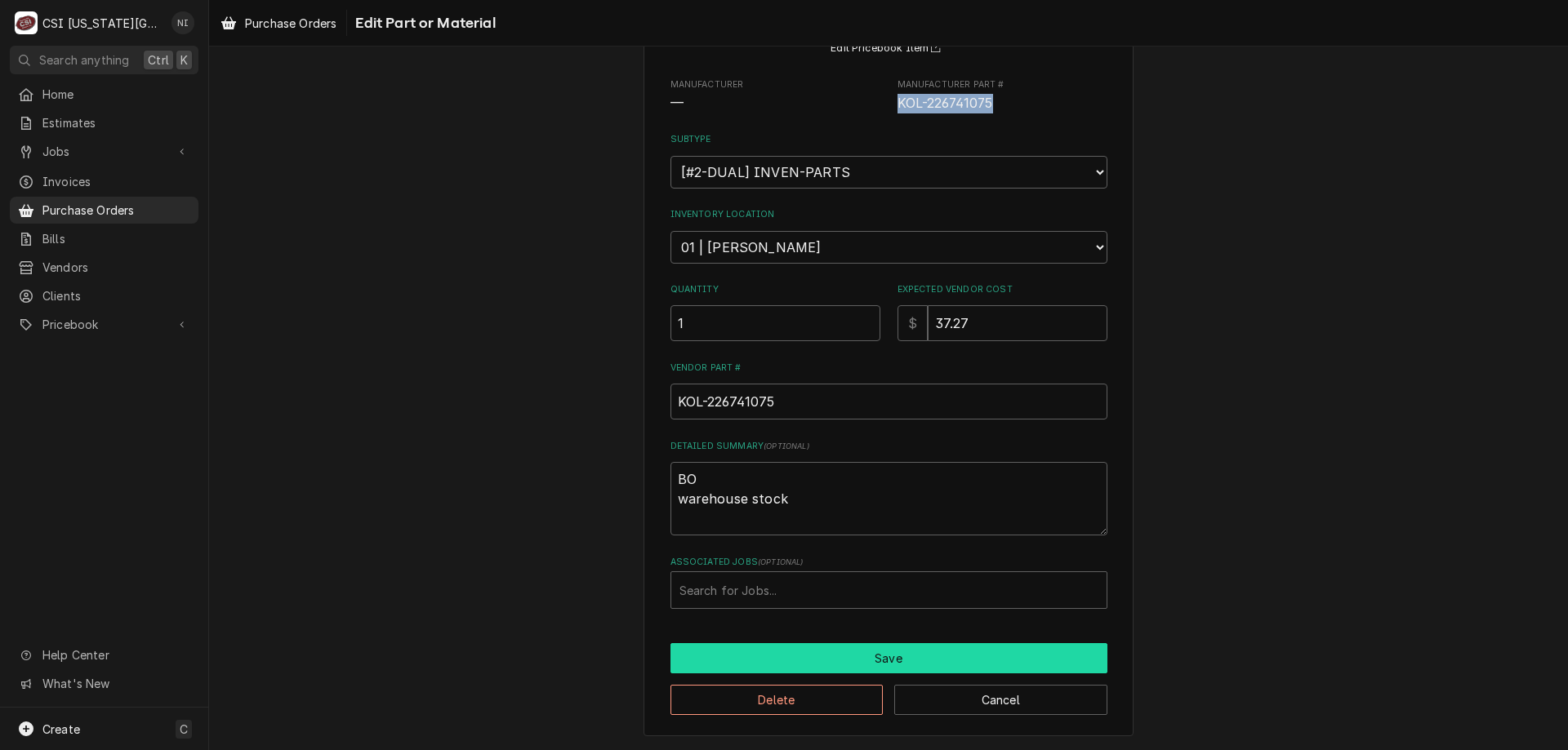
click at [895, 651] on button "Save" at bounding box center [888, 659] width 437 height 30
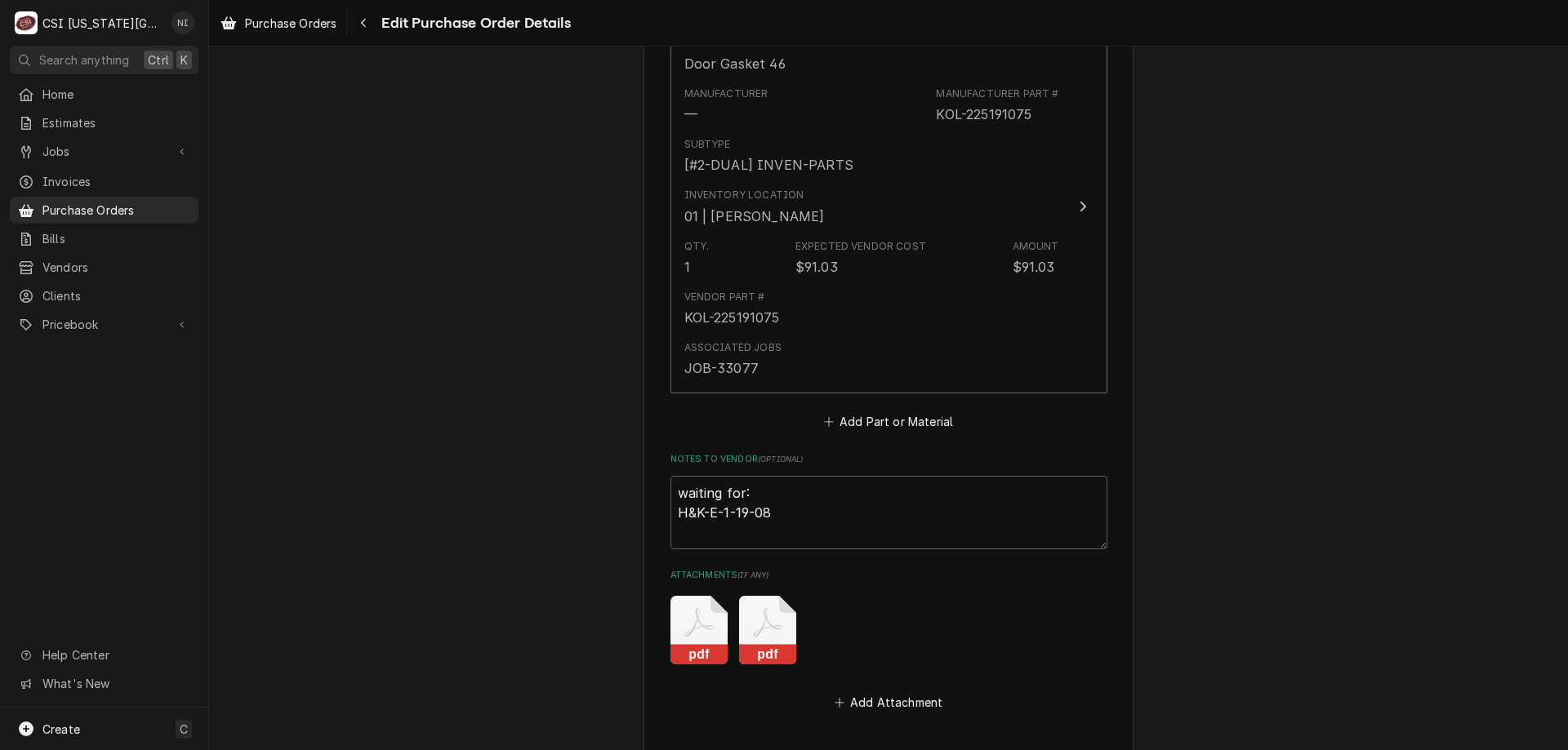
scroll to position [3402, 0]
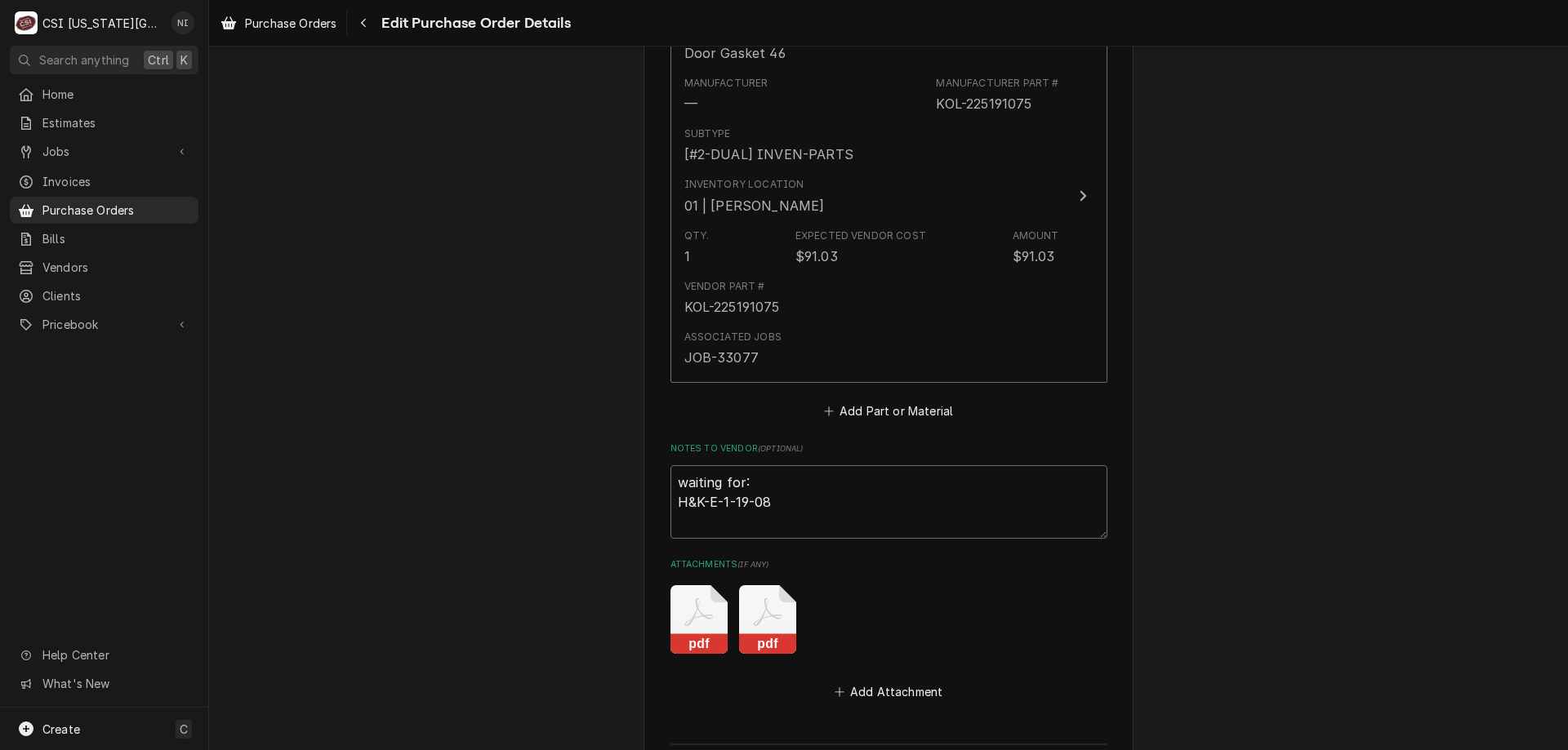
click at [800, 503] on textarea "waiting for: H&K-E-1-19-08" at bounding box center [888, 502] width 437 height 73
type textarea "x"
type textarea "waiting for: H&K-E-1-19-08"
paste textarea "KOL-226741075"
type textarea "x"
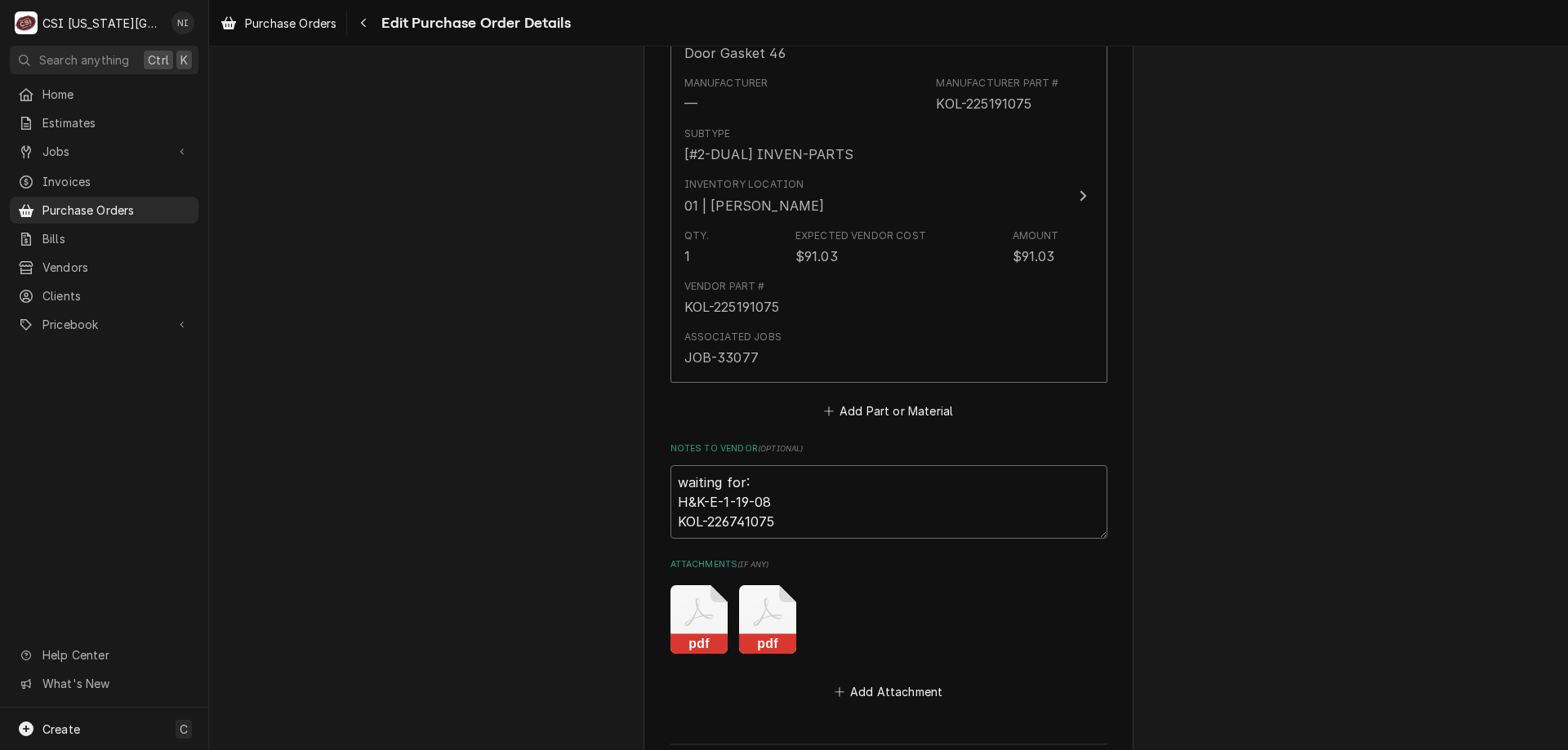
scroll to position [3619, 0]
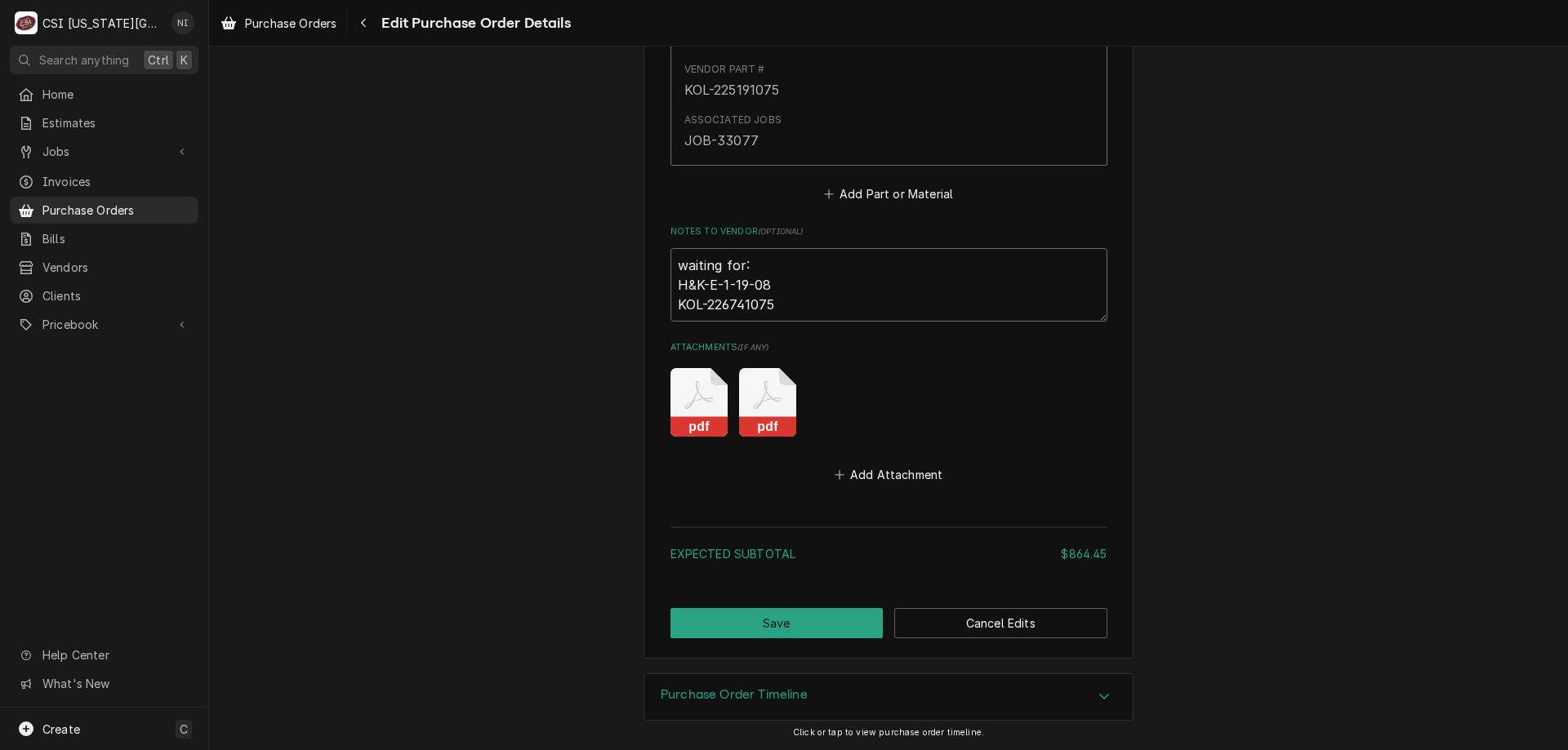
type textarea "waiting for: H&K-E-1-19-08 KOL-226741075"
click at [810, 628] on button "Save" at bounding box center [777, 623] width 213 height 30
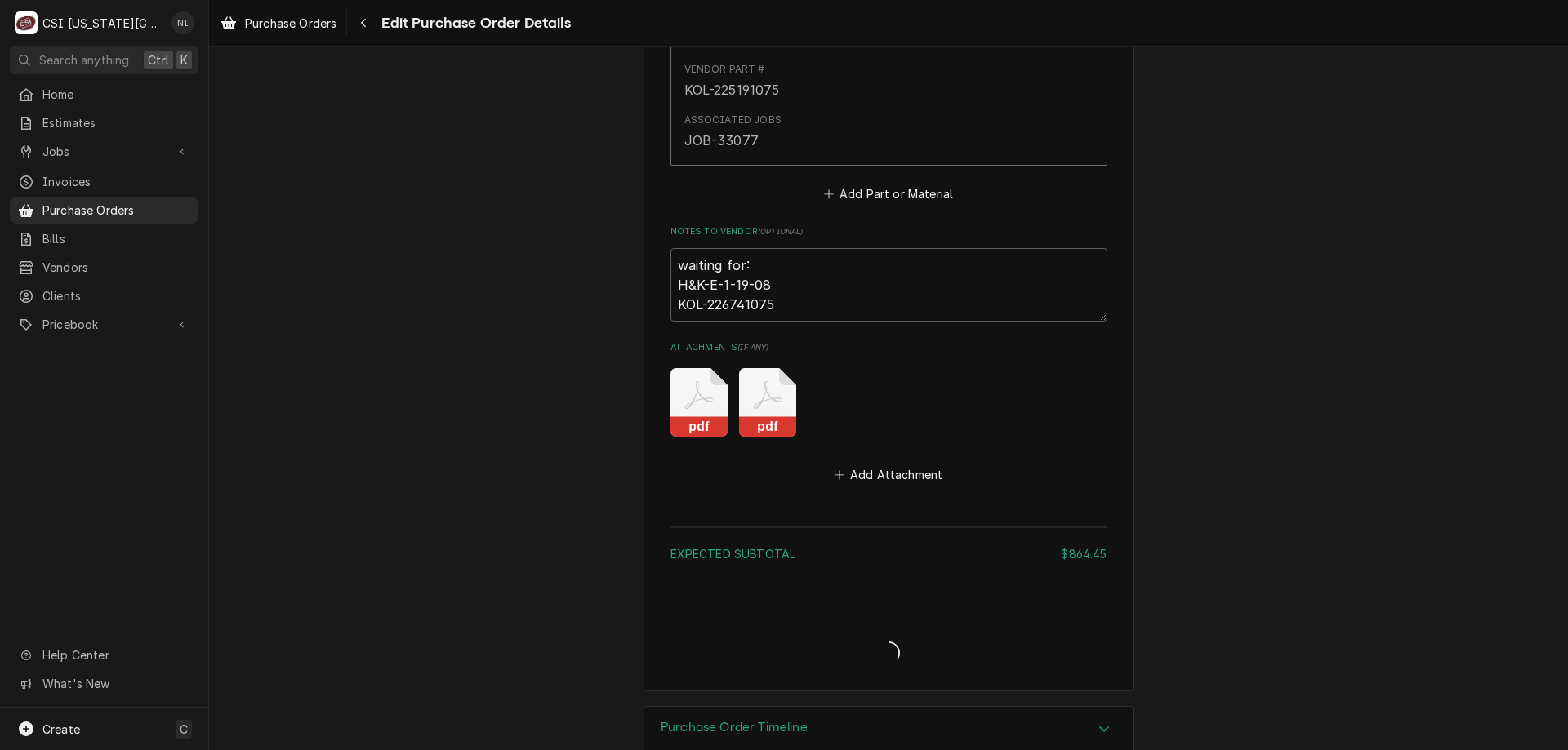
type textarea "x"
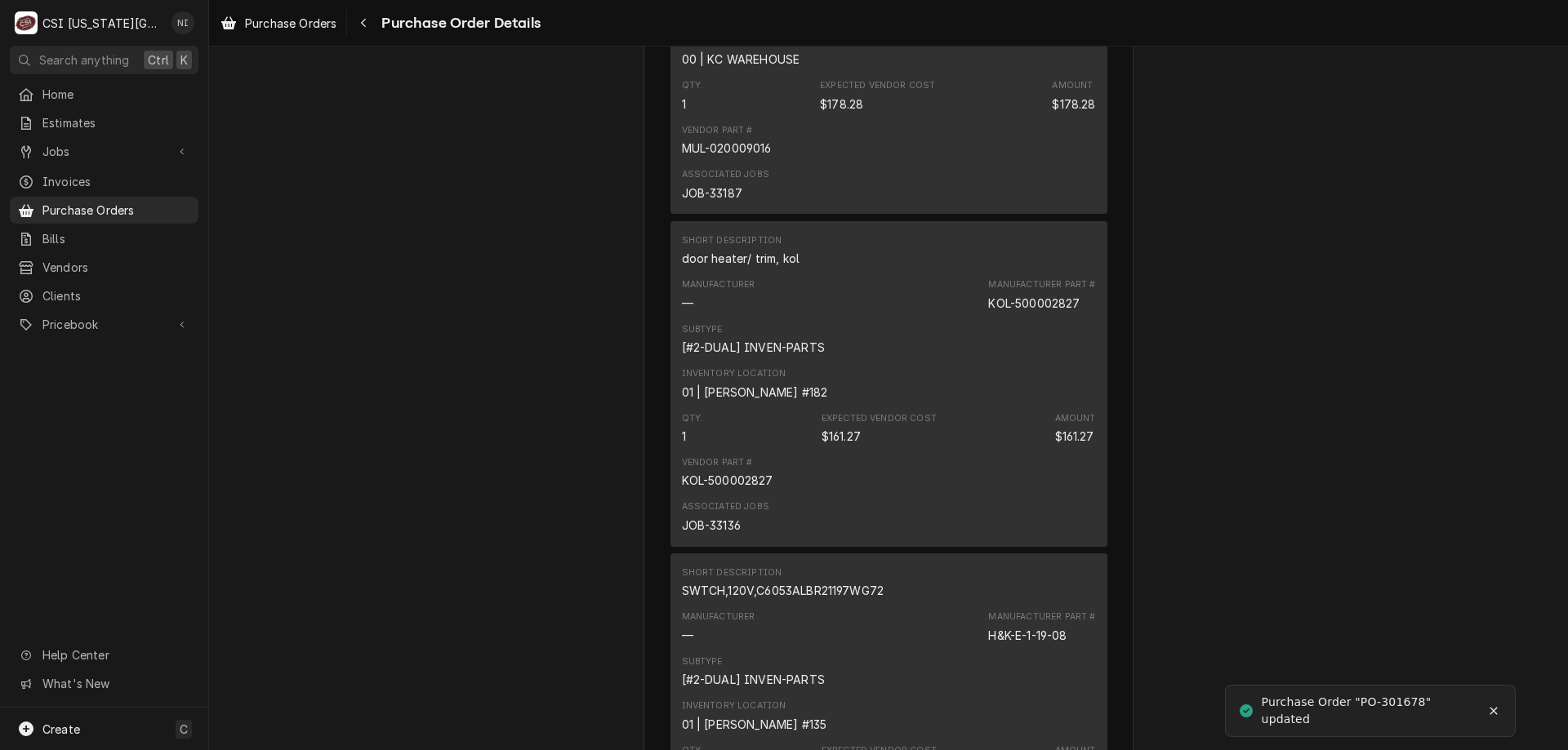
scroll to position [3668, 0]
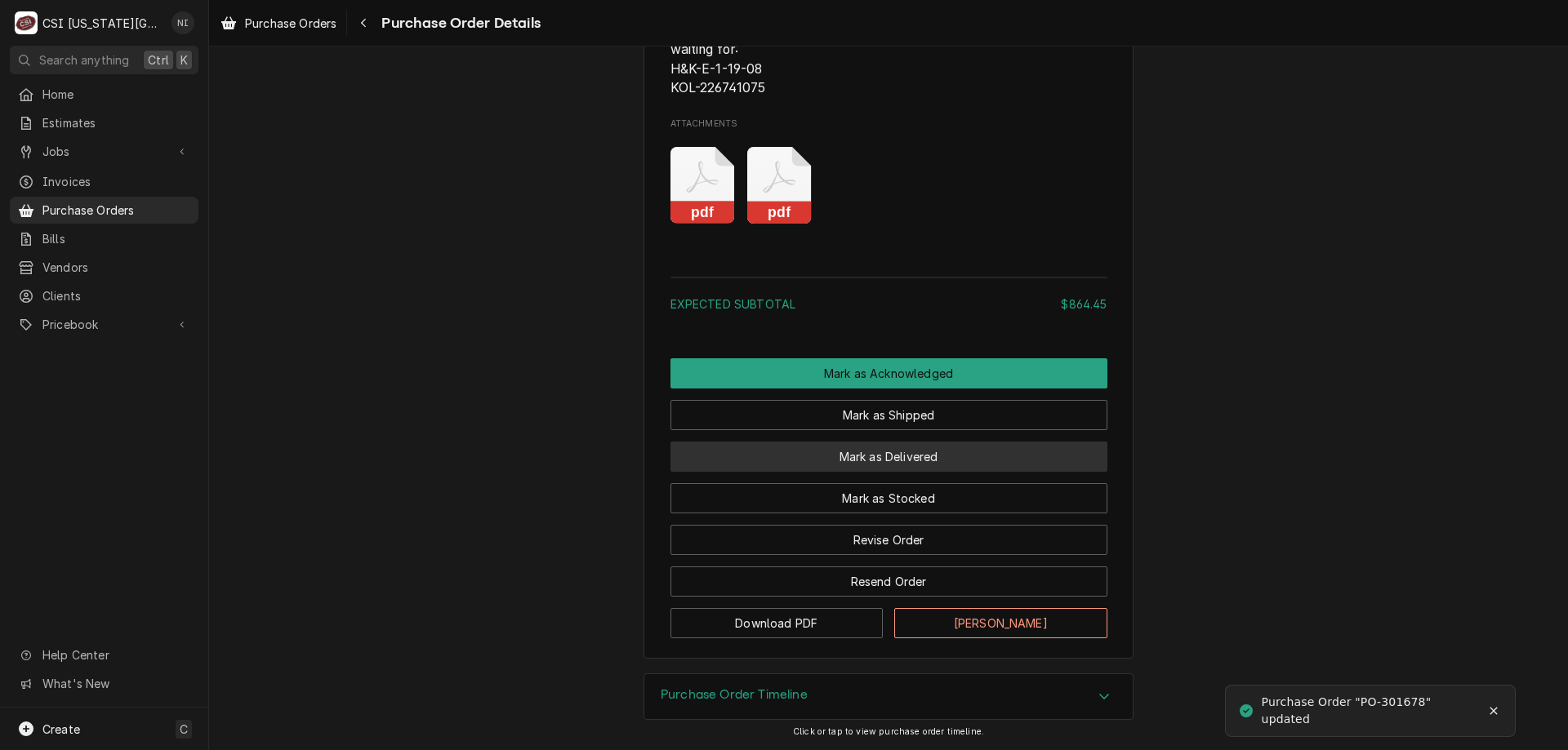
click at [888, 461] on button "Mark as Delivered" at bounding box center [888, 457] width 437 height 30
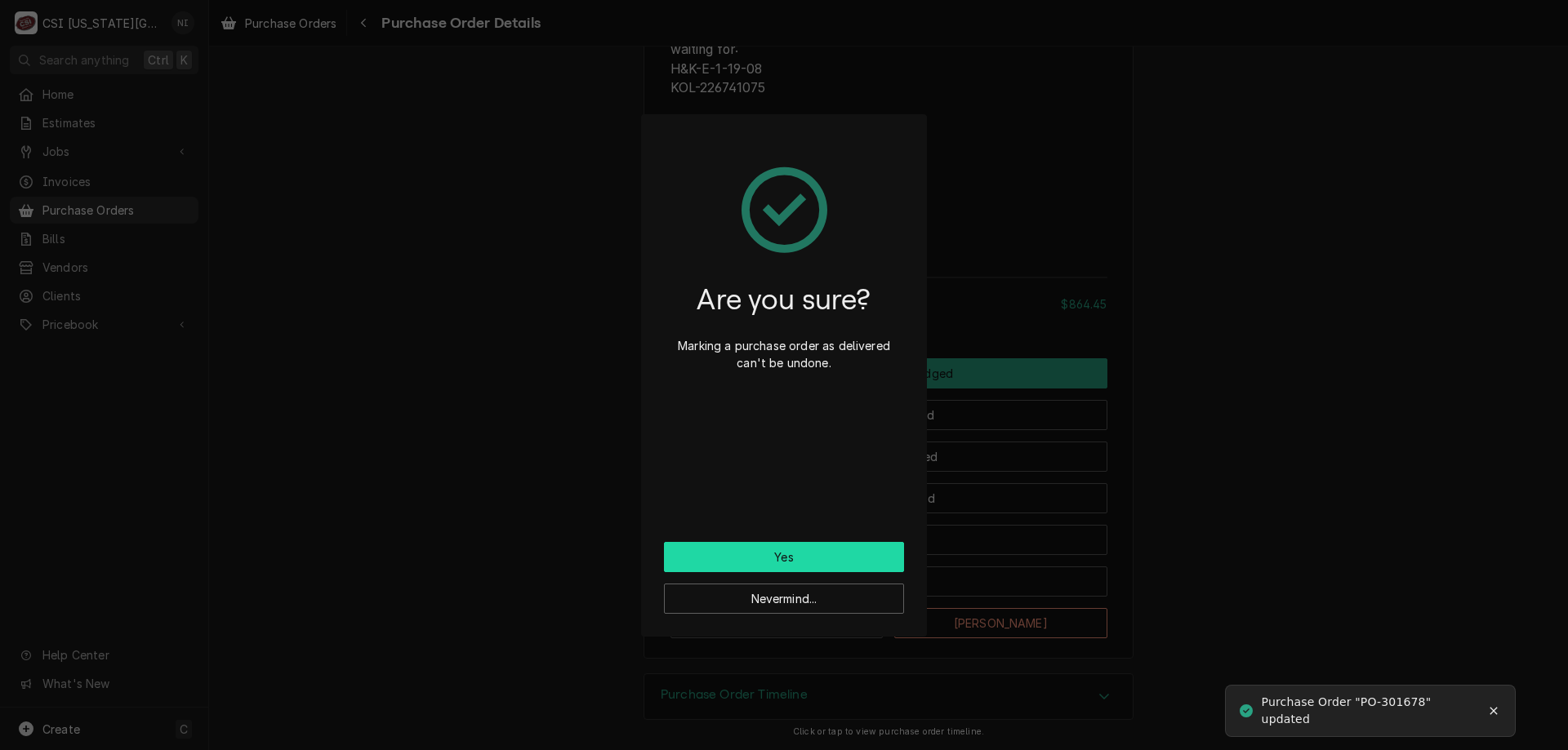
click at [784, 553] on button "Yes" at bounding box center [784, 557] width 240 height 30
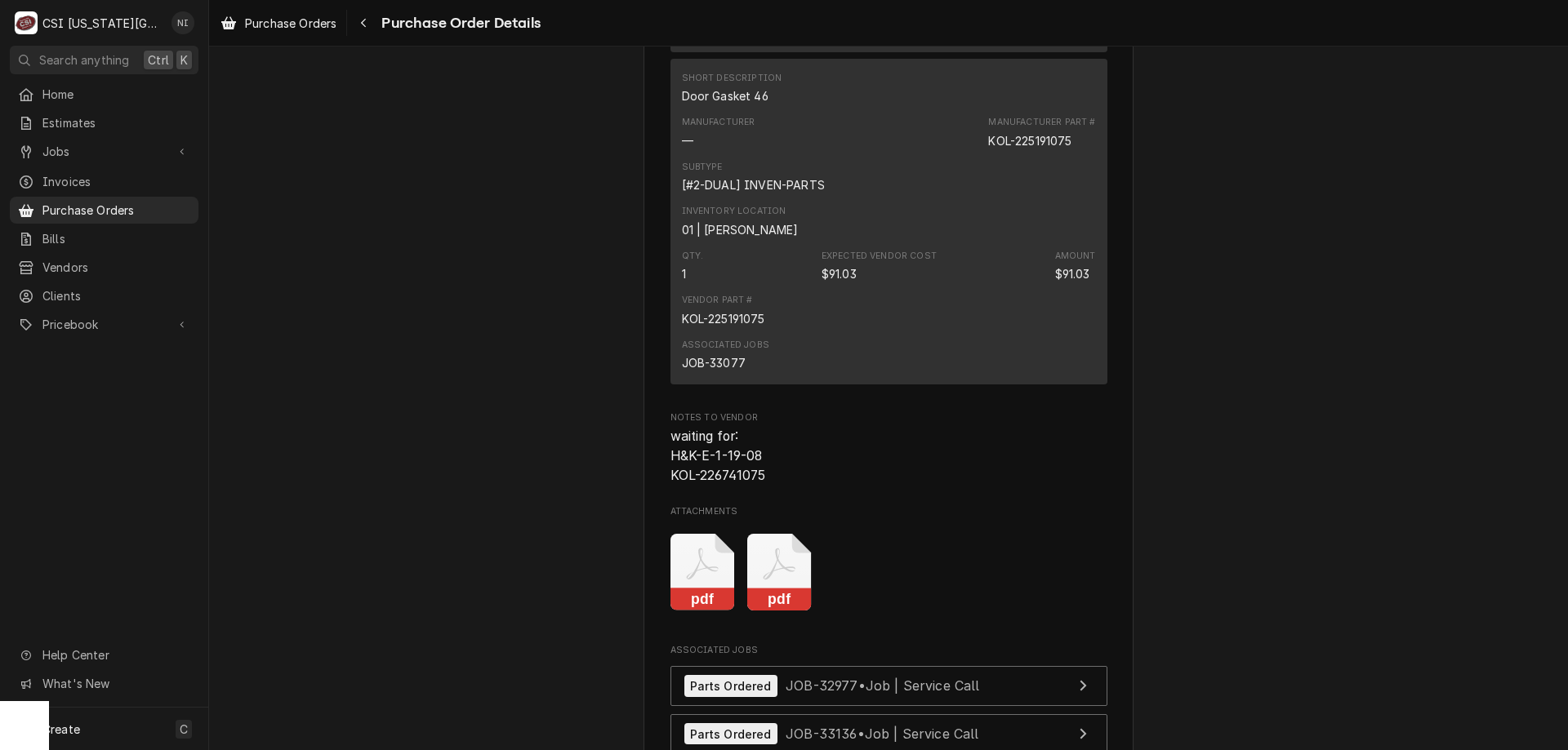
scroll to position [4079, 0]
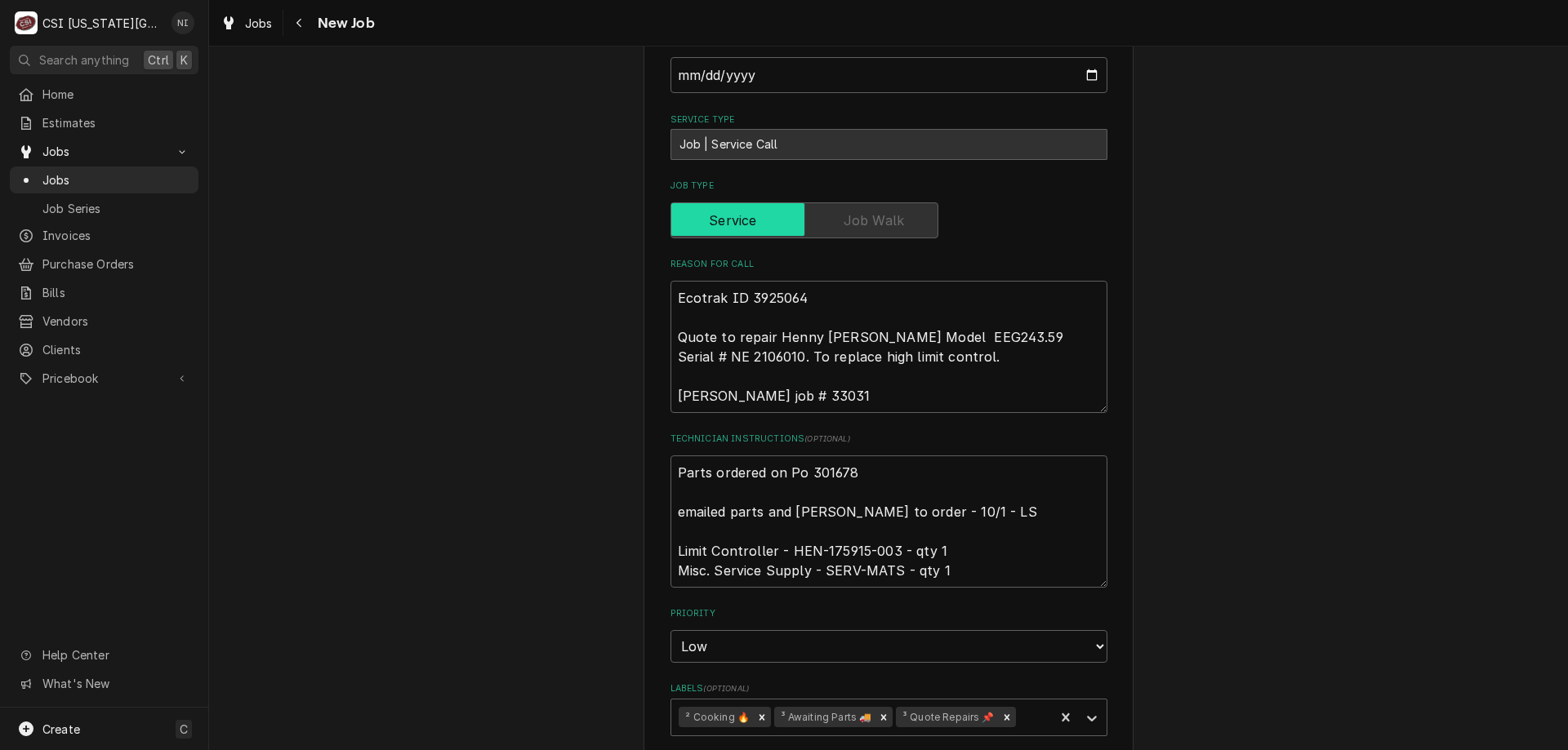
scroll to position [907, 0]
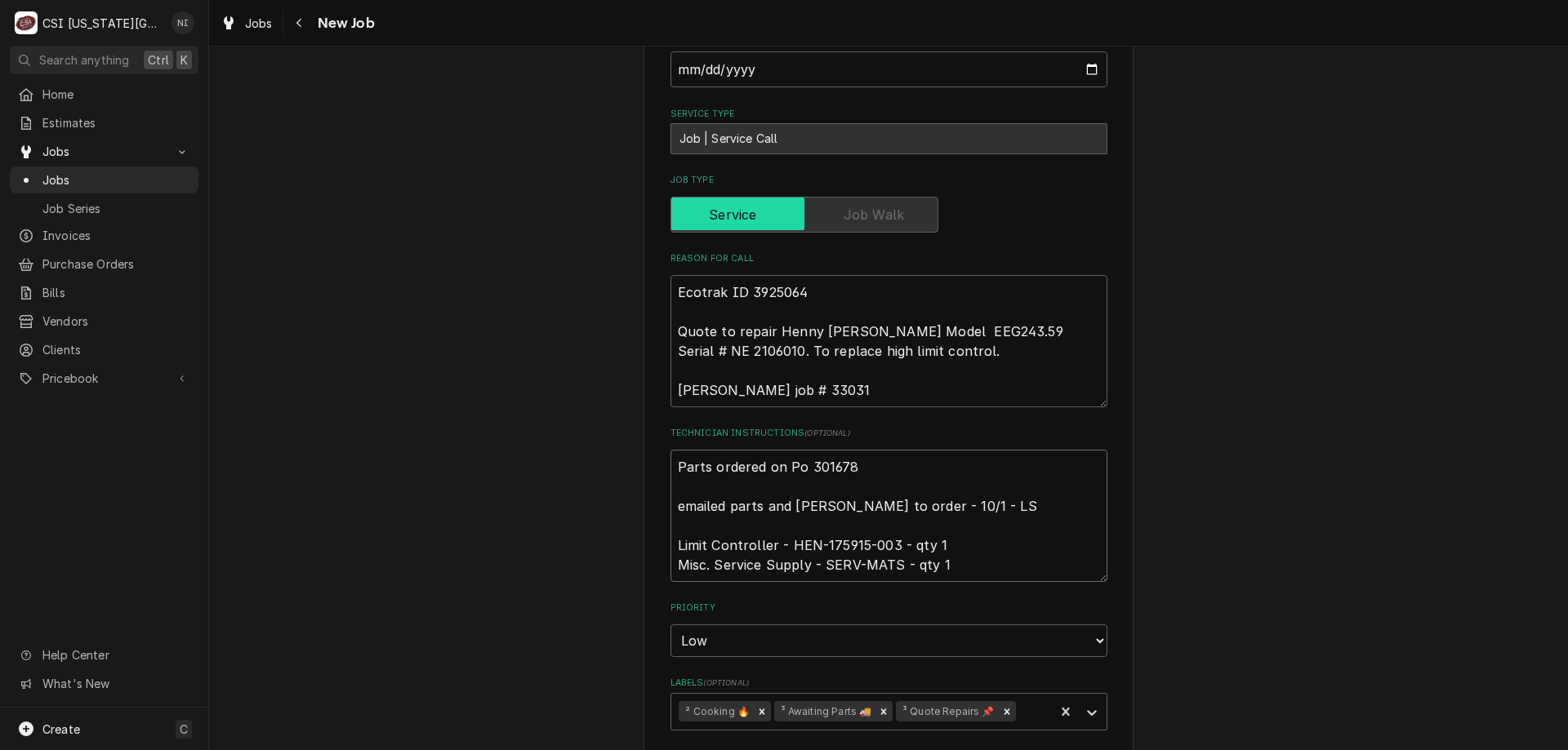
click at [671, 450] on textarea "Parts ordered on Po 301678 emailed parts and lindy to order - 10/1 - LS Limit C…" at bounding box center [888, 516] width 437 height 133
type textarea "x"
type textarea "Parts ordered on Po 301678 emailed parts and lindy to order - 10/1 - LS Limit C…"
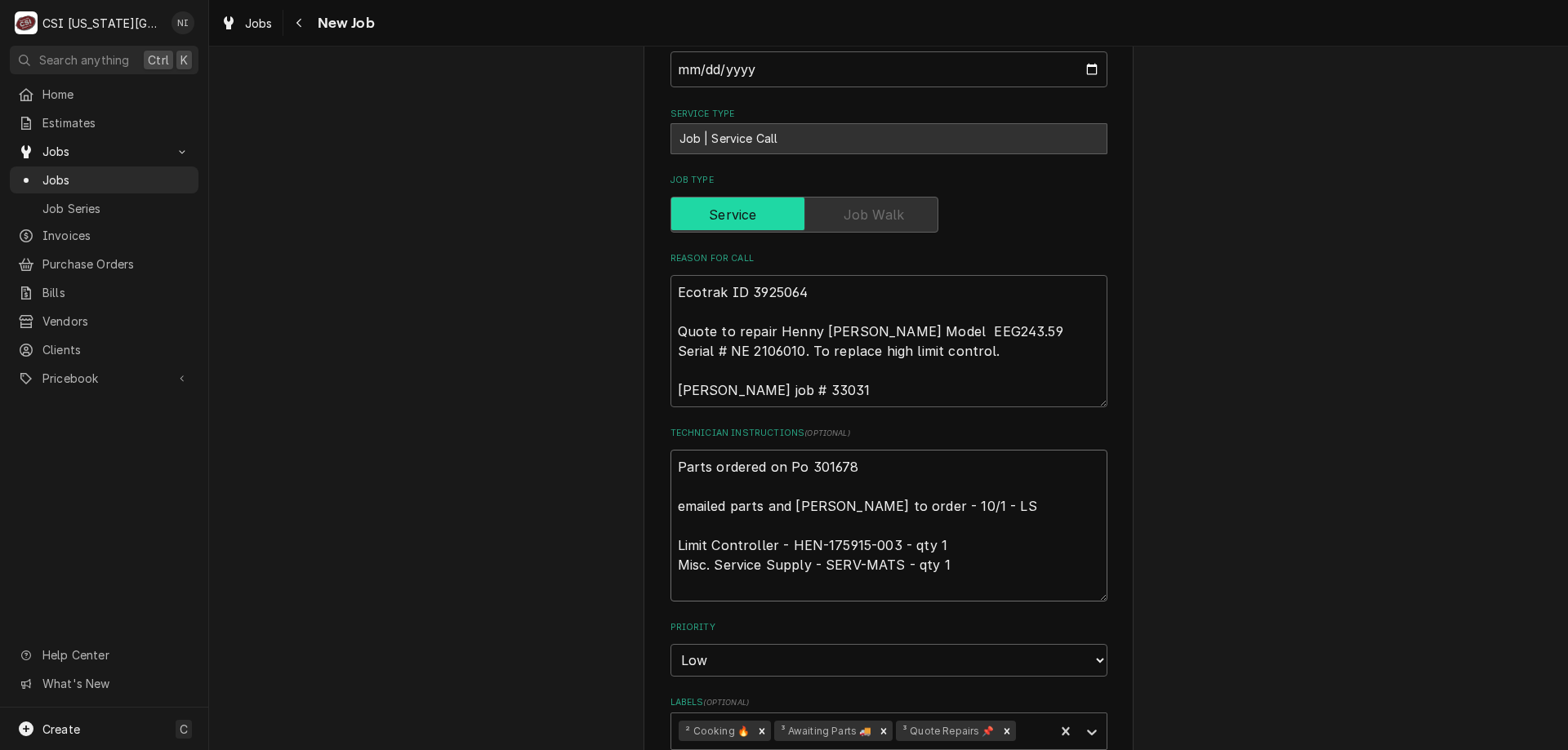
click at [746, 450] on textarea "Parts ordered on Po 301678 emailed parts and lindy to order - 10/1 - LS Limit C…" at bounding box center [888, 525] width 437 height 151
type textarea "x"
type textarea "p Parts ordered on Po 301678 emailed parts and lindy to order - 10/1 - LS Limit…"
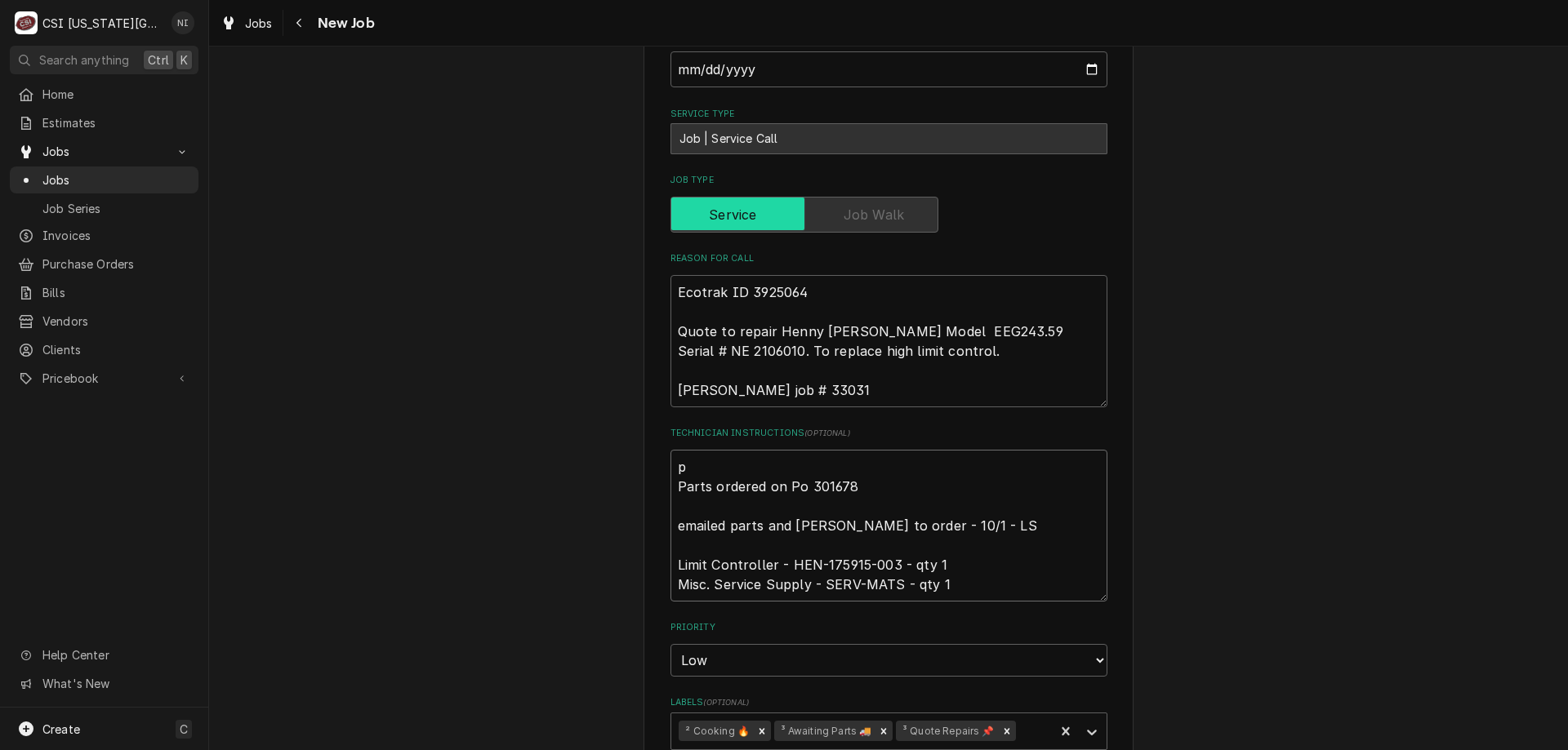
type textarea "x"
type textarea "pa Parts ordered on Po 301678 emailed parts and lindy to order - 10/1 - LS Limi…"
type textarea "x"
type textarea "part Parts ordered on Po 301678 emailed parts and lindy to order - 10/1 - LS Li…"
type textarea "x"
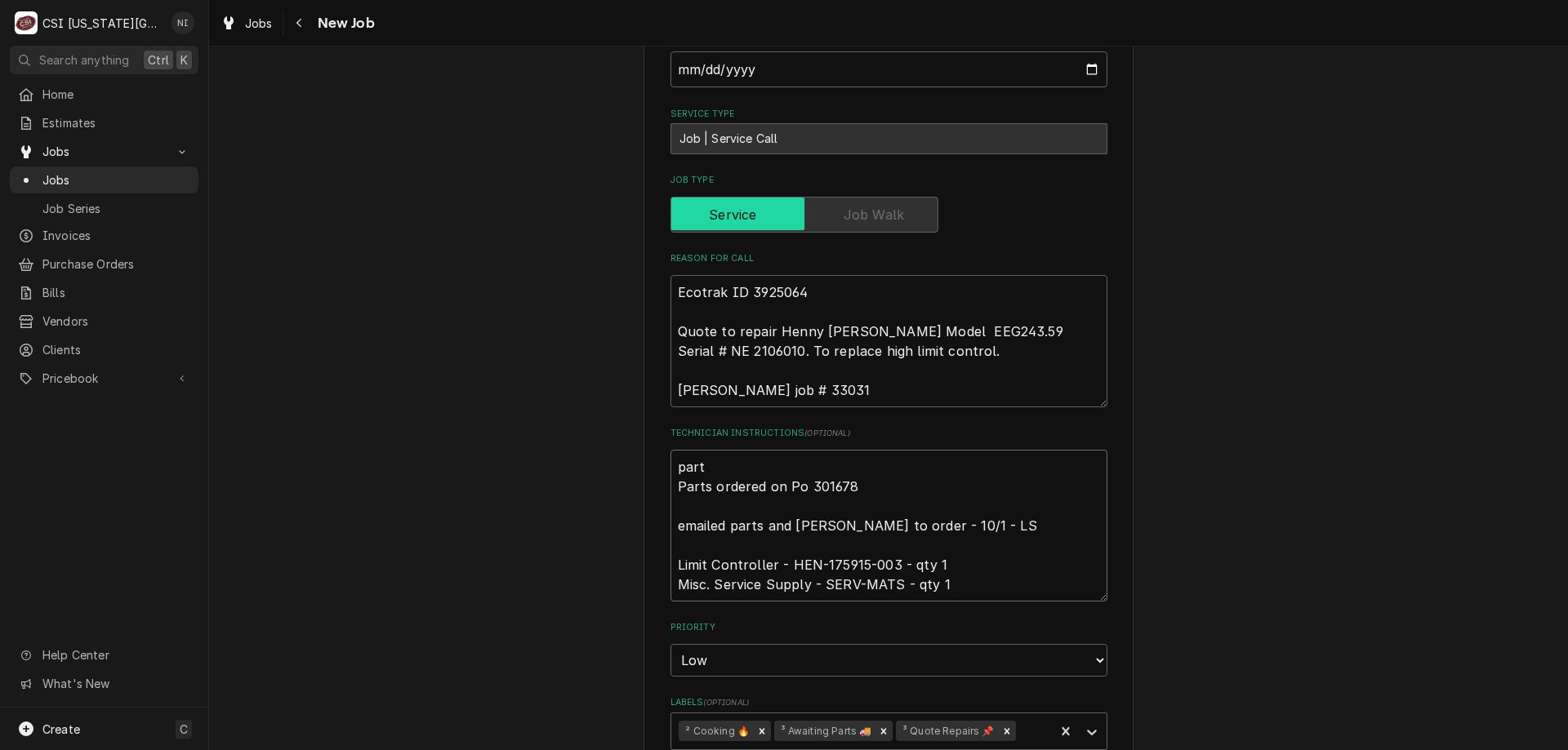
type textarea "parts Parts ordered on Po 301678 emailed parts and lindy to order - 10/1 - LS L…"
type textarea "x"
type textarea "part Parts ordered on Po 301678 emailed parts and lindy to order - 10/1 - LS Li…"
type textarea "x"
type textarea "par Parts ordered on Po 301678 emailed parts and lindy to order - 10/1 - LS Lim…"
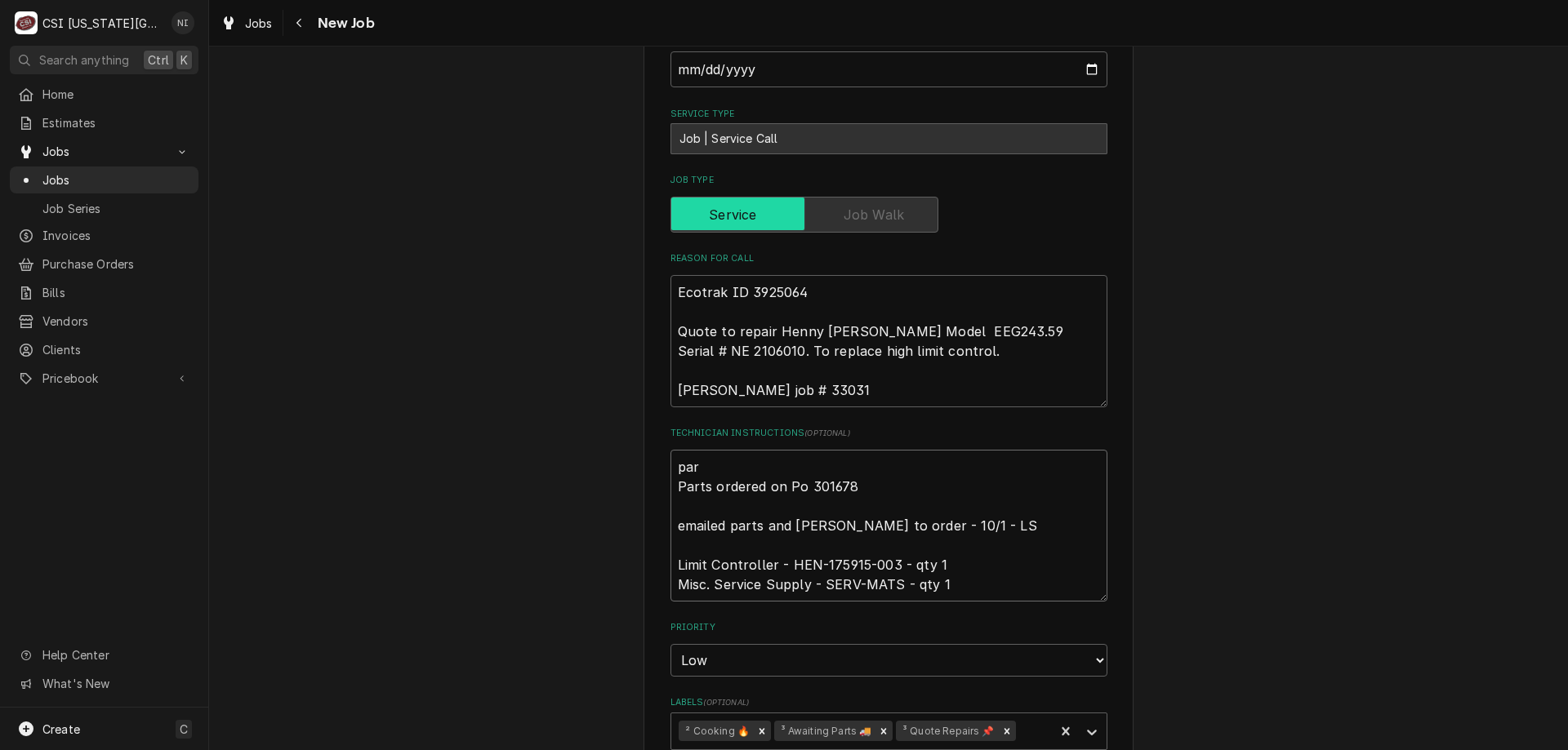
type textarea "x"
type textarea "part Parts ordered on Po 301678 emailed parts and lindy to order - 10/1 - LS Li…"
type textarea "x"
type textarea "parts Parts ordered on Po 301678 emailed parts and lindy to order - 10/1 - LS L…"
type textarea "x"
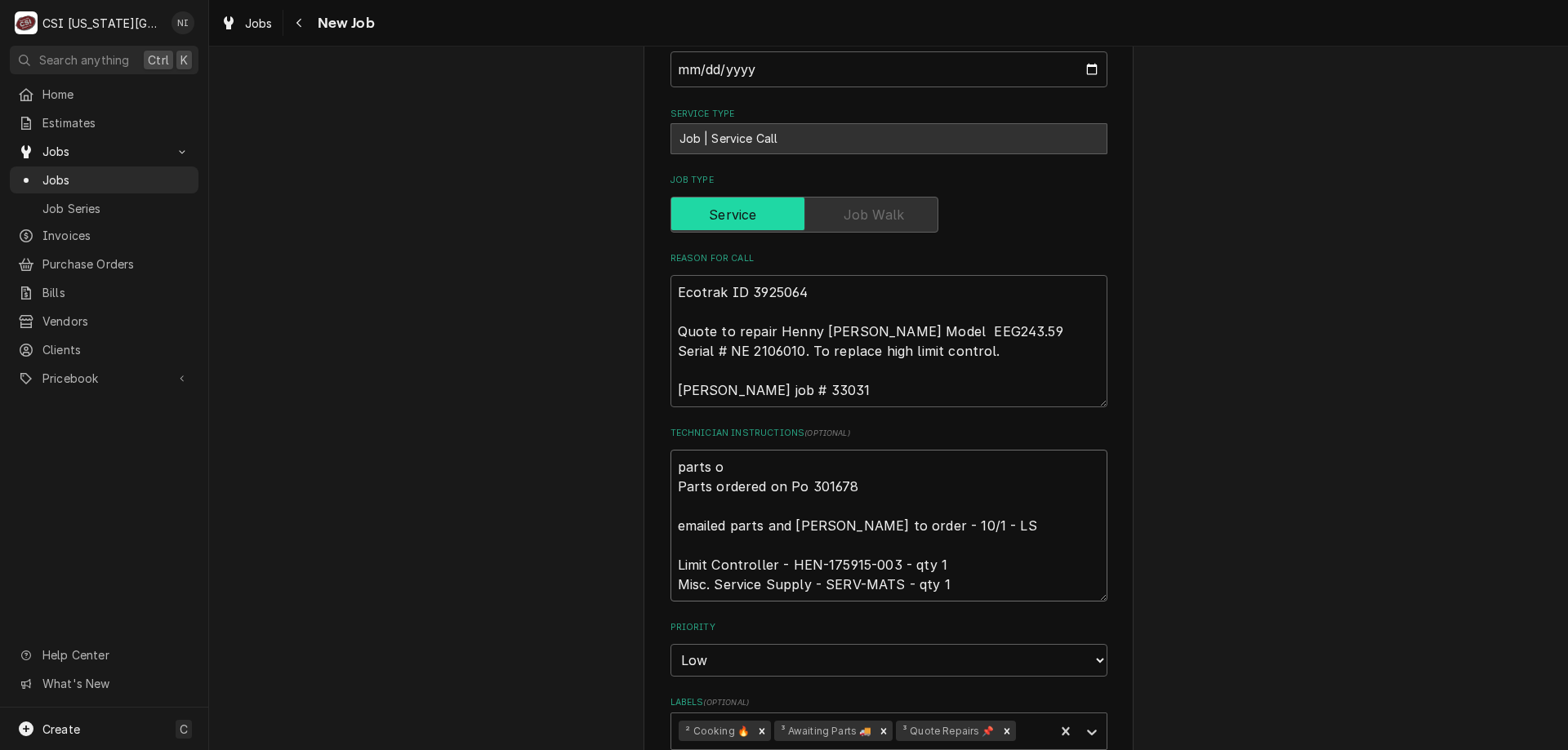
type textarea "parts on Parts ordered on Po 301678 emailed parts and lindy to order - 10/1 - L…"
type textarea "x"
type textarea "parts on Parts ordered on Po 301678 emailed parts and lindy to order - 10/1 - L…"
type textarea "x"
type textarea "parts on B Parts ordered on Po 301678 emailed parts and lindy to order - 10/1 -…"
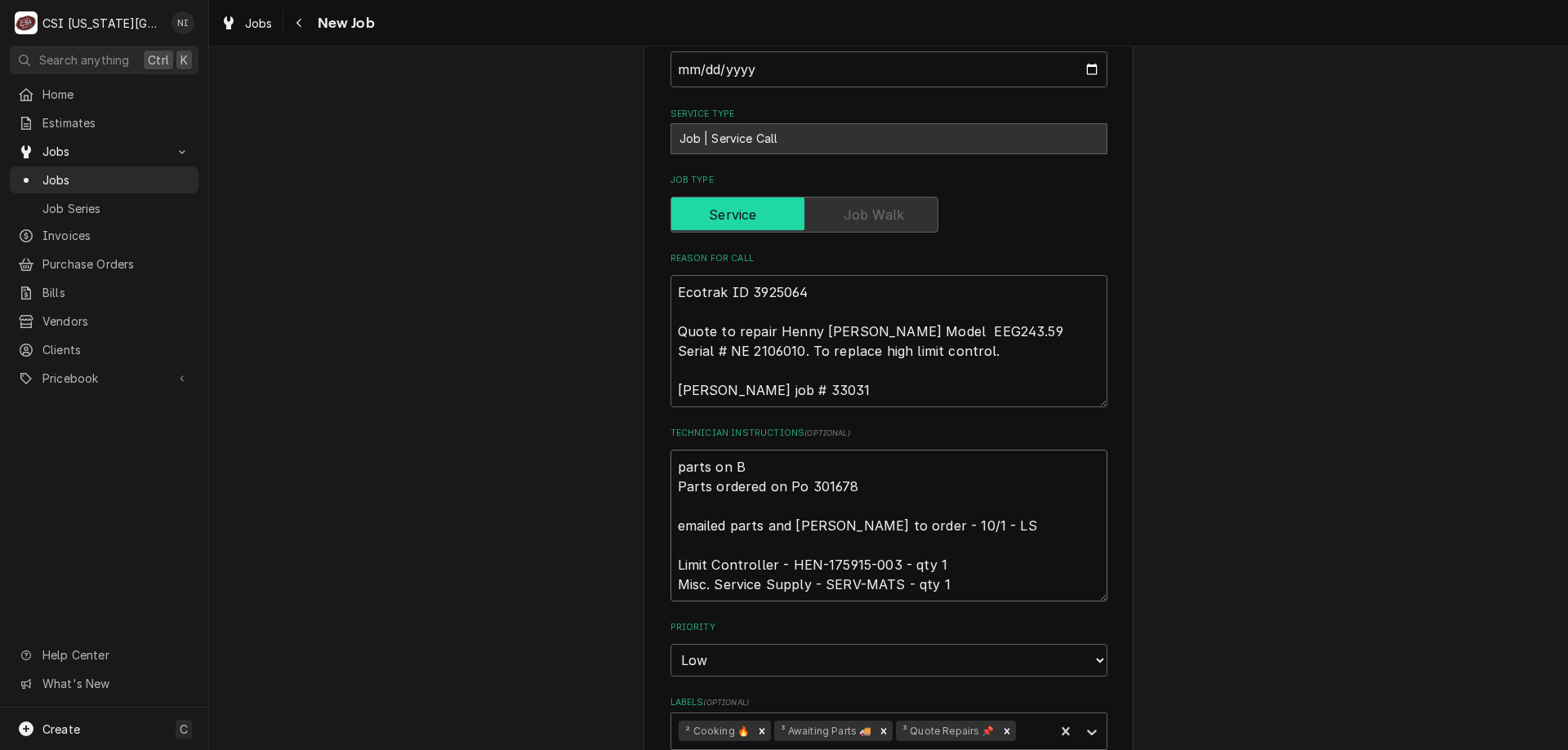
type textarea "x"
type textarea "parts on BB Parts ordered on Po 301678 emailed parts and lindy to order - 10/1 …"
type textarea "x"
type textarea "parts on BB Parts ordered on Po 301678 emailed parts and lindy to order - 10/1 …"
type textarea "x"
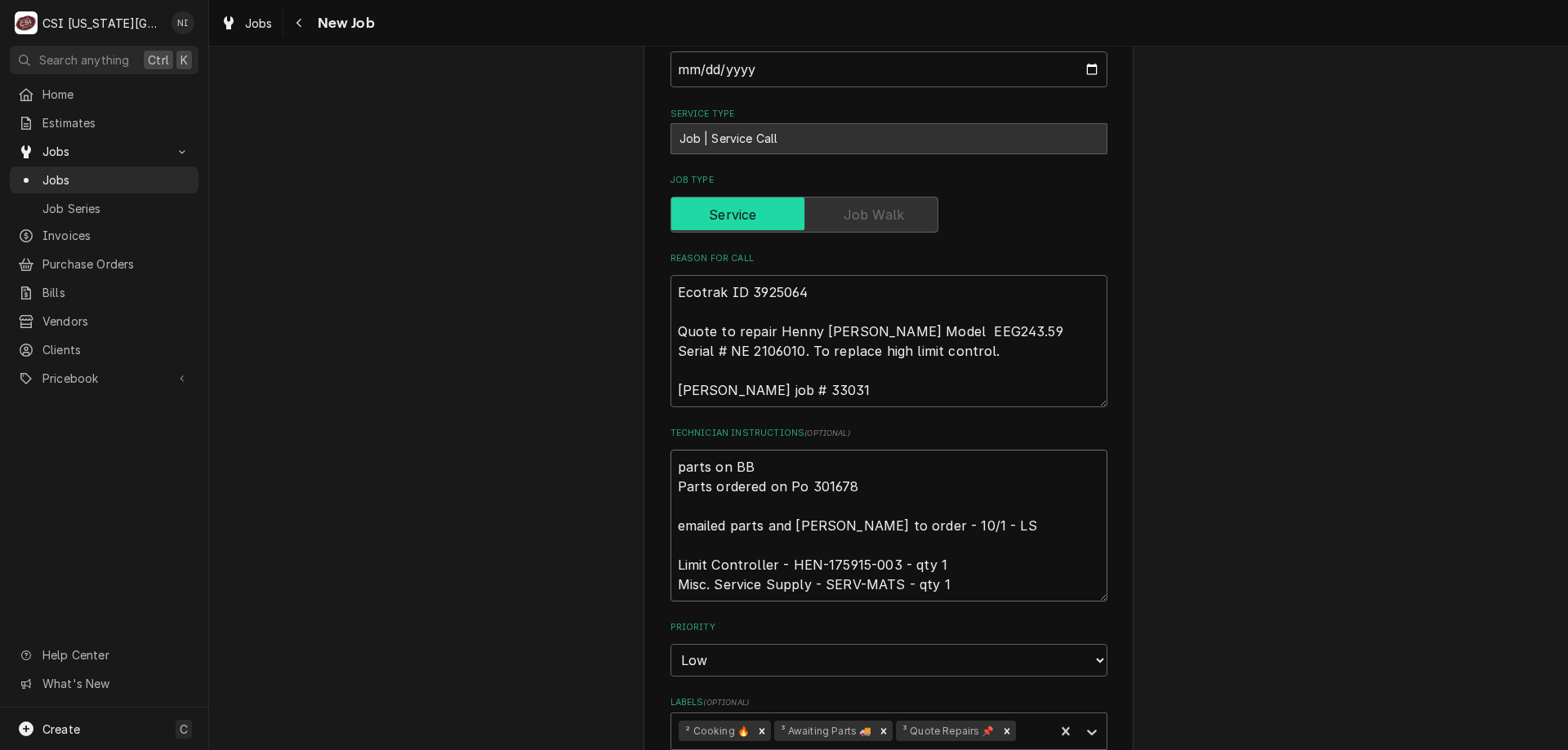
type textarea "parts on BB l Parts ordered on Po 301678 emailed parts and lindy to order - 10/…"
type textarea "x"
type textarea "parts on BB ls Parts ordered on Po 301678 emailed parts and lindy to order - 10…"
type textarea "x"
type textarea "parts on BB lsh Parts ordered on Po 301678 emailed parts and lindy to order - 1…"
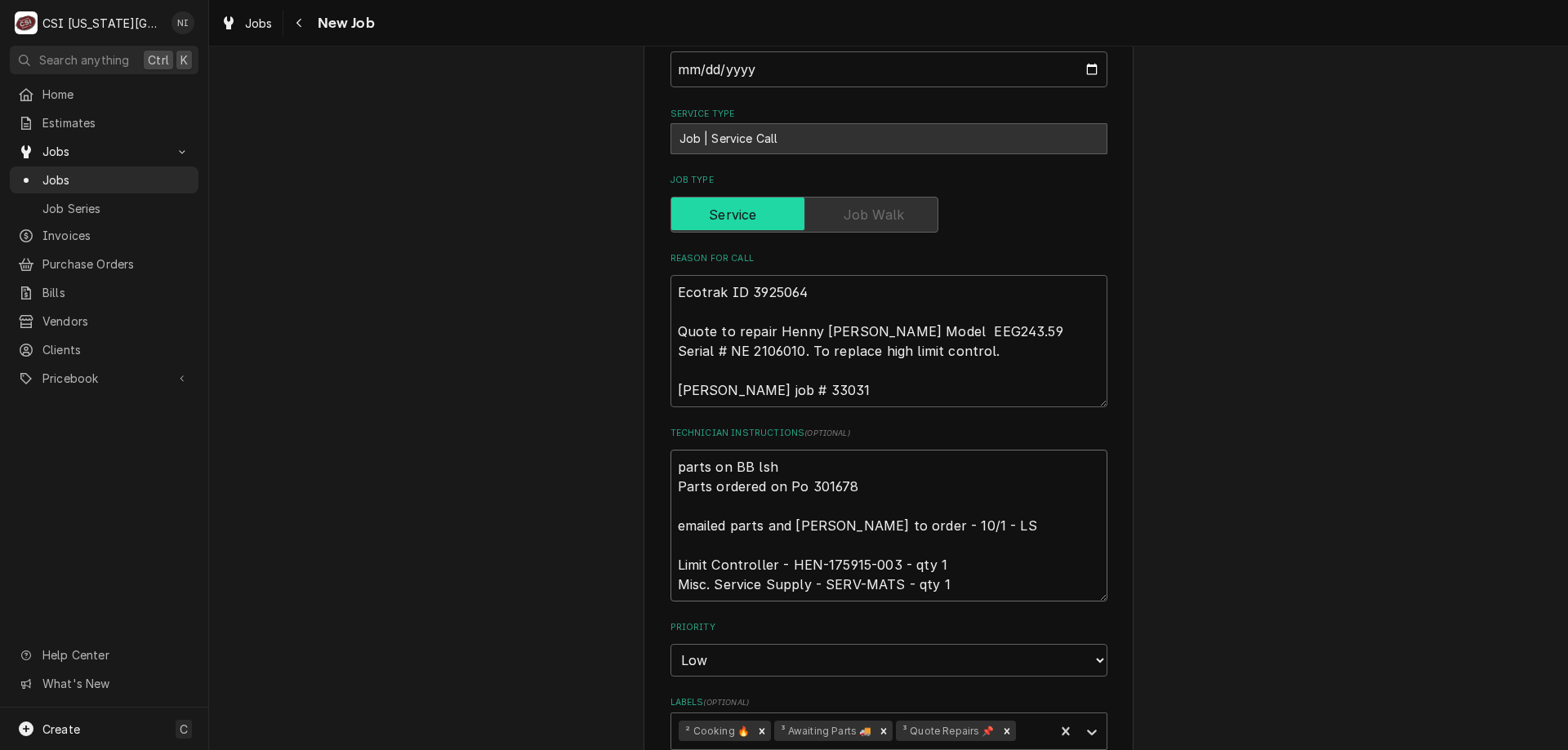
type textarea "x"
type textarea "parts on BB lshe Parts ordered on Po 301678 emailed parts and lindy to order - …"
type textarea "x"
type textarea "parts on BB lshel Parts ordered on Po 301678 emailed parts and lindy to order -…"
type textarea "x"
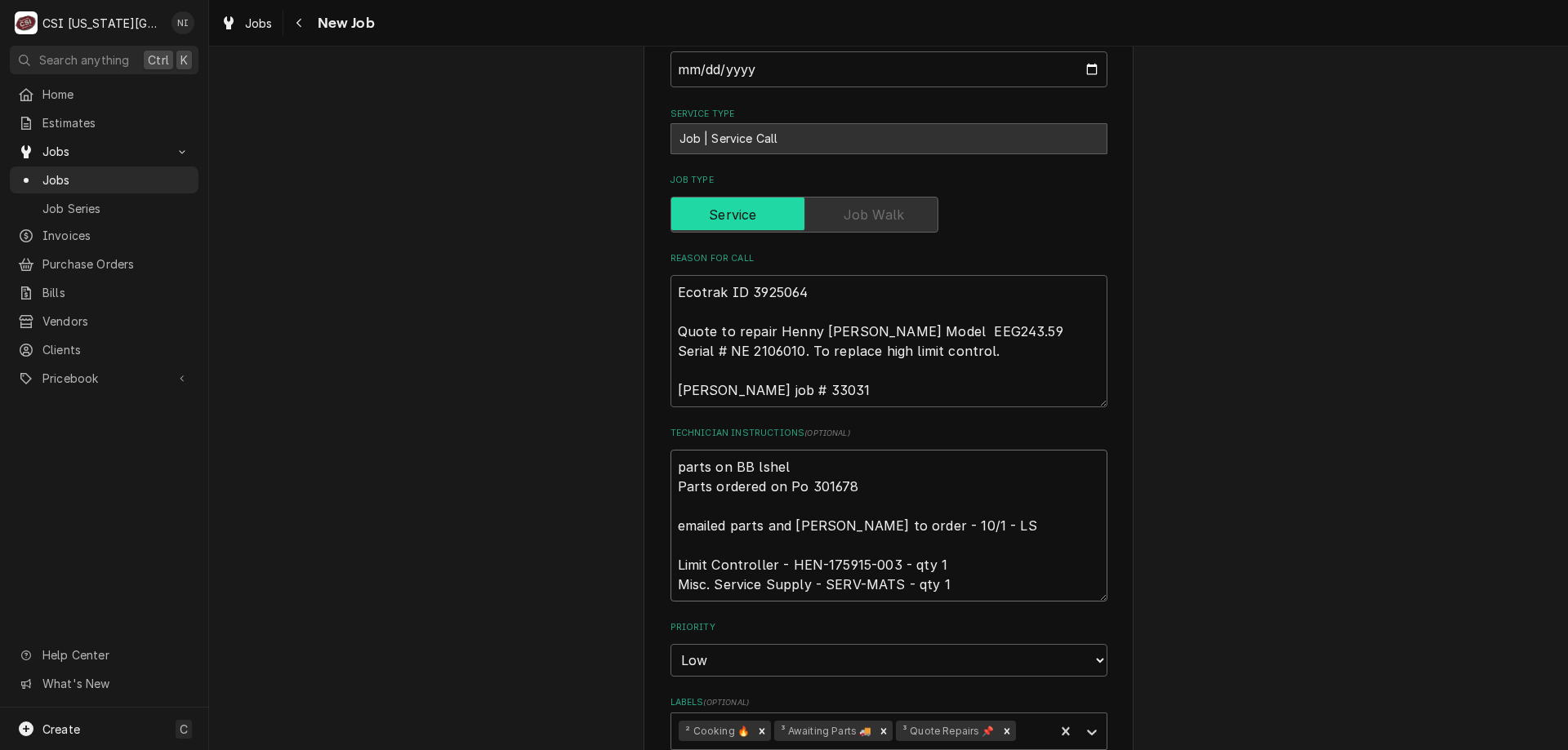
type textarea "parts on BB lshelf Parts ordered on Po 301678 emailed parts and lindy to order …"
type textarea "x"
click at [878, 726] on icon "Remove ³ Awaiting Parts 🚚" at bounding box center [883, 731] width 12 height 12
type textarea "parts on BB lshelf Parts ordered on Po 301678 emailed parts and lindy to order …"
click at [1087, 724] on icon "Labels" at bounding box center [1092, 732] width 16 height 16
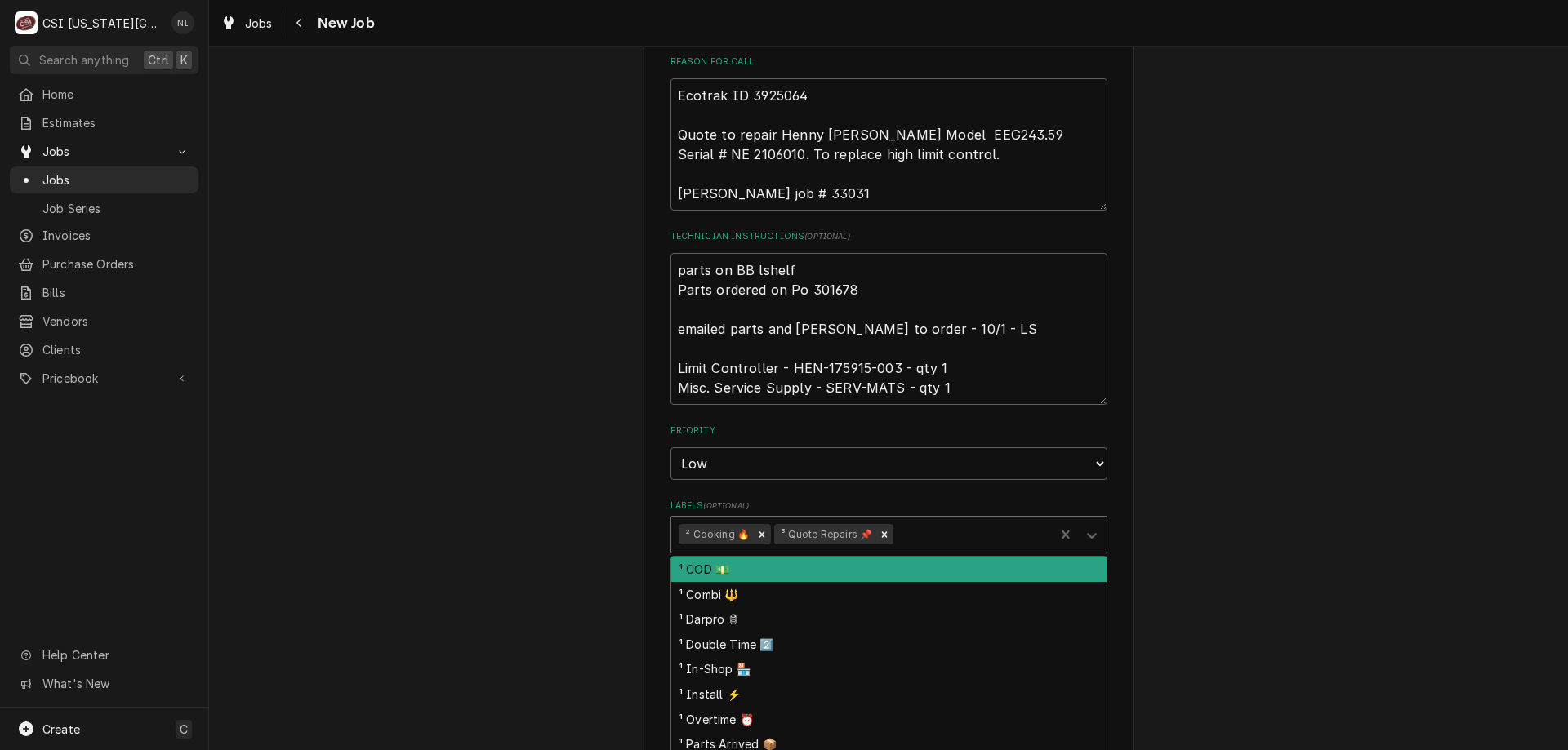
scroll to position [1151, 0]
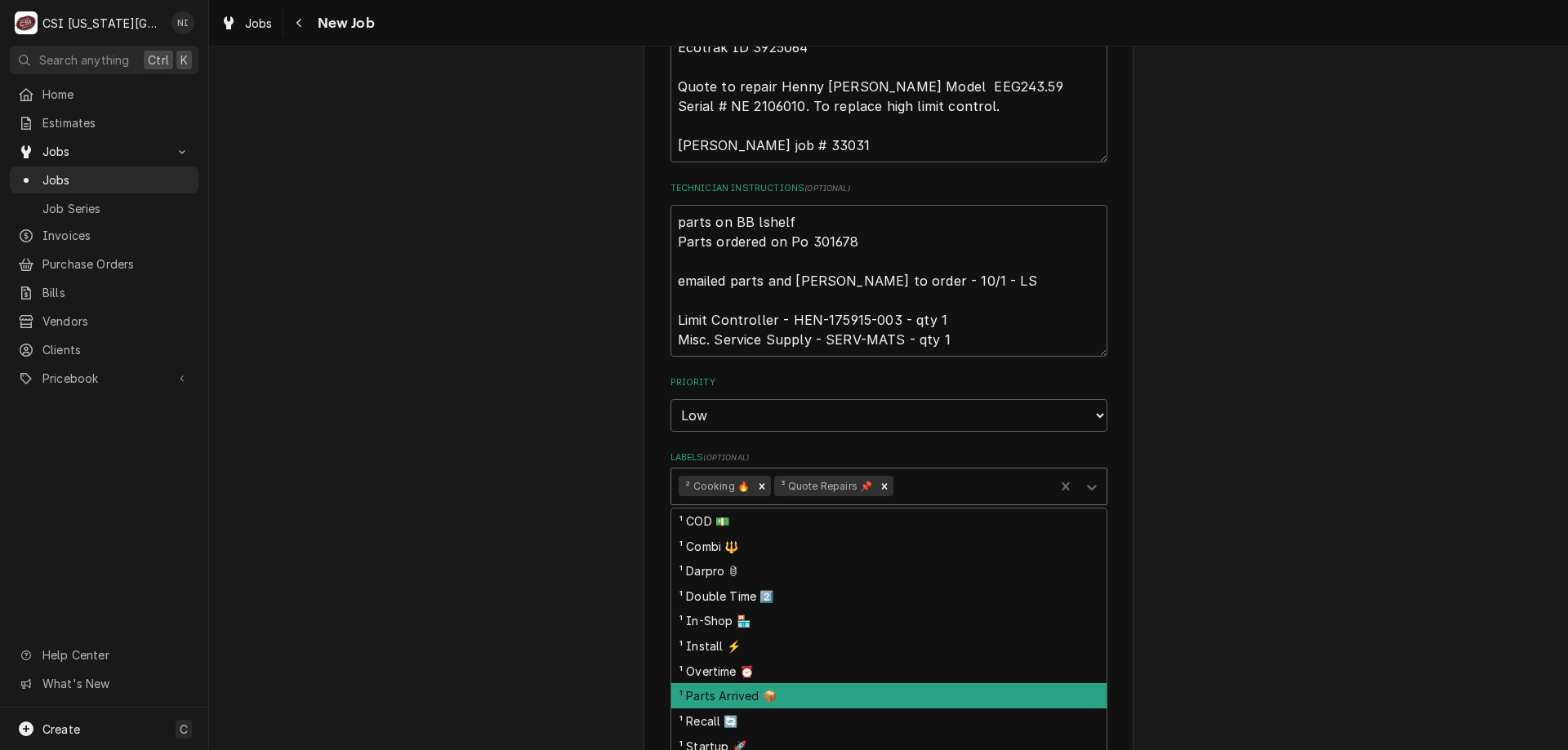
click at [777, 683] on div "¹ Parts Arrived 📦" at bounding box center [888, 695] width 435 height 25
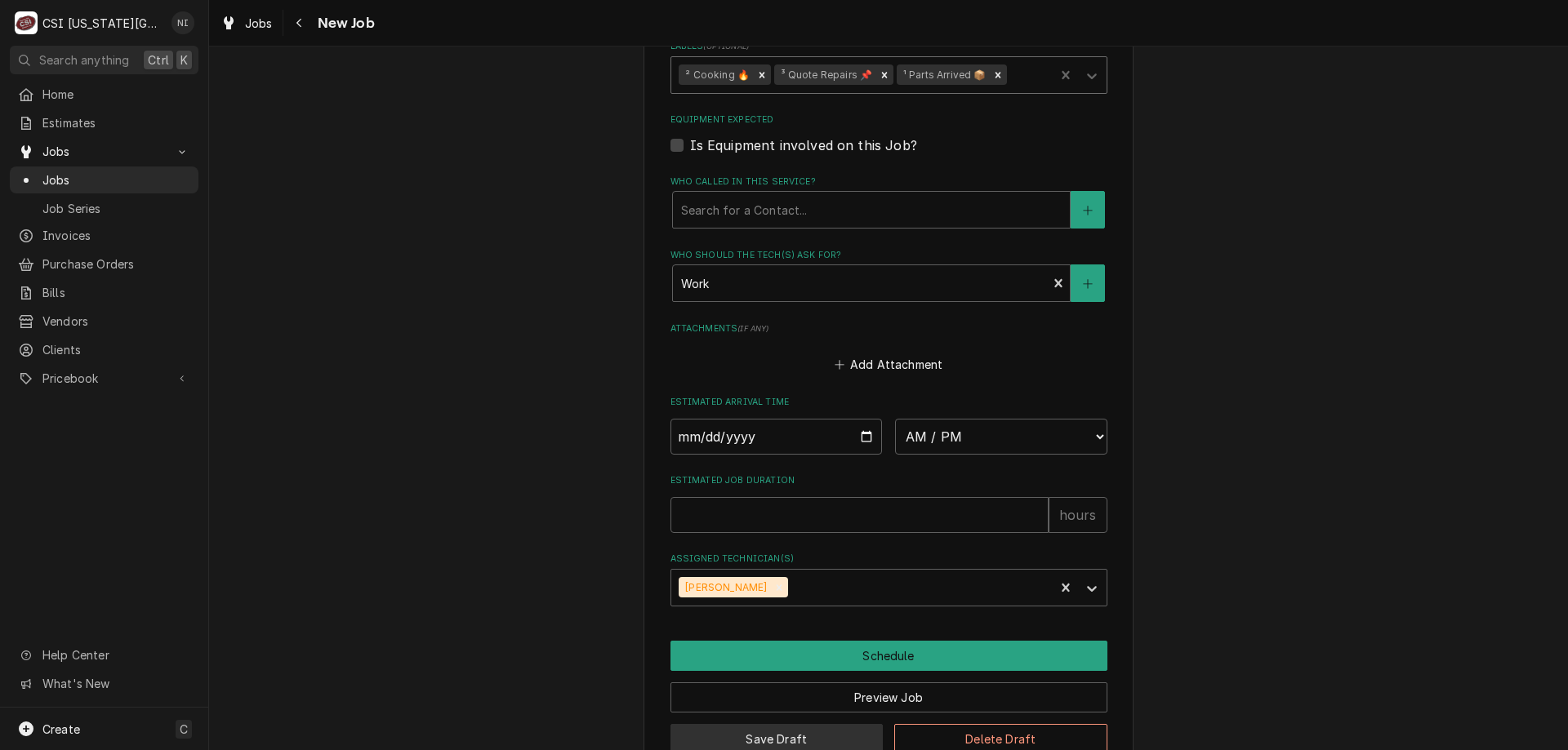
click at [824, 724] on button "Save Draft" at bounding box center [777, 739] width 213 height 30
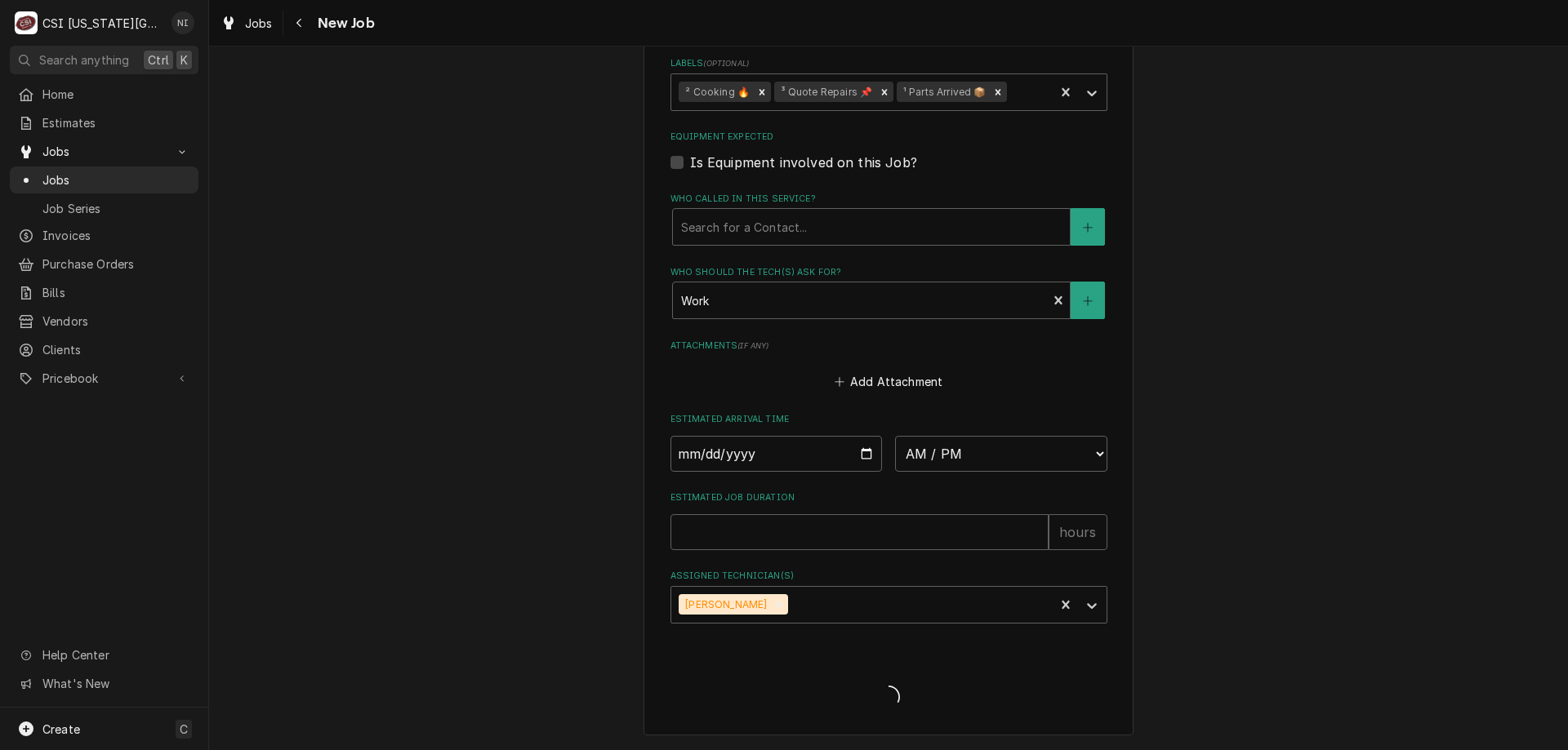
scroll to position [1506, 0]
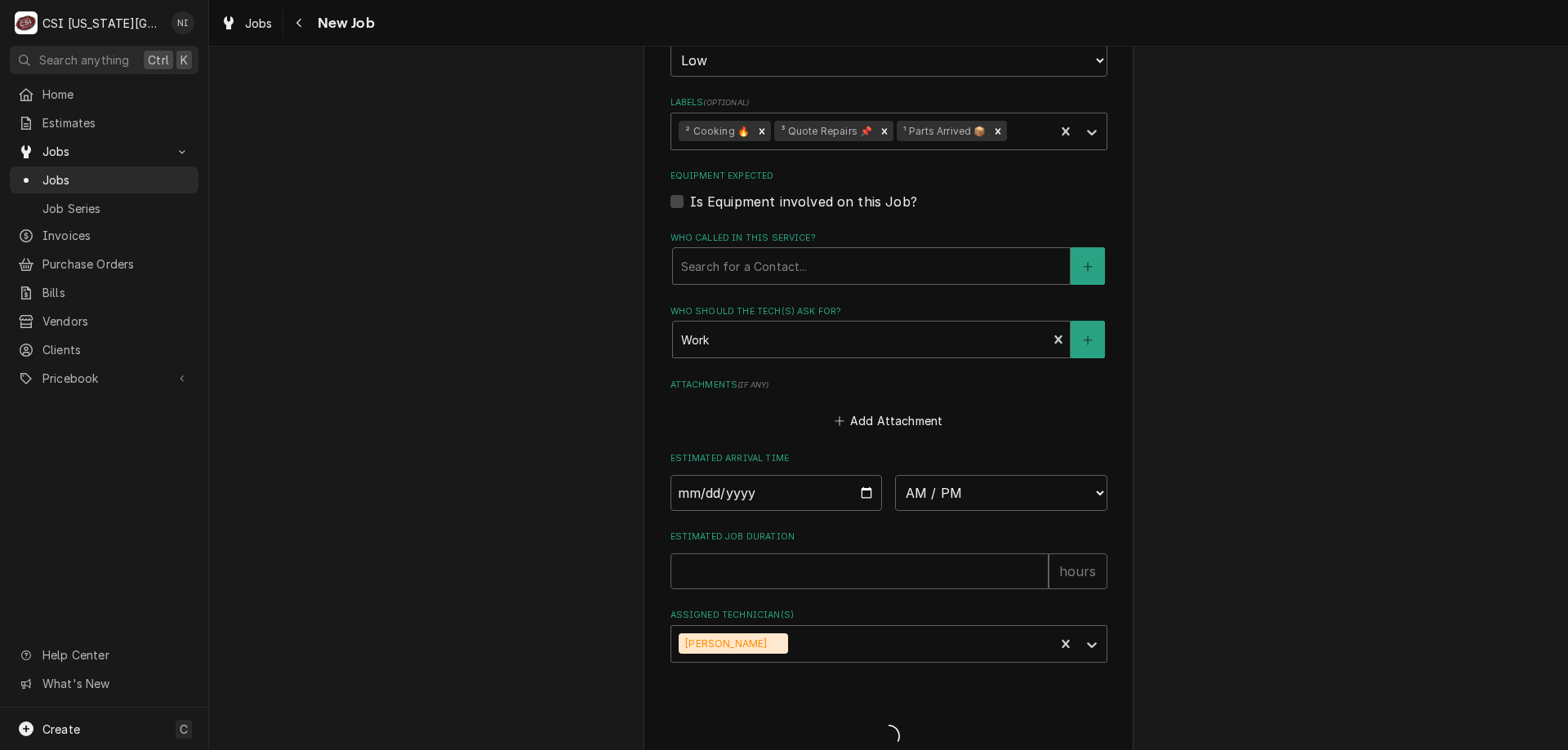
type textarea "x"
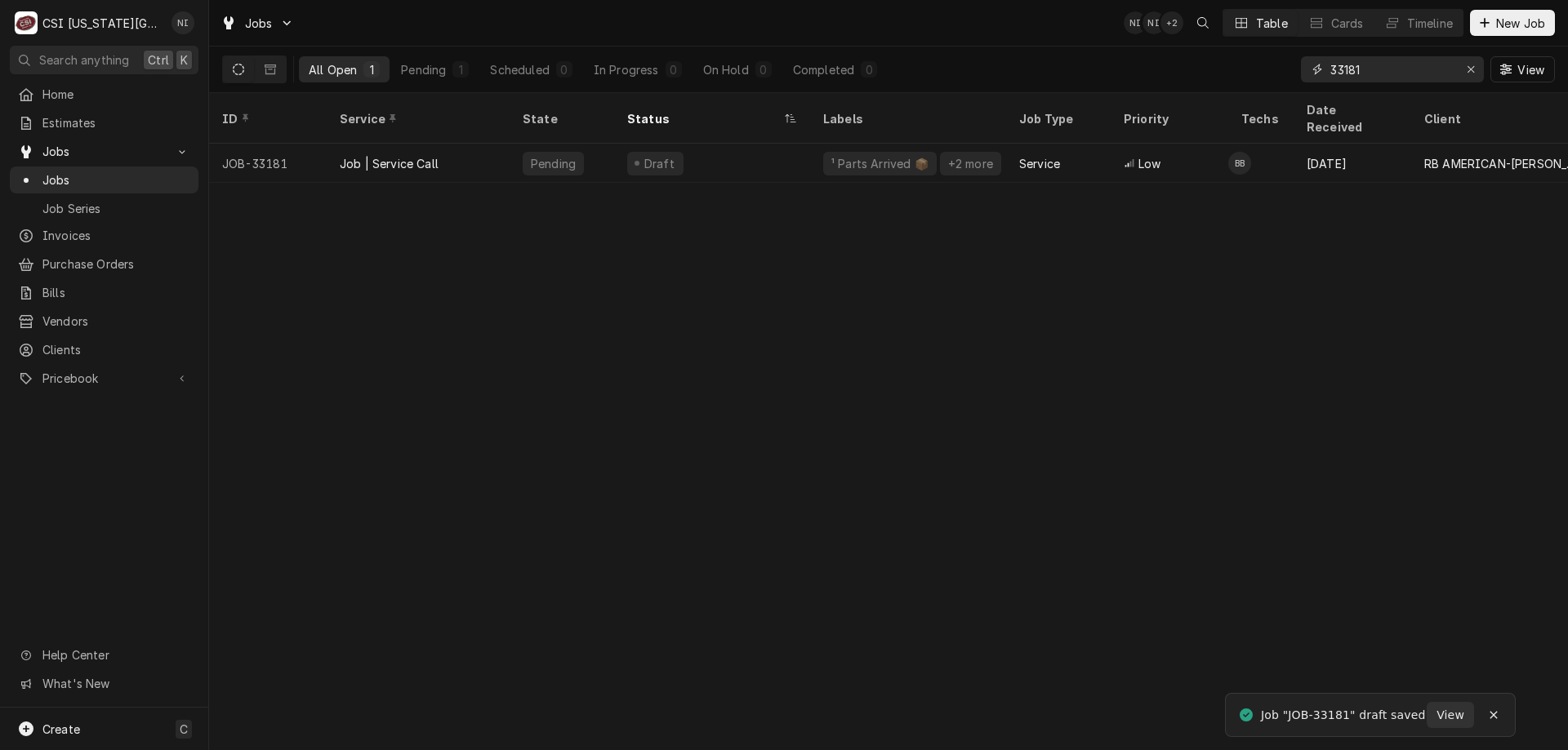
drag, startPoint x: 1352, startPoint y: 69, endPoint x: 1210, endPoint y: 69, distance: 142.0
click at [1210, 69] on div "All Open 1 Pending 1 Scheduled 0 In Progress 0 On Hold 0 Completed 0 33181 View" at bounding box center [888, 69] width 1332 height 46
type input "32977"
click at [955, 143] on div "² Cooking 🔥" at bounding box center [907, 163] width 196 height 39
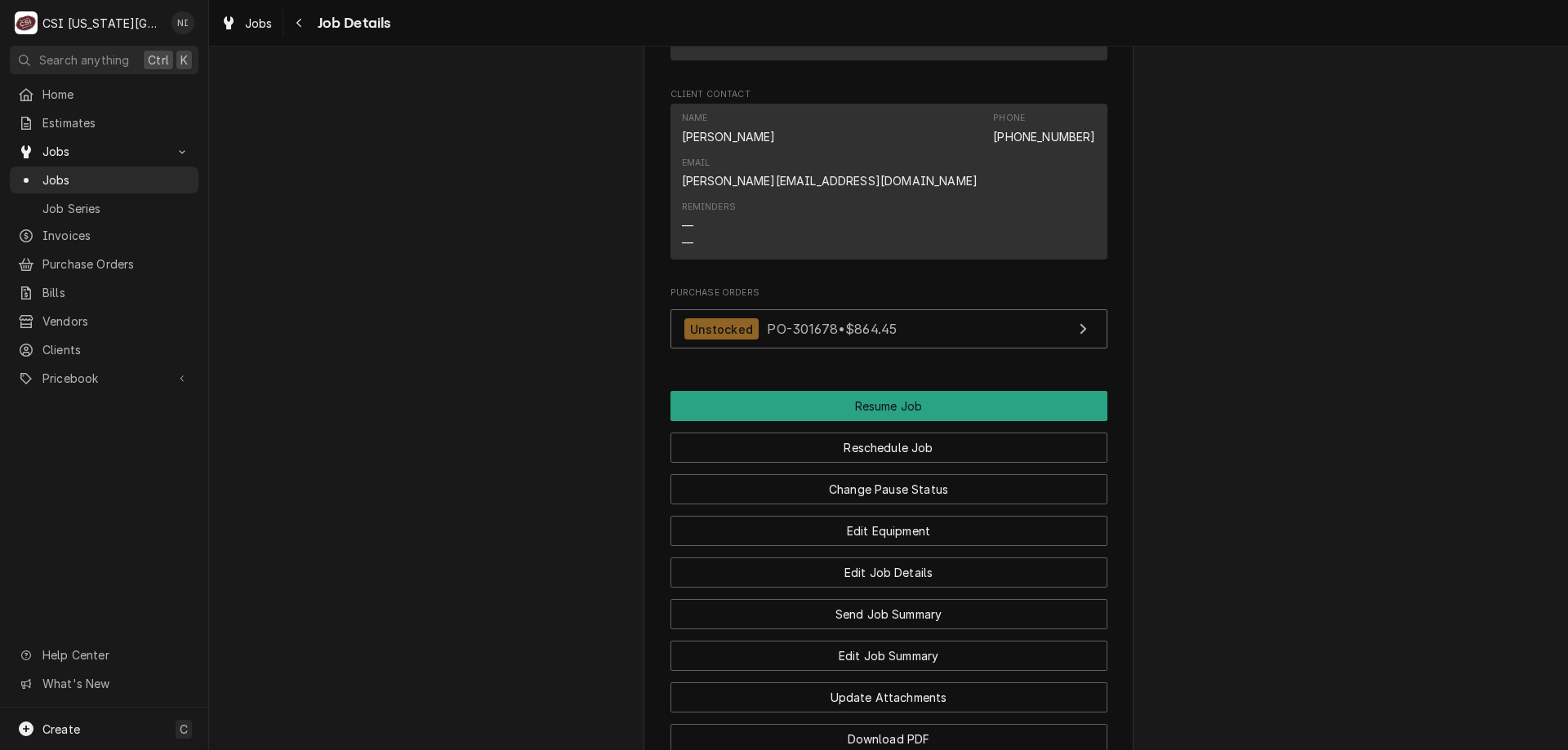
scroll to position [2364, 0]
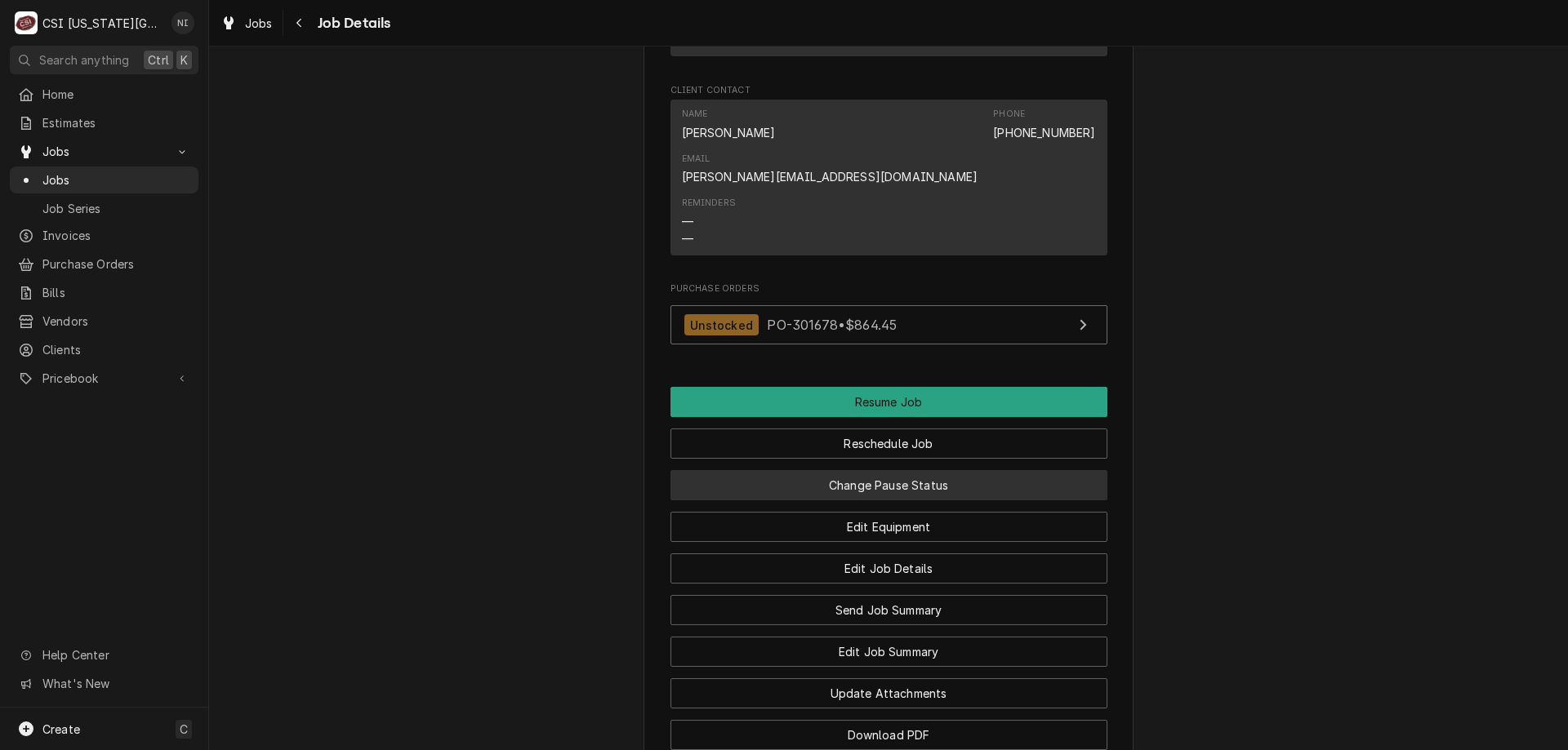
click at [949, 470] on button "Change Pause Status" at bounding box center [888, 486] width 437 height 30
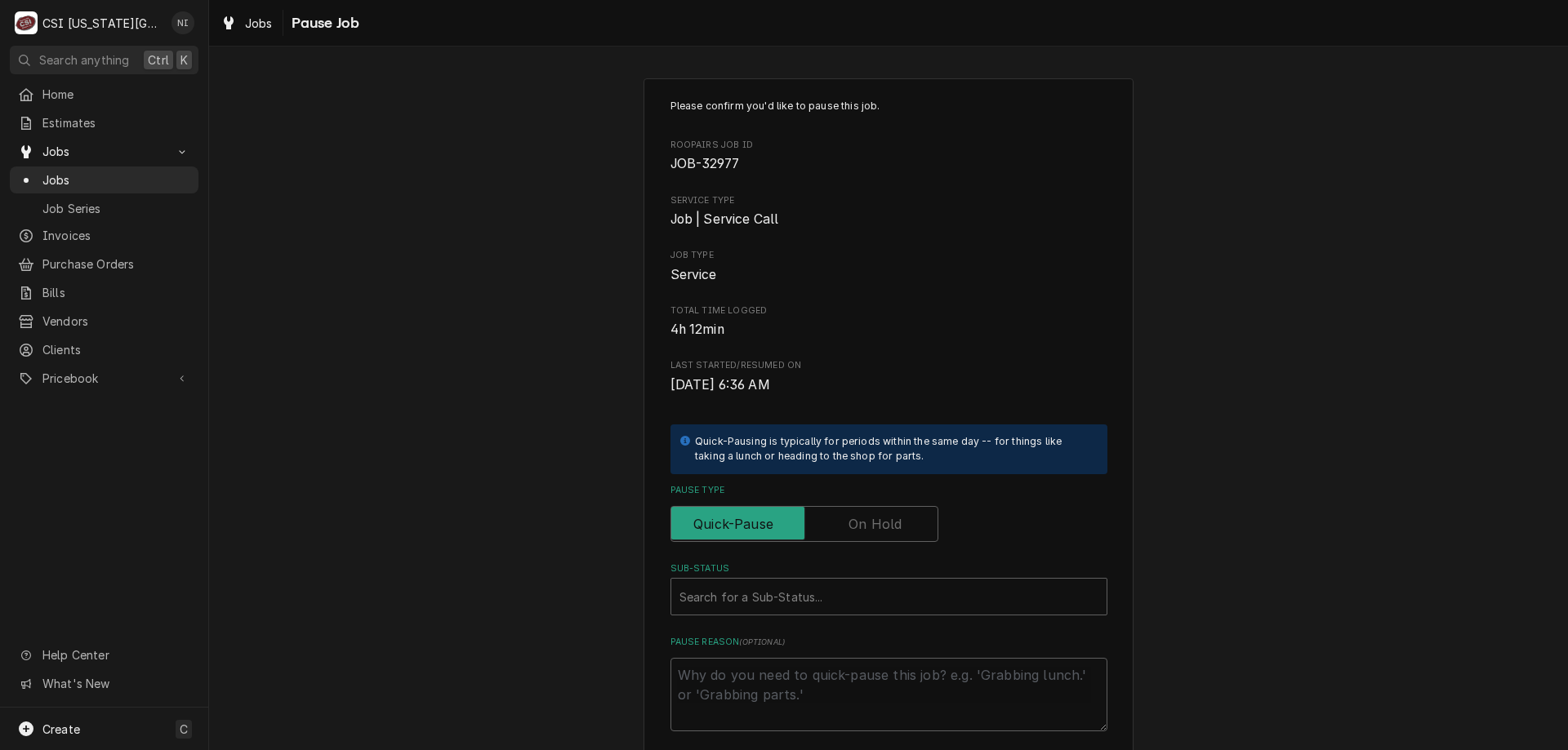
click at [866, 519] on label "Pause Type" at bounding box center [804, 524] width 268 height 36
click at [866, 519] on input "Pause Type" at bounding box center [804, 524] width 253 height 36
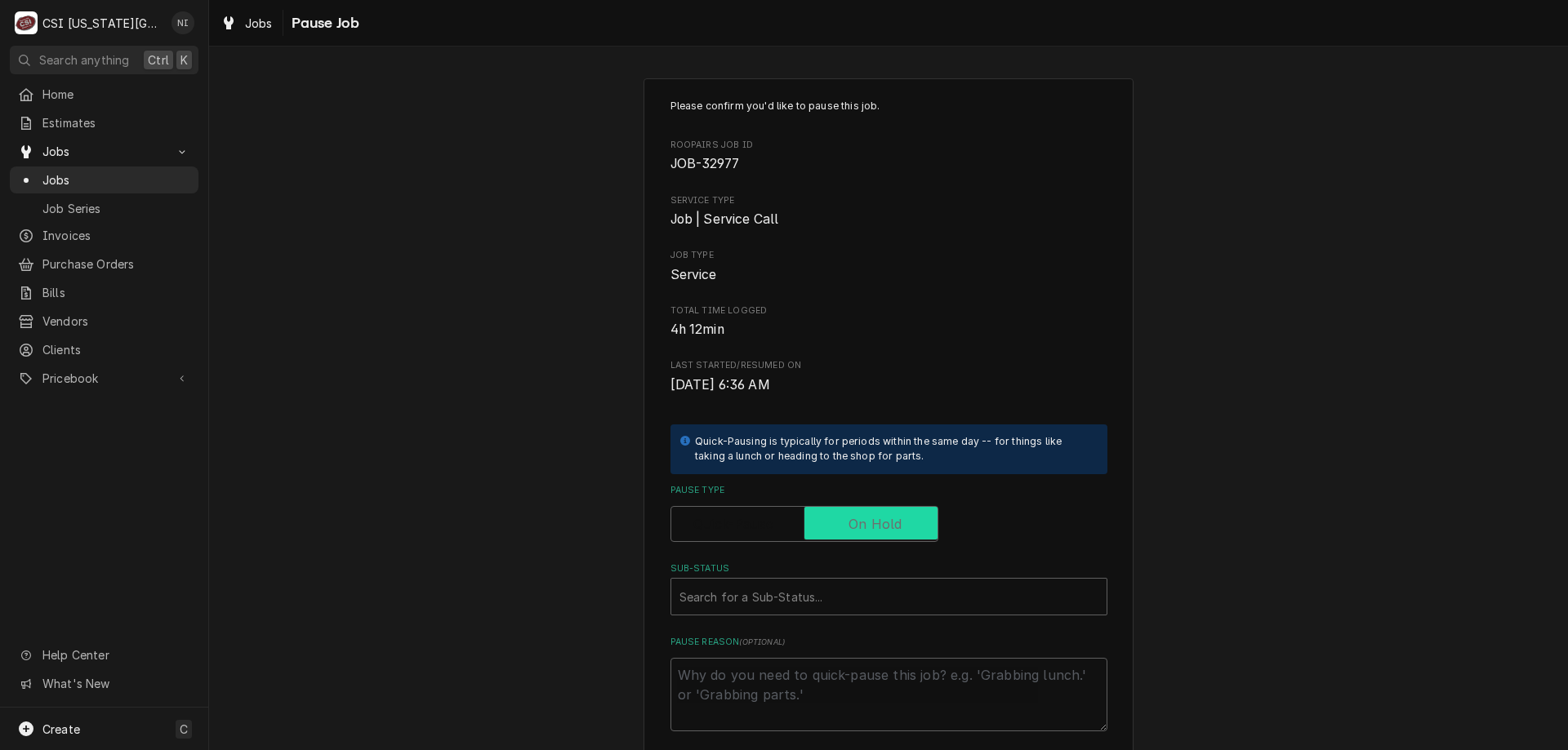
checkbox input "true"
drag, startPoint x: 868, startPoint y: 597, endPoint x: 865, endPoint y: 605, distance: 8.5
click at [868, 598] on div "Sub-Status" at bounding box center [888, 596] width 419 height 30
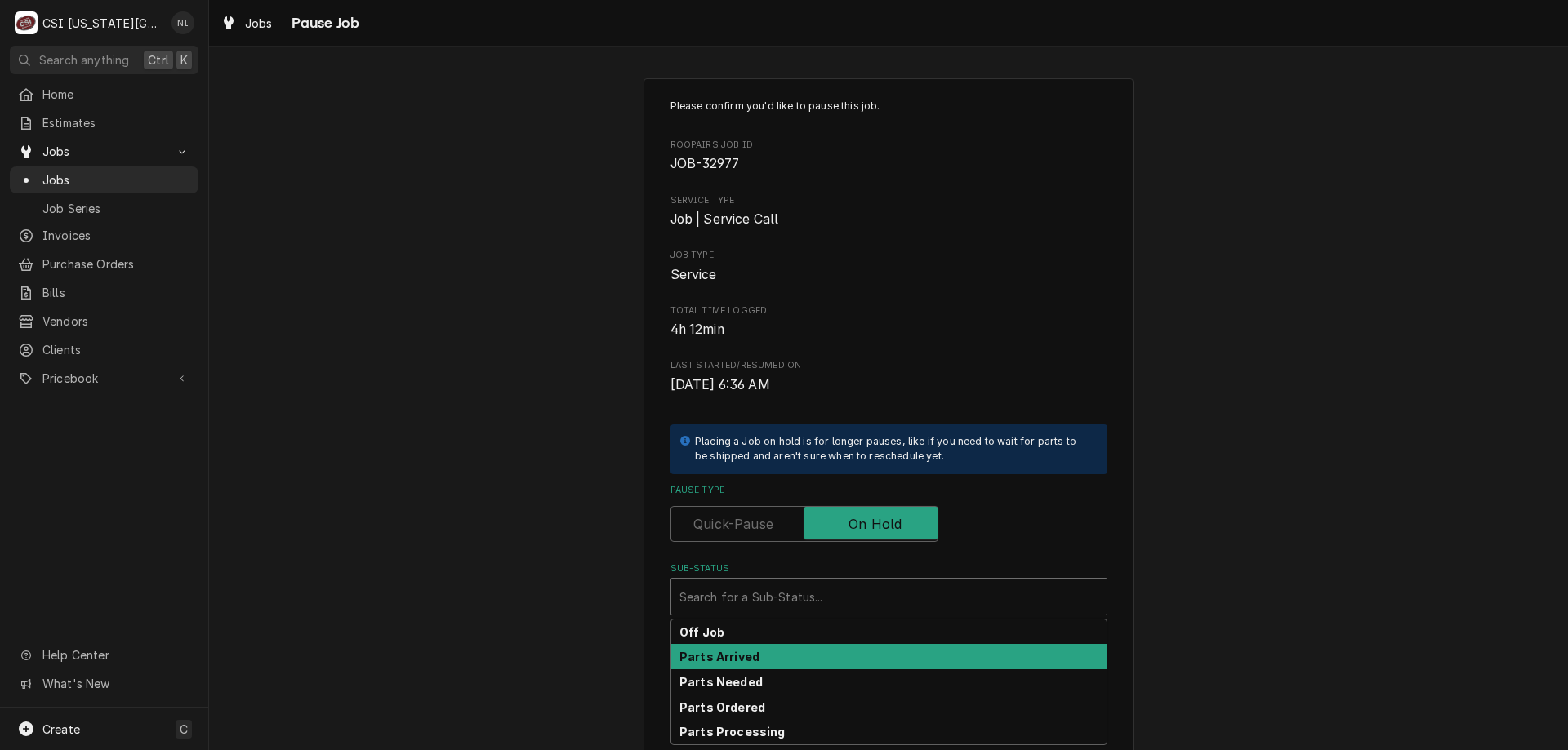
click at [781, 659] on div "Parts Arrived" at bounding box center [888, 657] width 435 height 25
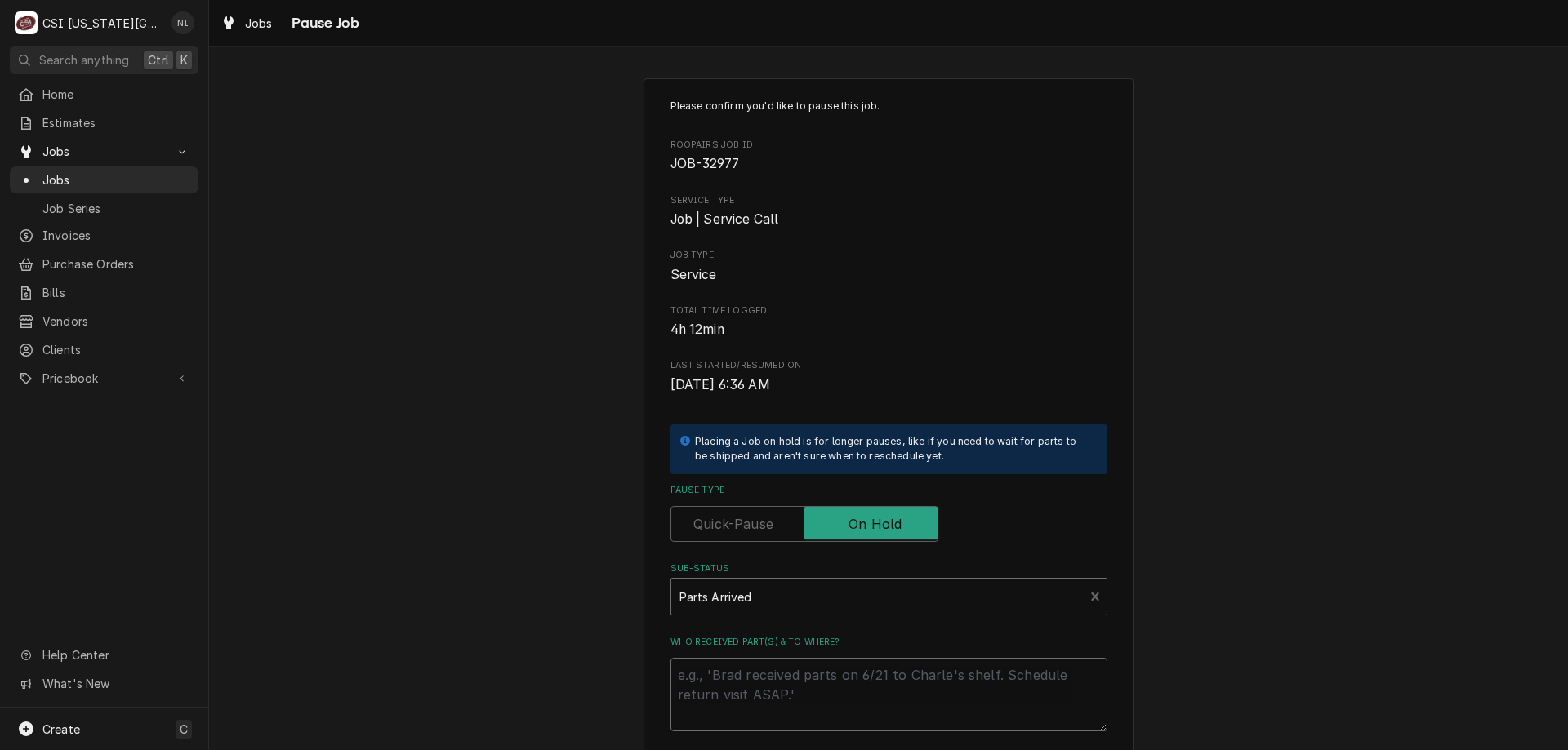
click at [782, 670] on textarea "Who received part(s) & to where?" at bounding box center [888, 694] width 437 height 73
type textarea "x"
type textarea "p"
type textarea "x"
type textarea "pr"
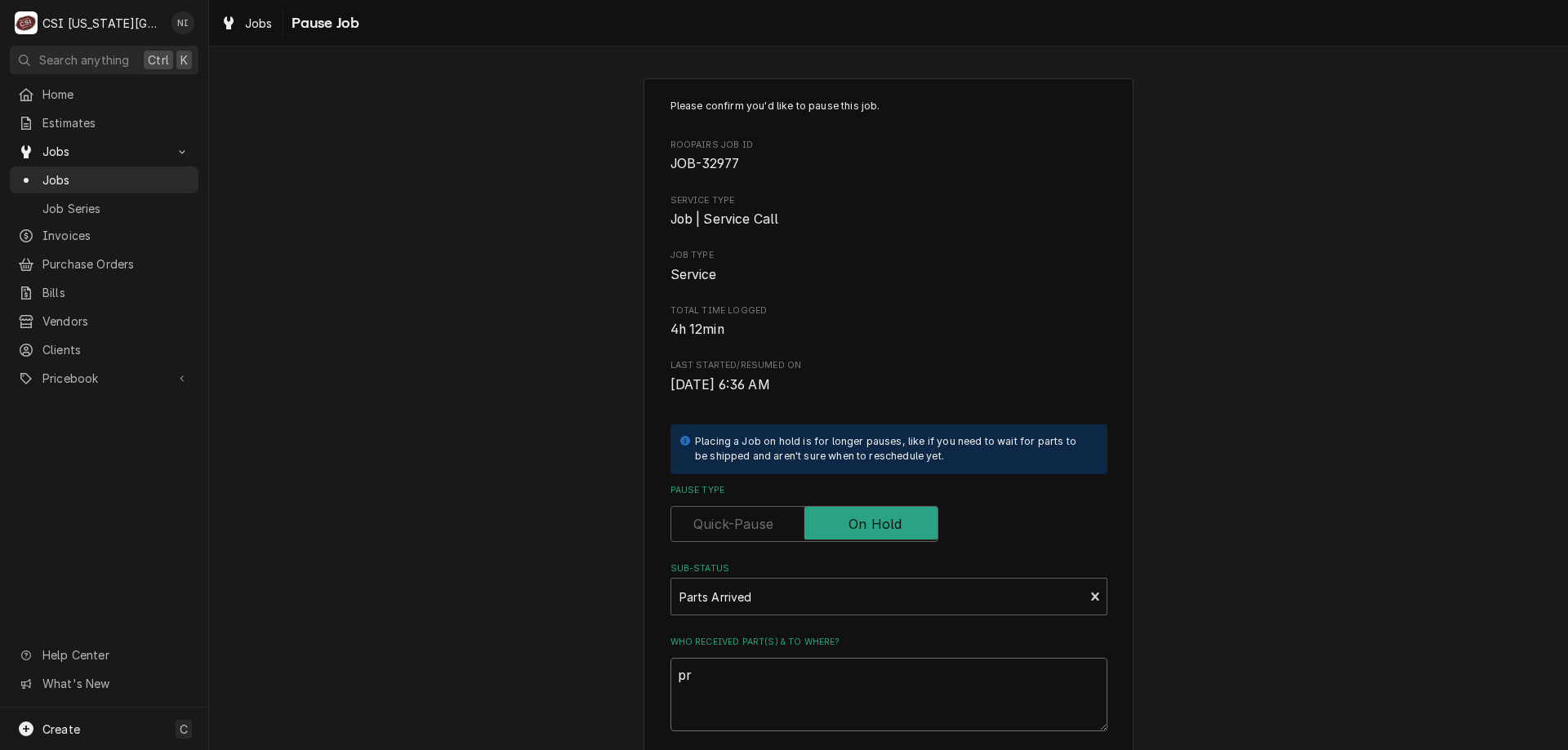
type textarea "x"
type textarea "prt"
type textarea "x"
type textarea "prts"
type textarea "x"
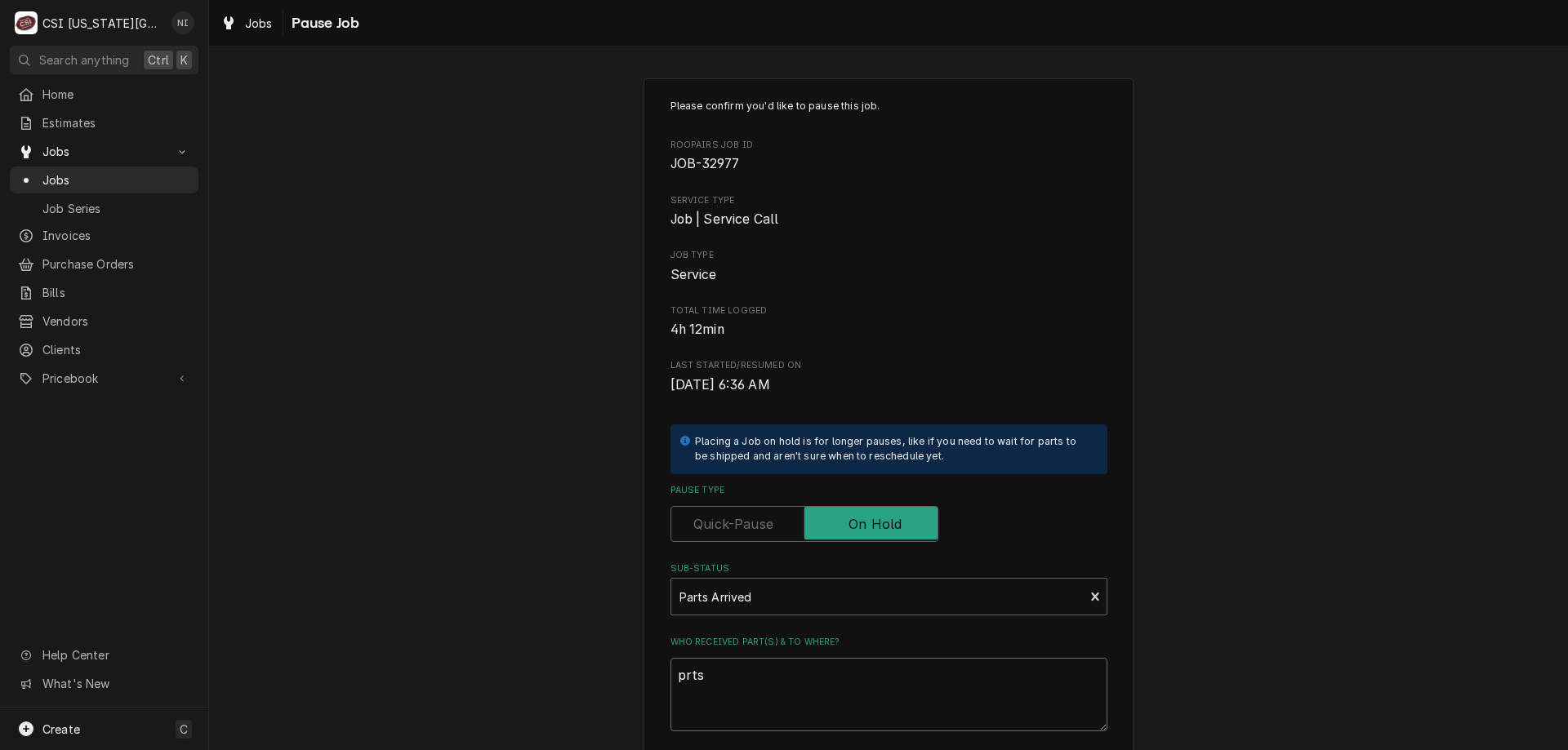
type textarea "prts a"
type textarea "x"
type textarea "prts"
type textarea "x"
type textarea "prts"
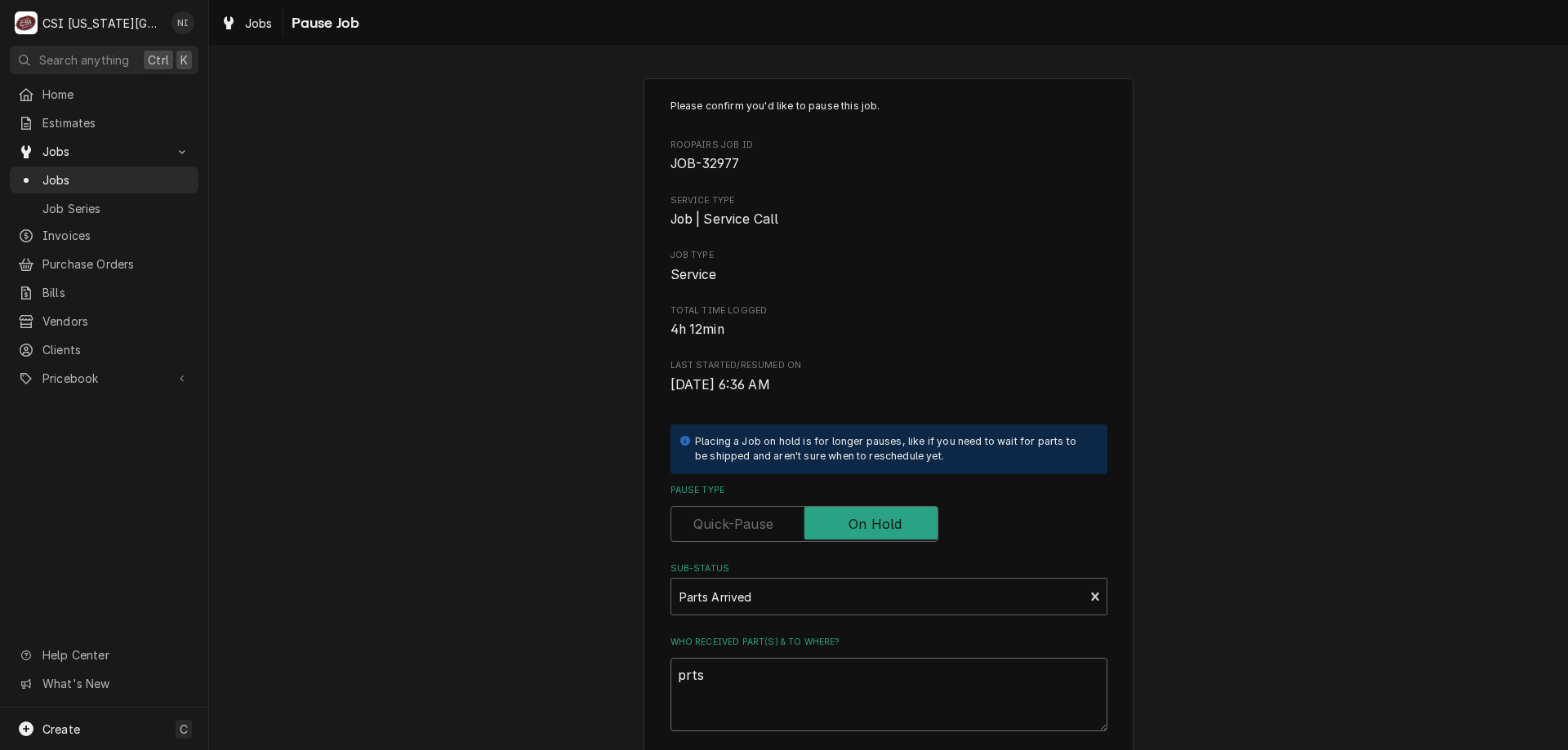
type textarea "x"
type textarea "prt"
type textarea "x"
type textarea "pr"
type textarea "x"
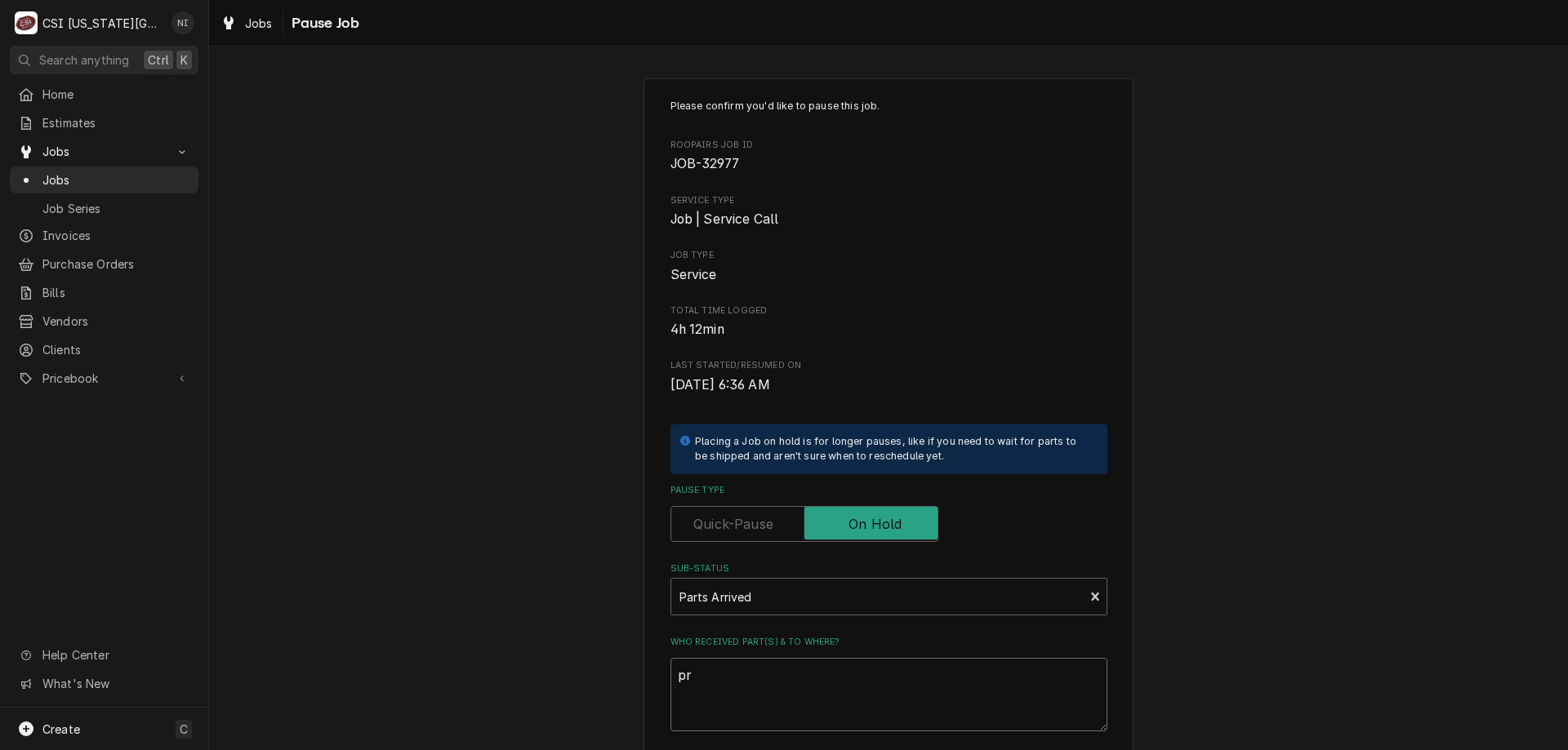
type textarea "p"
type textarea "x"
type textarea "a"
type textarea "x"
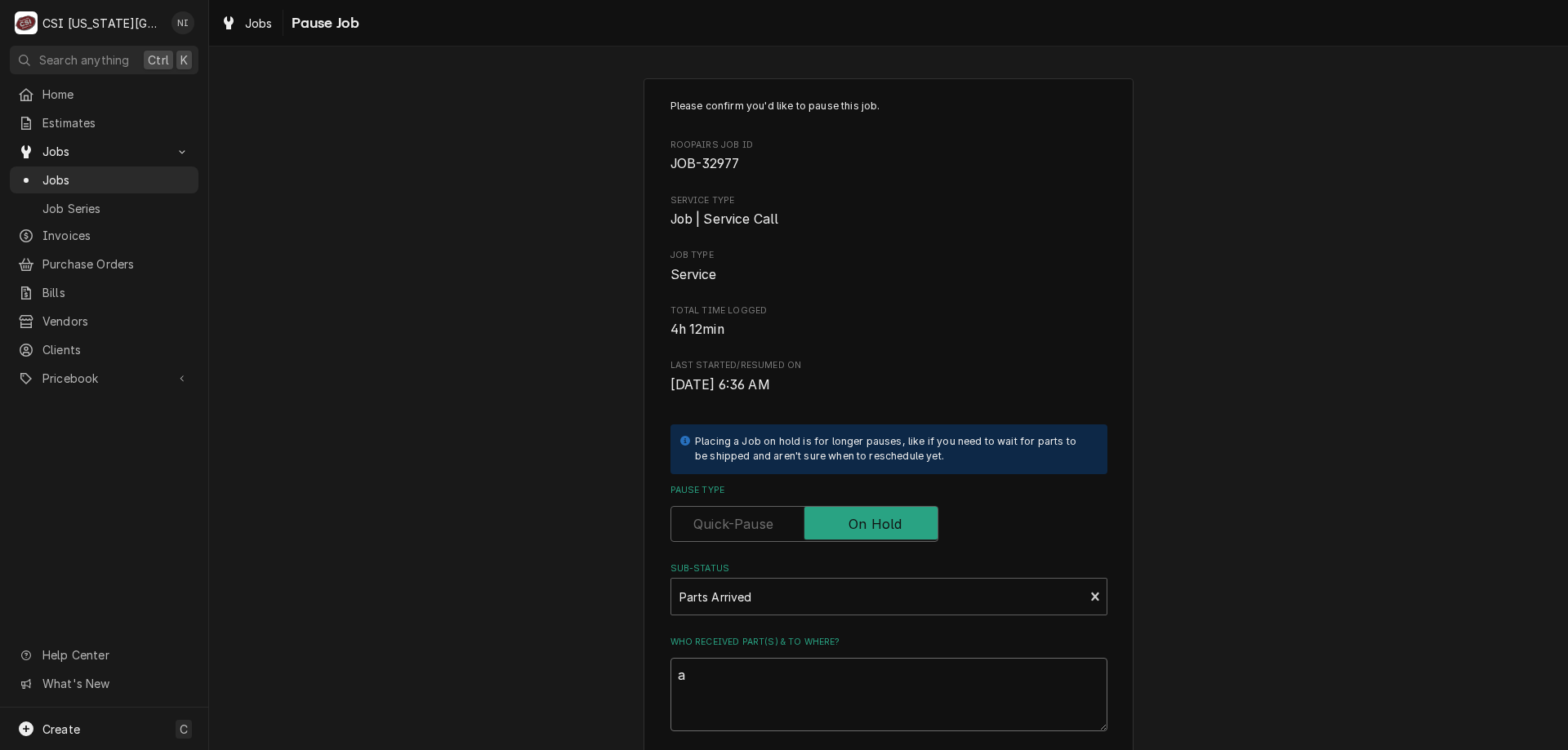
type textarea "ar"
type textarea "x"
type textarea "arts"
type textarea "x"
type textarea "arts"
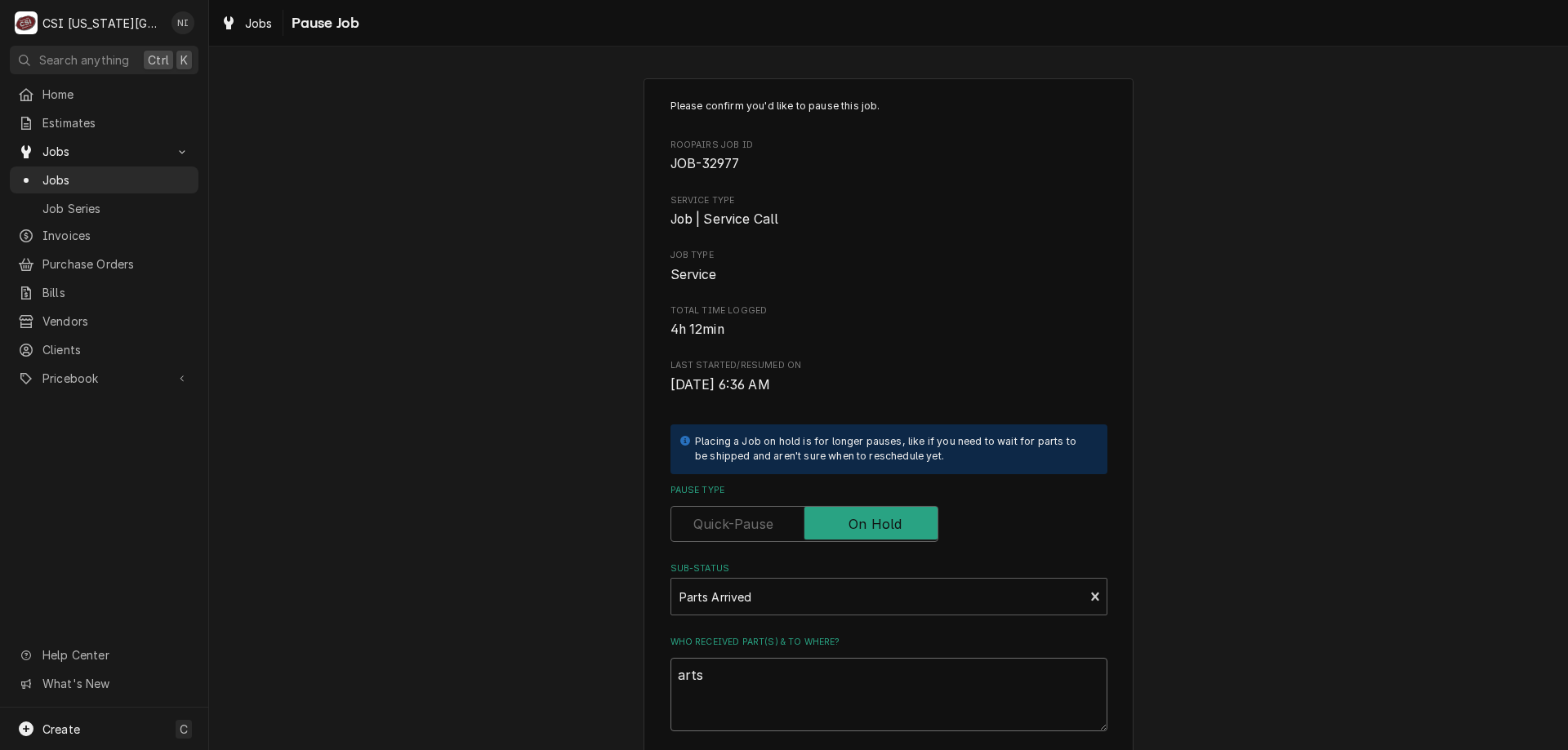
type textarea "x"
type textarea "arts"
type textarea "x"
type textarea "art"
type textarea "x"
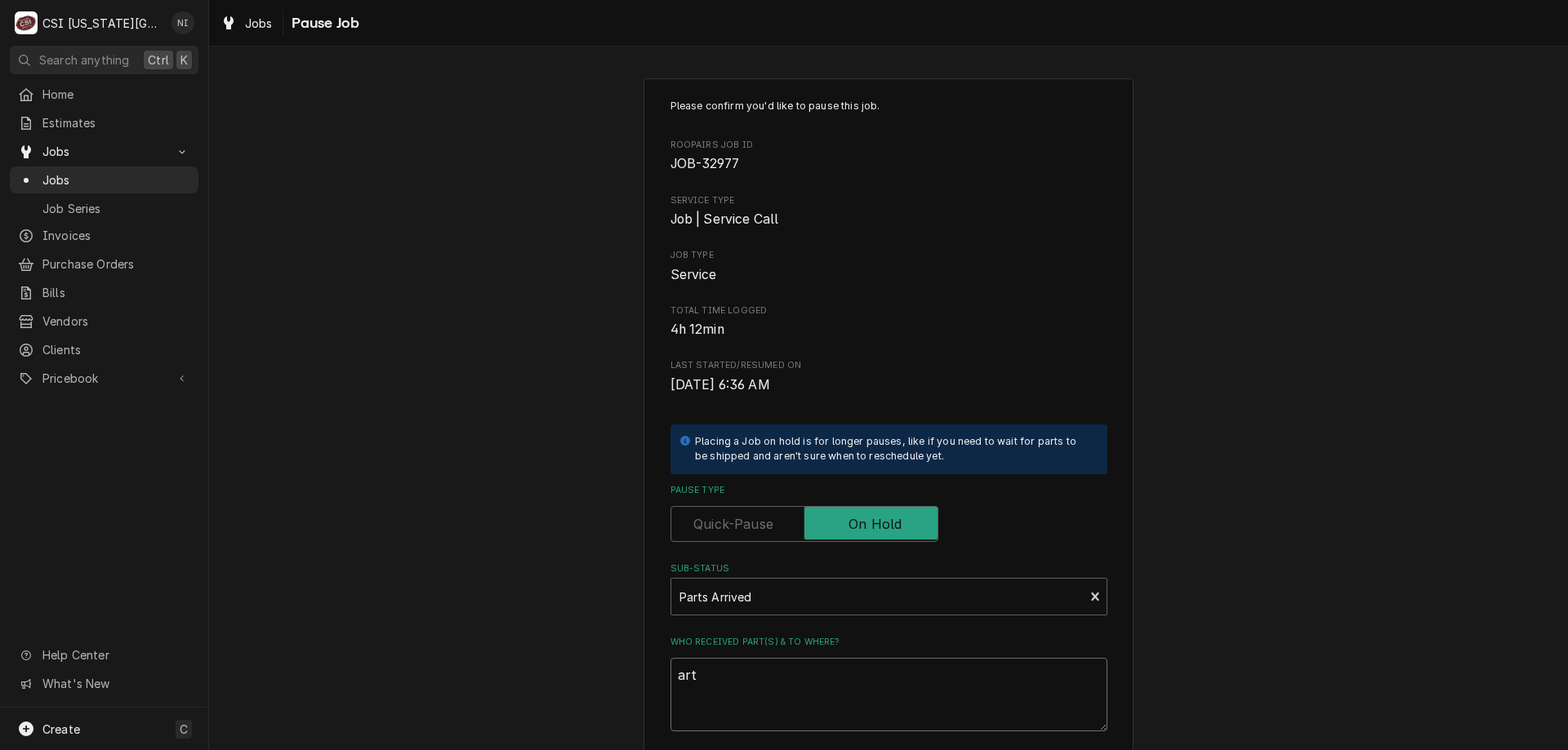
type textarea "ar"
type textarea "x"
type textarea "a"
type textarea "x"
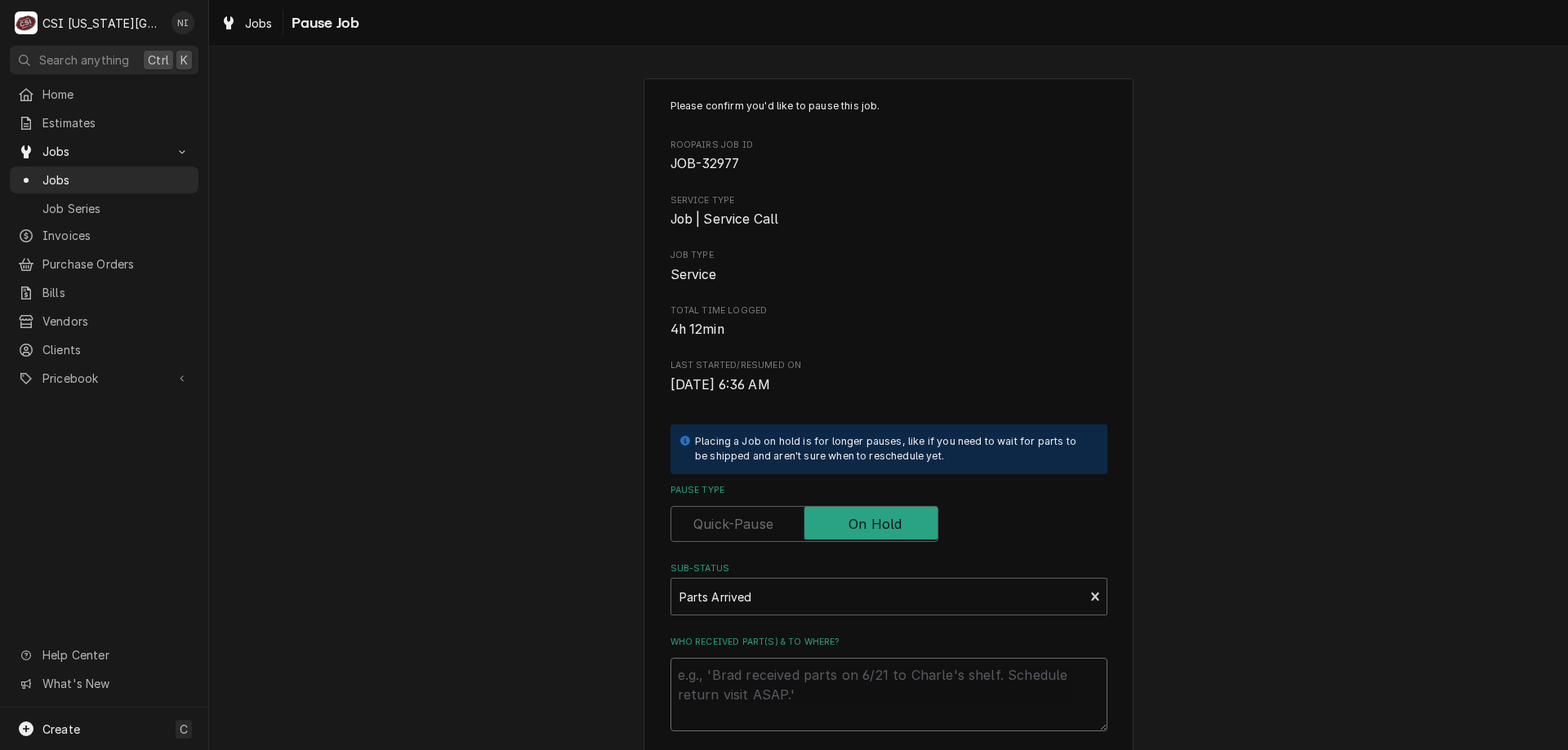
type textarea "P"
type textarea "x"
type textarea "Pa"
type textarea "x"
type textarea "Par"
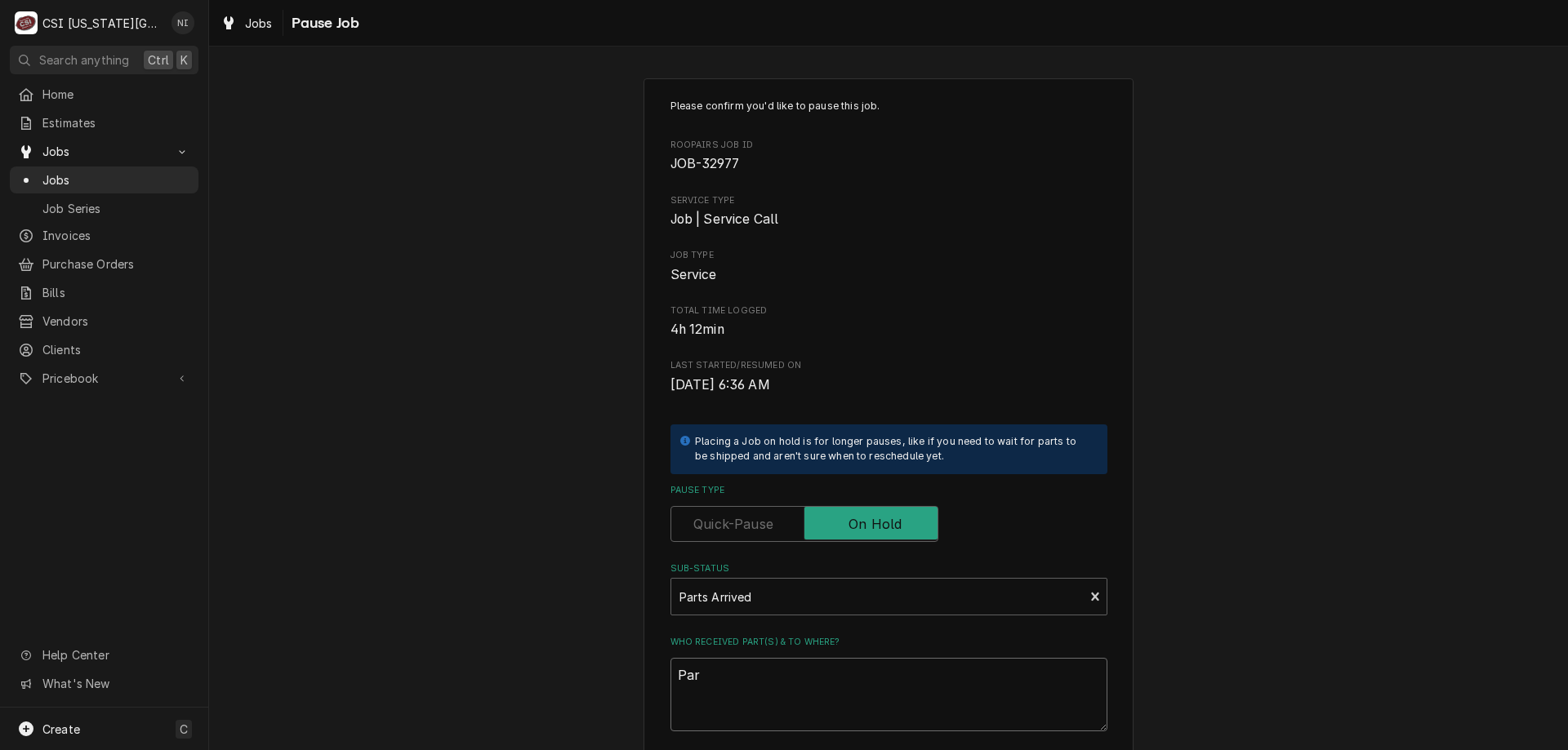
type textarea "x"
type textarea "Part"
type textarea "x"
type textarea "Parts"
type textarea "x"
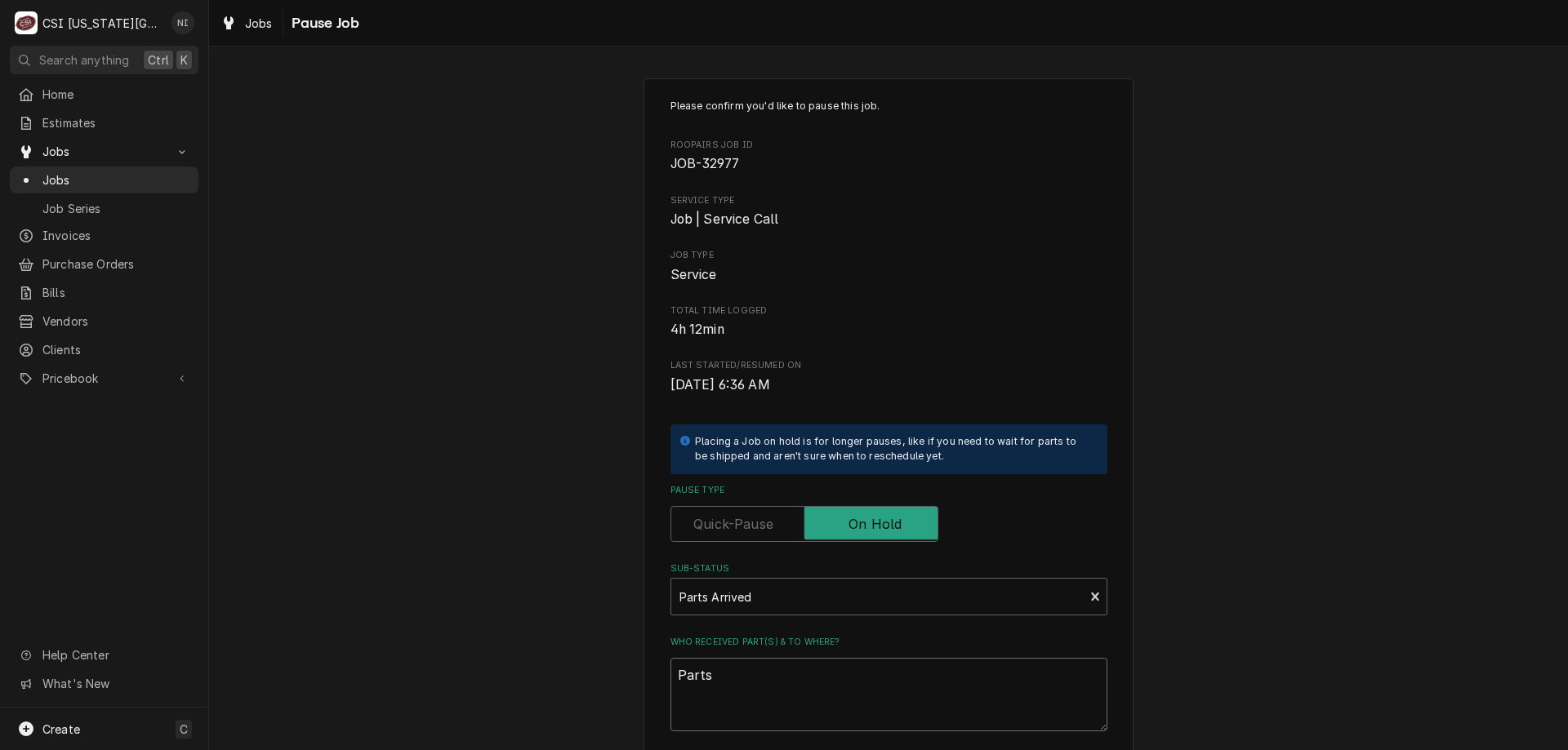
type textarea "Parts"
type textarea "x"
type textarea "Parts o"
type textarea "x"
type textarea "Parts on"
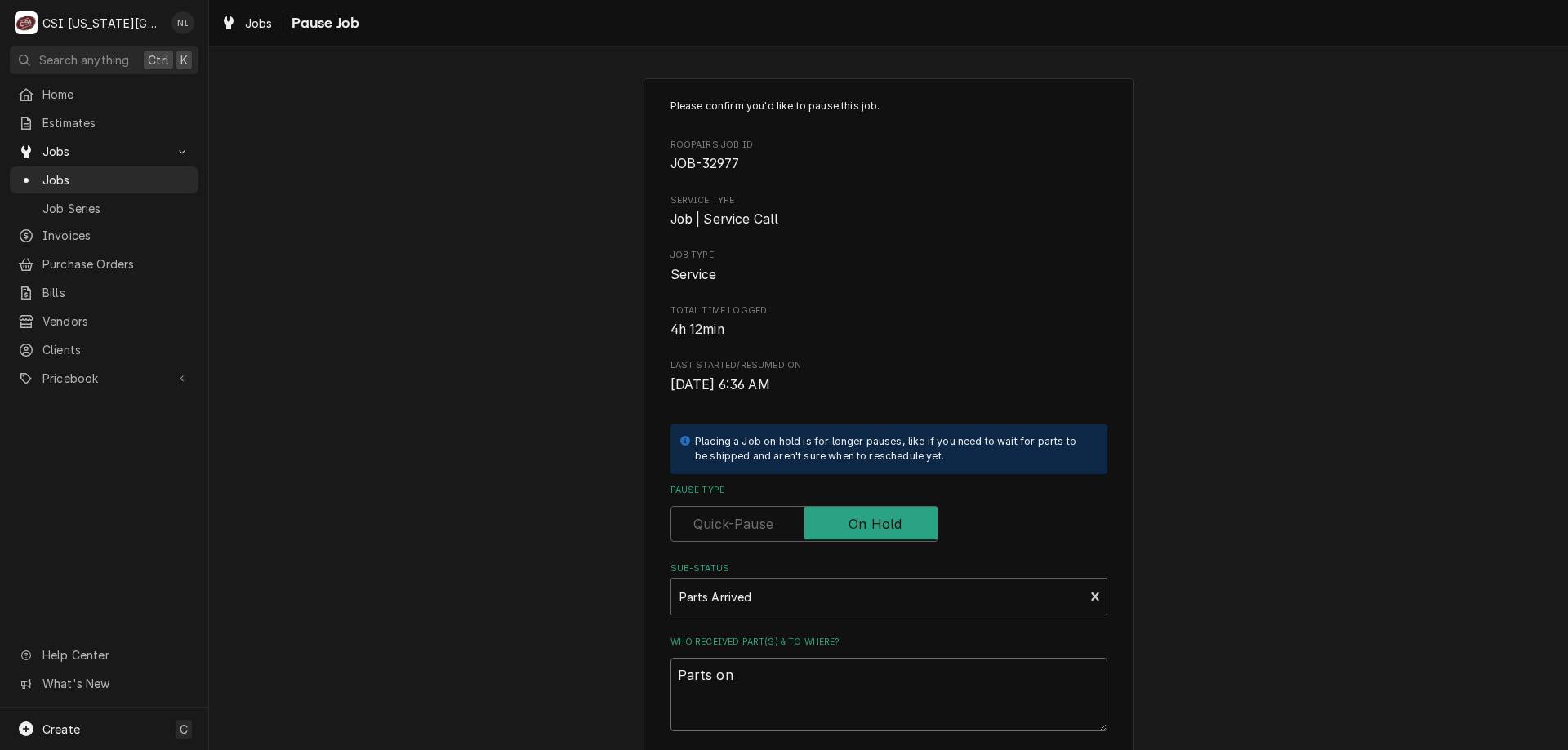
type textarea "x"
type textarea "Parts on"
type textarea "x"
type textarea "Parts on M"
type textarea "x"
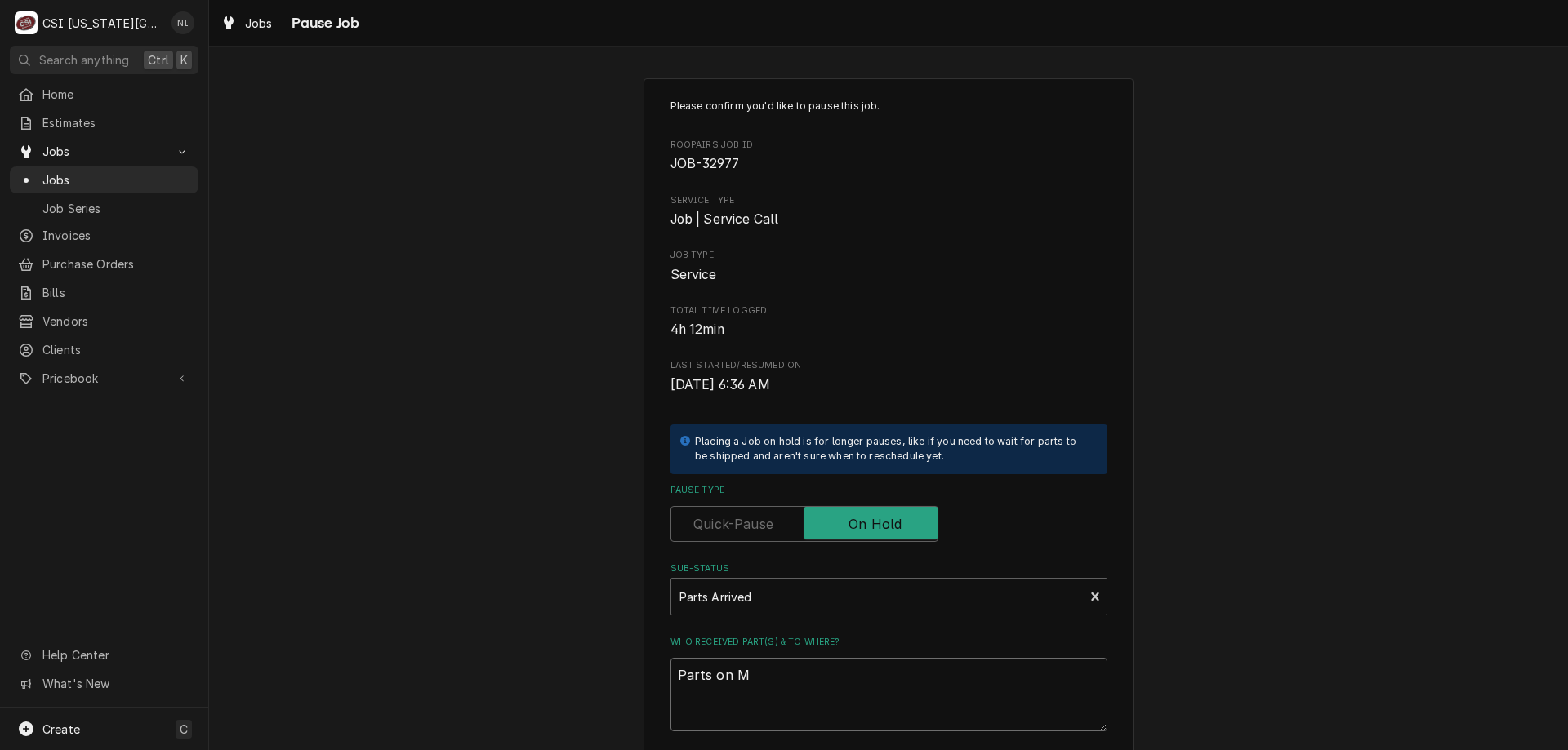
type textarea "Parts on Me"
type textarea "x"
type textarea "Parts on Men"
type textarea "x"
type textarea "Parts on Mend"
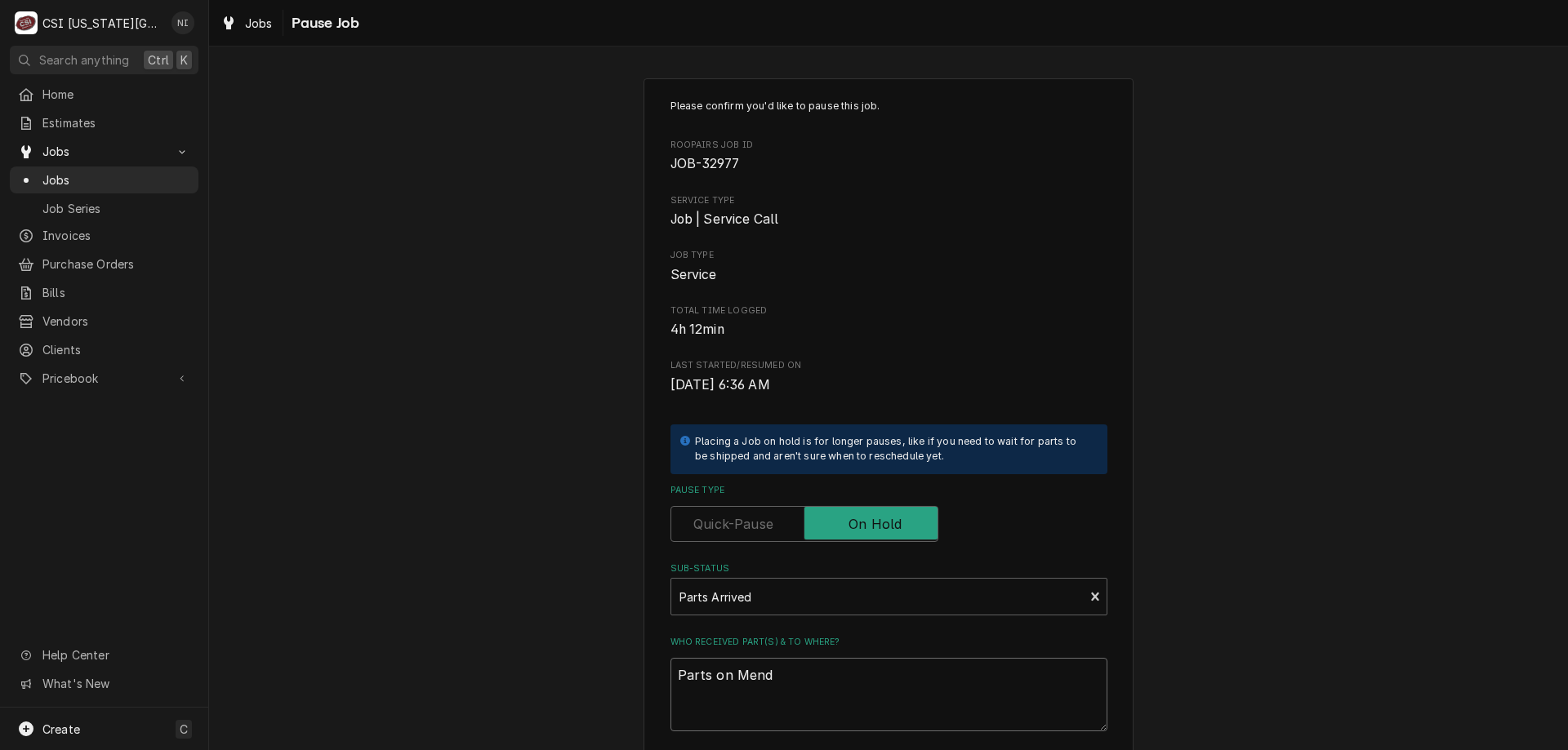
type textarea "x"
type textarea "Parts on Mendo"
type textarea "x"
type textarea "Parts on Mendon"
type textarea "x"
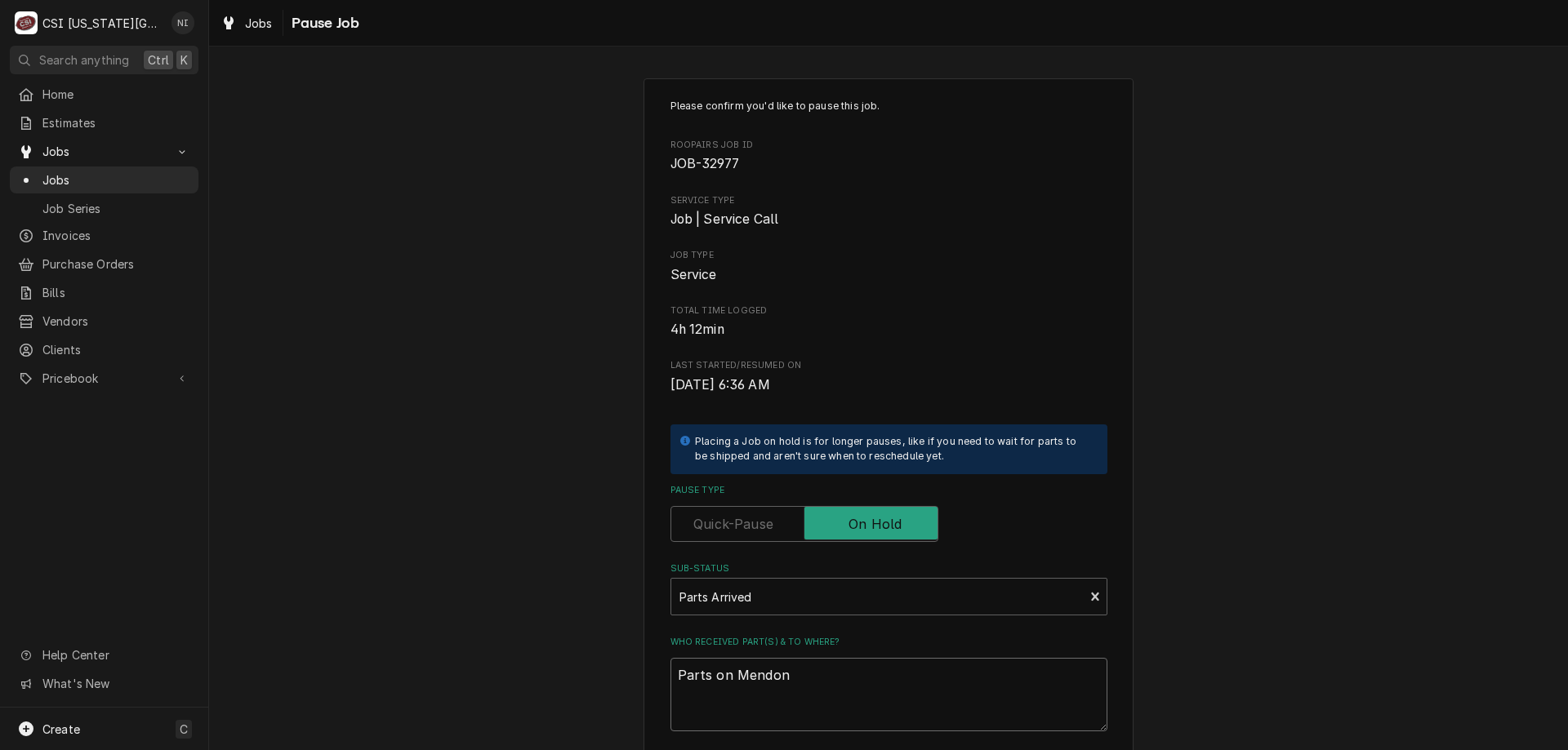
type textarea "Parts on Mendon"
type textarea "x"
type textarea "Parts on Mendon sh"
type textarea "x"
type textarea "Parts on Mendon shl"
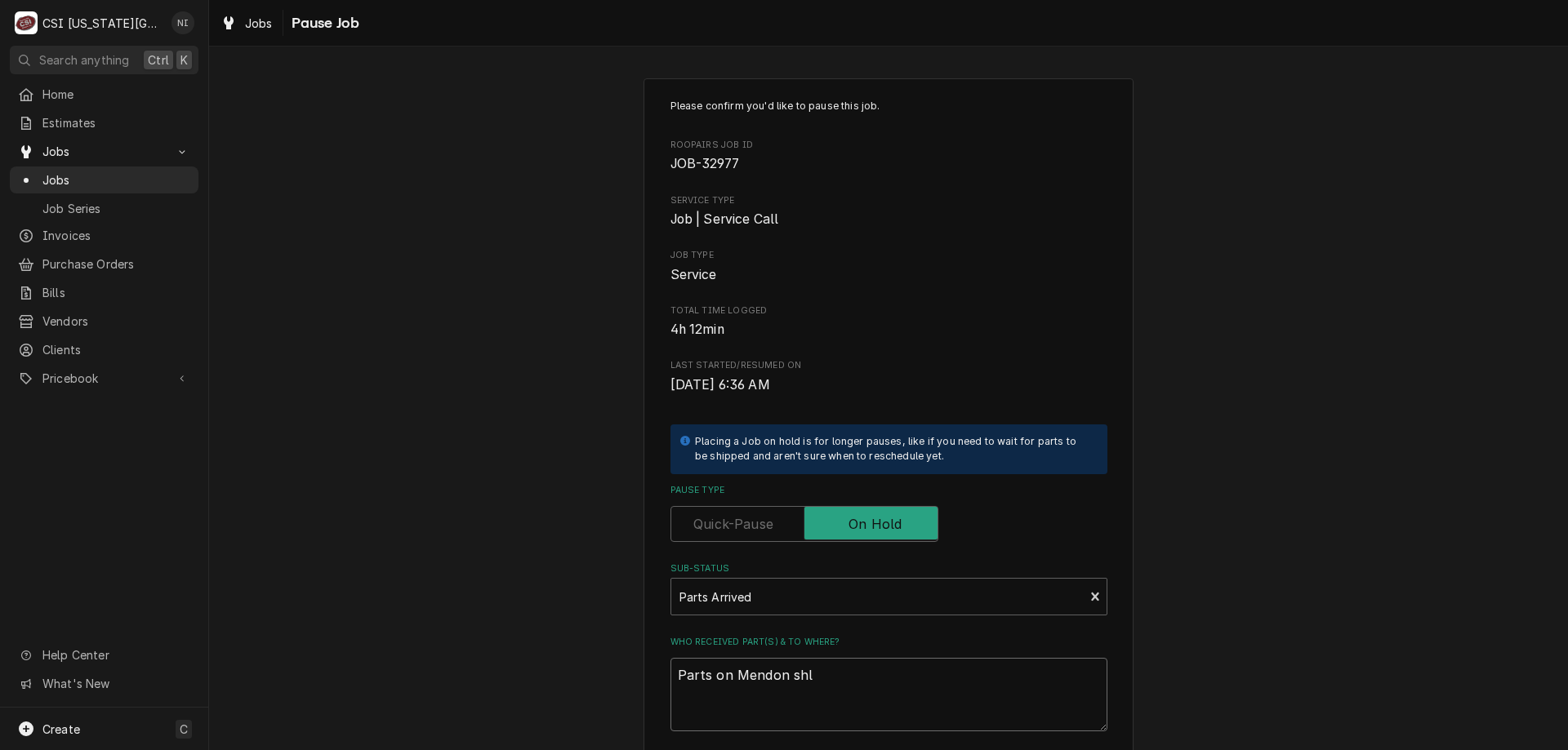
type textarea "x"
type textarea "Parts on Mendon shle"
type textarea "x"
type textarea "Parts on Mendon shlef"
type textarea "x"
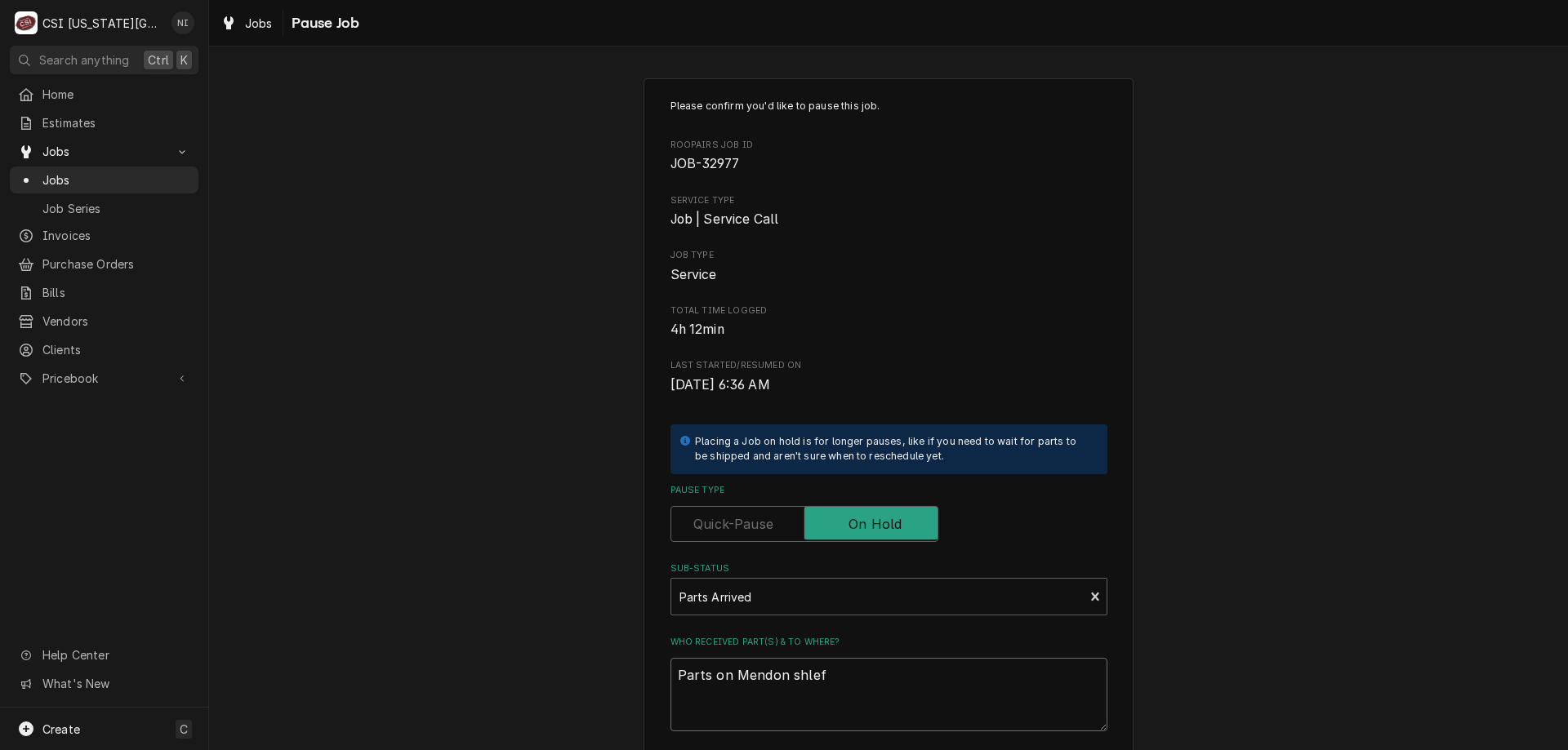
type textarea "Parts on Mendon shle"
type textarea "x"
type textarea "Parts on Mendon shl"
type textarea "x"
type textarea "Parts on Mendon sh"
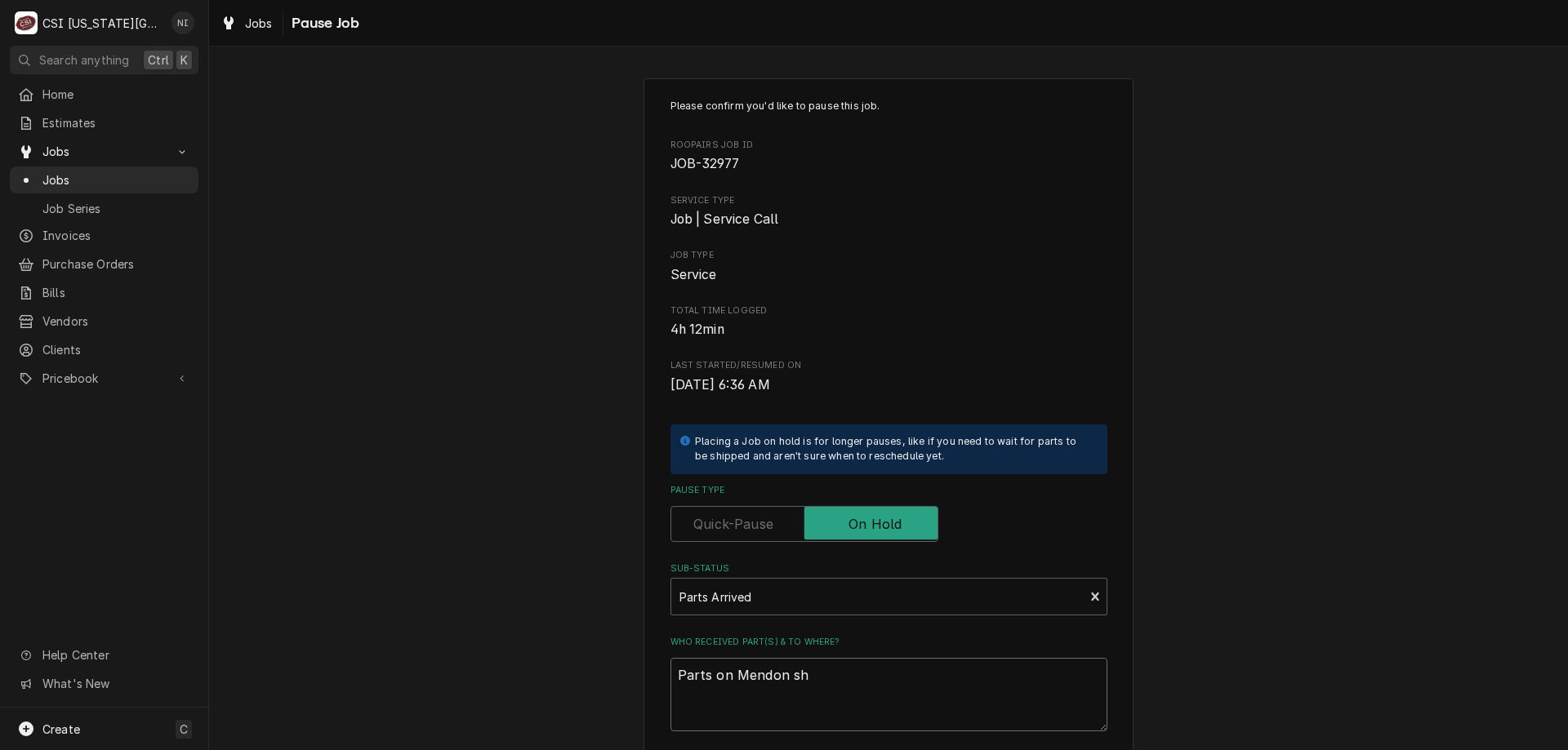
type textarea "x"
type textarea "Parts on Mendon s"
type textarea "x"
type textarea "Parts on Mendon sh"
type textarea "x"
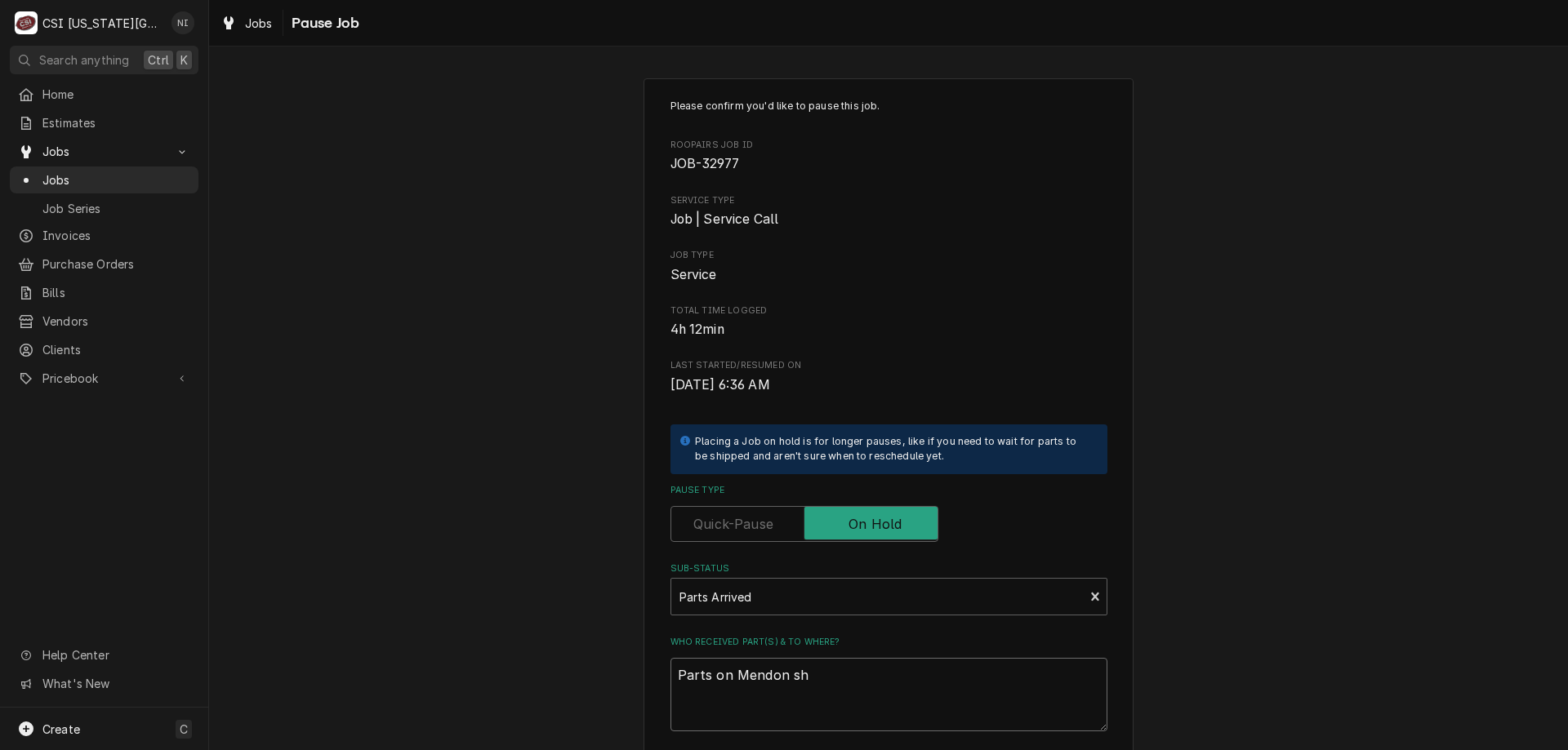
type textarea "Parts on Mendon she"
type textarea "x"
type textarea "Parts on Mendon shel"
type textarea "x"
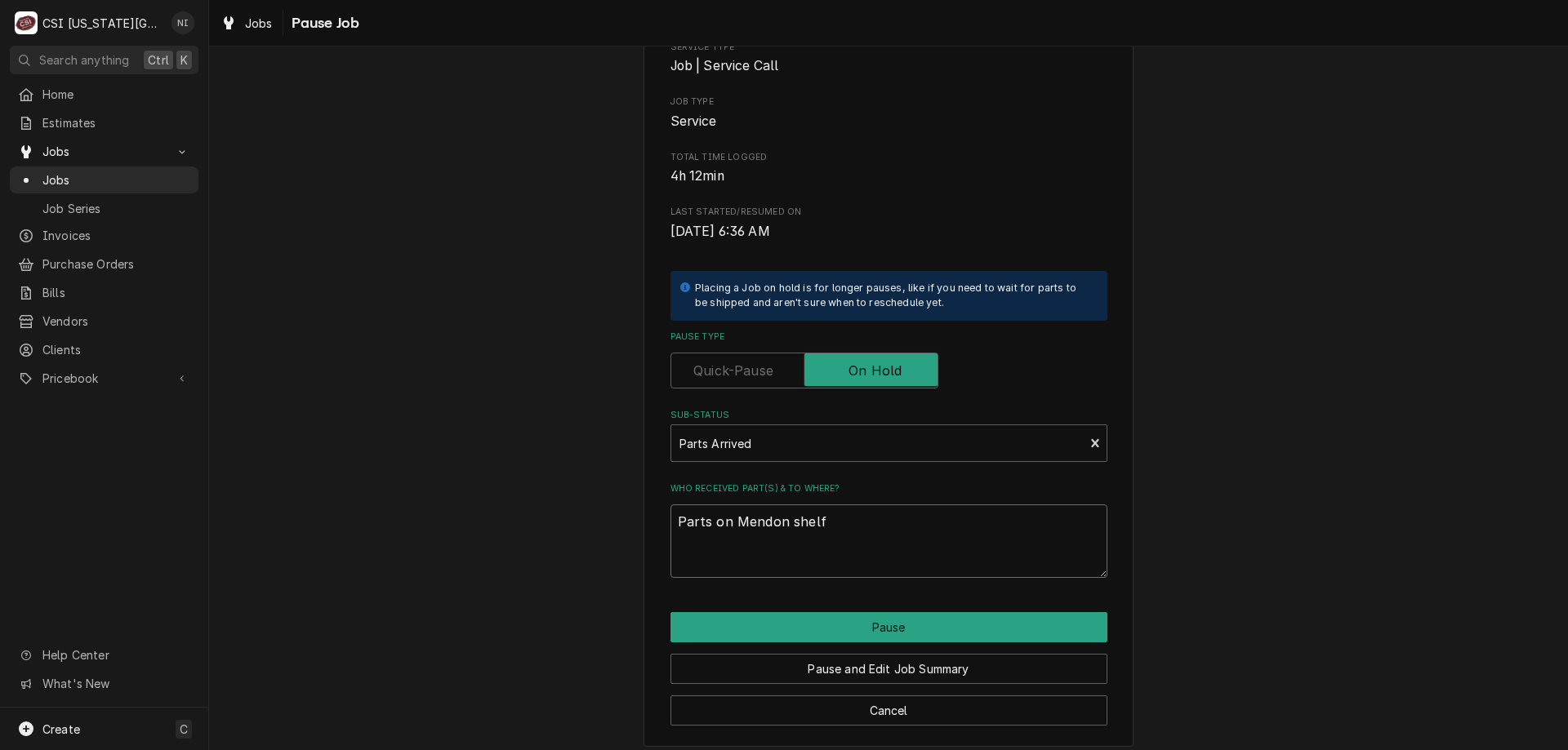
scroll to position [164, 0]
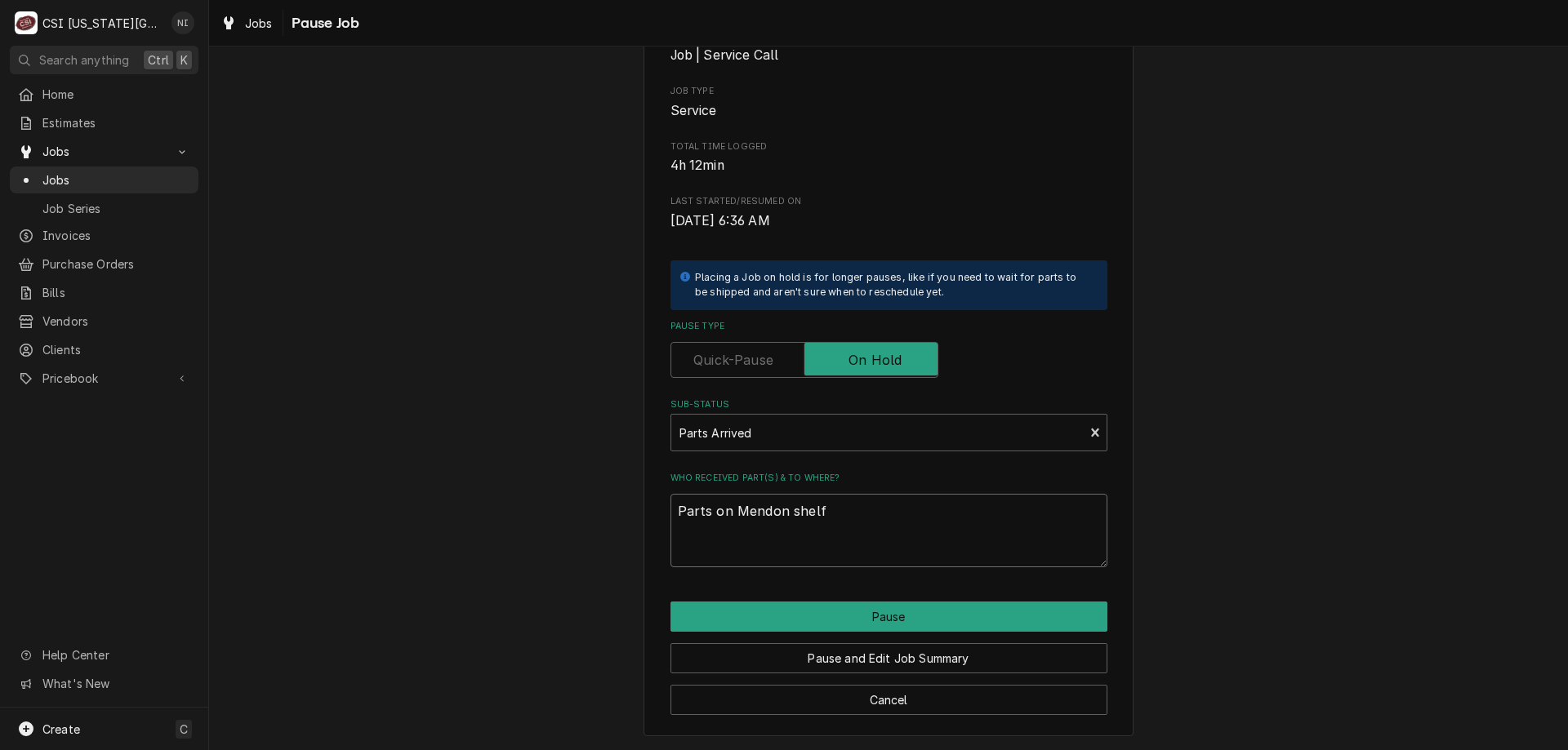
type textarea "Parts on Mendon shelf"
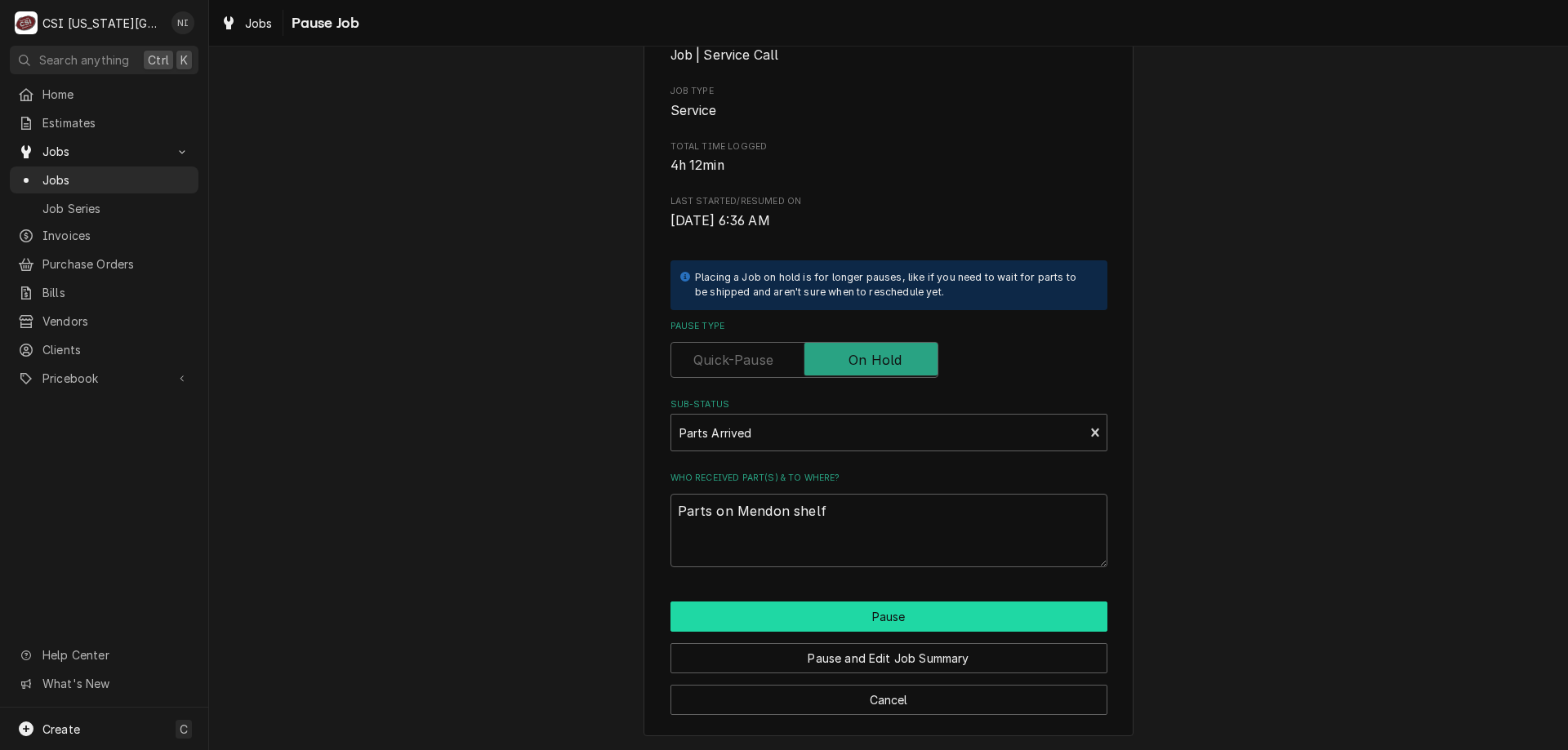
click at [1055, 626] on button "Pause" at bounding box center [888, 616] width 437 height 30
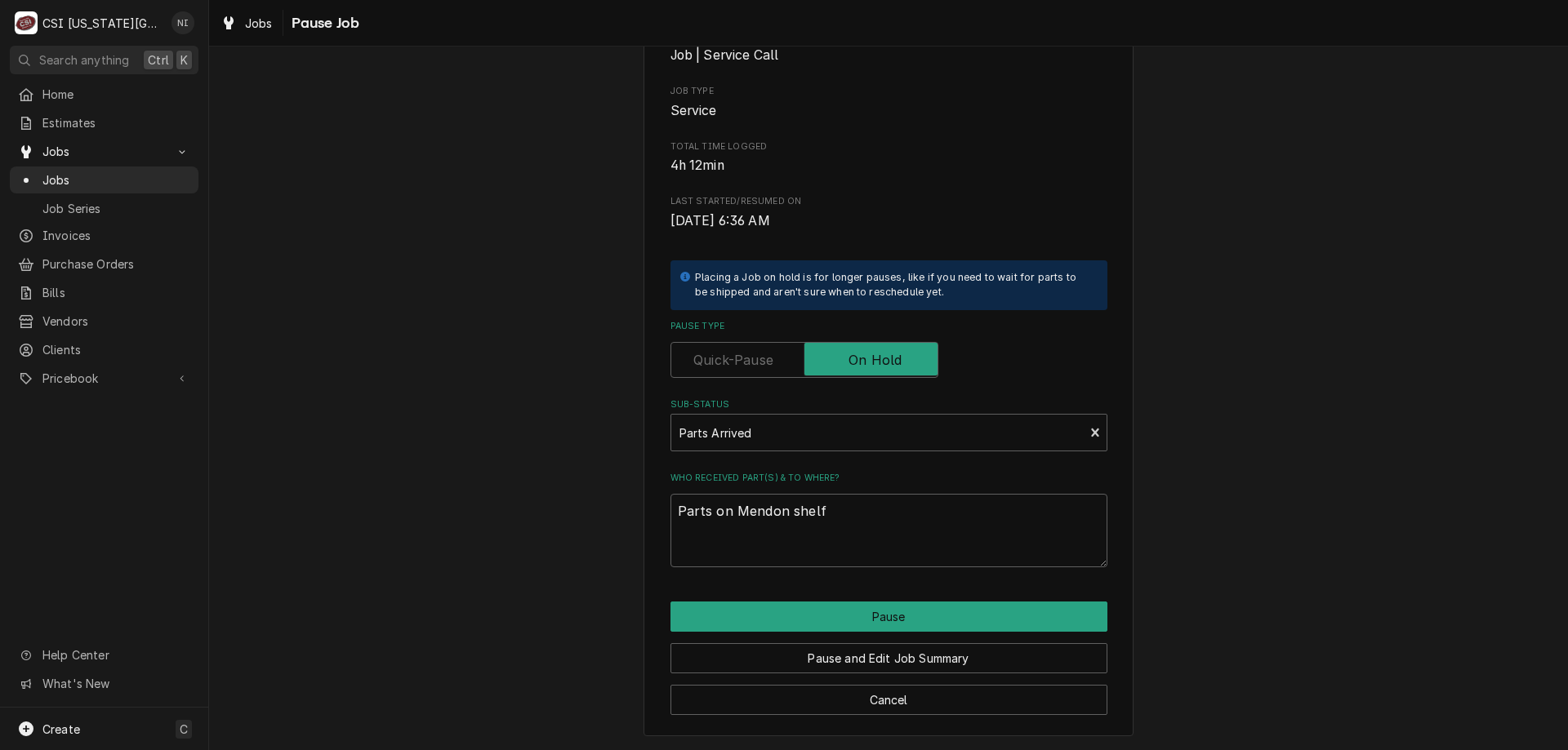
type textarea "x"
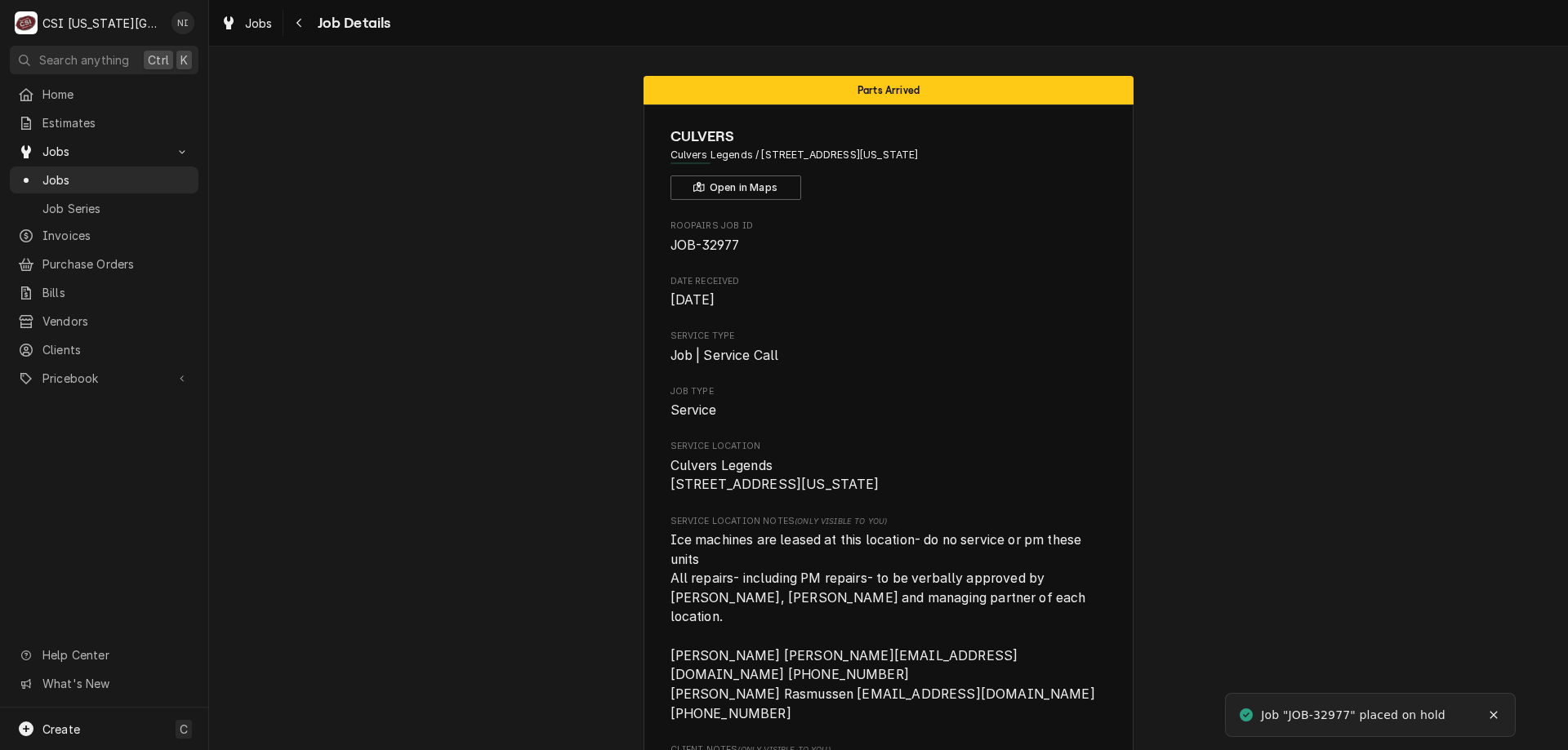
click at [65, 176] on span "Jobs" at bounding box center [116, 179] width 148 height 17
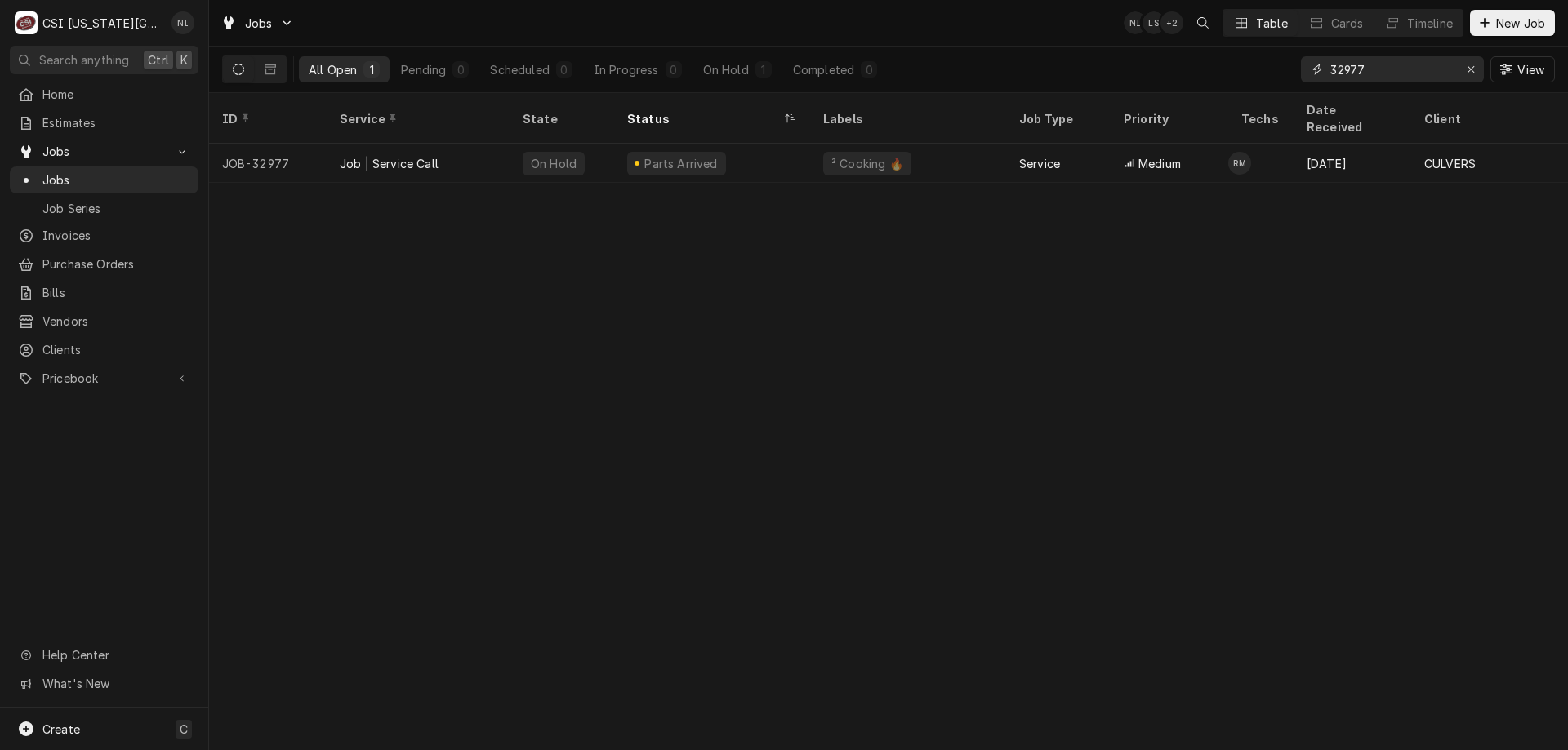
drag, startPoint x: 1345, startPoint y: 73, endPoint x: 1224, endPoint y: 66, distance: 121.2
click at [1239, 69] on div "All Open 1 Pending 0 Scheduled 0 In Progress 0 On Hold 1 Completed 0 32977 View" at bounding box center [888, 69] width 1332 height 46
type input "33197"
click at [776, 143] on div "Draft" at bounding box center [712, 163] width 196 height 39
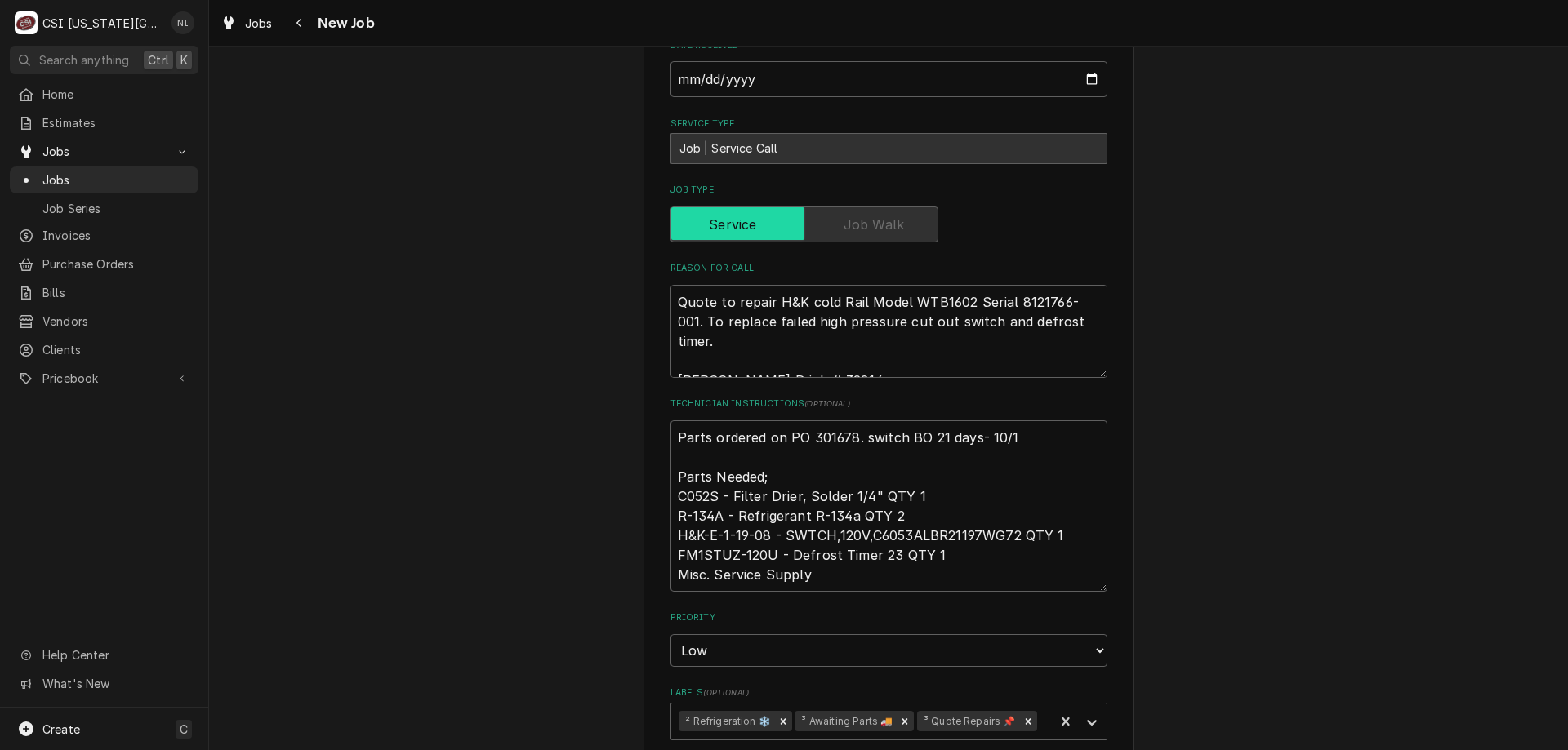
scroll to position [919, 0]
click at [671, 417] on textarea "Parts ordered on PO 301678. switch BO 21 days- 10/1 Parts Needed; C052S - Filte…" at bounding box center [888, 502] width 437 height 171
type textarea "x"
type textarea "Parts ordered on PO 301678. switch BO 21 days- 10/1 Parts Needed; C052S - Filte…"
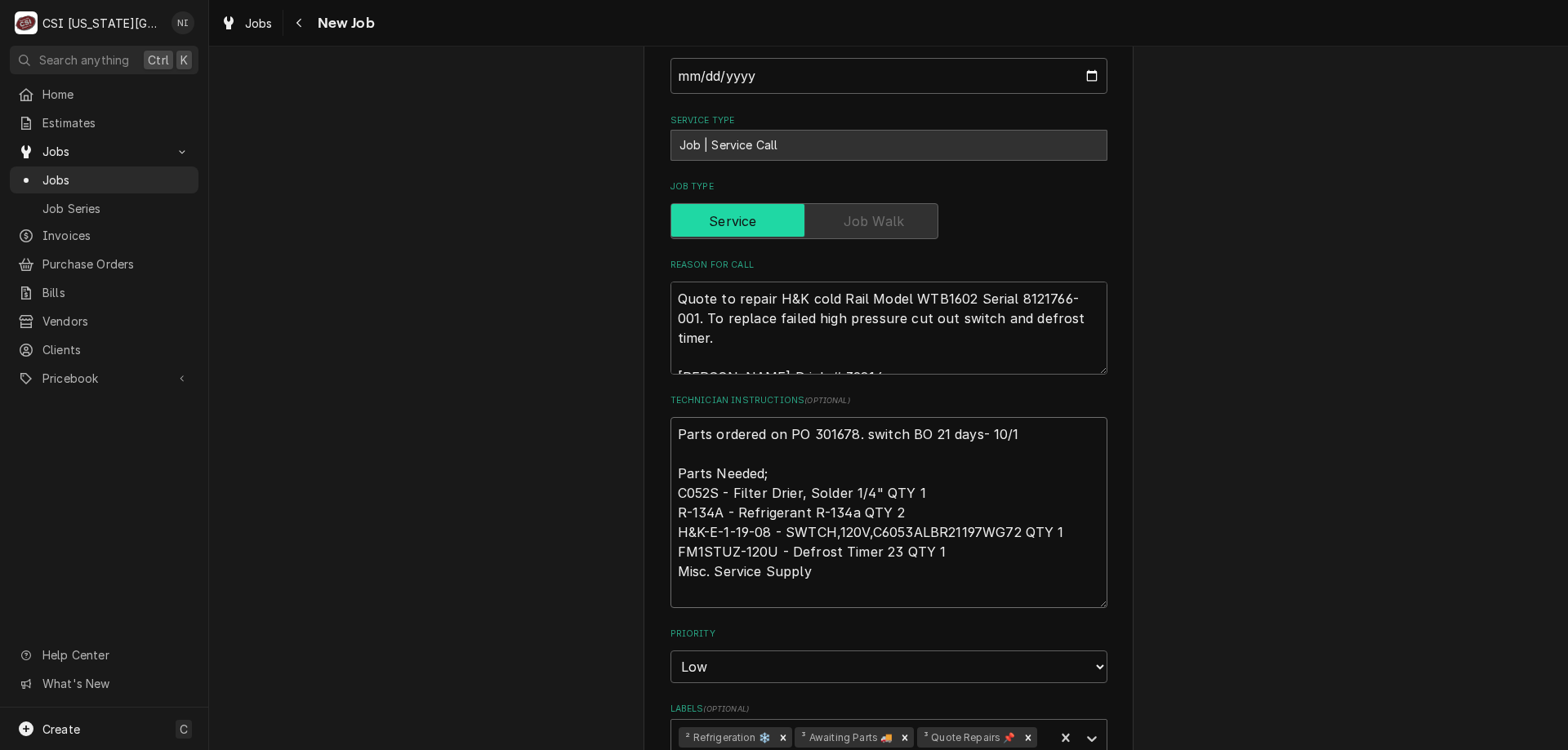
click at [675, 417] on textarea "Parts ordered on PO 301678. switch BO 21 days- 10/1 Parts Needed; C052S - Filte…" at bounding box center [888, 512] width 437 height 191
type textarea "x"
type textarea "p Parts ordered on PO 301678. switch BO 21 days- 10/1 Parts Needed; C052S - Fil…"
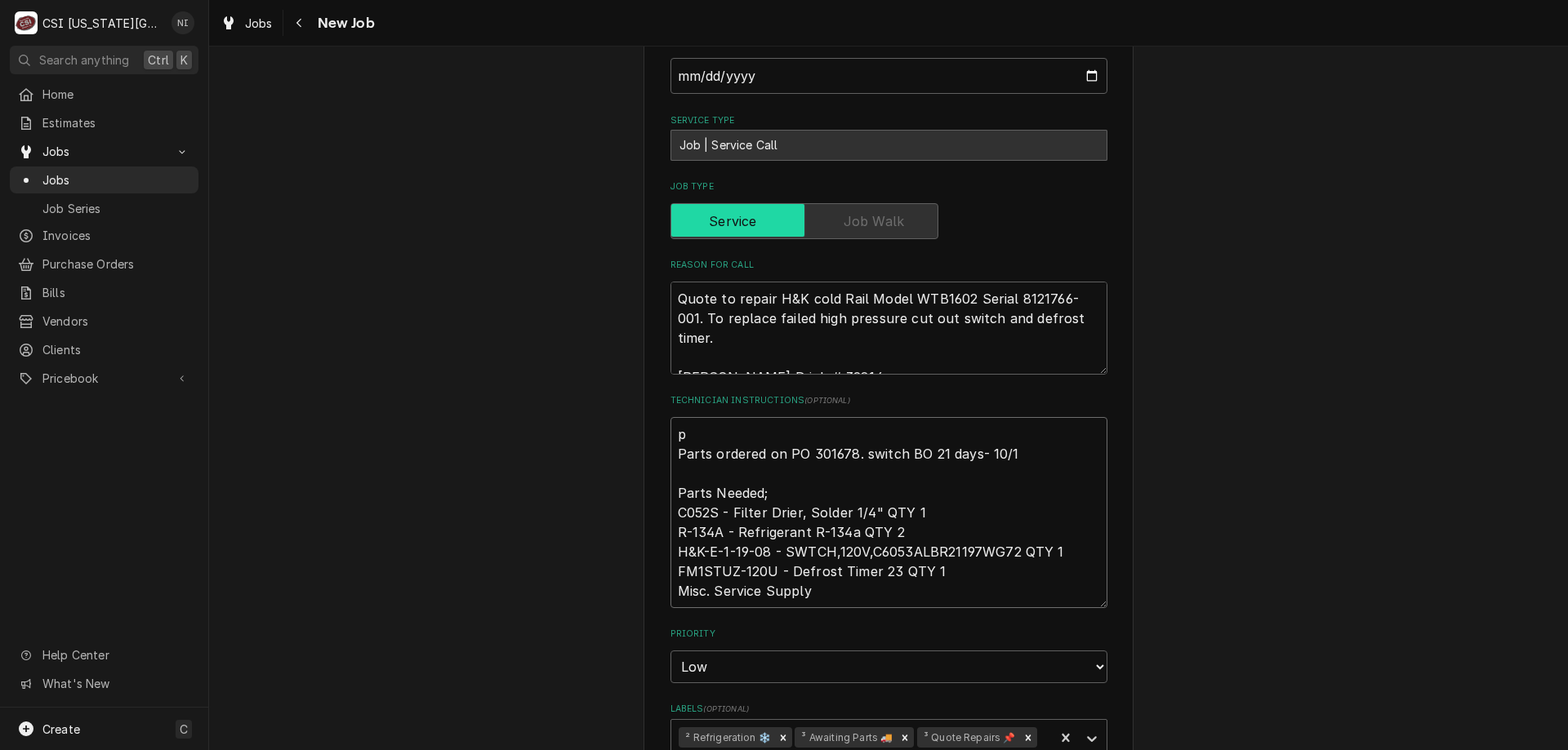
type textarea "x"
type textarea "pa Parts ordered on PO 301678. switch BO 21 days- 10/1 Parts Needed; C052S - Fi…"
type textarea "x"
type textarea "par Parts ordered on PO 301678. switch BO 21 days- 10/1 Parts Needed; C052S - F…"
type textarea "x"
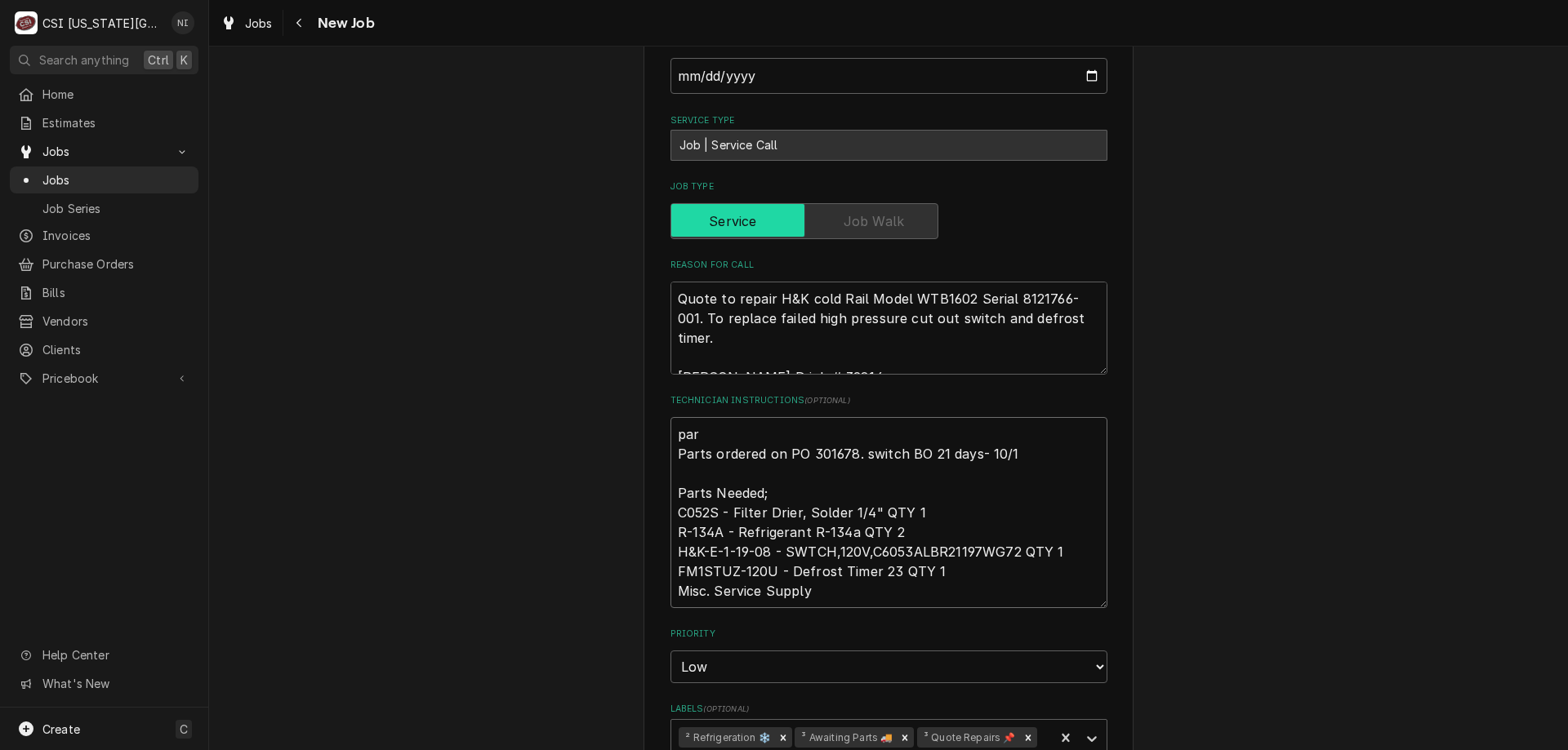
type textarea "part Parts ordered on PO 301678. switch BO 21 days- 10/1 Parts Needed; C052S - …"
type textarea "x"
type textarea "parti Parts ordered on PO 301678. switch BO 21 days- 10/1 Parts Needed; C052S -…"
type textarea "x"
type textarea "partial Parts ordered on PO 301678. switch BO 21 days- 10/1 Parts Needed; C052S…"
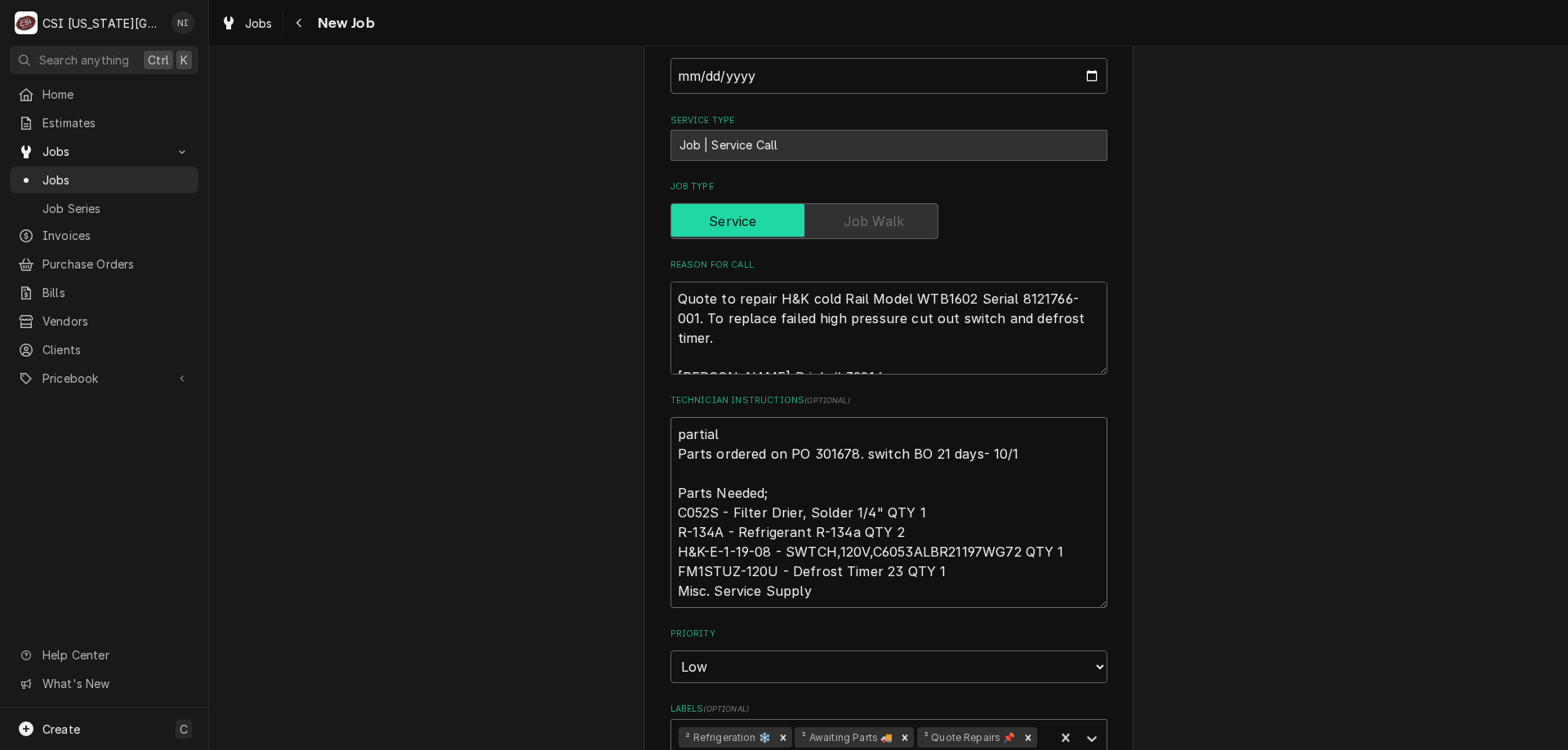
type textarea "x"
type textarea "partial p Parts ordered on PO 301678. switch BO 21 days- 10/1 Parts Needed; C05…"
type textarea "x"
type textarea "partial pa Parts ordered on PO 301678. switch BO 21 days- 10/1 Parts Needed; C0…"
type textarea "x"
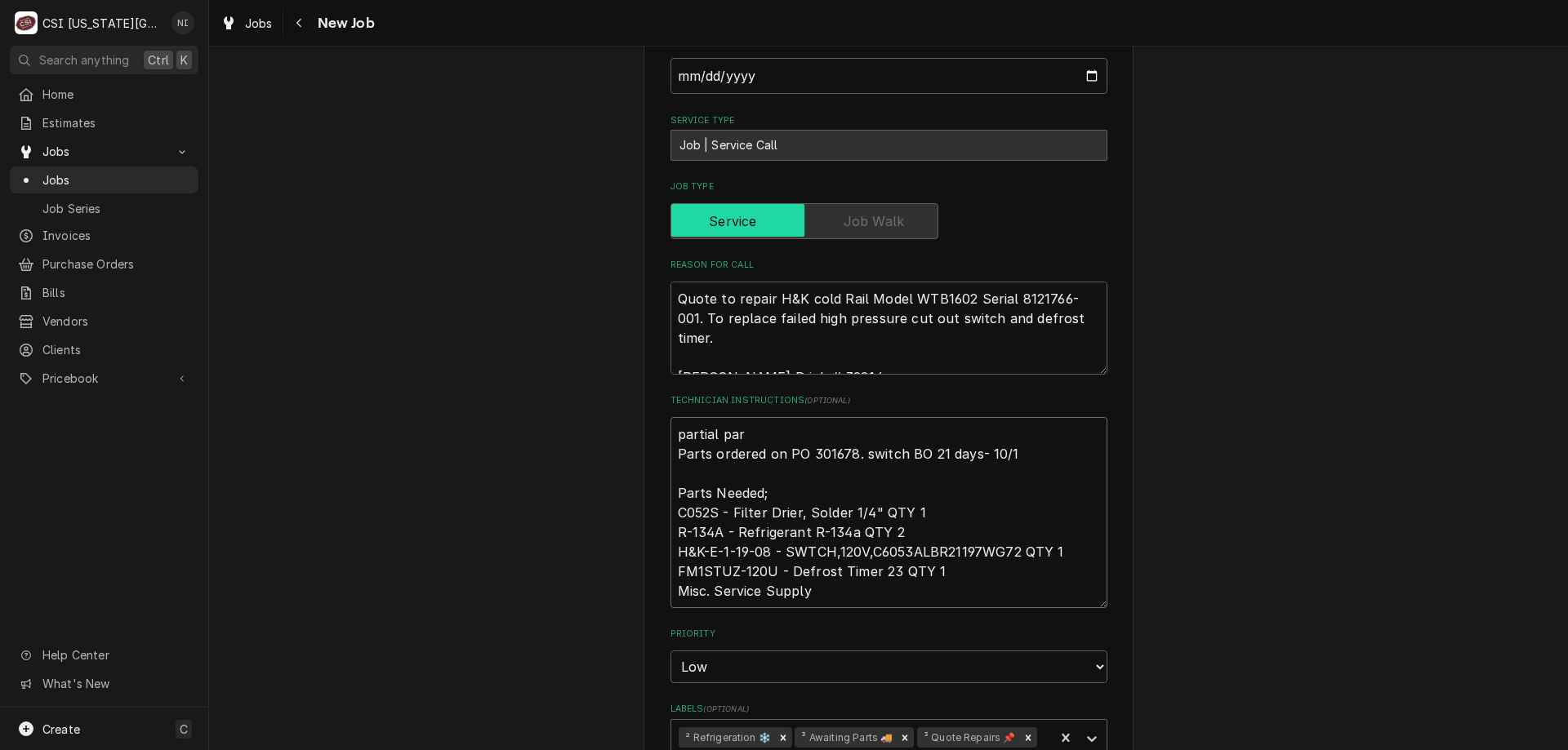
type textarea "partial part Parts ordered on PO 301678. switch BO 21 days- 10/1 Parts Needed; …"
type textarea "x"
type textarea "partial parts Parts ordered on PO 301678. switch BO 21 days- 10/1 Parts Needed;…"
type textarea "x"
type textarea "partial parts o Parts ordered on PO 301678. switch BO 21 days- 10/1 Parts Neede…"
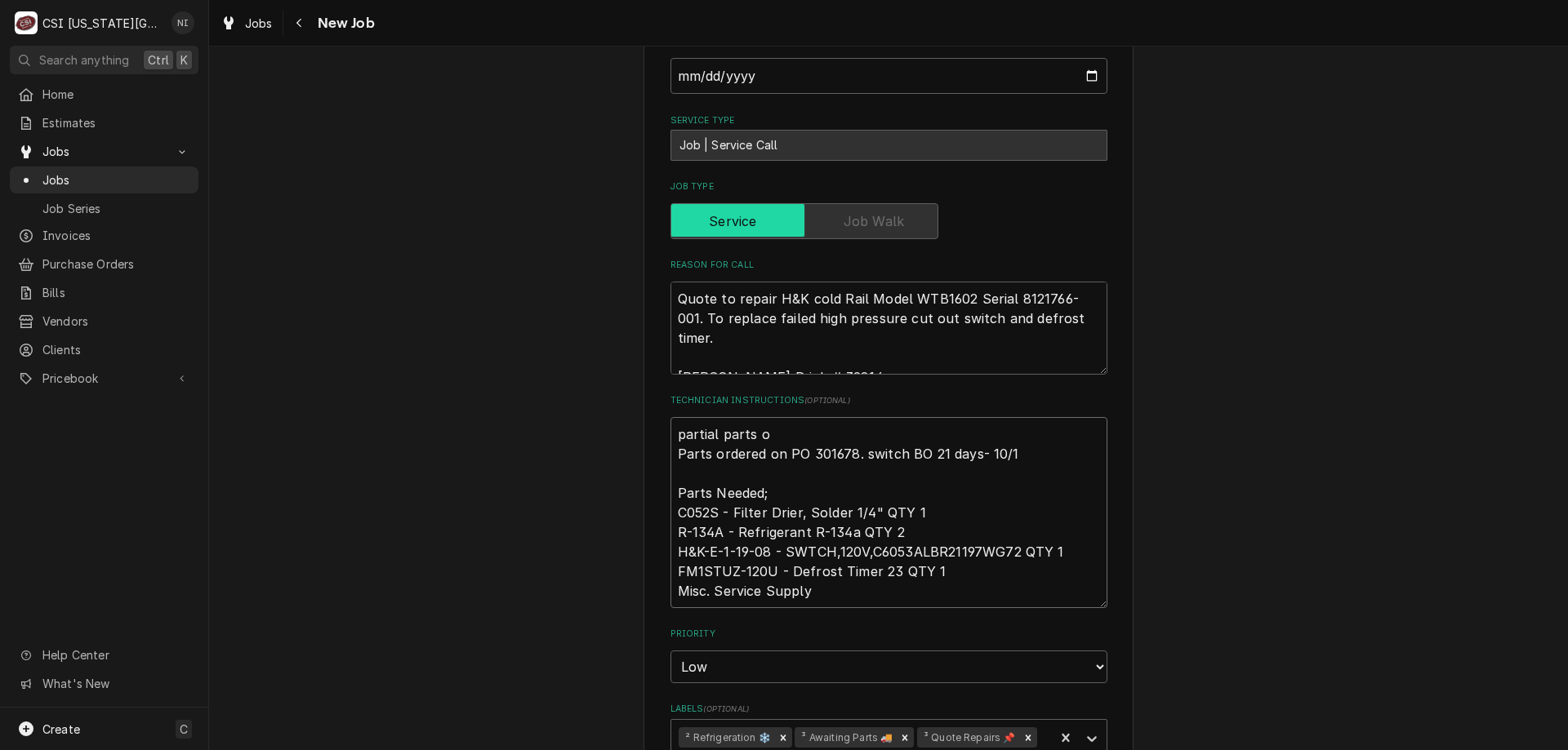
type textarea "x"
type textarea "partial parts on Parts ordered on PO 301678. switch BO 21 days- 10/1 Parts Need…"
type textarea "x"
type textarea "partial parts on Parts ordered on PO 301678. switch BO 21 days- 10/1 Parts Need…"
type textarea "x"
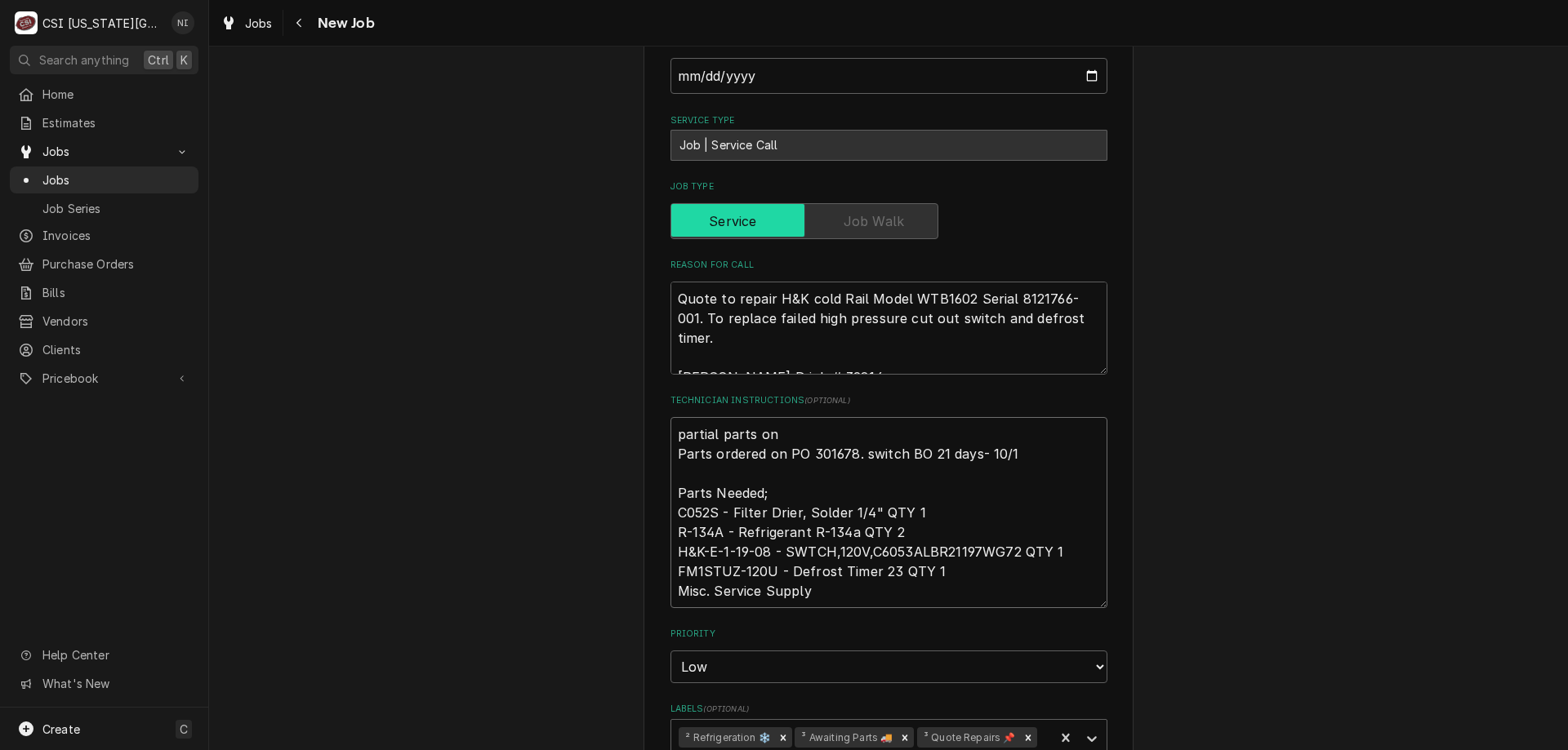
type textarea "partial parts on m Parts ordered on PO 301678. switch BO 21 days- 10/1 Parts Ne…"
type textarea "x"
type textarea "partial parts on me Parts ordered on PO 301678. switch BO 21 days- 10/1 Parts N…"
type textarea "x"
type textarea "partial parts on m Parts ordered on PO 301678. switch BO 21 days- 10/1 Parts Ne…"
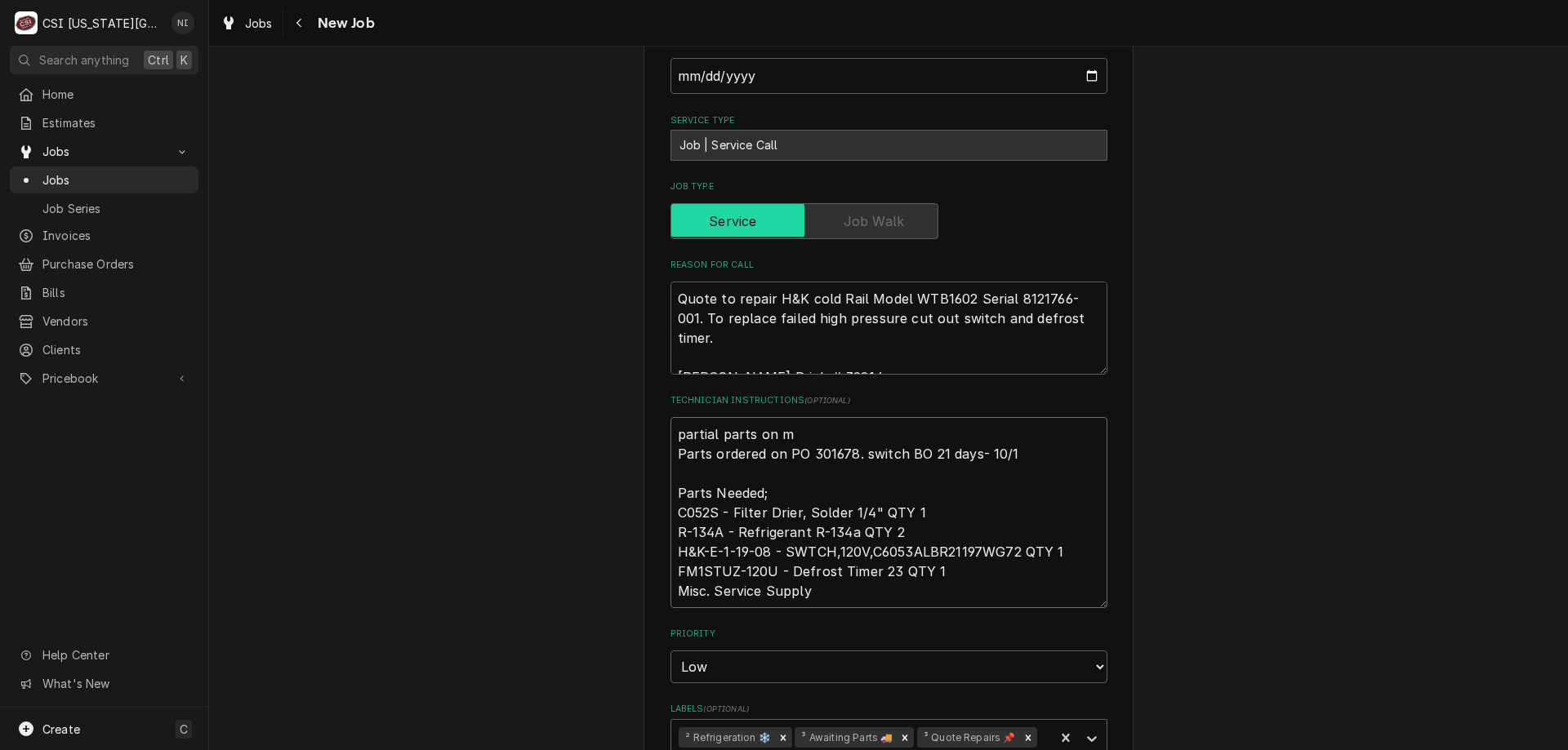
type textarea "x"
type textarea "partial parts on Parts ordered on PO 301678. switch BO 21 days- 10/1 Parts Need…"
type textarea "x"
type textarea "partial parts on c Parts ordered on PO 301678. switch BO 21 days- 10/1 Parts Ne…"
type textarea "x"
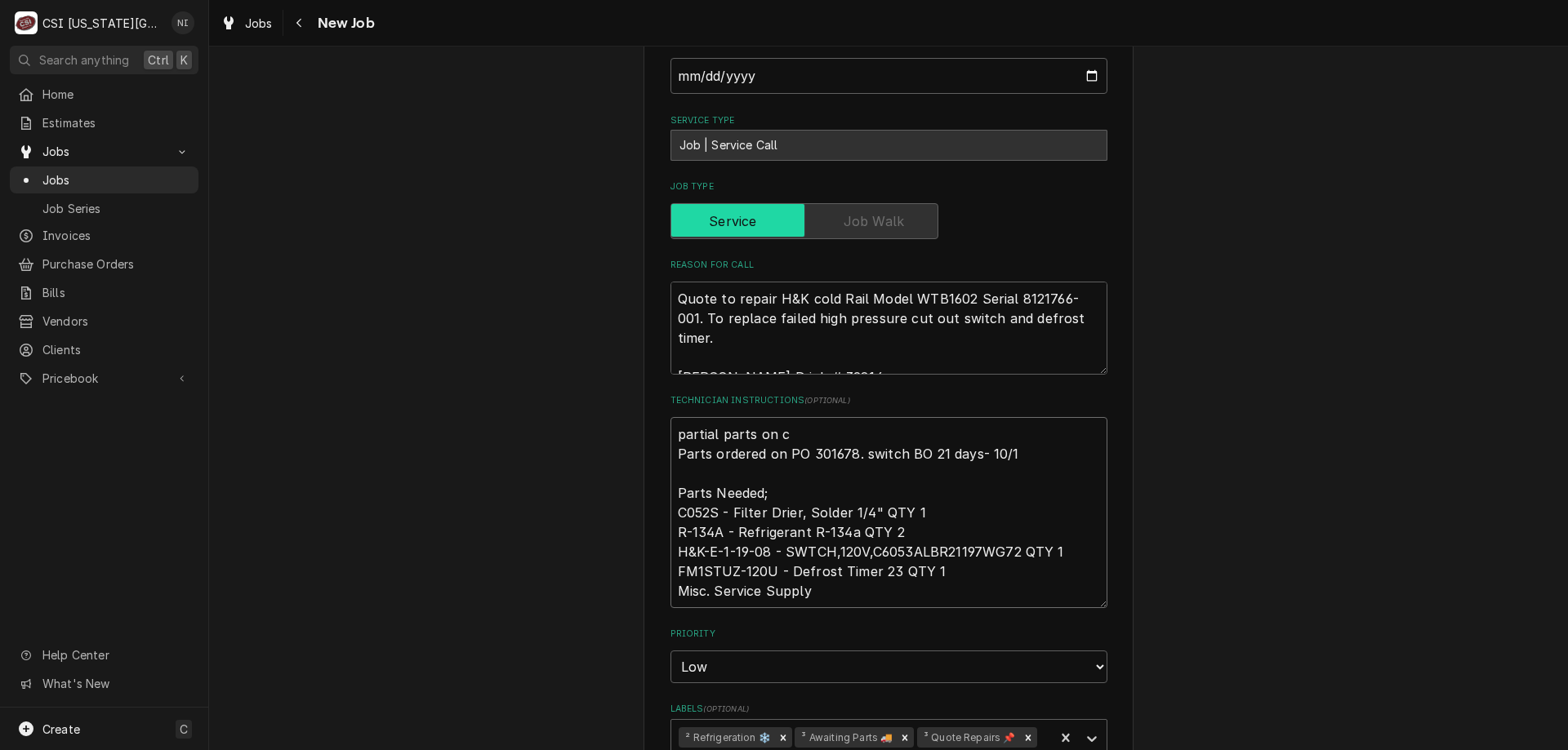
type textarea "partial parts on co Parts ordered on PO 301678. switch BO 21 days- 10/1 Parts N…"
type textarea "x"
type textarea "partial parts on cod Parts ordered on PO 301678. switch BO 21 days- 10/1 Parts …"
type textarea "x"
type textarea "partial parts on cody Parts ordered on PO 301678. switch BO 21 days- 10/1 Parts…"
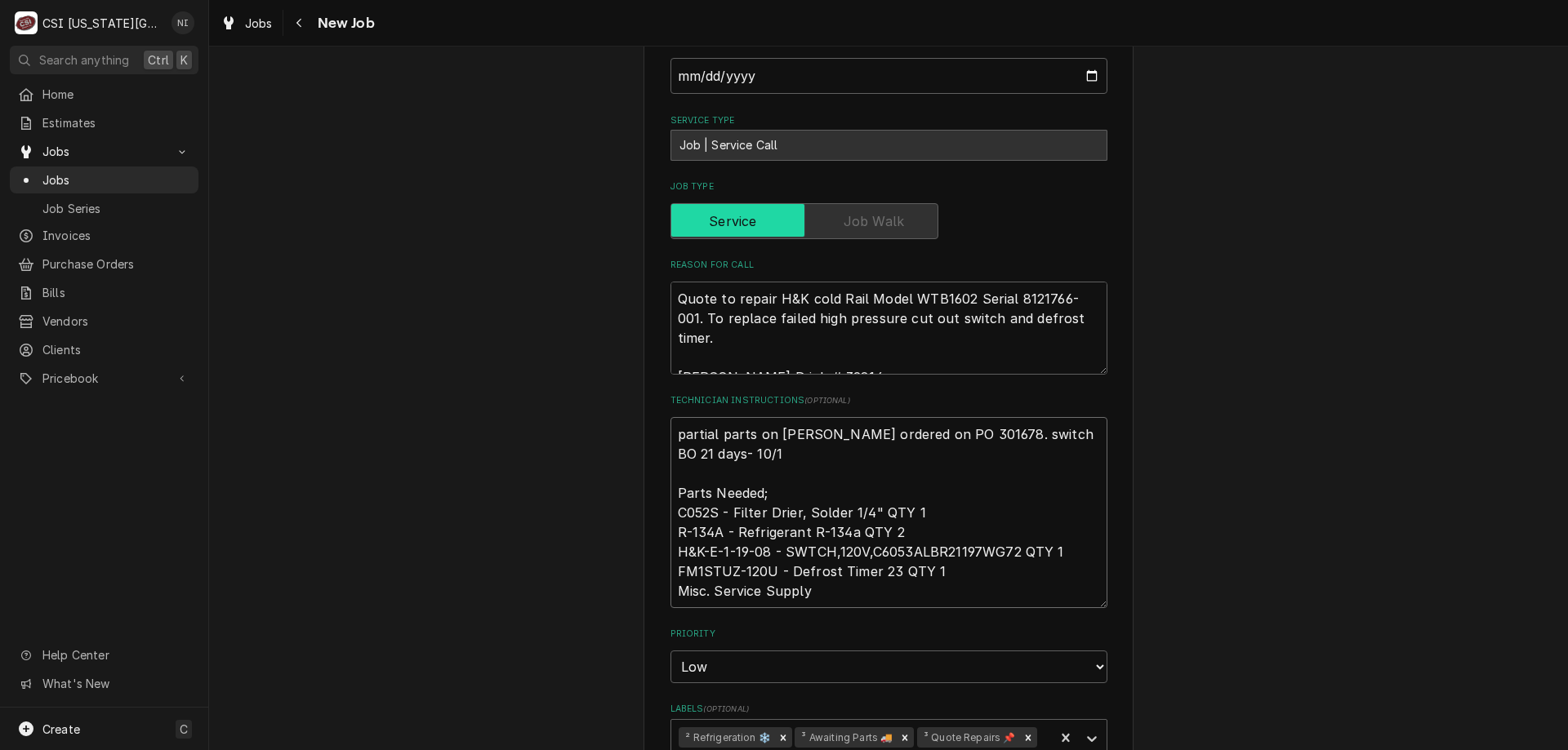
type textarea "x"
type textarea "partial parts on cody Parts ordered on PO 301678. switch BO 21 days- 10/1 Parts…"
type textarea "x"
type textarea "partial parts on cody s Parts ordered on PO 301678. switch BO 21 days- 10/1 Par…"
type textarea "x"
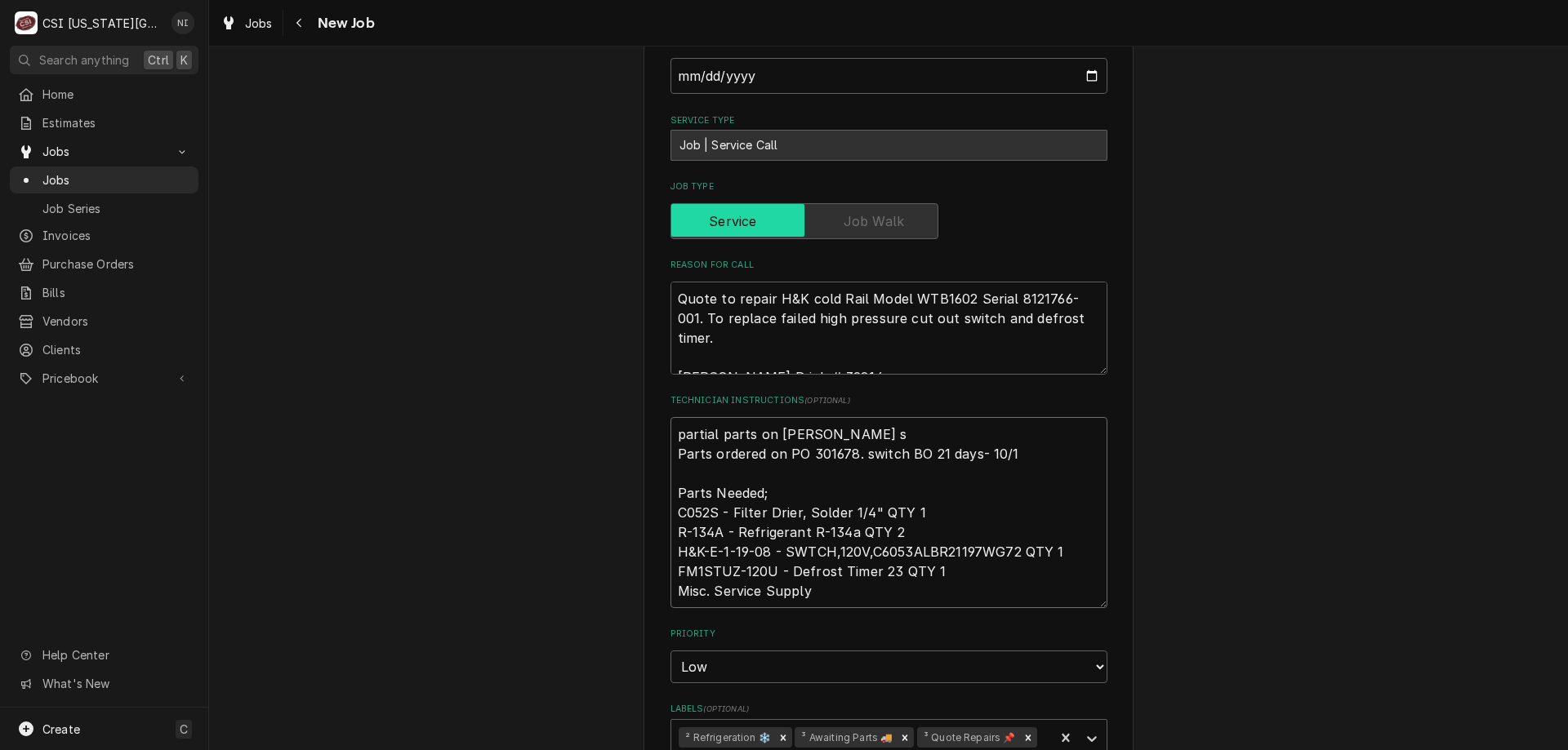
type textarea "partial parts on cody sh Parts ordered on PO 301678. switch BO 21 days- 10/1 Pa…"
type textarea "x"
type textarea "partial parts on cody she Parts ordered on PO 301678. switch BO 21 days- 10/1 P…"
type textarea "x"
type textarea "partial parts on cody shel Parts ordered on PO 301678. switch BO 21 days- 10/1 …"
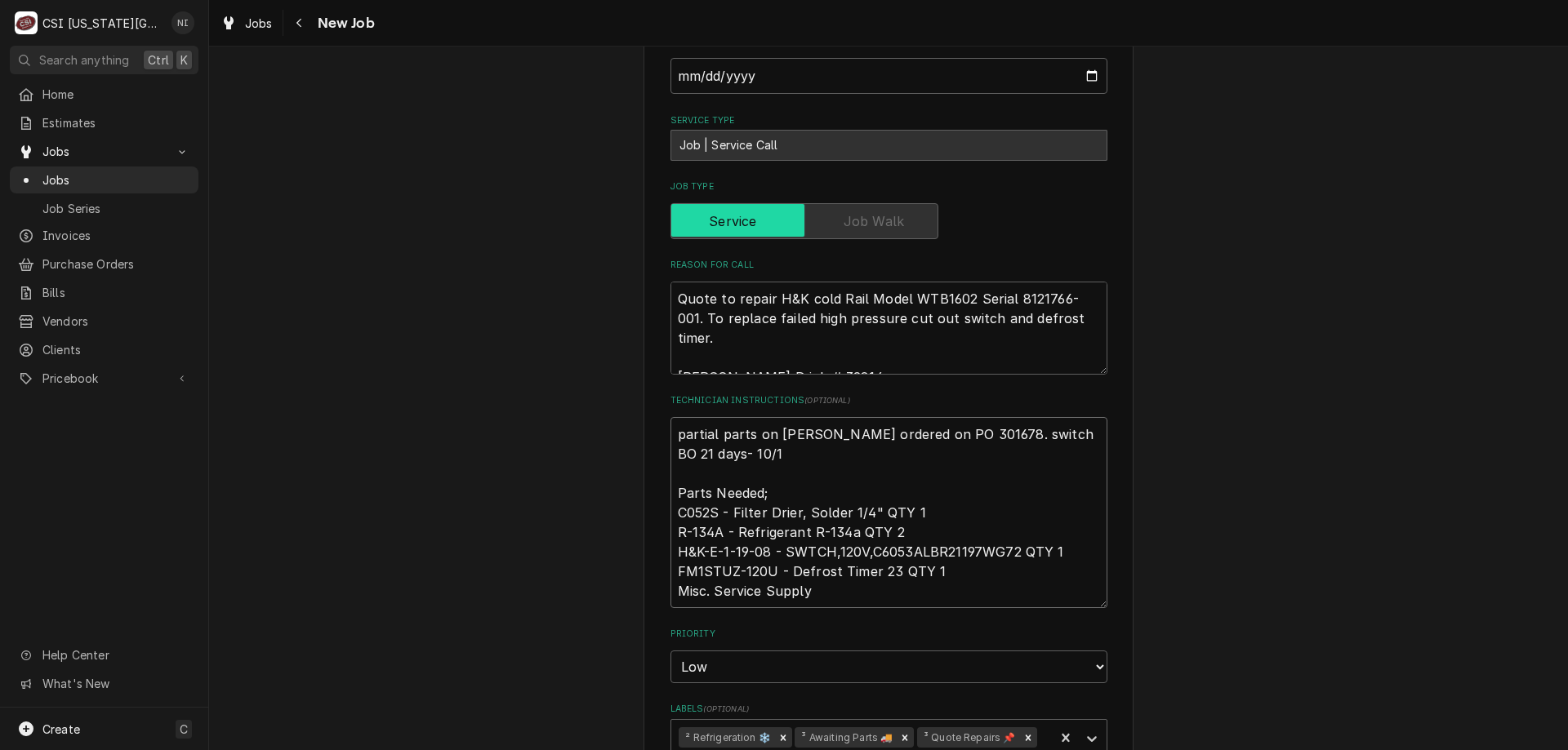
type textarea "x"
type textarea "partial parts on cody shelf Parts ordered on PO 301678. switch BO 21 days- 10/1…"
type textarea "x"
type textarea "partial parts on cody shelf, Parts ordered on PO 301678. switch BO 21 days- 10/…"
type textarea "x"
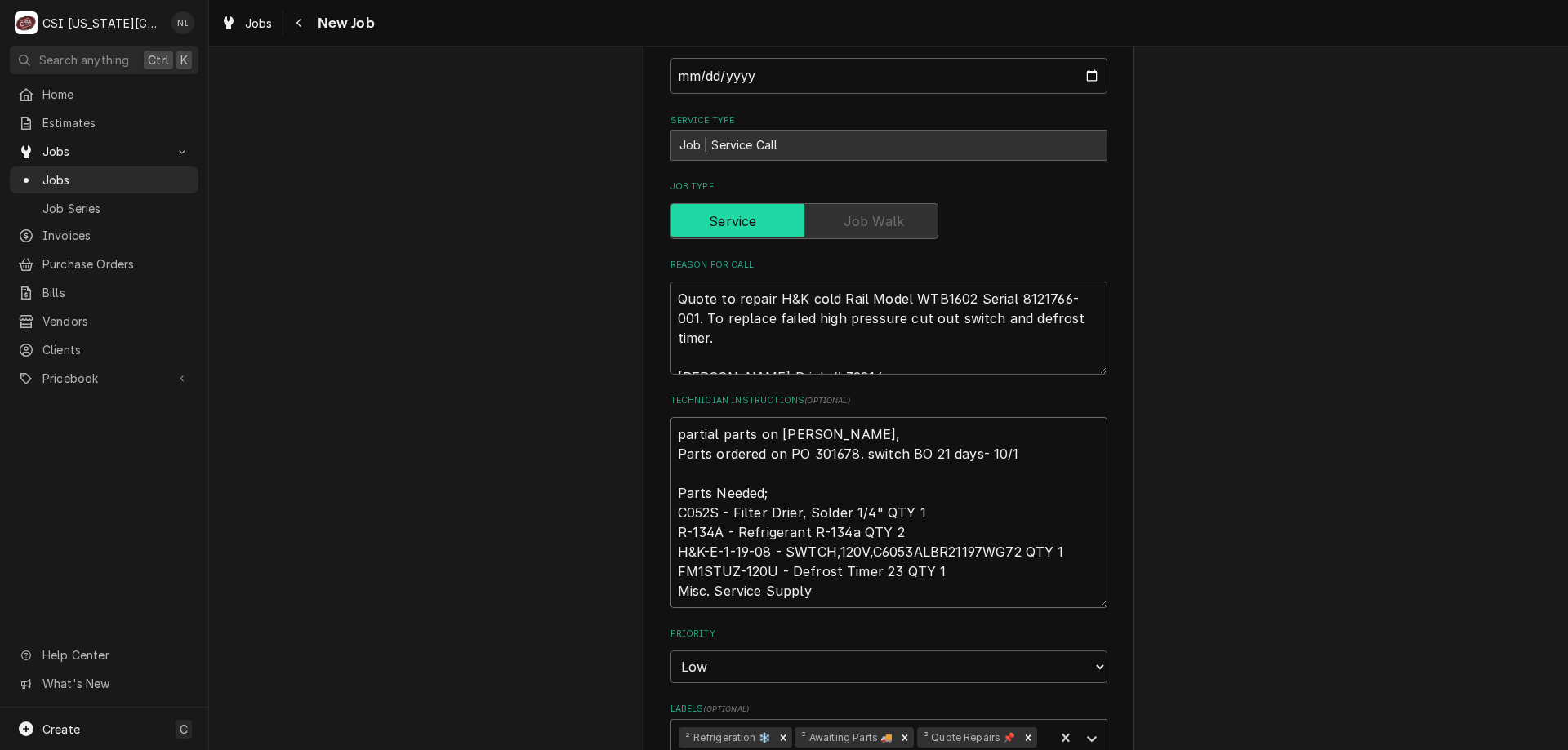
type textarea "partial parts on cody shelf, Parts ordered on PO 301678. switch BO 21 days- 10/…"
type textarea "x"
type textarea "partial parts on cody shelf, w Parts ordered on PO 301678. switch BO 21 days- 1…"
type textarea "x"
type textarea "partial parts on cody shelf, wi Parts ordered on PO 301678. switch BO 21 days- …"
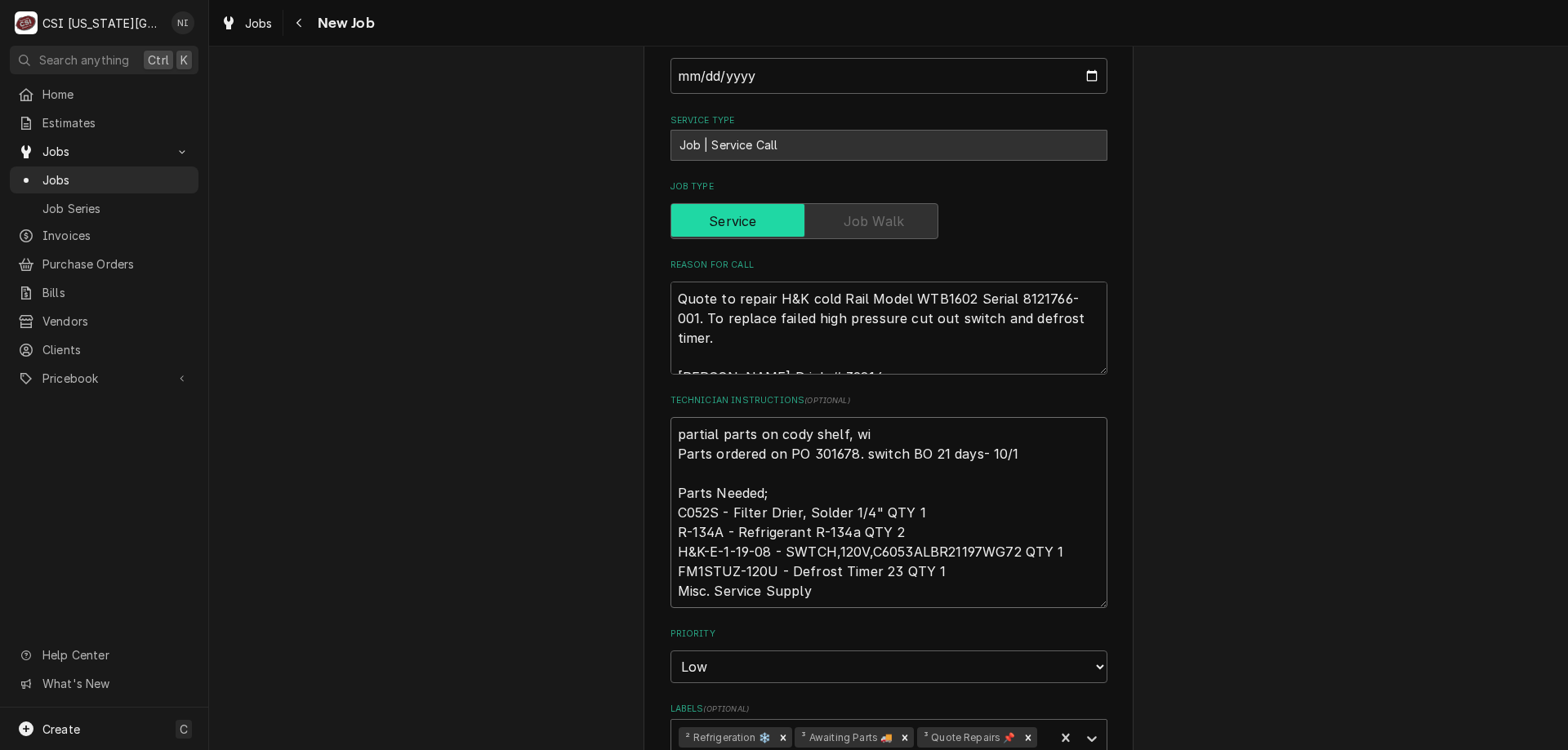
type textarea "x"
type textarea "partial parts on cody shelf, wia Parts ordered on PO 301678. switch BO 21 days-…"
type textarea "x"
type textarea "partial parts on cody shelf, wiat Parts ordered on PO 301678. switch BO 21 days…"
type textarea "x"
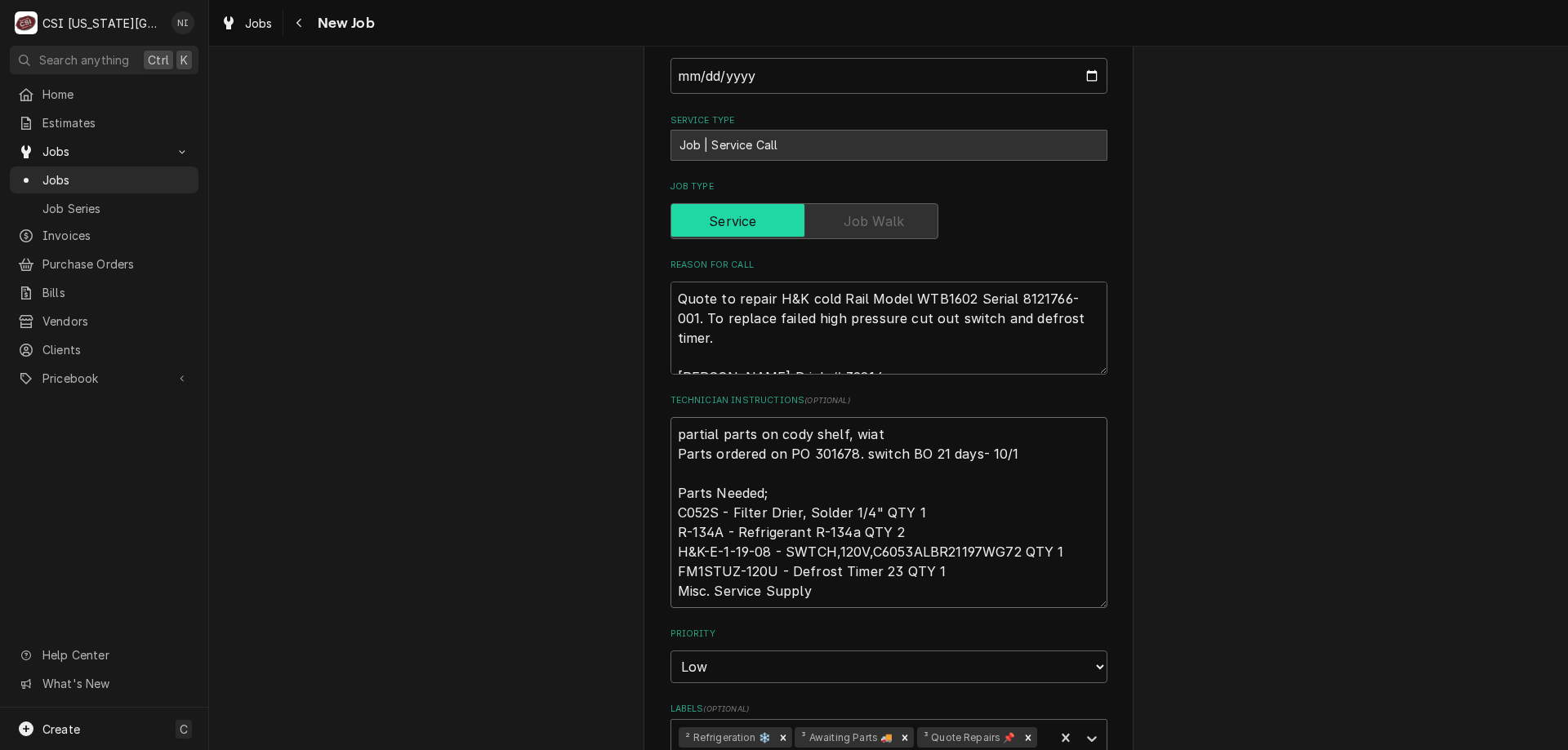
type textarea "partial parts on cody shelf, wiath Parts ordered on PO 301678. switch BO 21 day…"
type textarea "x"
type textarea "partial parts on cody shelf, wiat Parts ordered on PO 301678. switch BO 21 days…"
type textarea "x"
type textarea "partial parts on cody shelf, wia Parts ordered on PO 301678. switch BO 21 days-…"
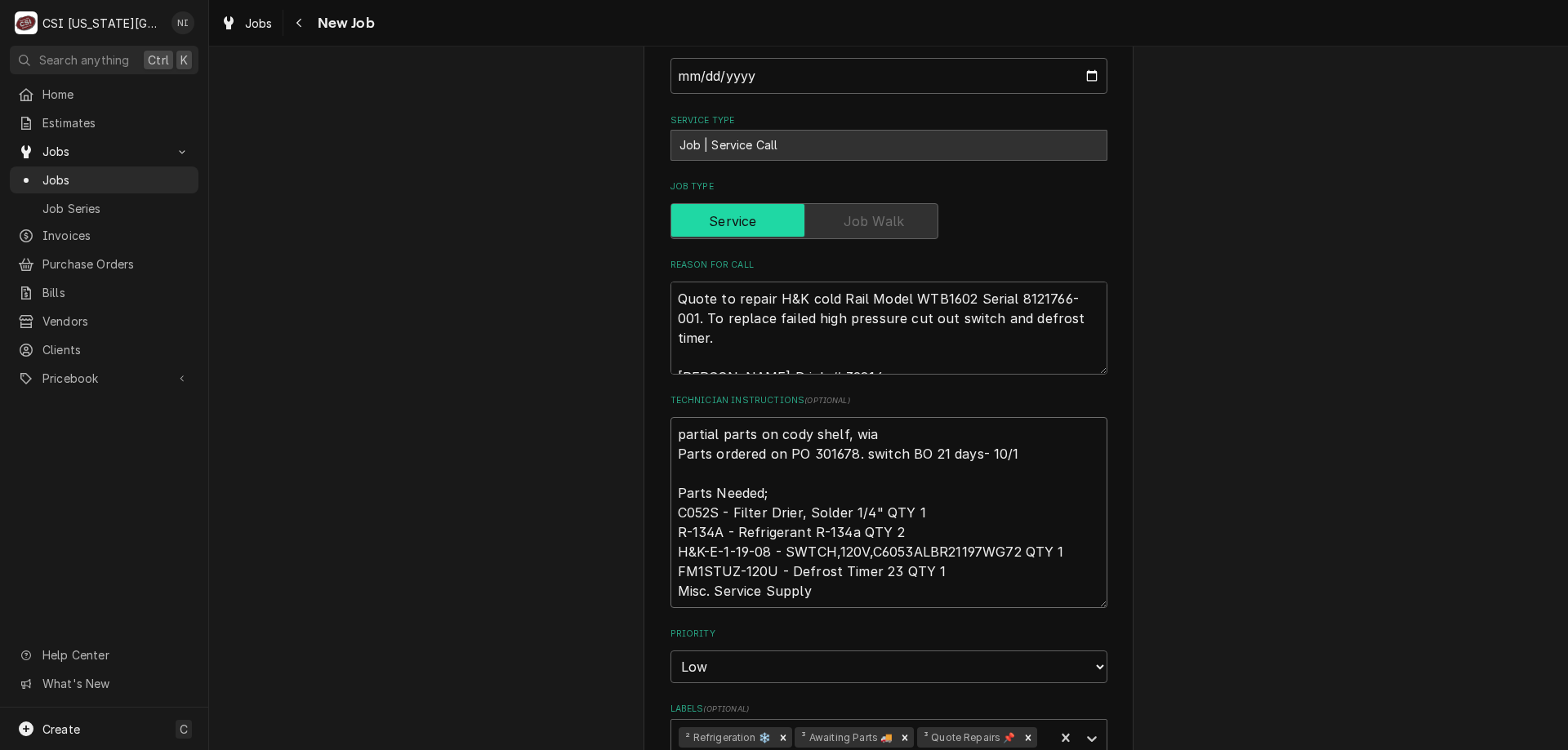
type textarea "x"
type textarea "partial parts on cody shelf, wi Parts ordered on PO 301678. switch BO 21 days- …"
type textarea "x"
type textarea "partial parts on cody shelf, wia Parts ordered on PO 301678. switch BO 21 days-…"
type textarea "x"
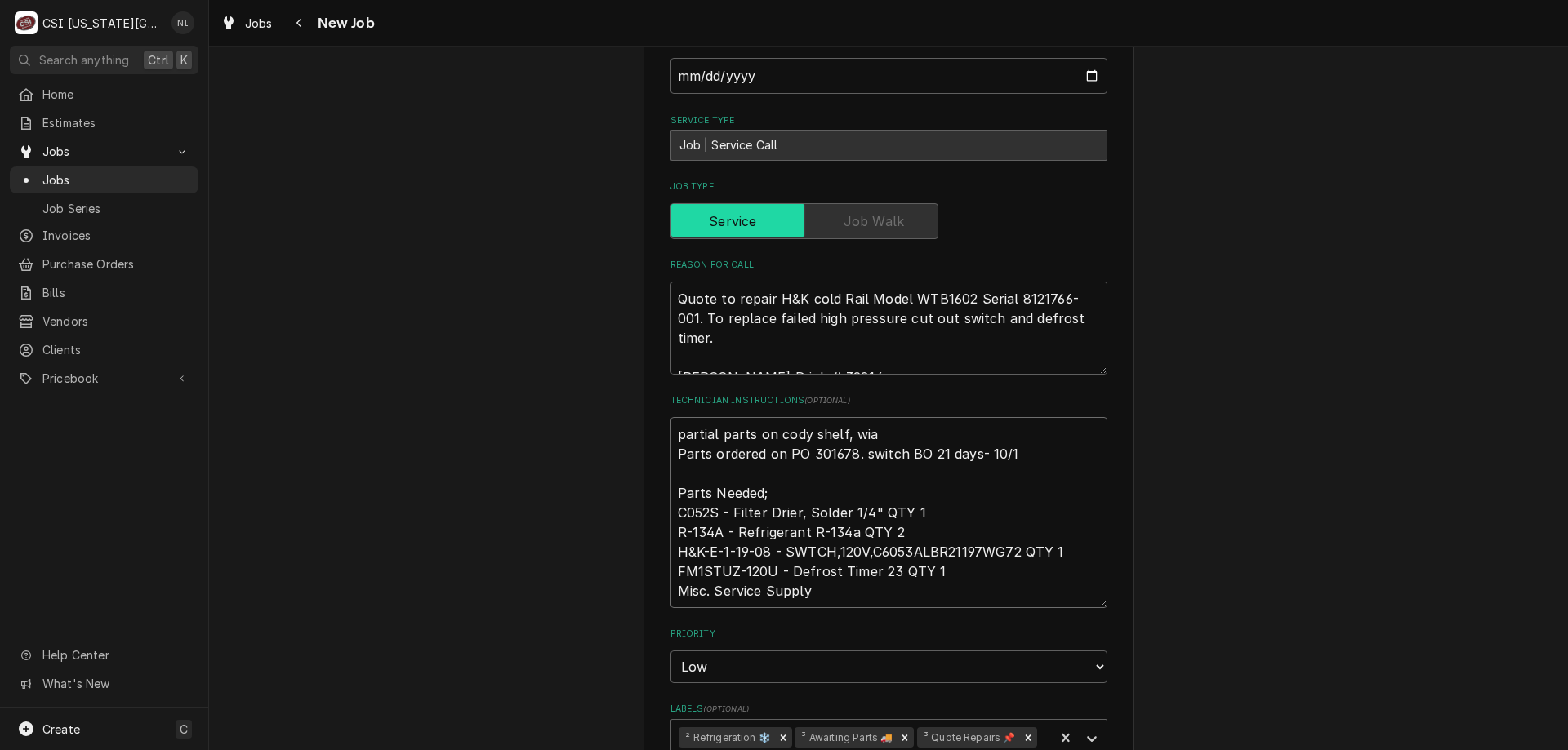
type textarea "partial parts on cody shelf, wiai Parts ordered on PO 301678. switch BO 21 days…"
type textarea "x"
type textarea "partial parts on cody shelf, wia Parts ordered on PO 301678. switch BO 21 days-…"
type textarea "x"
type textarea "partial parts on cody shelf, wi Parts ordered on PO 301678. switch BO 21 days- …"
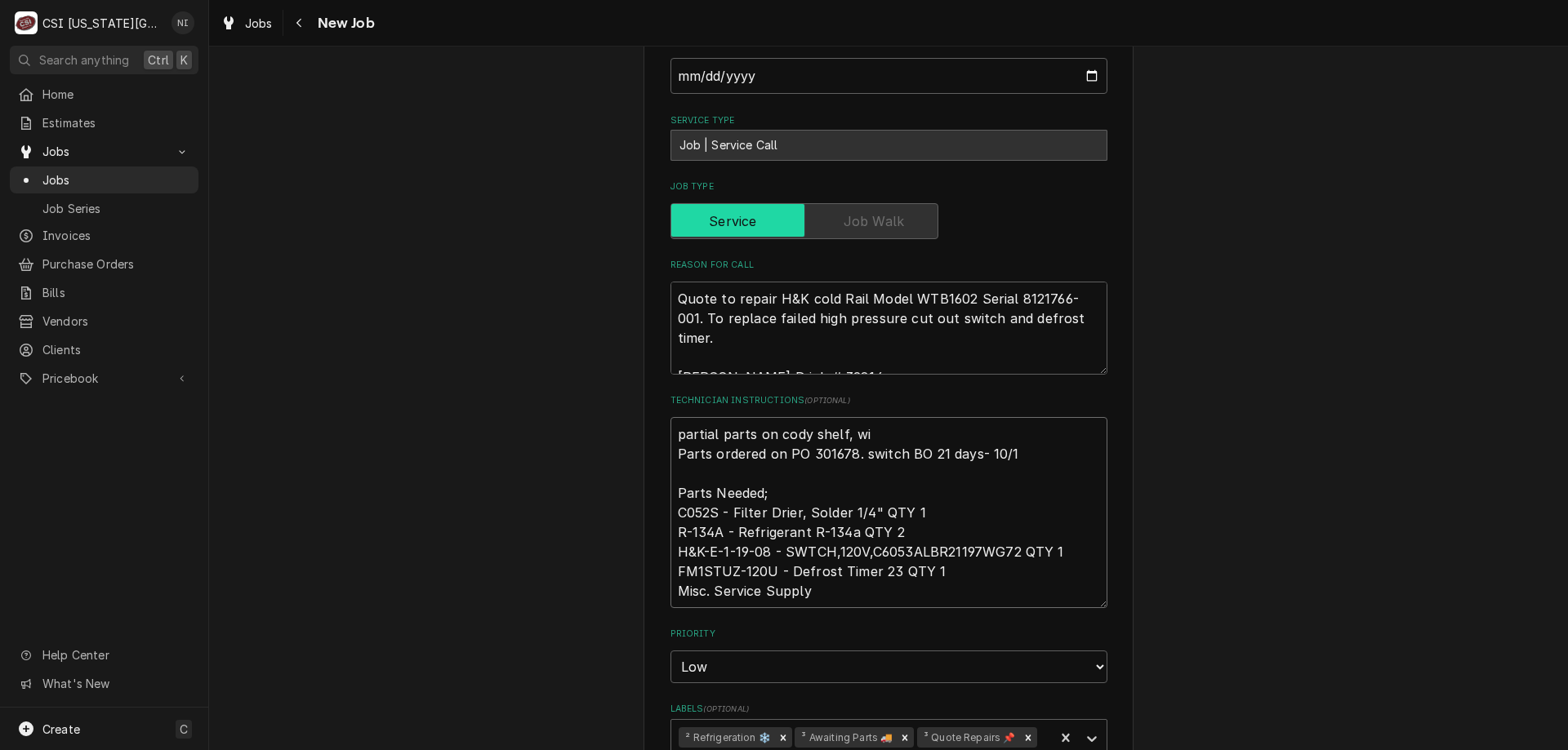
type textarea "x"
type textarea "partial parts on cody shelf, w Parts ordered on PO 301678. switch BO 21 days- 1…"
type textarea "x"
type textarea "partial parts on cody shelf, wa Parts ordered on PO 301678. switch BO 21 days- …"
type textarea "x"
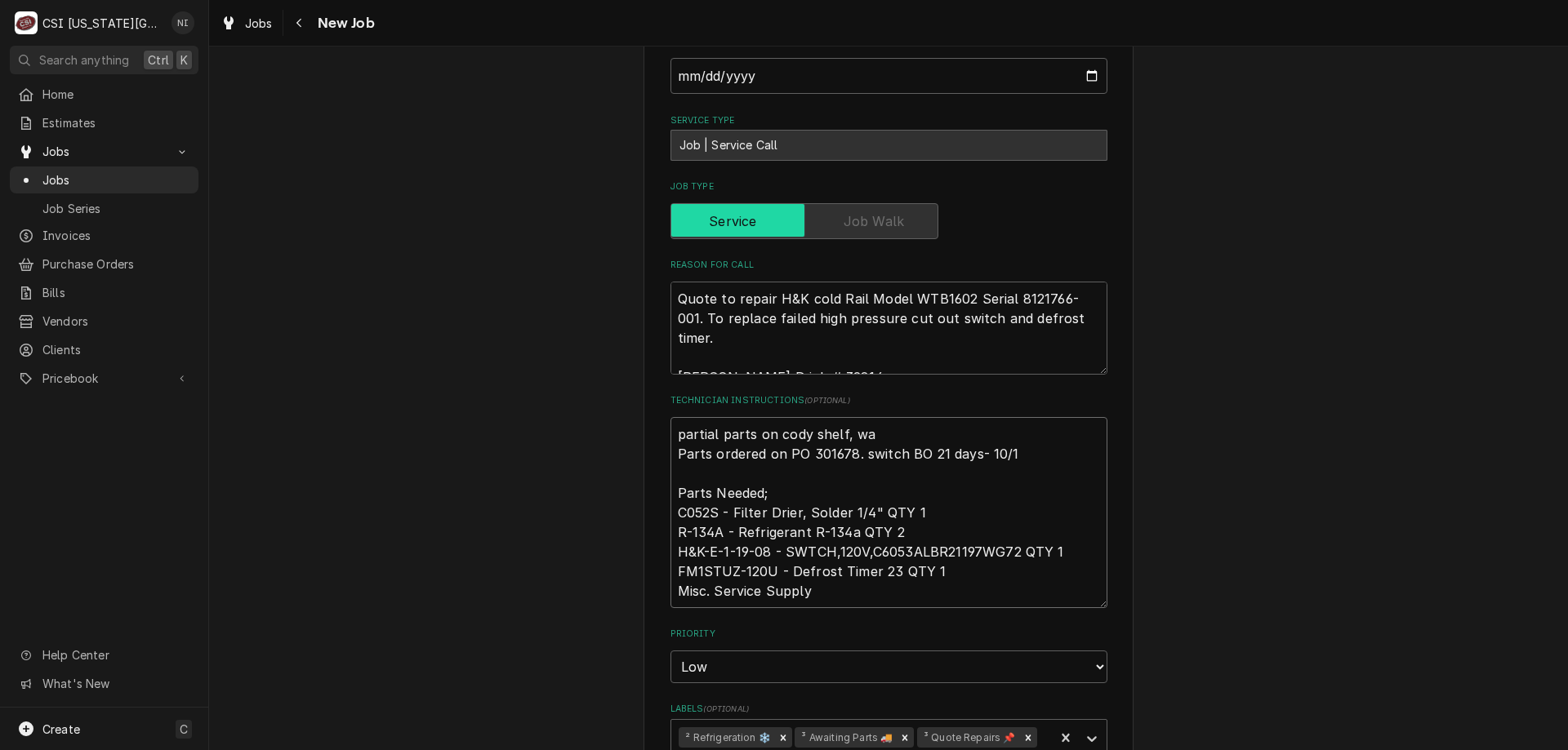
type textarea "partial parts on cody shelf, wai Parts ordered on PO 301678. switch BO 21 days-…"
type textarea "x"
type textarea "partial parts on cody shelf, wait Parts ordered on PO 301678. switch BO 21 days…"
type textarea "x"
type textarea "partial parts on cody shelf, waiti Parts ordered on PO 301678. switch BO 21 day…"
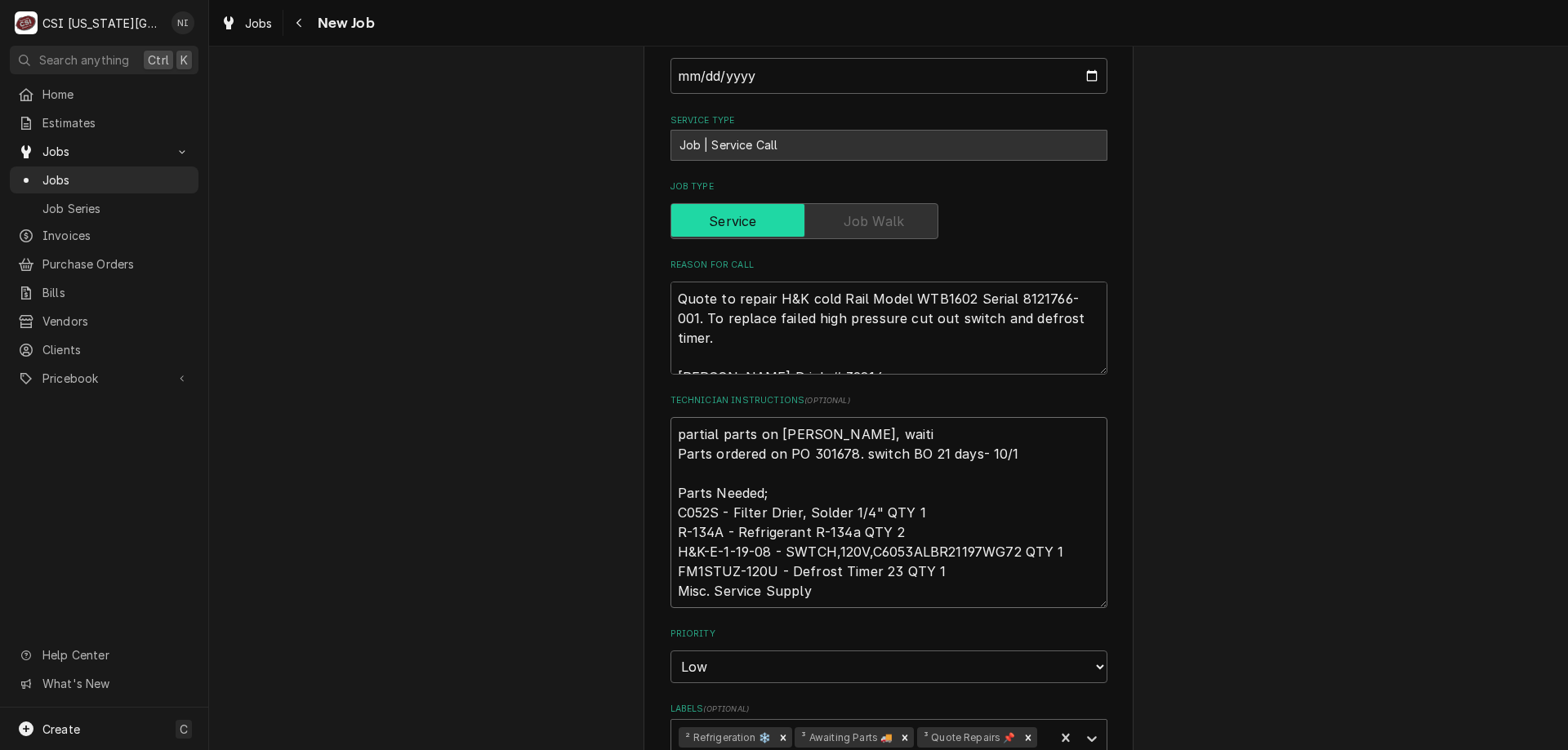
type textarea "x"
type textarea "partial parts on cody shelf, waitin Parts ordered on PO 301678. switch BO 21 da…"
type textarea "x"
type textarea "partial parts on cody shelf, waiting Parts ordered on PO 301678. switch BO 21 d…"
type textarea "x"
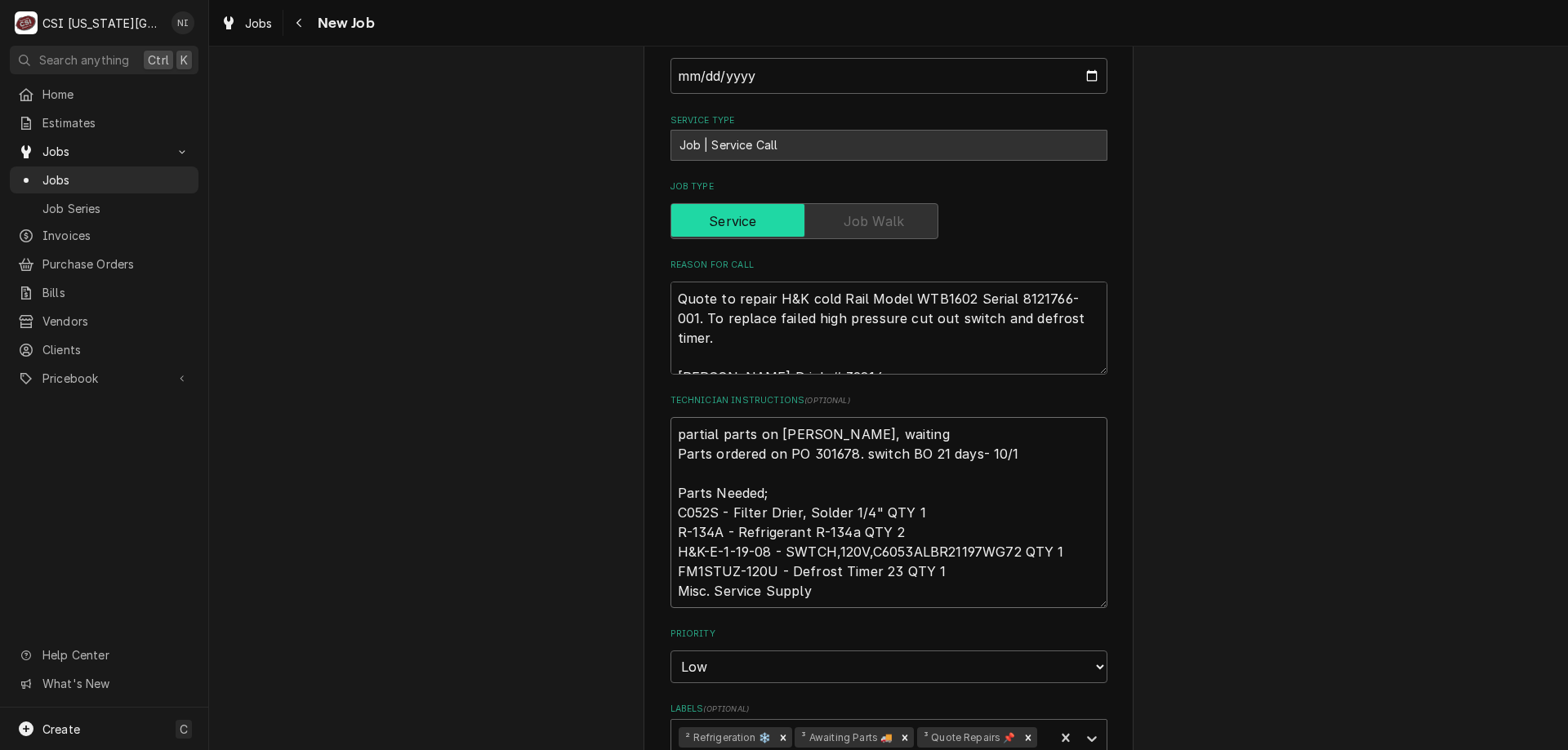
type textarea "partial parts on cody shelf, waiting f Parts ordered on PO 301678. switch BO 21…"
type textarea "x"
type textarea "partial parts on cody shelf, waiting fo Parts ordered on PO 301678. switch BO 2…"
type textarea "x"
type textarea "partial parts on cody shelf, waiting for Parts ordered on PO 301678. switch BO …"
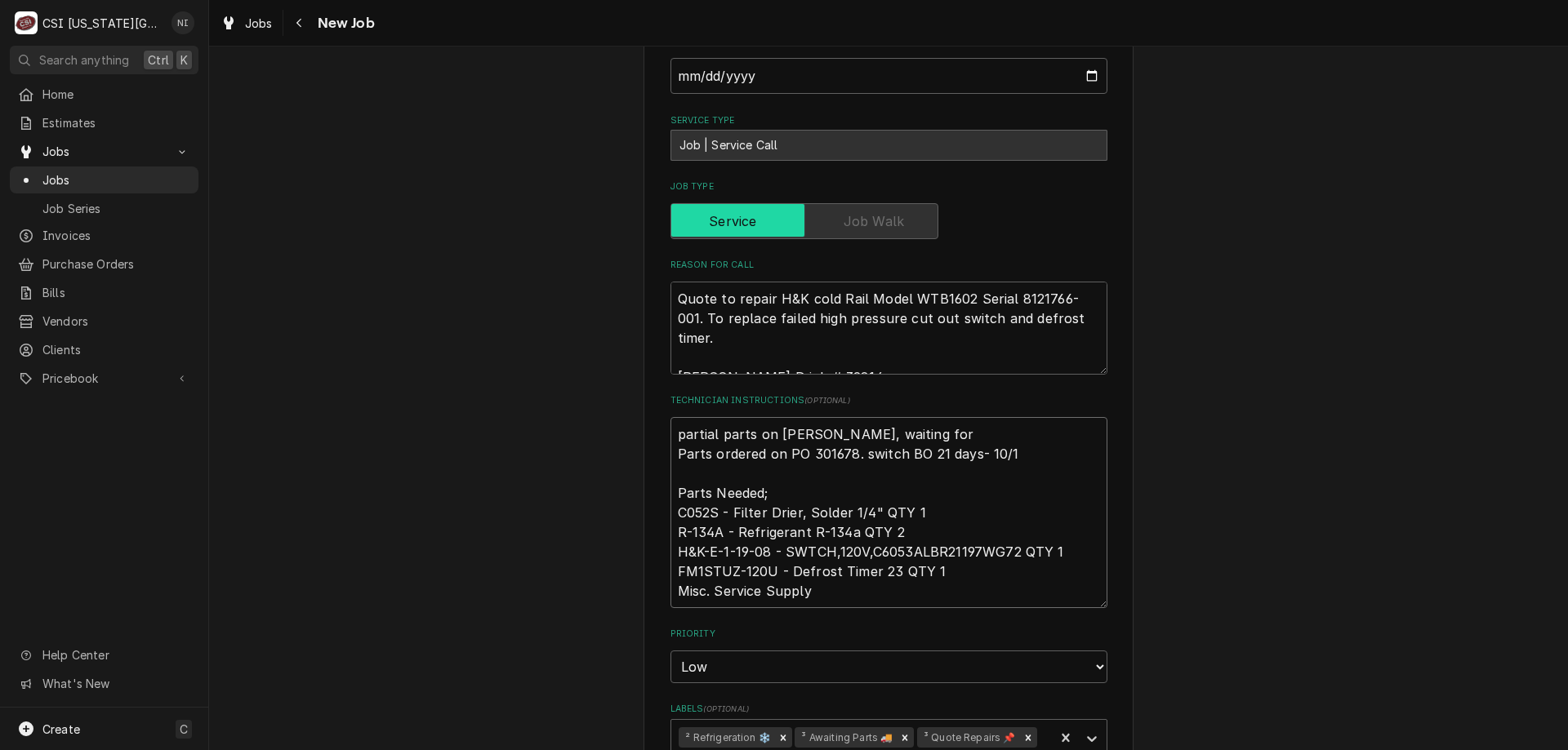
type textarea "x"
type textarea "partial parts on cody shelf, waiting for Parts ordered on PO 301678. switch BO …"
type textarea "x"
type textarea "partial parts on cody shelf, waiting for s Parts ordered on PO 301678. switch B…"
type textarea "x"
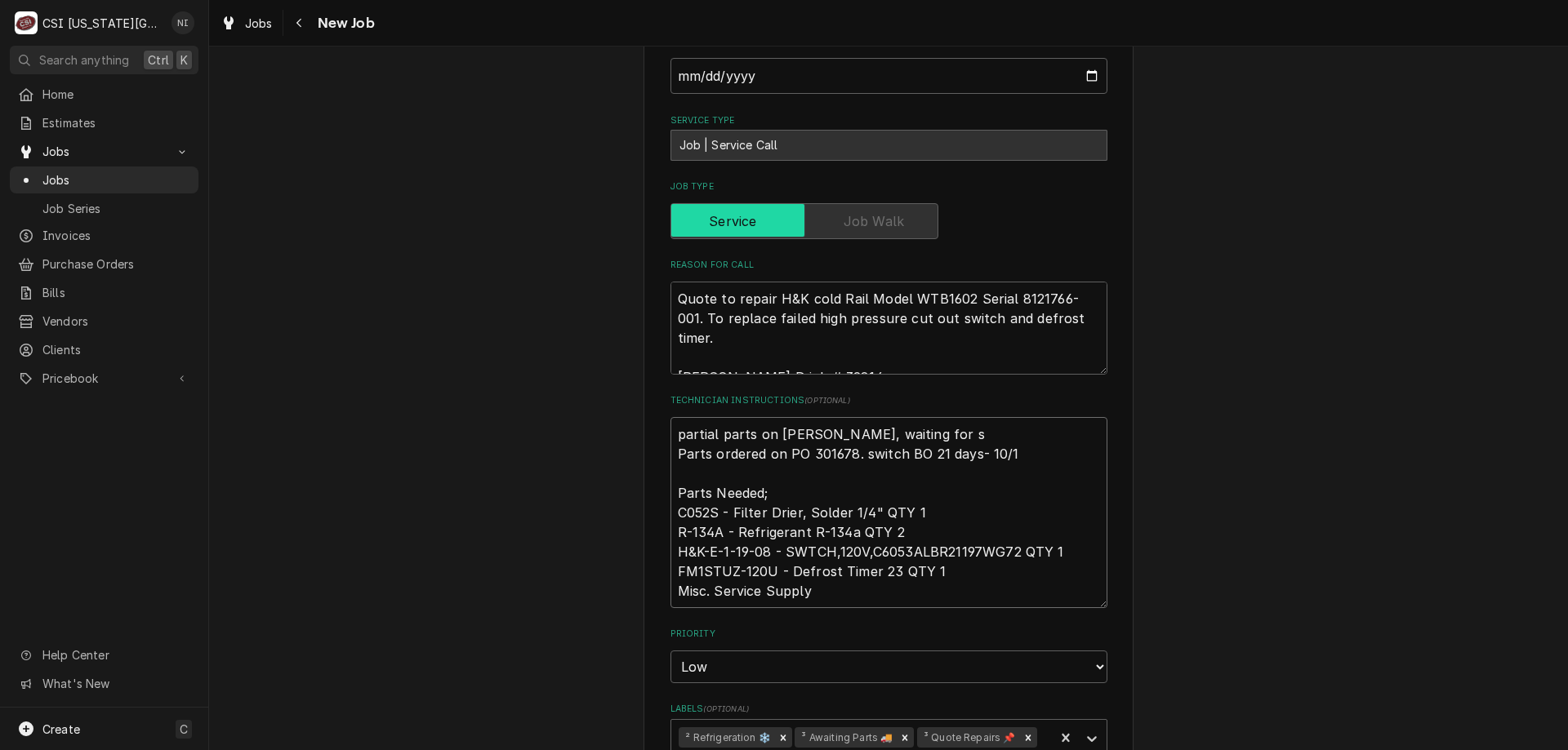
type textarea "partial parts on cody shelf, waiting for sw Parts ordered on PO 301678. switch …"
type textarea "x"
type textarea "partial parts on cody shelf, waiting for swi Parts ordered on PO 301678. switch…"
type textarea "x"
type textarea "partial parts on cody shelf, waiting for swit Parts ordered on PO 301678. switc…"
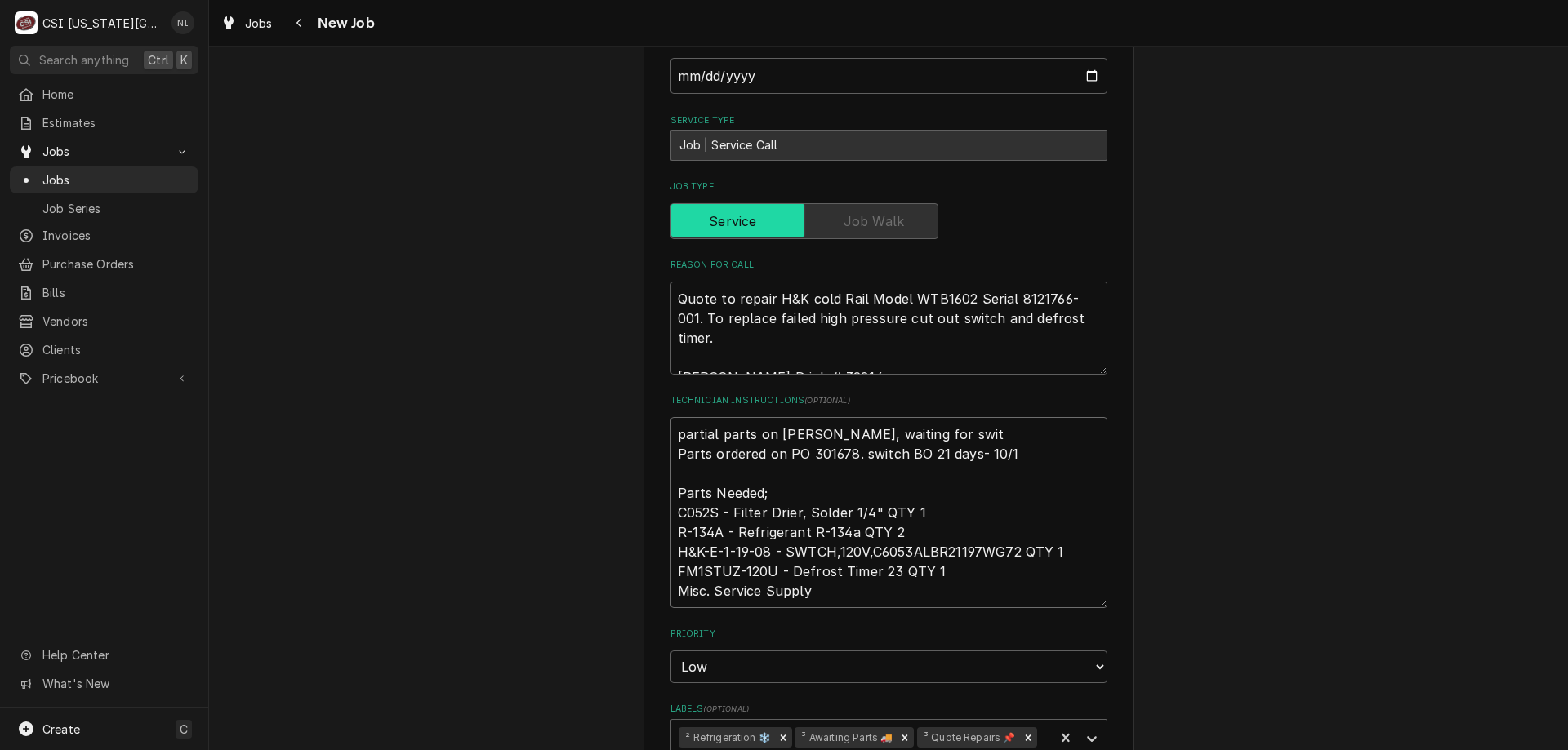
type textarea "x"
type textarea "partial parts on cody shelf, waiting for swith Parts ordered on PO 301678. swit…"
type textarea "x"
type textarea "partial parts on cody shelf, waiting for swithc Parts ordered on PO 301678. swi…"
type textarea "x"
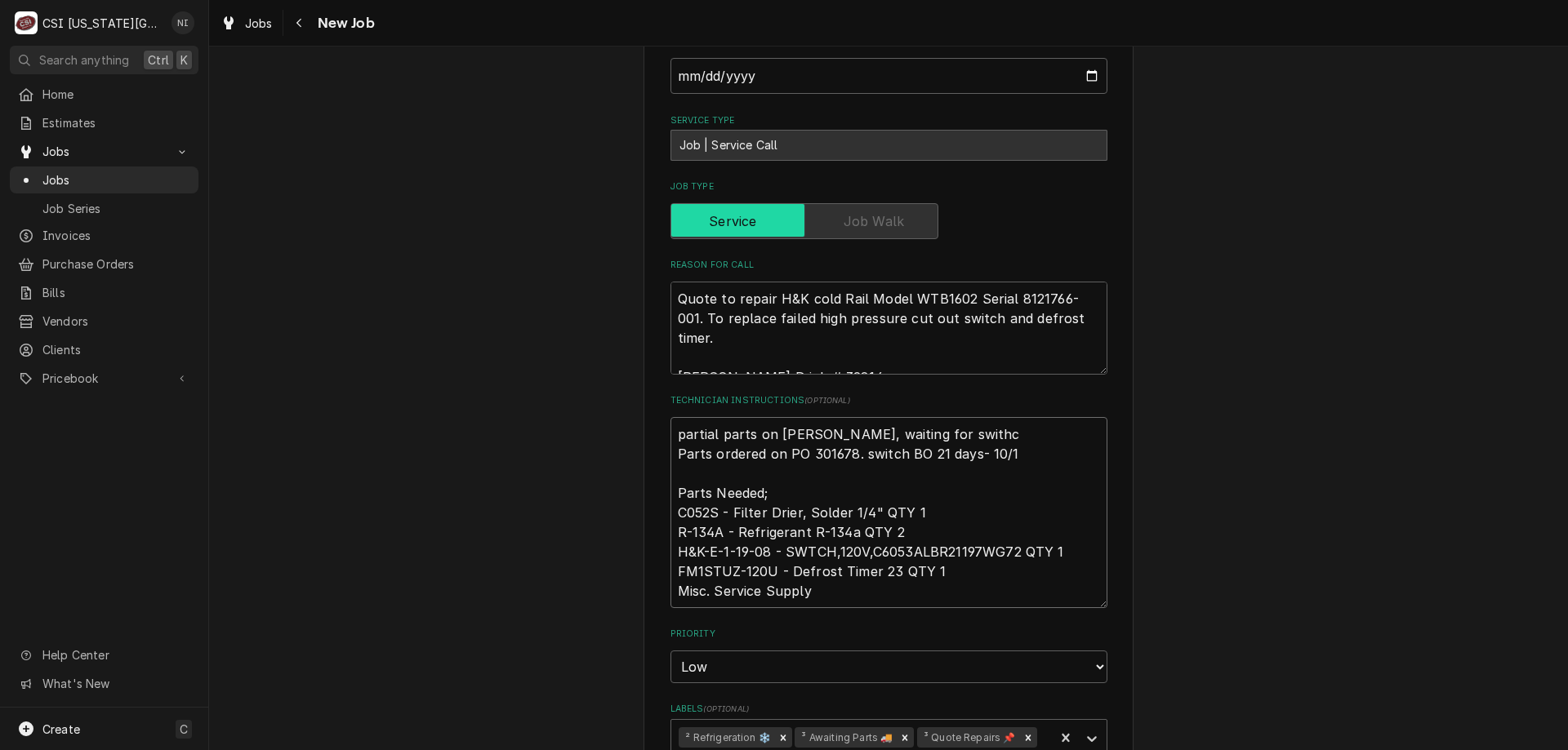
scroll to position [1684, 0]
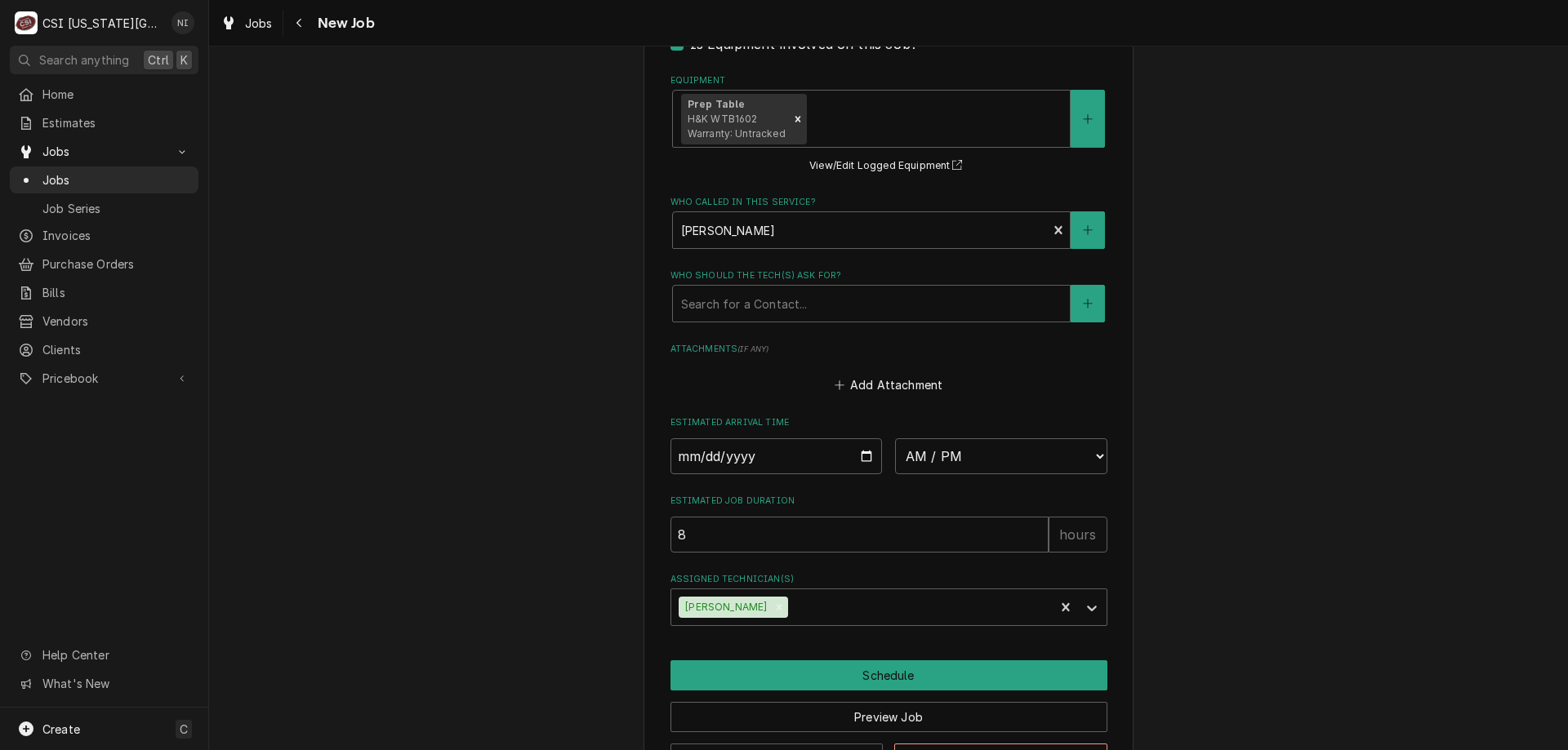
type textarea "partial parts on cody shelf, waiting for swithc Parts ordered on PO 301678. swi…"
click at [865, 744] on button "Save Draft" at bounding box center [777, 759] width 213 height 30
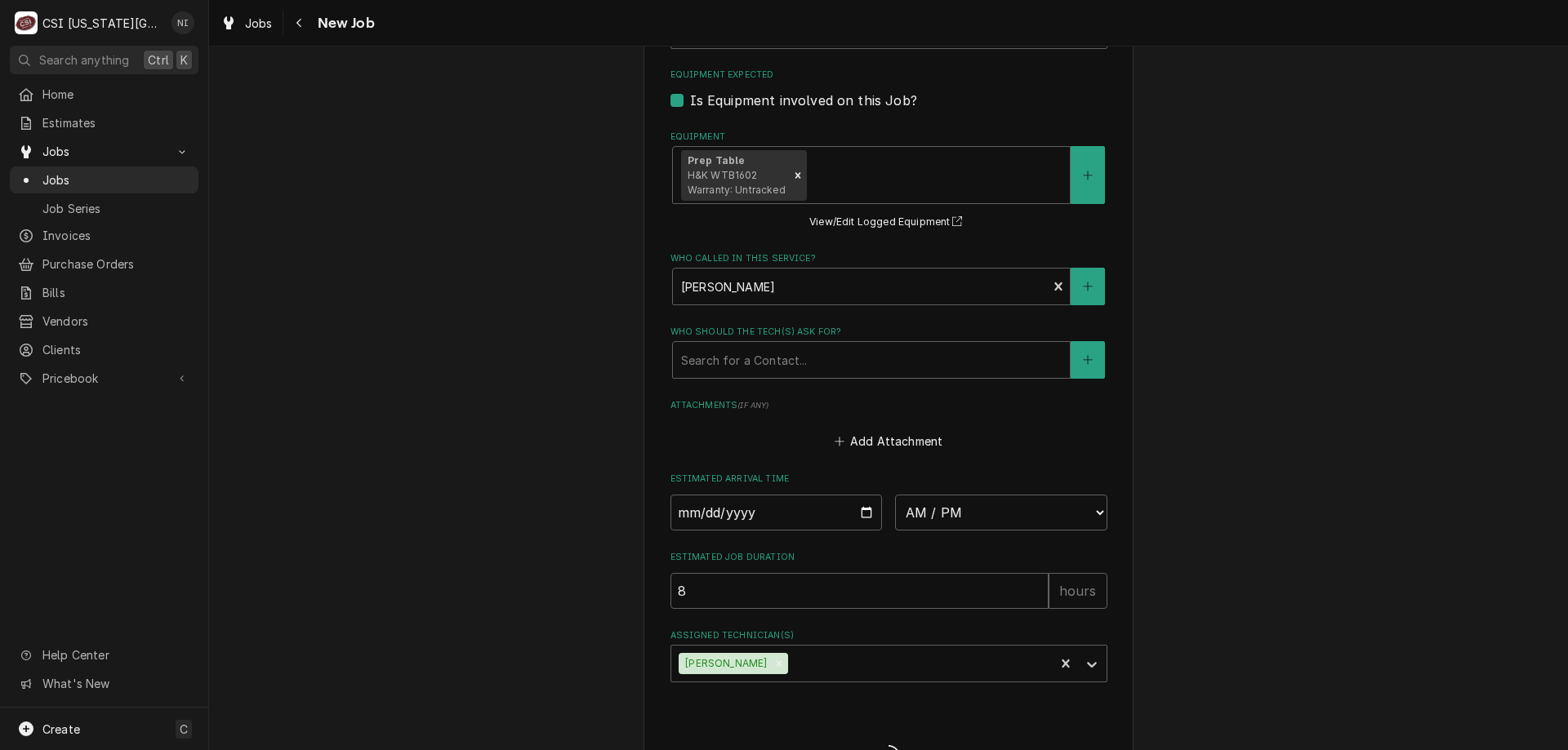
type textarea "x"
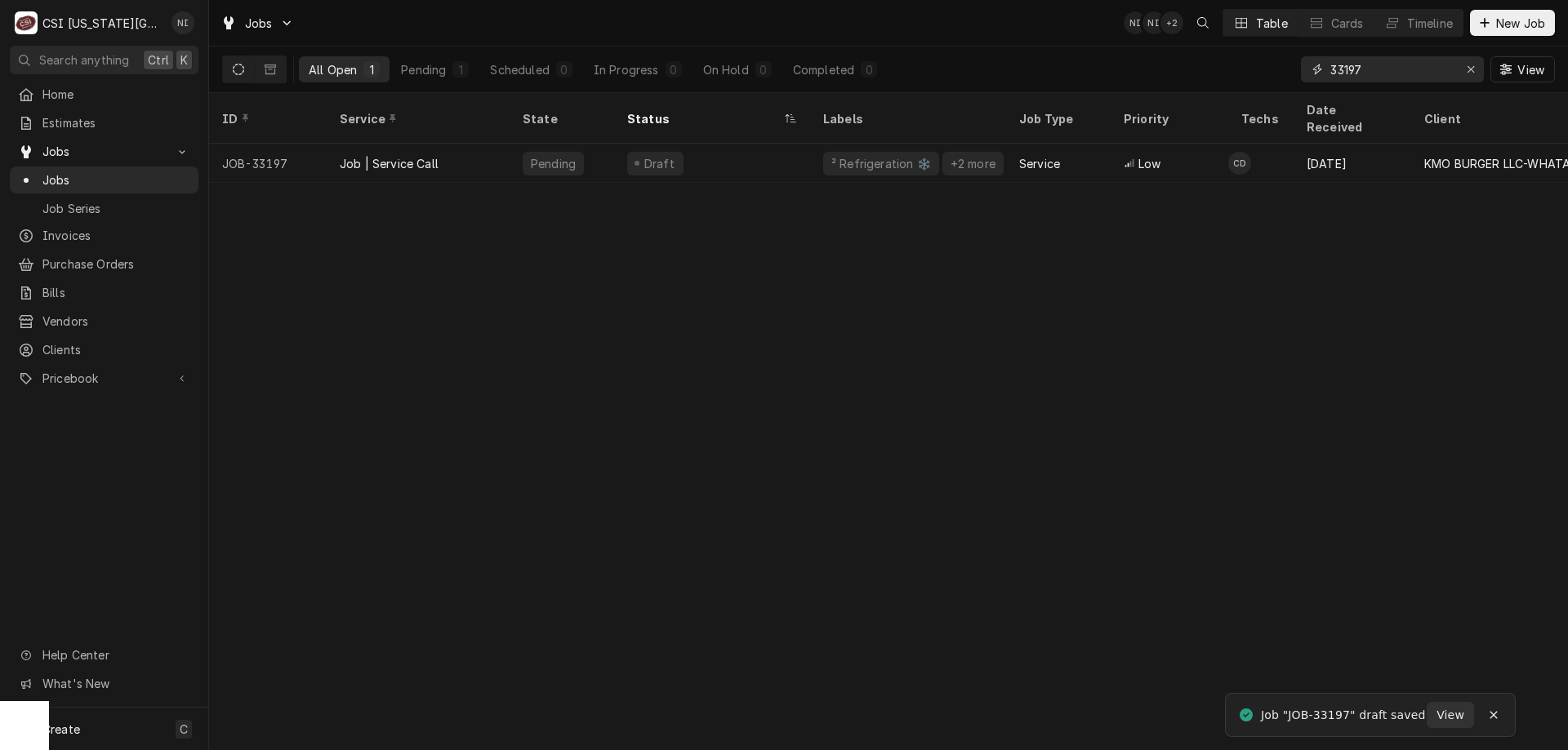
click at [1353, 75] on input "33197" at bounding box center [1391, 69] width 123 height 26
type input "33187"
click at [795, 143] on div "Draft" at bounding box center [712, 163] width 196 height 39
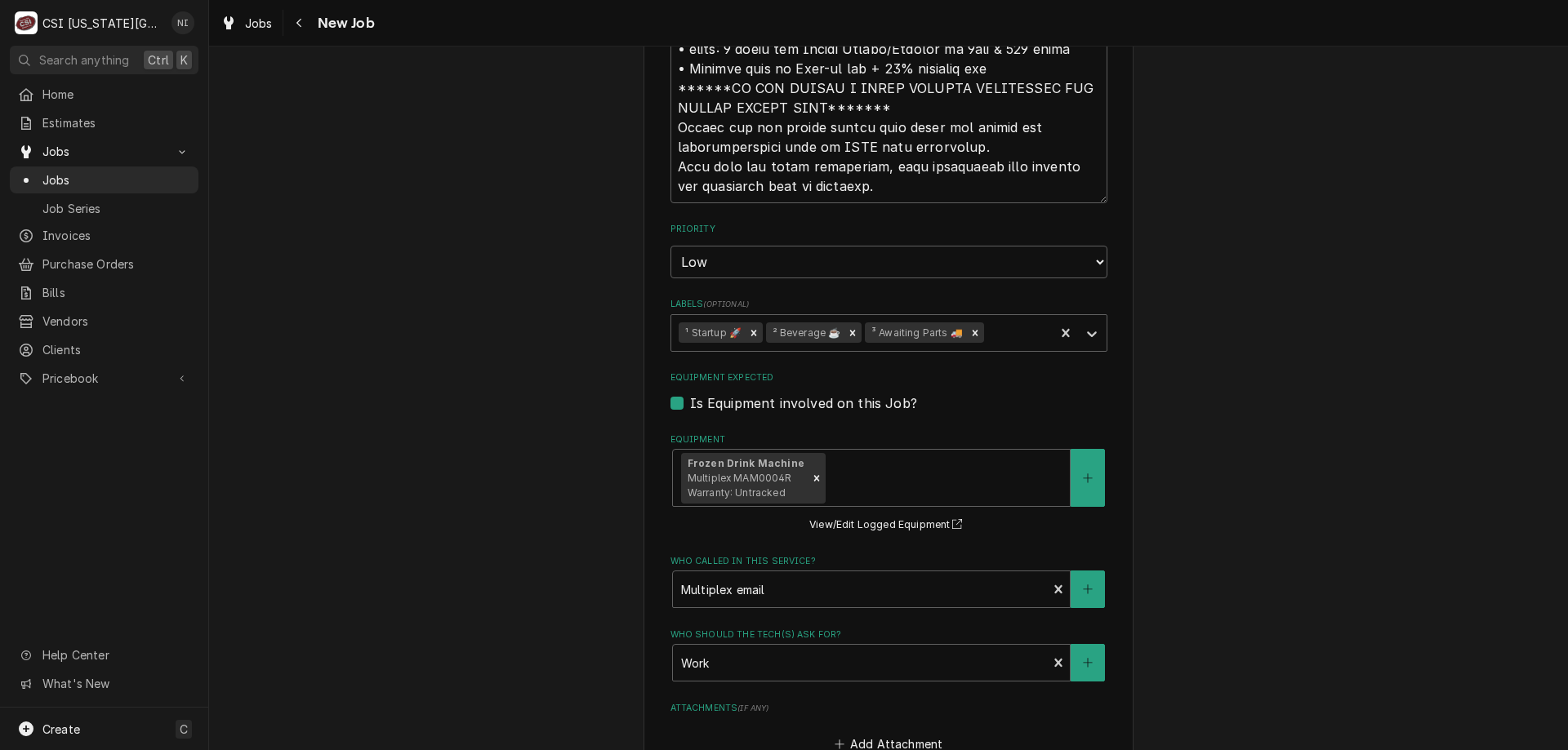
scroll to position [1832, 0]
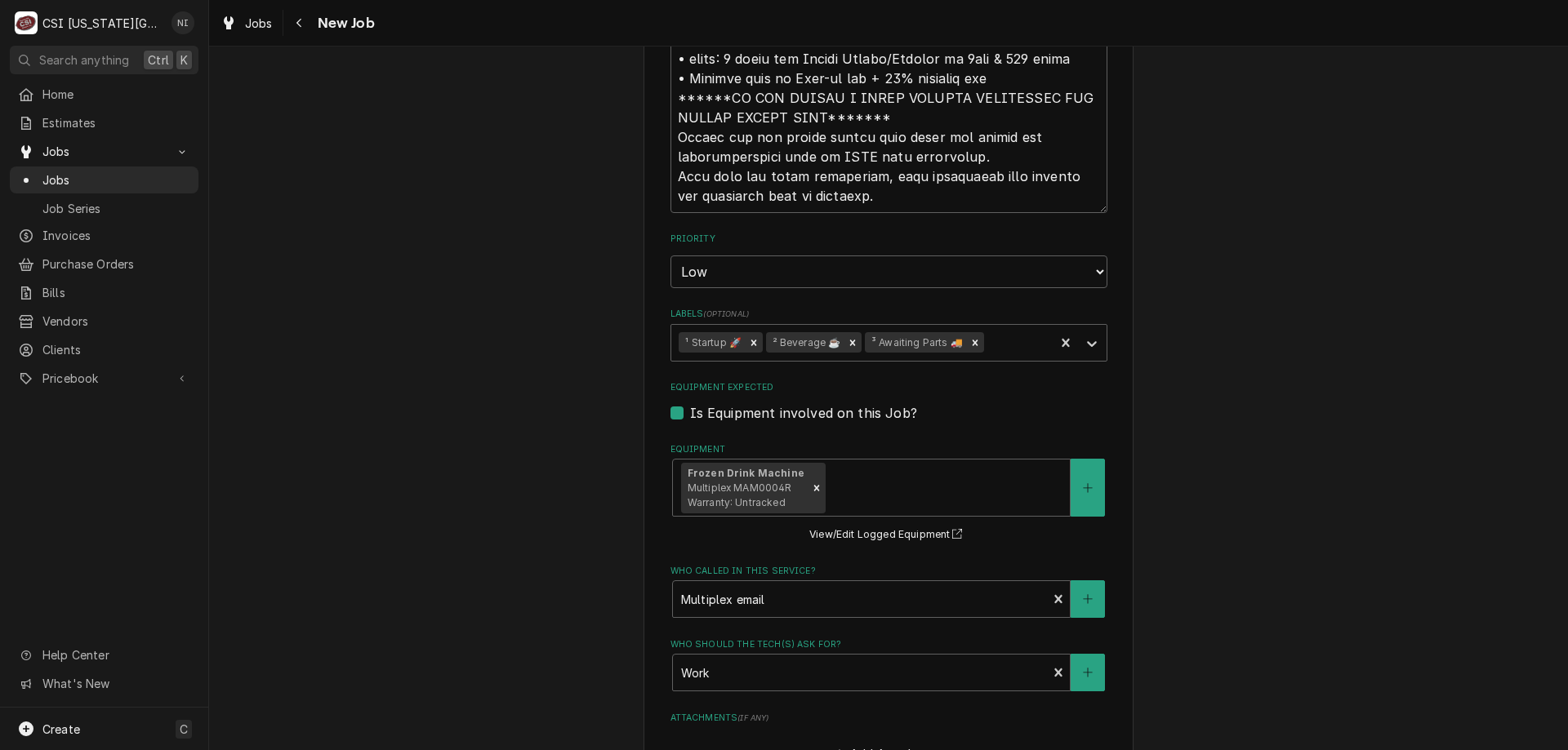
click at [973, 340] on icon "Remove ³ Awaiting Parts 🚚" at bounding box center [975, 342] width 5 height 5
click at [1085, 335] on icon "Labels" at bounding box center [1092, 343] width 16 height 16
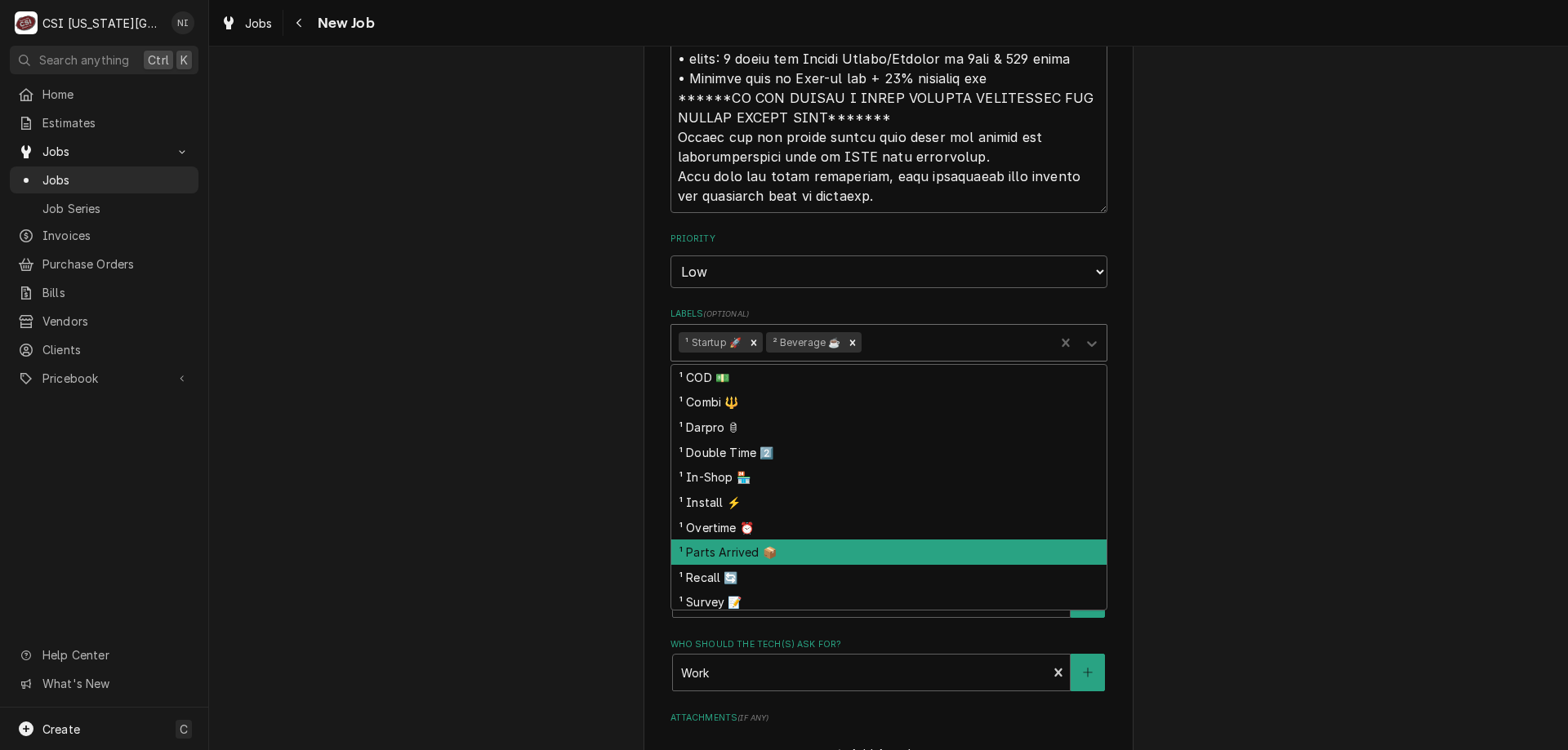
click at [748, 539] on div "¹ Parts Arrived 📦" at bounding box center [888, 552] width 435 height 25
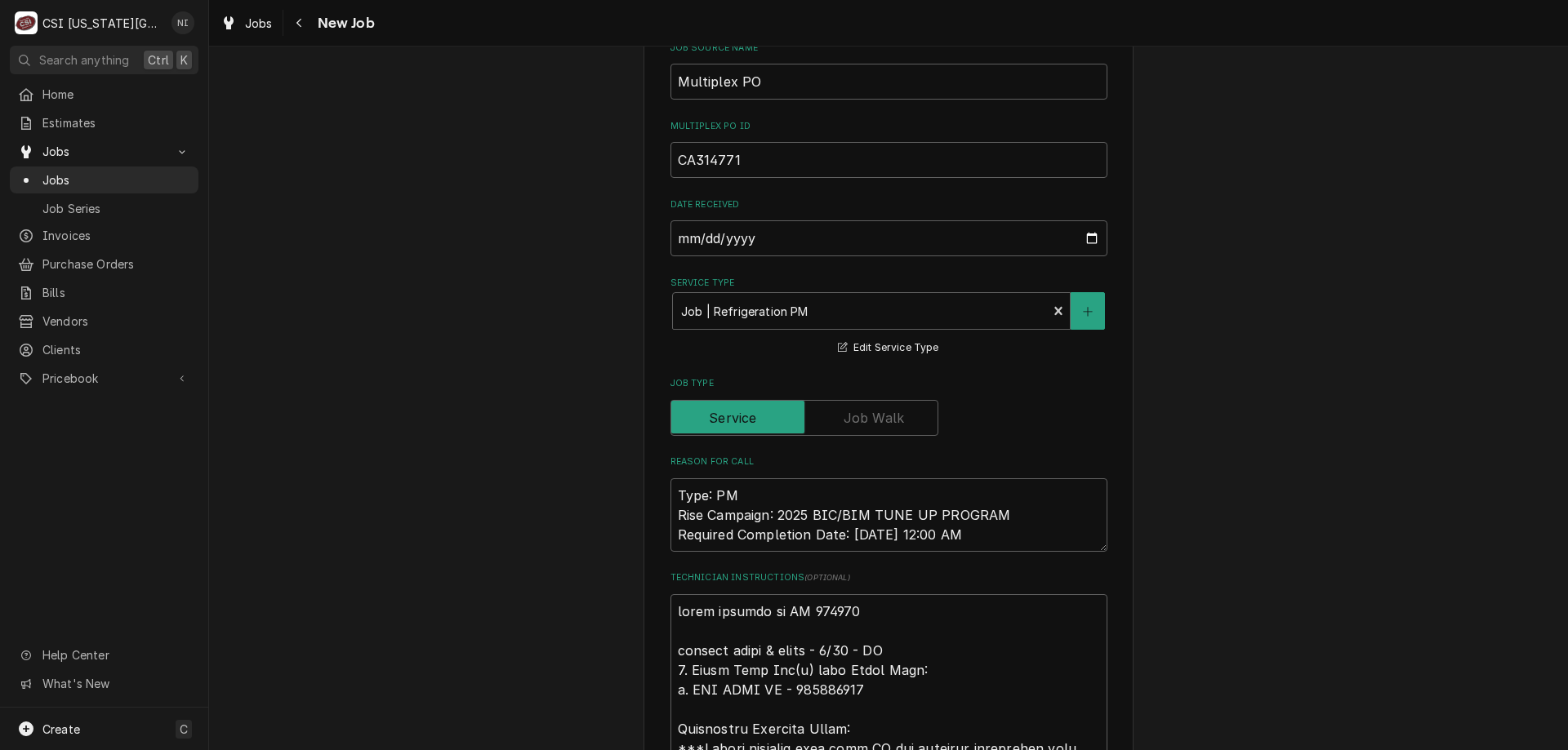
scroll to position [771, 0]
type textarea "x"
type textarea "parts ordered on PO 310678 emailed parts & lindy - 9/30 - LS 1. Order Tune Kit(…"
type textarea "x"
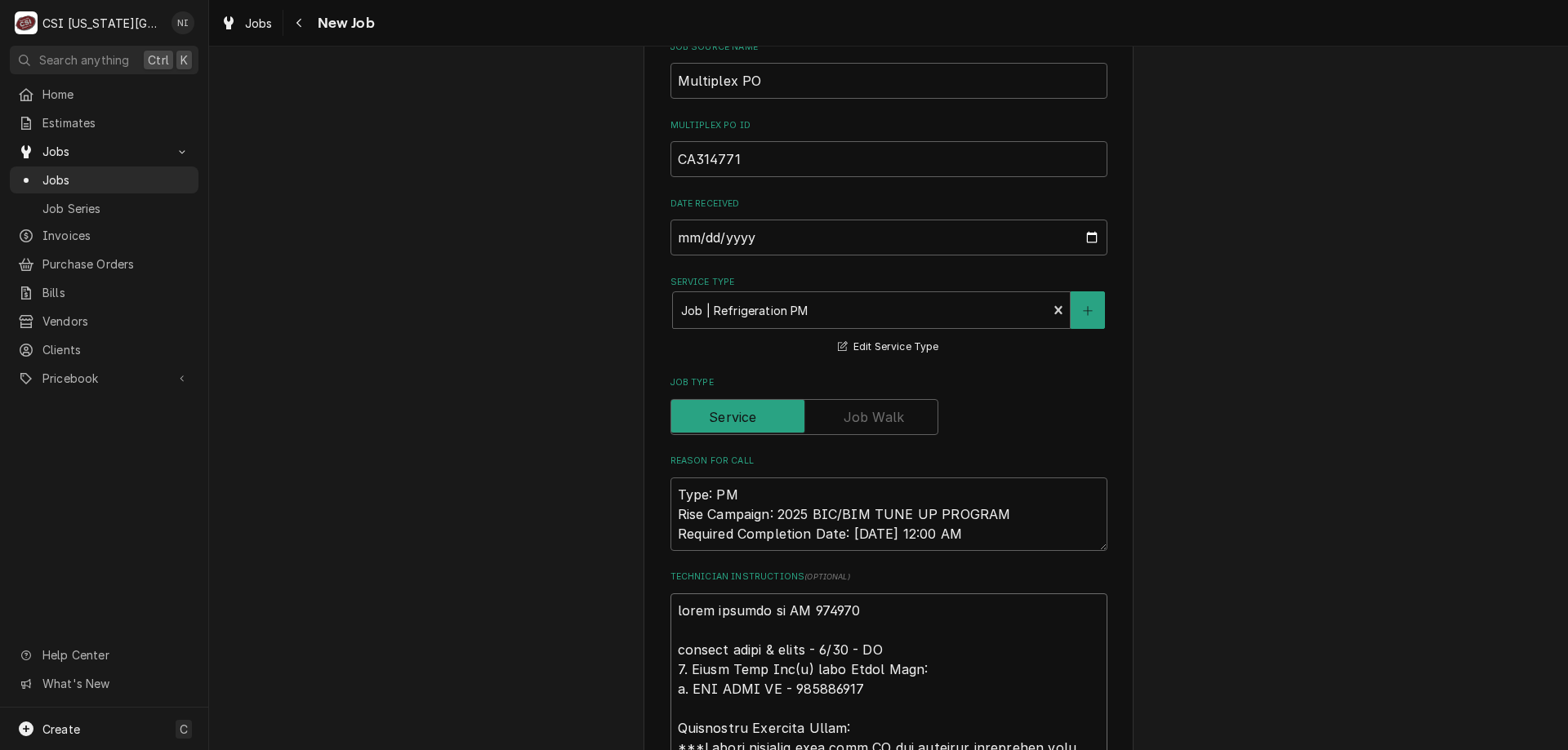
type textarea "P parts ordered on PO 310678 emailed parts & lindy - 9/30 - LS 1. Order Tune Ki…"
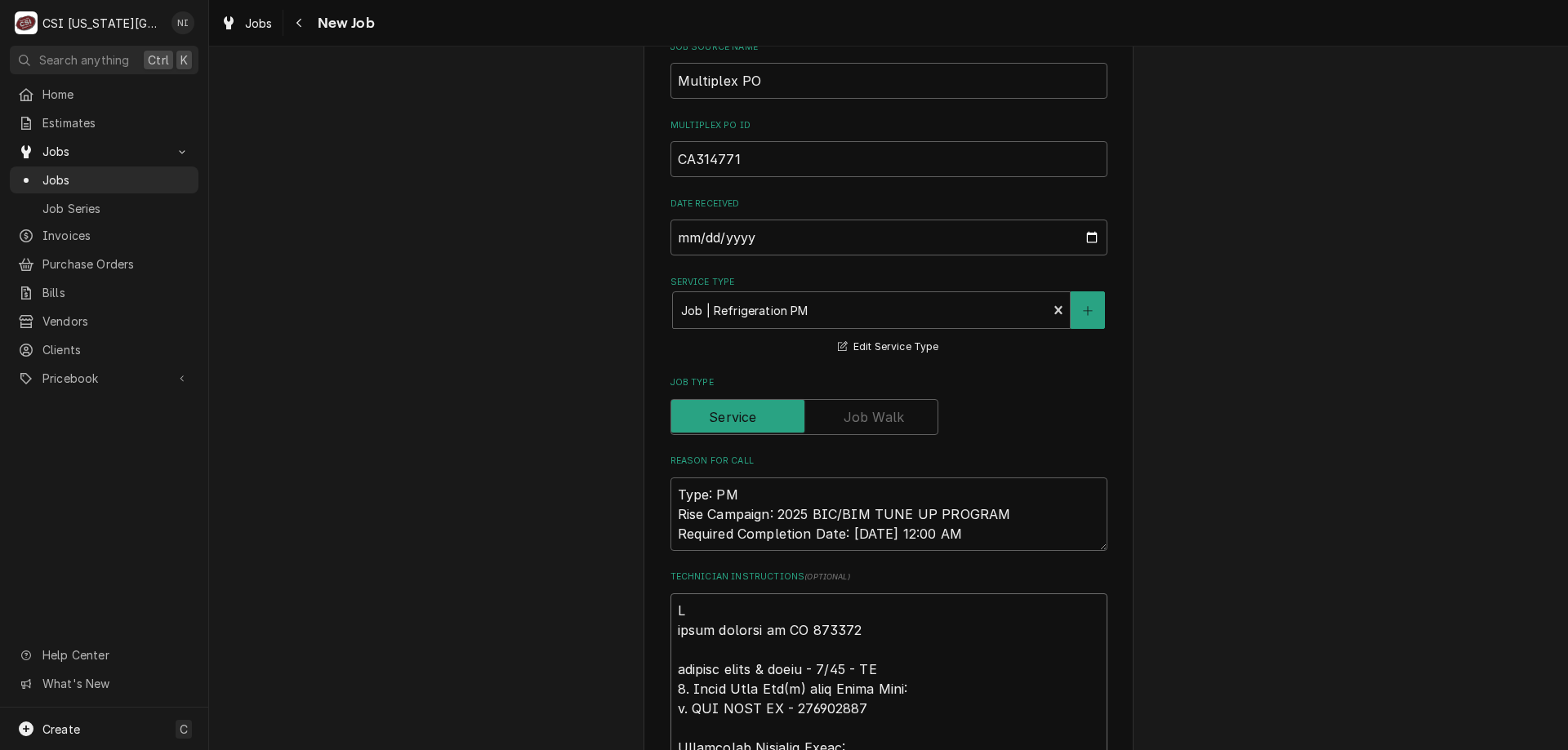
type textarea "x"
type textarea "Pa parts ordered on PO 310678 emailed parts & lindy - 9/30 - LS 1. Order Tune K…"
type textarea "x"
type textarea "Pars parts ordered on PO 310678 emailed parts & lindy - 9/30 - LS 1. Order Tune…"
type textarea "x"
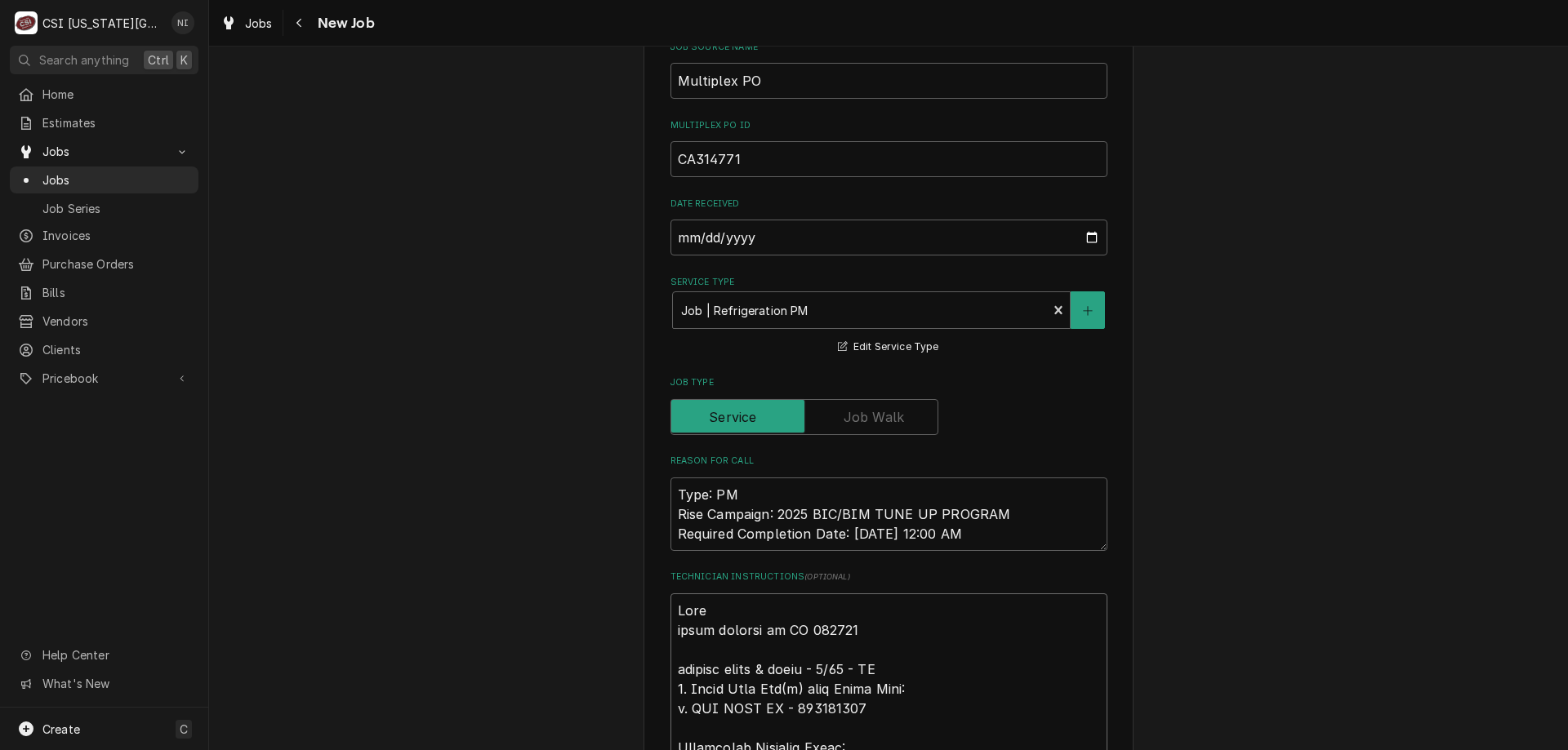
type textarea "Parst parts ordered on PO 310678 emailed parts & lindy - 9/30 - LS 1. Order Tun…"
type textarea "x"
type textarea "Parst parts ordered on PO 310678 emailed parts & lindy - 9/30 - LS 1. Order Tun…"
type textarea "x"
type textarea "Parst on parts ordered on PO 310678 emailed parts & lindy - 9/30 - LS 1. Order …"
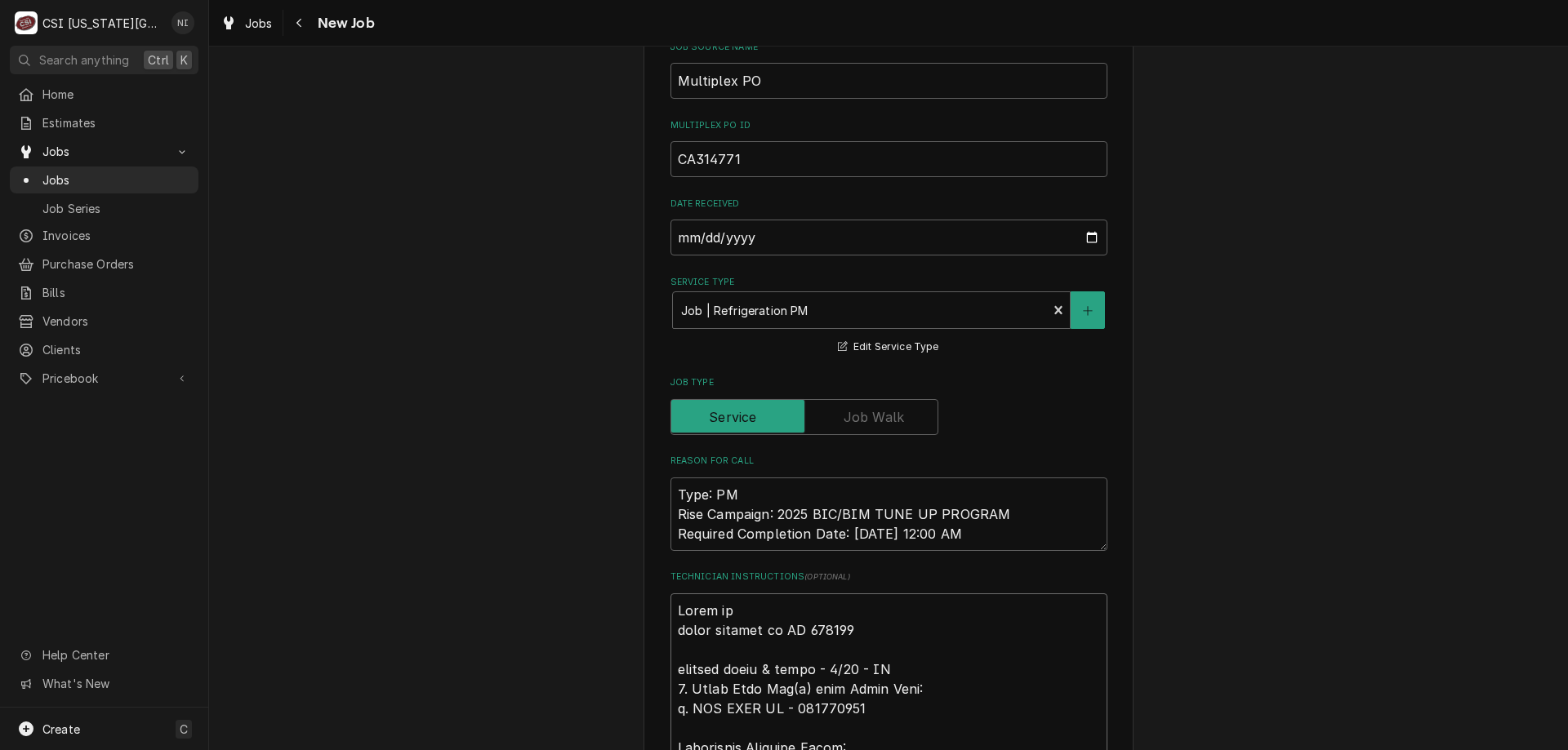
type textarea "x"
type textarea "Parst o parts ordered on PO 310678 emailed parts & lindy - 9/30 - LS 1. Order T…"
type textarea "x"
type textarea "Parst parts ordered on PO 310678 emailed parts & lindy - 9/30 - LS 1. Order Tun…"
type textarea "x"
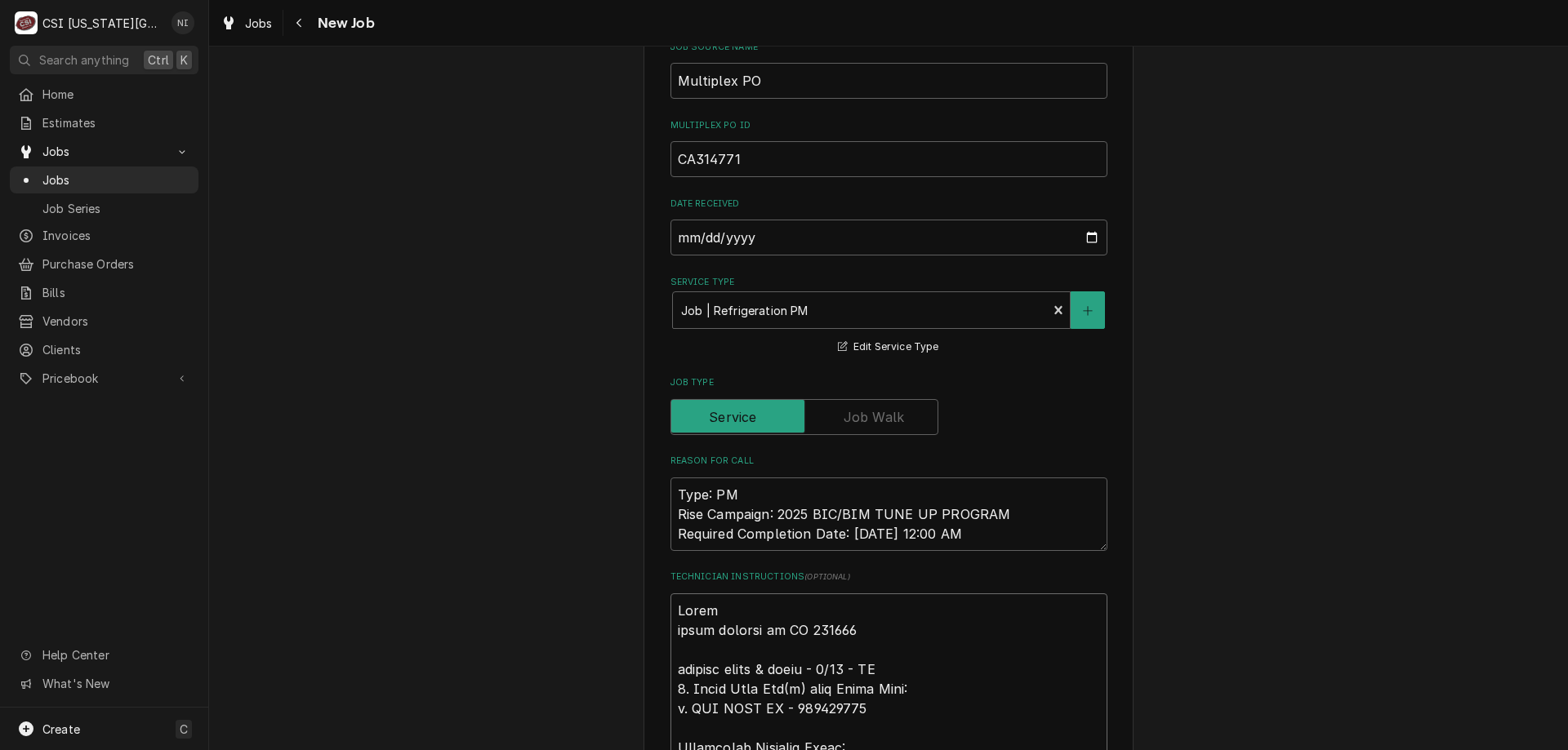
type textarea "Parst parts ordered on PO 310678 emailed parts & lindy - 9/30 - LS 1. Order Tun…"
type textarea "x"
type textarea "Pars parts ordered on PO 310678 emailed parts & lindy - 9/30 - LS 1. Order Tune…"
type textarea "x"
type textarea "Pa parts ordered on PO 310678 emailed parts & lindy - 9/30 - LS 1. Order Tune K…"
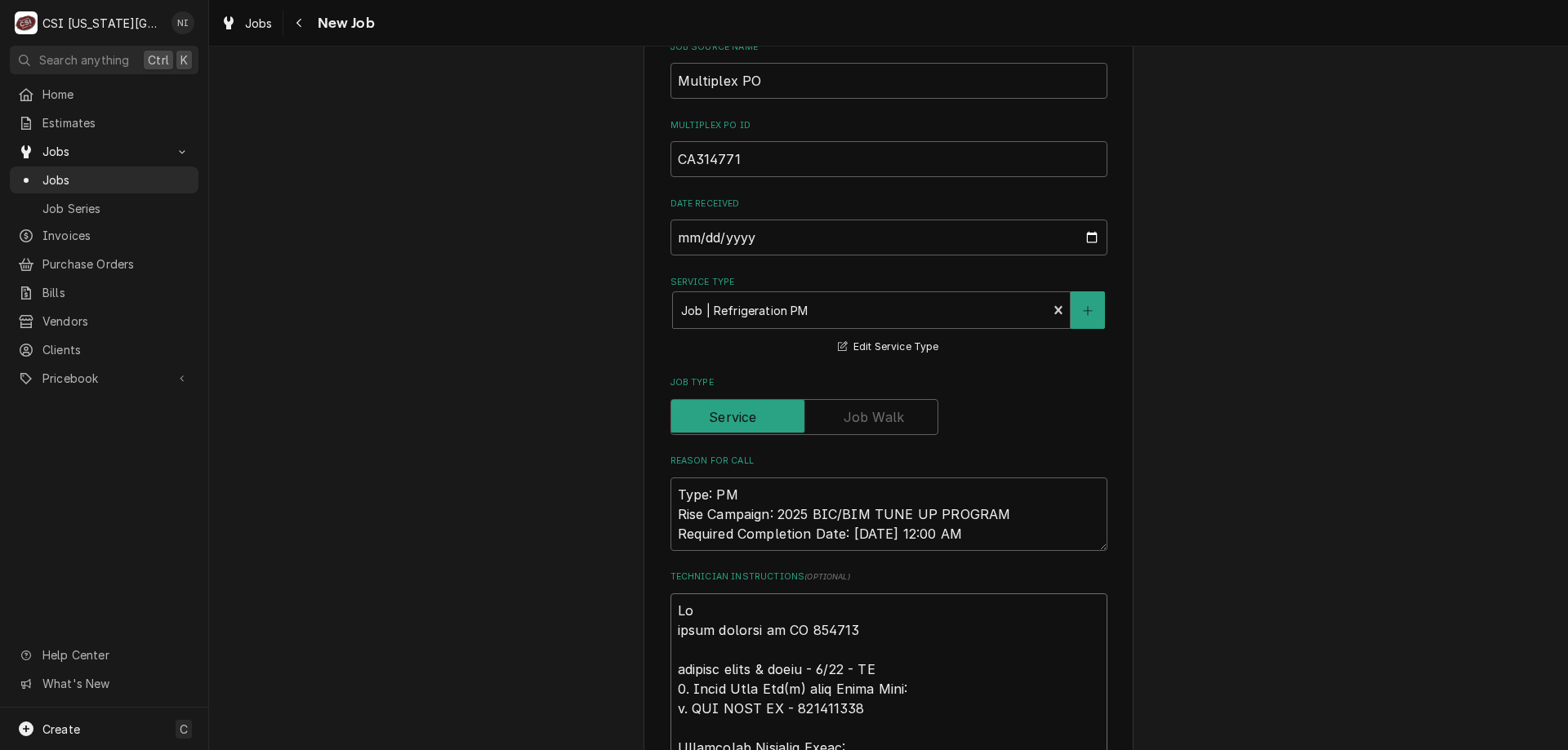
type textarea "x"
type textarea "Pat parts ordered on PO 310678 emailed parts & lindy - 9/30 - LS 1. Order Tune …"
type textarea "x"
type textarea "Pats parts ordered on PO 310678 emailed parts & lindy - 9/30 - LS 1. Order Tune…"
type textarea "x"
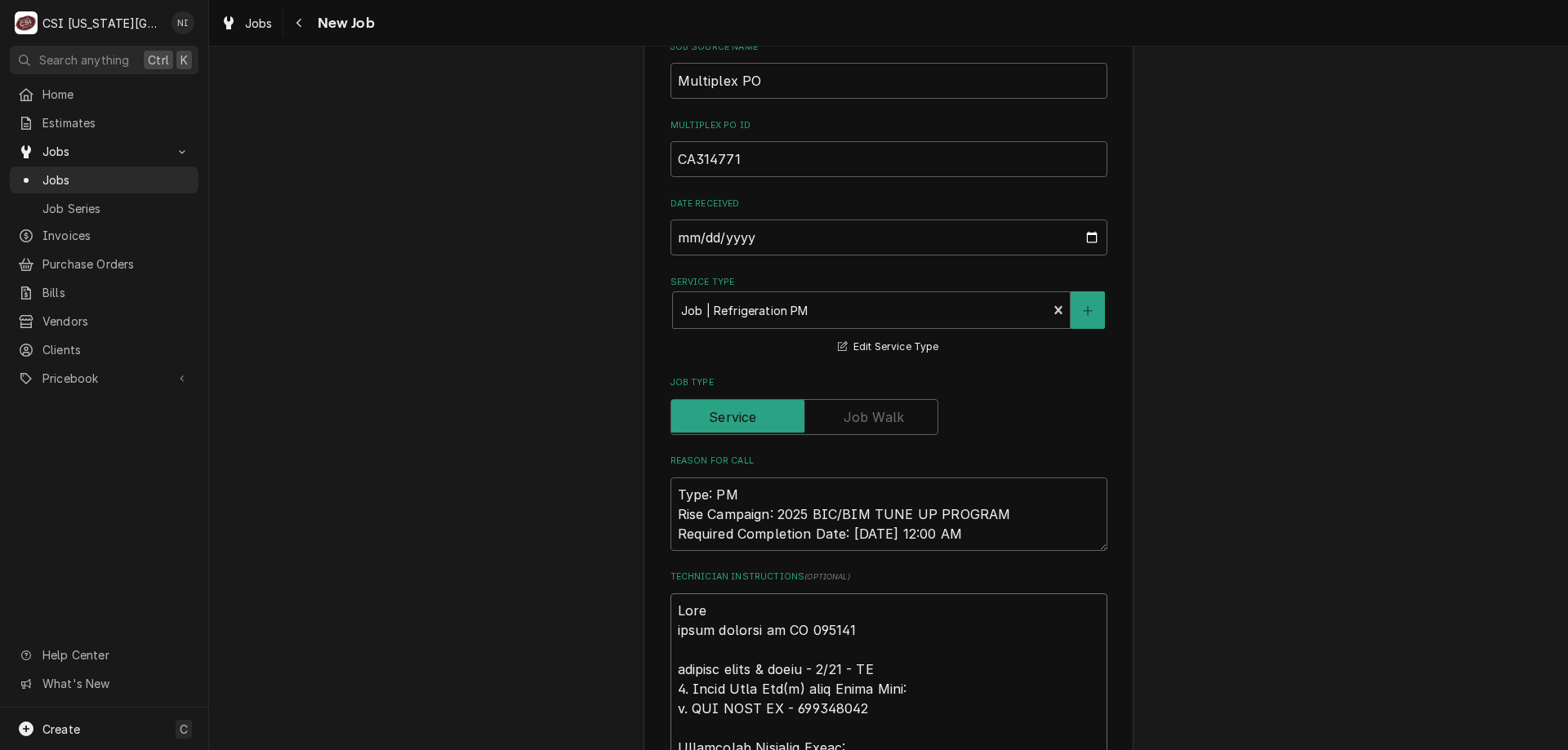
type textarea "Pat parts ordered on PO 310678 emailed parts & lindy - 9/30 - LS 1. Order Tune …"
type textarea "x"
type textarea "Pa parts ordered on PO 310678 emailed parts & lindy - 9/30 - LS 1. Order Tune K…"
type textarea "x"
type textarea "Par parts ordered on PO 310678 emailed parts & lindy - 9/30 - LS 1. Order Tune …"
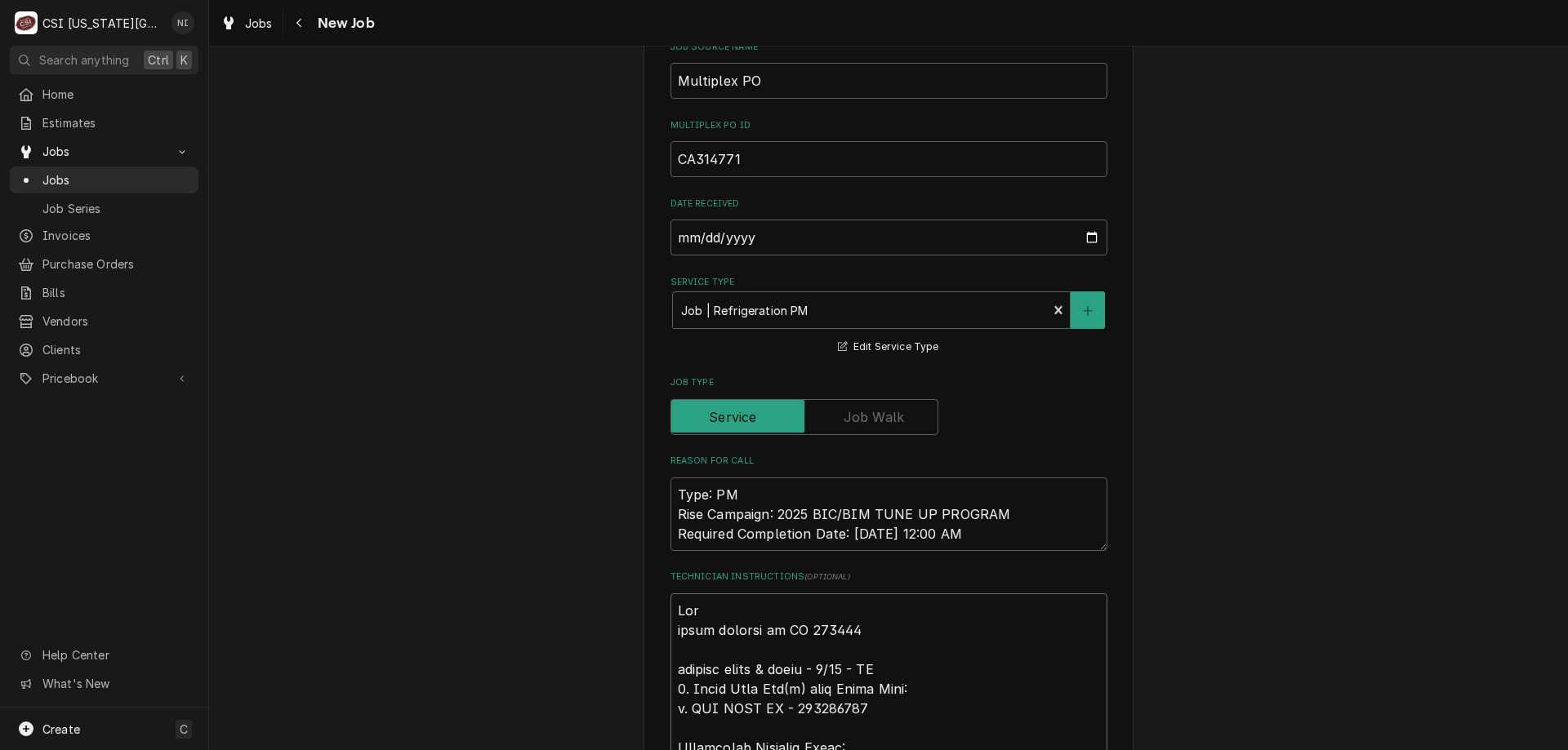
type textarea "x"
type textarea "Part parts ordered on PO 310678 emailed parts & lindy - 9/30 - LS 1. Order Tune…"
type textarea "x"
type textarea "Parts parts ordered on PO 310678 emailed parts & lindy - 9/30 - LS 1. Order Tun…"
type textarea "x"
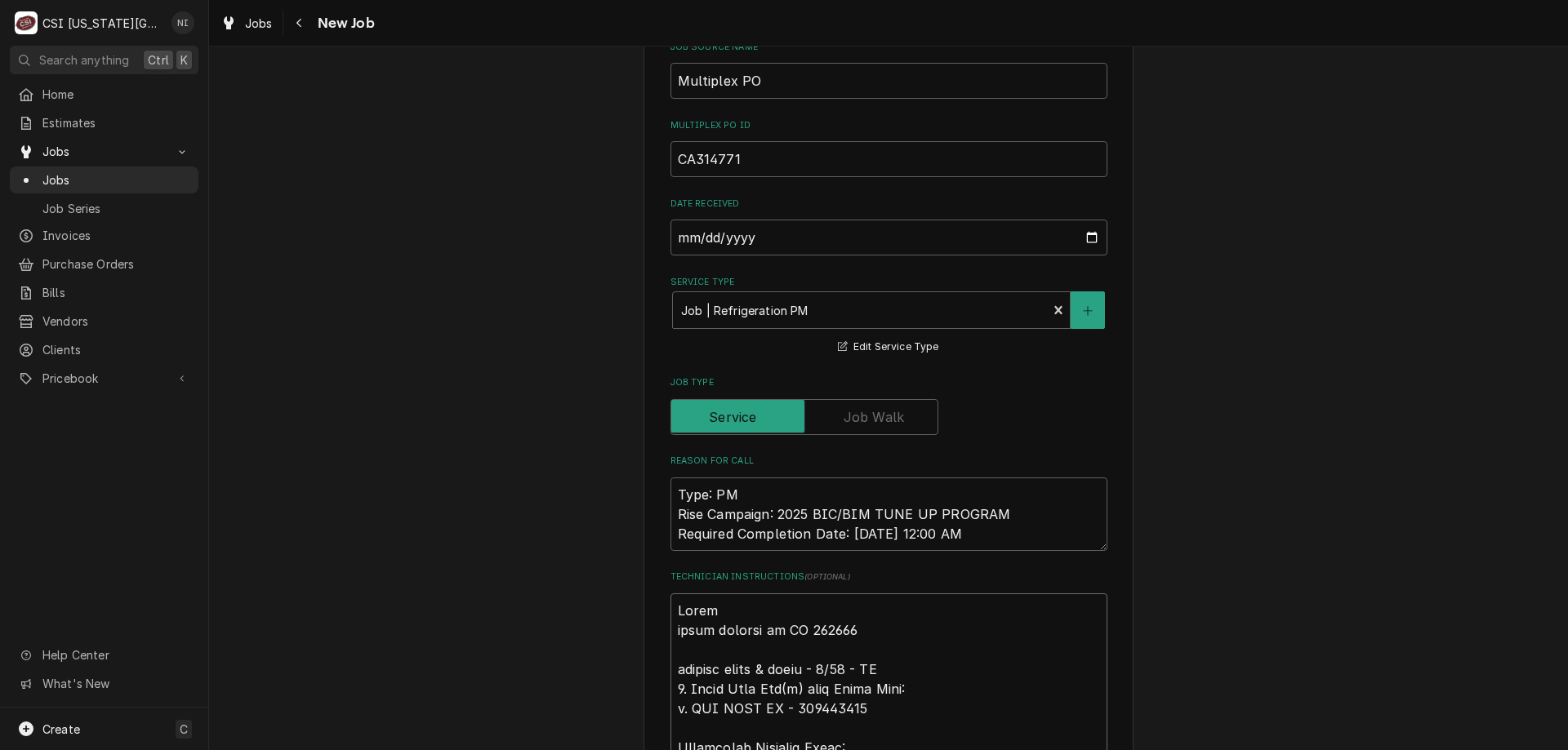
type textarea "Parts parts ordered on PO 310678 emailed parts & lindy - 9/30 - LS 1. Order Tun…"
type textarea "x"
type textarea "Parts n parts ordered on PO 310678 emailed parts & lindy - 9/30 - LS 1. Order T…"
type textarea "x"
type textarea "Parts parts ordered on PO 310678 emailed parts & lindy - 9/30 - LS 1. Order Tun…"
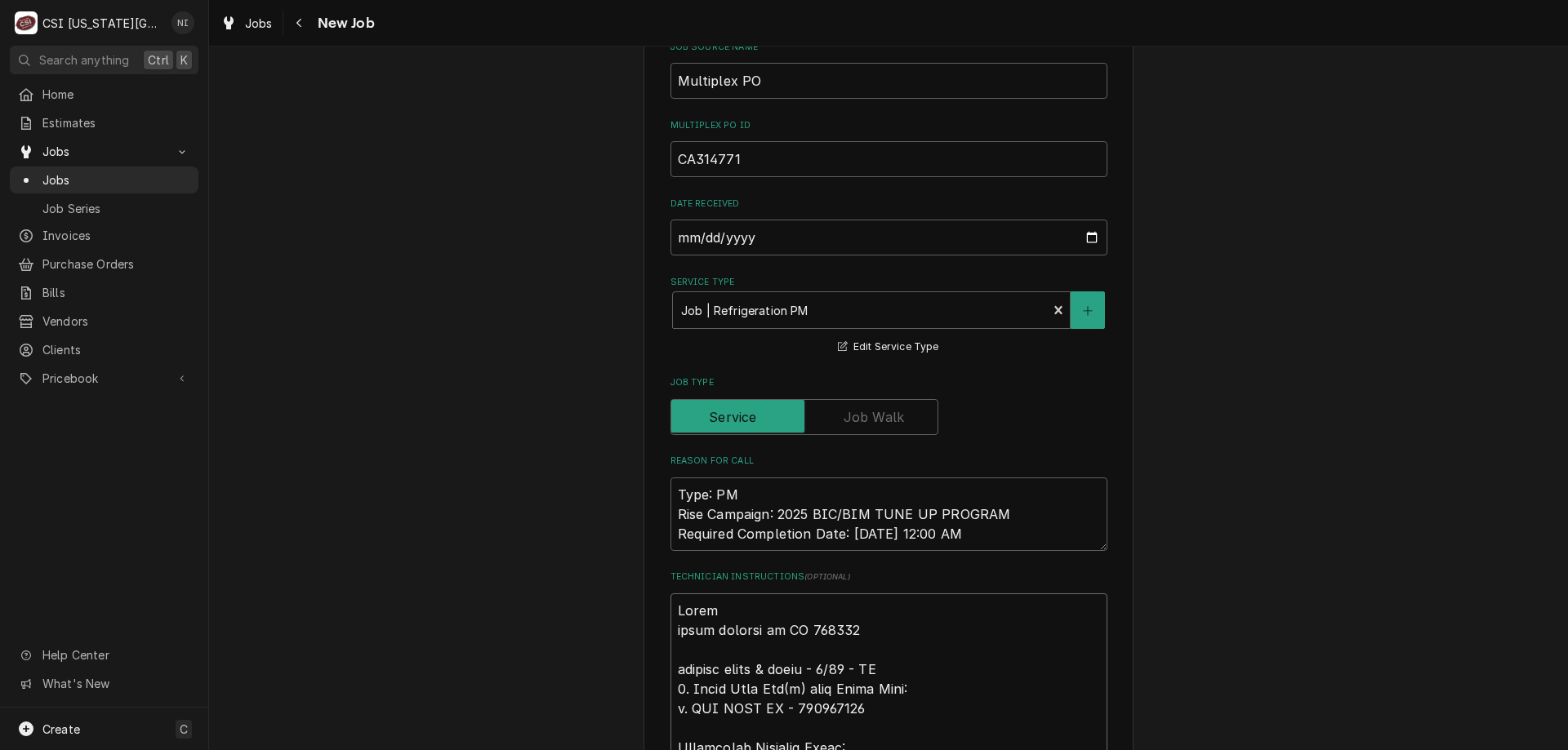
type textarea "x"
type textarea "Parts o parts ordered on PO 310678 emailed parts & lindy - 9/30 - LS 1. Order T…"
type textarea "x"
type textarea "Parts on parts ordered on PO 310678 emailed parts & lindy - 9/30 - LS 1. Order …"
type textarea "x"
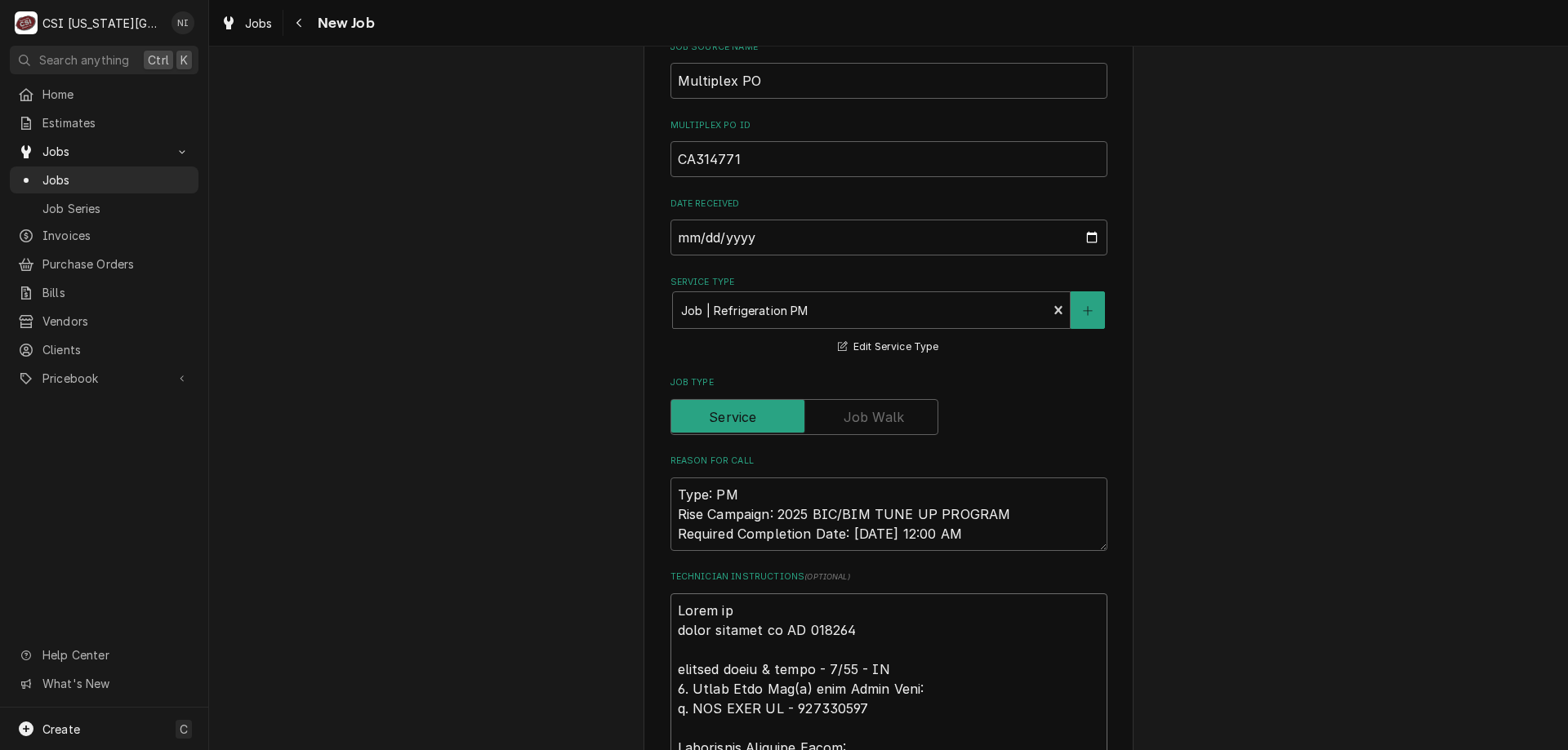
type textarea "Parts on parts ordered on PO 310678 emailed parts & lindy - 9/30 - LS 1. Order …"
type textarea "x"
type textarea "Parts on th parts ordered on PO 310678 emailed parts & lindy - 9/30 - LS 1. Ord…"
type textarea "x"
type textarea "Parts on the parts ordered on PO 310678 emailed parts & lindy - 9/30 - LS 1. Or…"
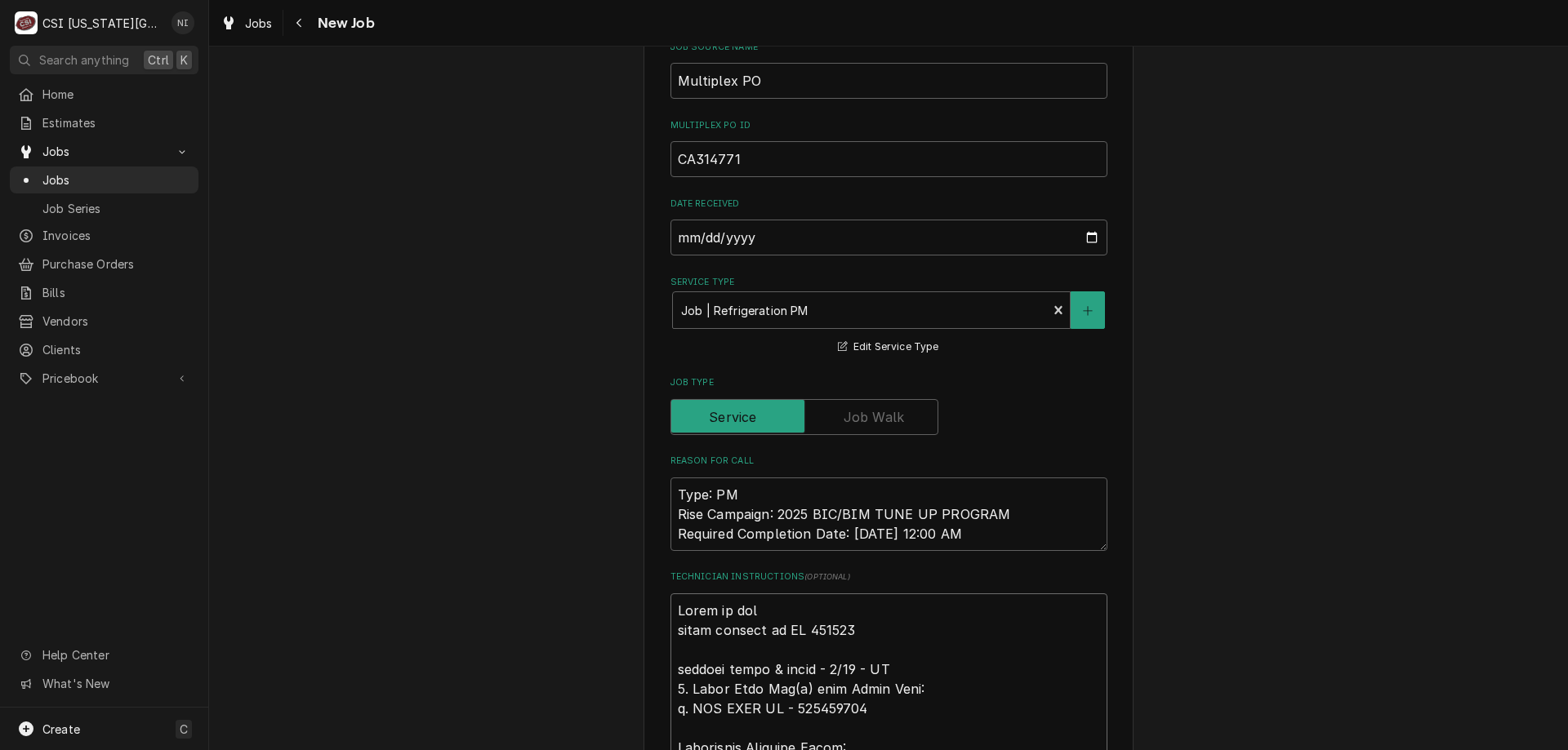
type textarea "x"
type textarea "Parts on the u parts ordered on PO 310678 emailed parts & lindy - 9/30 - LS 1. …"
type textarea "x"
type textarea "Parts on the un parts ordered on PO 310678 emailed parts & lindy - 9/30 - LS 1.…"
type textarea "x"
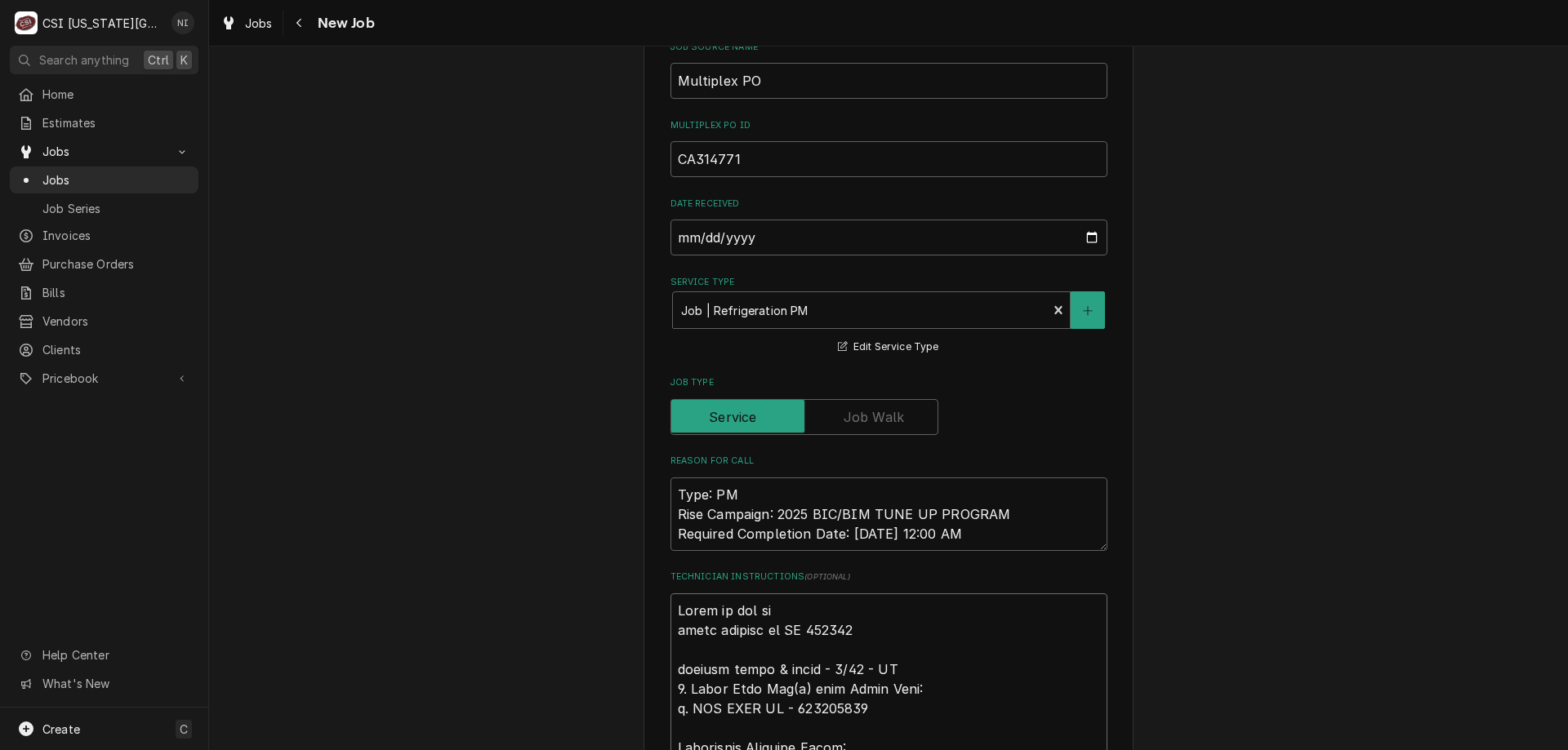
type textarea "Parts on the una parts ordered on PO 310678 emailed parts & lindy - 9/30 - LS 1…"
type textarea "x"
type textarea "Parts on the unas parts ordered on PO 310678 emailed parts & lindy - 9/30 - LS …"
type textarea "x"
type textarea "Parts on the unassi parts ordered on PO 310678 emailed parts & lindy - 9/30 - L…"
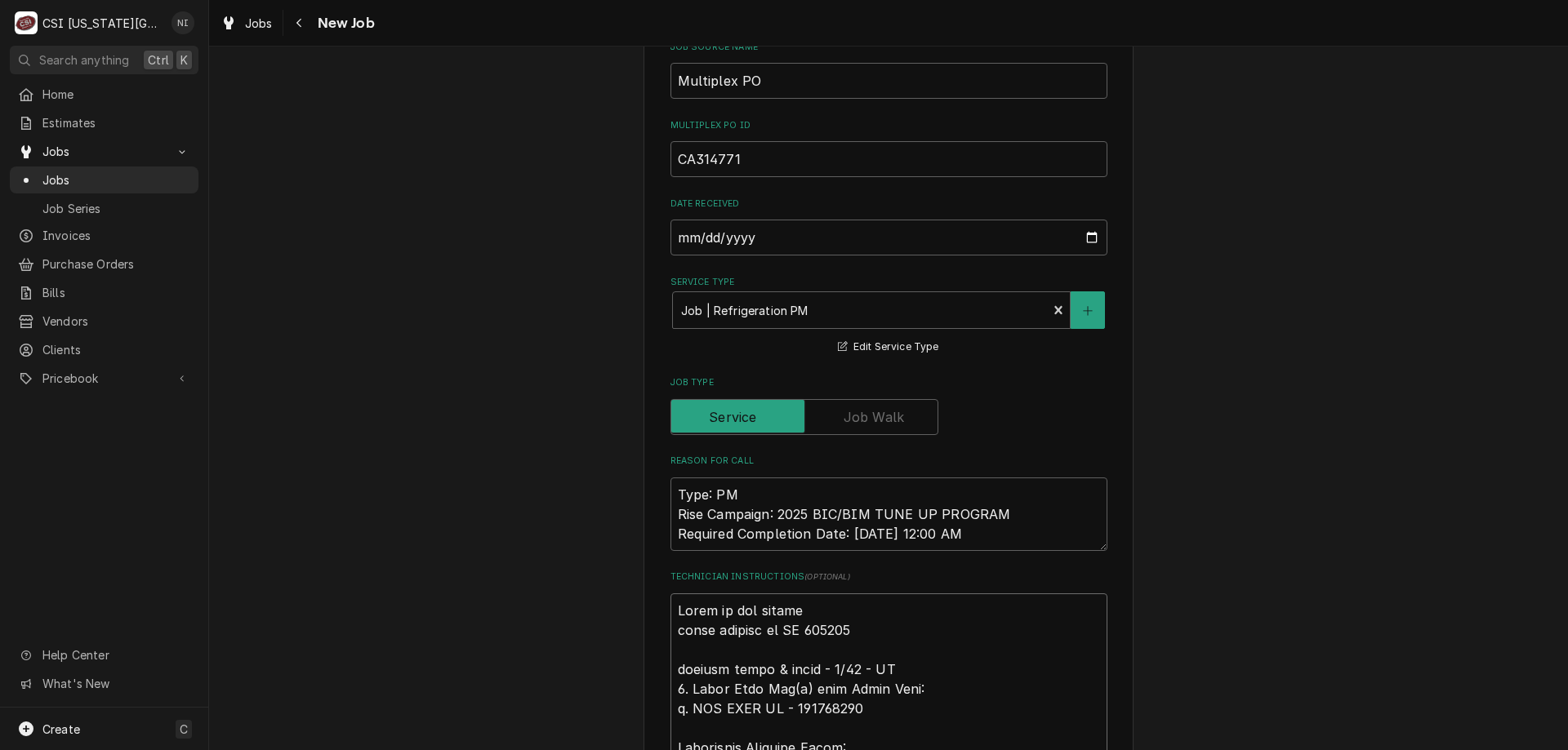
type textarea "x"
type textarea "Parts on the unassig parts ordered on PO 310678 emailed parts & lindy - 9/30 - …"
type textarea "x"
type textarea "Parts on the unassign parts ordered on PO 310678 emailed parts & lindy - 9/30 -…"
type textarea "x"
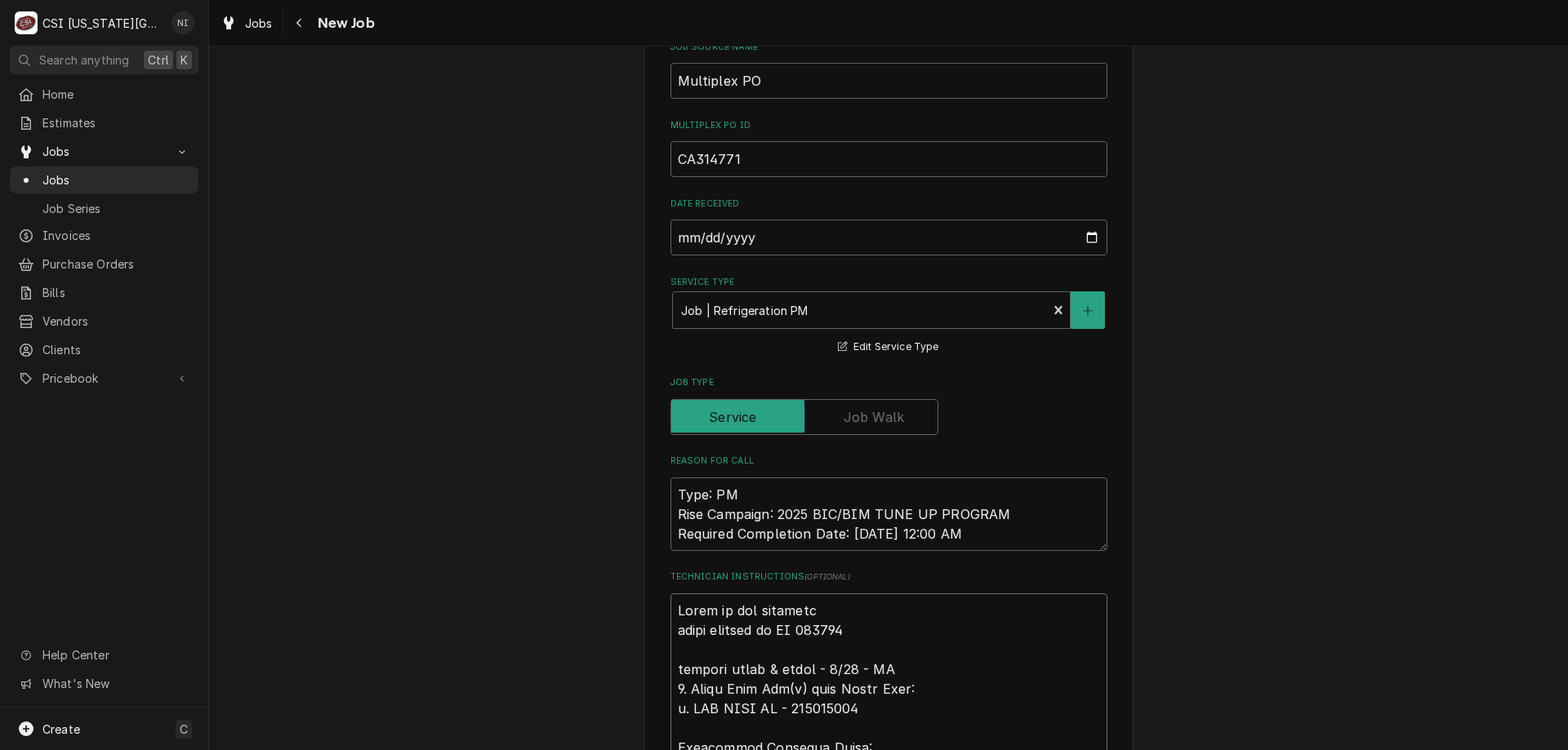
type textarea "Parts on the unassigne parts ordered on PO 310678 emailed parts & lindy - 9/30 …"
type textarea "x"
type textarea "Parts on the unassigned parts ordered on PO 310678 emailed parts & lindy - 9/30…"
type textarea "x"
type textarea "Parts on the unassigned s parts ordered on PO 310678 emailed parts & lindy - 9/…"
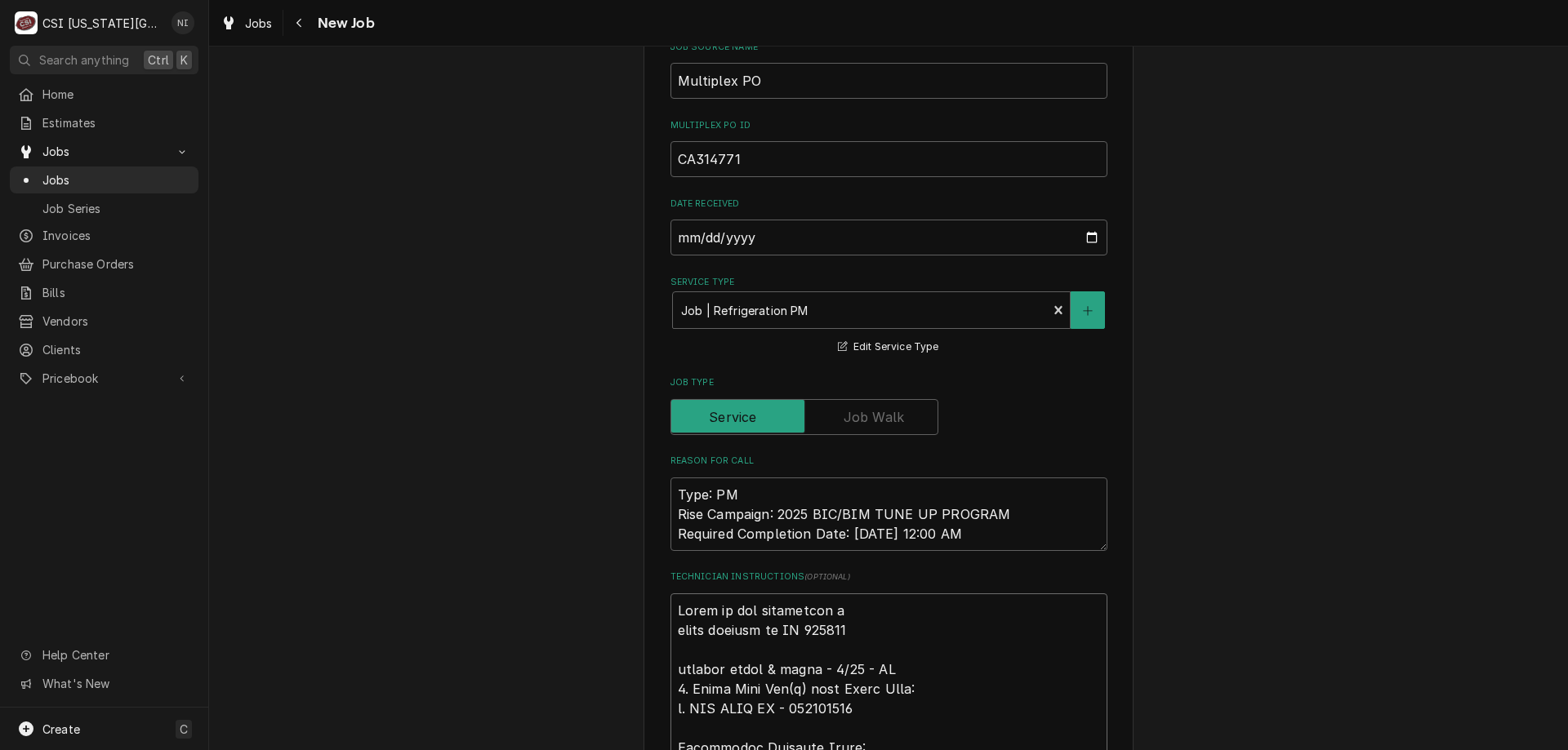
type textarea "x"
type textarea "Parts on the unassigned sh parts ordered on PO 310678 emailed parts & lindy - 9…"
type textarea "x"
type textarea "Parts on the unassigned shel parts ordered on PO 310678 emailed parts & lindy -…"
type textarea "x"
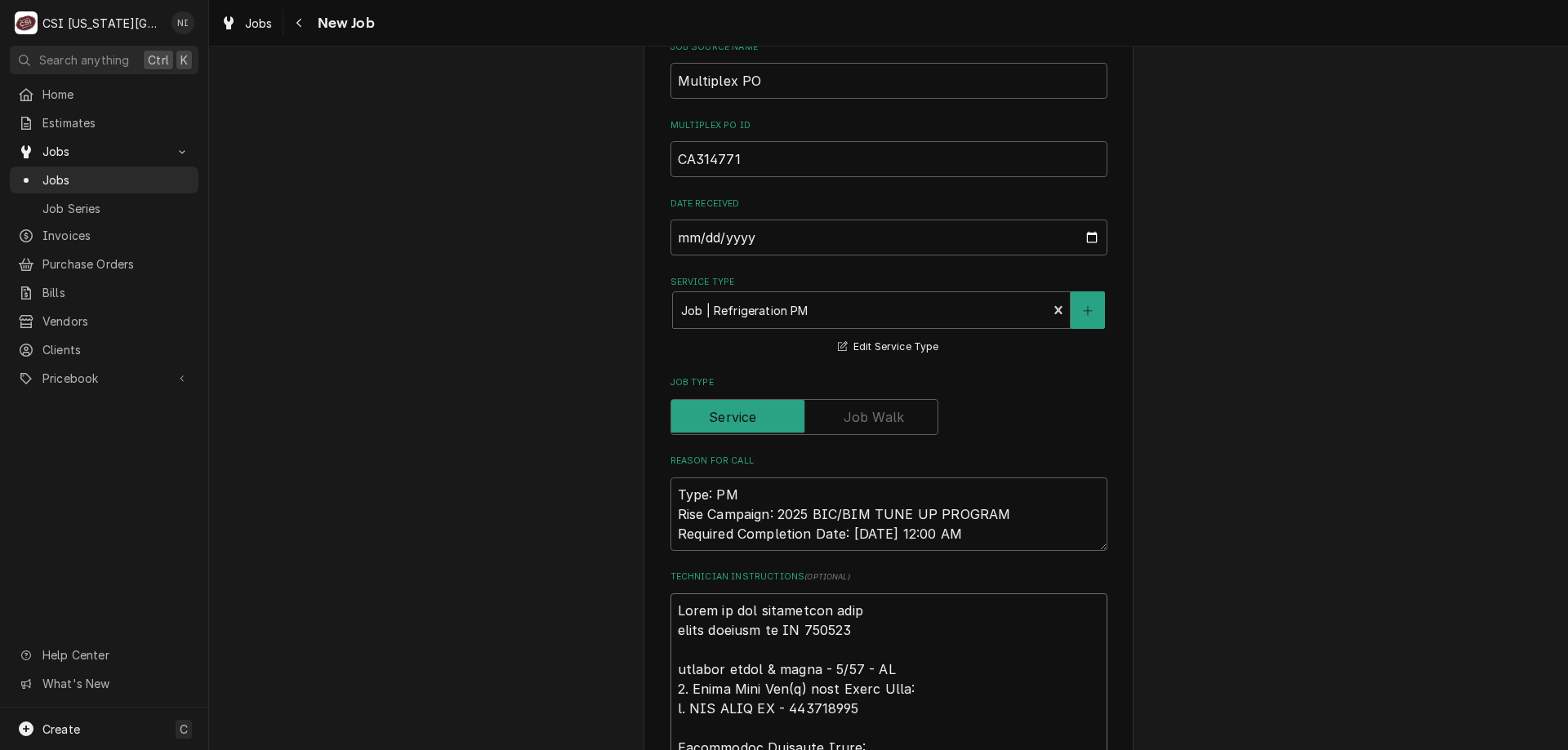
type textarea "Parts on the unassigned shelf parts ordered on PO 310678 emailed parts & lindy …"
type textarea "x"
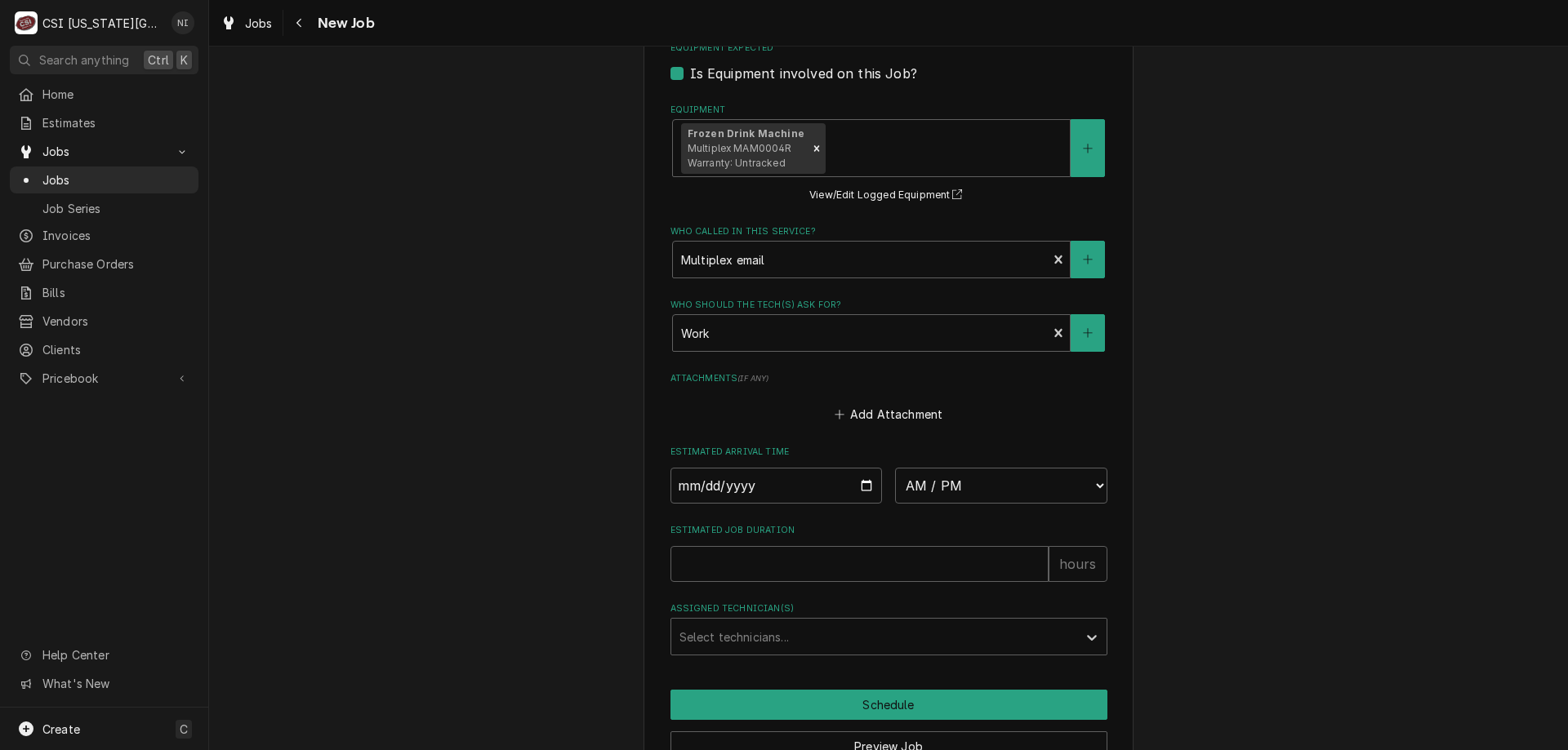
scroll to position [2259, 0]
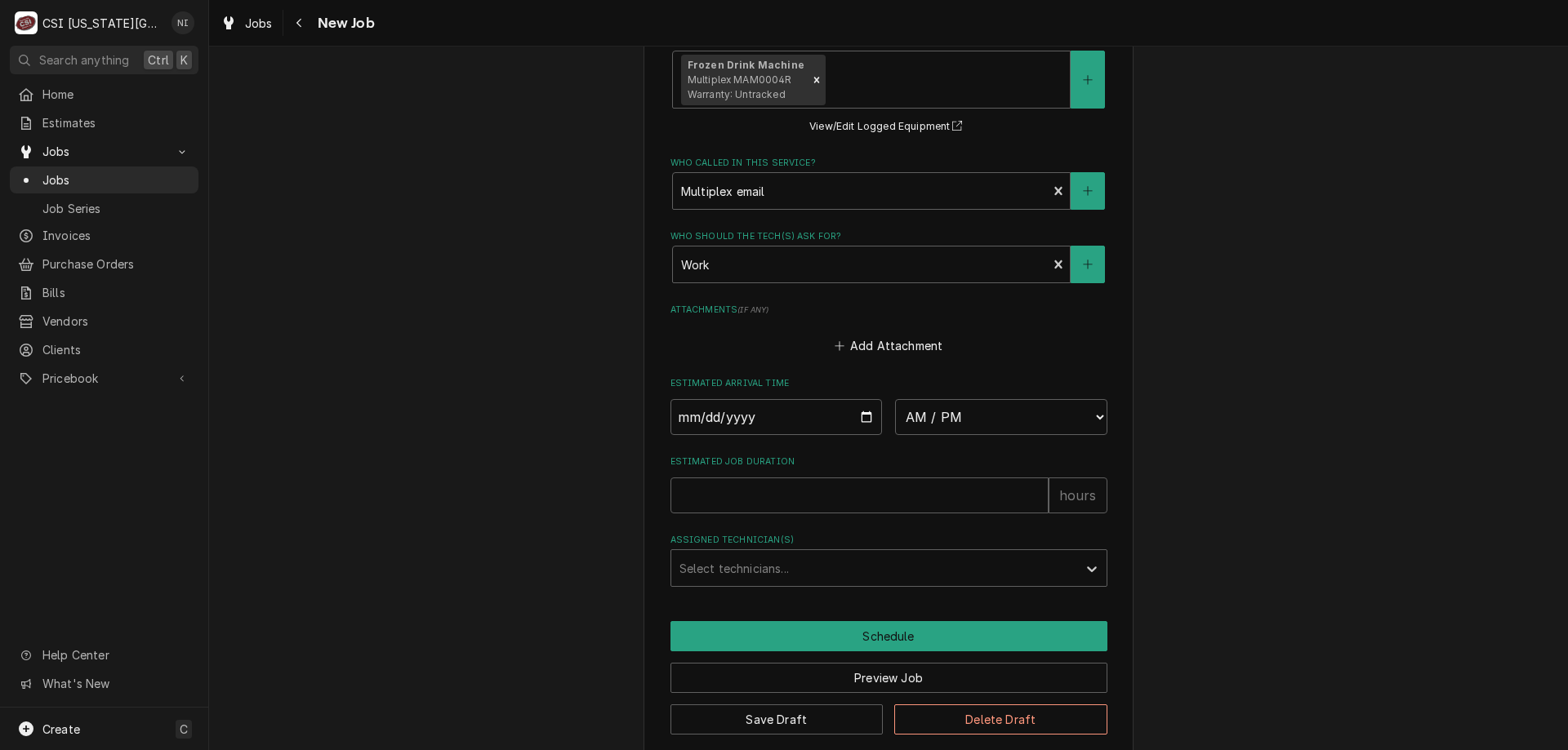
type textarea "Parts on the unassigned shelf parts ordered on PO 310678 emailed parts & lindy …"
click at [848, 705] on button "Save Draft" at bounding box center [777, 720] width 213 height 30
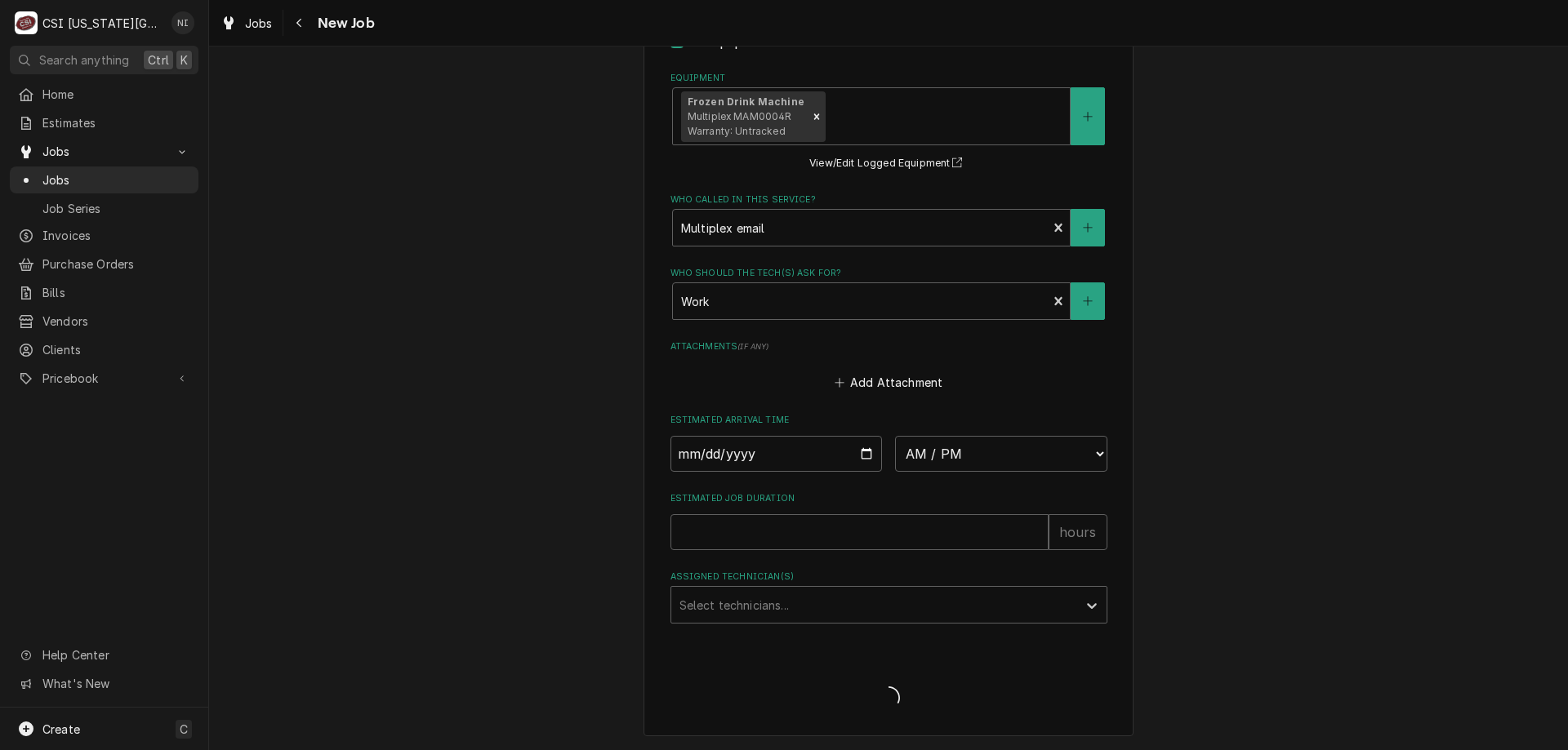
scroll to position [2203, 0]
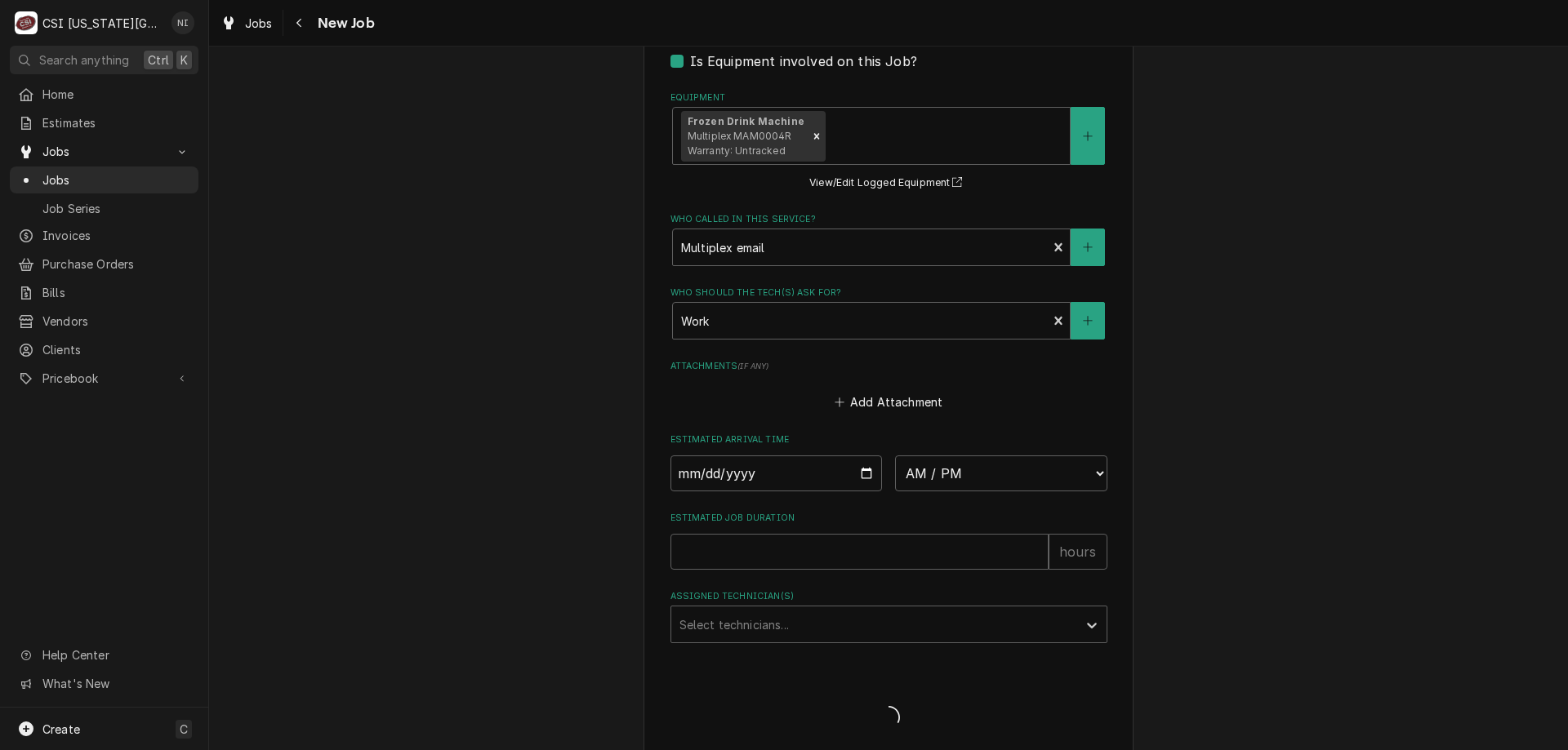
type textarea "x"
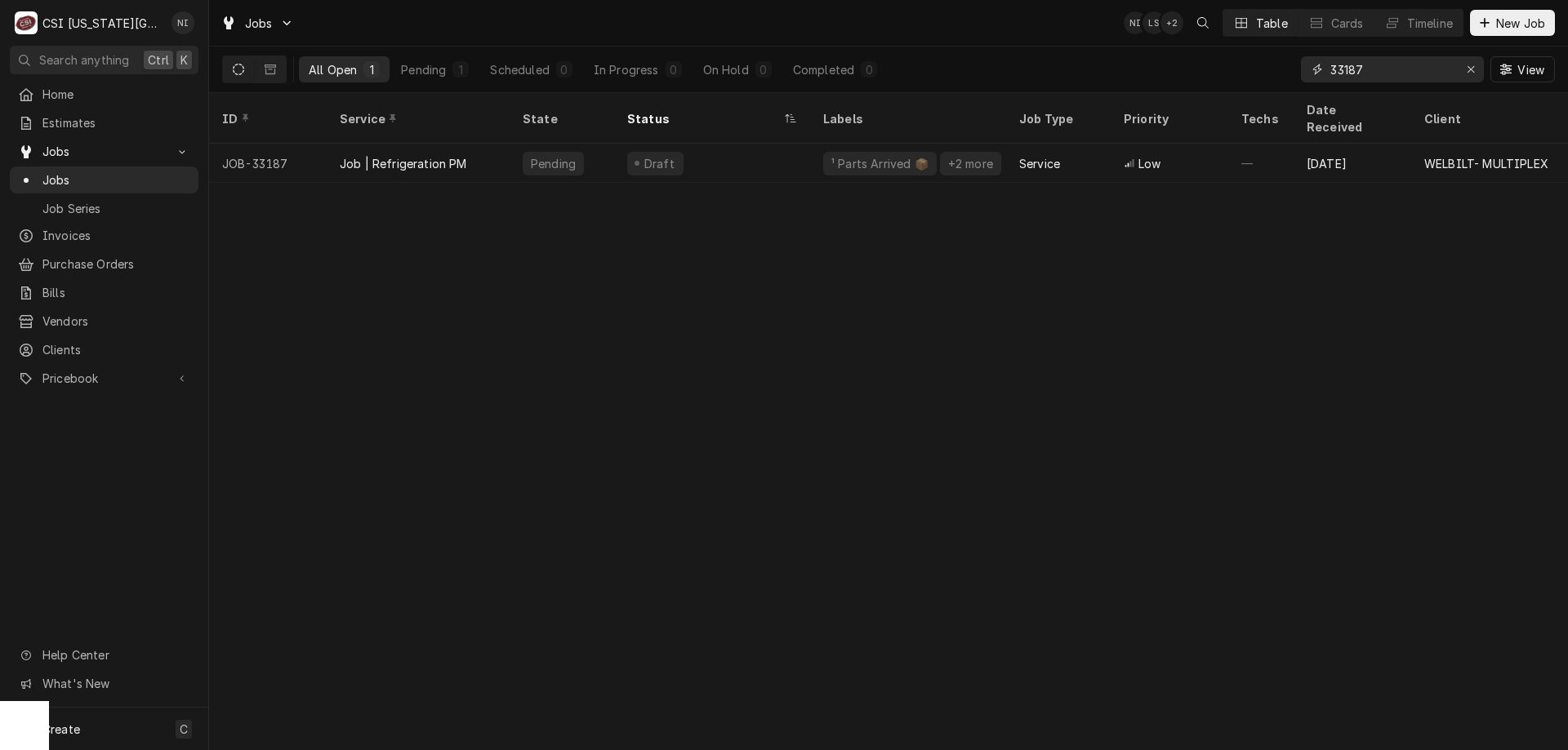
click at [1358, 73] on input "33187" at bounding box center [1391, 69] width 123 height 26
type input "33077"
click at [749, 148] on div "Parts Ordered" at bounding box center [712, 163] width 196 height 39
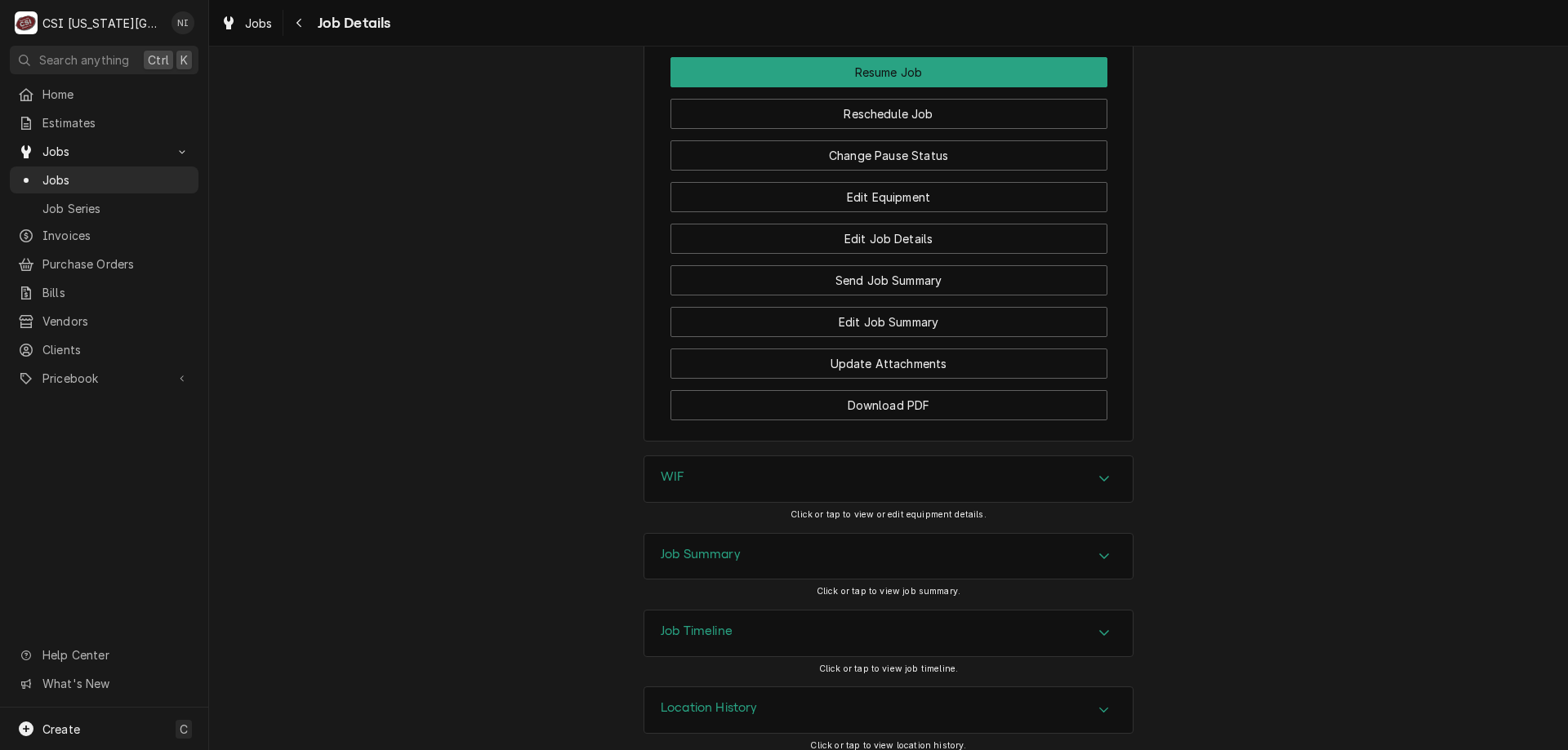
scroll to position [2346, 0]
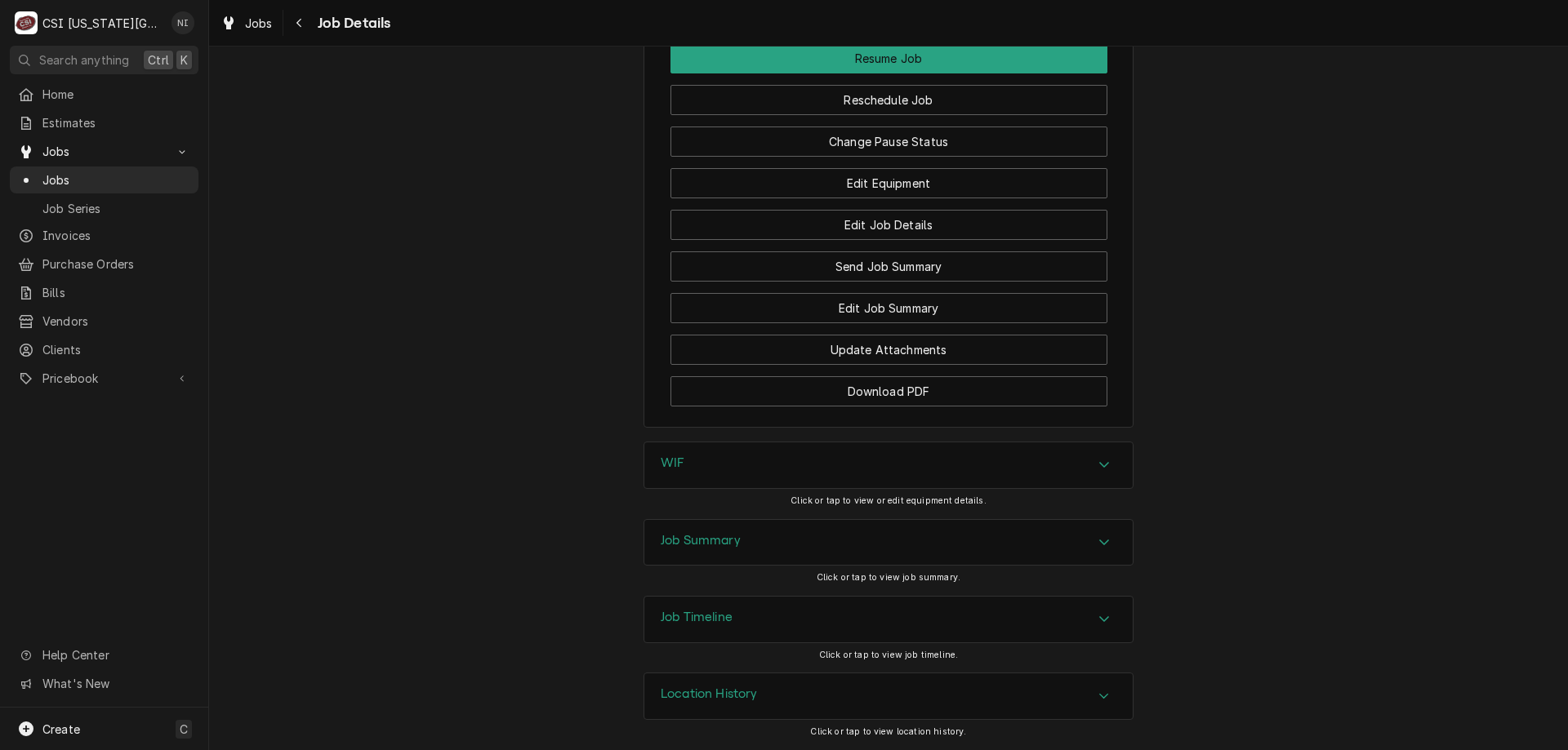
click at [1053, 536] on div "Job Summary" at bounding box center [888, 542] width 489 height 46
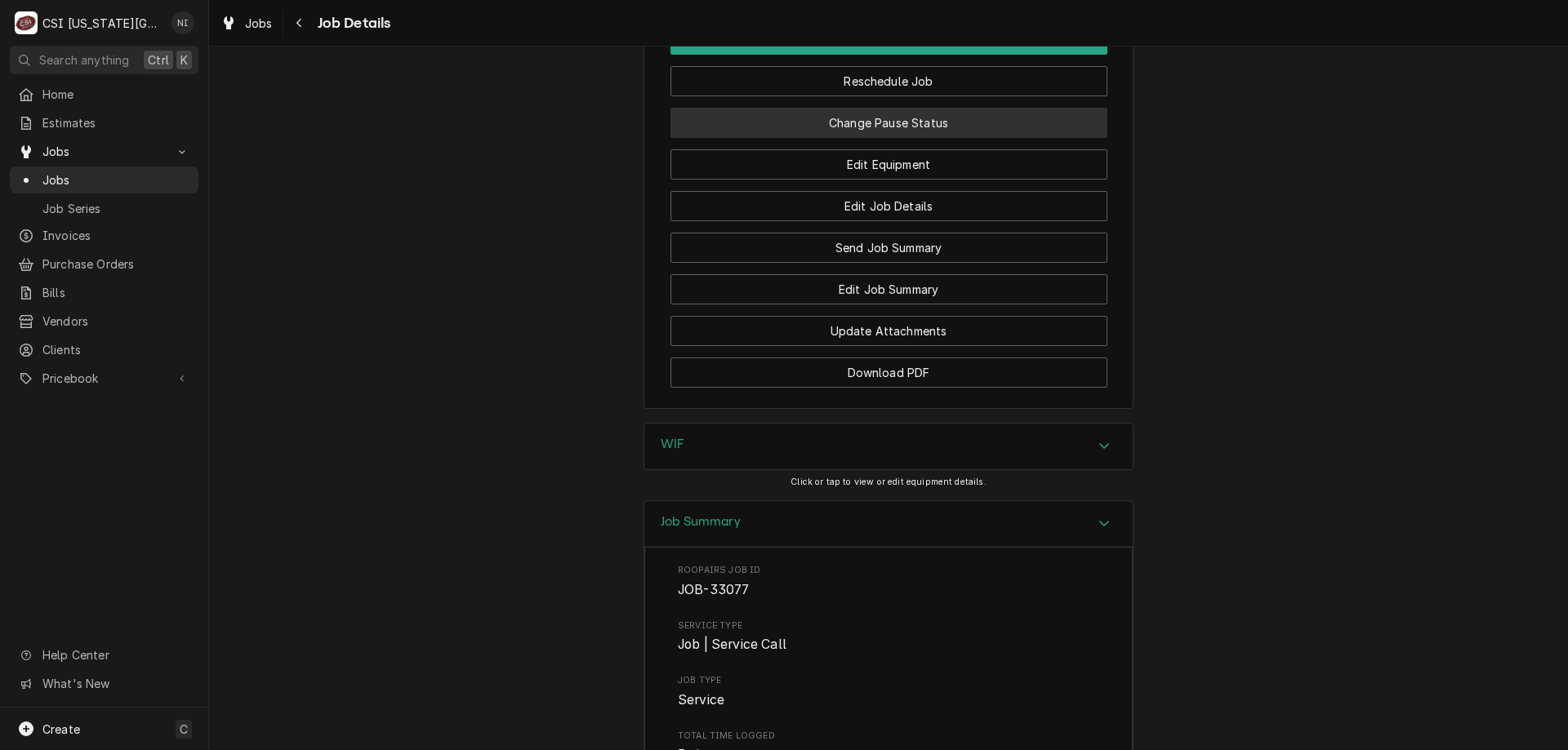
click at [875, 133] on button "Change Pause Status" at bounding box center [888, 123] width 437 height 30
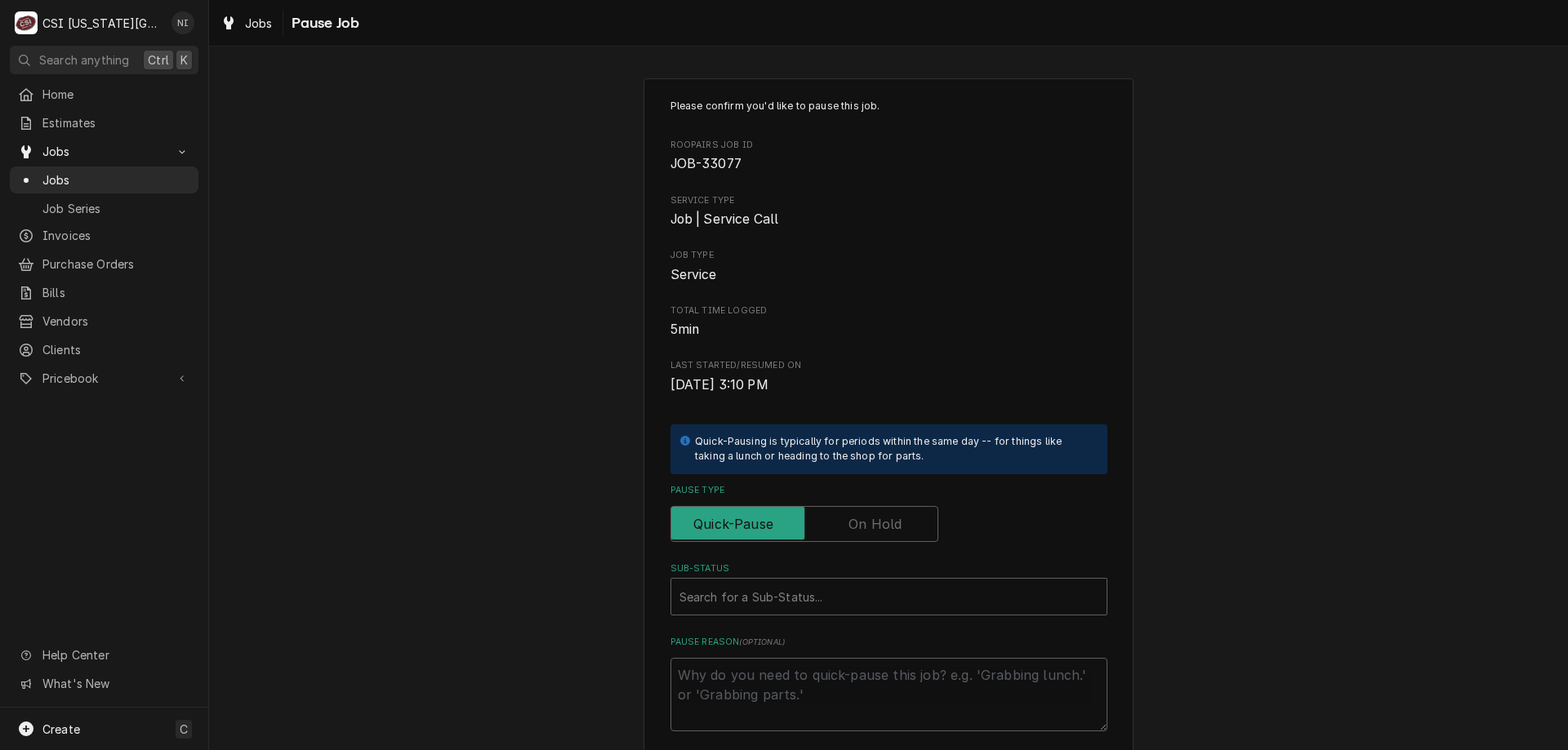
click at [862, 532] on label "Pause Type" at bounding box center [804, 524] width 268 height 36
click at [862, 532] on input "Pause Type" at bounding box center [804, 524] width 253 height 36
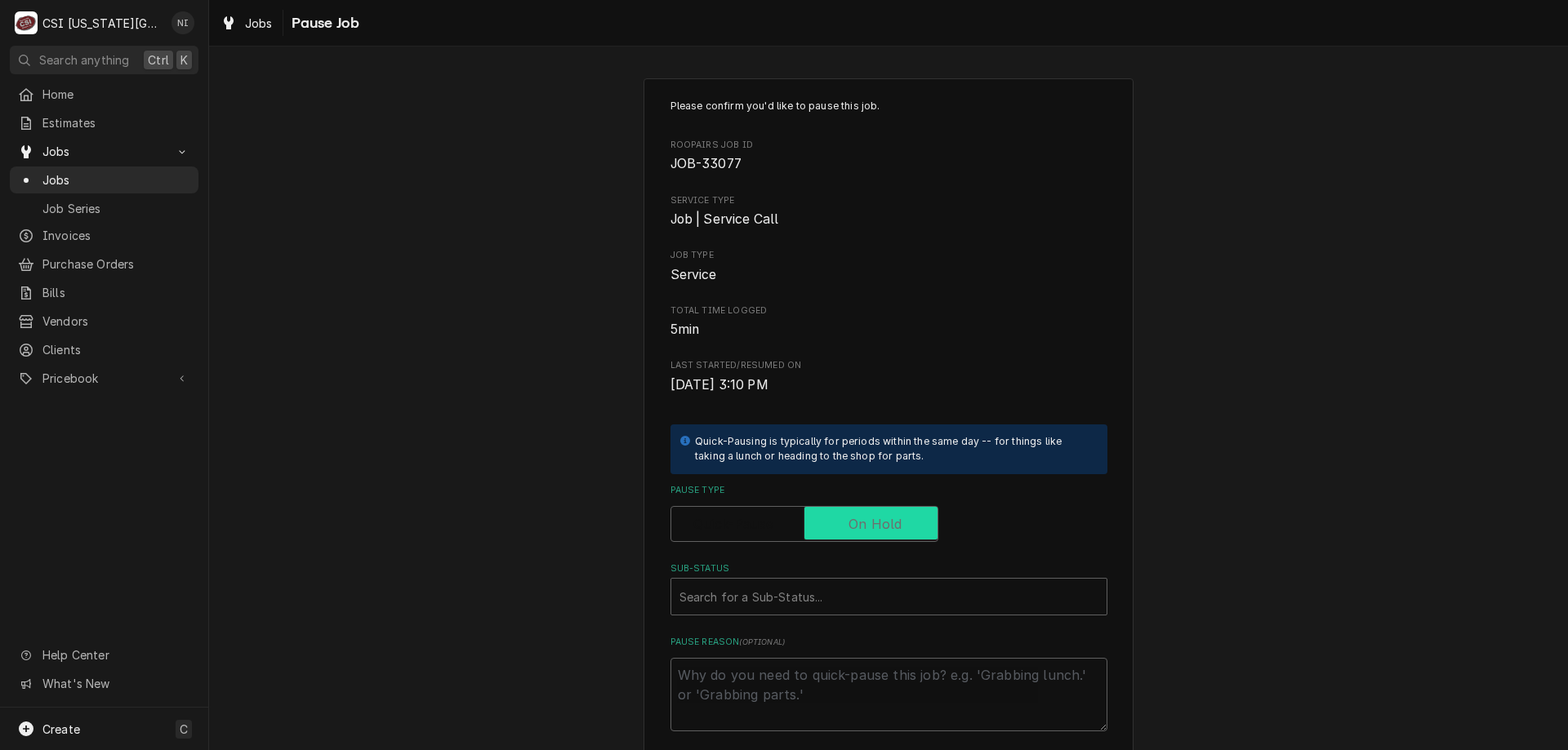
checkbox input "true"
drag, startPoint x: 849, startPoint y: 618, endPoint x: 856, endPoint y: 615, distance: 7.6
click at [849, 620] on div "Please confirm you'd like to pause this job. Roopairs Job ID JOB-33077 Service …" at bounding box center [888, 415] width 437 height 633
click at [860, 607] on div "Sub-Status" at bounding box center [888, 596] width 419 height 30
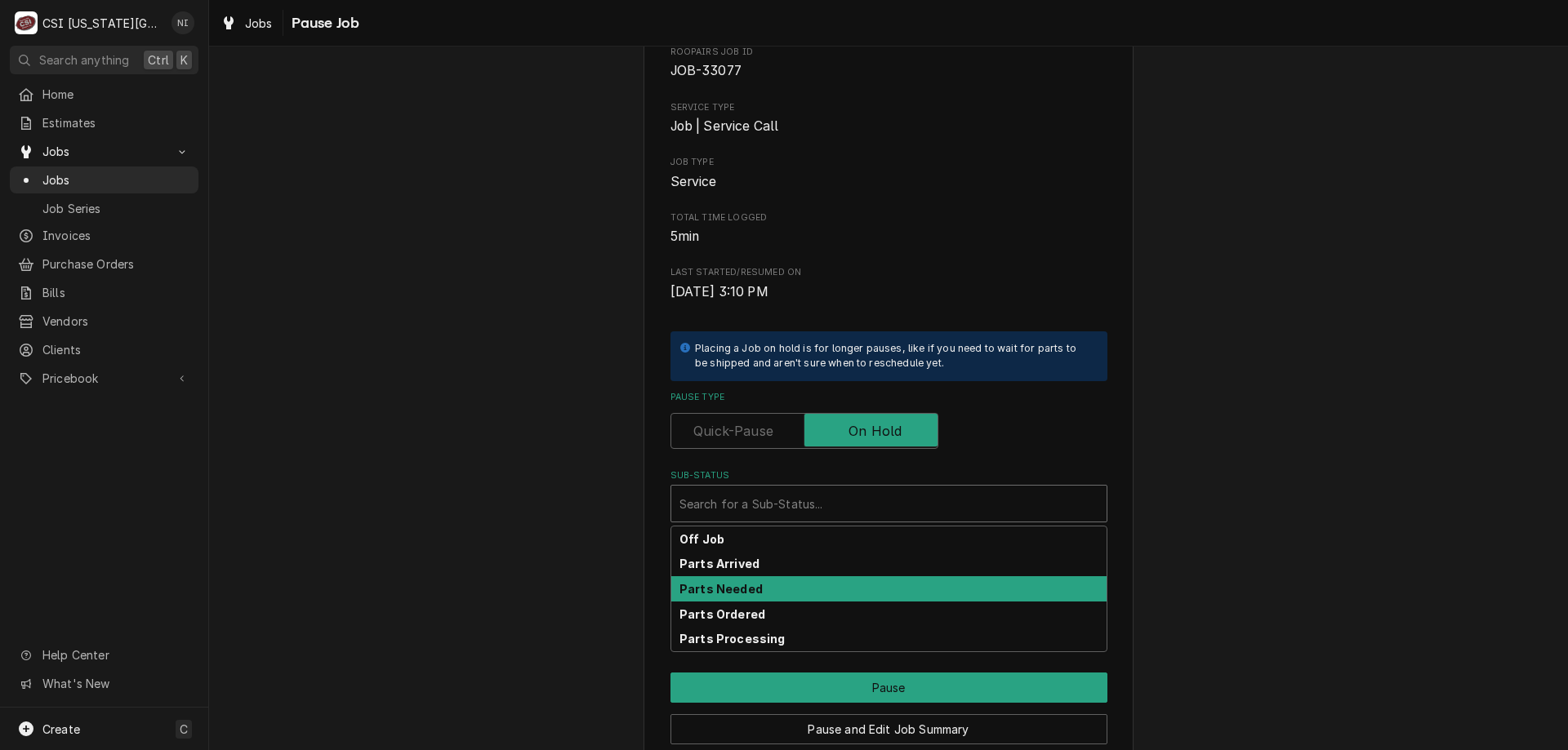
scroll to position [82, 0]
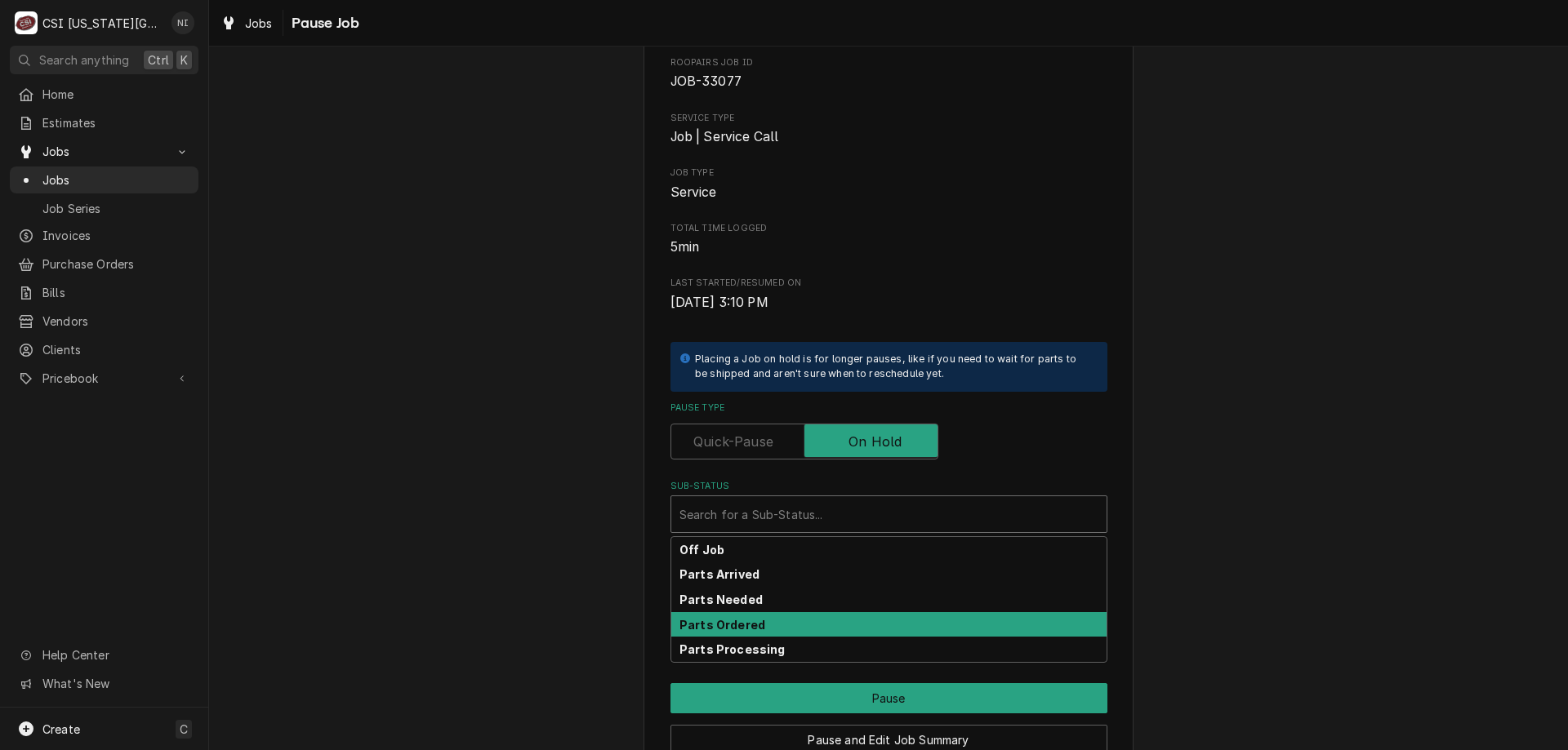
click at [753, 629] on div "Parts Ordered" at bounding box center [888, 625] width 435 height 25
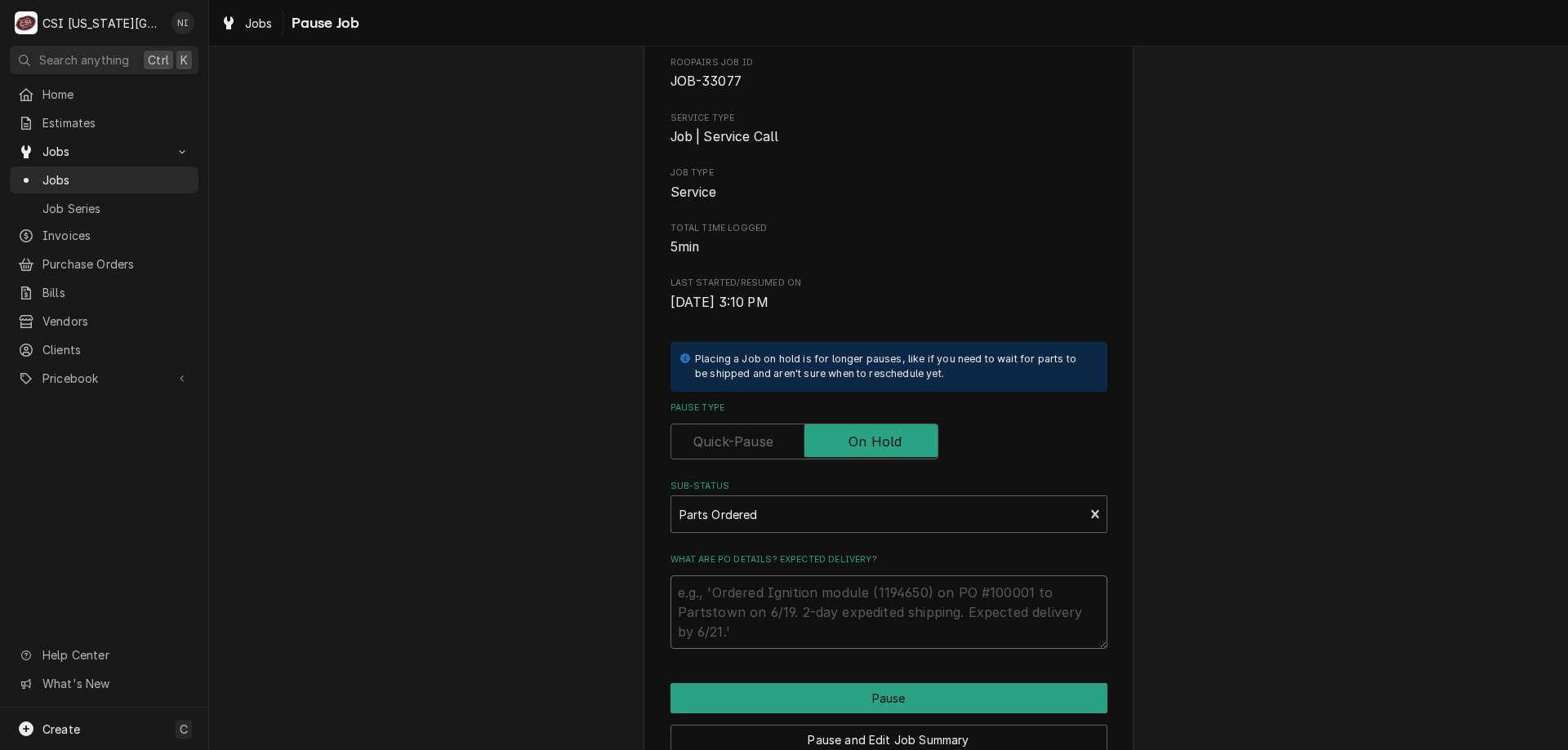
click at [708, 586] on textarea "What are PO details? Expected delivery?" at bounding box center [888, 612] width 437 height 73
type textarea "x"
type textarea "p"
type textarea "x"
type textarea "pa"
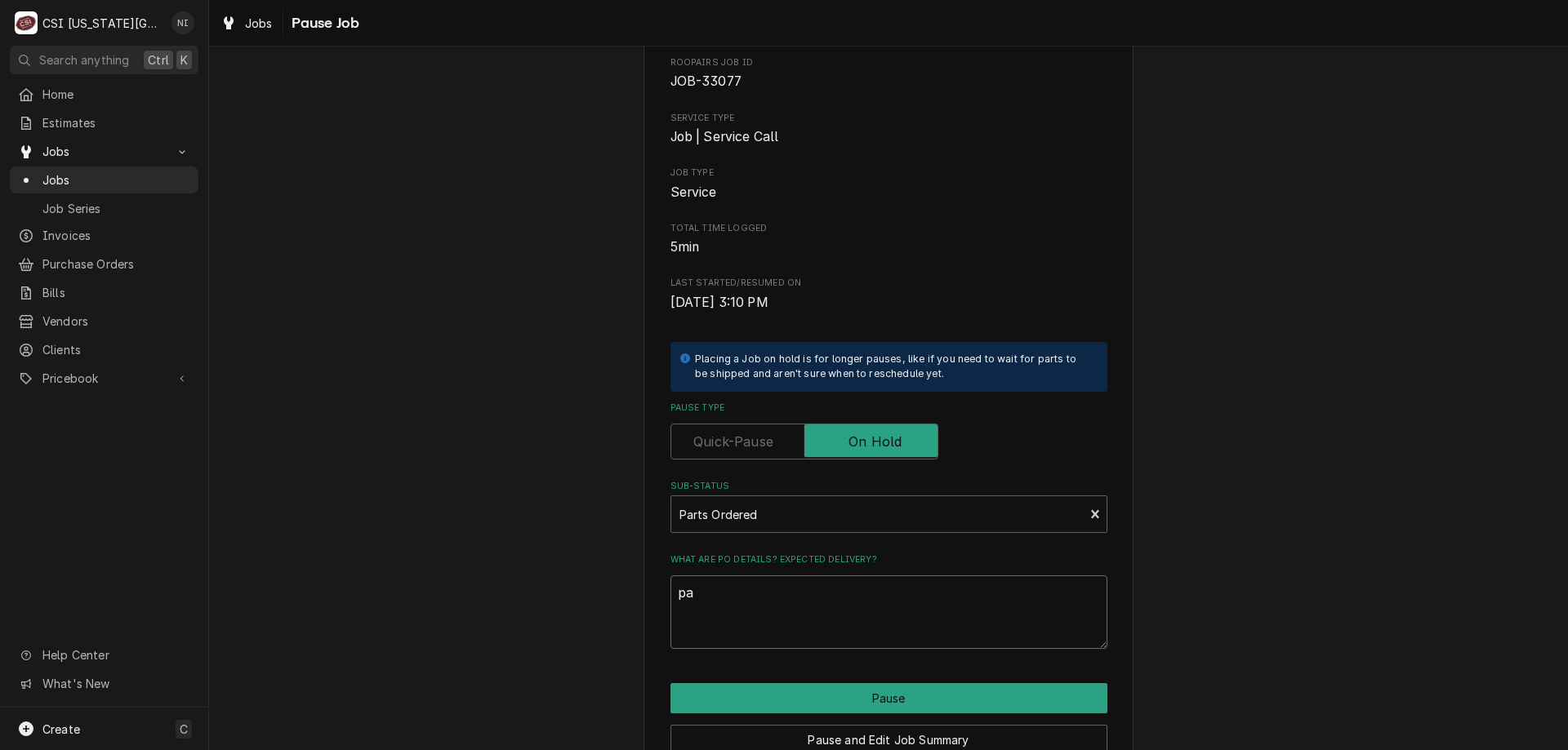
type textarea "x"
type textarea "par"
type textarea "x"
type textarea "part"
type textarea "x"
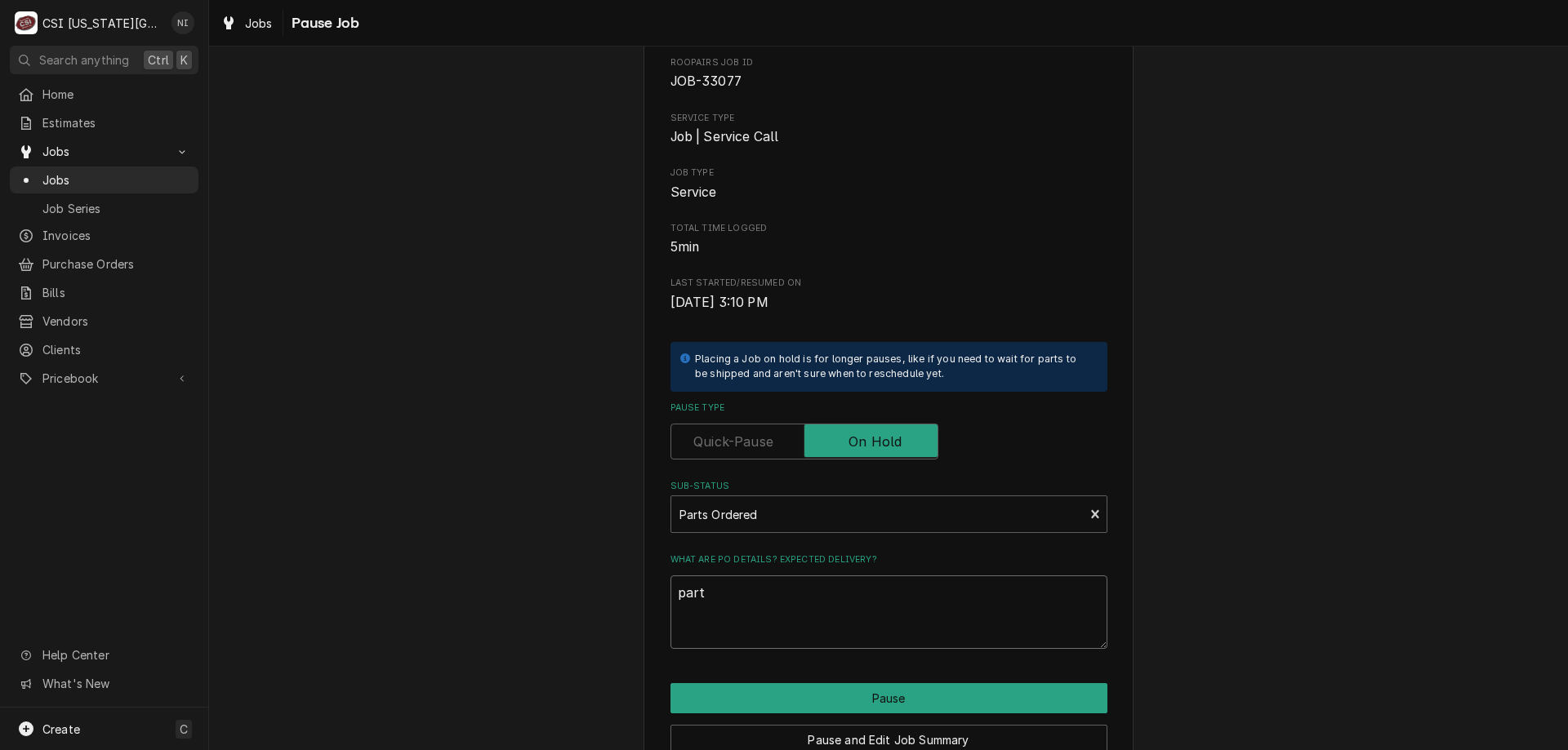
type textarea "parti"
type textarea "x"
type textarea "partia"
type textarea "x"
type textarea "partial"
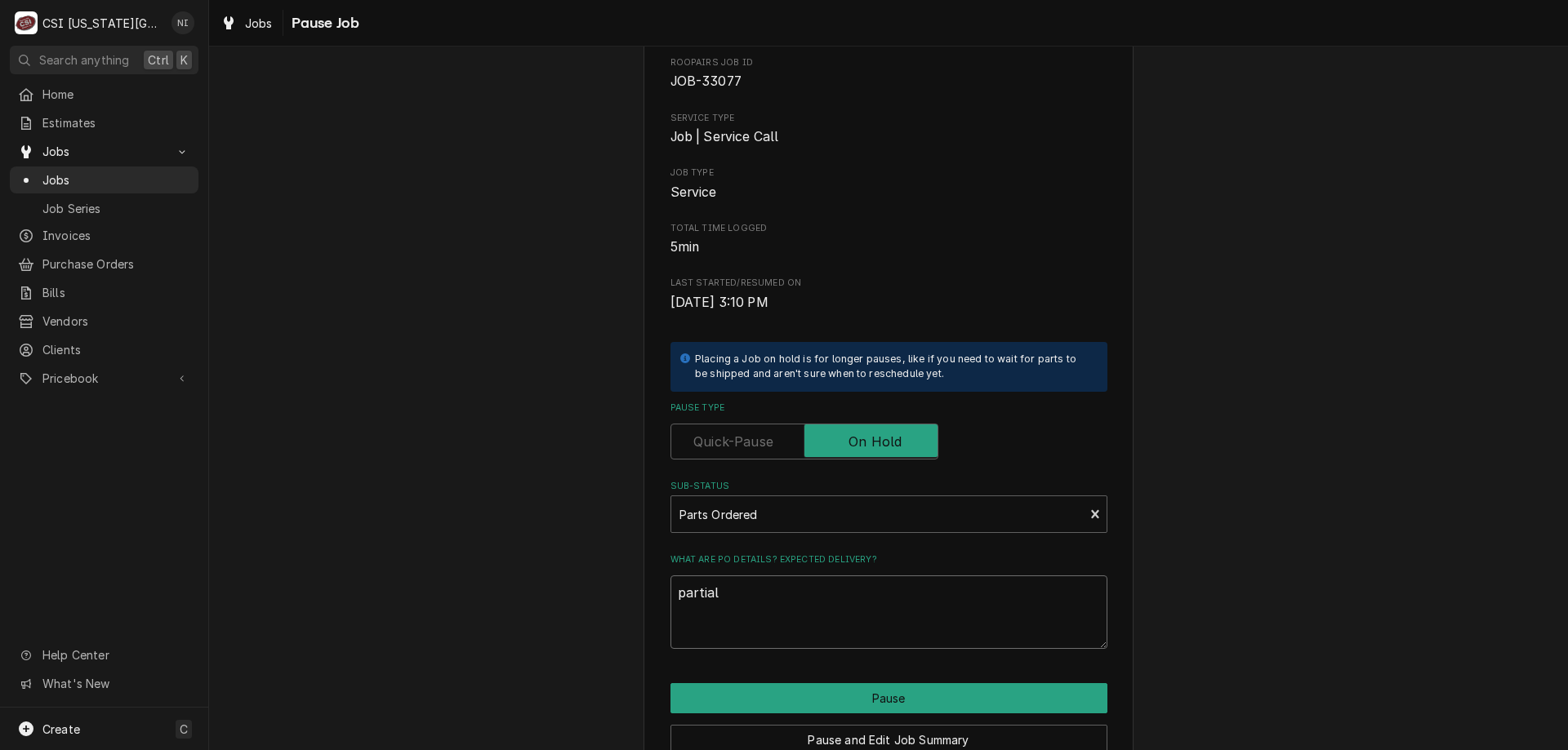
type textarea "x"
type textarea "partial"
type textarea "x"
type textarea "partial"
type textarea "x"
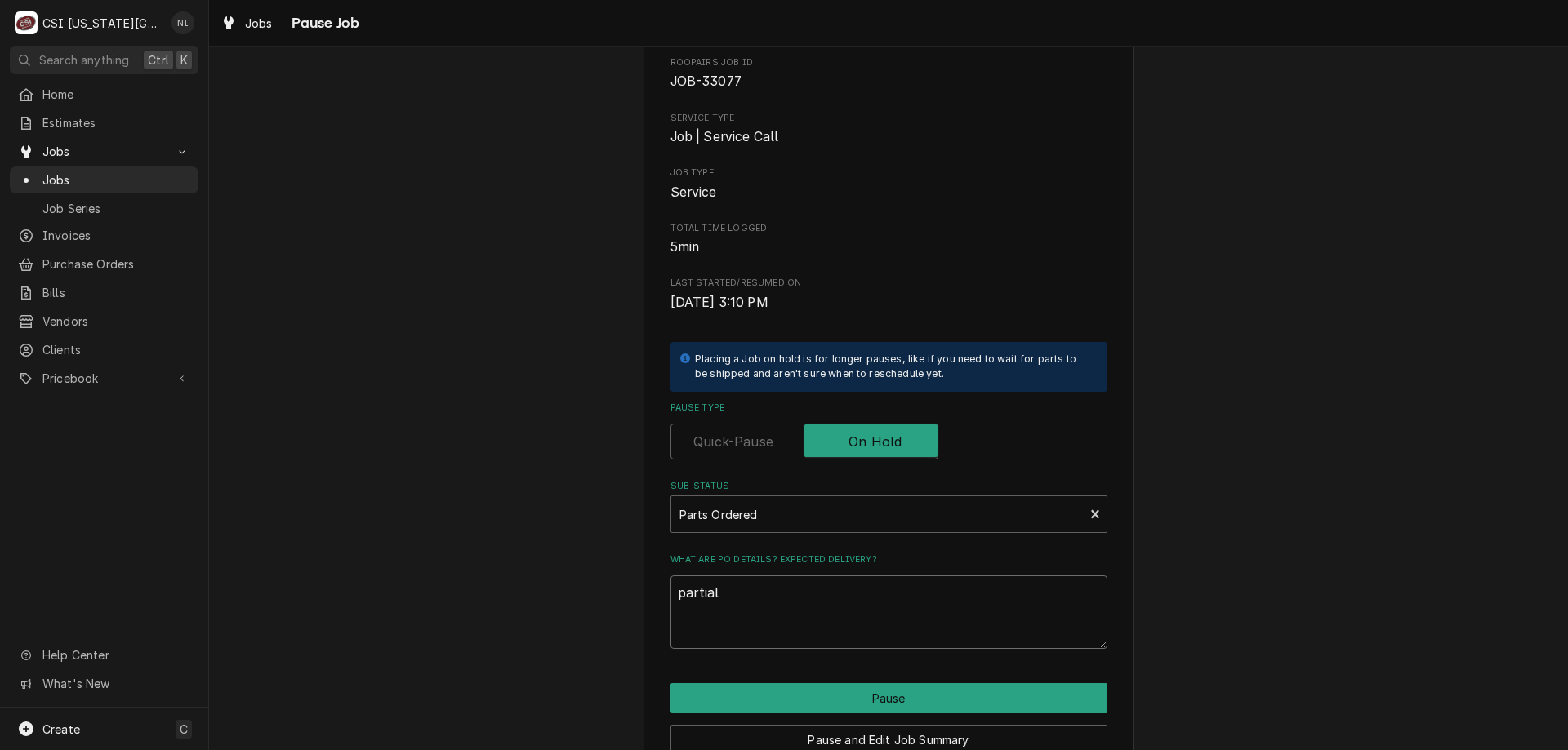
type textarea "partia"
type textarea "x"
type textarea "parti"
type textarea "x"
type textarea "part"
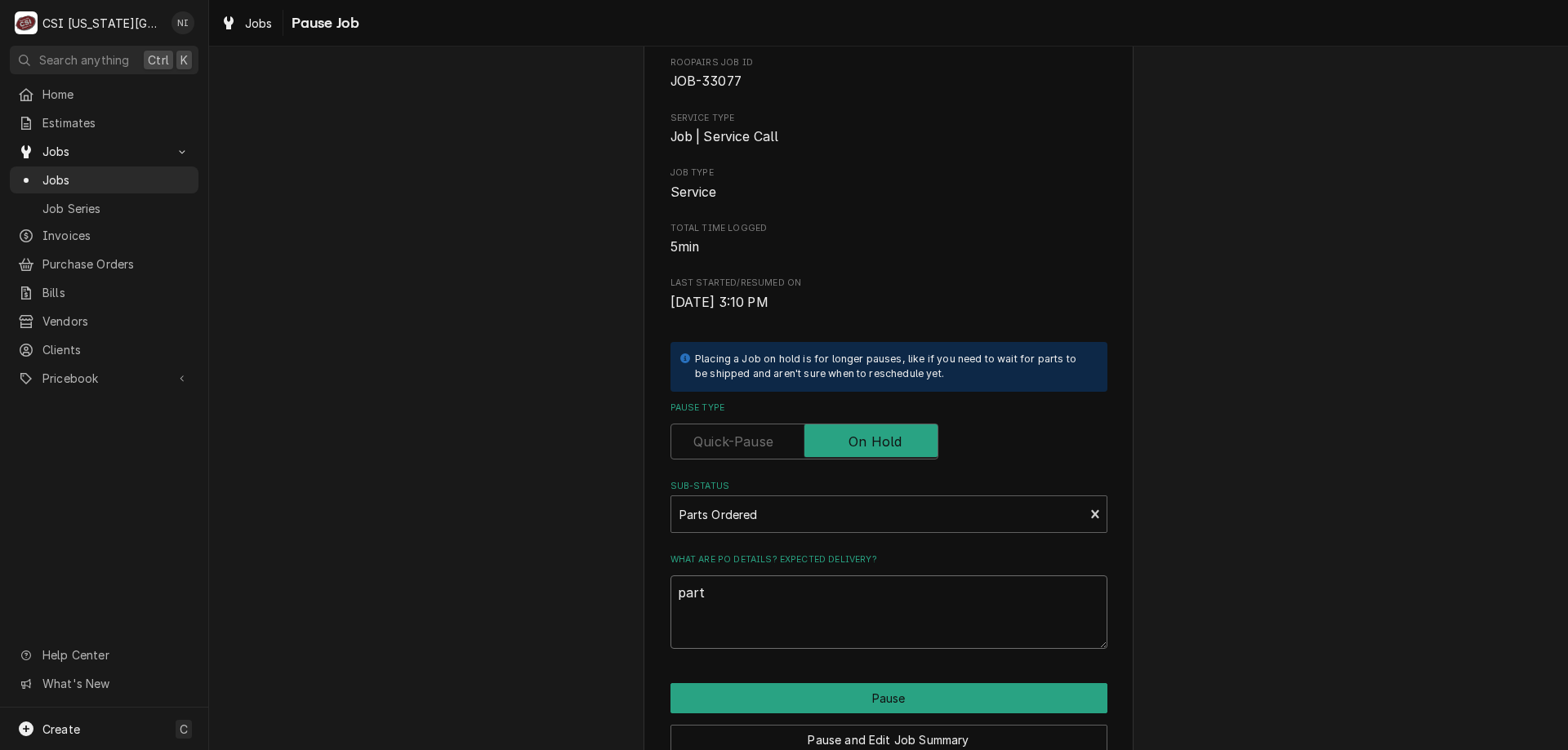
type textarea "x"
type textarea "parti"
type textarea "x"
type textarea "partia"
type textarea "x"
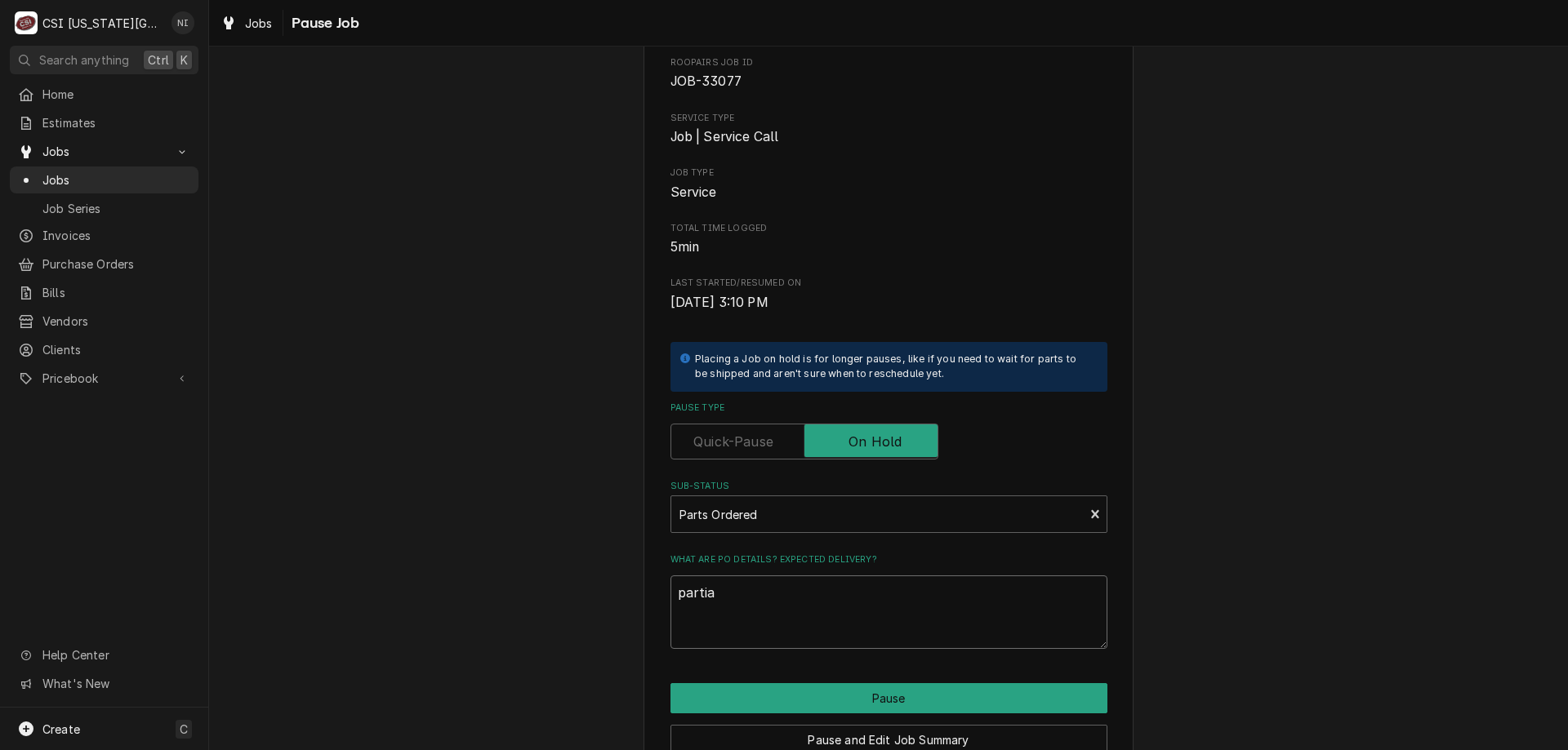
type textarea "partial"
type textarea "x"
type textarea "partial"
type textarea "x"
type textarea "partial p"
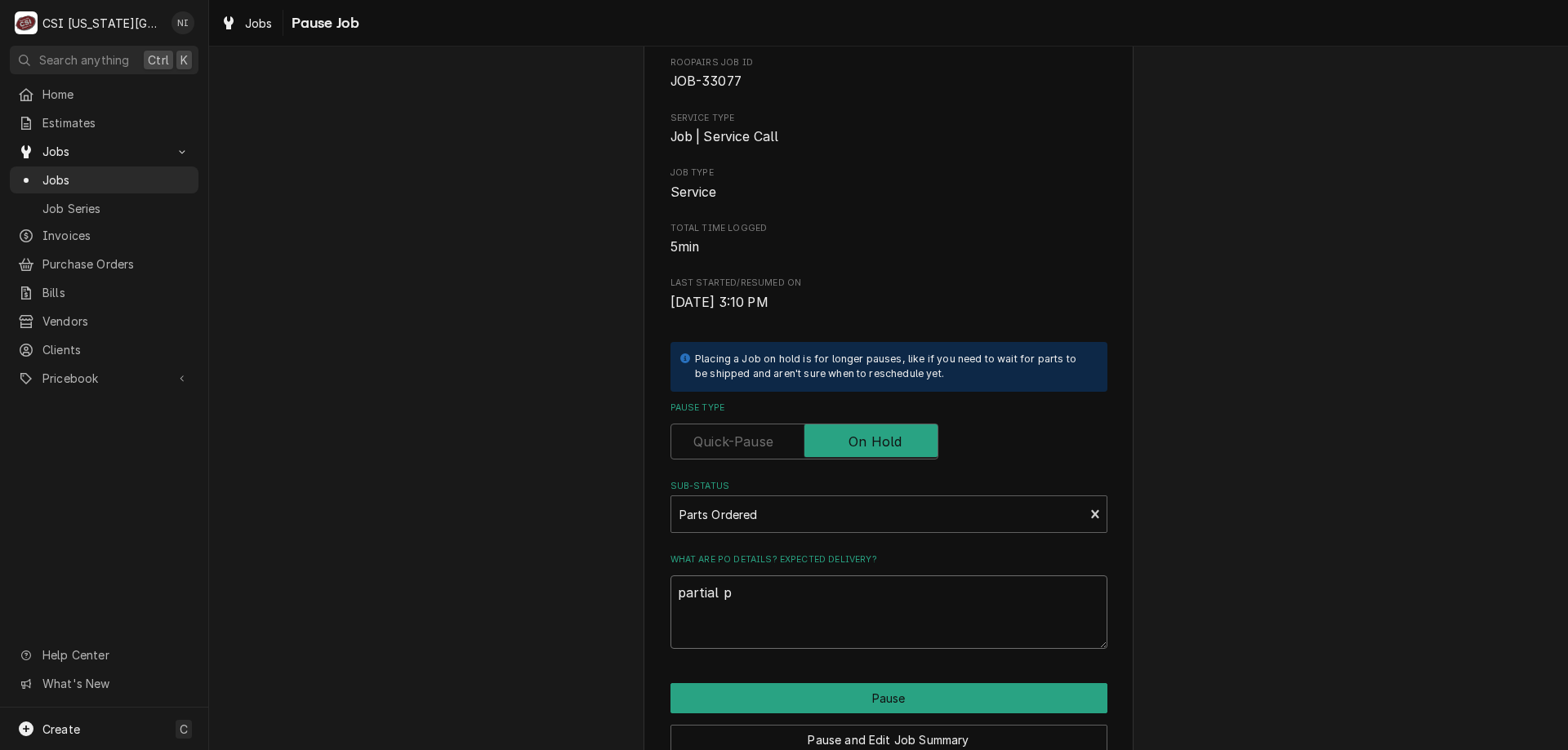
type textarea "x"
type textarea "partial pa"
type textarea "x"
type textarea "partial par"
type textarea "x"
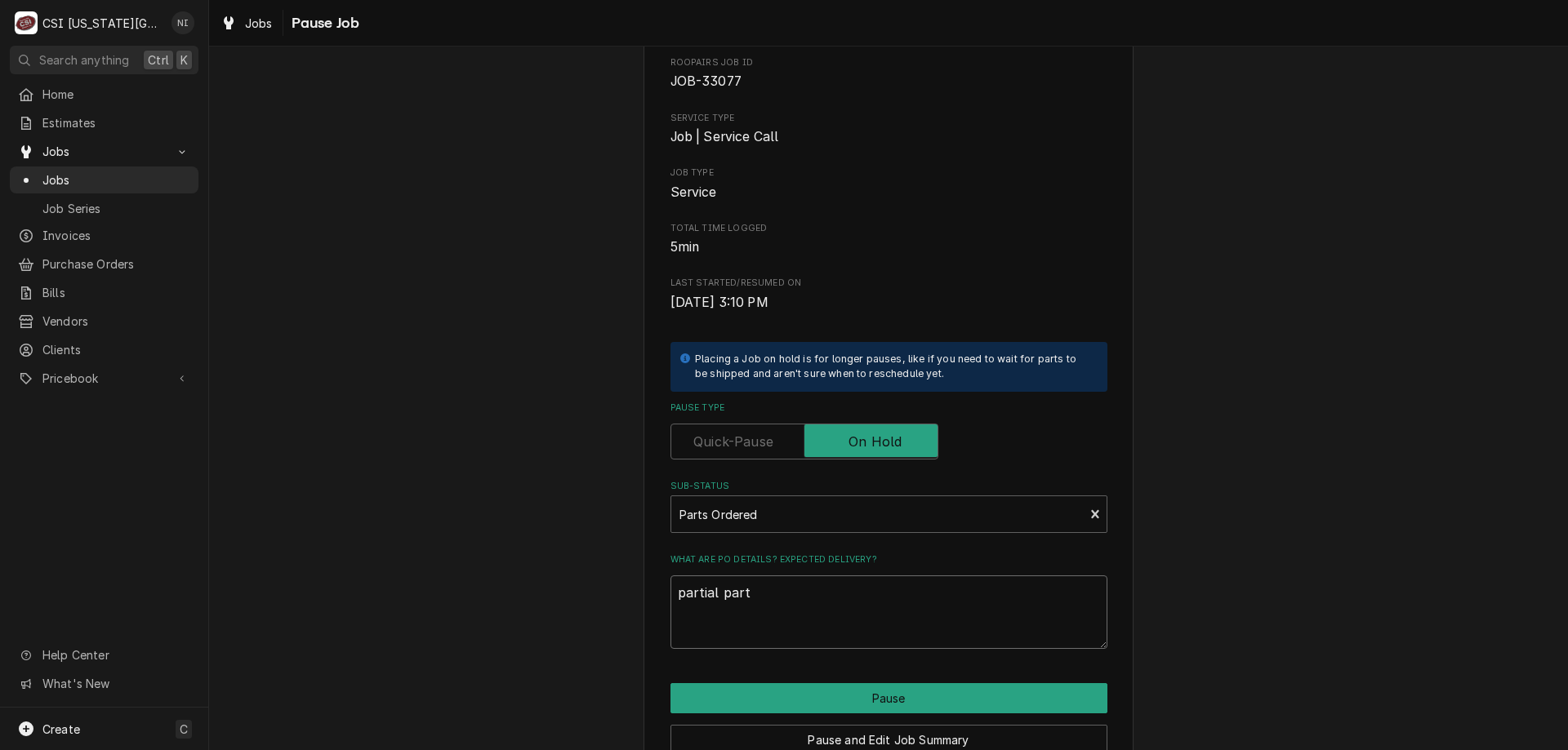
type textarea "partial parts"
type textarea "x"
type textarea "partial parts"
type textarea "x"
type textarea "partial parts o"
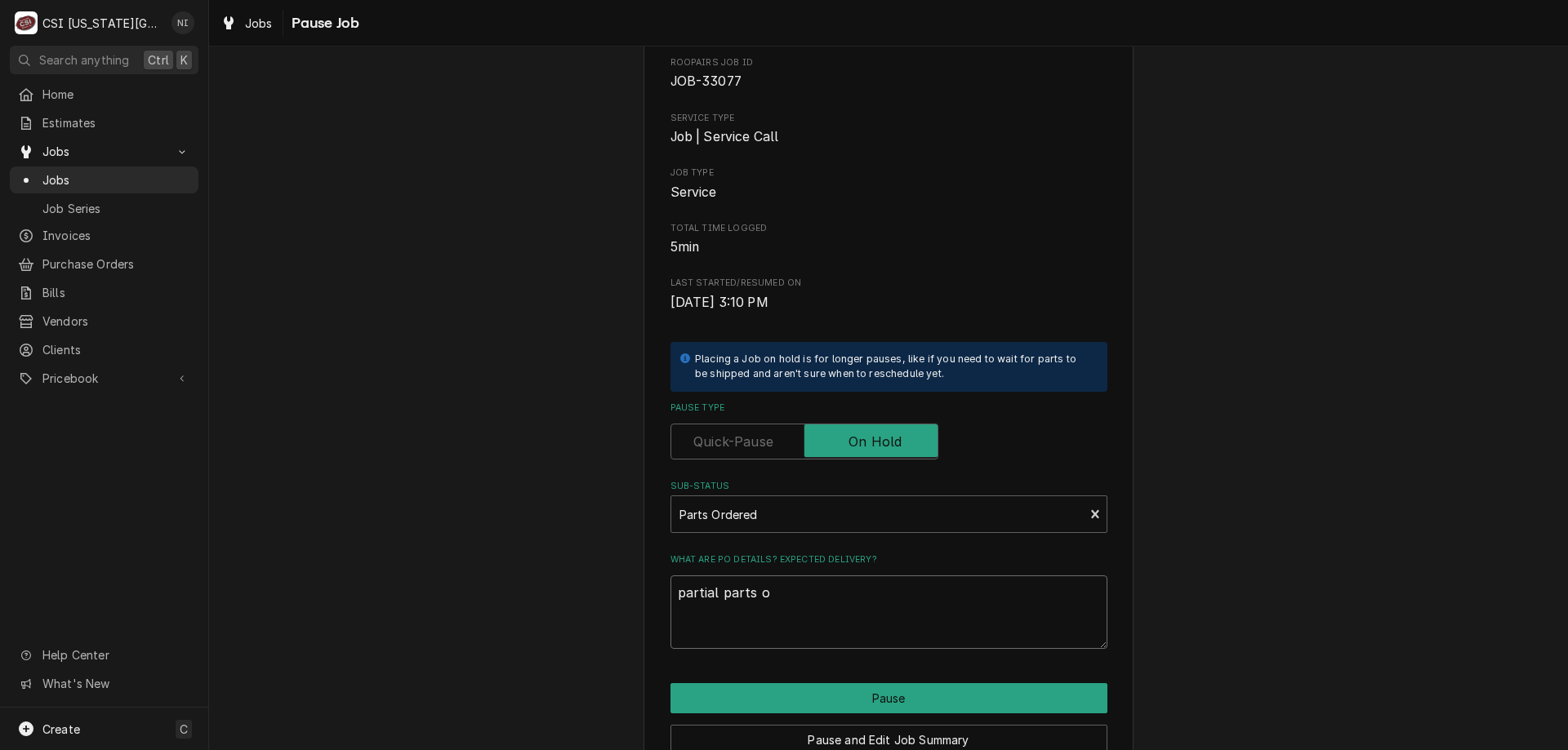
type textarea "x"
type textarea "partial parts on"
type textarea "x"
type textarea "partial parts on"
type textarea "x"
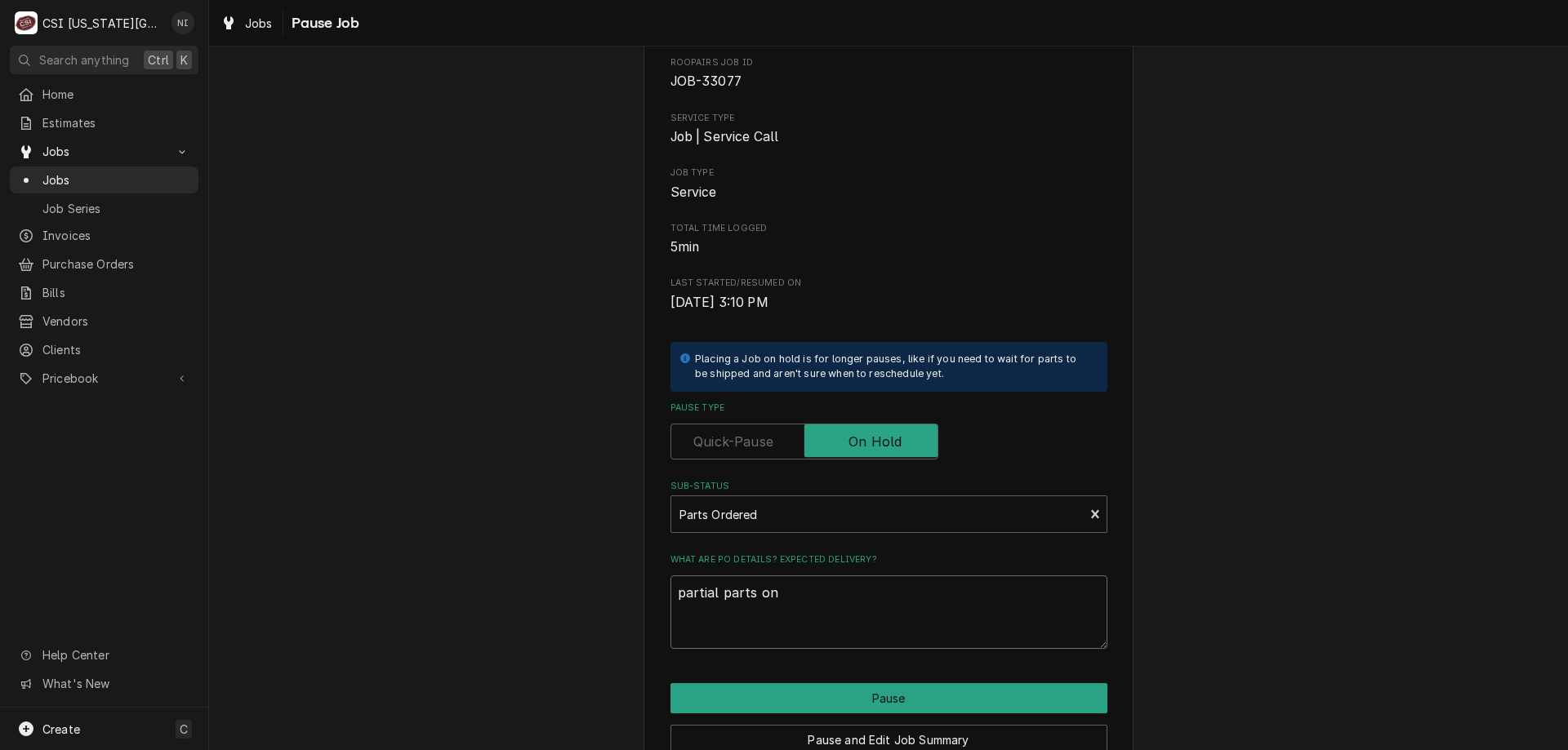
type textarea "partial parts on w"
type textarea "x"
type textarea "partial parts on wi"
type textarea "x"
type textarea "partial parts on wils"
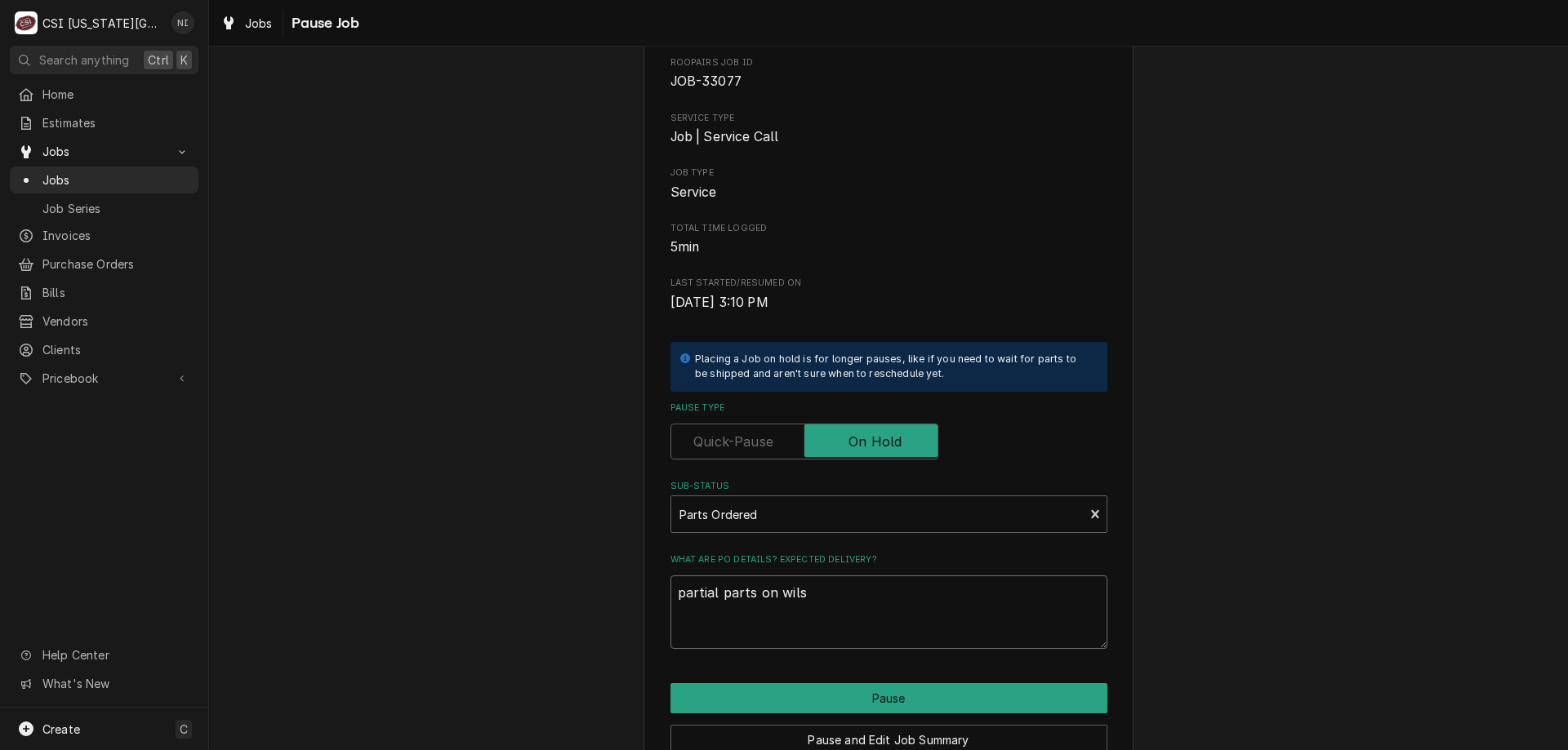
type textarea "x"
type textarea "partial parts on wilso"
type textarea "x"
type textarea "partial parts on wilson"
type textarea "x"
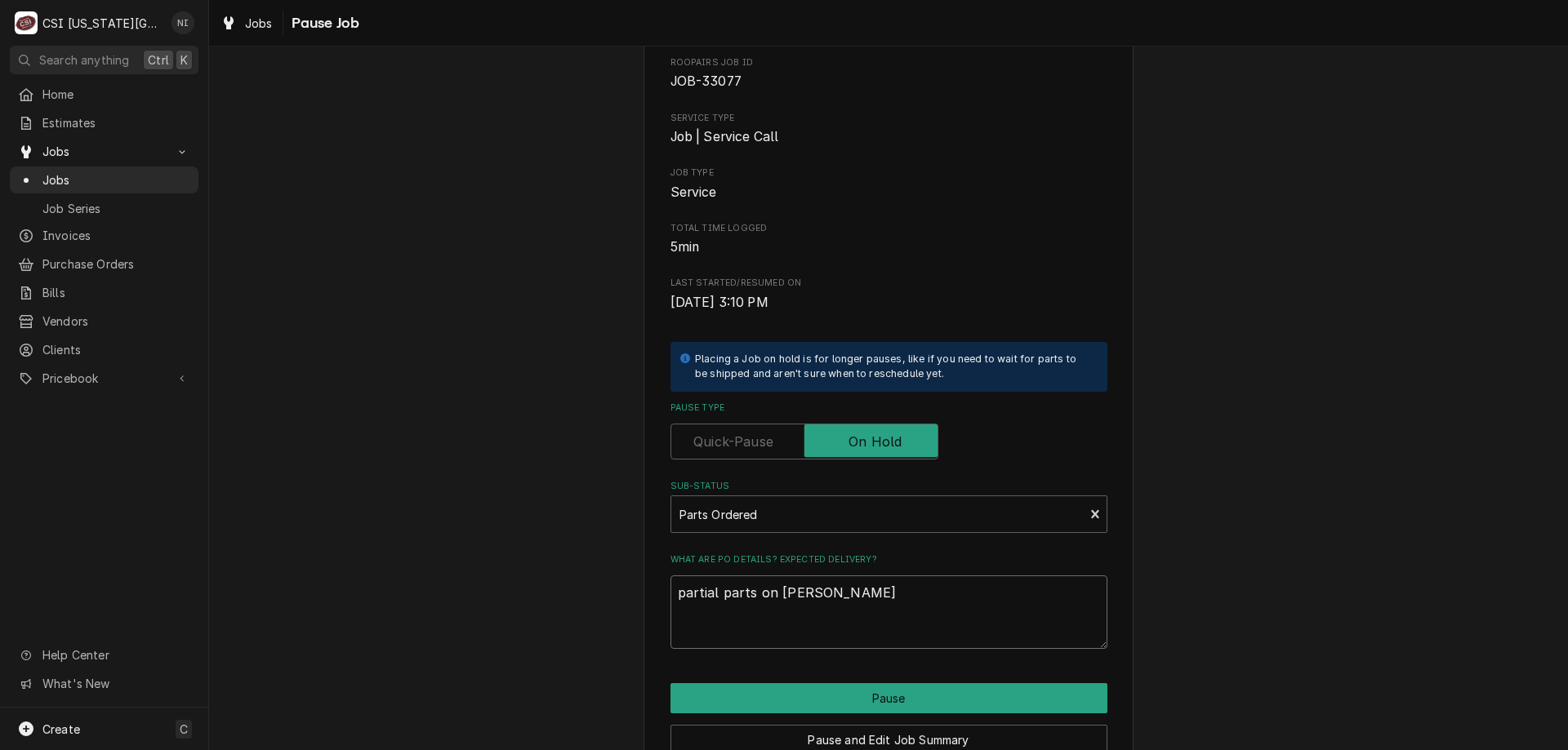
type textarea "partial parts on wilson"
type textarea "x"
type textarea "partial parts on wilson s"
type textarea "x"
type textarea "partial parts on wilson sh"
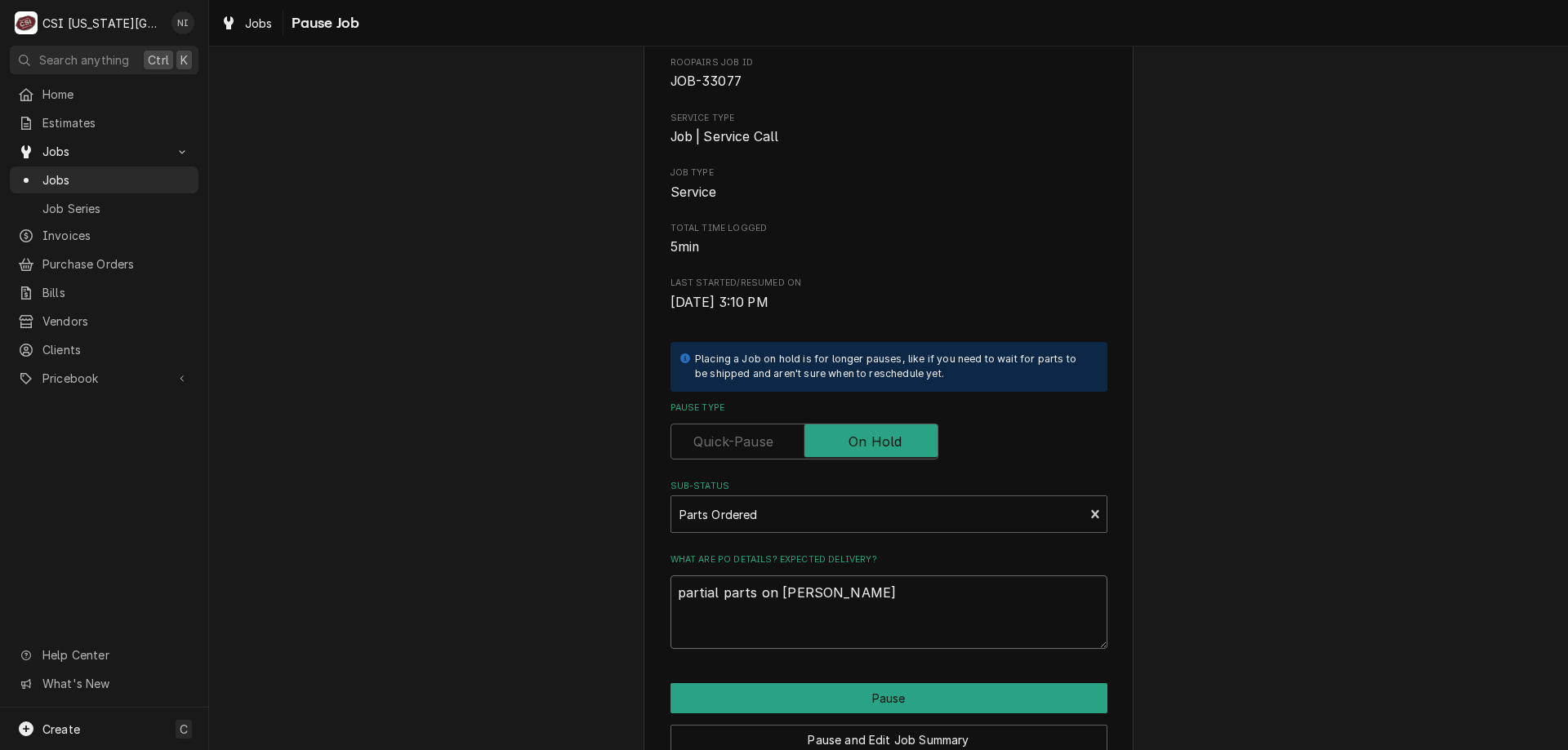
type textarea "x"
type textarea "partial parts on wilson she"
type textarea "x"
type textarea "partial parts on wilson shel"
type textarea "x"
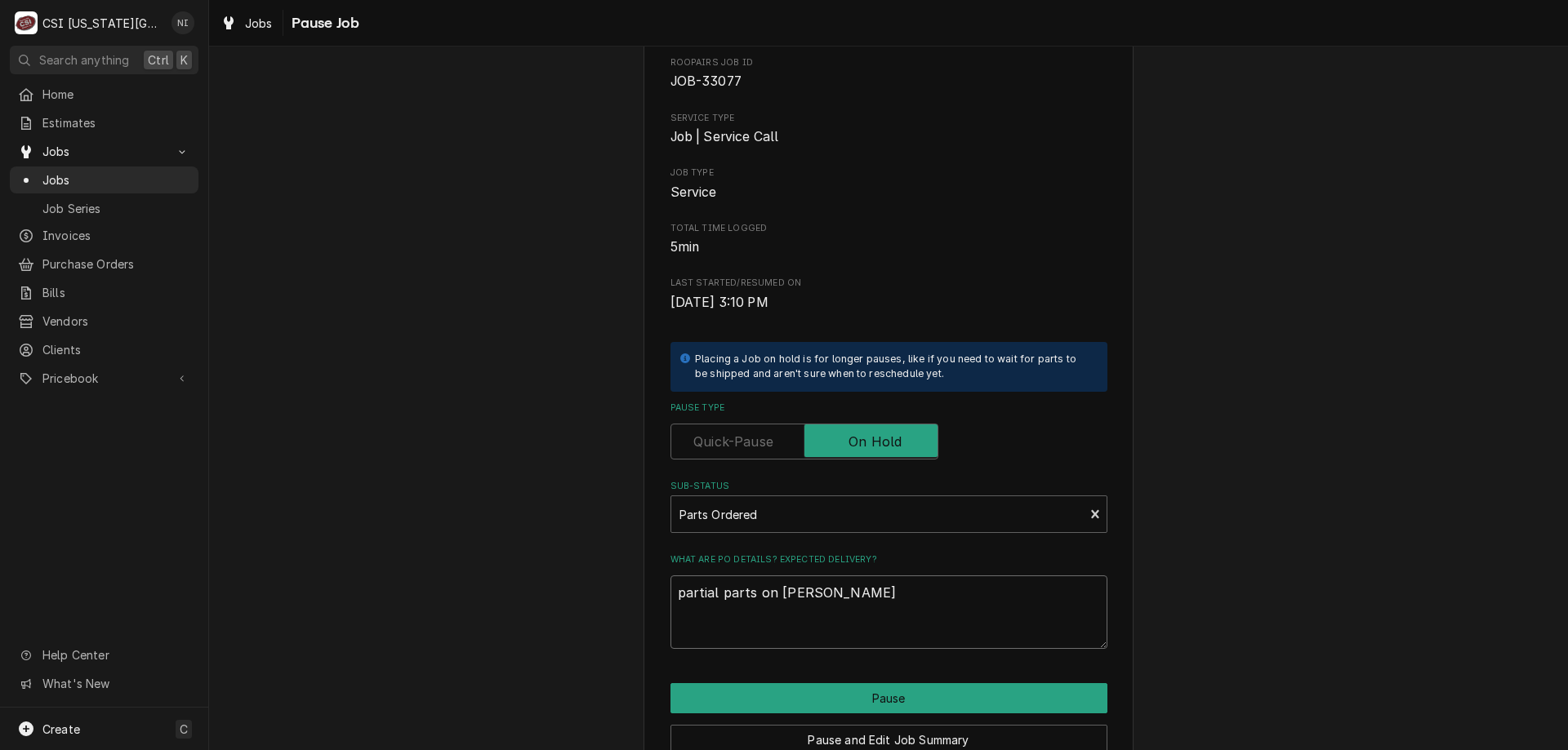
type textarea "partial parts on wilson shelf"
type textarea "x"
type textarea "partial parts on wilson shelf."
type textarea "x"
type textarea "partial parts on wilson shelf."
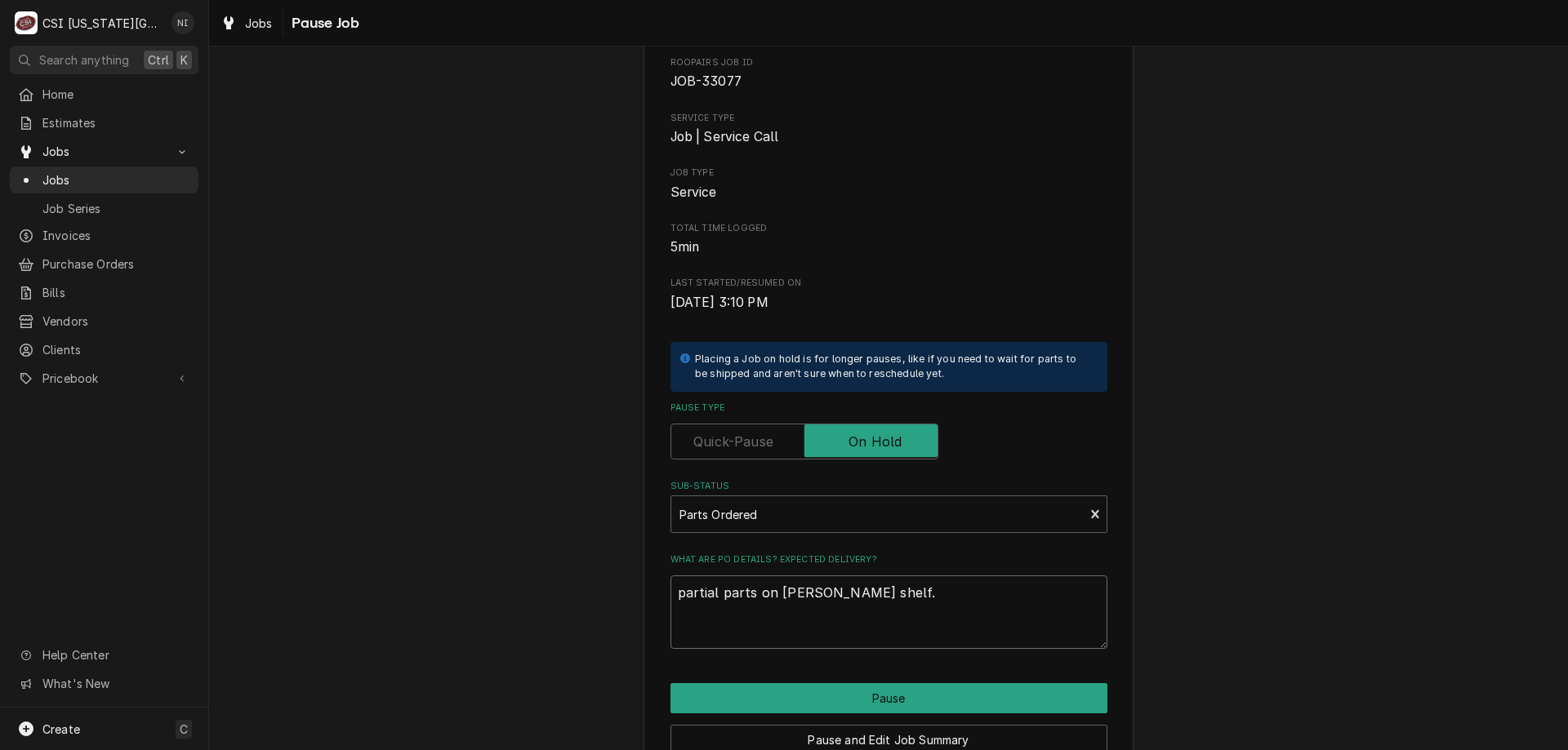
drag, startPoint x: 871, startPoint y: 598, endPoint x: 679, endPoint y: 590, distance: 192.2
click at [662, 589] on div "Please confirm you'd like to pause this job. Roopairs Job ID JOB-33077 Service …" at bounding box center [888, 406] width 489 height 822
type textarea "x"
type textarea "P"
type textarea "x"
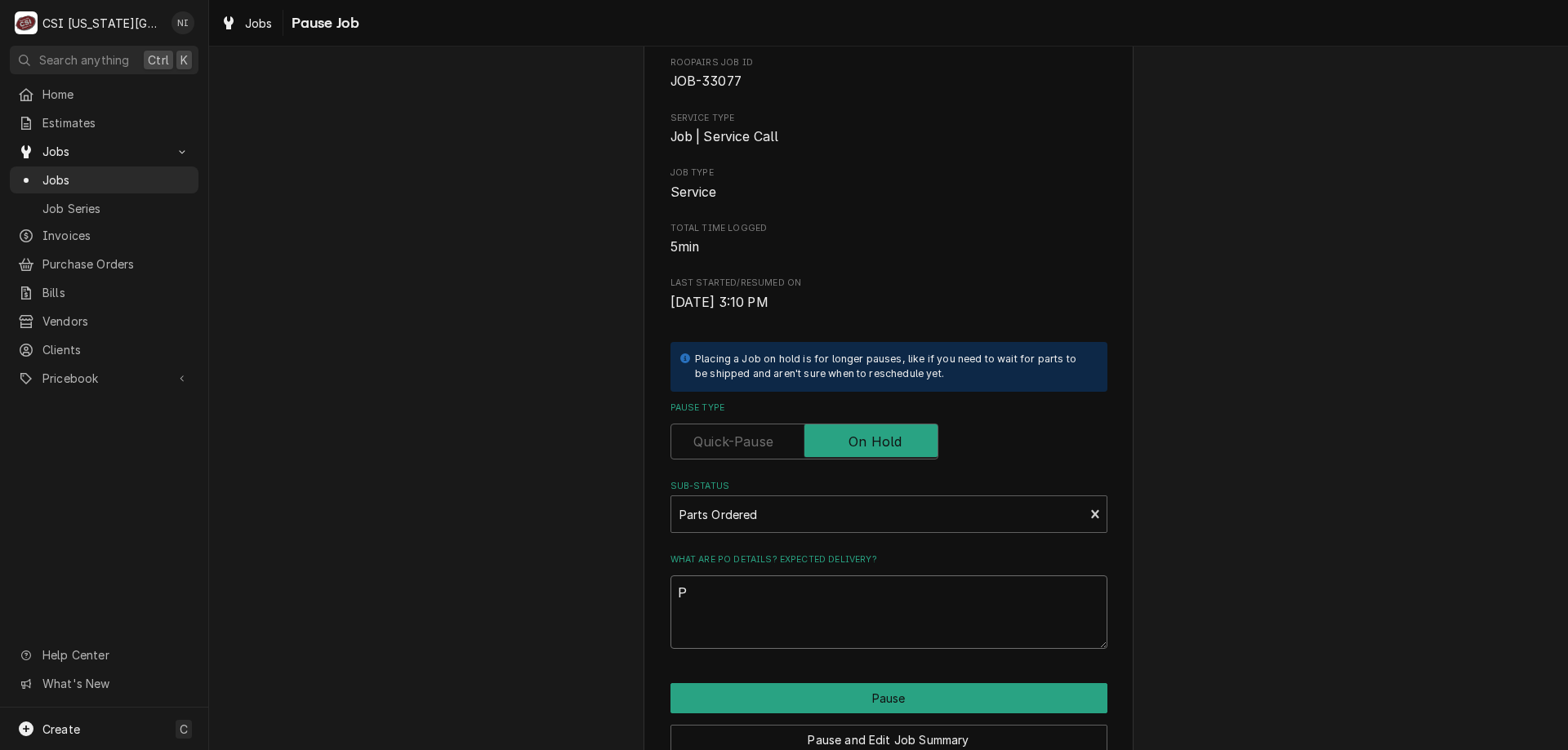
type textarea "Po"
type textarea "x"
type textarea "Po"
type textarea "x"
type textarea "Po 3"
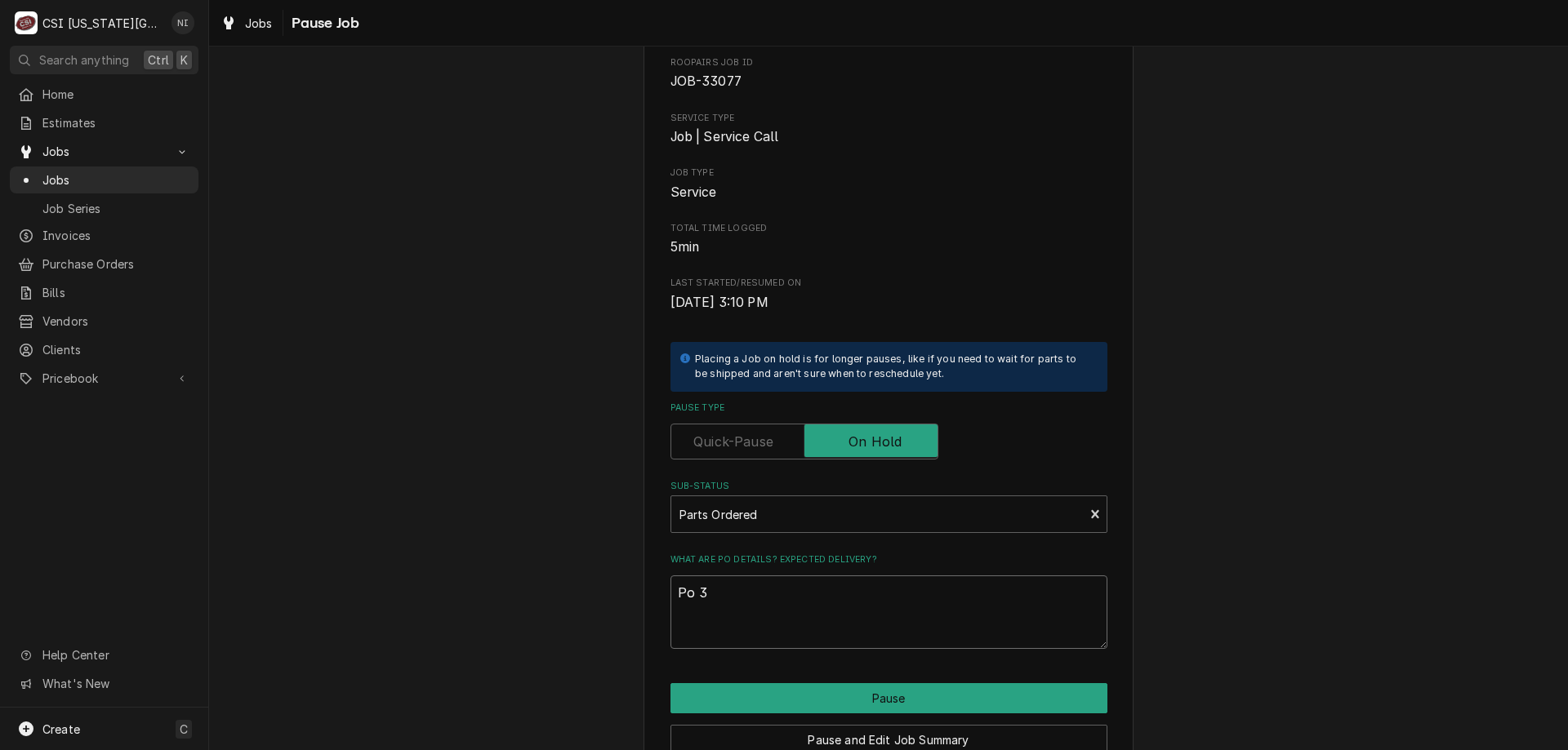
type textarea "x"
type textarea "Po 30"
type textarea "x"
type textarea "Po 301"
type textarea "x"
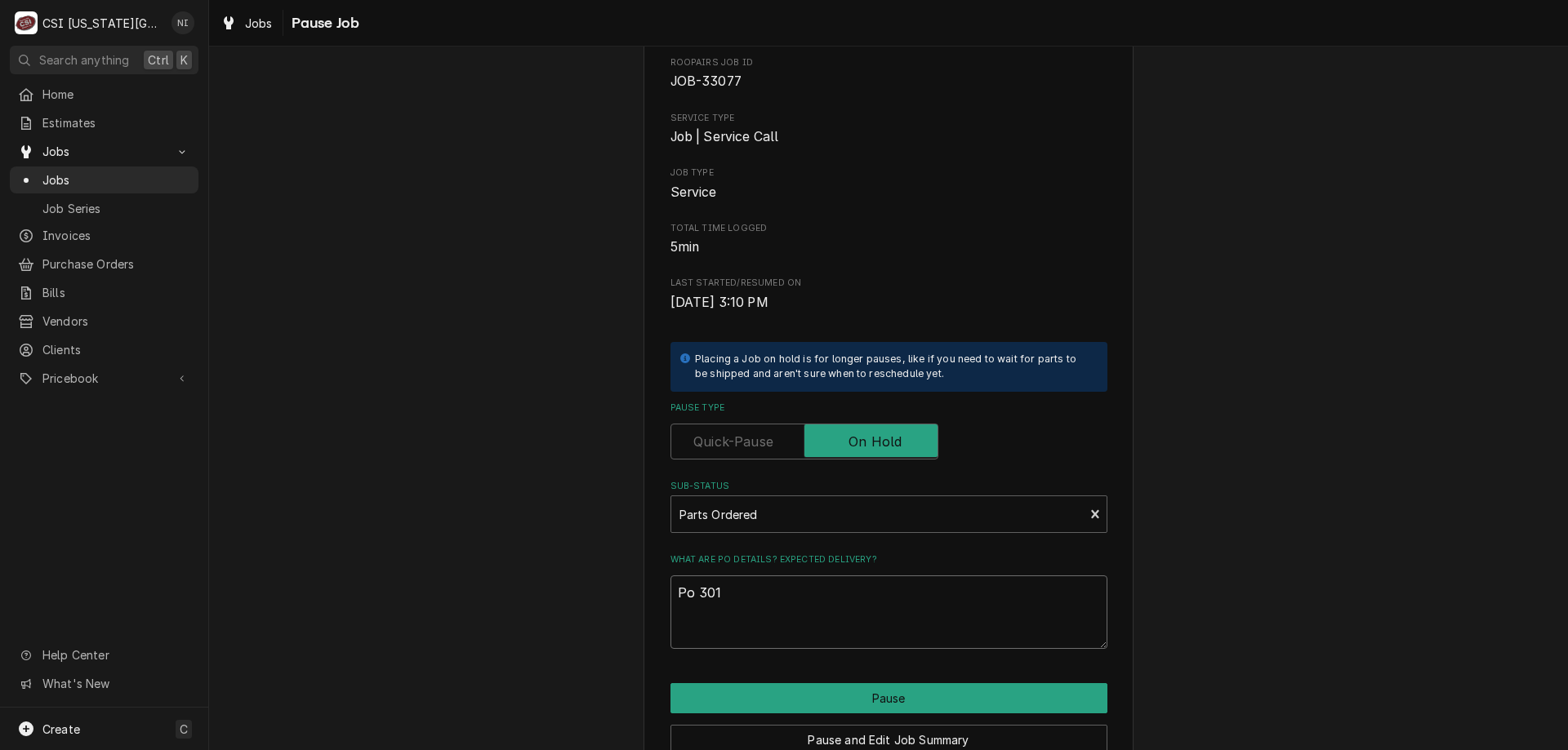
type textarea "Po 3016"
type textarea "x"
type textarea "Po 30167"
type textarea "x"
type textarea "Po 301678"
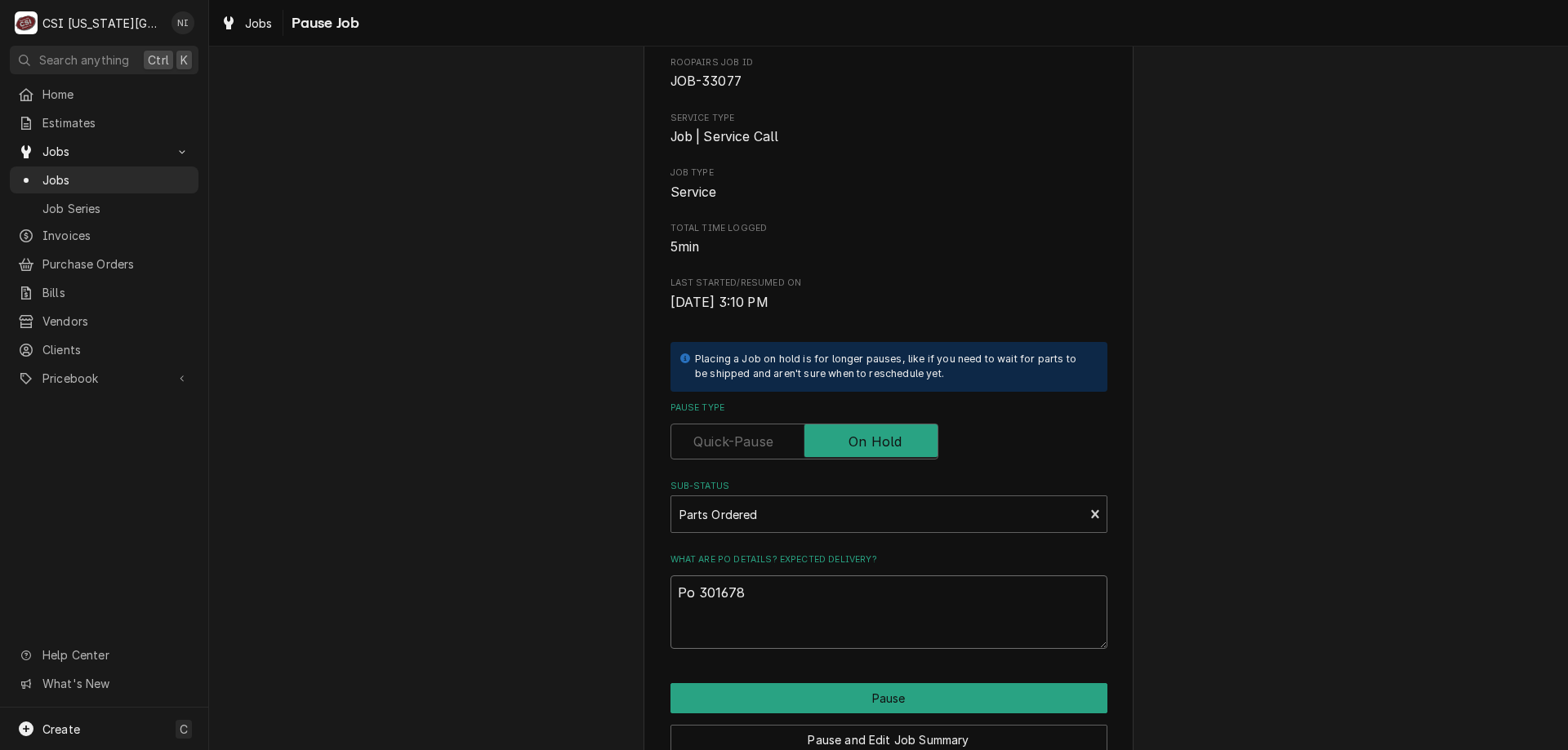
type textarea "x"
type textarea "Po 301678"
type textarea "x"
type textarea "Po 301678 i"
type textarea "x"
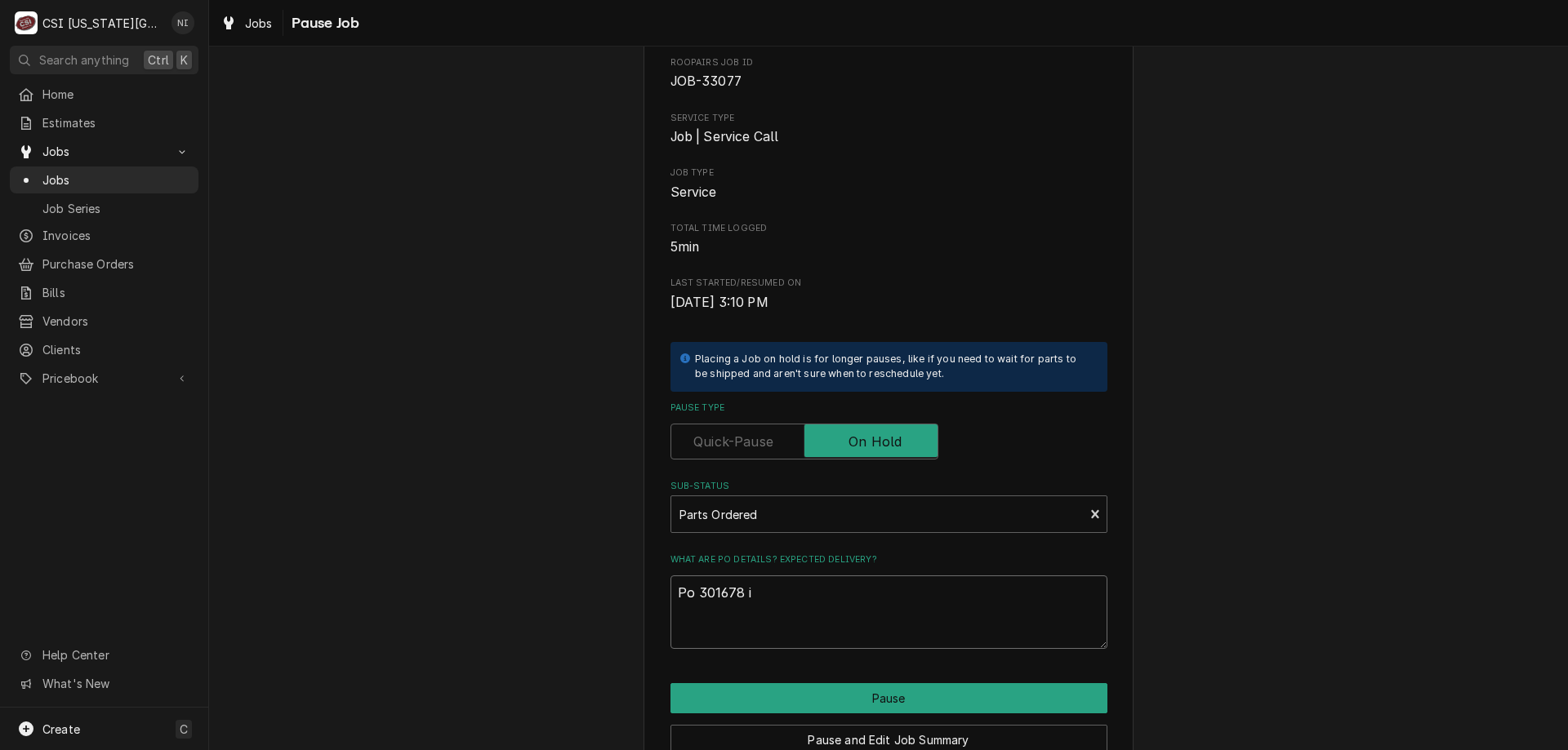
type textarea "Po 301678 is"
type textarea "x"
type textarea "Po 301678 is"
type textarea "x"
type textarea "Po 301678 is o"
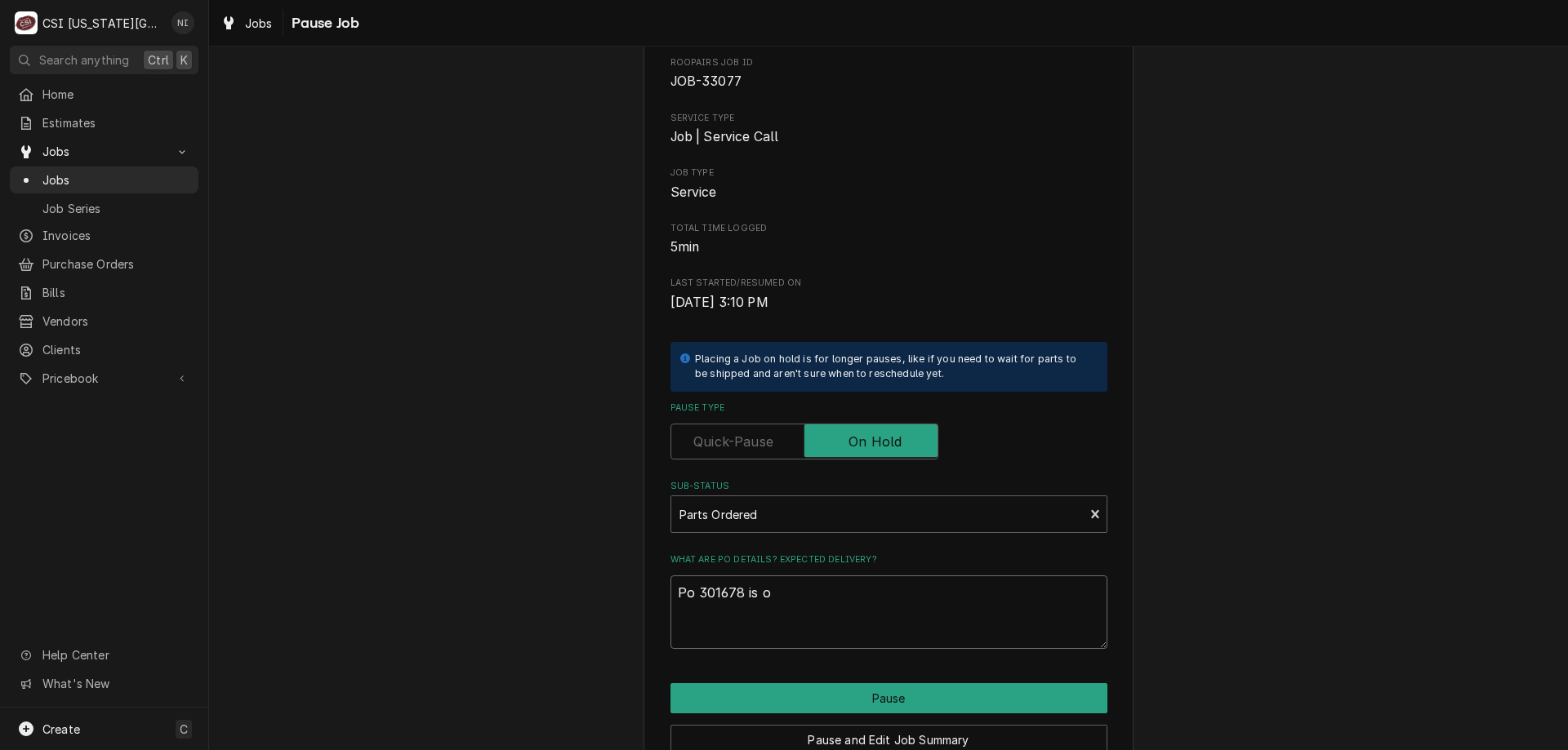
type textarea "x"
type textarea "Po 301678 is on"
type textarea "x"
type textarea "Po 301678 is on"
type textarea "x"
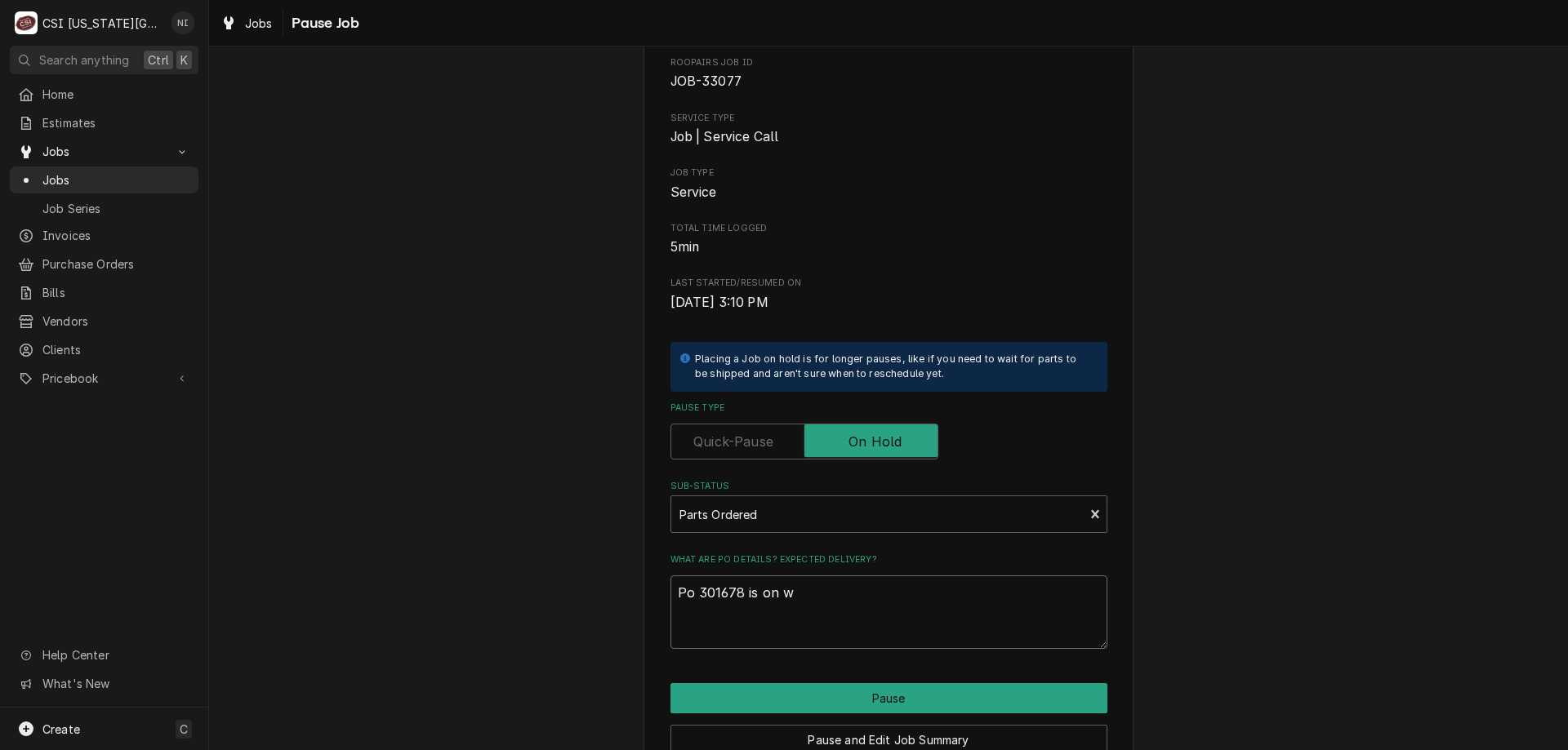
type textarea "Po 301678 is on wi"
type textarea "x"
type textarea "Po 301678 is on wil"
type textarea "x"
type textarea "Po 301678 is on wils"
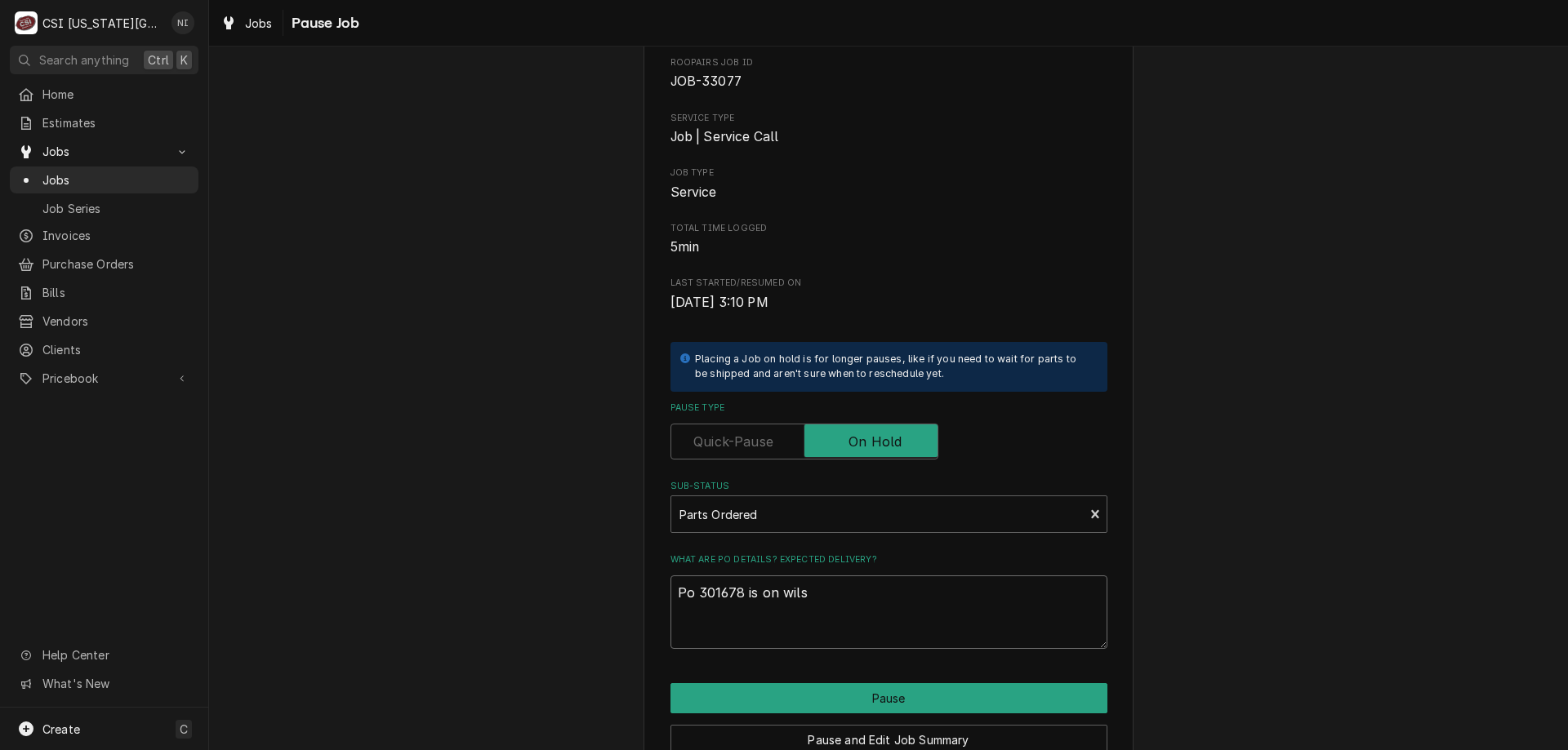
type textarea "x"
type textarea "Po 301678 is on wilson"
type textarea "x"
type textarea "Po 301678 is on wilson"
type textarea "x"
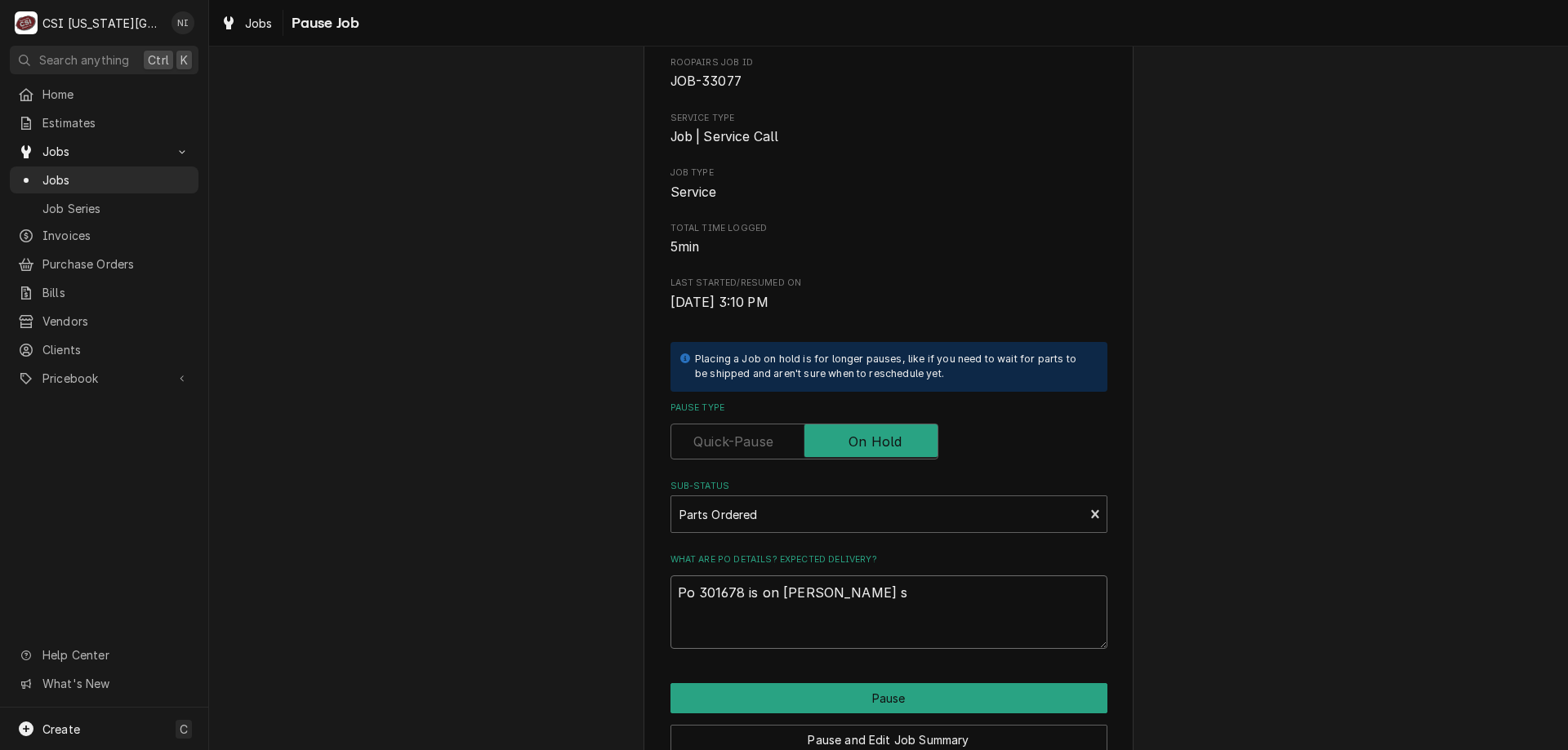
type textarea "Po 301678 is on wilson sh"
type textarea "x"
type textarea "Po 301678 is on wilson she"
type textarea "x"
type textarea "Po 301678 is on wilson shel"
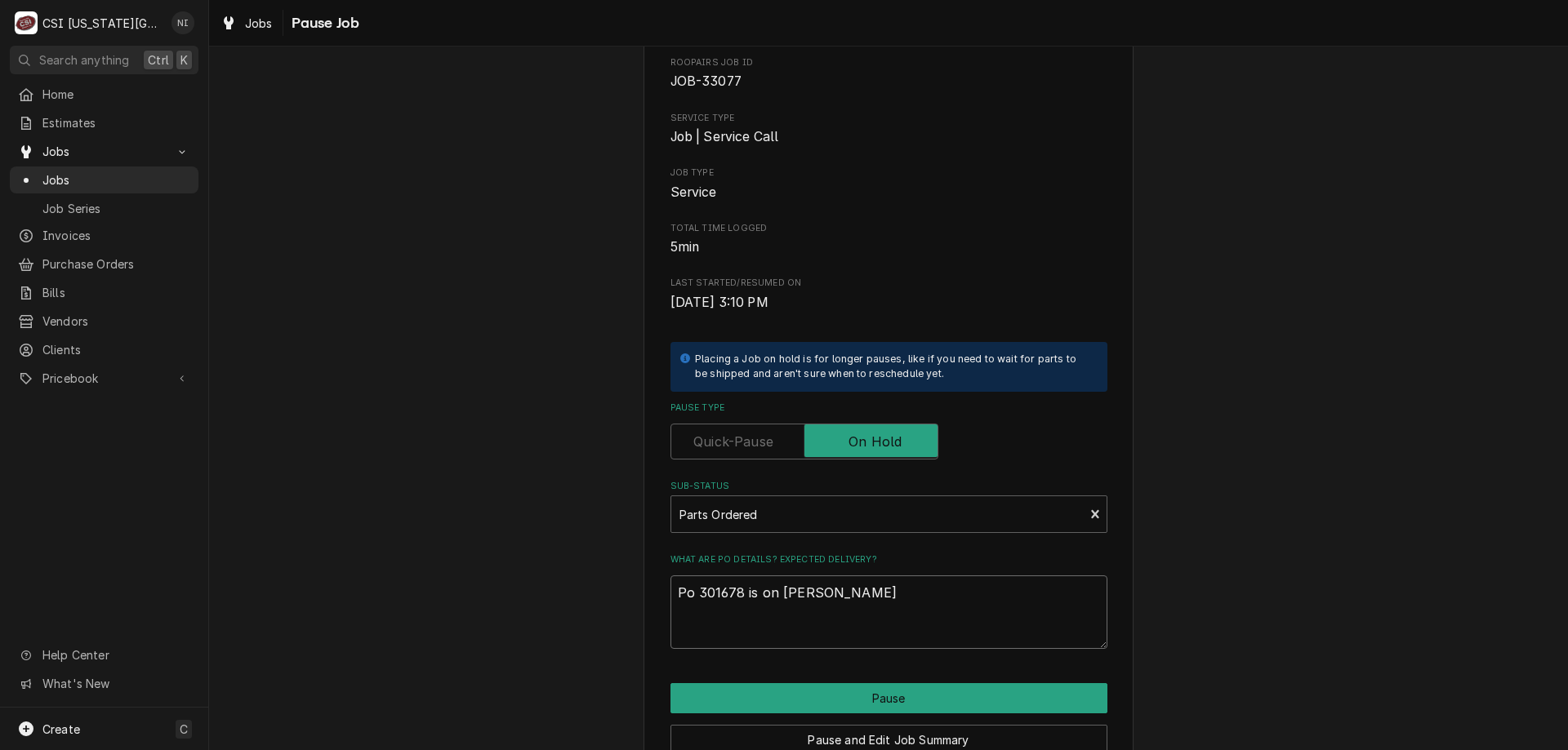
type textarea "x"
type textarea "Po 301678 is on wilson shelf"
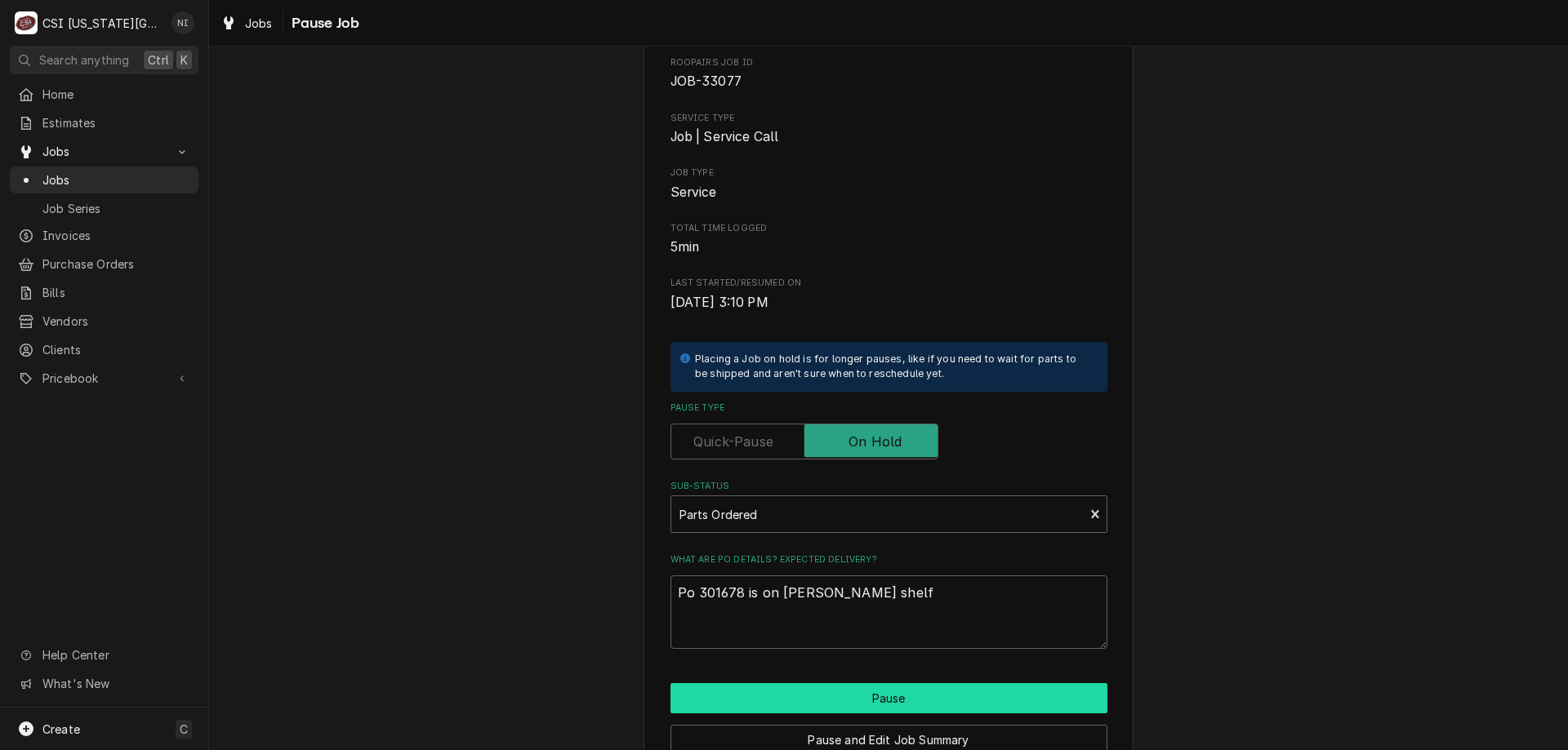
click at [815, 695] on button "Pause" at bounding box center [888, 698] width 437 height 30
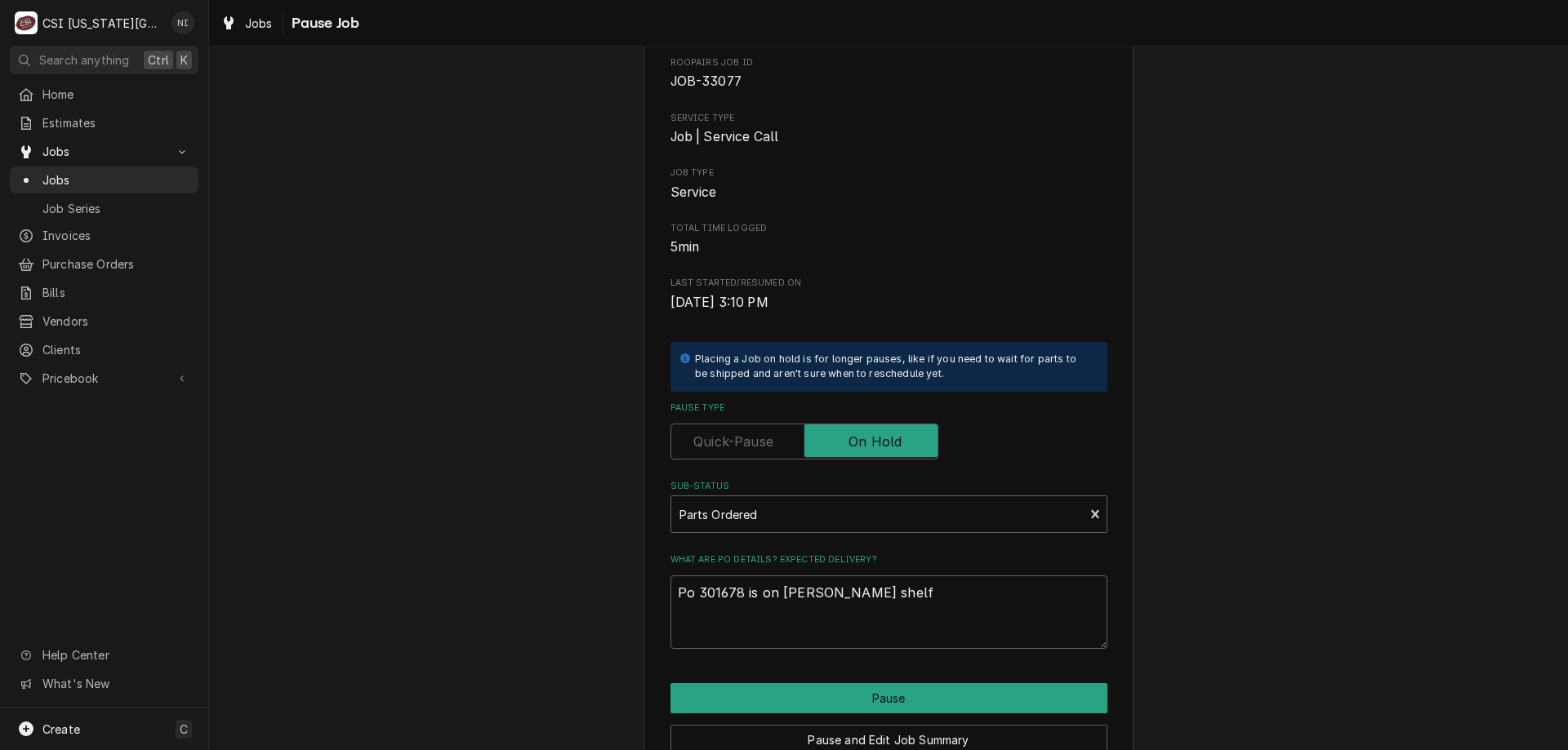
type textarea "x"
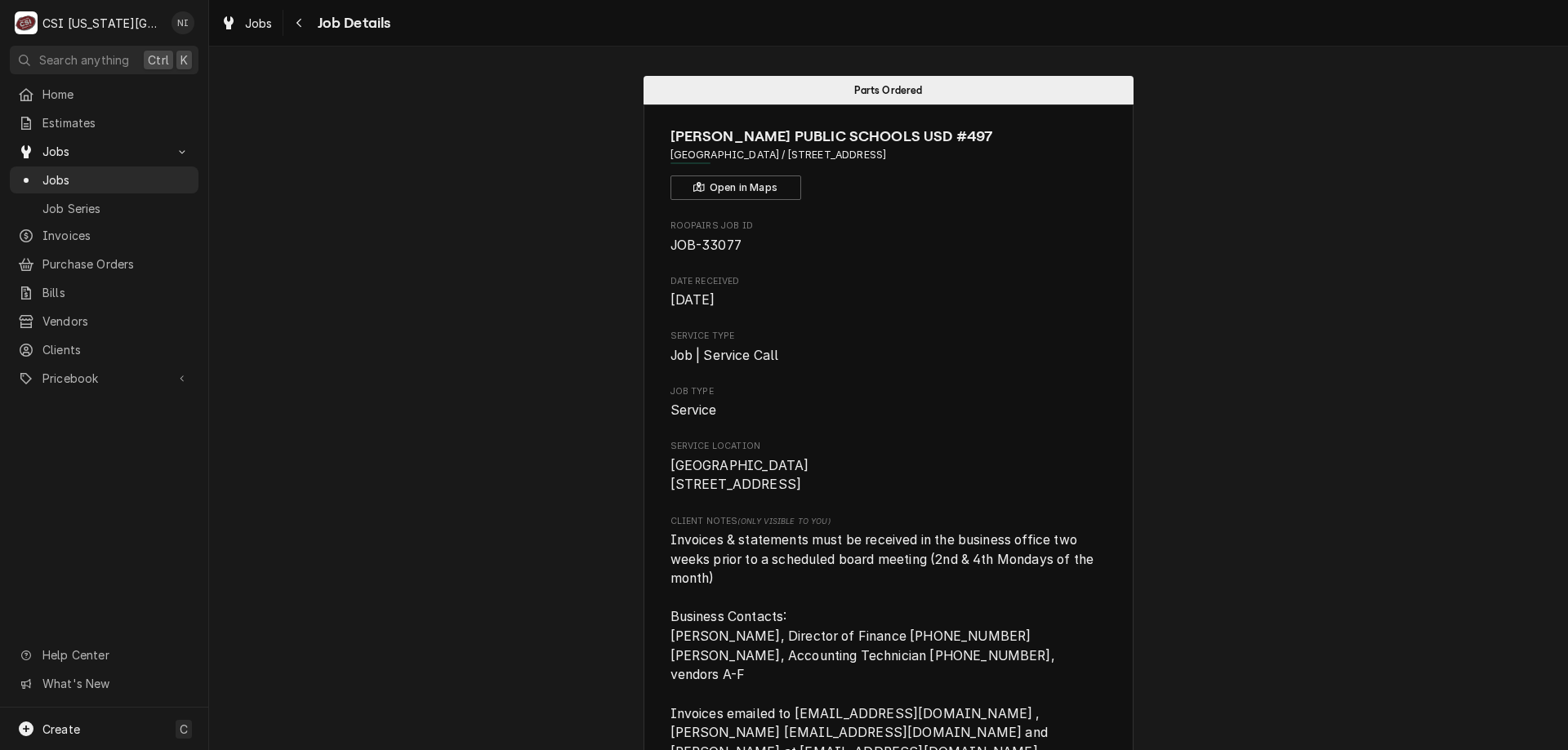
click at [143, 180] on span "Jobs" at bounding box center [116, 179] width 148 height 17
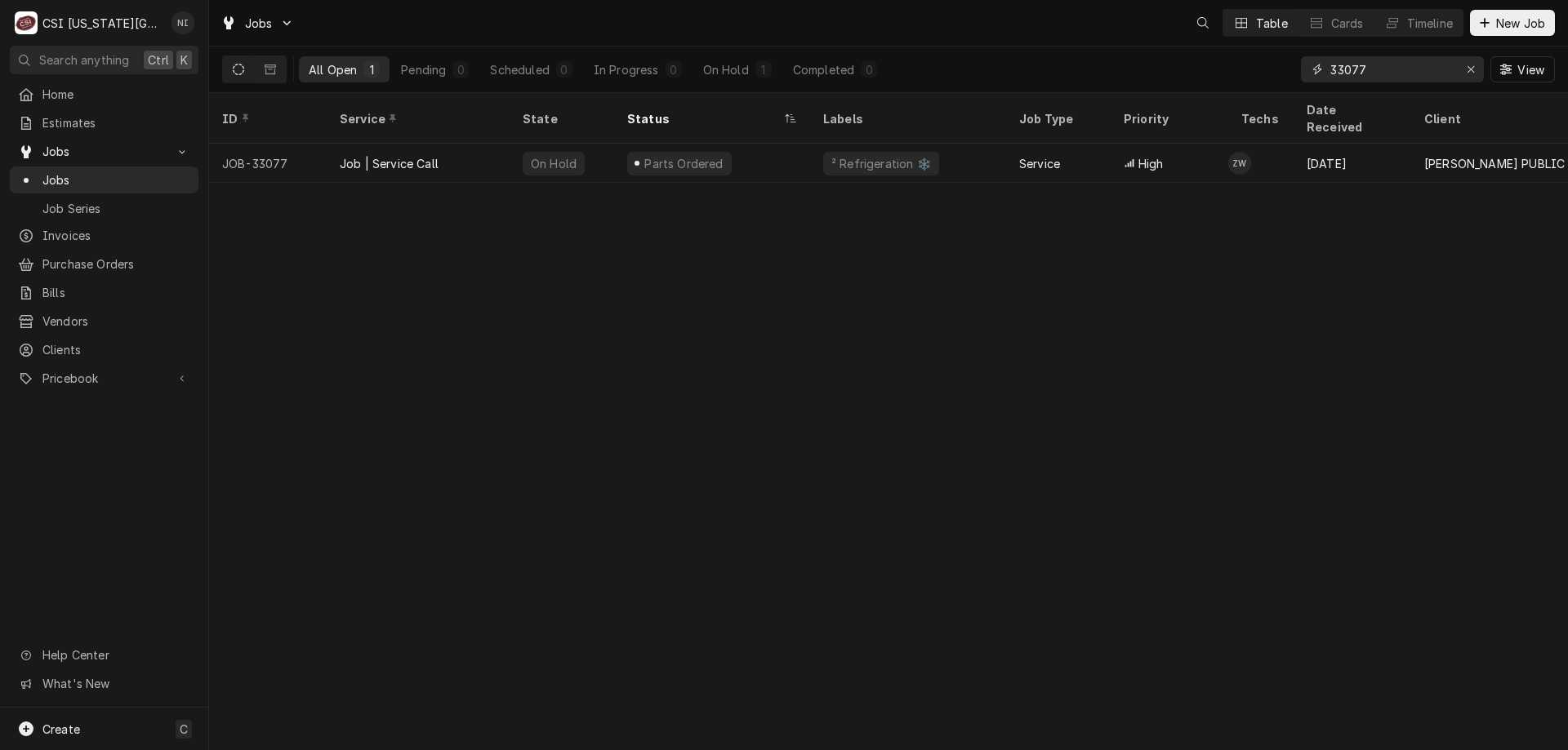
drag, startPoint x: 1370, startPoint y: 68, endPoint x: 1241, endPoint y: 70, distance: 129.0
click at [1241, 70] on div "All Open 1 Pending 0 Scheduled 0 In Progress 0 On Hold 1 Completed 0 33077 View" at bounding box center [888, 69] width 1332 height 46
type input "33136"
click at [782, 149] on div "Parts Ordered" at bounding box center [712, 163] width 196 height 39
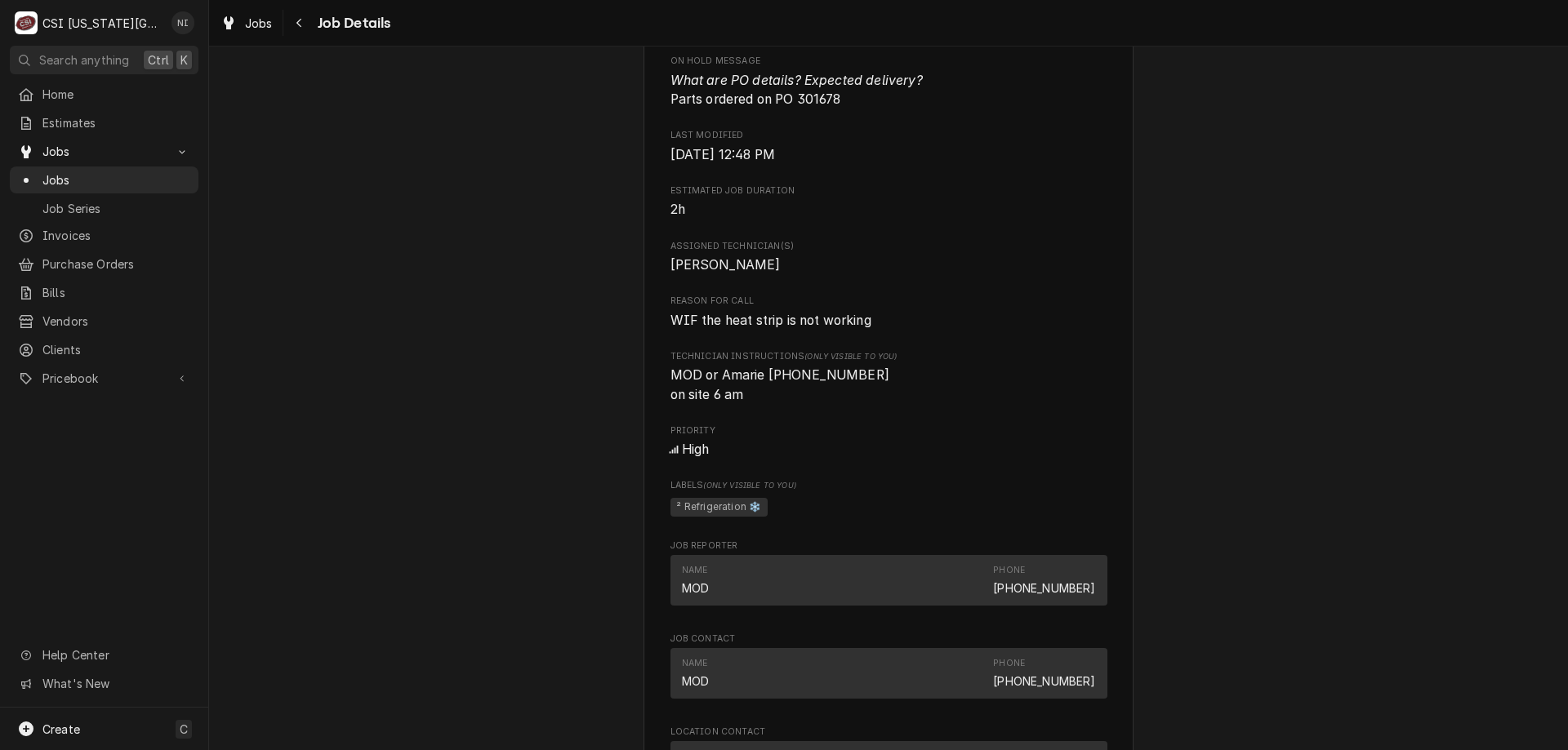
scroll to position [926, 0]
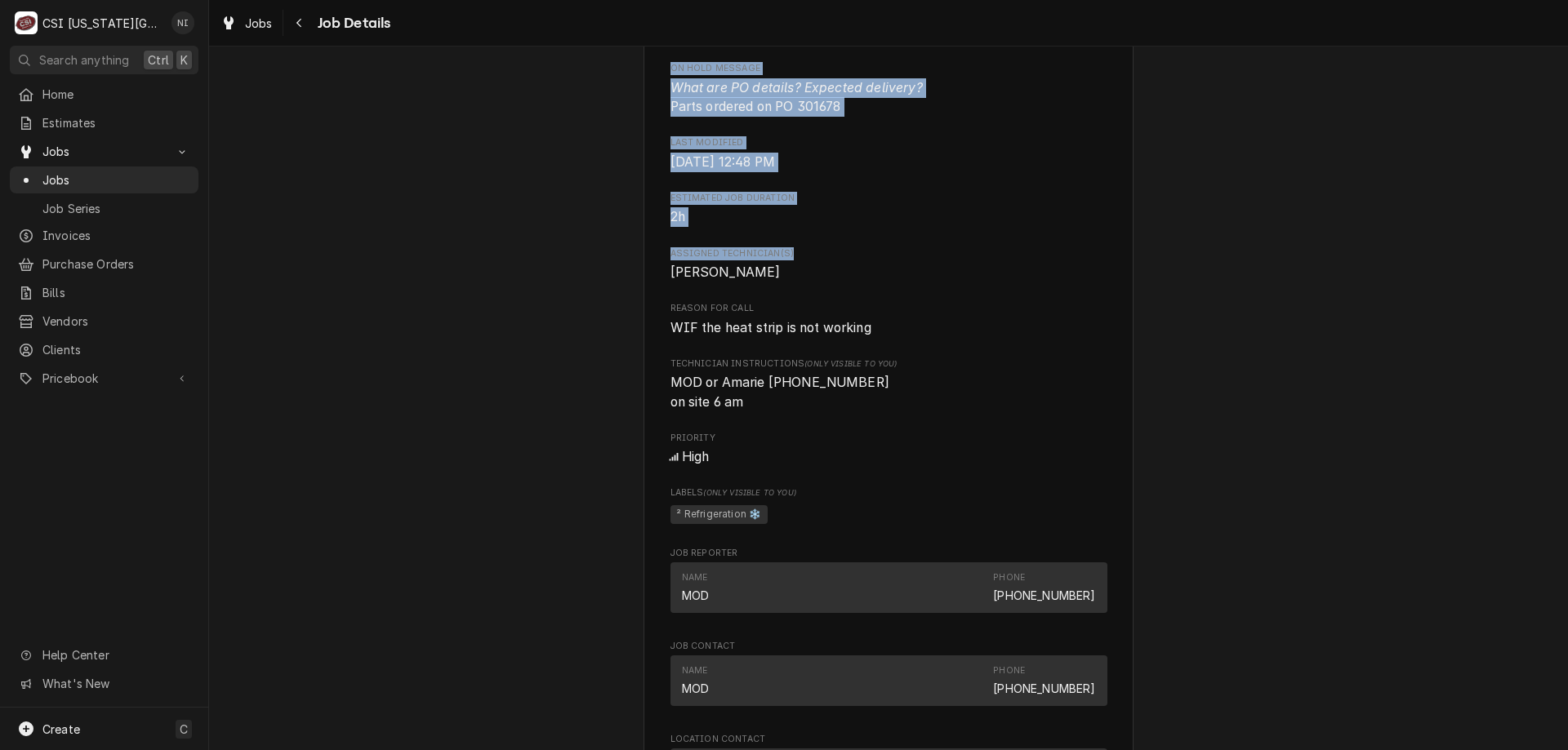
drag, startPoint x: 1559, startPoint y: 140, endPoint x: 1394, endPoint y: 273, distance: 211.9
click at [1390, 273] on div "Parts Ordered CULVERS Culvers [GEOGRAPHIC_DATA] / [STREET_ADDRESS][US_STATE] Op…" at bounding box center [888, 437] width 1358 height 2599
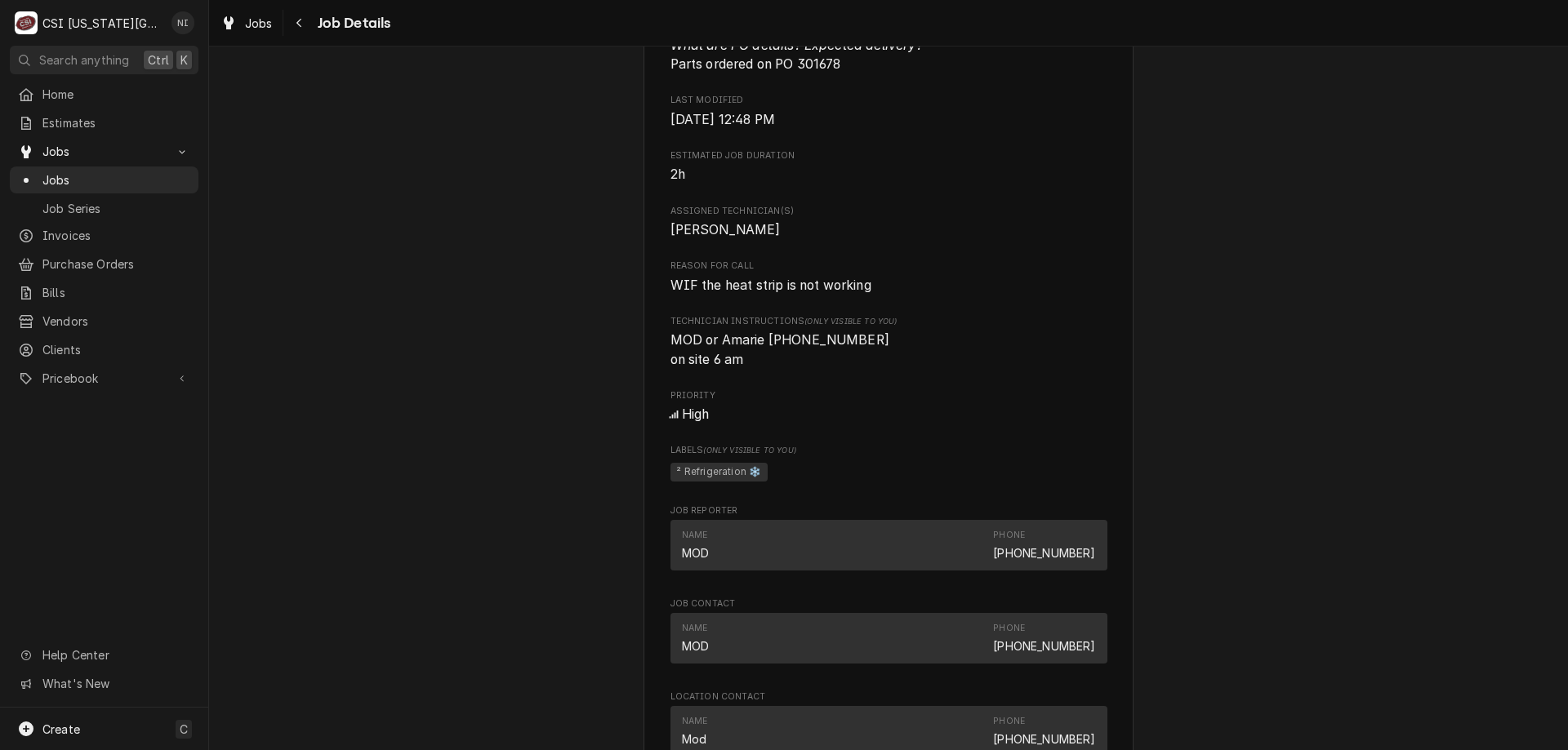
scroll to position [2160, 0]
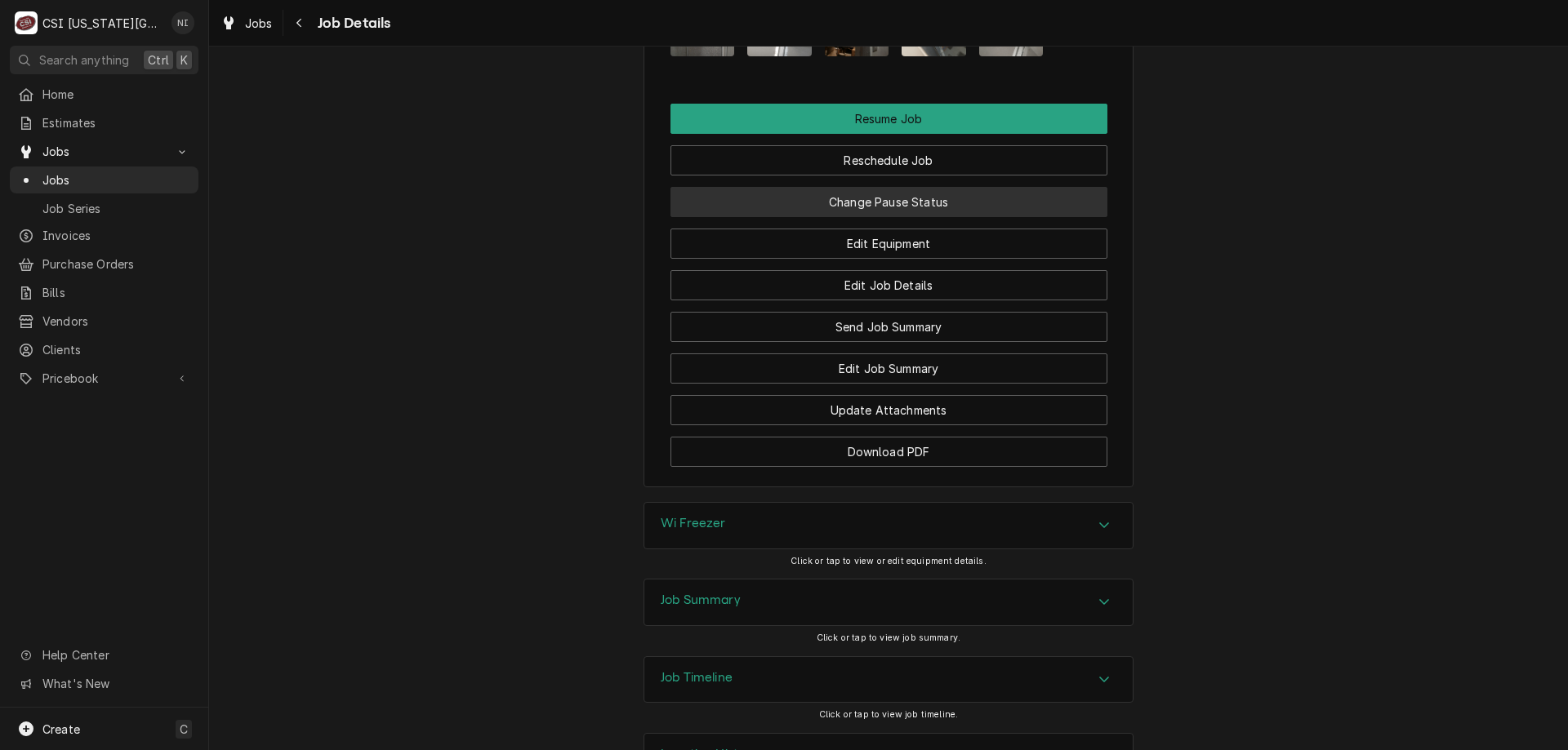
click at [899, 187] on button "Change Pause Status" at bounding box center [888, 203] width 437 height 30
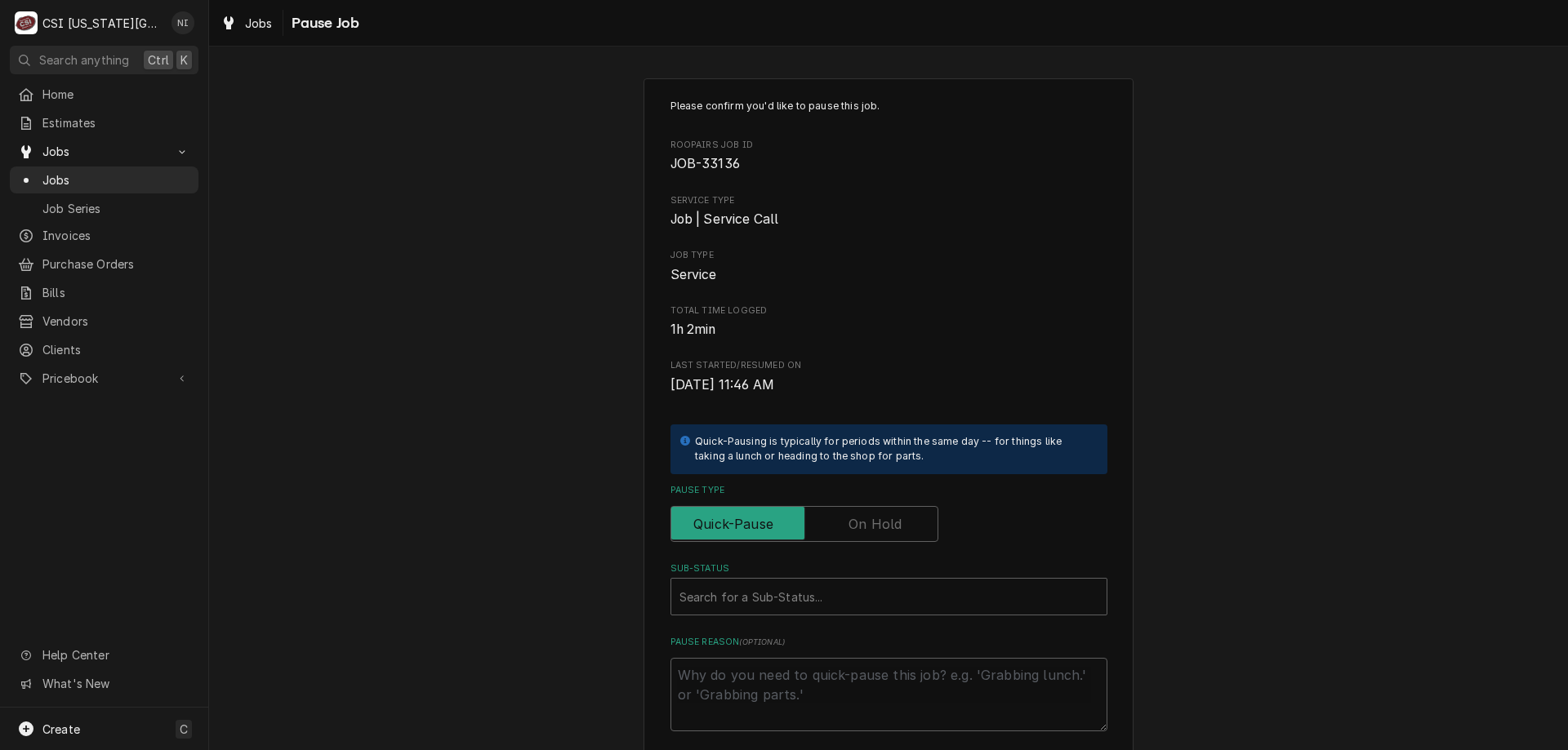
click at [846, 523] on label "Pause Type" at bounding box center [804, 524] width 268 height 36
click at [846, 523] on input "Pause Type" at bounding box center [804, 524] width 253 height 36
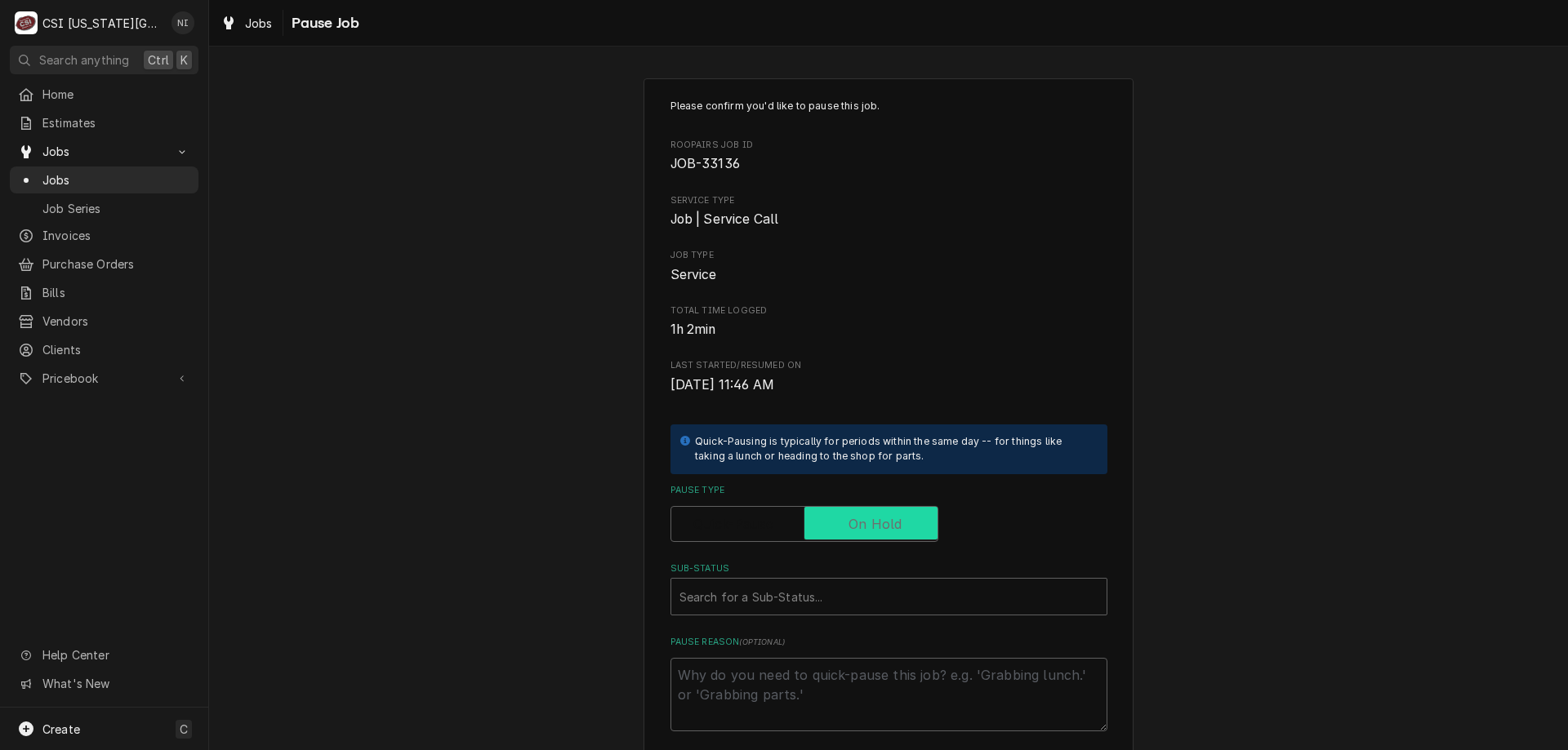
checkbox input "true"
click at [823, 597] on div "Sub-Status" at bounding box center [888, 596] width 419 height 30
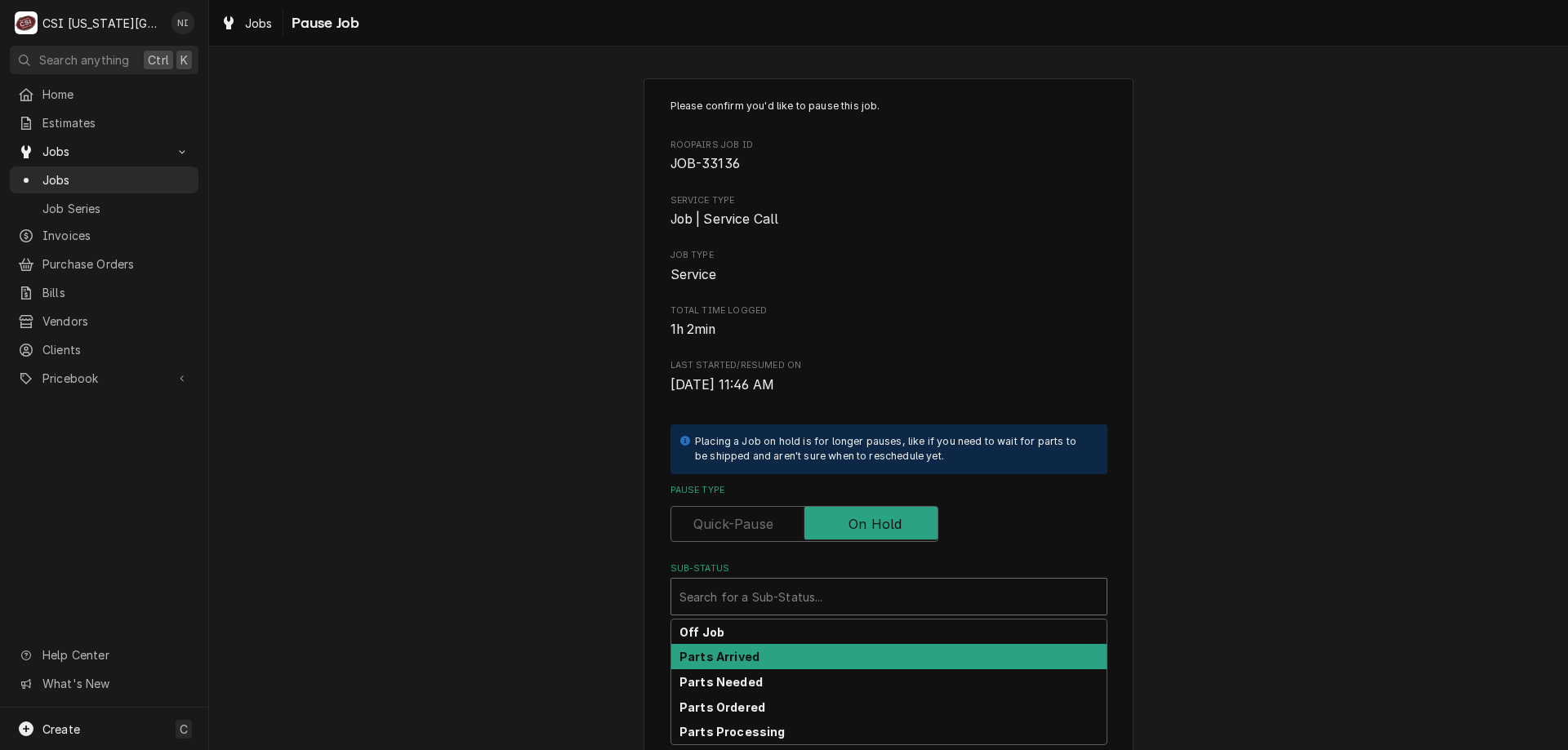
click at [755, 659] on div "Parts Arrived" at bounding box center [888, 657] width 435 height 25
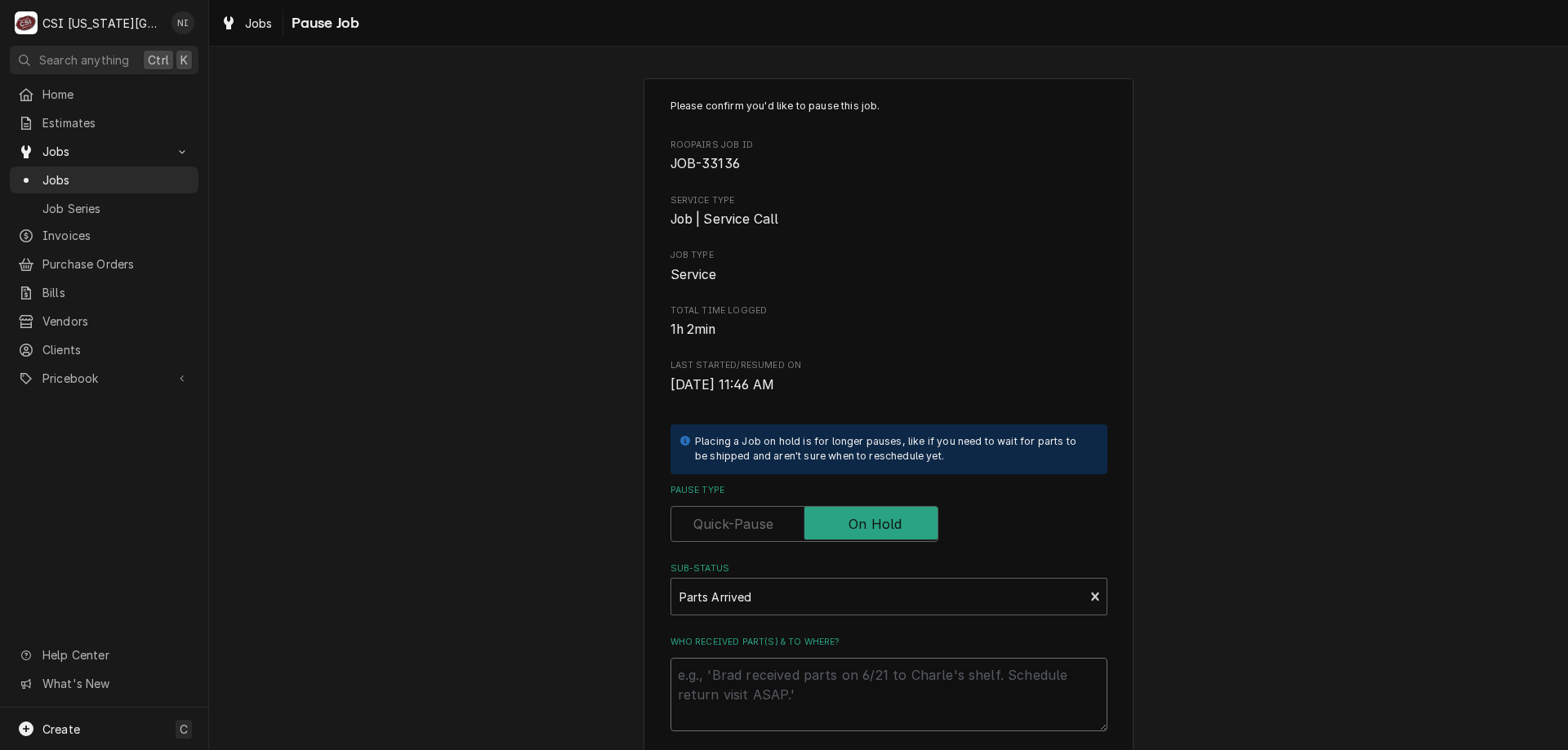
click at [749, 671] on textarea "Who received part(s) & to where?" at bounding box center [888, 694] width 437 height 73
type textarea "x"
type textarea "p"
type textarea "x"
type textarea "pa"
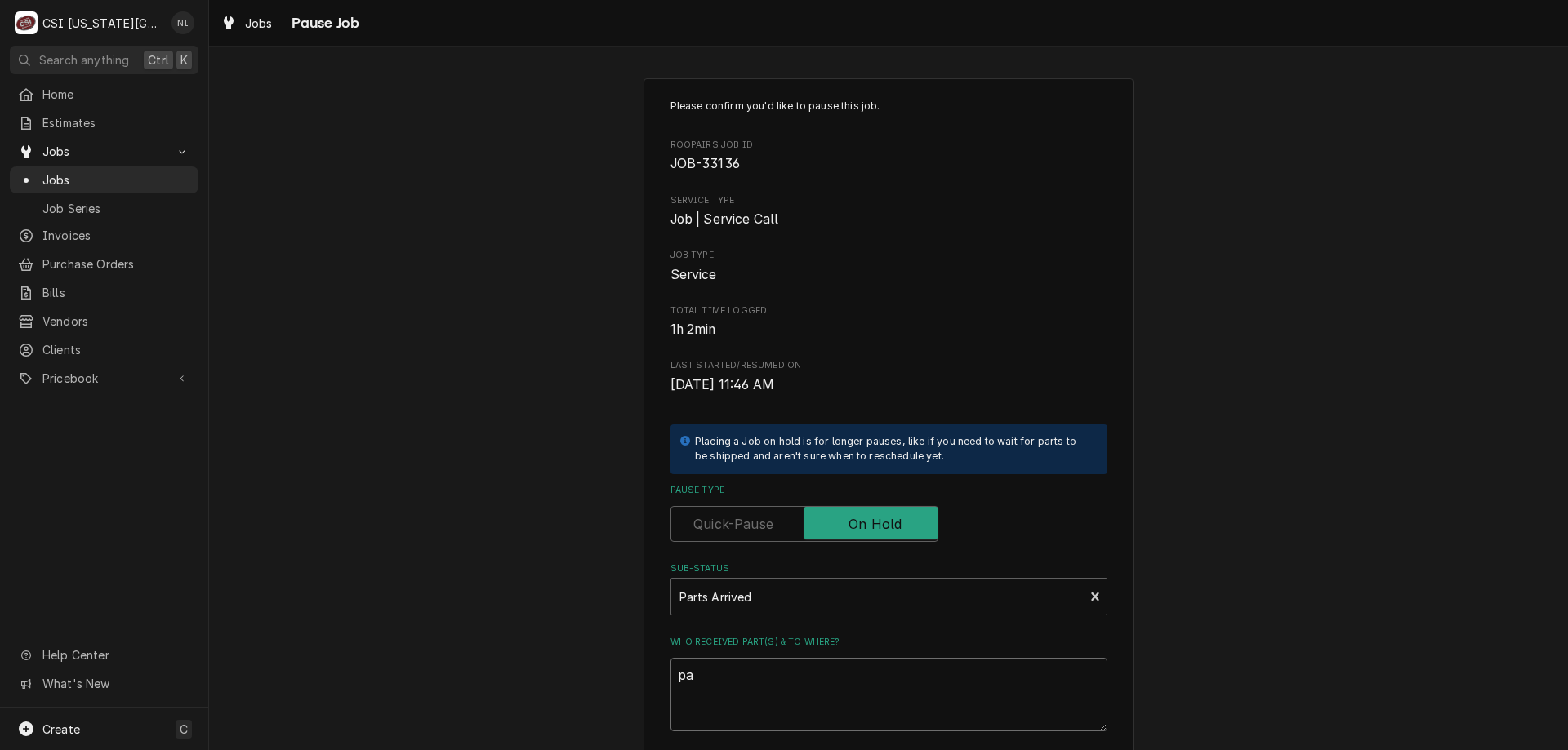
type textarea "x"
type textarea "par"
type textarea "x"
type textarea "pars"
type textarea "x"
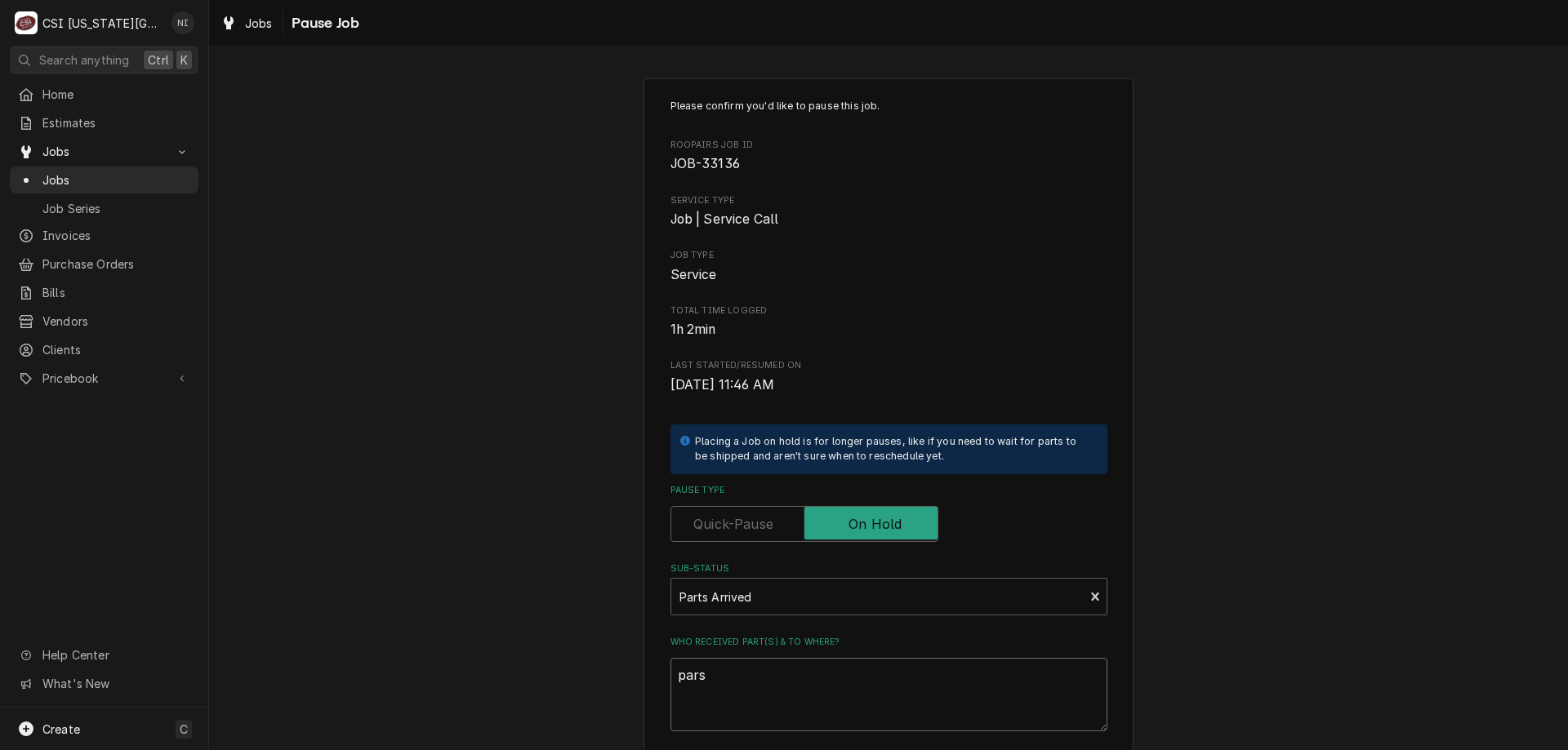
type textarea "parst"
type textarea "x"
type textarea "parst"
type textarea "x"
type textarea "parst"
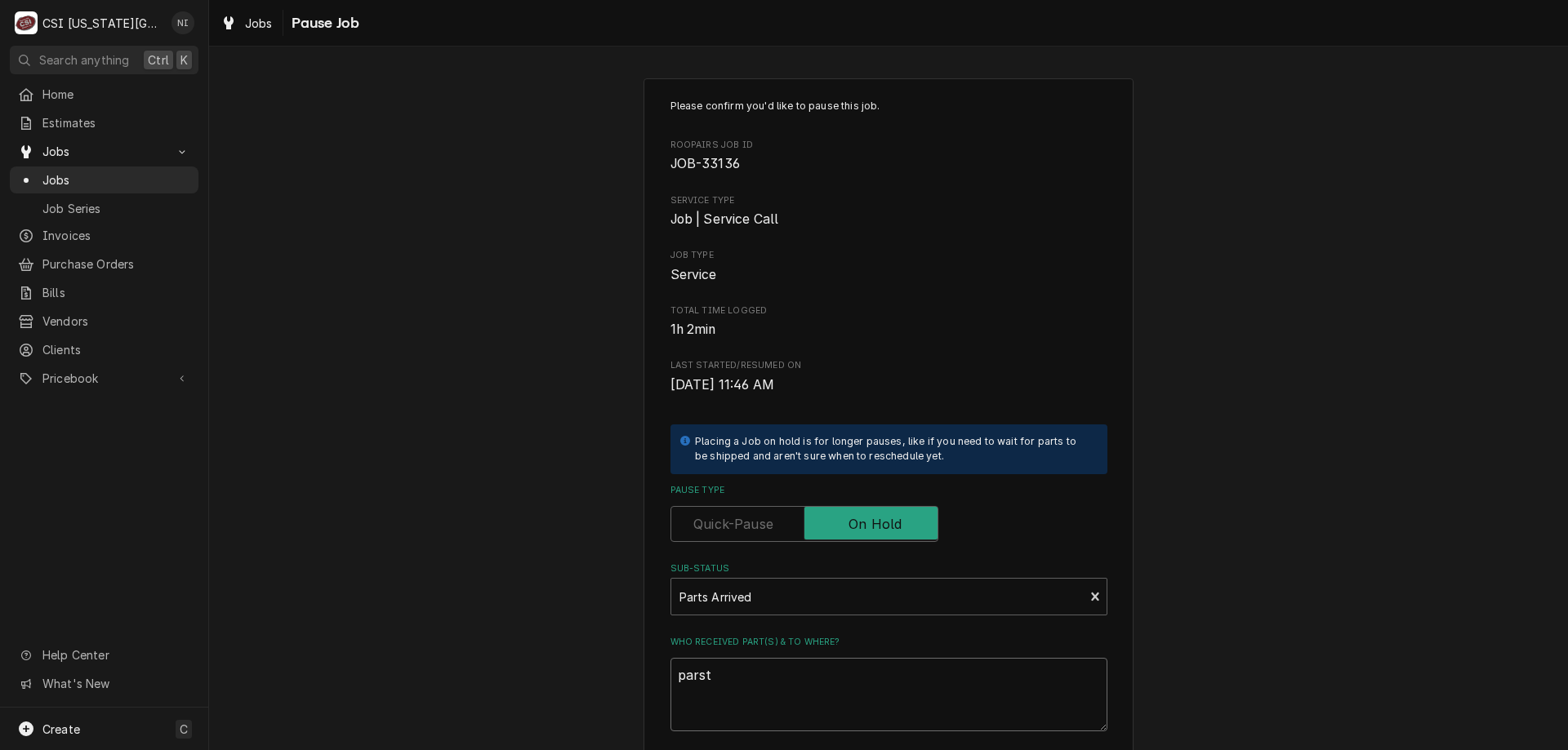
type textarea "x"
type textarea "pars"
type textarea "x"
type textarea "part"
type textarea "x"
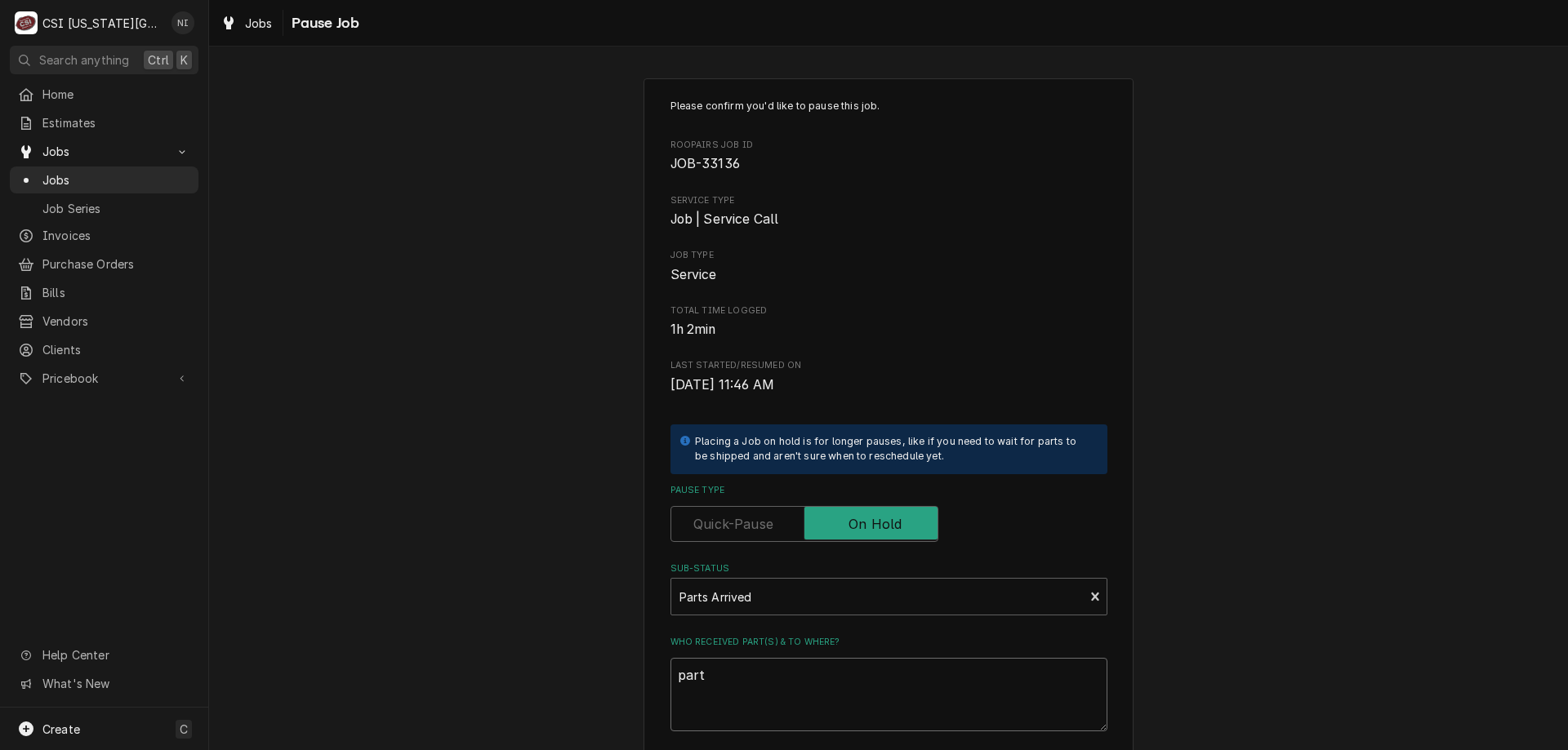
type textarea "parts"
type textarea "x"
type textarea "parts"
type textarea "x"
type textarea "parts on"
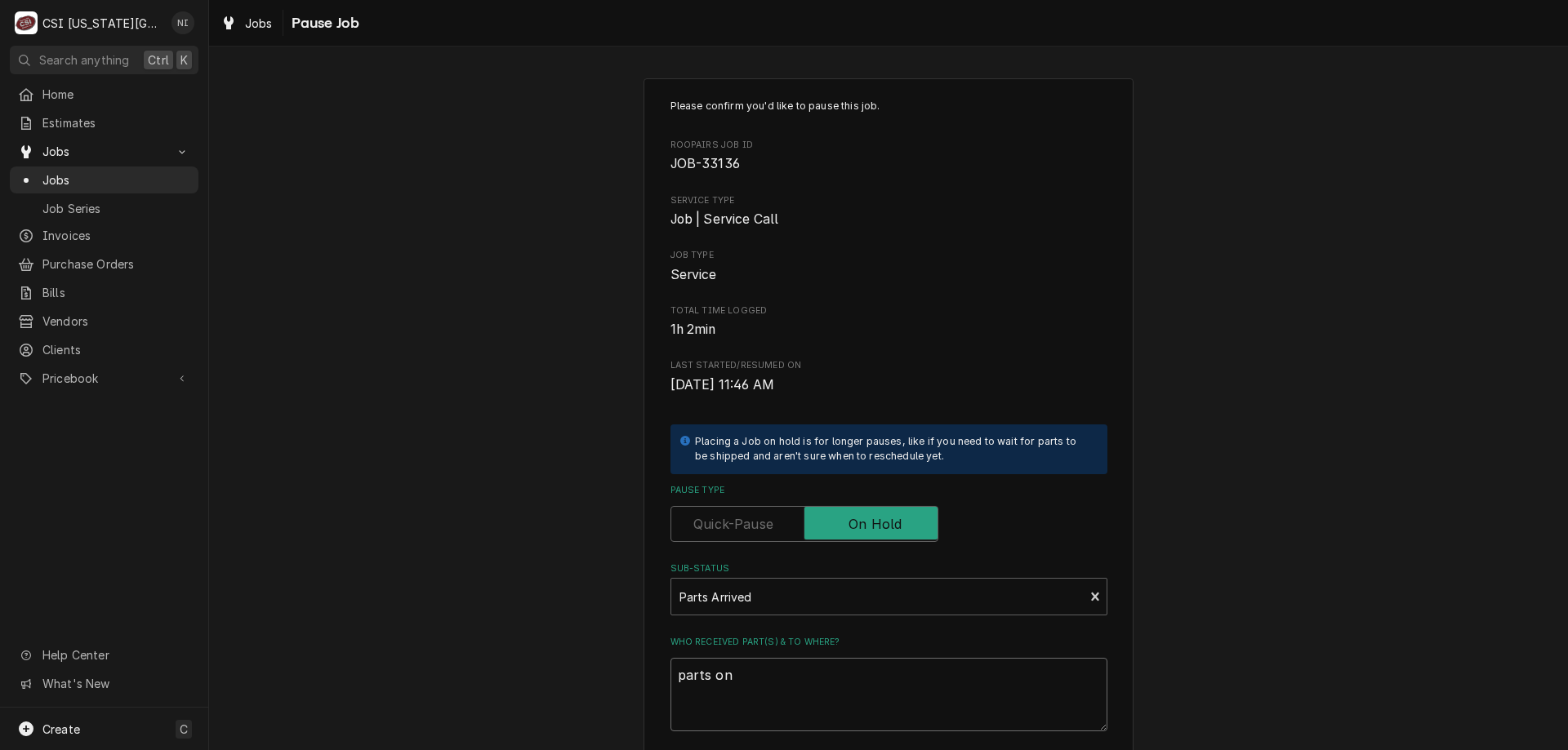
type textarea "x"
type textarea "parts on"
type textarea "x"
type textarea "parts on B"
type textarea "x"
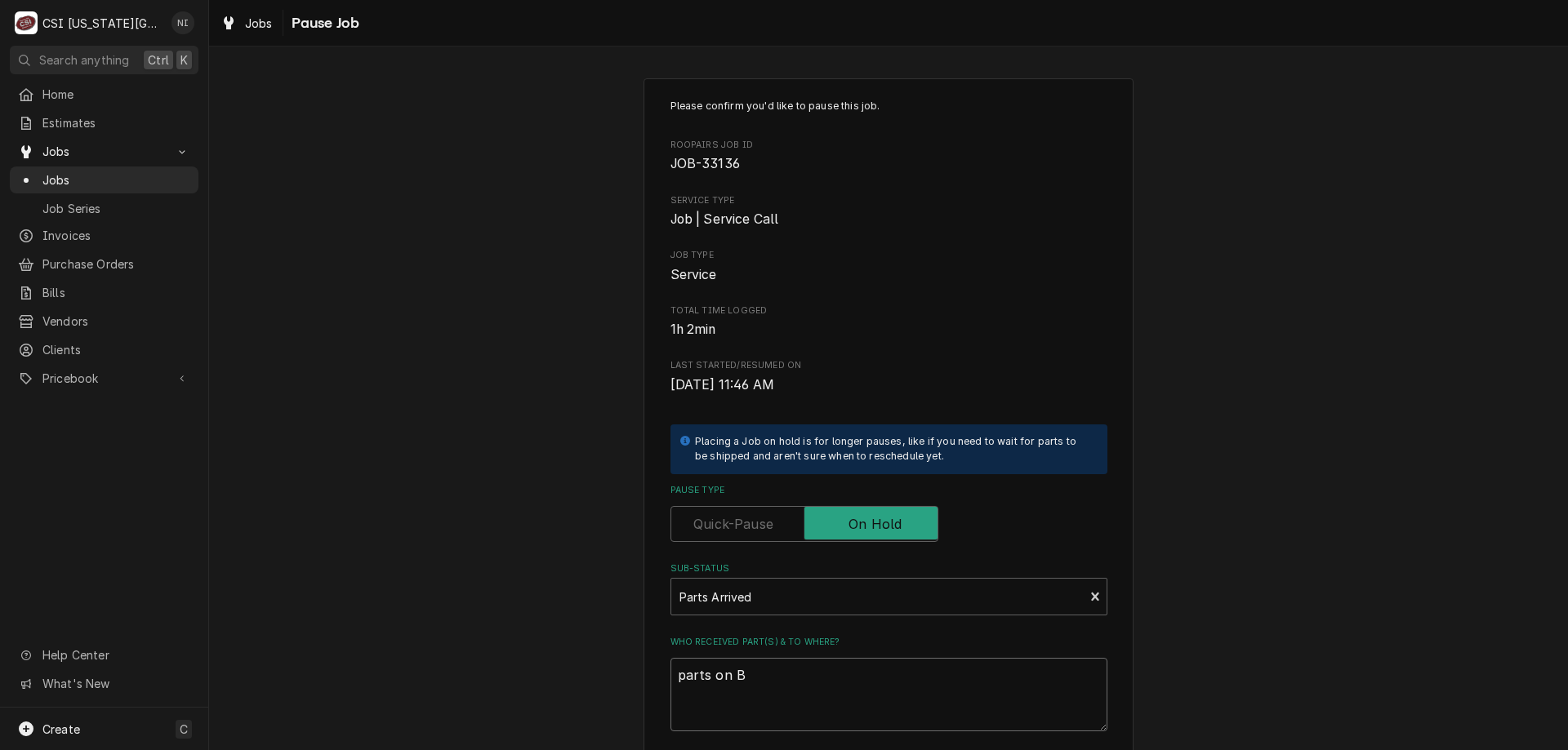
type textarea "parts on BB"
type textarea "x"
type textarea "parts on BB s"
type textarea "x"
type textarea "parts on BB sh"
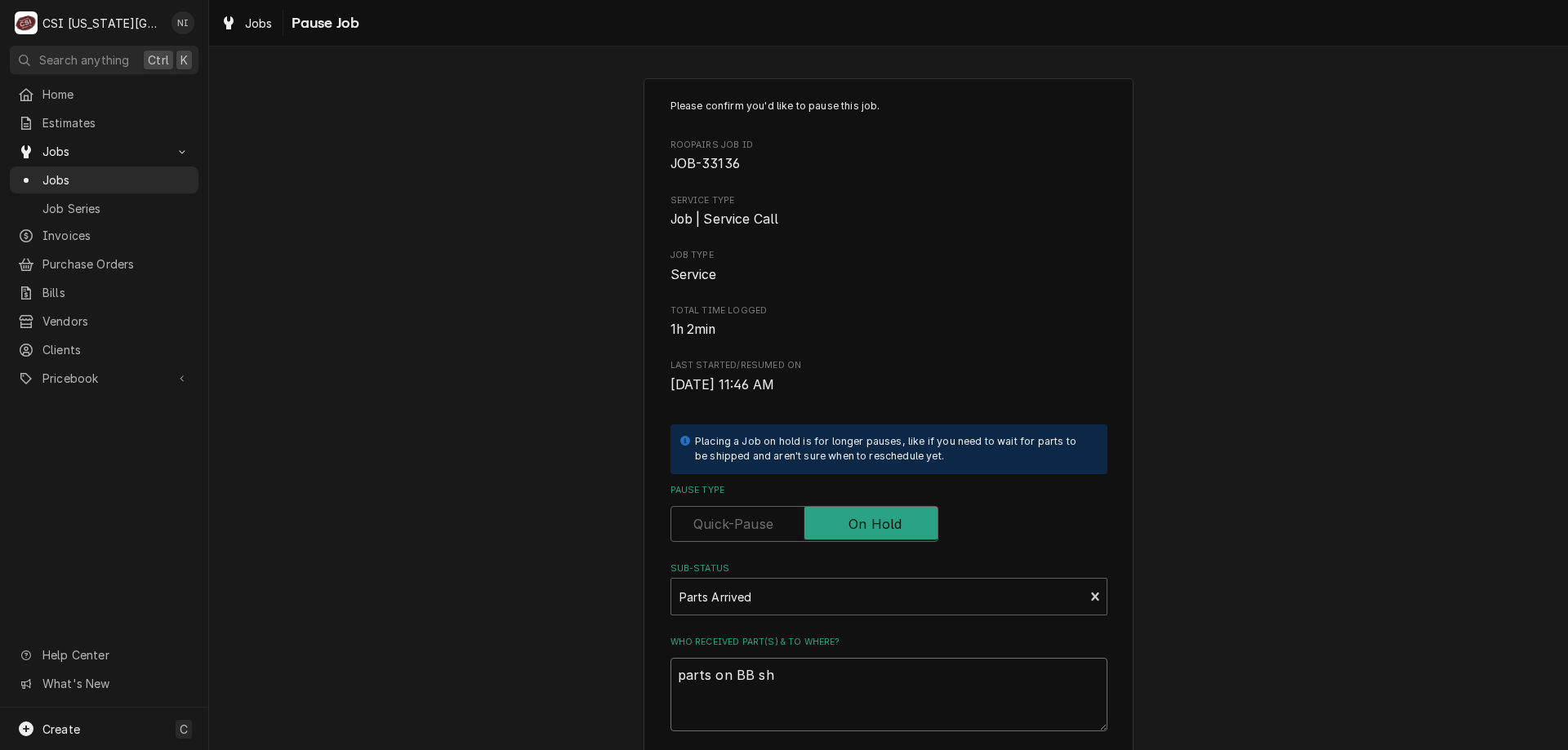
type textarea "x"
type textarea "parts on BB she"
type textarea "x"
type textarea "parts on BB shel"
type textarea "x"
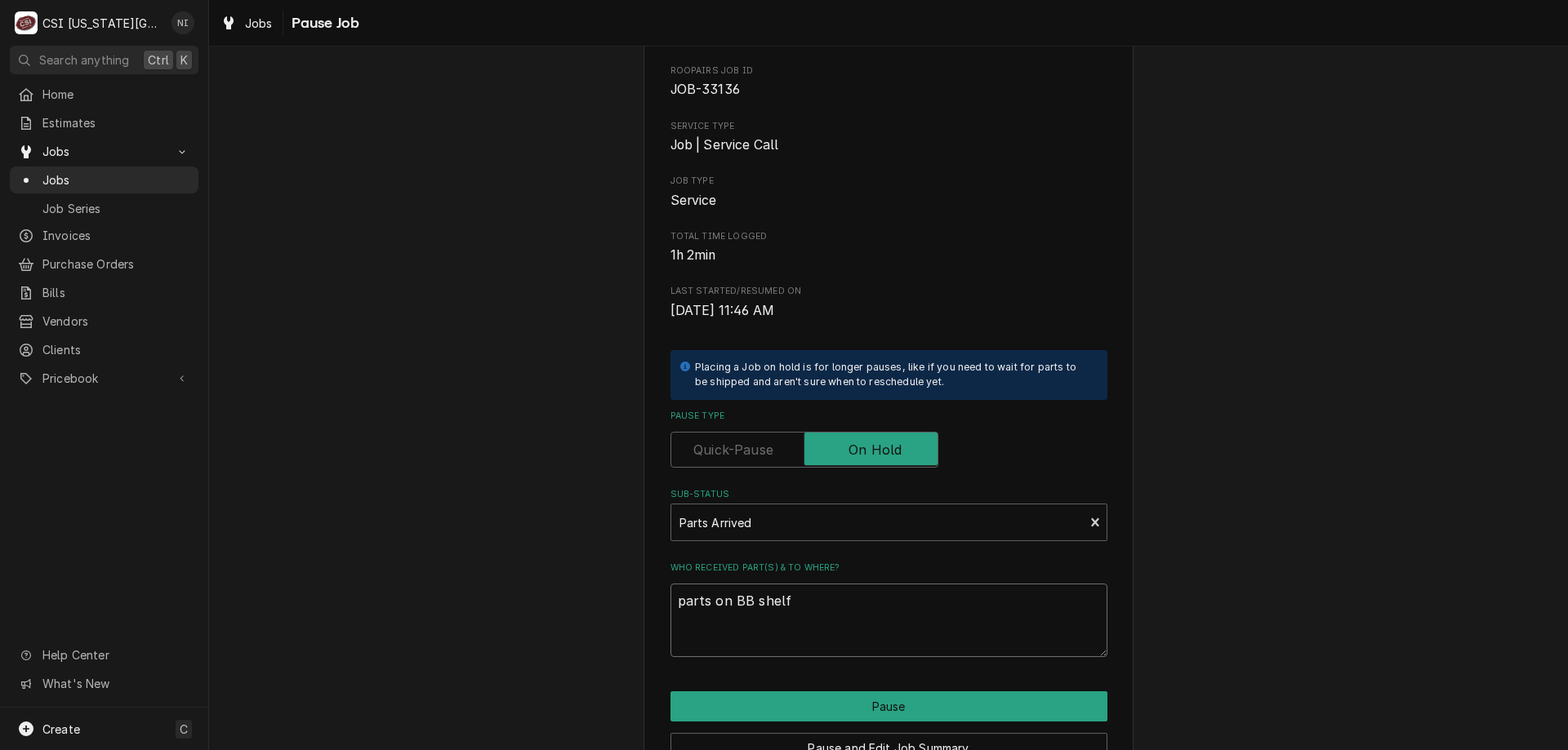
scroll to position [164, 0]
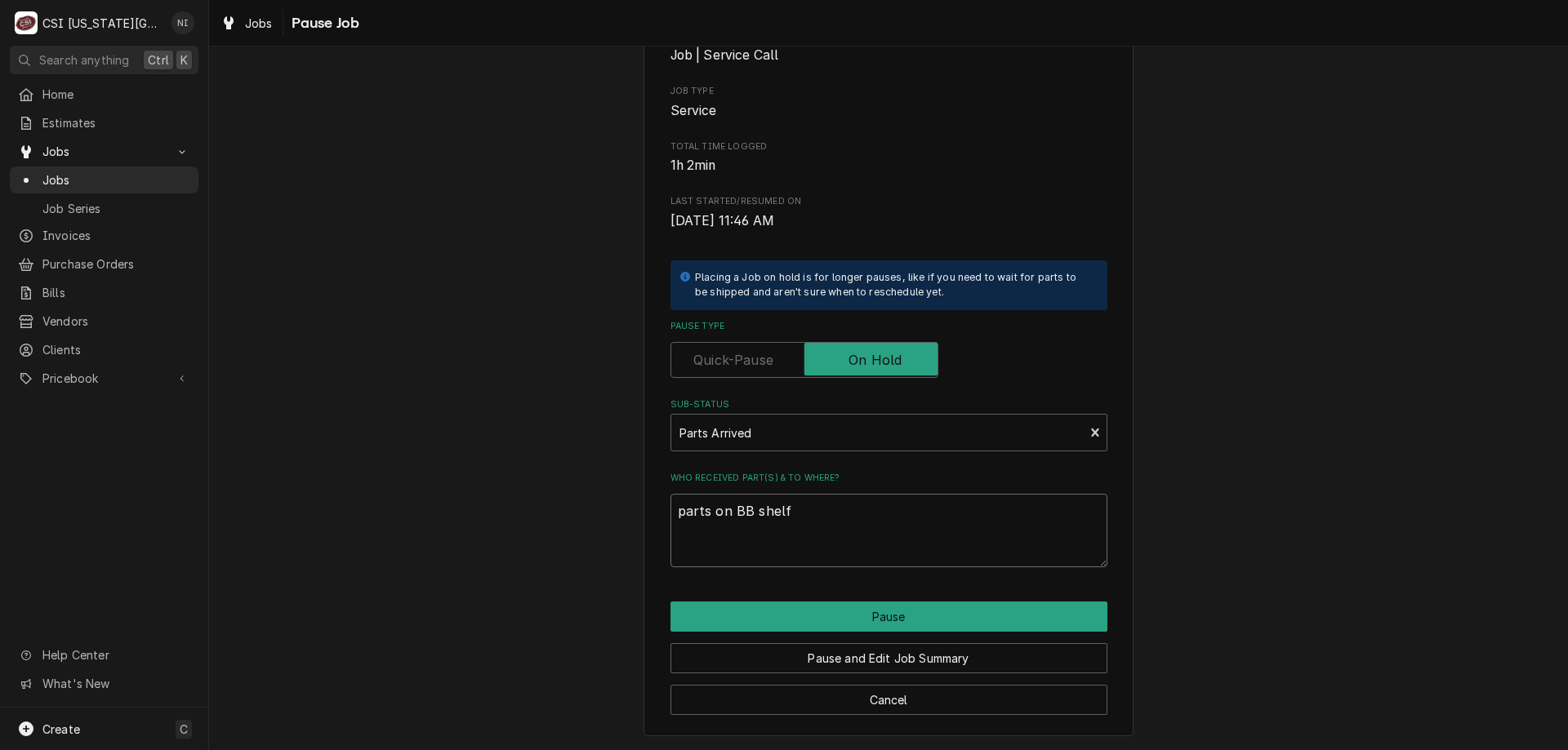
type textarea "parts on BB shelf"
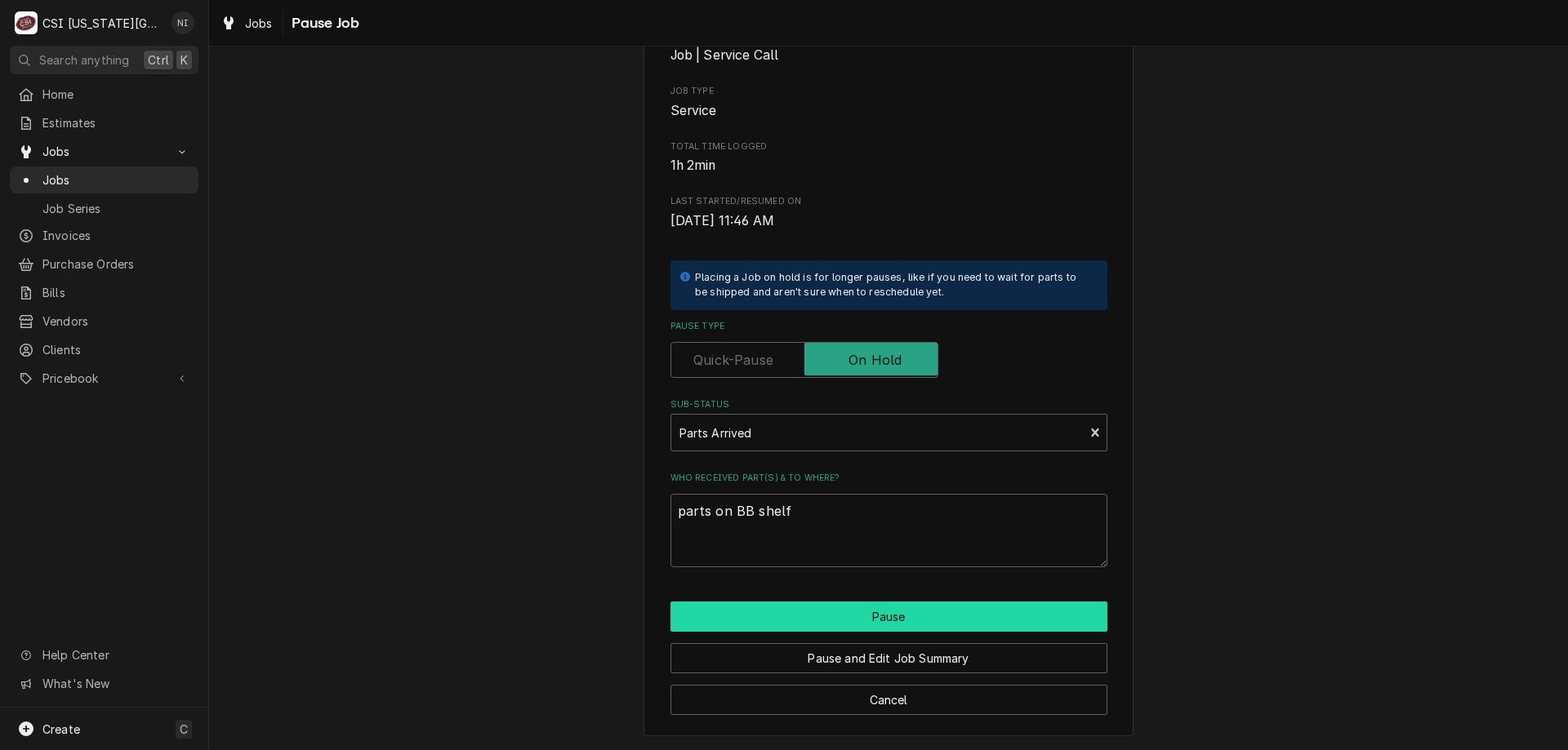
drag, startPoint x: 966, startPoint y: 615, endPoint x: 983, endPoint y: 615, distance: 17.0
click at [966, 616] on button "Pause" at bounding box center [888, 616] width 437 height 30
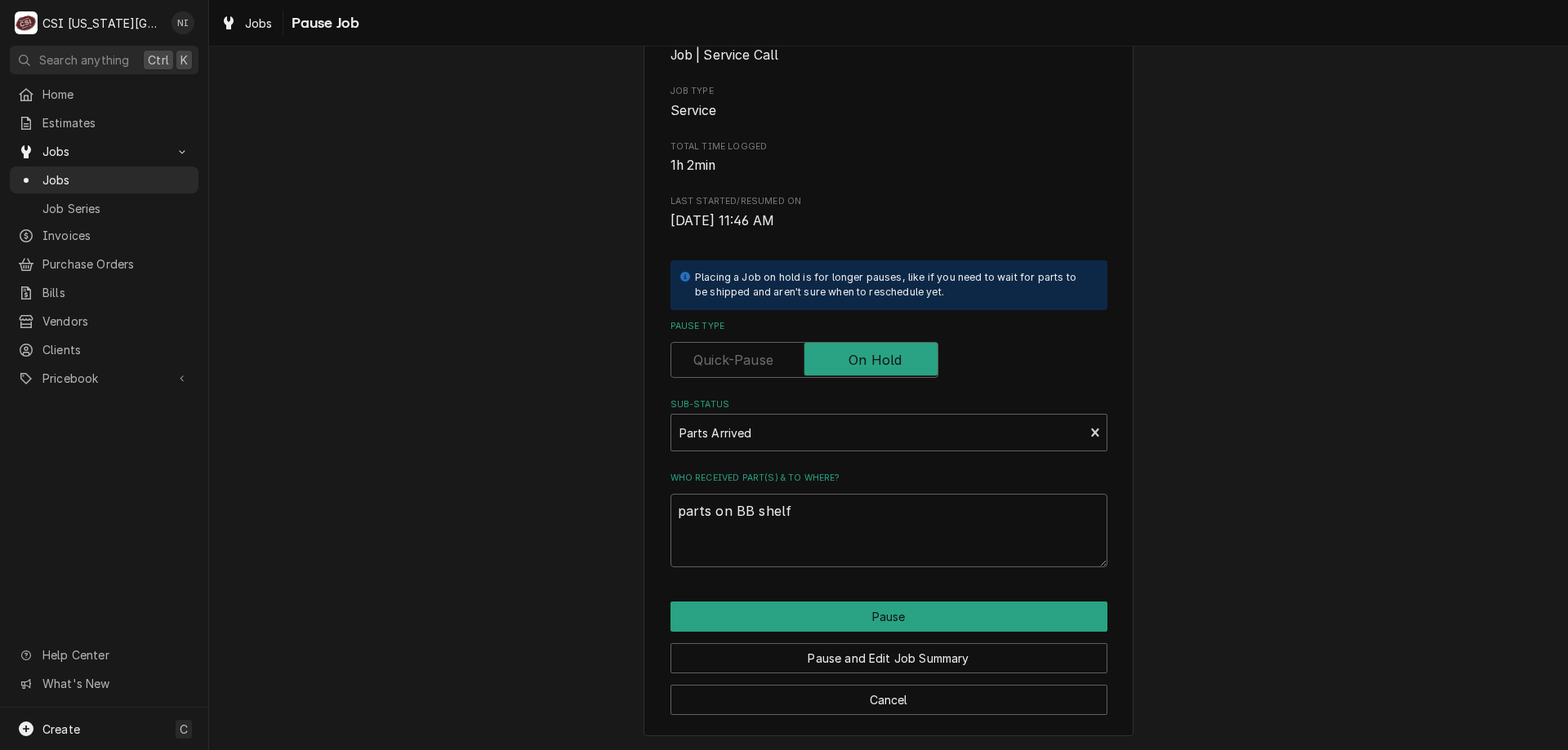
type textarea "x"
